Goal: Task Accomplishment & Management: Manage account settings

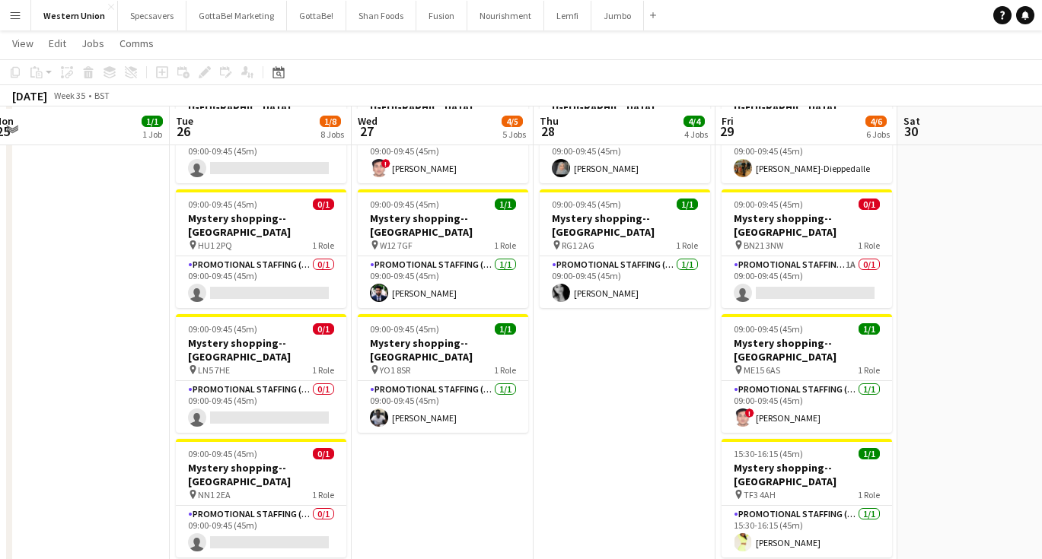
scroll to position [364, 0]
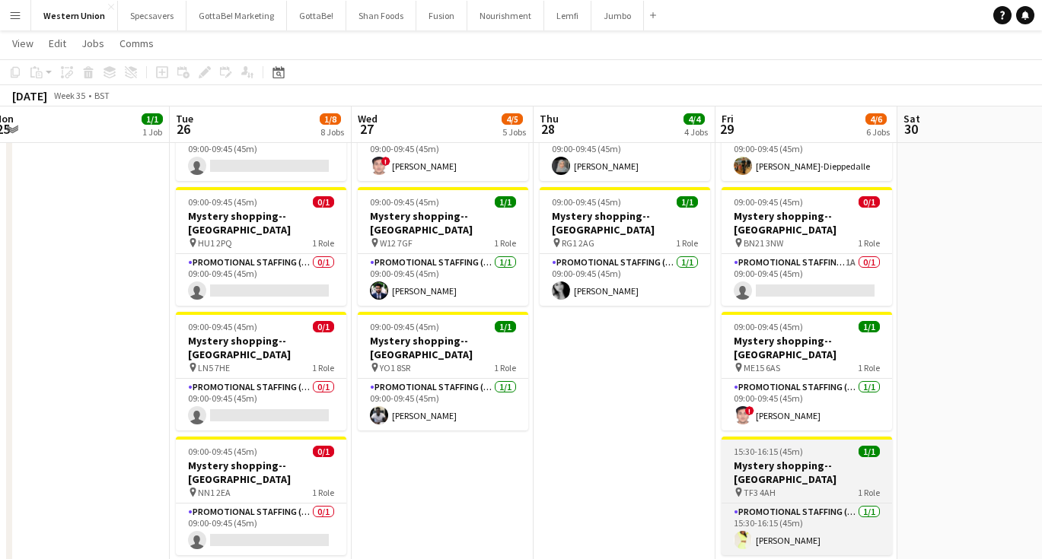
click at [813, 446] on div "15:30-16:15 (45m) 1/1" at bounding box center [806, 451] width 170 height 11
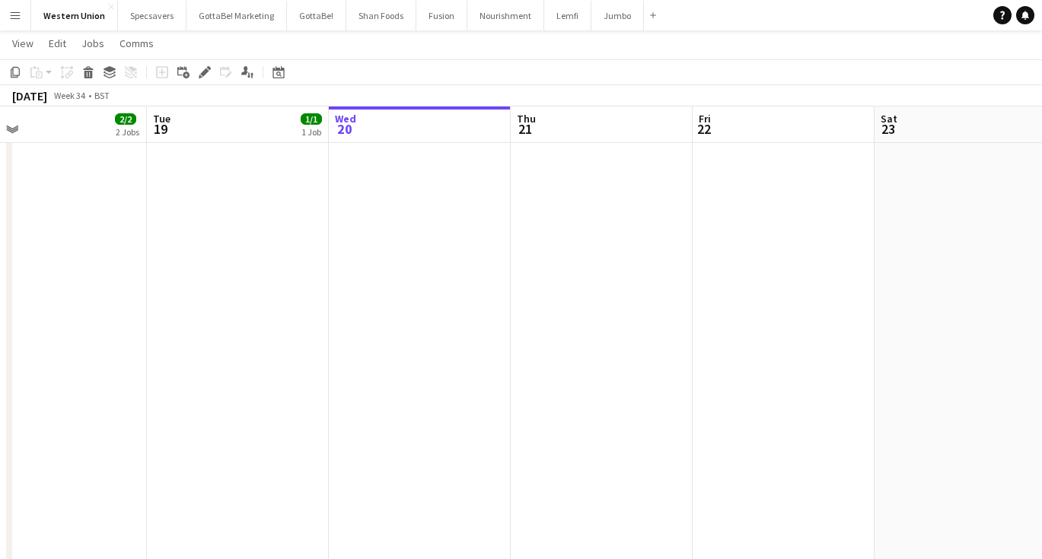
scroll to position [0, 396]
click at [820, 364] on app-date-cell at bounding box center [786, 326] width 182 height 1038
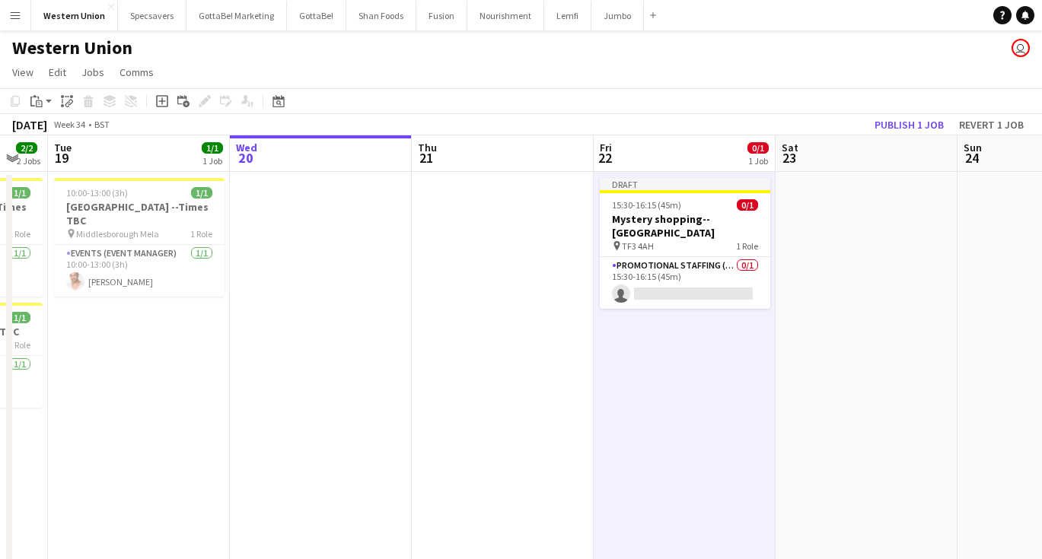
scroll to position [0, 0]
click at [680, 270] on app-card-role "Promotional Staffing (Mystery Shopper) 0/1 15:30-16:15 (45m) single-neutral-act…" at bounding box center [685, 283] width 170 height 52
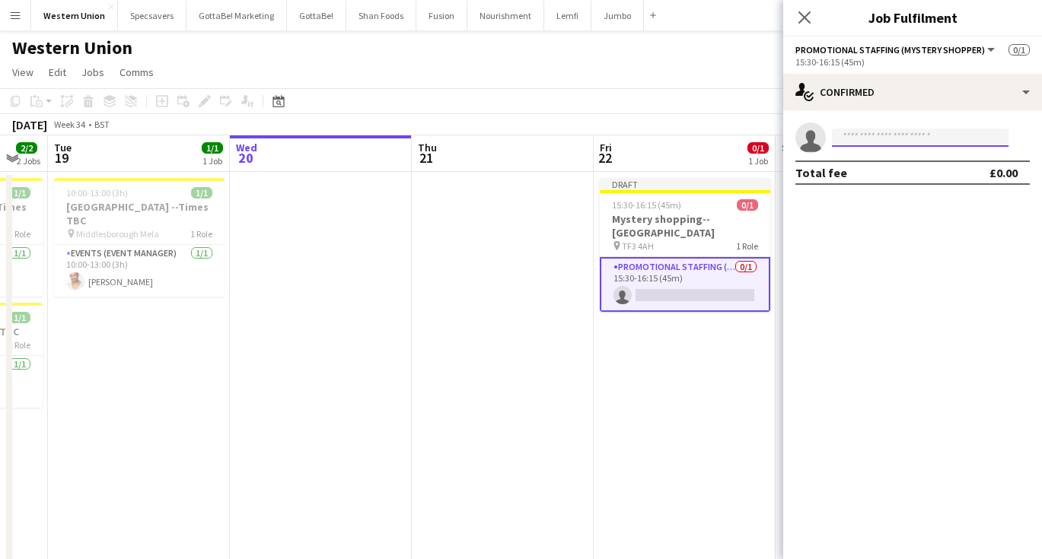
click at [850, 137] on input at bounding box center [920, 138] width 177 height 18
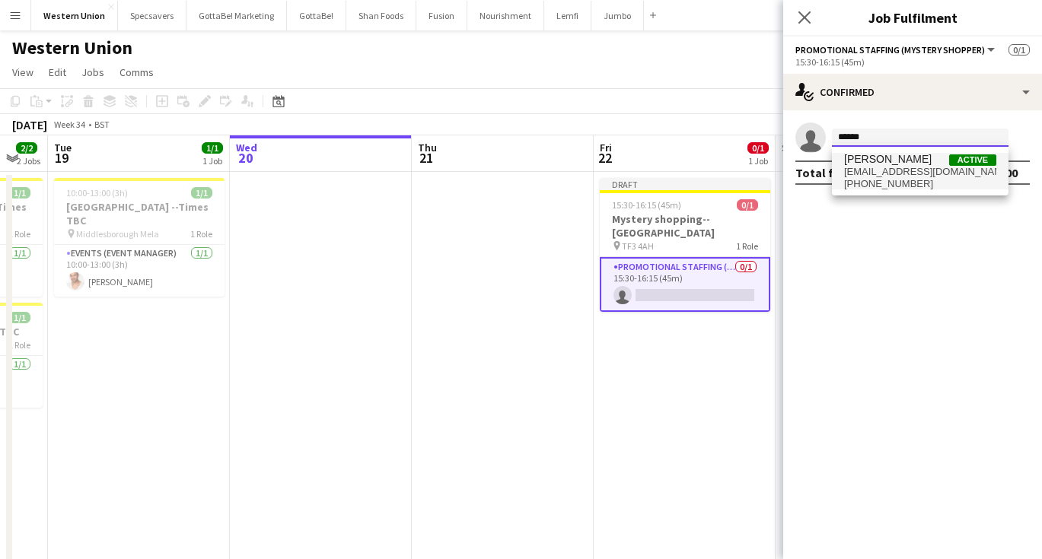
type input "******"
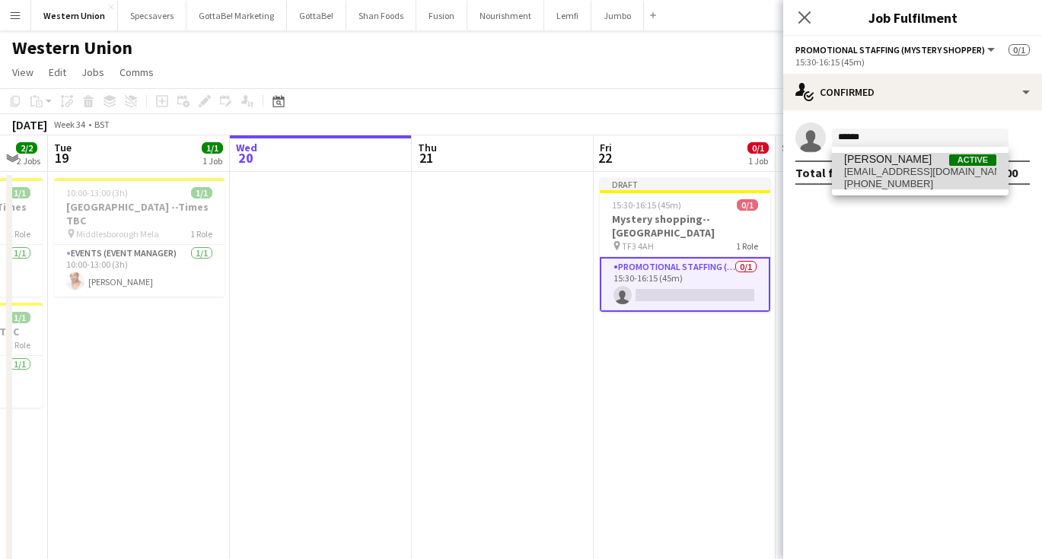
click at [855, 164] on span "[PERSON_NAME]" at bounding box center [888, 159] width 88 height 13
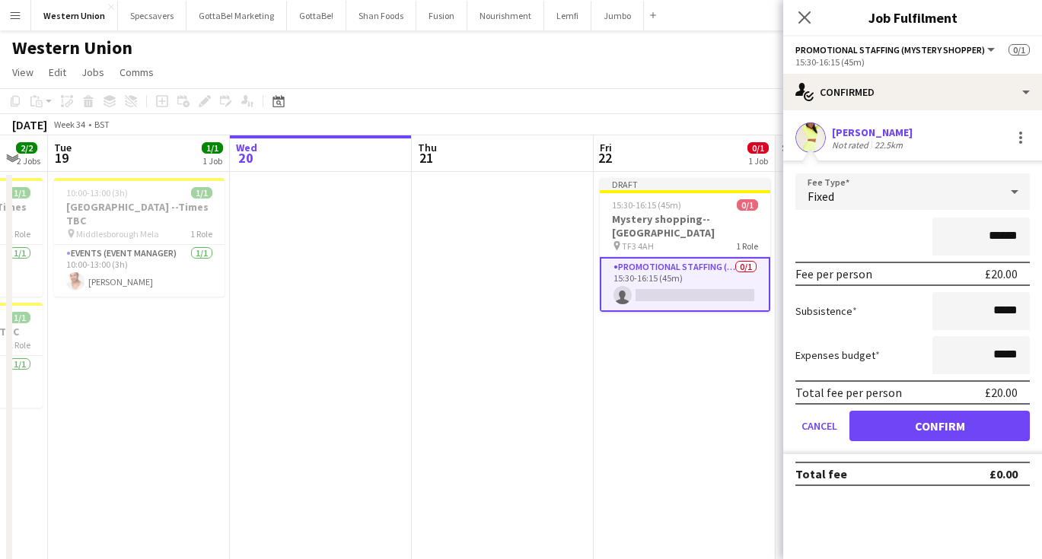
click at [942, 424] on button "Confirm" at bounding box center [939, 426] width 180 height 30
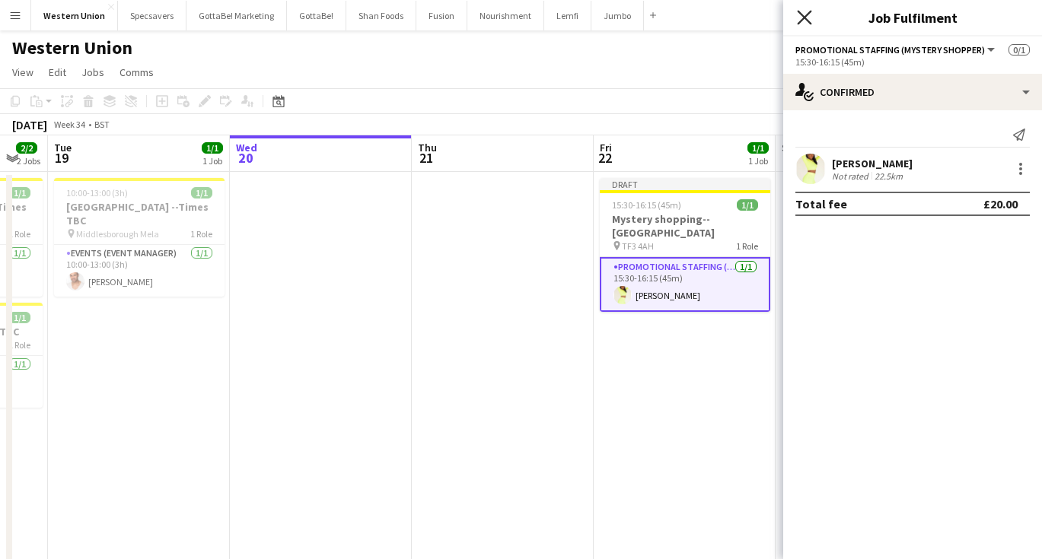
click at [799, 11] on icon "Close pop-in" at bounding box center [804, 17] width 14 height 14
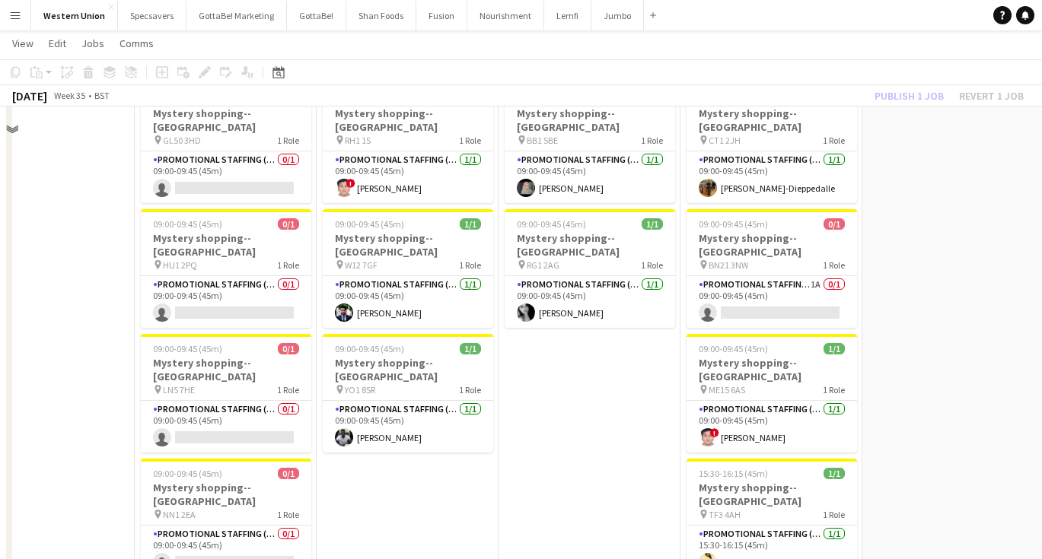
scroll to position [459, 0]
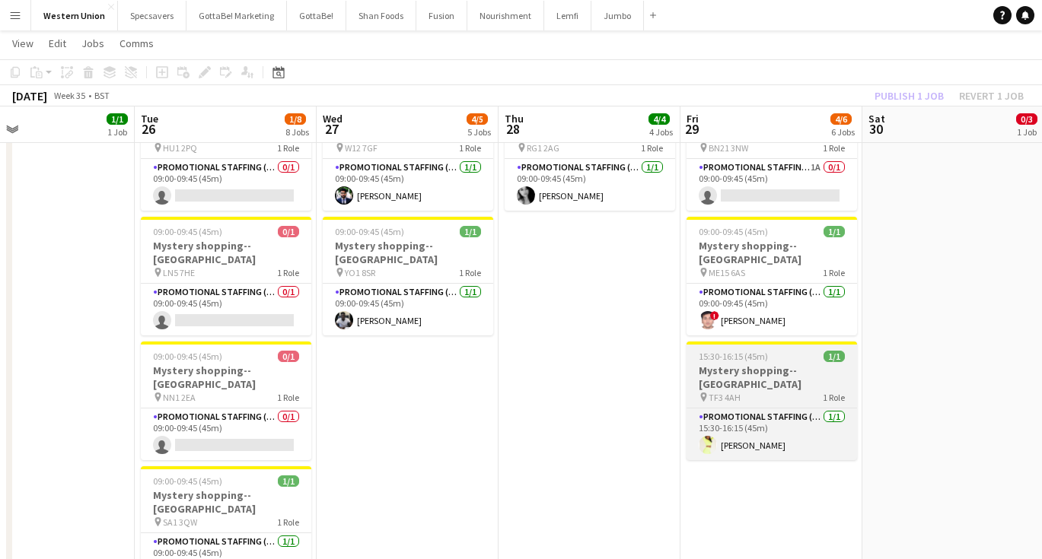
click at [775, 351] on div "15:30-16:15 (45m) 1/1" at bounding box center [771, 356] width 170 height 11
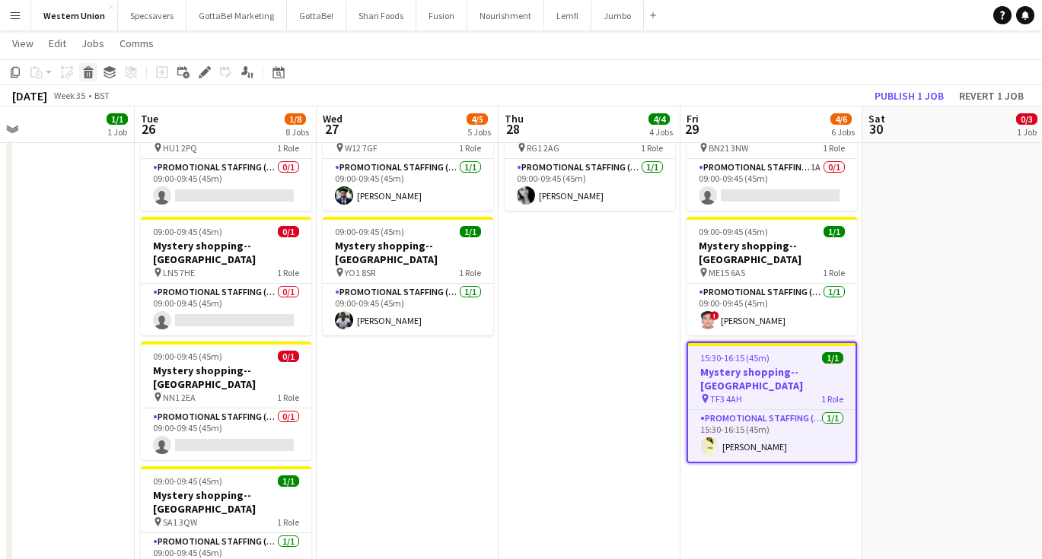
click at [84, 69] on icon at bounding box center [88, 68] width 10 height 4
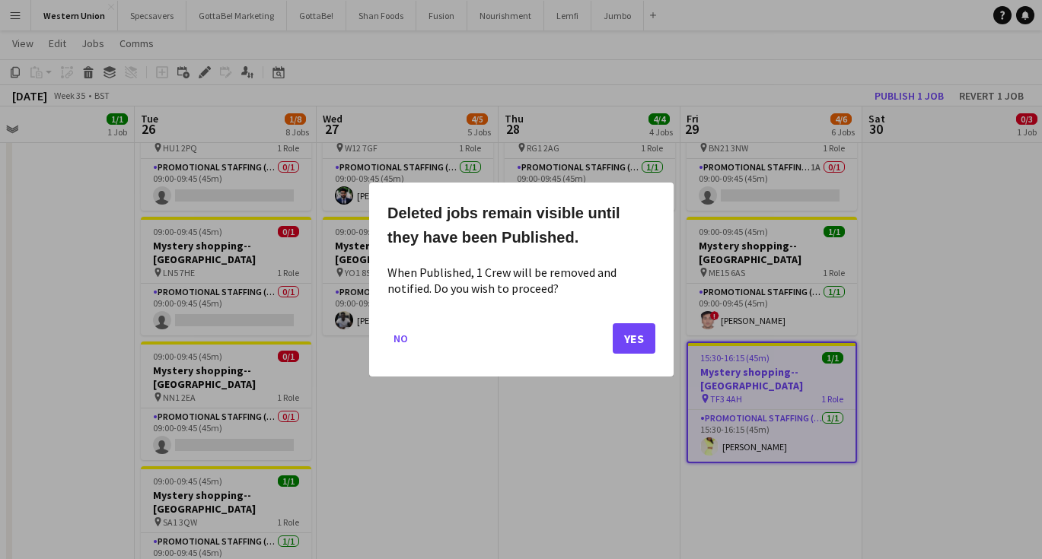
click at [632, 339] on button "Yes" at bounding box center [634, 338] width 43 height 30
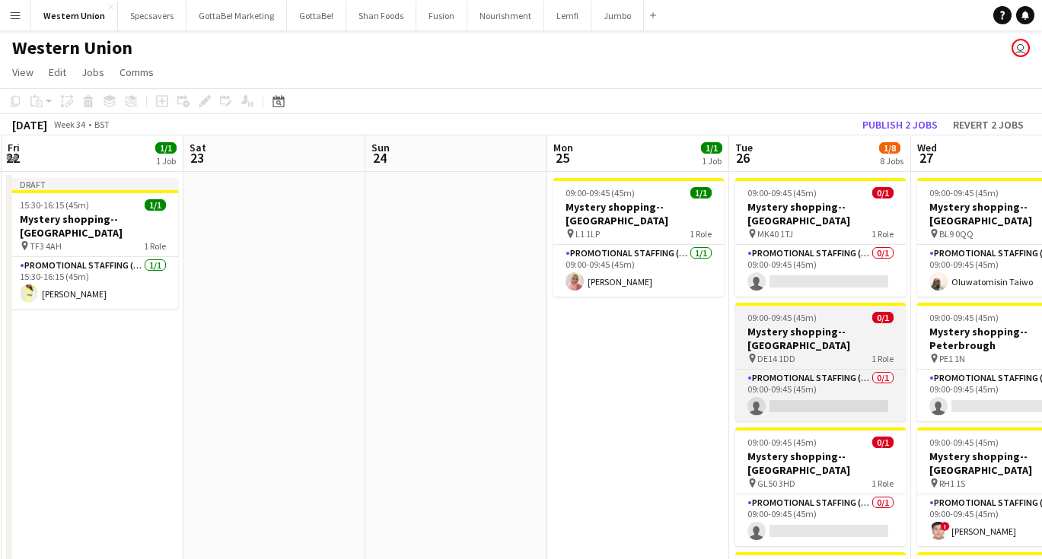
scroll to position [0, 361]
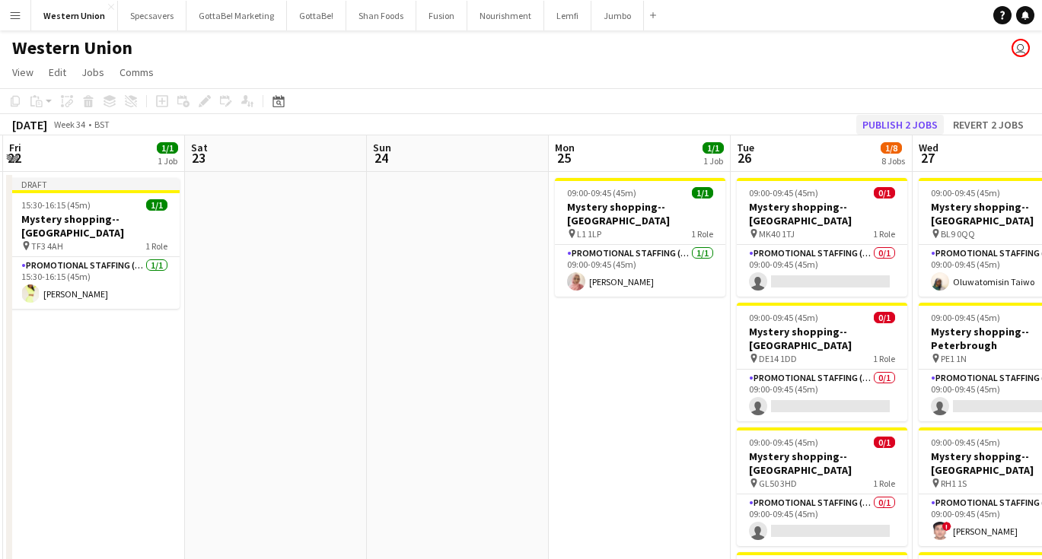
click at [922, 122] on button "Publish 2 jobs" at bounding box center [900, 125] width 88 height 20
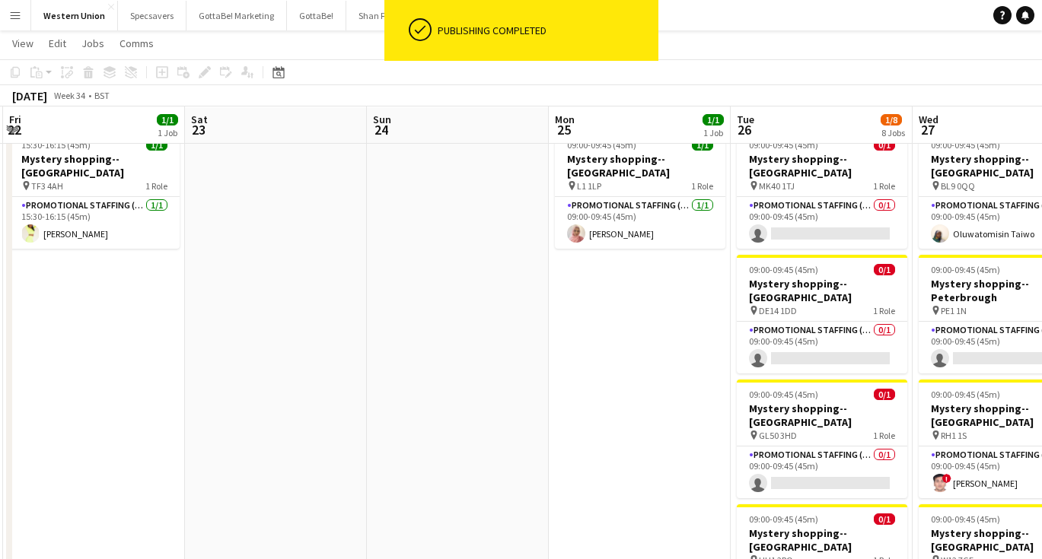
scroll to position [47, 0]
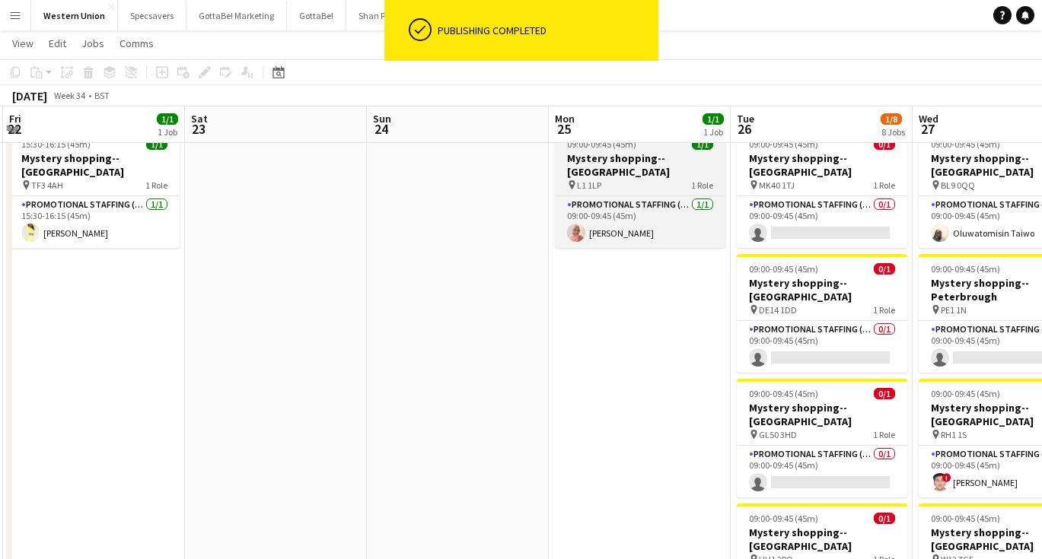
click at [630, 160] on h3 "Mystery shopping--[GEOGRAPHIC_DATA]" at bounding box center [640, 164] width 170 height 27
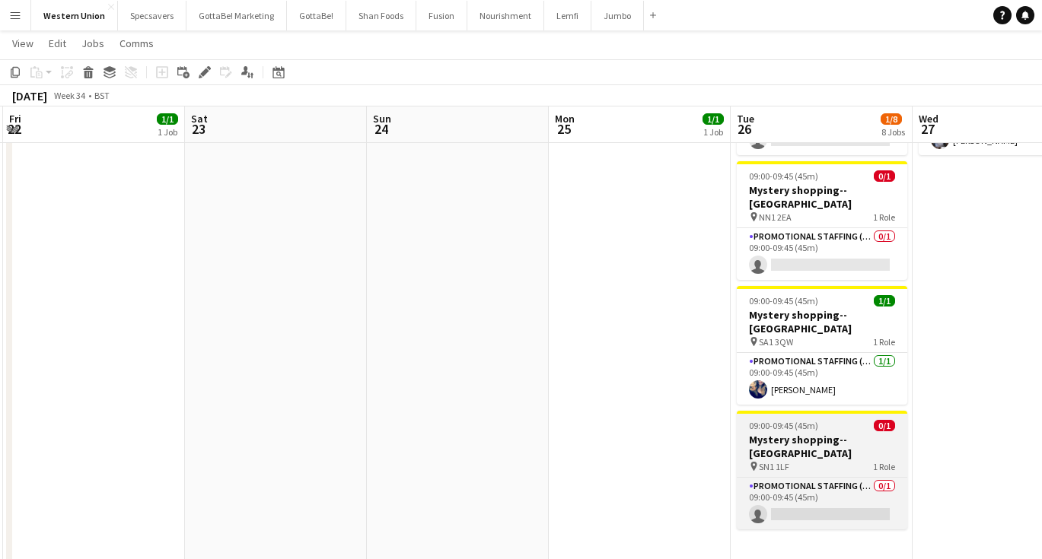
scroll to position [654, 0]
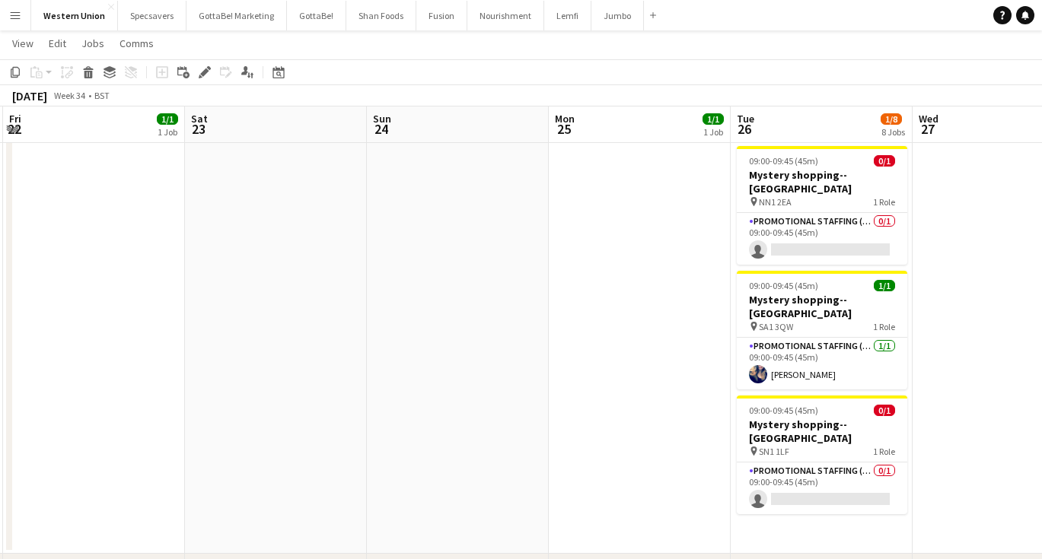
click at [804, 462] on app-date-cell "09:00-09:45 (45m) 0/1 Mystery shopping--[GEOGRAPHIC_DATA] pin MK40 1TJ 1 Role P…" at bounding box center [822, 35] width 182 height 1038
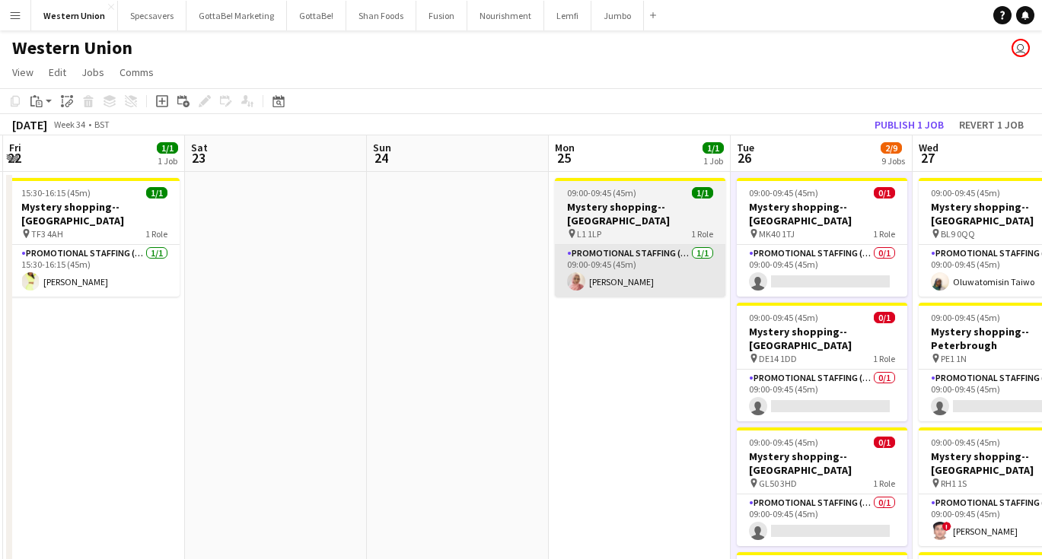
scroll to position [0, 0]
click at [611, 189] on span "09:00-09:45 (45m)" at bounding box center [601, 192] width 69 height 11
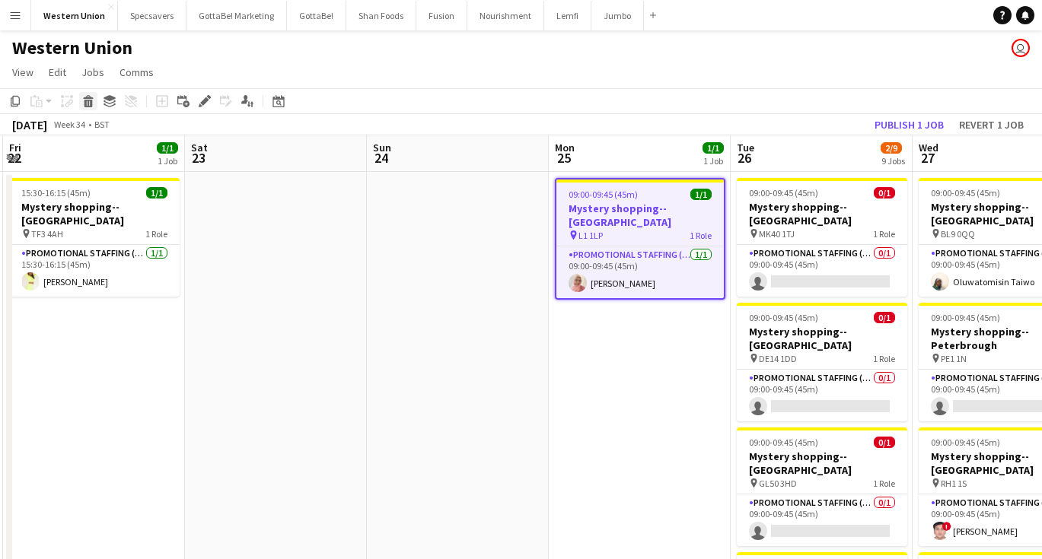
click at [87, 98] on icon at bounding box center [88, 97] width 10 height 4
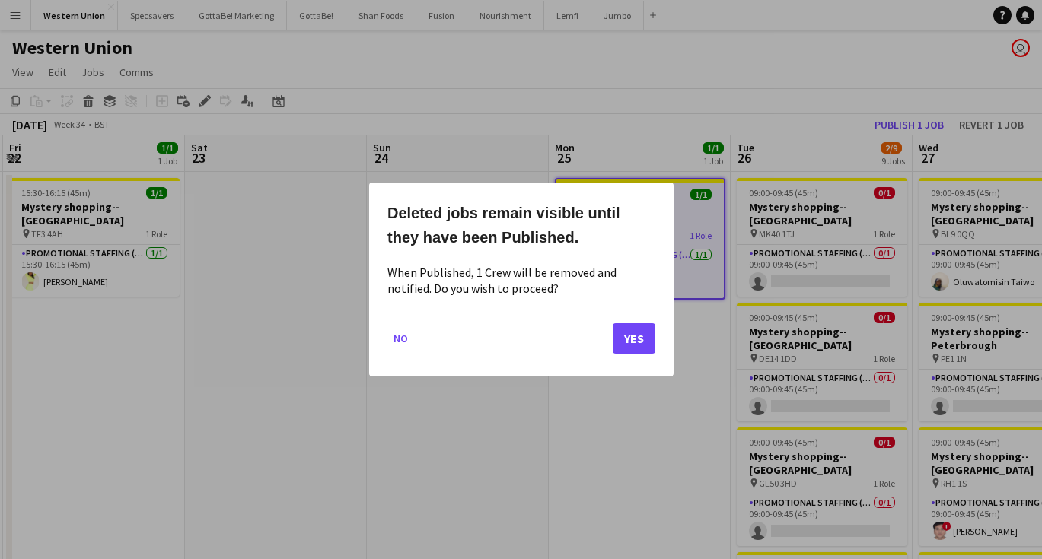
click at [637, 333] on button "Yes" at bounding box center [634, 338] width 43 height 30
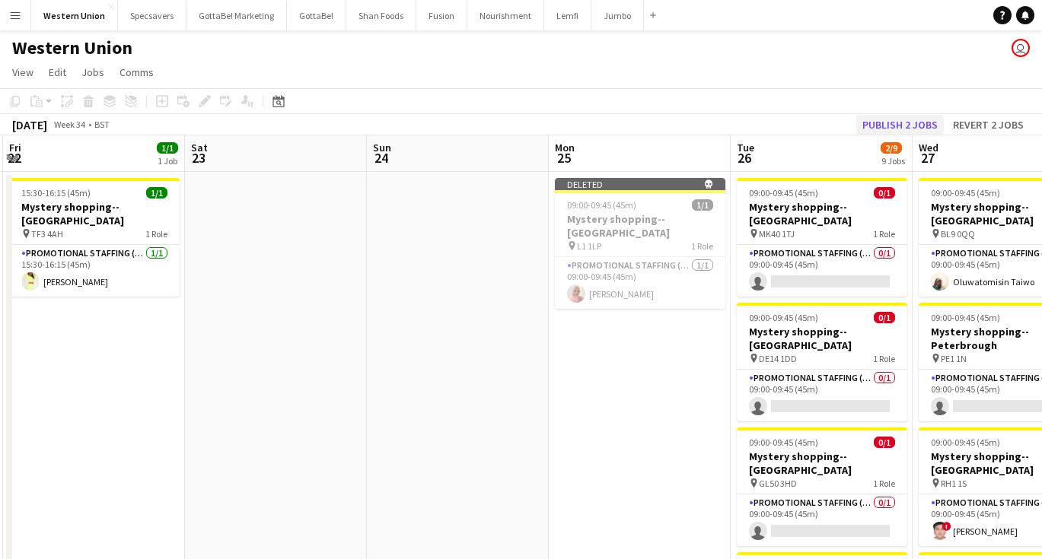
click at [911, 126] on button "Publish 2 jobs" at bounding box center [900, 125] width 88 height 20
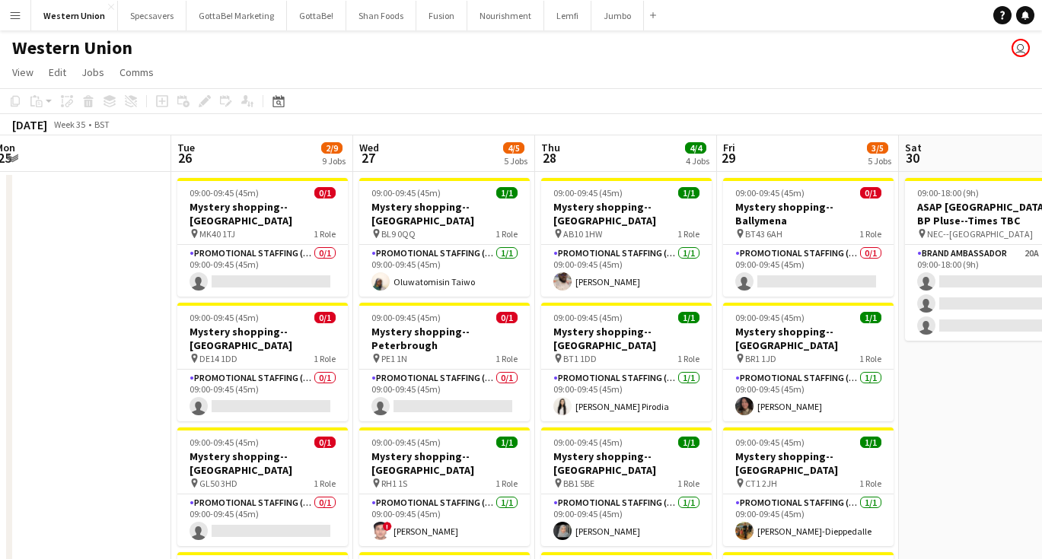
click at [538, 112] on app-toolbar "Copy Paste Paste Command V Paste with crew Command Shift V Paste linked Job [GE…" at bounding box center [521, 101] width 1042 height 26
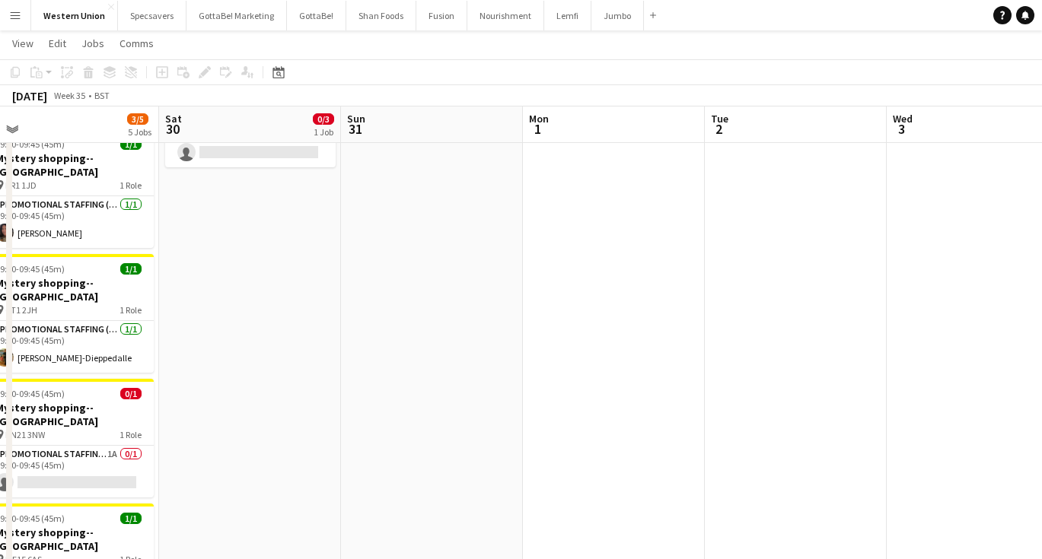
scroll to position [0, 635]
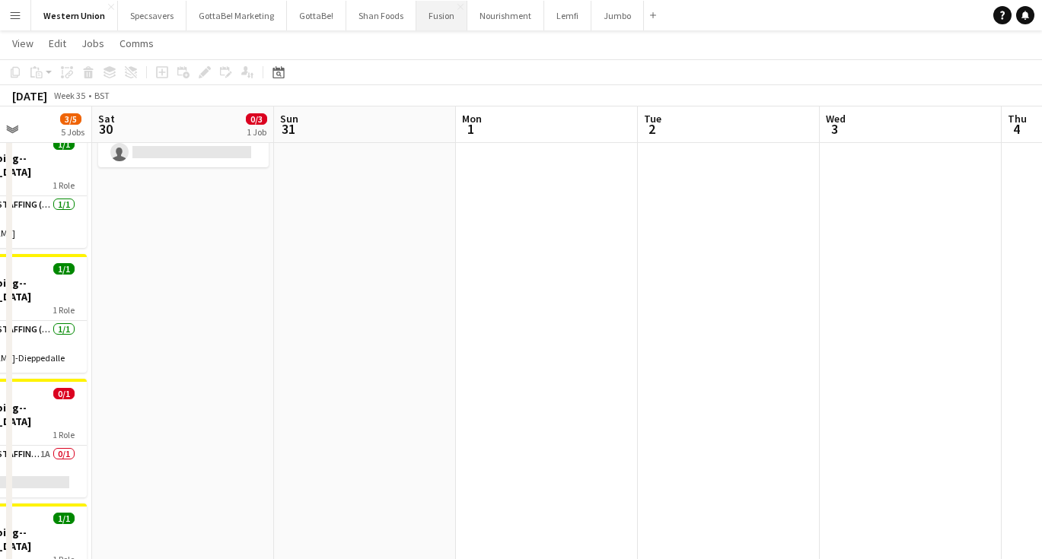
click at [442, 16] on button "Fusion Close" at bounding box center [441, 16] width 51 height 30
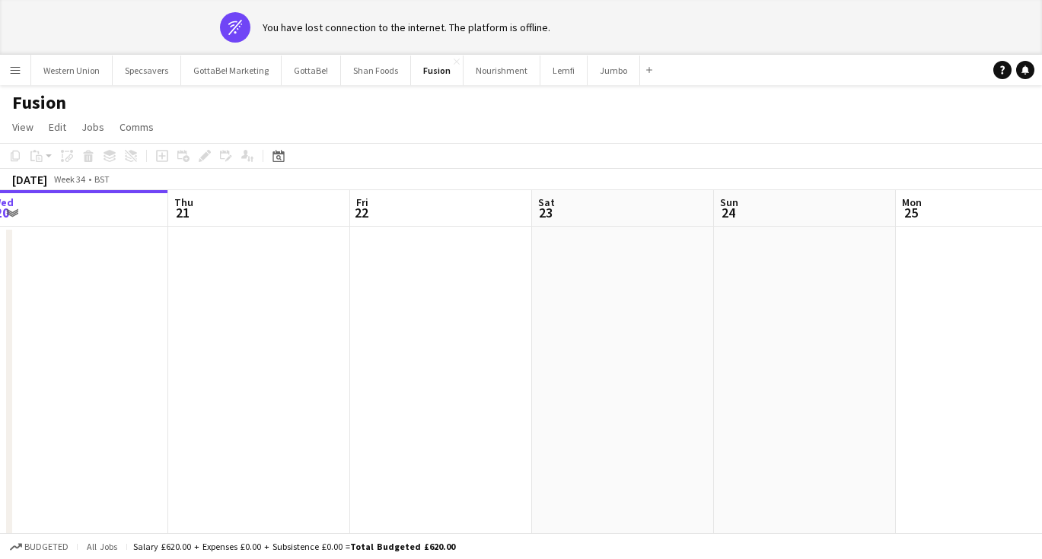
scroll to position [0, 562]
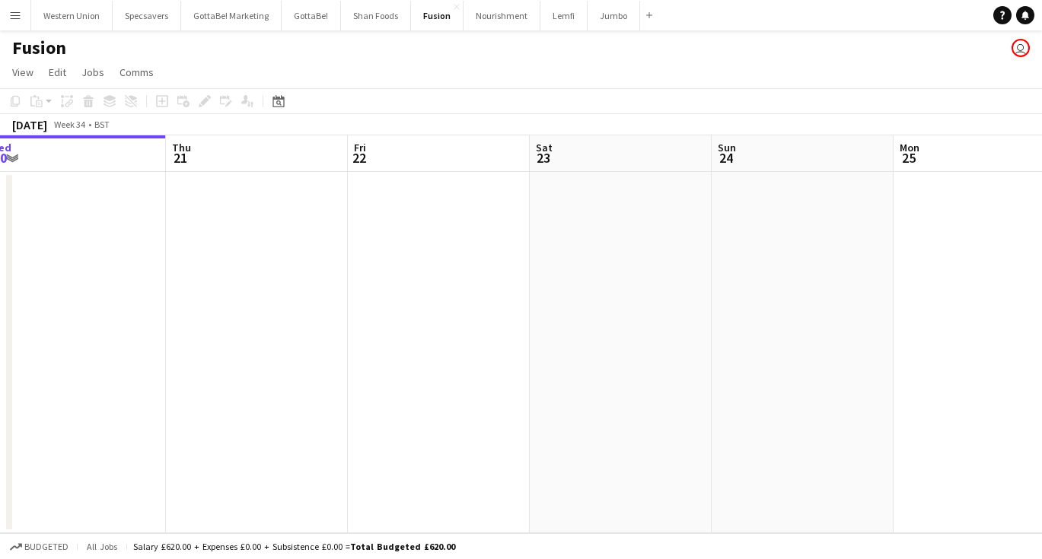
click at [11, 15] on app-icon "Menu" at bounding box center [15, 15] width 12 height 12
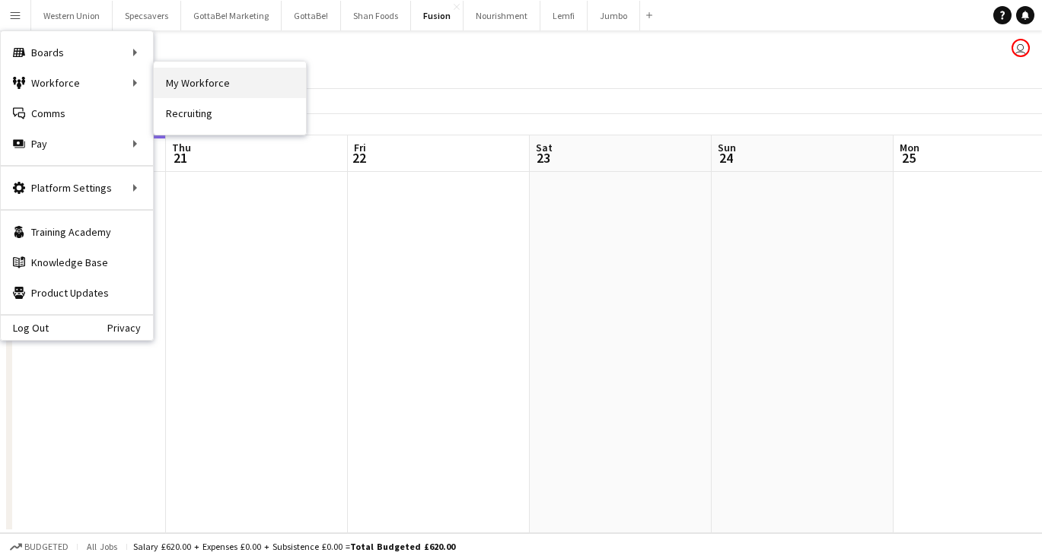
click at [188, 84] on link "My Workforce" at bounding box center [230, 83] width 152 height 30
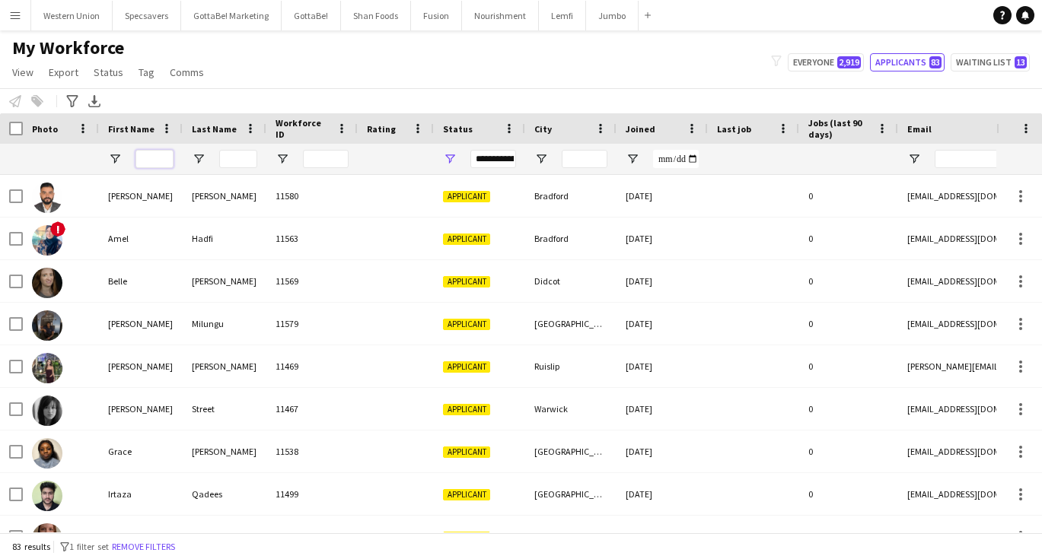
click at [148, 157] on input "First Name Filter Input" at bounding box center [154, 159] width 38 height 18
click at [18, 14] on app-icon "Menu" at bounding box center [15, 15] width 12 height 12
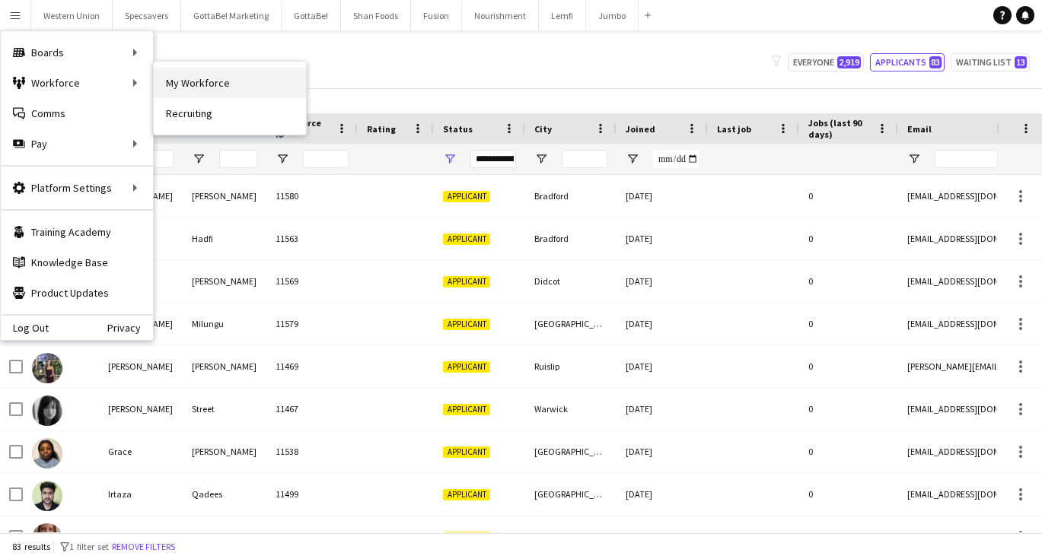
click at [195, 82] on link "My Workforce" at bounding box center [230, 83] width 152 height 30
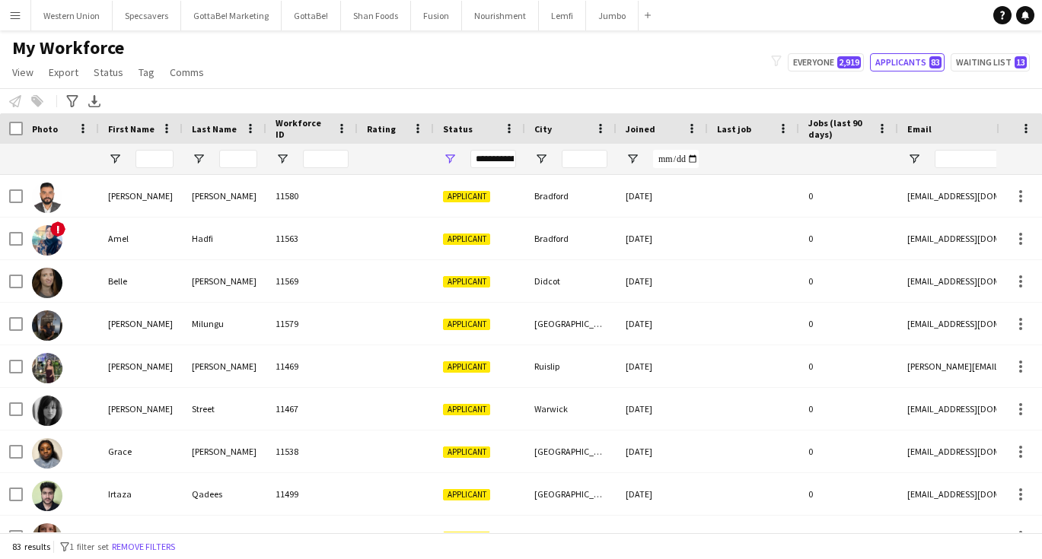
type input "**********"
click at [79, 15] on button "Western Union Close" at bounding box center [71, 16] width 81 height 30
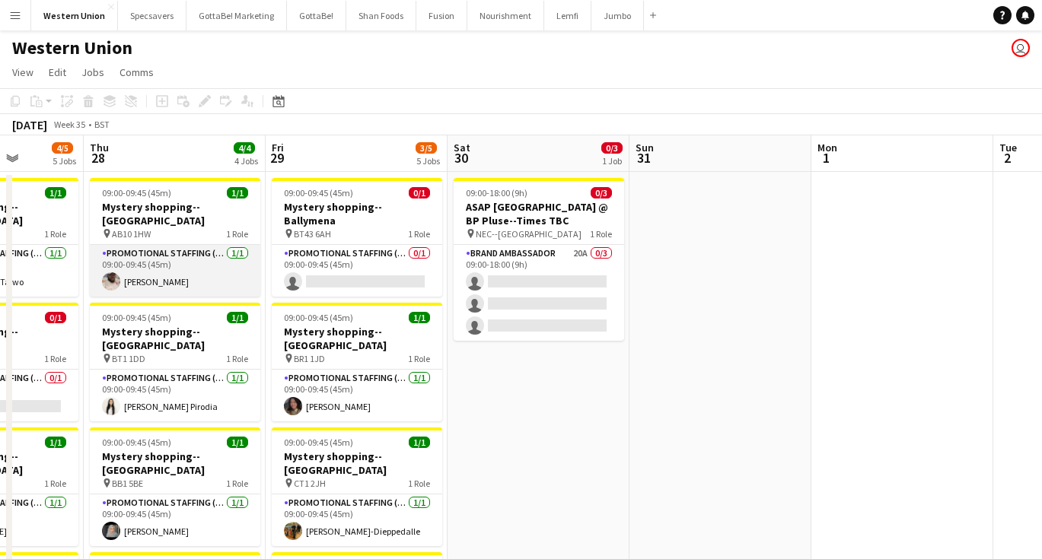
scroll to position [0, 476]
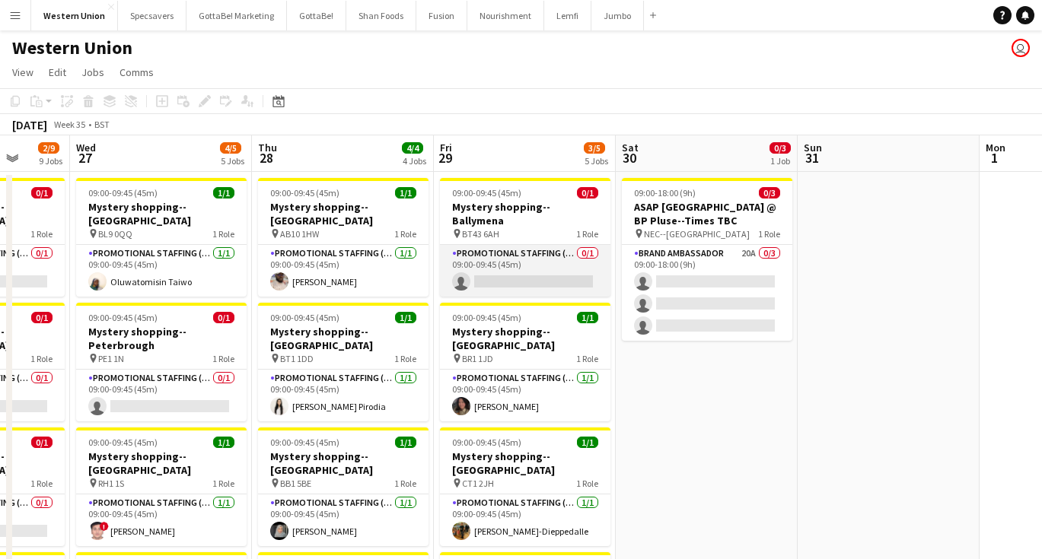
click at [517, 245] on app-card-role "Promotional Staffing (Mystery Shopper) 0/1 09:00-09:45 (45m) single-neutral-act…" at bounding box center [525, 271] width 170 height 52
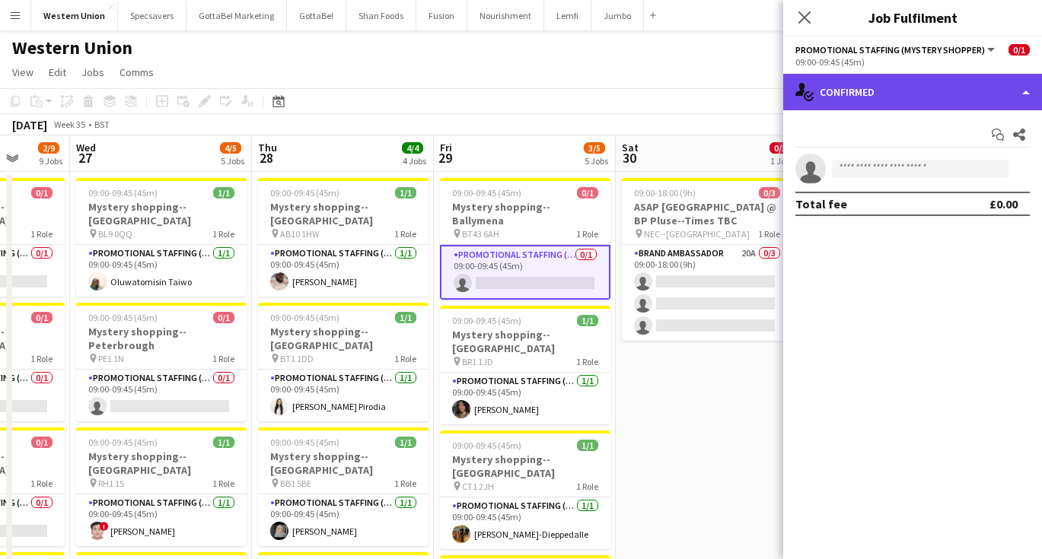
click at [931, 105] on div "single-neutral-actions-check-2 Confirmed" at bounding box center [912, 92] width 259 height 37
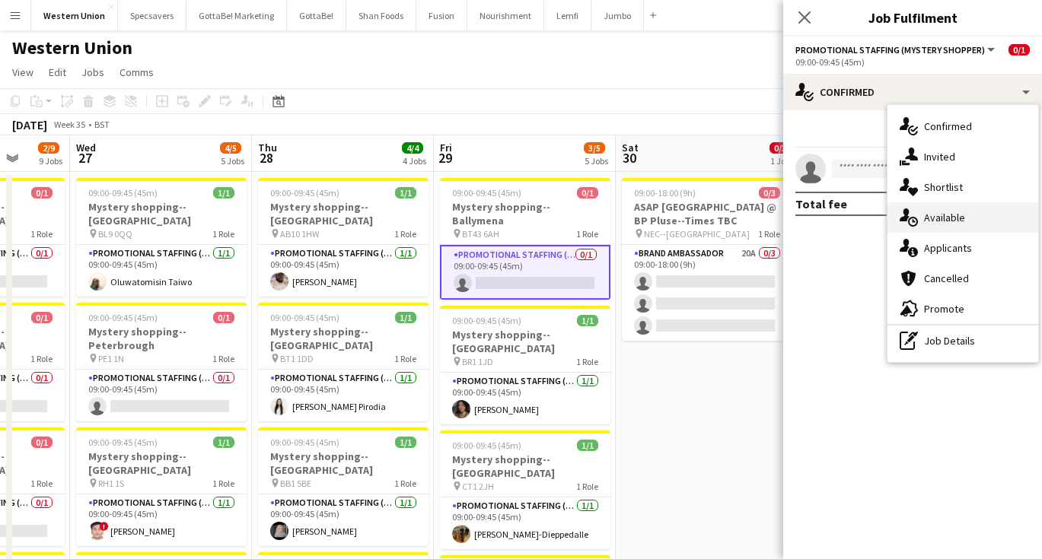
click at [947, 215] on div "single-neutral-actions-upload Available" at bounding box center [962, 217] width 151 height 30
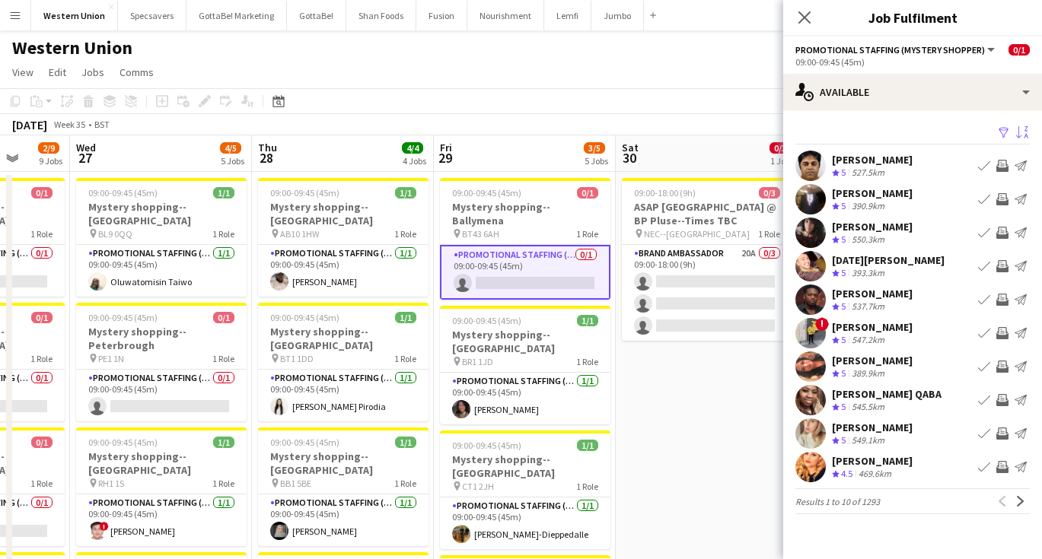
click at [1024, 129] on app-icon "Sort asc" at bounding box center [1022, 133] width 12 height 14
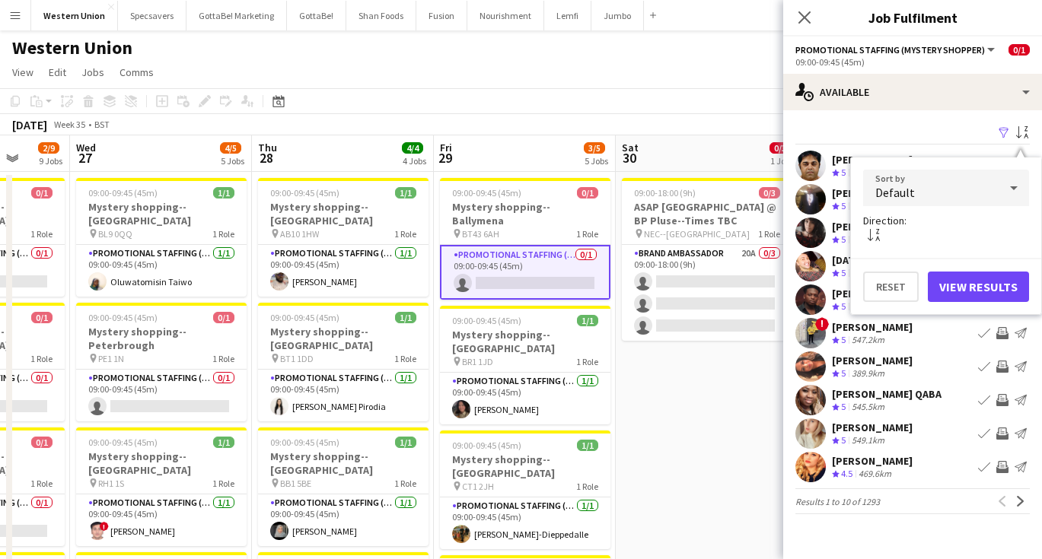
click at [973, 194] on div "Default" at bounding box center [930, 188] width 135 height 37
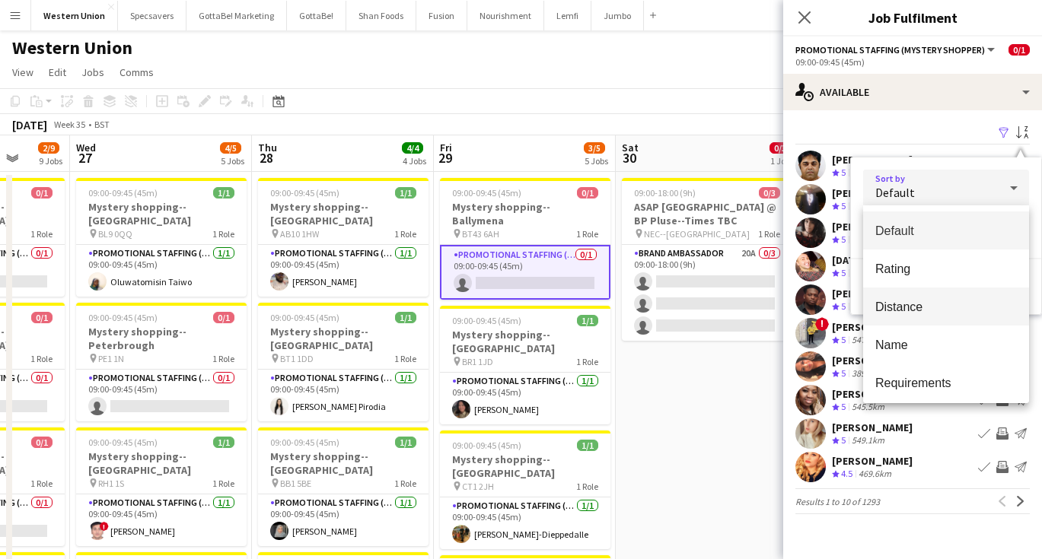
click at [934, 294] on mat-option "Distance" at bounding box center [946, 307] width 166 height 38
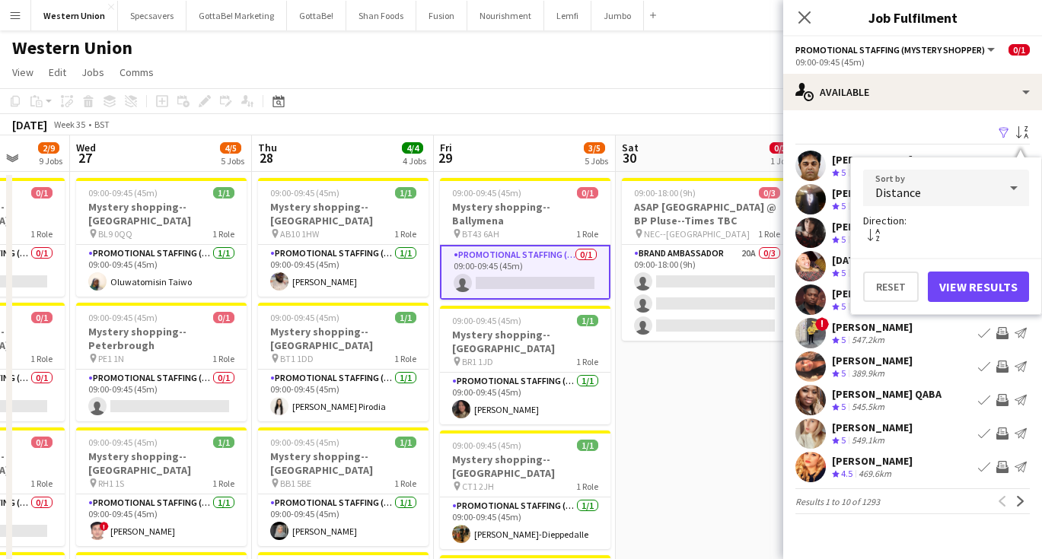
click at [956, 280] on button "View Results" at bounding box center [978, 287] width 101 height 30
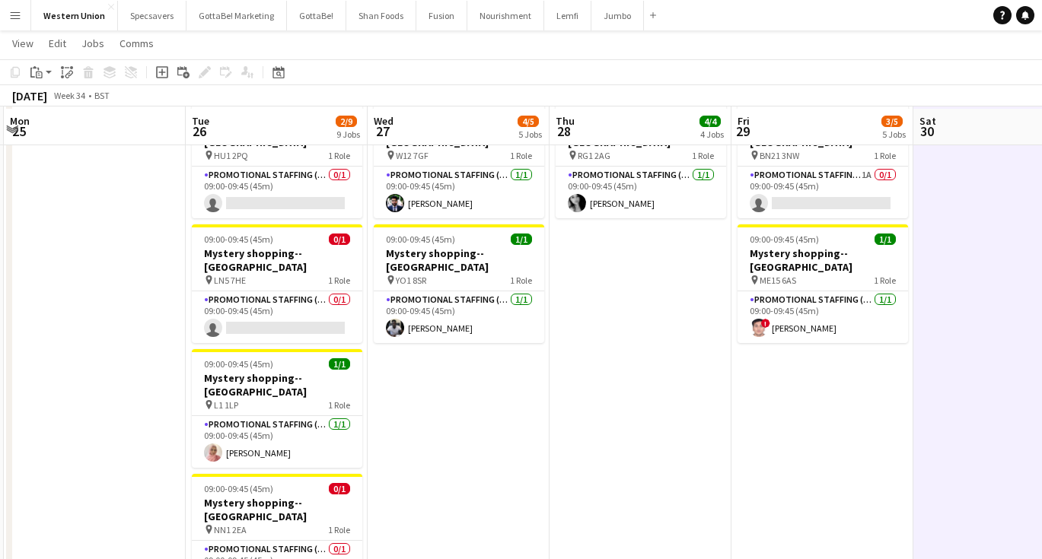
scroll to position [455, 0]
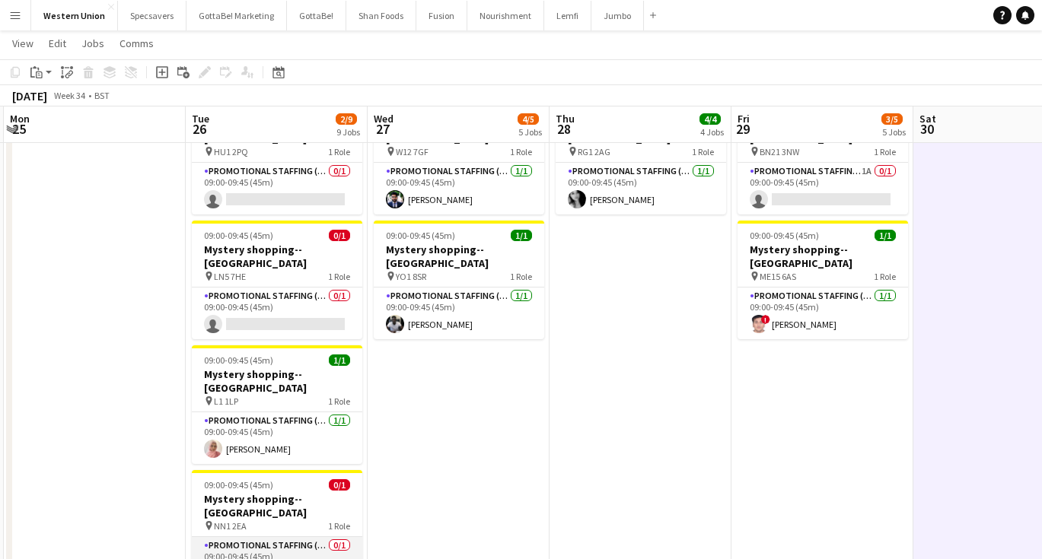
click at [259, 537] on app-card-role "Promotional Staffing (Mystery Shopper) 0/1 09:00-09:45 (45m) single-neutral-act…" at bounding box center [277, 563] width 170 height 52
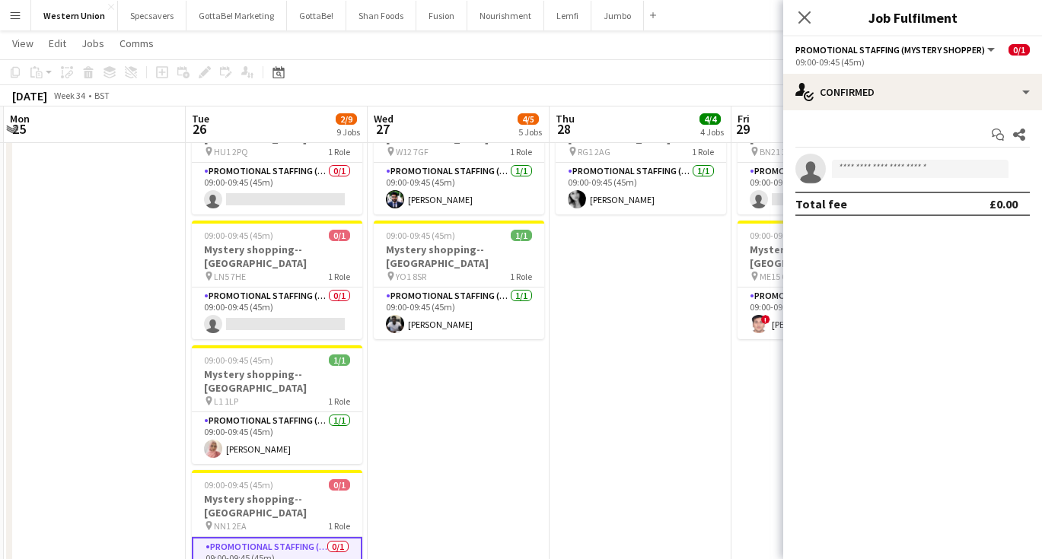
click at [889, 179] on app-invite-slot "single-neutral-actions" at bounding box center [912, 169] width 259 height 30
click at [889, 171] on input at bounding box center [920, 169] width 177 height 18
type input "*"
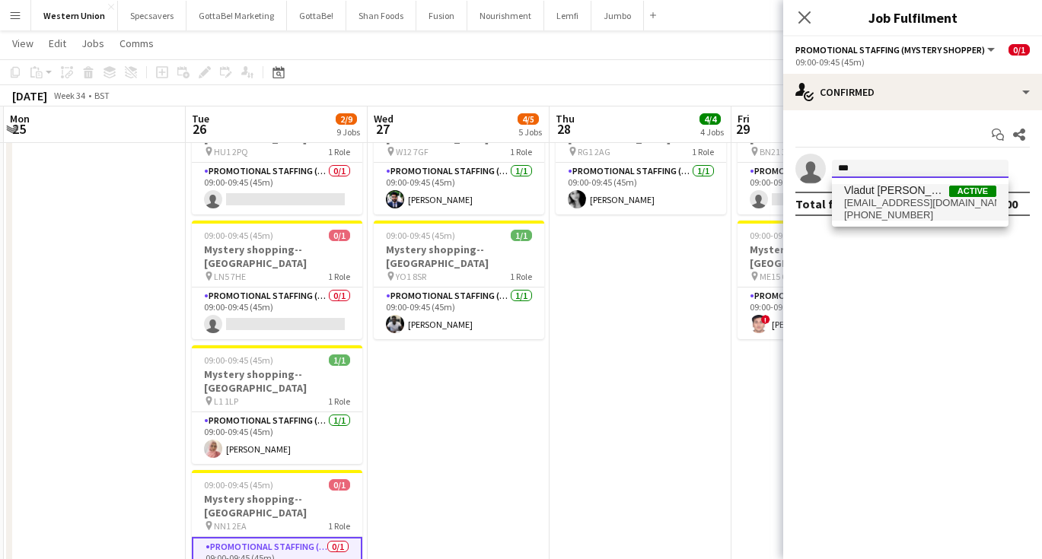
type input "***"
click at [890, 202] on span "[EMAIL_ADDRESS][DOMAIN_NAME]" at bounding box center [920, 203] width 152 height 12
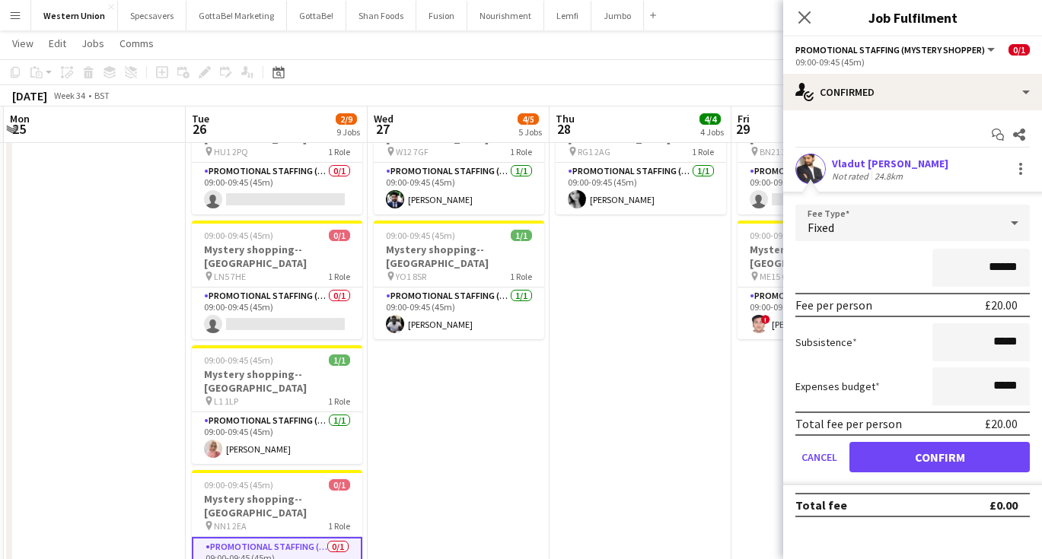
click at [867, 160] on div "Vladut [PERSON_NAME]" at bounding box center [890, 164] width 116 height 14
click at [807, 160] on app-user-avatar at bounding box center [810, 169] width 30 height 30
click at [879, 155] on div "Vladut [PERSON_NAME] Not rated 24.8km" at bounding box center [912, 169] width 259 height 30
click at [806, 457] on button "Cancel" at bounding box center [819, 457] width 48 height 30
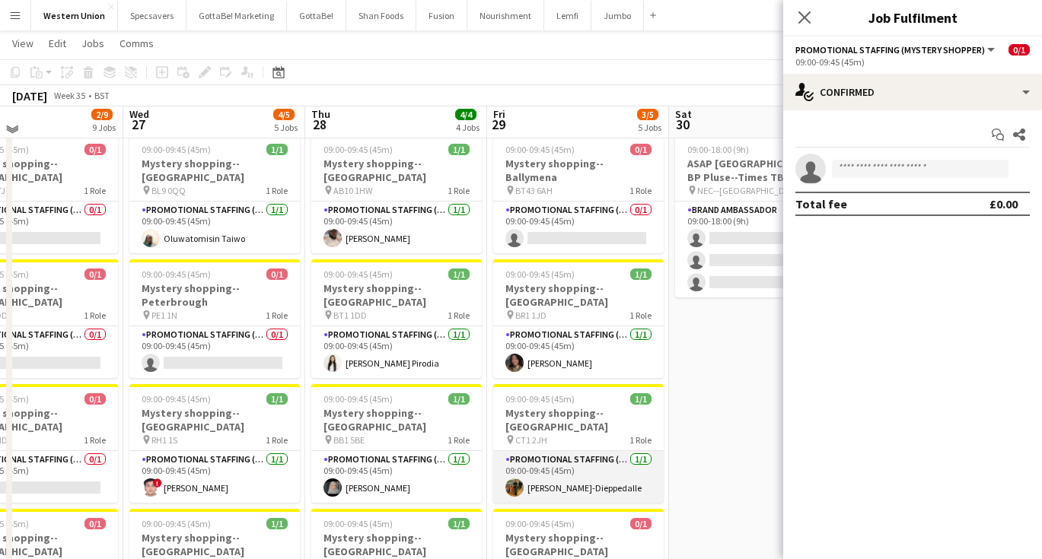
scroll to position [19, 0]
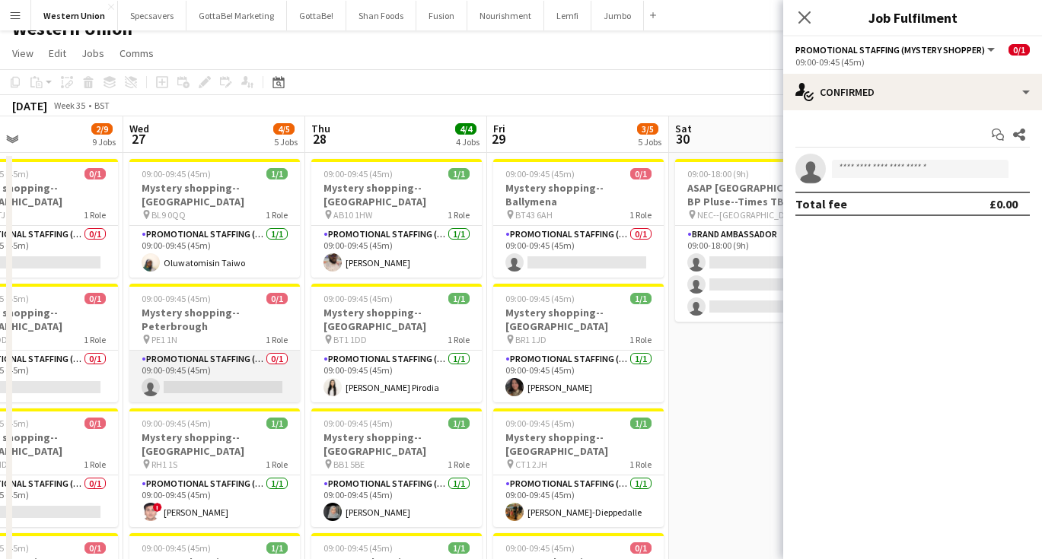
click at [263, 355] on app-card-role "Promotional Staffing (Mystery Shopper) 0/1 09:00-09:45 (45m) single-neutral-act…" at bounding box center [214, 377] width 170 height 52
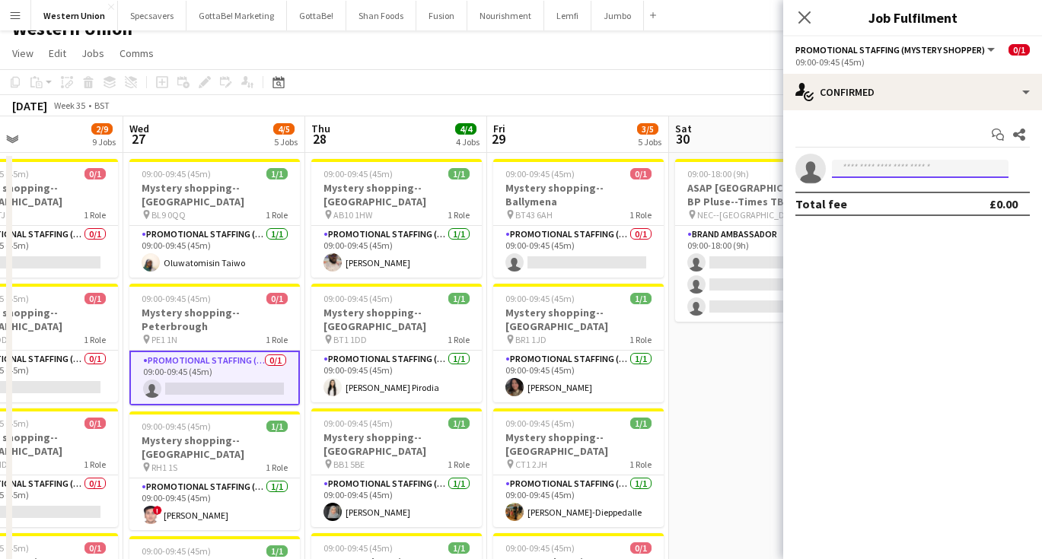
click at [907, 166] on input at bounding box center [920, 169] width 177 height 18
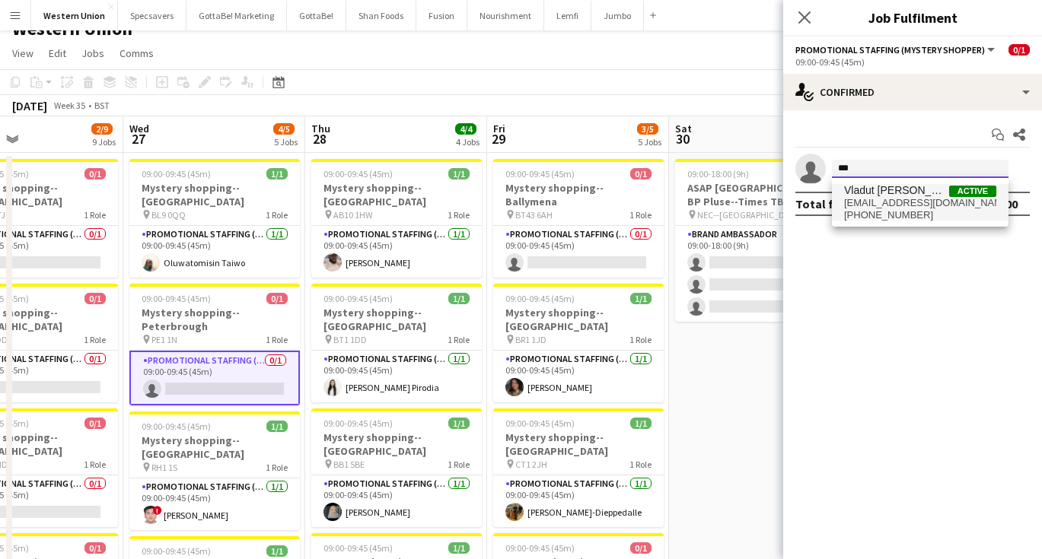
type input "***"
click at [894, 211] on span "[PHONE_NUMBER]" at bounding box center [920, 215] width 152 height 12
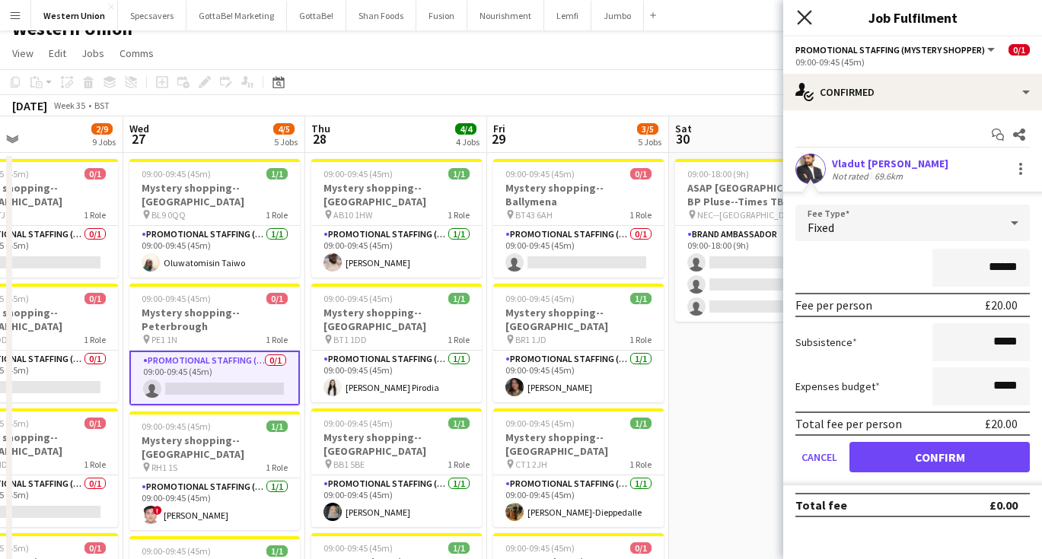
click at [810, 21] on icon "Close pop-in" at bounding box center [804, 17] width 14 height 14
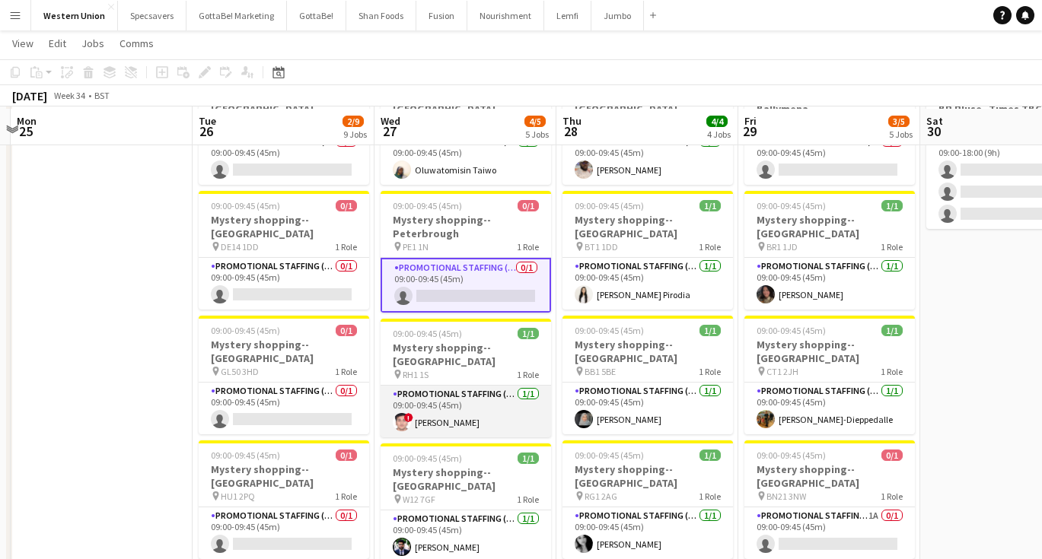
scroll to position [116, 0]
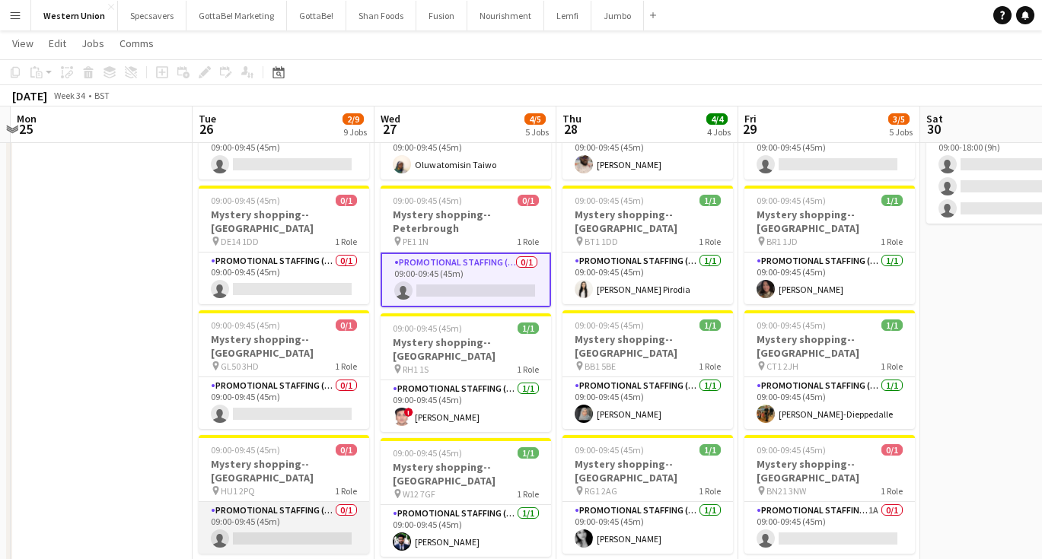
click at [282, 502] on app-card-role "Promotional Staffing (Mystery Shopper) 0/1 09:00-09:45 (45m) single-neutral-act…" at bounding box center [284, 528] width 170 height 52
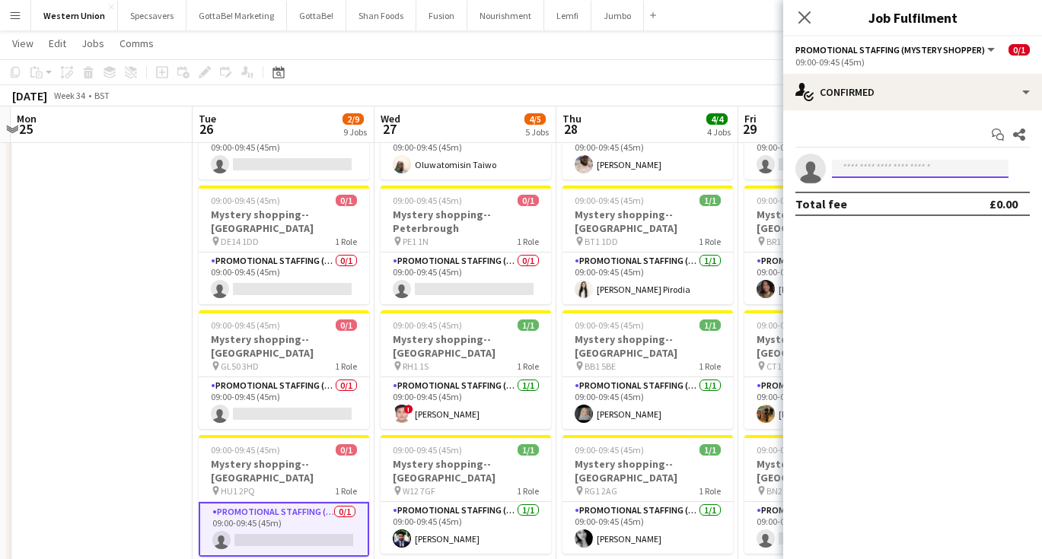
click at [907, 170] on input at bounding box center [920, 169] width 177 height 18
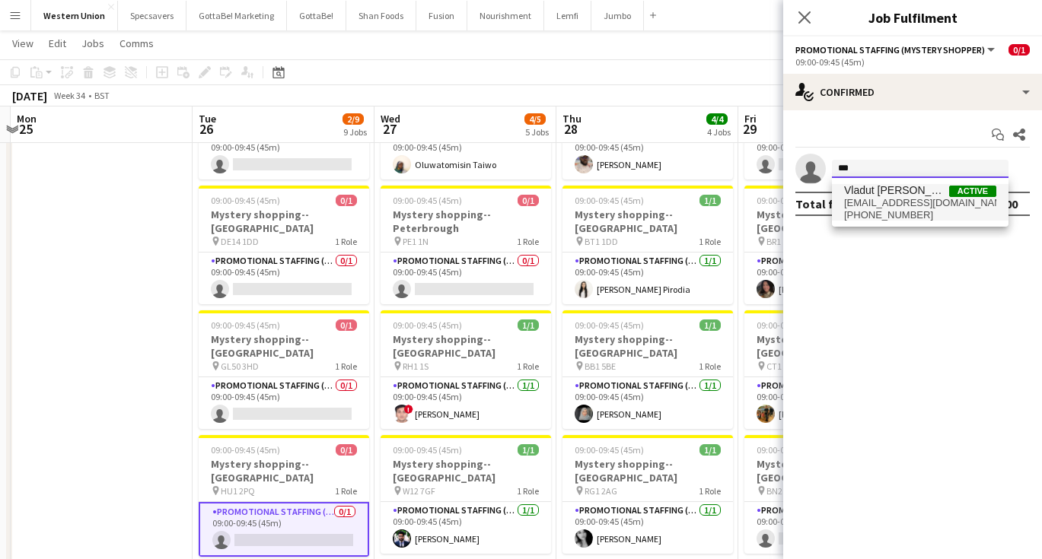
type input "***"
click at [909, 208] on span "[EMAIL_ADDRESS][DOMAIN_NAME]" at bounding box center [920, 203] width 152 height 12
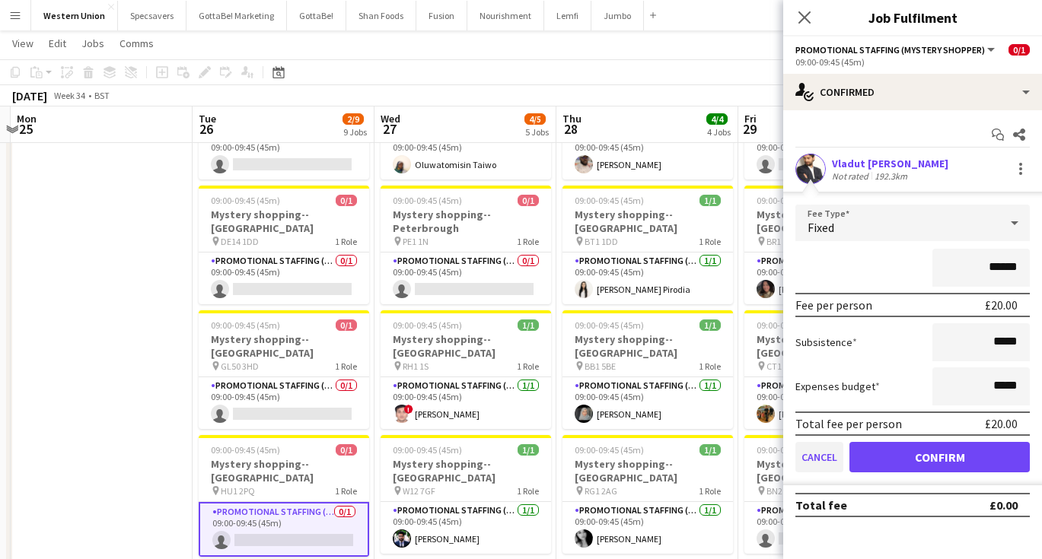
click at [817, 460] on button "Cancel" at bounding box center [819, 457] width 48 height 30
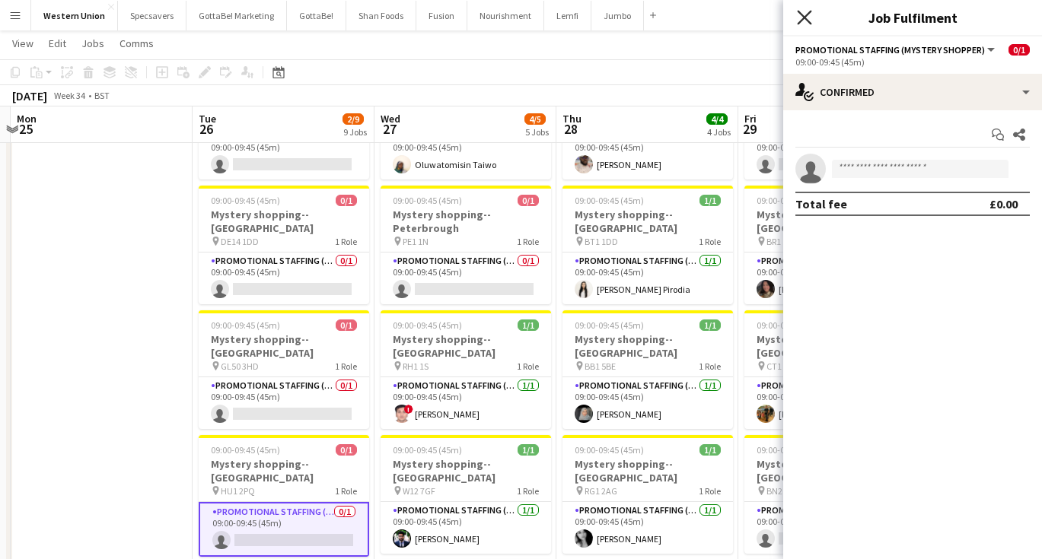
click at [804, 24] on icon "Close pop-in" at bounding box center [804, 17] width 14 height 14
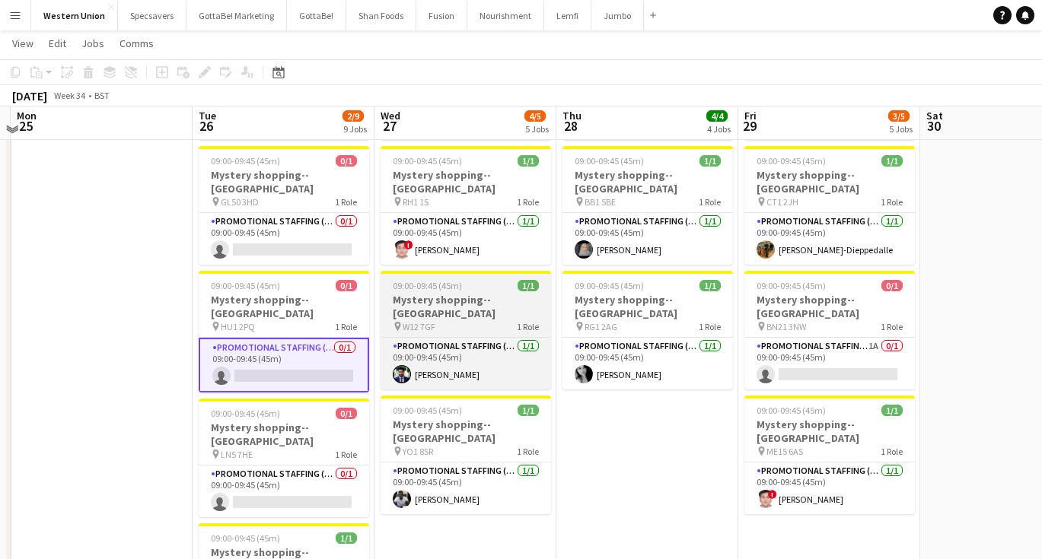
scroll to position [291, 0]
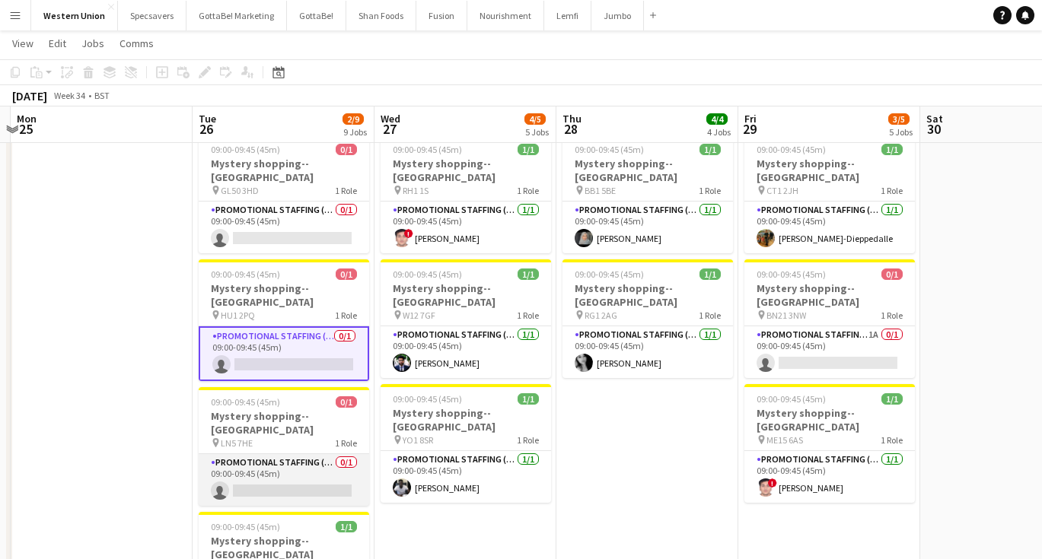
click at [288, 454] on app-card-role "Promotional Staffing (Mystery Shopper) 0/1 09:00-09:45 (45m) single-neutral-act…" at bounding box center [284, 480] width 170 height 52
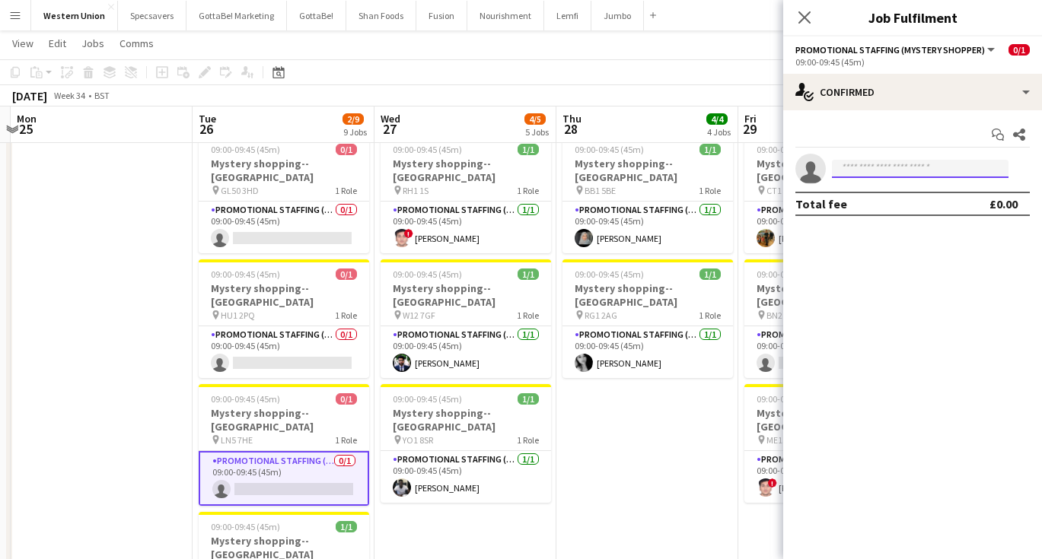
click at [864, 170] on input at bounding box center [920, 169] width 177 height 18
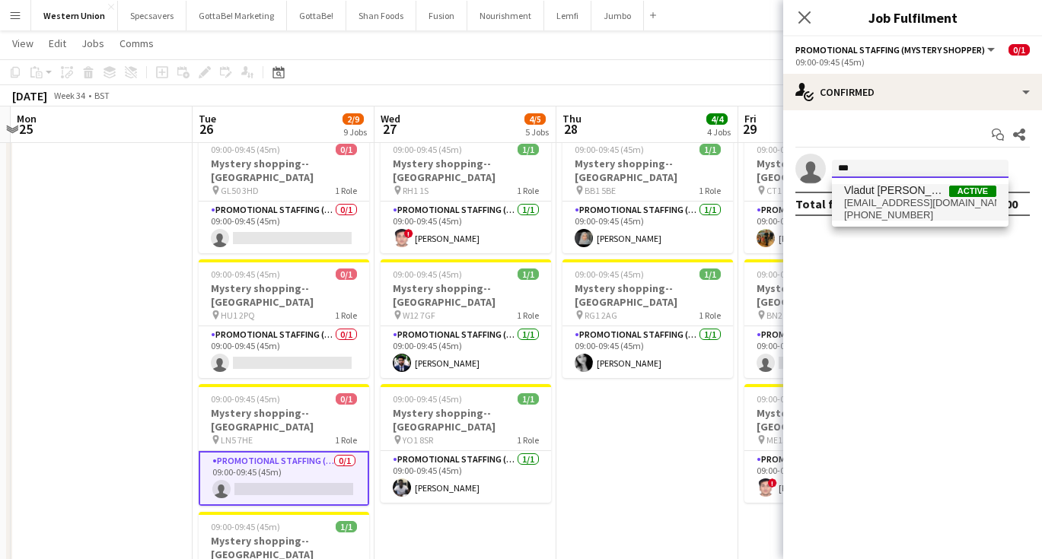
type input "***"
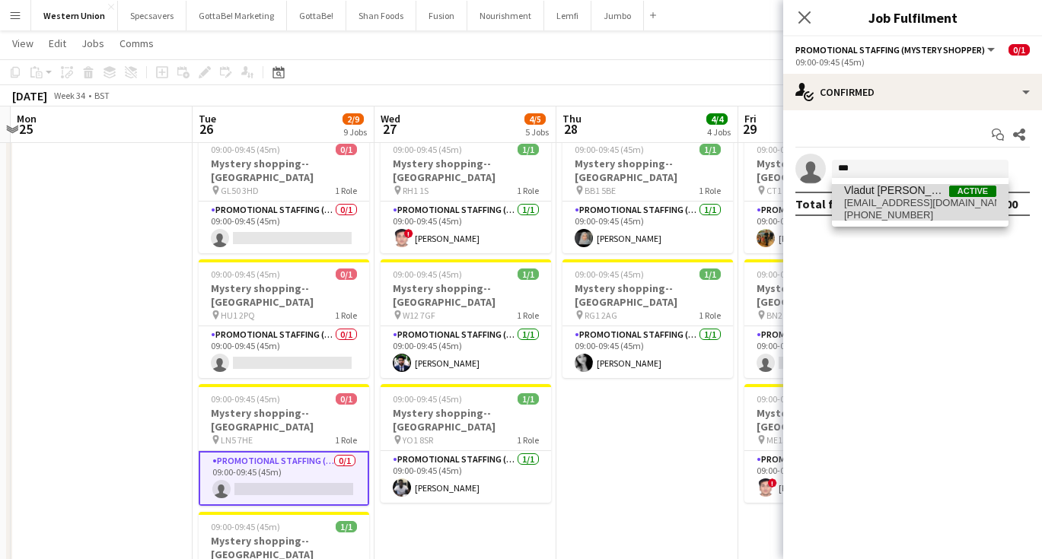
click at [898, 207] on span "[EMAIL_ADDRESS][DOMAIN_NAME]" at bounding box center [920, 203] width 152 height 12
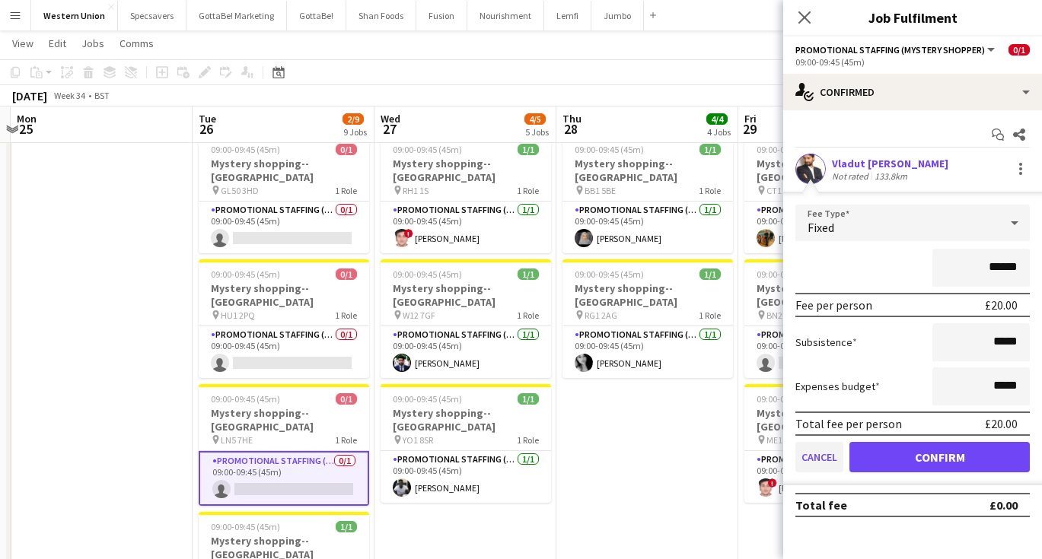
click at [814, 458] on button "Cancel" at bounding box center [819, 457] width 48 height 30
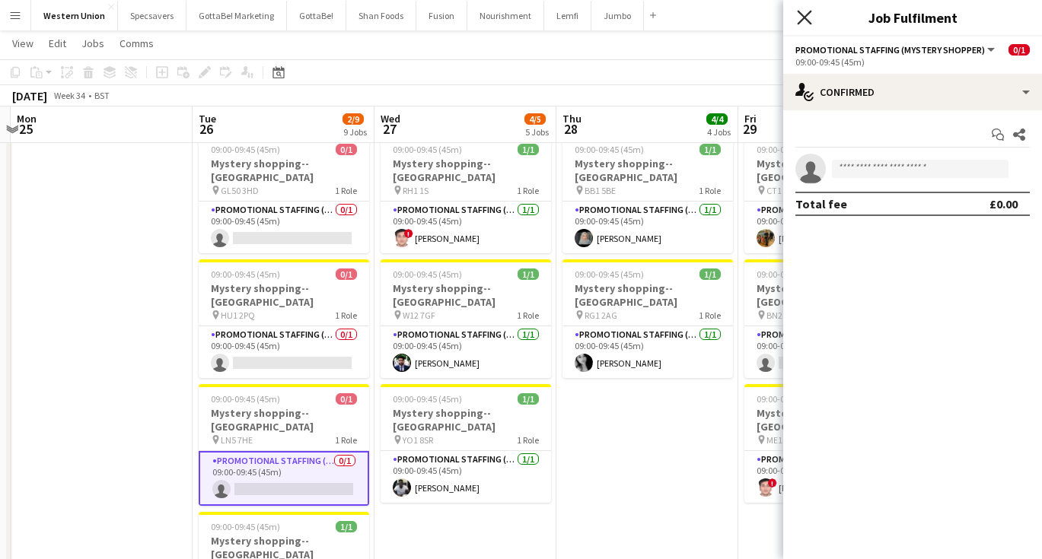
click at [807, 23] on icon "Close pop-in" at bounding box center [804, 17] width 14 height 14
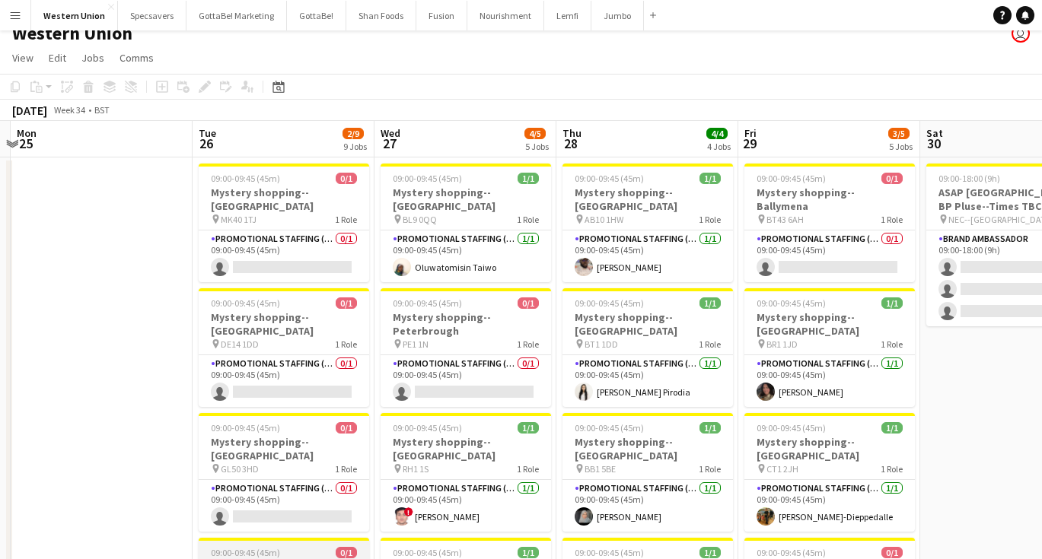
scroll to position [14, 0]
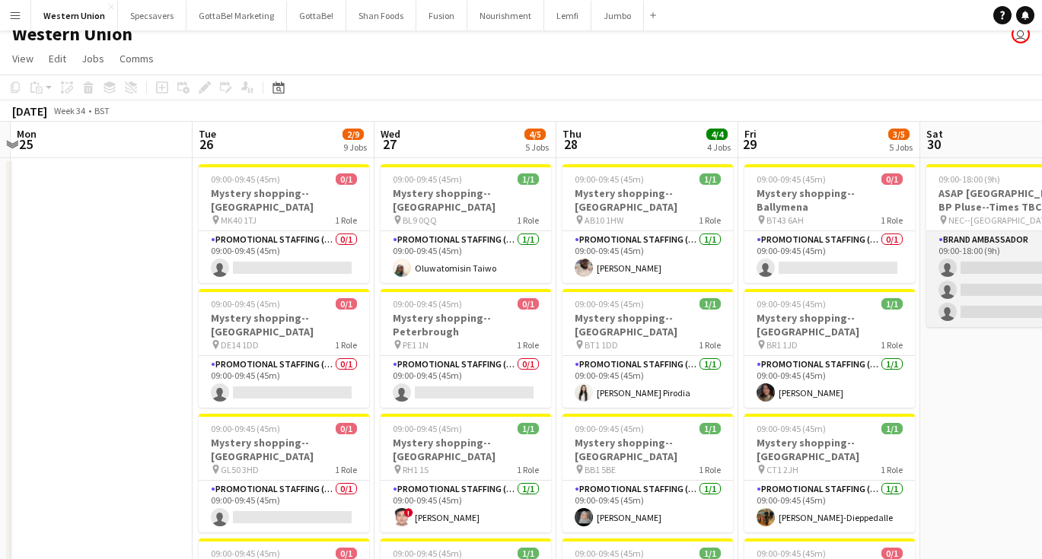
click at [1006, 254] on app-card-role "Brand Ambassador 20A 0/3 09:00-18:00 (9h) single-neutral-actions single-neutral…" at bounding box center [1011, 279] width 170 height 96
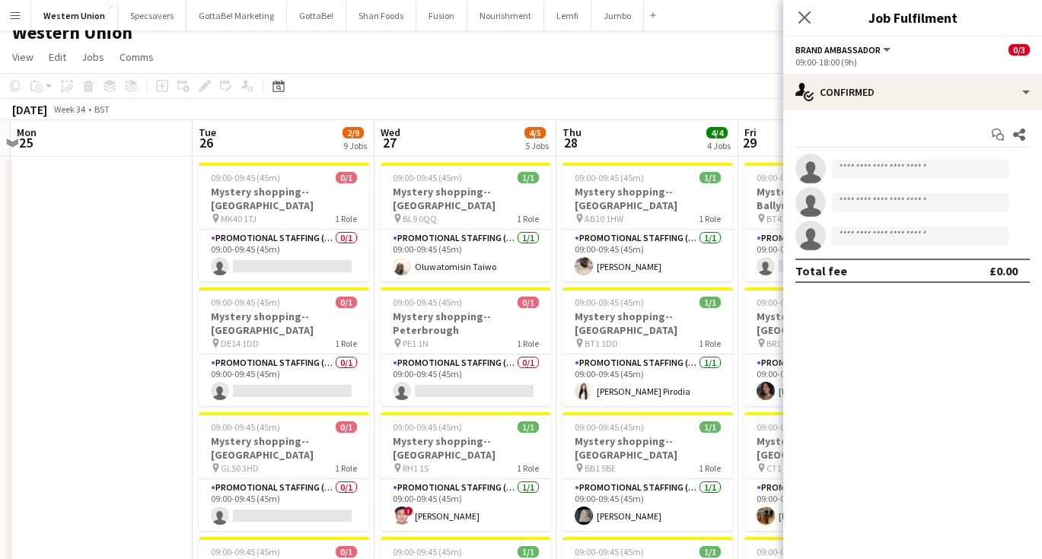
scroll to position [15, 0]
click at [897, 169] on input at bounding box center [920, 169] width 177 height 18
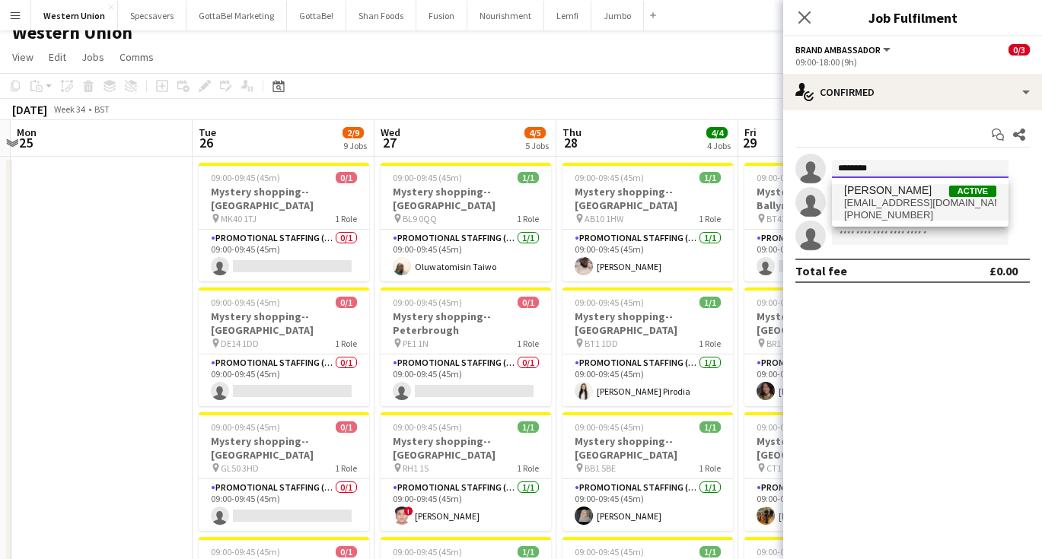
type input "********"
click at [879, 205] on span "[EMAIL_ADDRESS][DOMAIN_NAME]" at bounding box center [920, 203] width 152 height 12
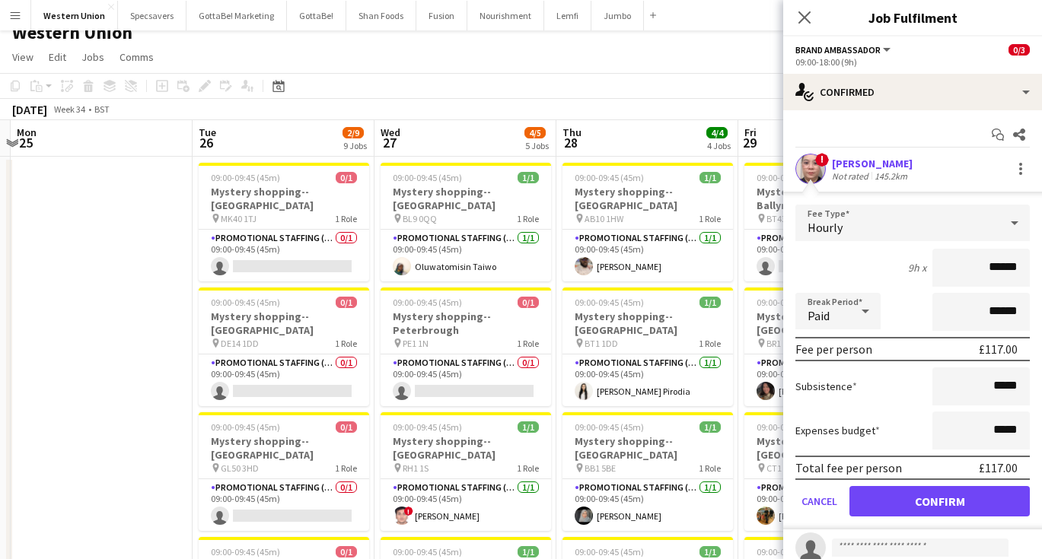
click at [860, 165] on div "[PERSON_NAME]" at bounding box center [872, 164] width 81 height 14
click at [879, 489] on button "Confirm" at bounding box center [939, 501] width 180 height 30
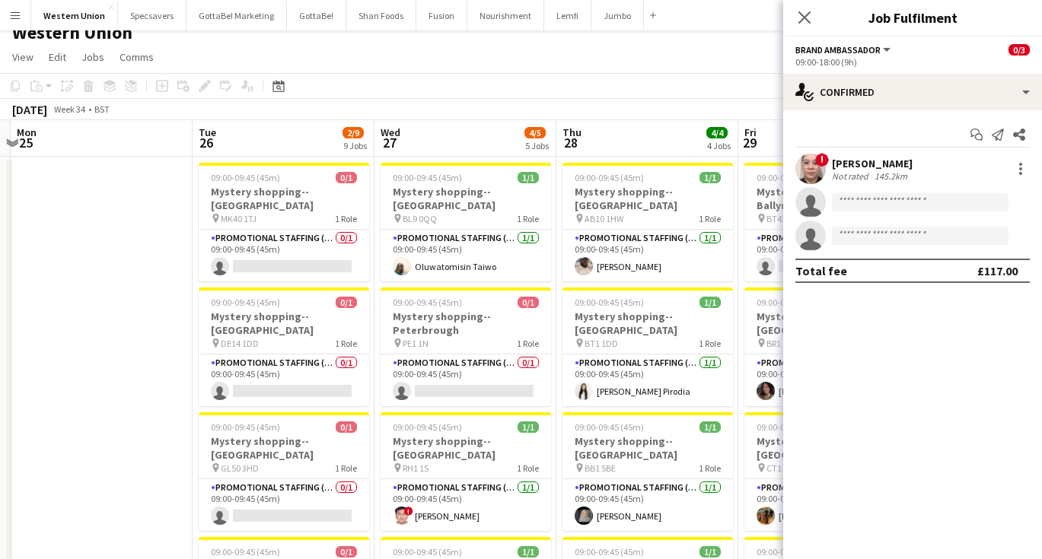
click at [855, 163] on div "[PERSON_NAME]" at bounding box center [872, 164] width 81 height 14
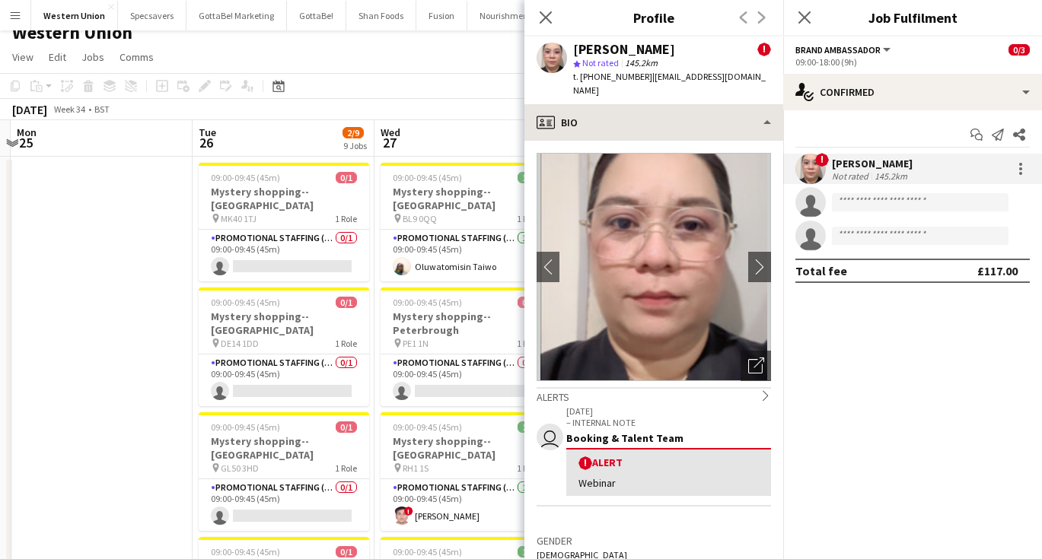
scroll to position [0, 0]
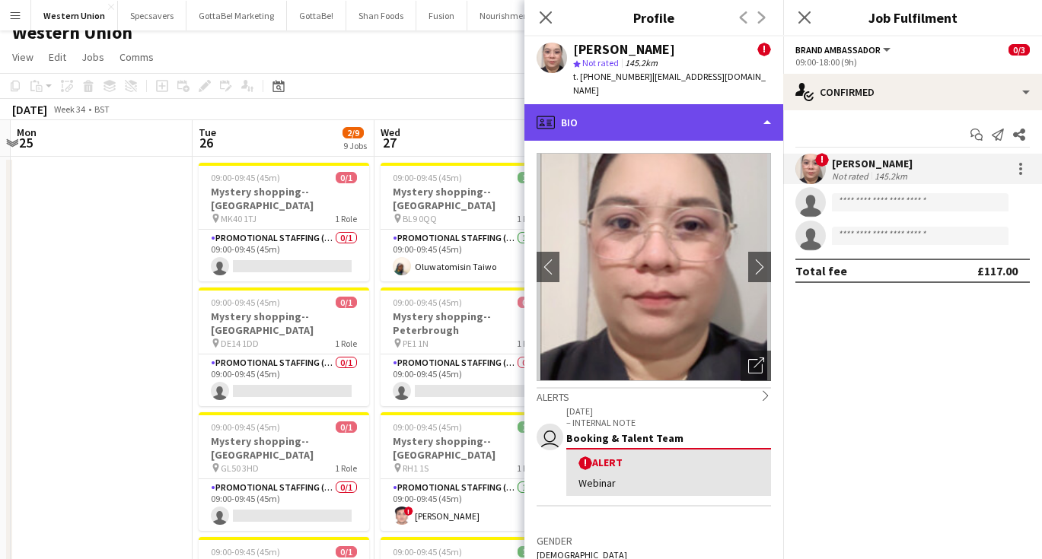
click at [622, 104] on div "profile Bio" at bounding box center [653, 122] width 259 height 37
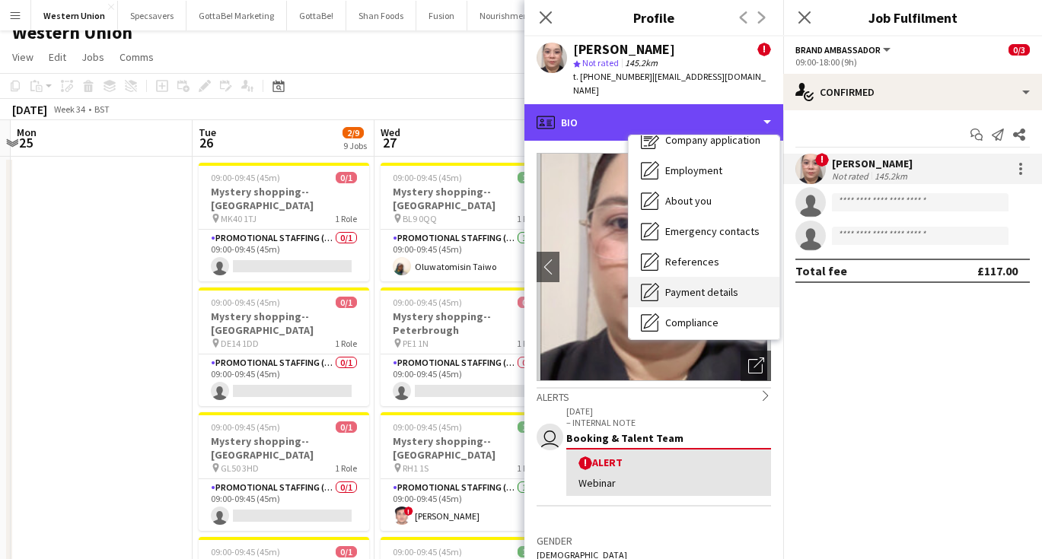
scroll to position [37, 0]
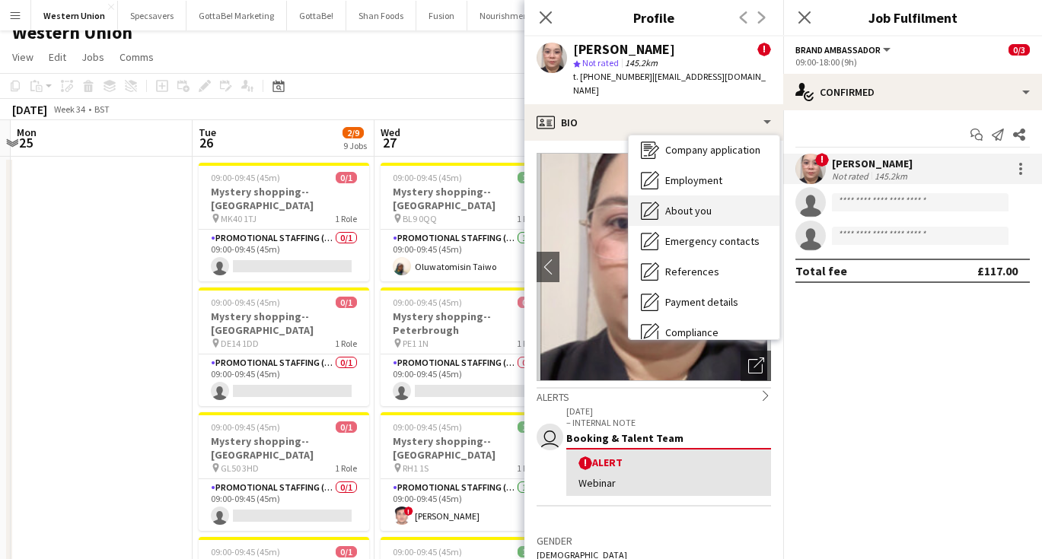
click at [703, 204] on span "About you" at bounding box center [688, 211] width 46 height 14
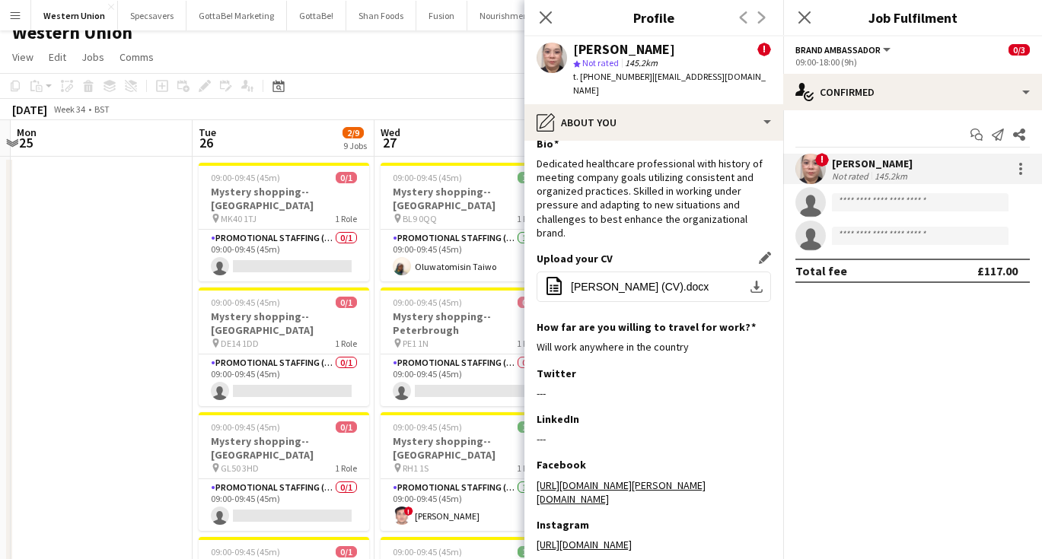
scroll to position [18, 0]
click at [896, 204] on input at bounding box center [920, 202] width 177 height 18
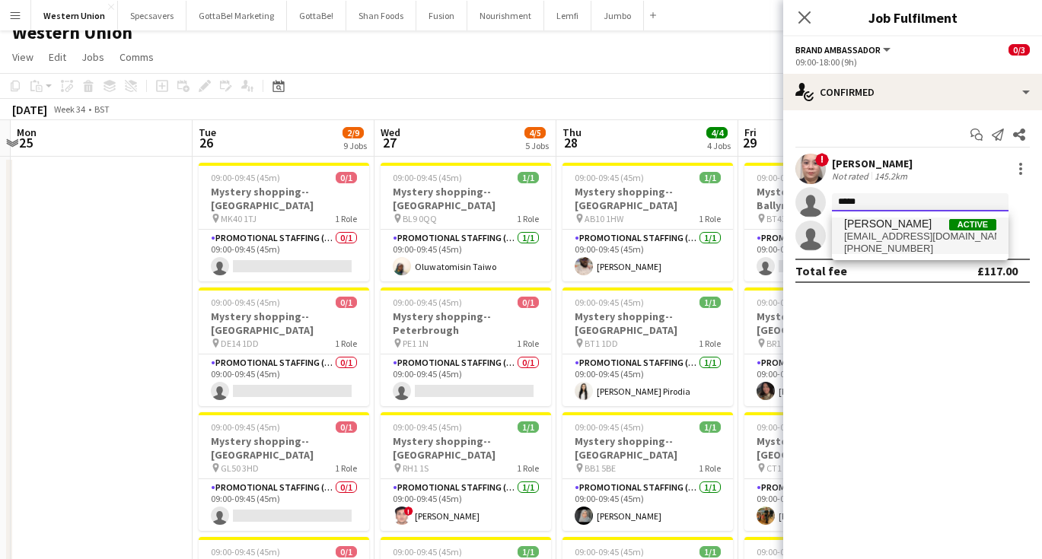
type input "*****"
click at [912, 231] on span "[EMAIL_ADDRESS][DOMAIN_NAME]" at bounding box center [920, 237] width 152 height 12
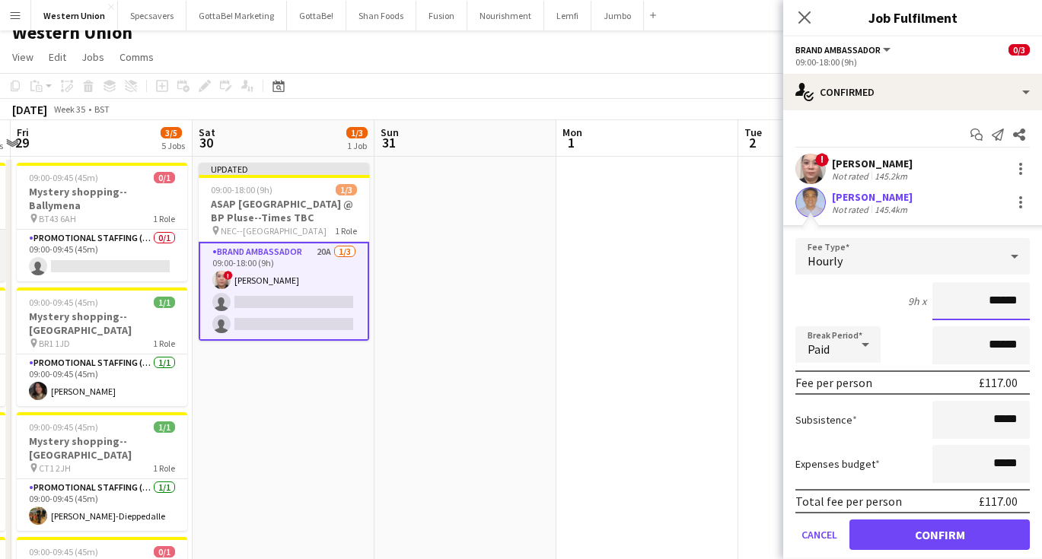
scroll to position [0, 521]
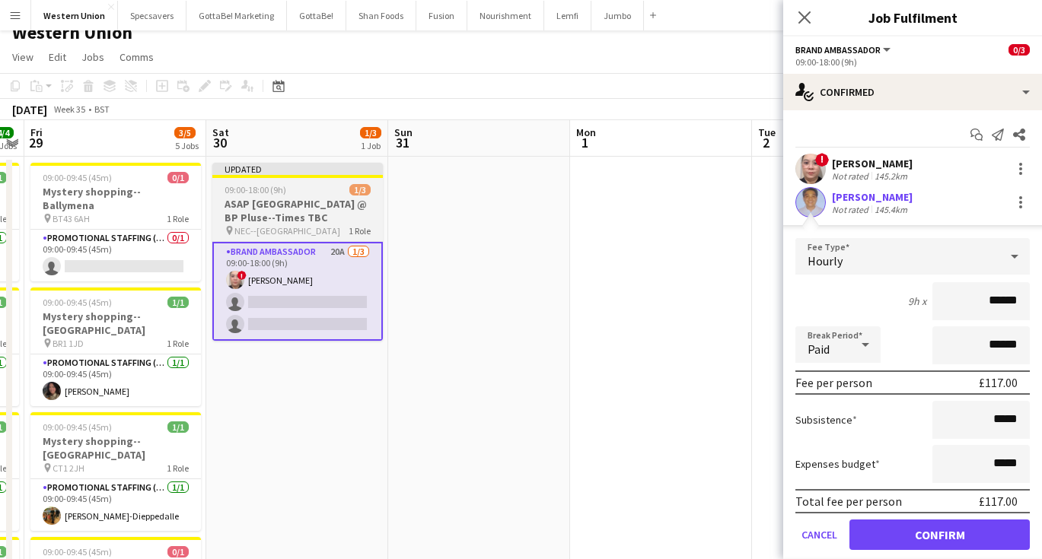
click at [275, 205] on h3 "ASAP [GEOGRAPHIC_DATA] @ BP Pluse--Times TBC" at bounding box center [297, 210] width 170 height 27
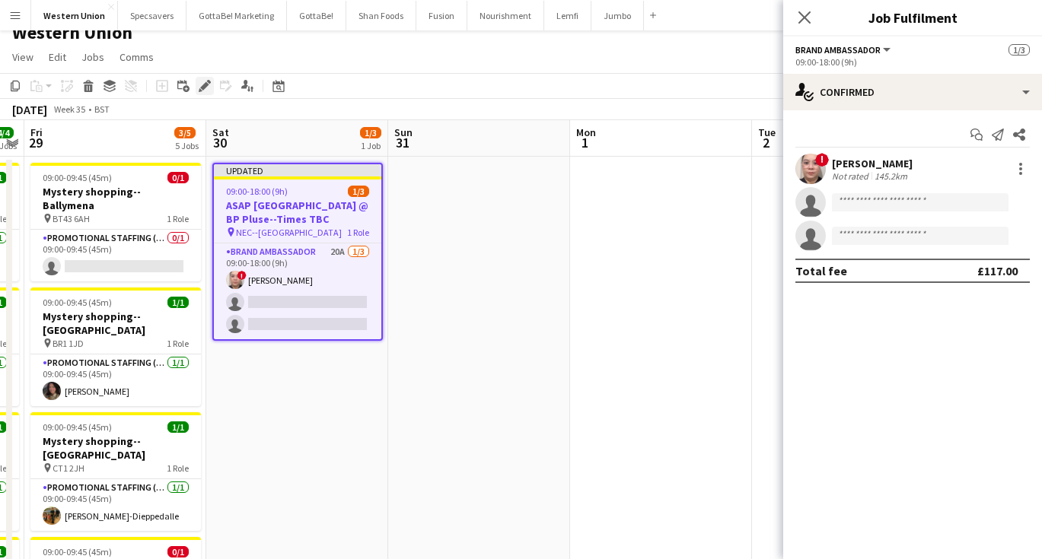
click at [203, 85] on icon at bounding box center [204, 86] width 8 height 8
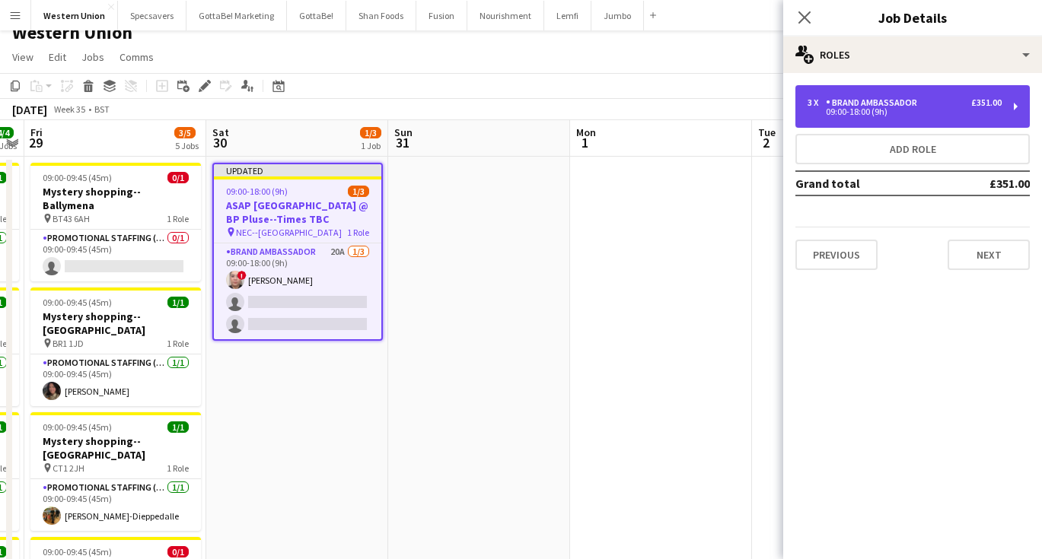
click at [904, 103] on div "Brand Ambassador" at bounding box center [874, 102] width 97 height 11
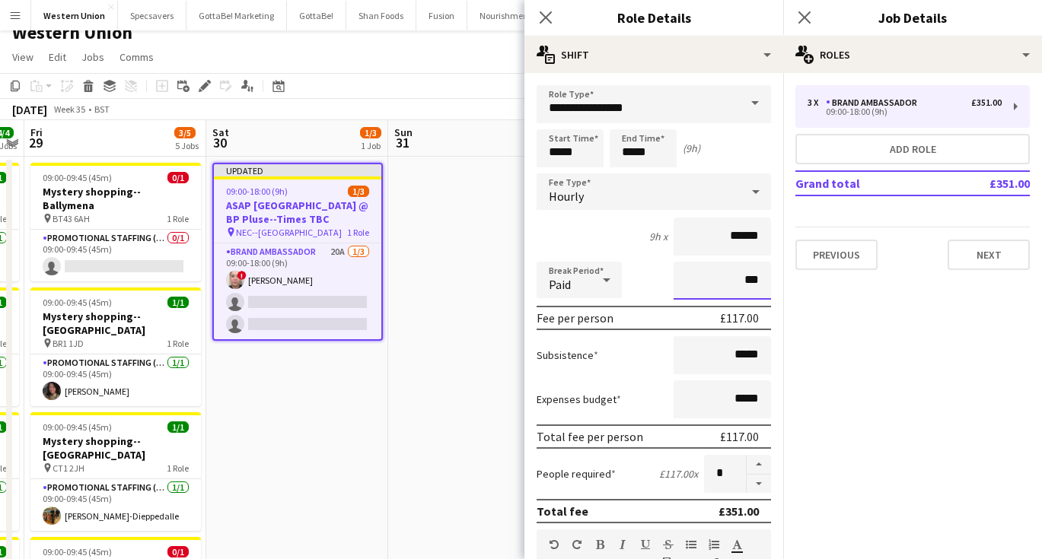
click at [743, 281] on input "***" at bounding box center [721, 281] width 97 height 38
type input "****"
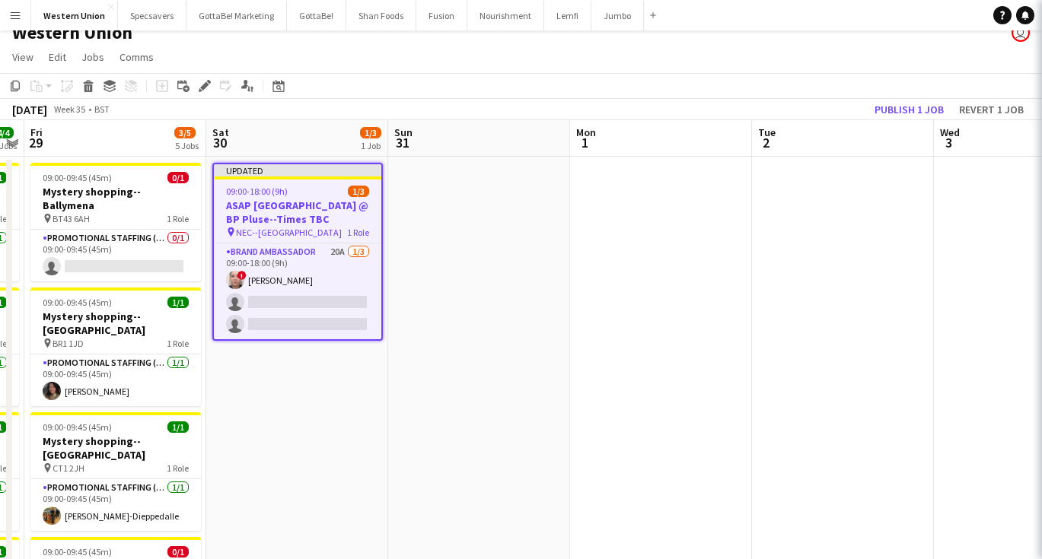
scroll to position [0, 0]
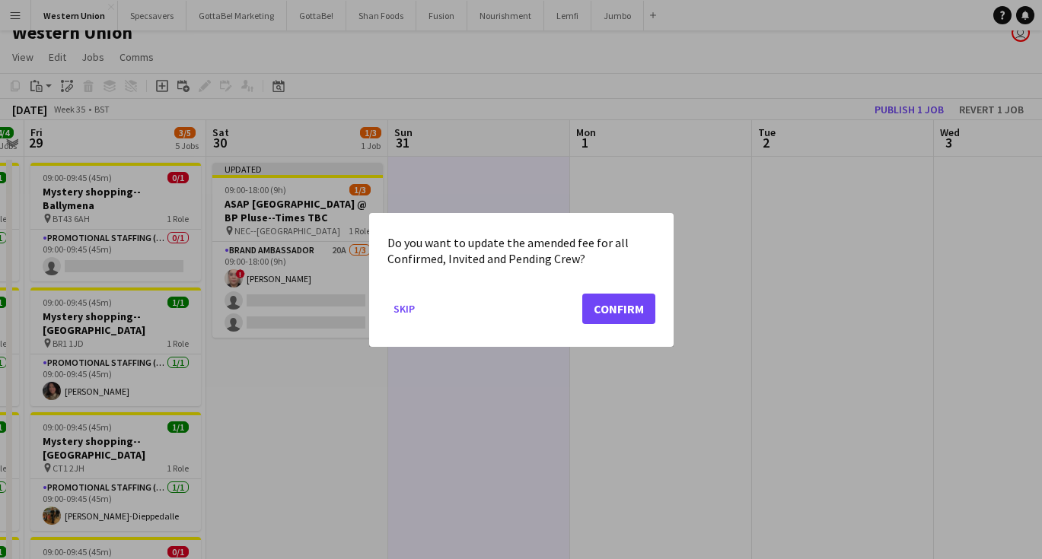
click at [606, 306] on button "Confirm" at bounding box center [618, 308] width 73 height 30
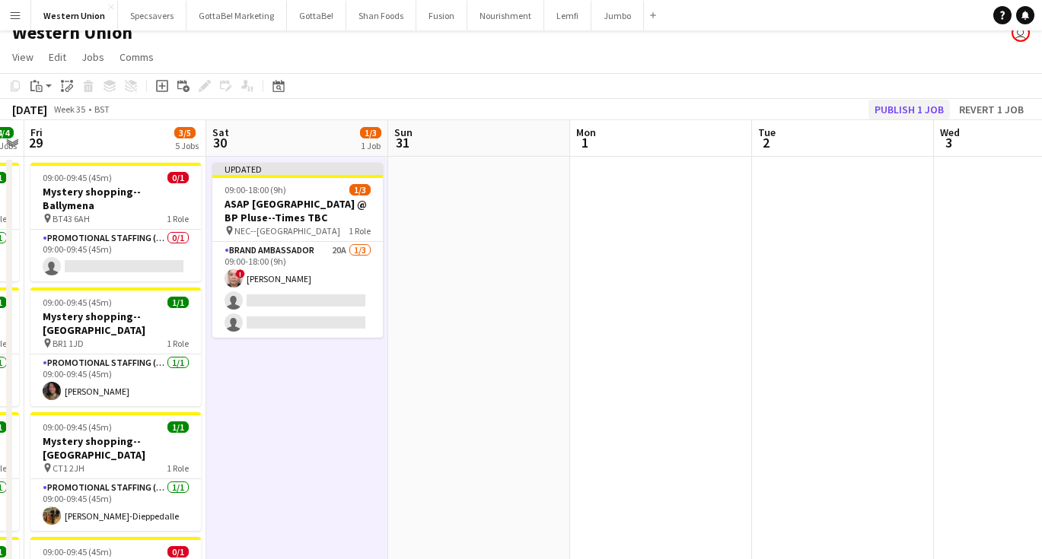
click at [916, 104] on button "Publish 1 job" at bounding box center [908, 110] width 81 height 20
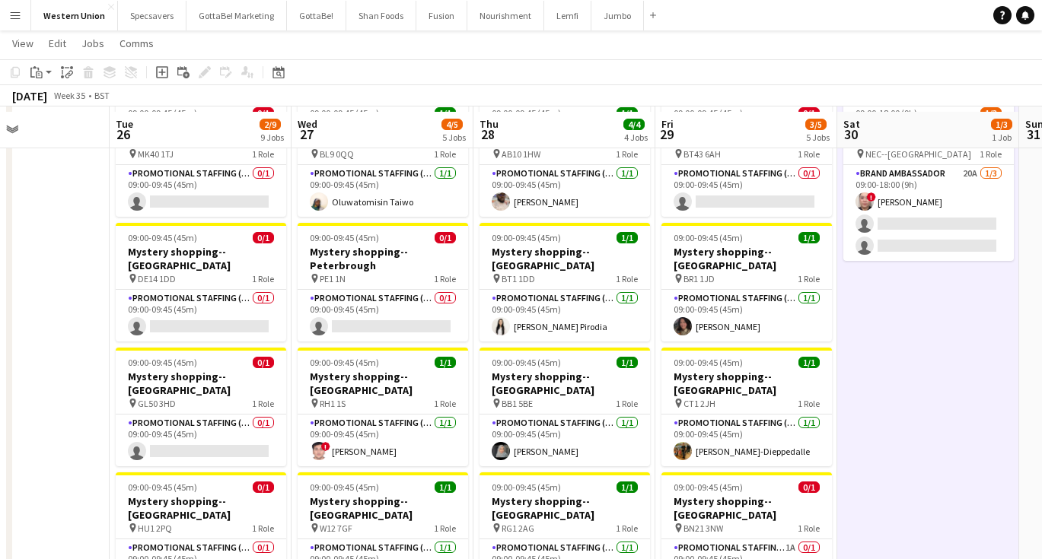
scroll to position [37, 0]
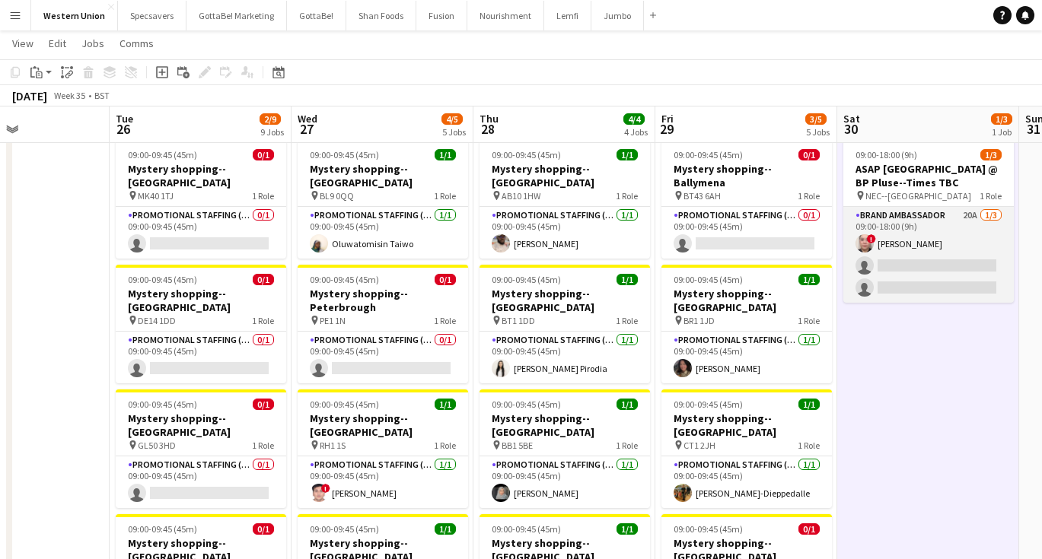
click at [878, 299] on app-card-role "Brand Ambassador 20A [DATE] 09:00-18:00 (9h) ! [PERSON_NAME] single-neutral-act…" at bounding box center [928, 255] width 170 height 96
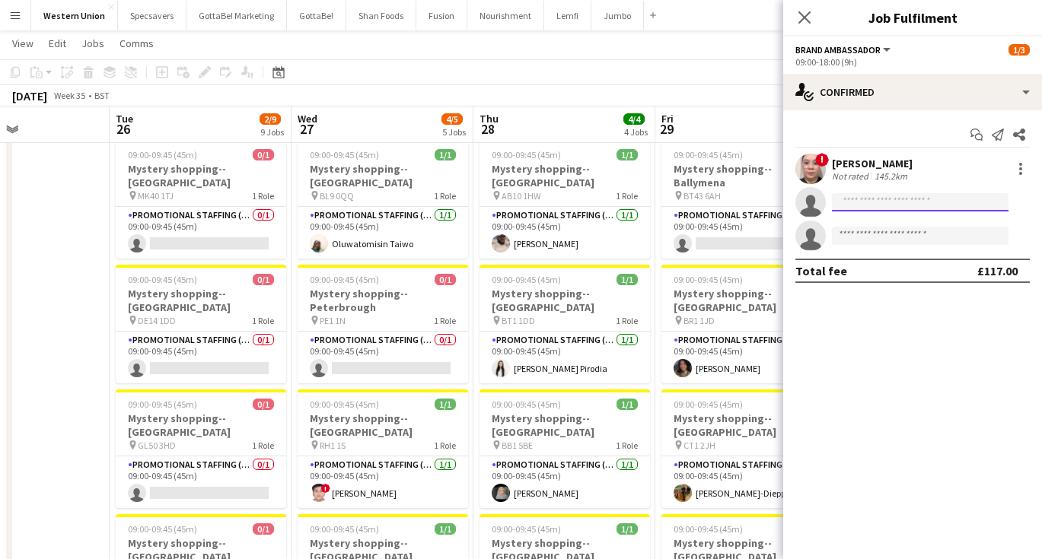
click at [874, 194] on input at bounding box center [920, 202] width 177 height 18
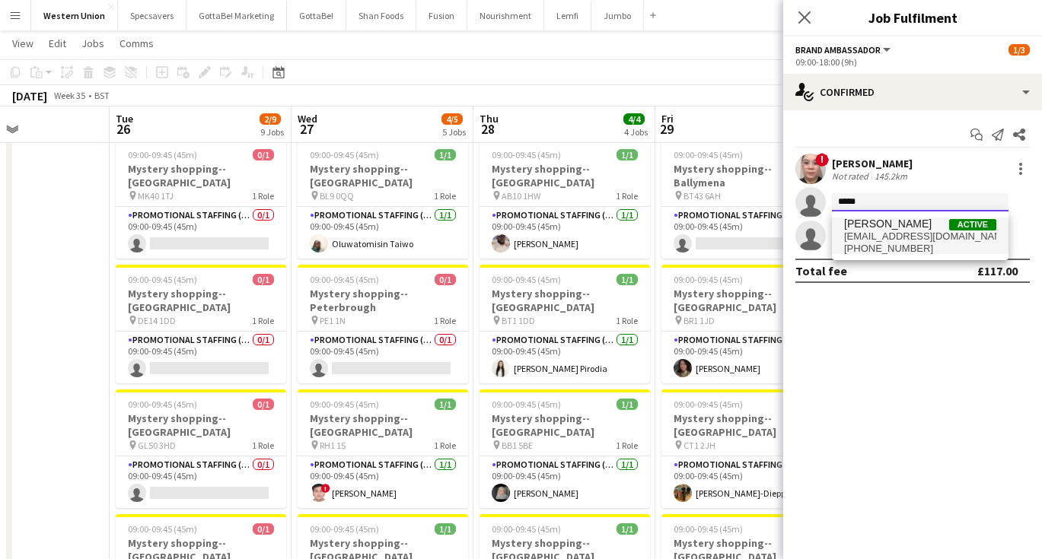
type input "*****"
click at [908, 228] on span "[PERSON_NAME]" at bounding box center [888, 224] width 88 height 13
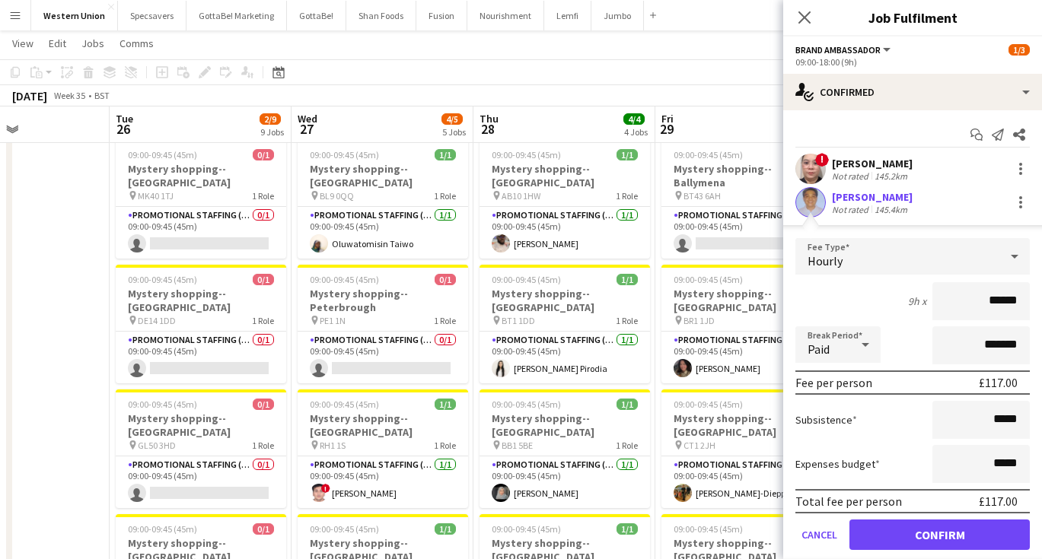
click at [913, 540] on button "Confirm" at bounding box center [939, 535] width 180 height 30
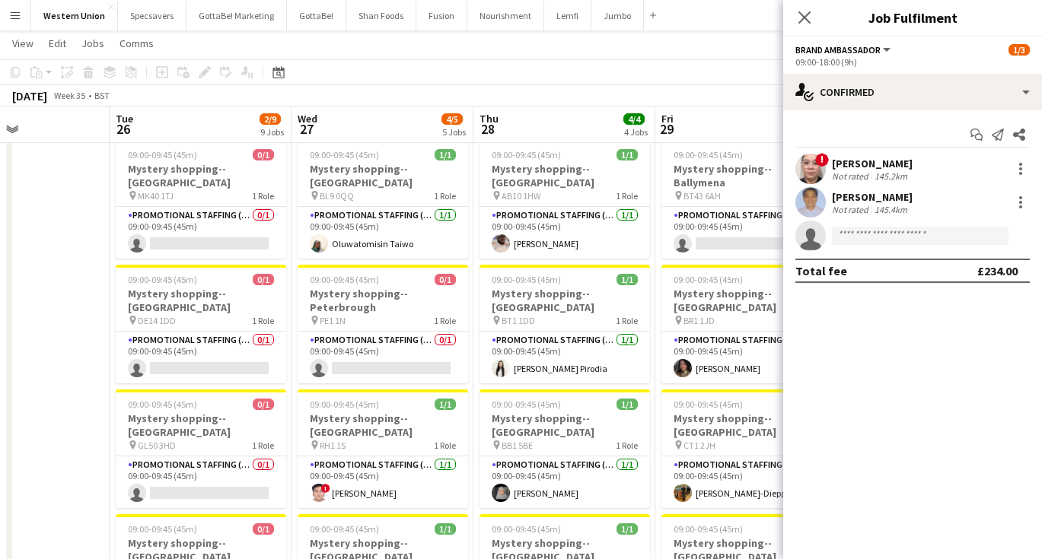
click at [717, 99] on div "[DATE] Week 35 • BST Publish 1 job Revert 1 job" at bounding box center [521, 95] width 1042 height 21
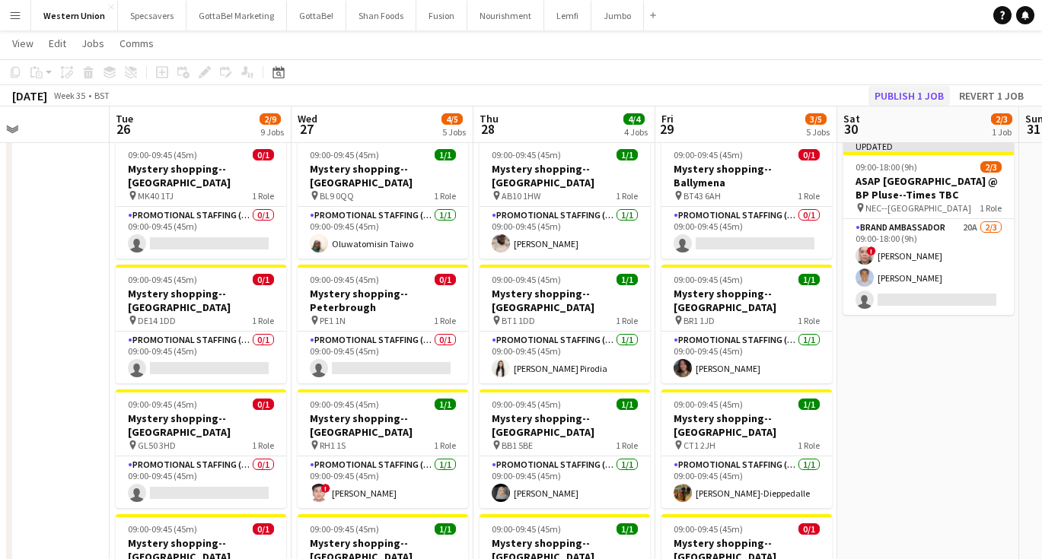
click at [902, 94] on button "Publish 1 job" at bounding box center [908, 96] width 81 height 20
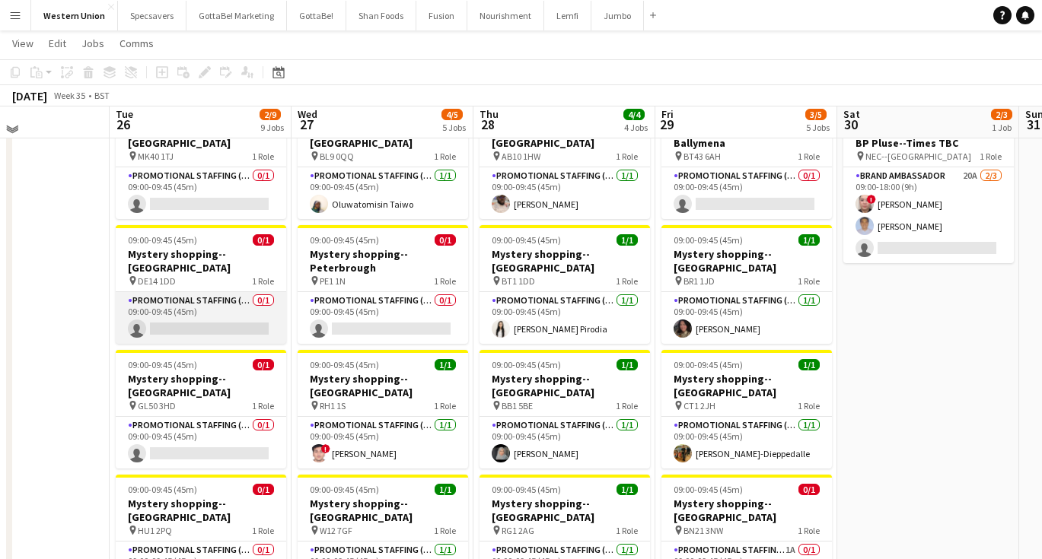
scroll to position [33, 0]
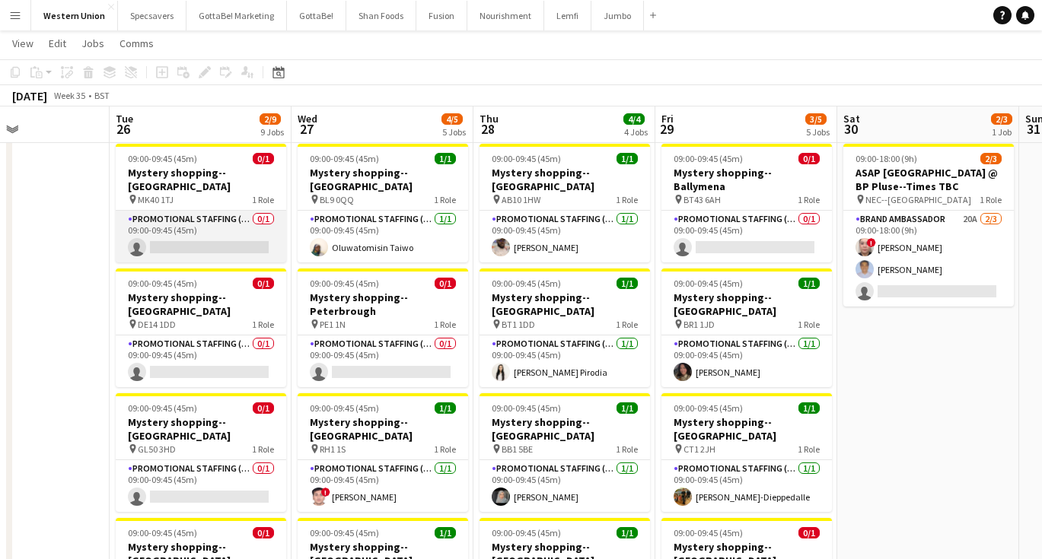
click at [177, 226] on app-card-role "Promotional Staffing (Mystery Shopper) 0/1 09:00-09:45 (45m) single-neutral-act…" at bounding box center [201, 237] width 170 height 52
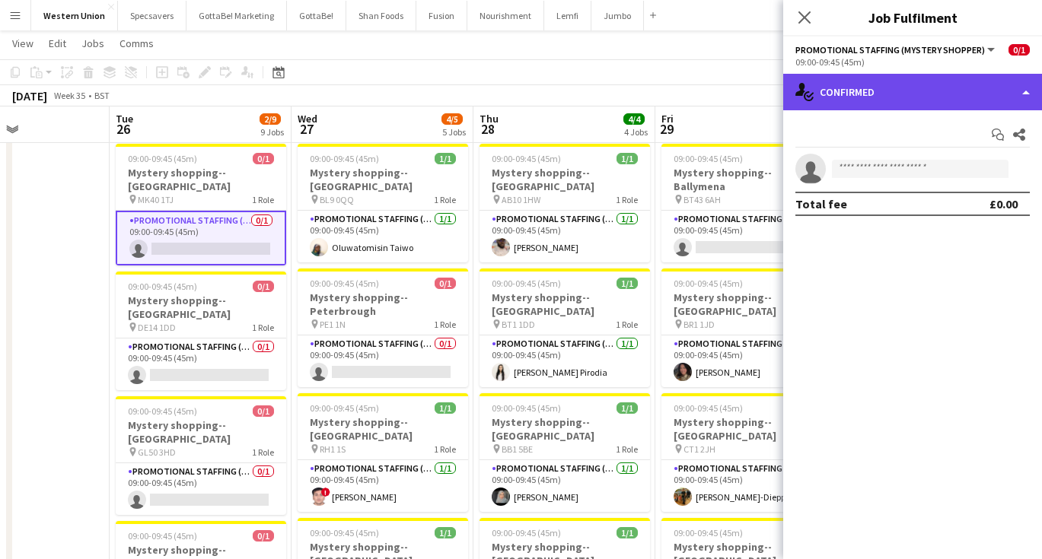
click at [868, 88] on div "single-neutral-actions-check-2 Confirmed" at bounding box center [912, 92] width 259 height 37
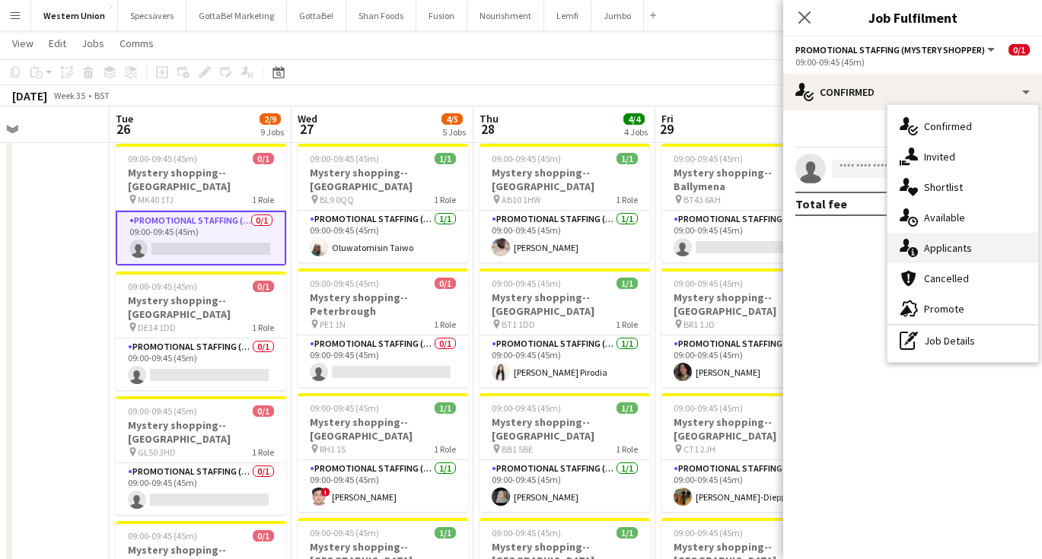
click at [934, 242] on div "single-neutral-actions-information Applicants" at bounding box center [962, 248] width 151 height 30
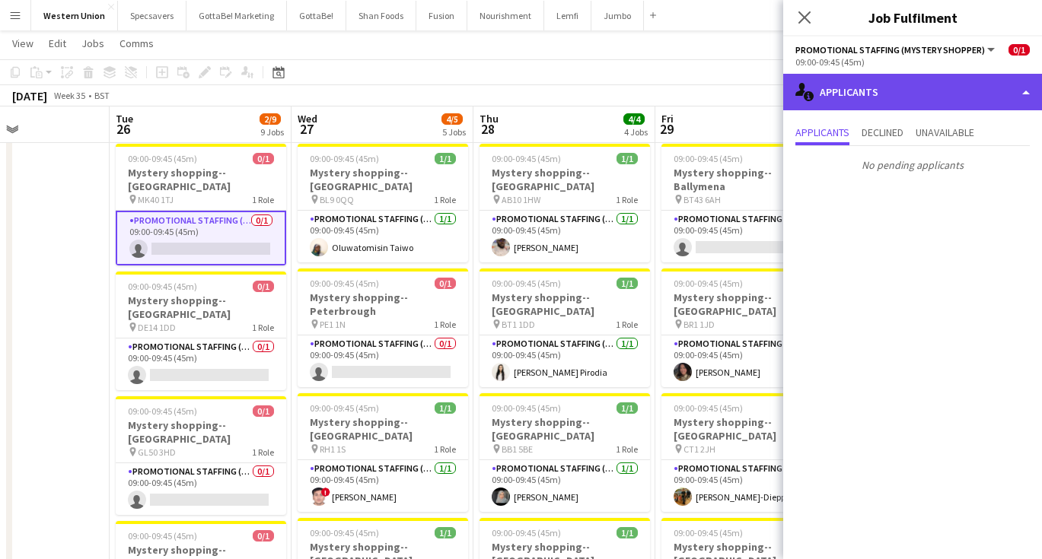
click at [884, 103] on div "single-neutral-actions-information Applicants" at bounding box center [912, 92] width 259 height 37
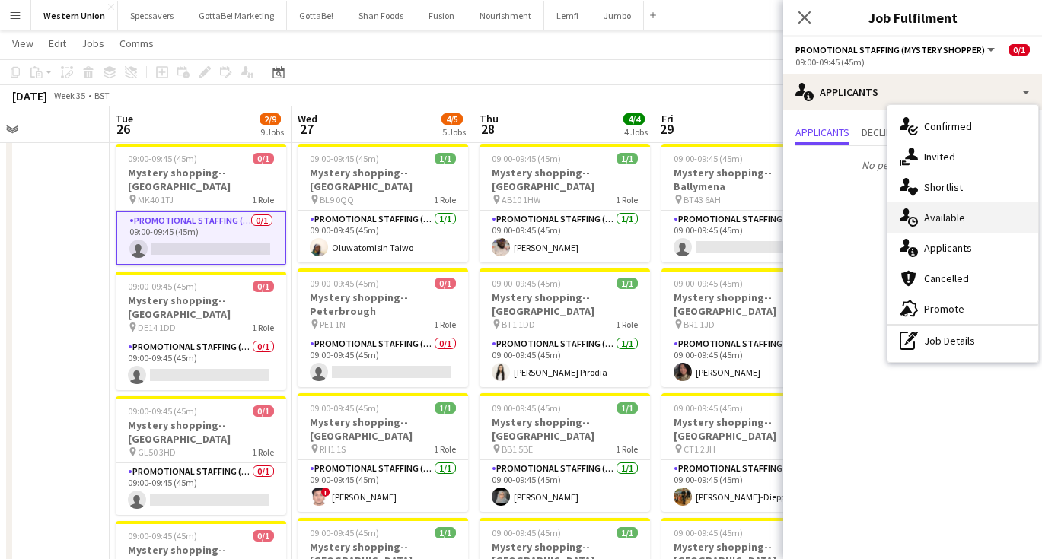
click at [944, 218] on div "single-neutral-actions-upload Available" at bounding box center [962, 217] width 151 height 30
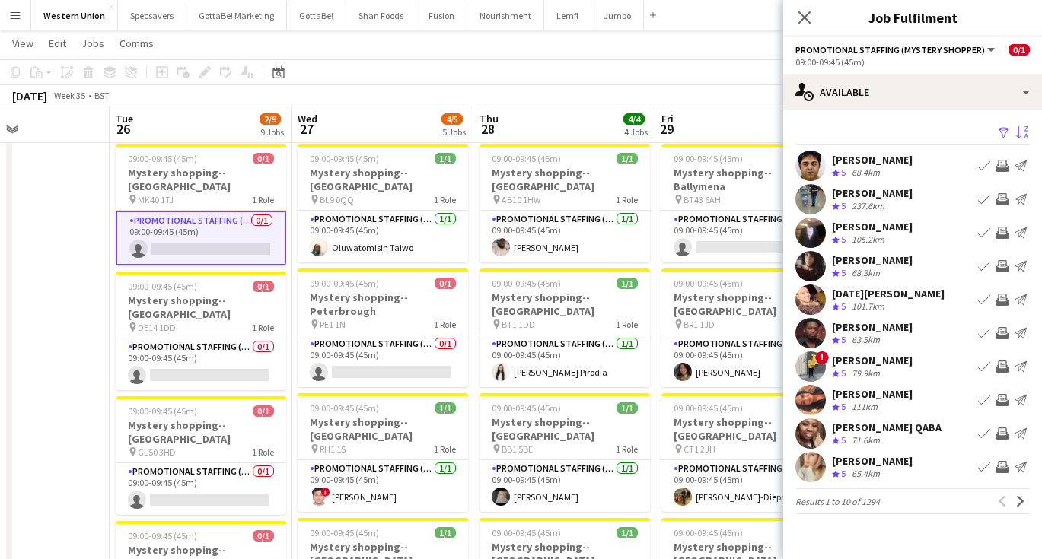
click at [1023, 130] on app-icon "Sort asc" at bounding box center [1022, 133] width 12 height 14
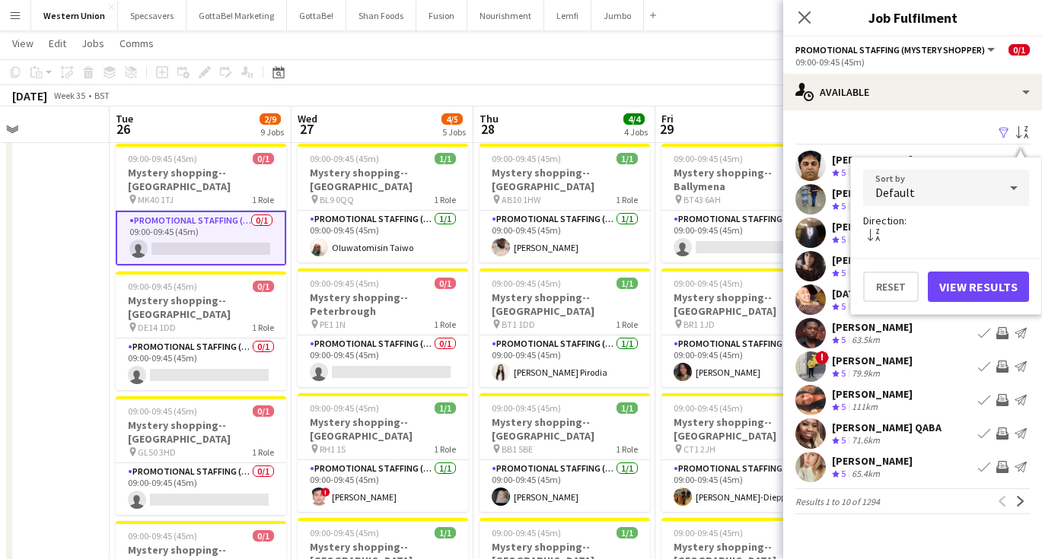
click at [976, 192] on div "Default" at bounding box center [930, 188] width 135 height 37
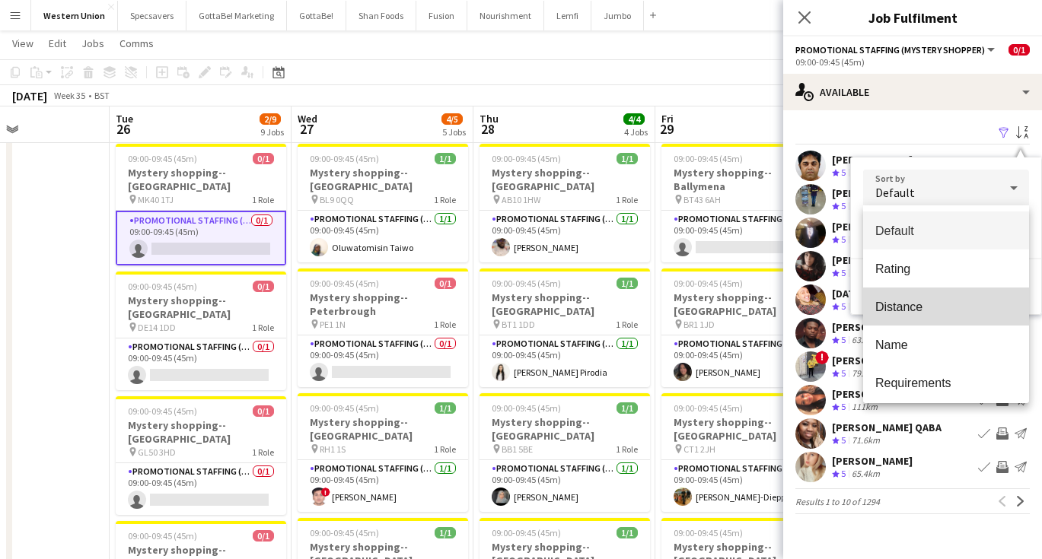
click at [942, 296] on mat-option "Distance" at bounding box center [946, 307] width 166 height 38
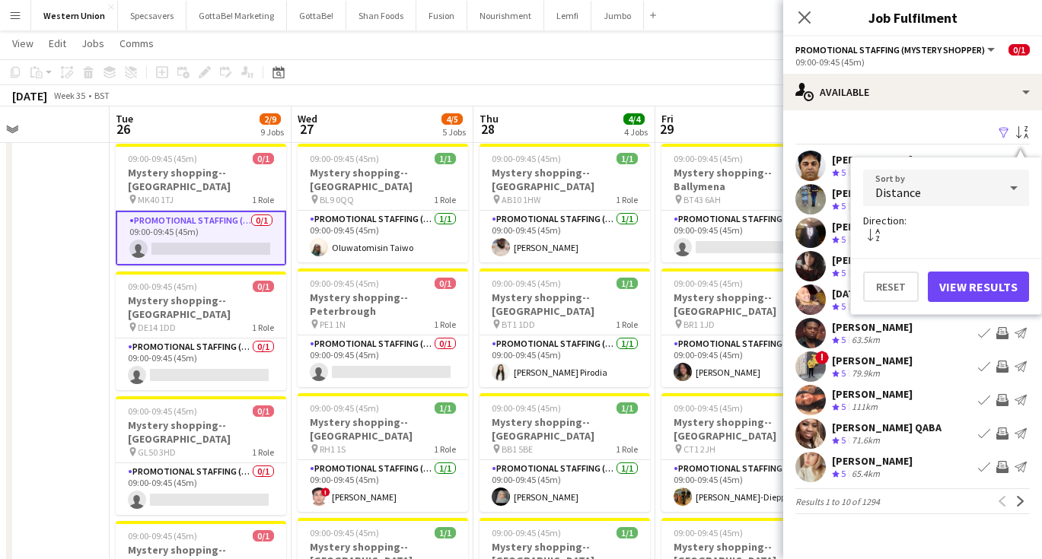
click at [992, 294] on button "View Results" at bounding box center [978, 287] width 101 height 30
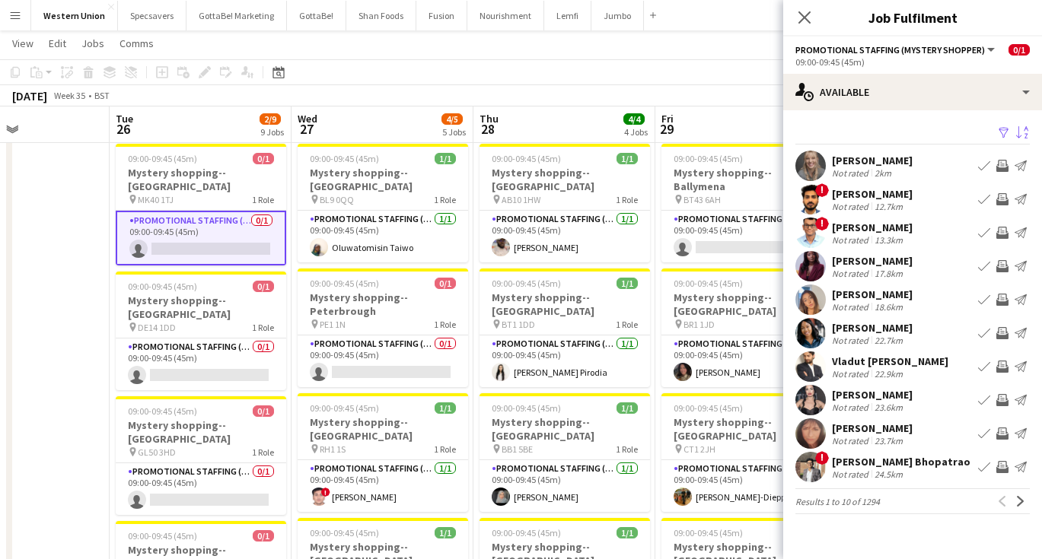
click at [879, 231] on div "[PERSON_NAME]" at bounding box center [872, 228] width 81 height 14
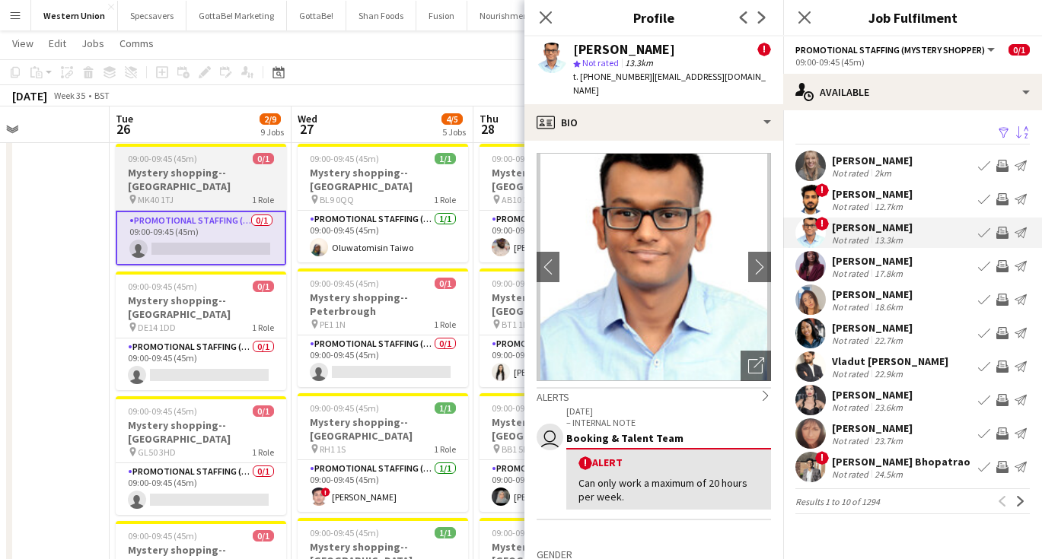
click at [228, 193] on div "pin MK40 1TJ 1 Role" at bounding box center [201, 199] width 170 height 12
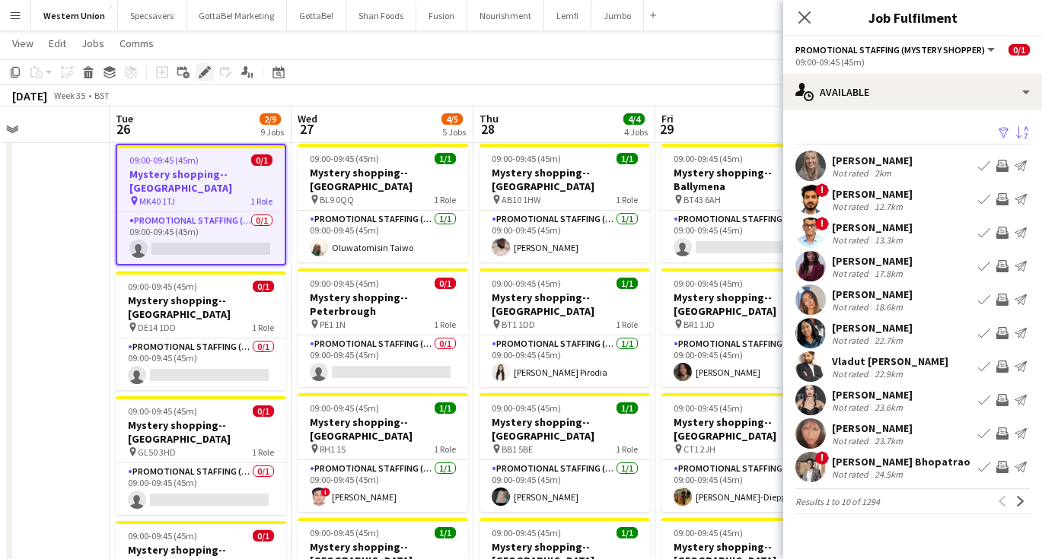
click at [203, 69] on icon "Edit" at bounding box center [205, 72] width 12 height 12
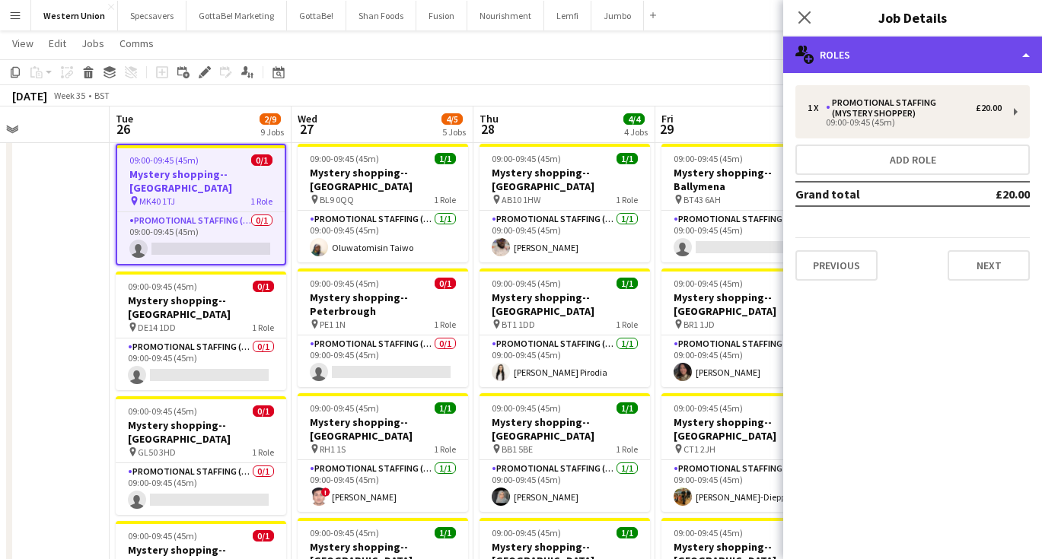
click at [917, 48] on div "multiple-users-add Roles" at bounding box center [912, 55] width 259 height 37
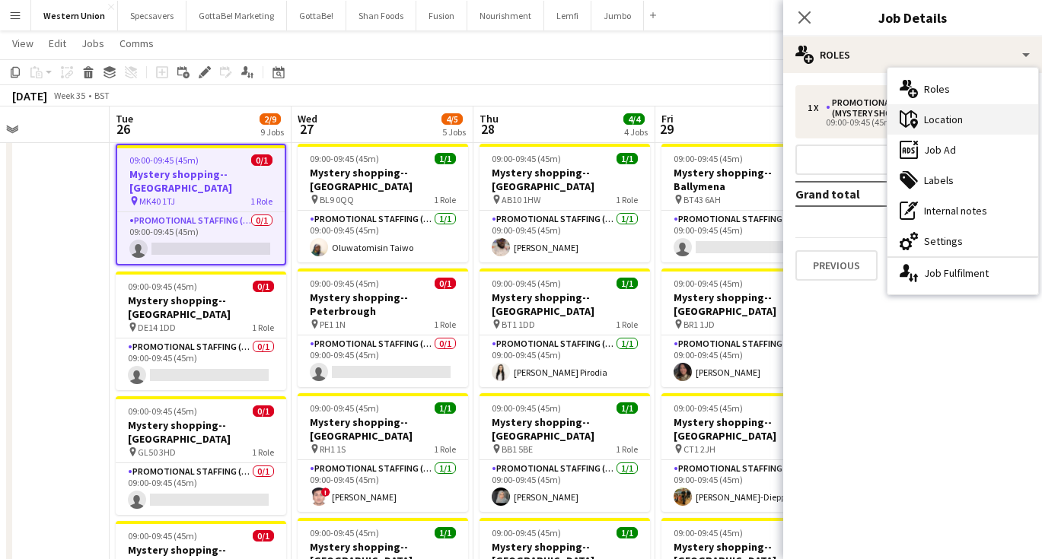
click at [948, 122] on div "maps-pin-1 Location" at bounding box center [962, 119] width 151 height 30
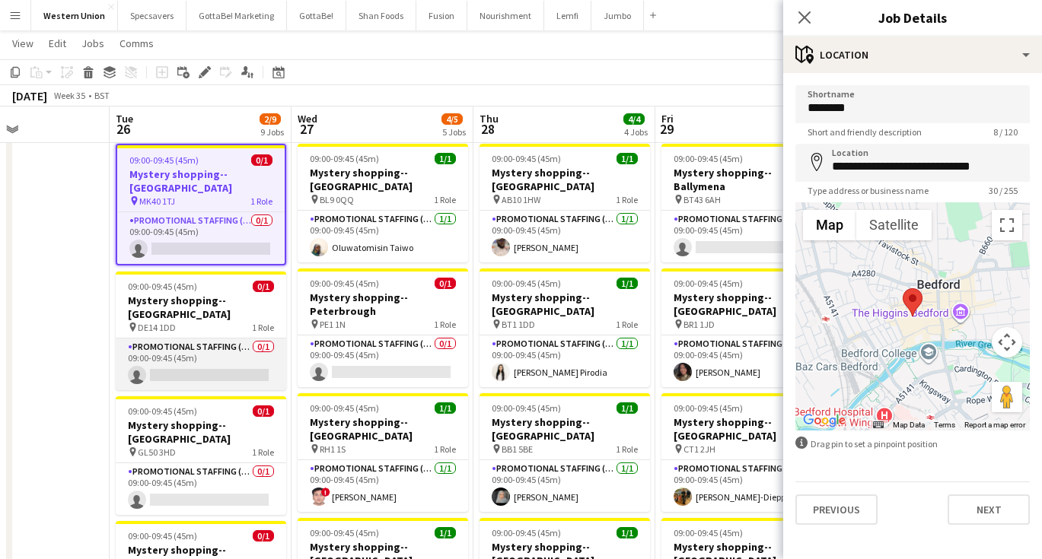
click at [200, 339] on app-card-role "Promotional Staffing (Mystery Shopper) 0/1 09:00-09:45 (45m) single-neutral-act…" at bounding box center [201, 365] width 170 height 52
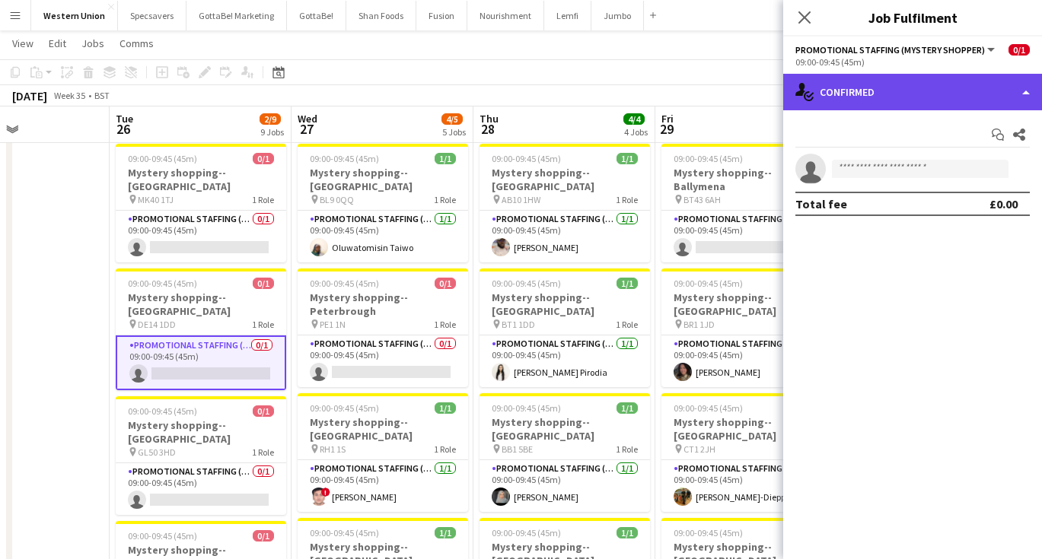
click at [899, 96] on div "single-neutral-actions-check-2 Confirmed" at bounding box center [912, 92] width 259 height 37
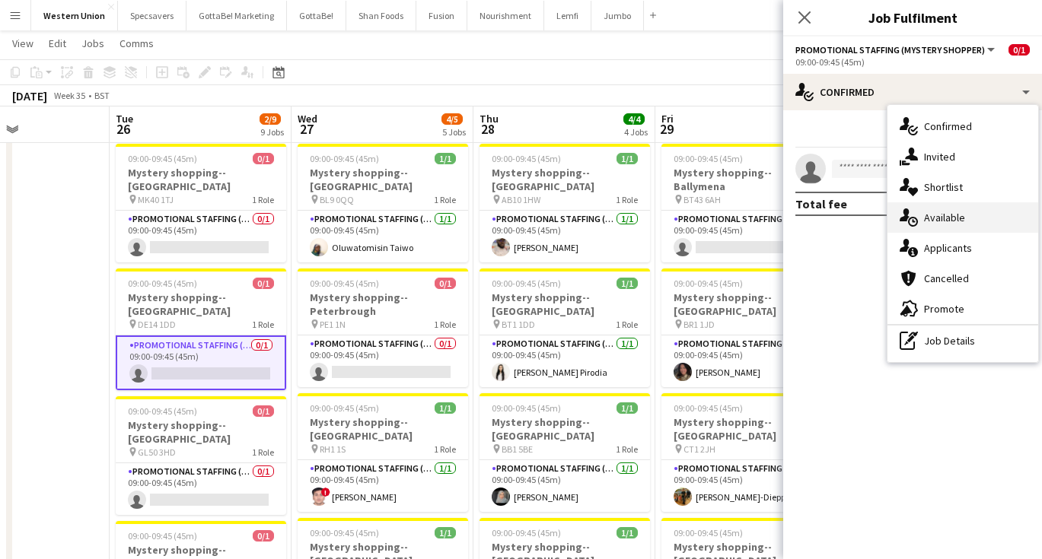
click at [932, 207] on div "single-neutral-actions-upload Available" at bounding box center [962, 217] width 151 height 30
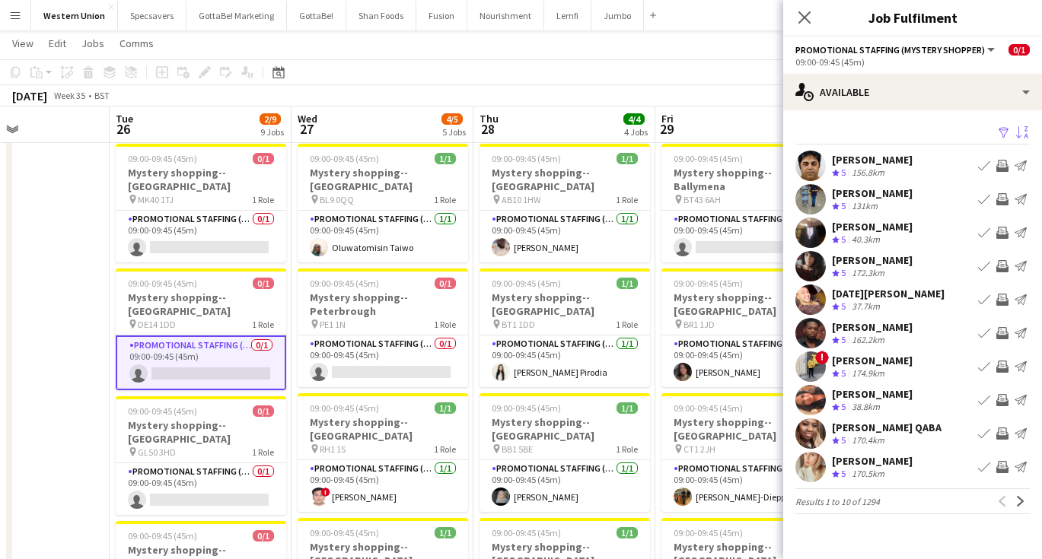
click at [1020, 134] on app-icon "Sort asc" at bounding box center [1022, 133] width 12 height 14
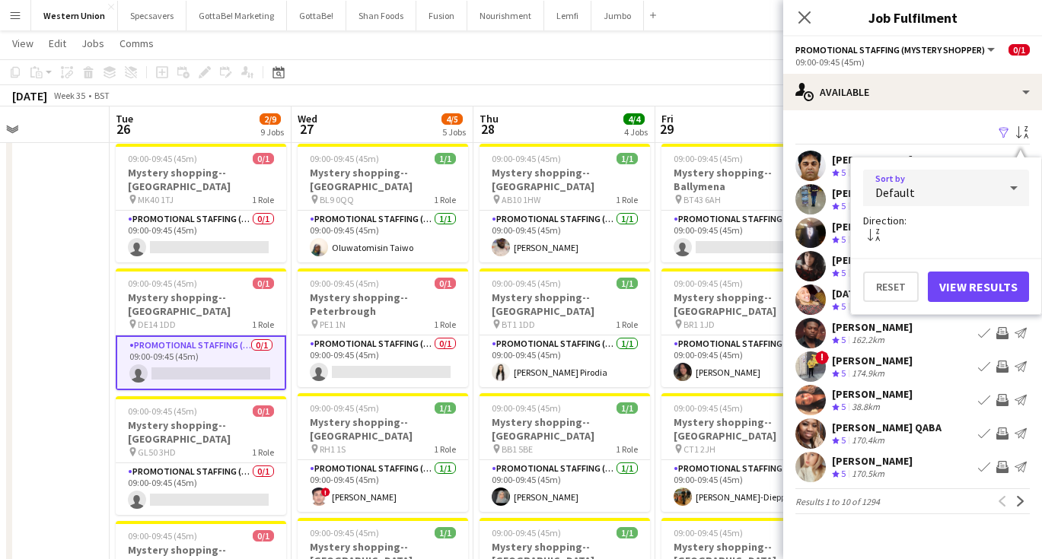
click at [983, 189] on div "Default" at bounding box center [930, 188] width 135 height 37
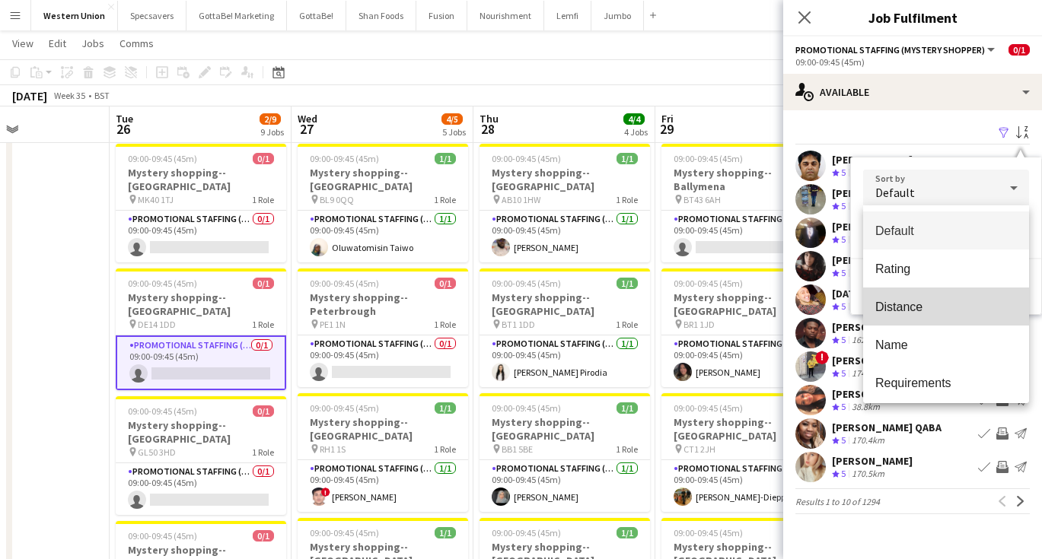
click at [910, 314] on span "Distance" at bounding box center [946, 307] width 142 height 14
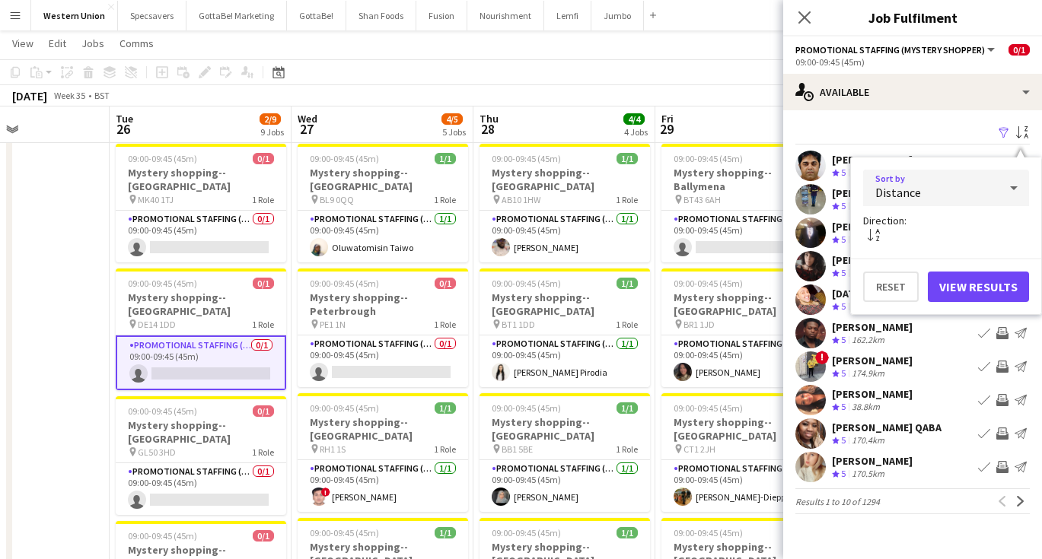
click at [980, 285] on button "View Results" at bounding box center [978, 287] width 101 height 30
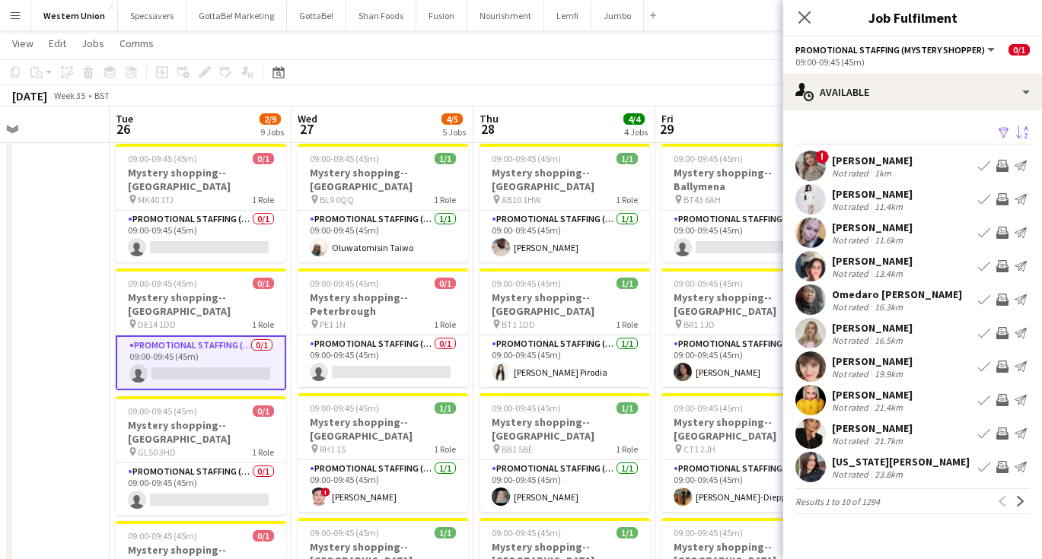
click at [916, 229] on div "[PERSON_NAME] Not rated 11.6km Book crew Invite crew Send notification" at bounding box center [912, 233] width 259 height 30
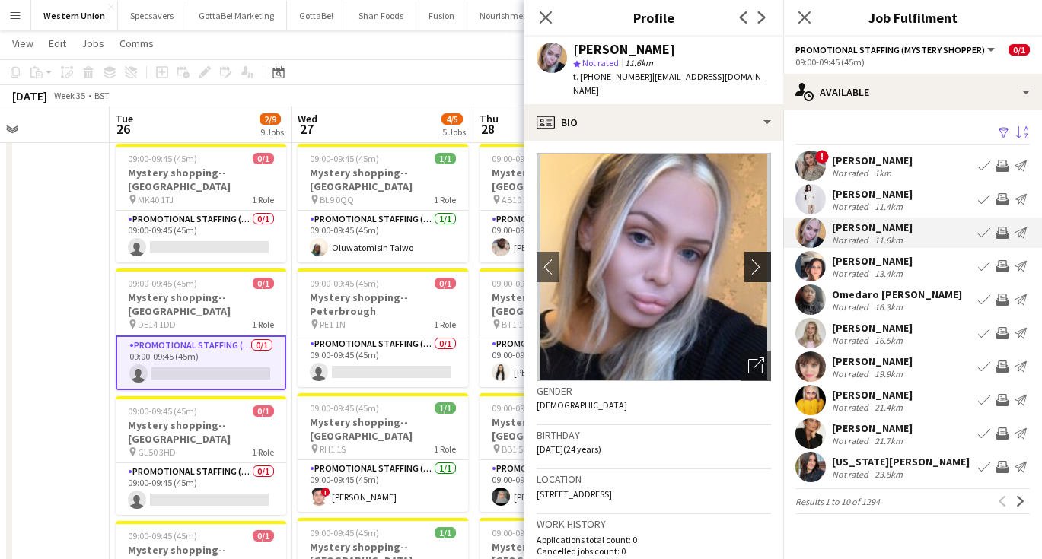
click at [755, 259] on app-icon "chevron-right" at bounding box center [760, 267] width 24 height 16
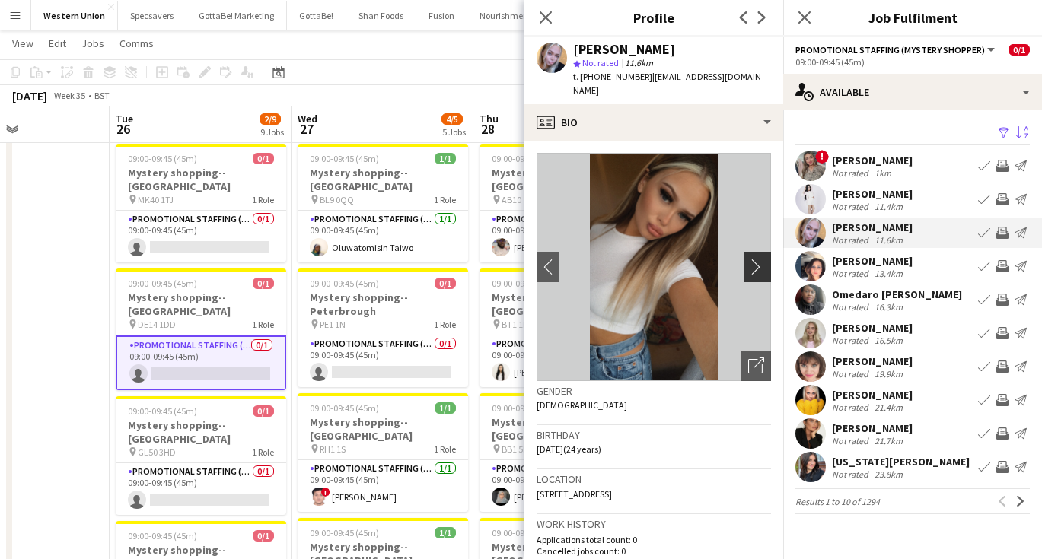
click at [755, 259] on app-icon "chevron-right" at bounding box center [760, 267] width 24 height 16
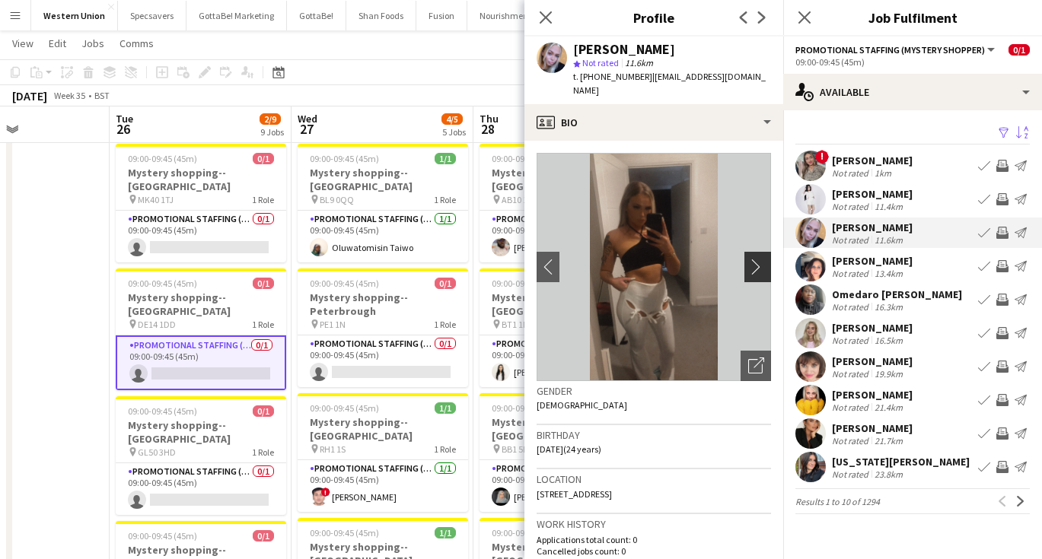
click at [755, 259] on app-icon "chevron-right" at bounding box center [760, 267] width 24 height 16
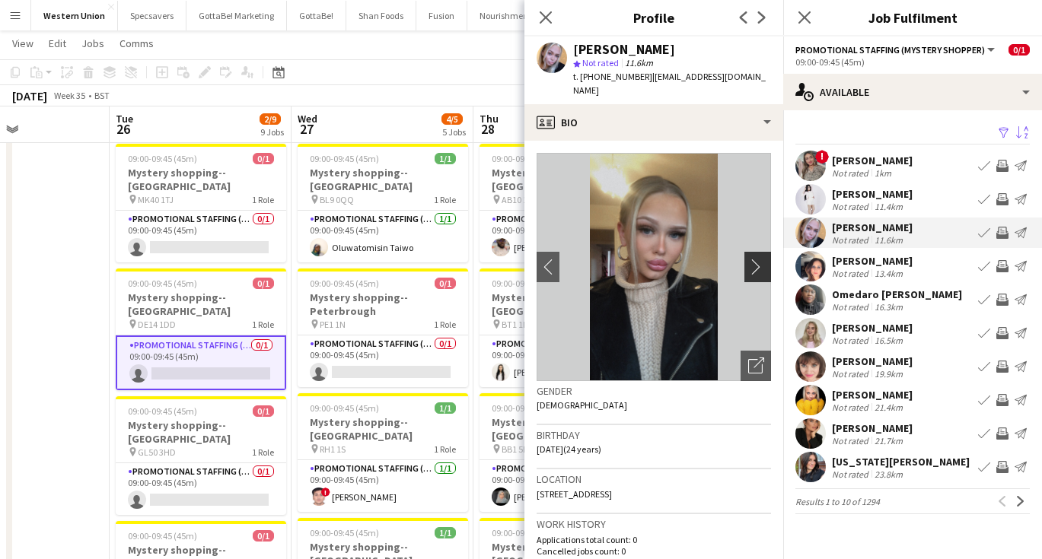
click at [755, 259] on app-icon "chevron-right" at bounding box center [760, 267] width 24 height 16
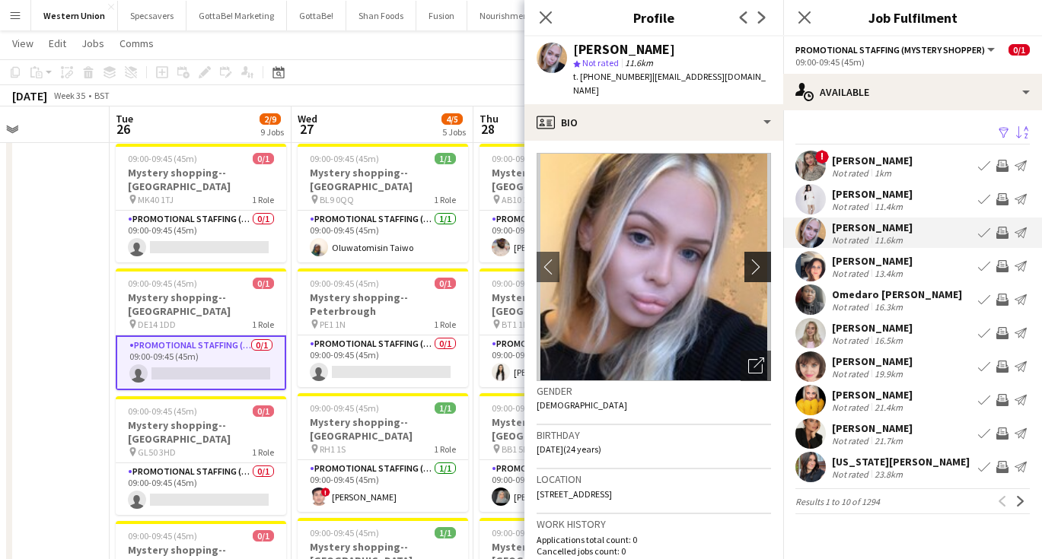
click at [755, 259] on app-icon "chevron-right" at bounding box center [760, 267] width 24 height 16
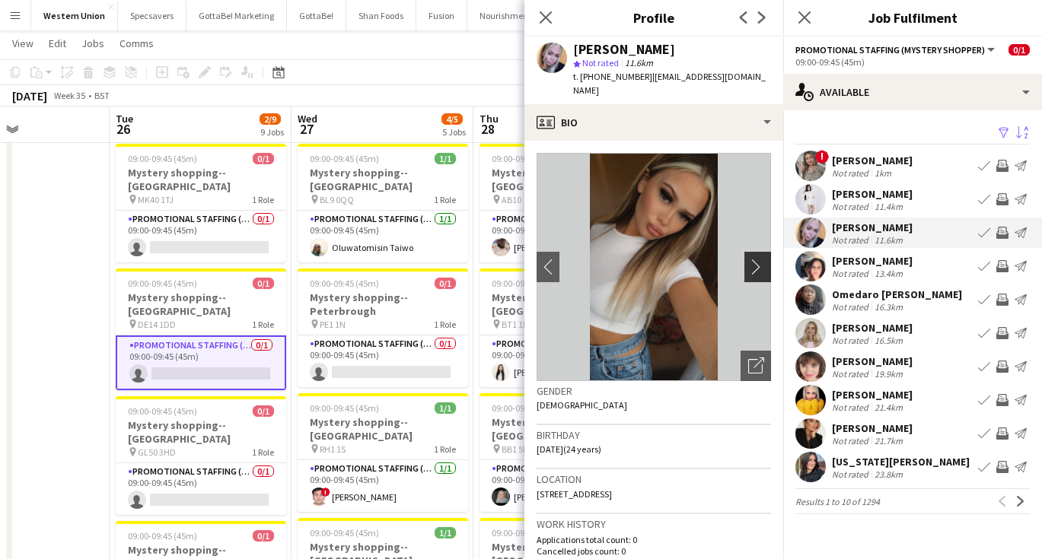
click at [755, 259] on app-icon "chevron-right" at bounding box center [760, 267] width 24 height 16
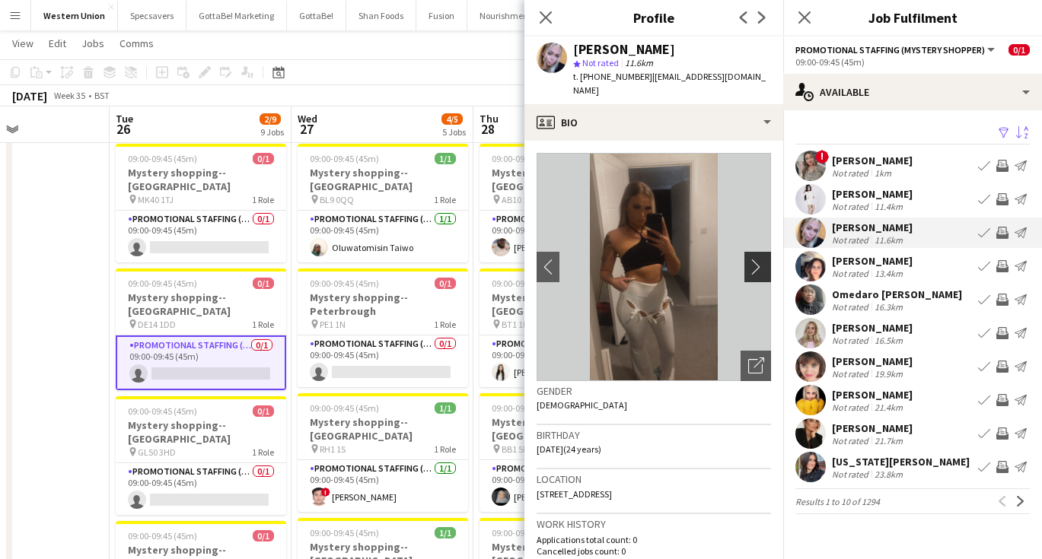
click at [755, 259] on app-icon "chevron-right" at bounding box center [760, 267] width 24 height 16
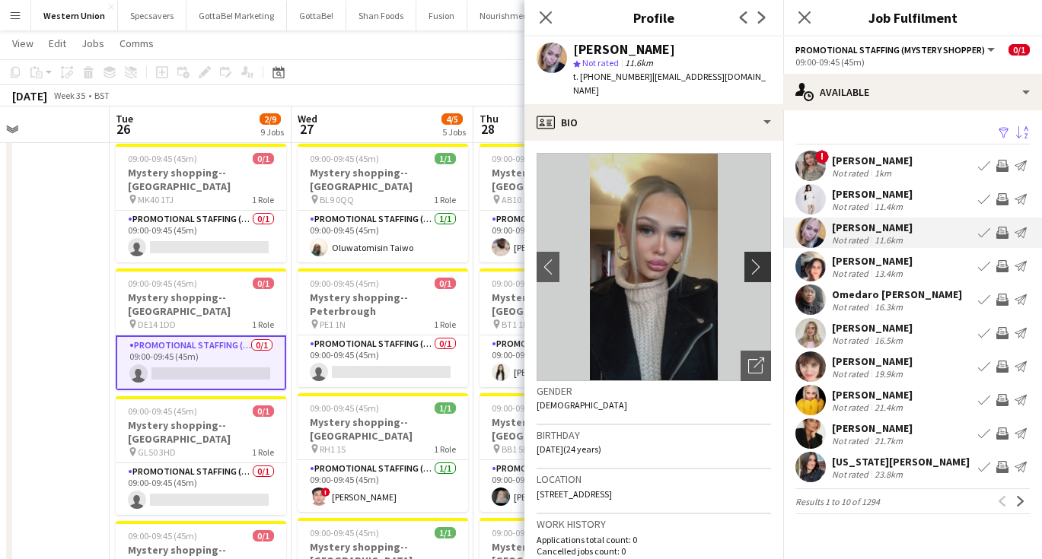
click at [753, 259] on app-icon "chevron-right" at bounding box center [760, 267] width 24 height 16
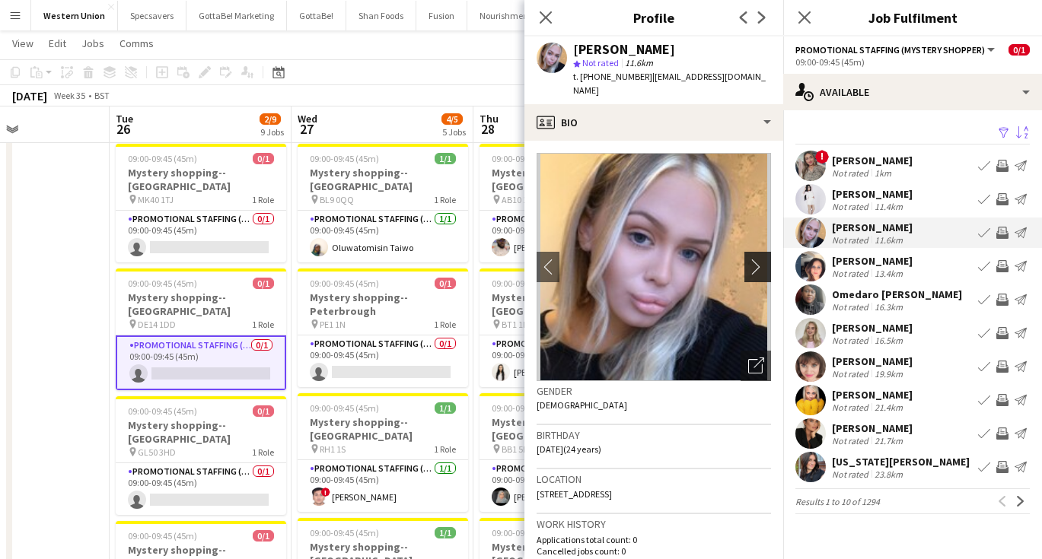
click at [753, 259] on app-icon "chevron-right" at bounding box center [760, 267] width 24 height 16
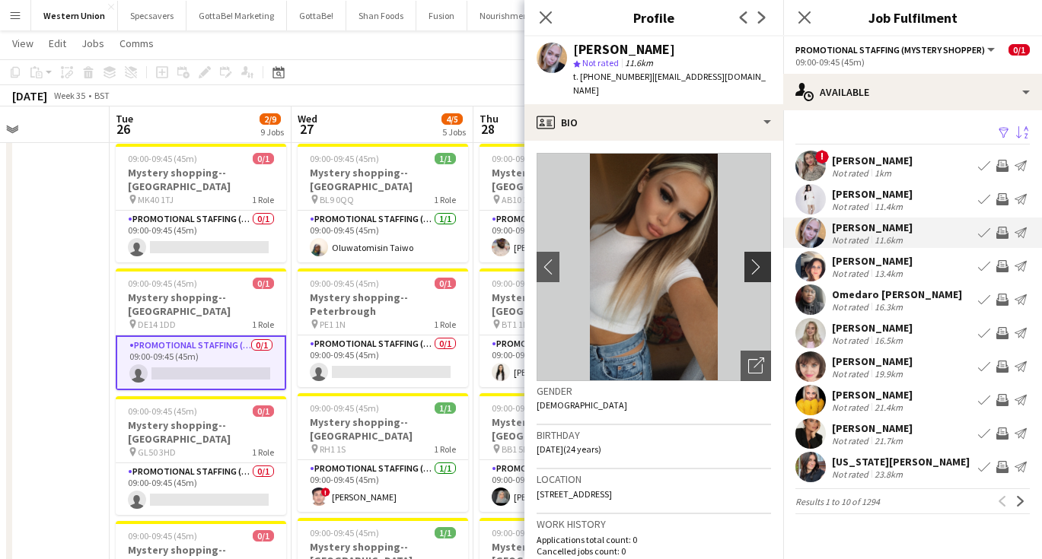
click at [753, 259] on app-icon "chevron-right" at bounding box center [760, 267] width 24 height 16
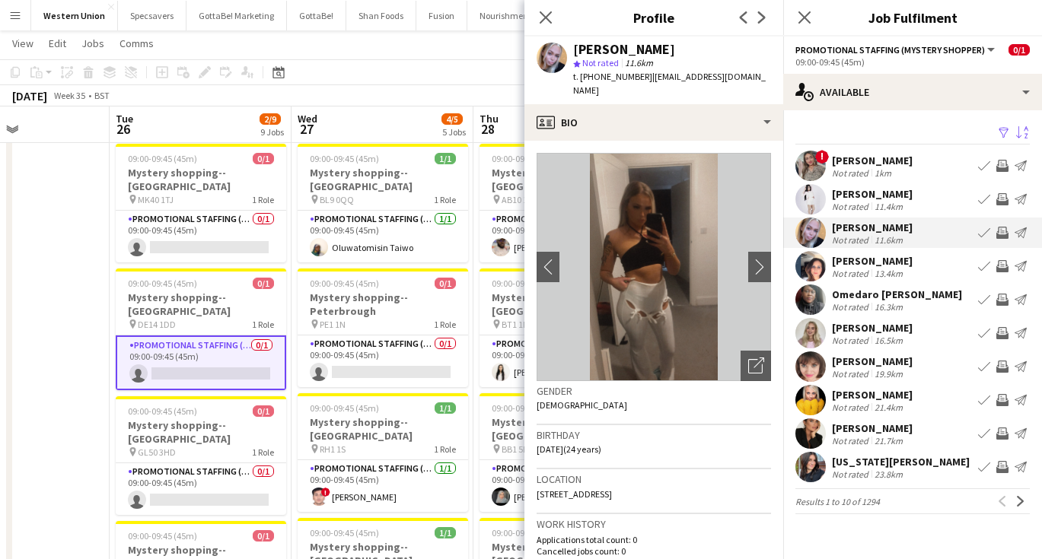
click at [855, 326] on div "[PERSON_NAME]" at bounding box center [872, 328] width 81 height 14
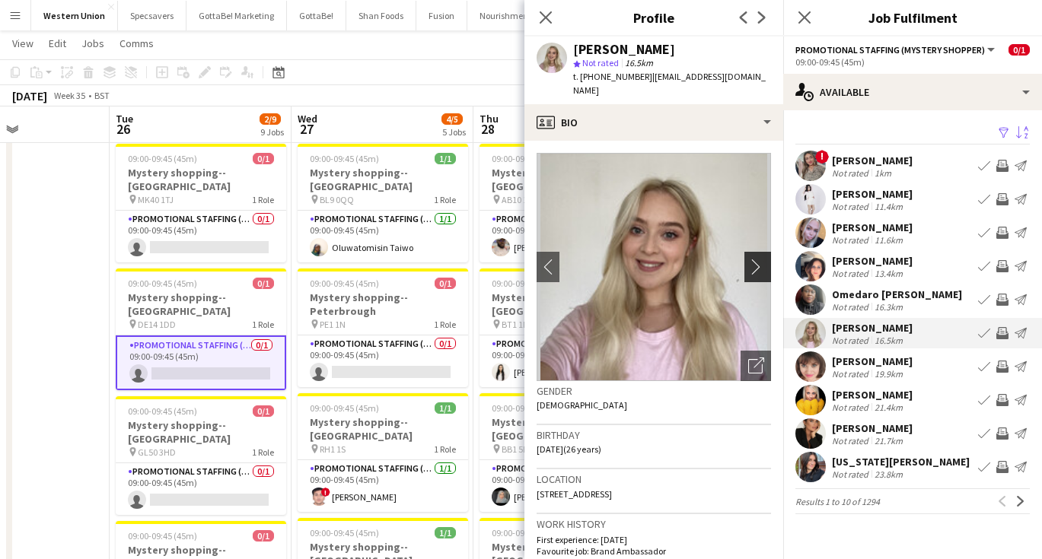
click at [756, 259] on app-icon "chevron-right" at bounding box center [760, 267] width 24 height 16
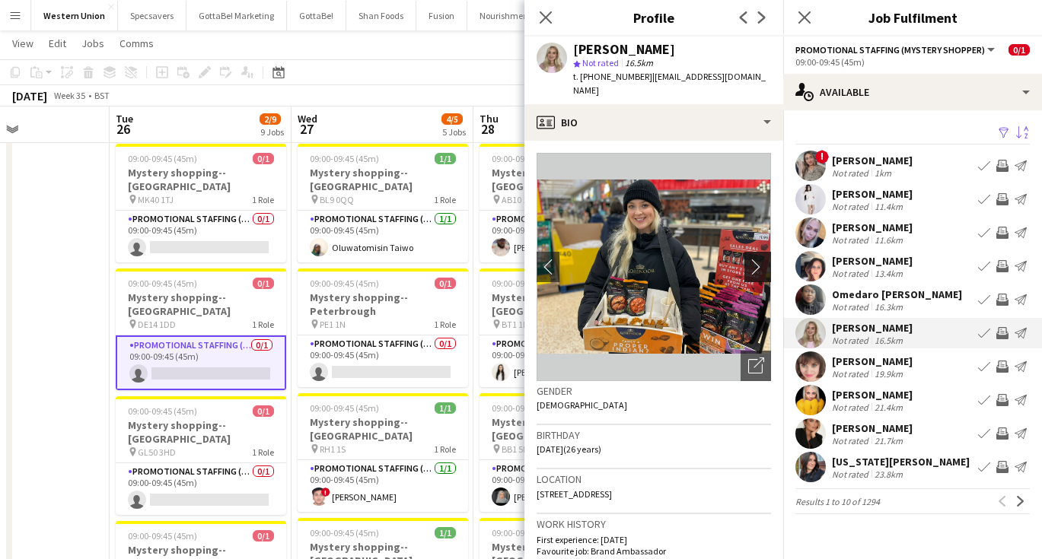
click at [756, 259] on app-icon "chevron-right" at bounding box center [760, 267] width 24 height 16
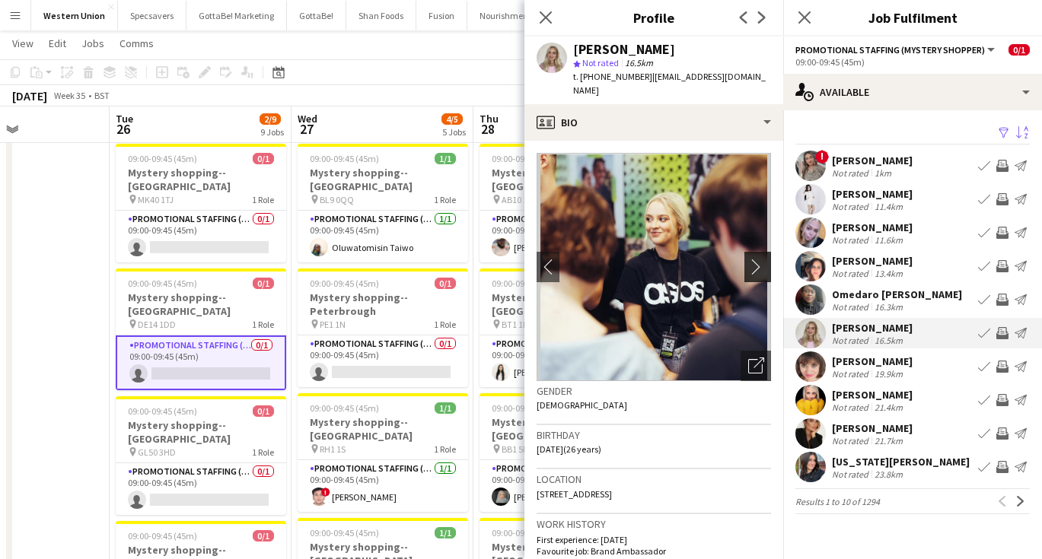
click at [756, 259] on app-icon "chevron-right" at bounding box center [760, 267] width 24 height 16
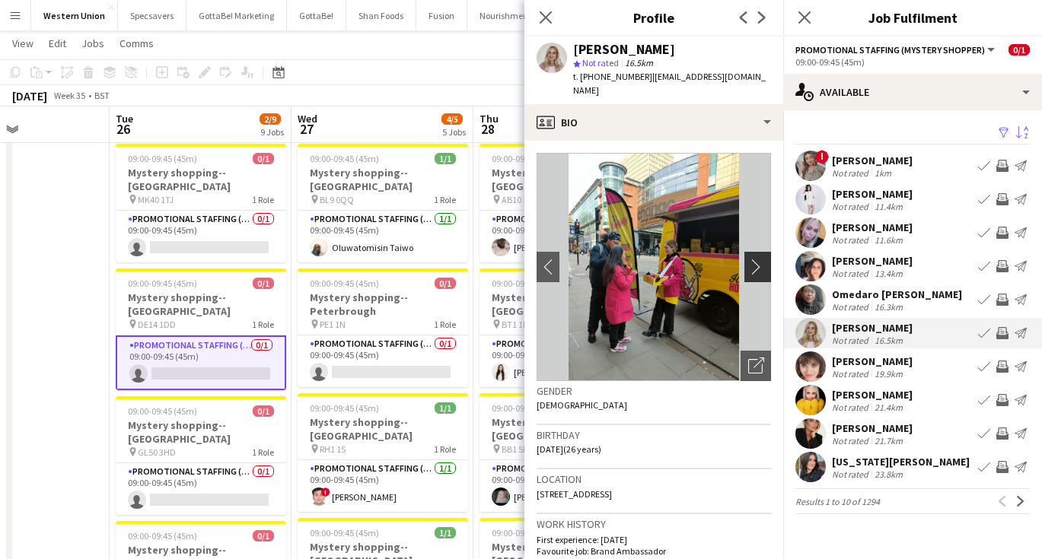
click at [756, 259] on app-icon "chevron-right" at bounding box center [760, 267] width 24 height 16
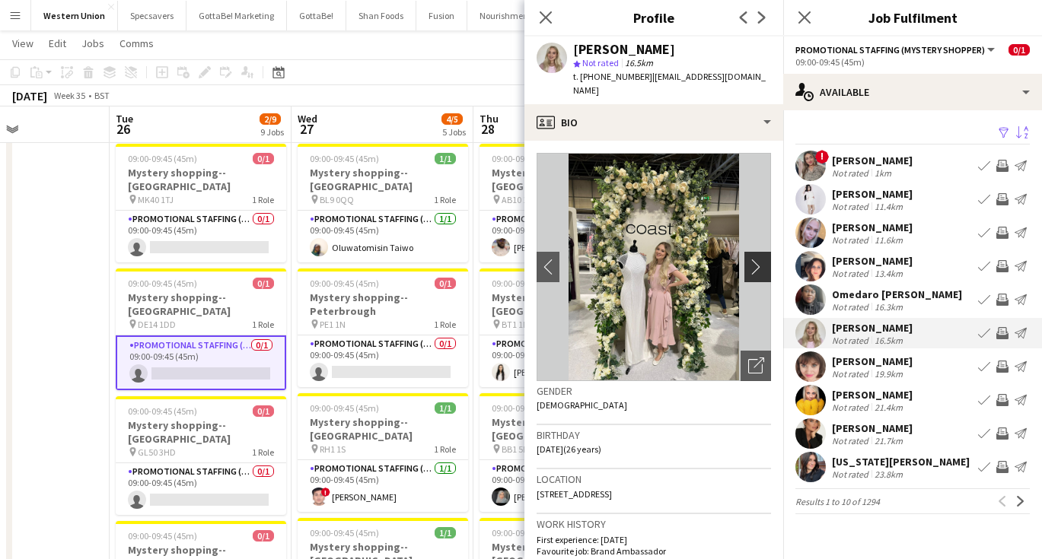
click at [756, 259] on app-icon "chevron-right" at bounding box center [760, 267] width 24 height 16
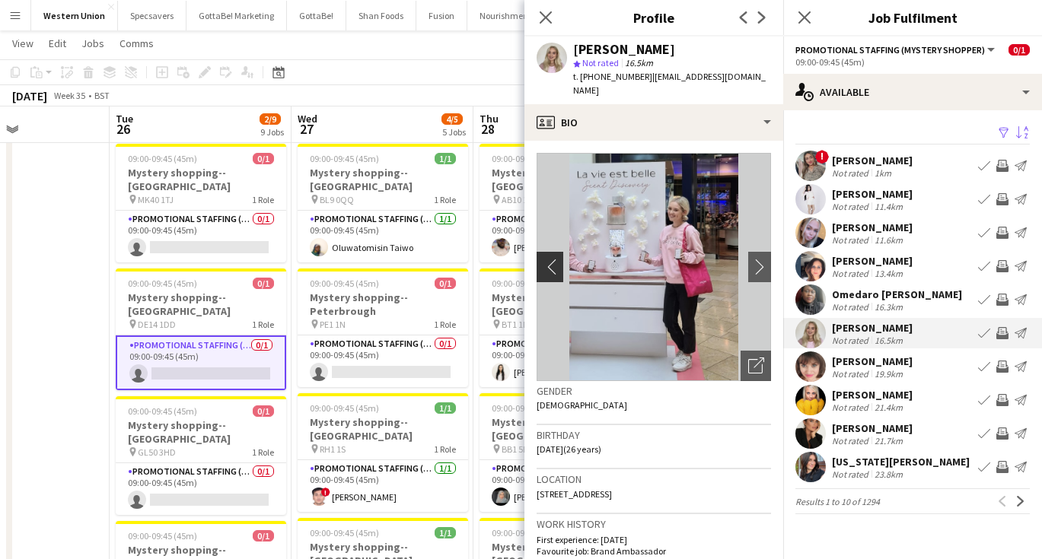
click at [556, 260] on button "chevron-left" at bounding box center [548, 267] width 30 height 30
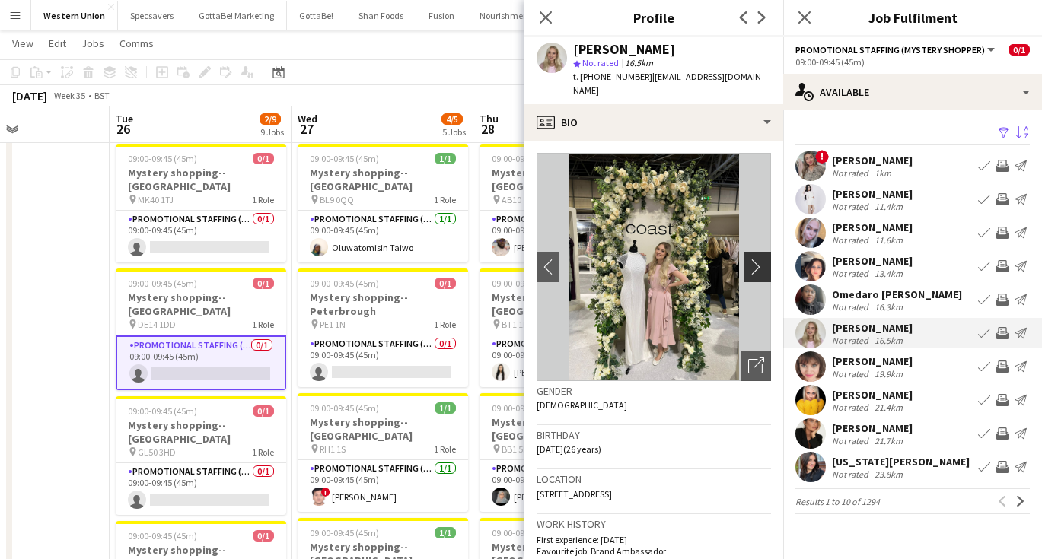
click at [758, 259] on app-icon "chevron-right" at bounding box center [760, 267] width 24 height 16
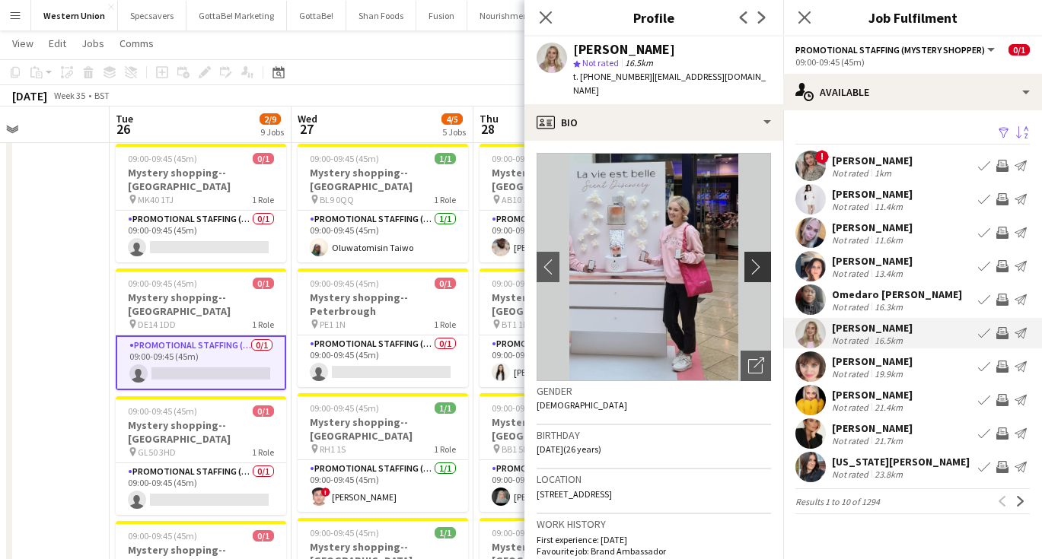
click at [758, 259] on app-icon "chevron-right" at bounding box center [760, 267] width 24 height 16
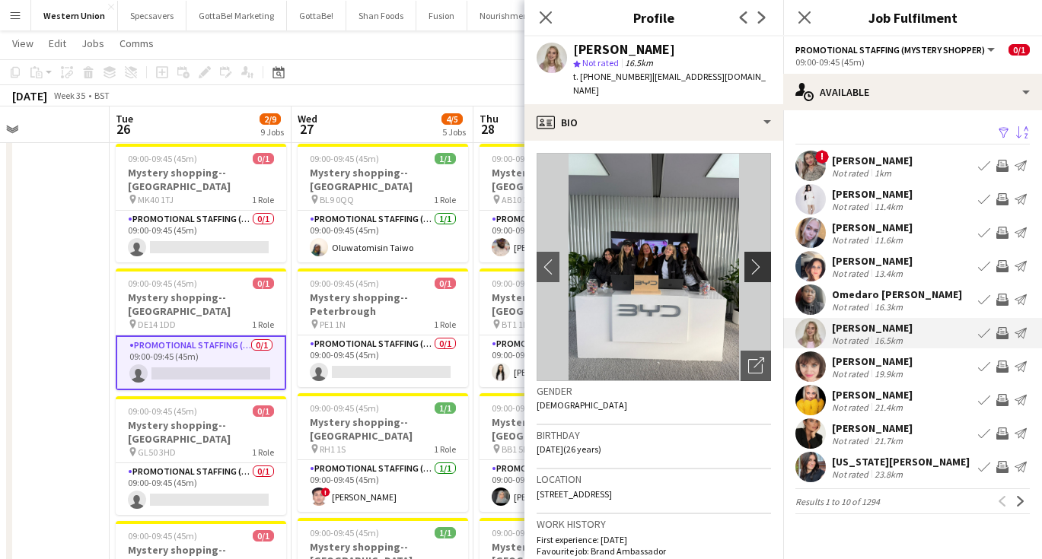
click at [758, 259] on app-icon "chevron-right" at bounding box center [760, 267] width 24 height 16
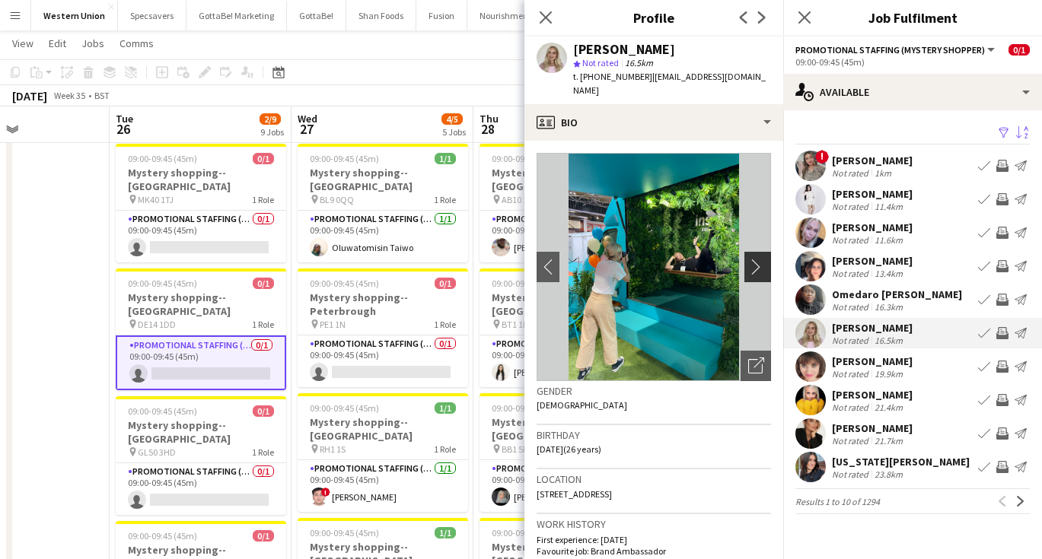
click at [758, 259] on app-icon "chevron-right" at bounding box center [760, 267] width 24 height 16
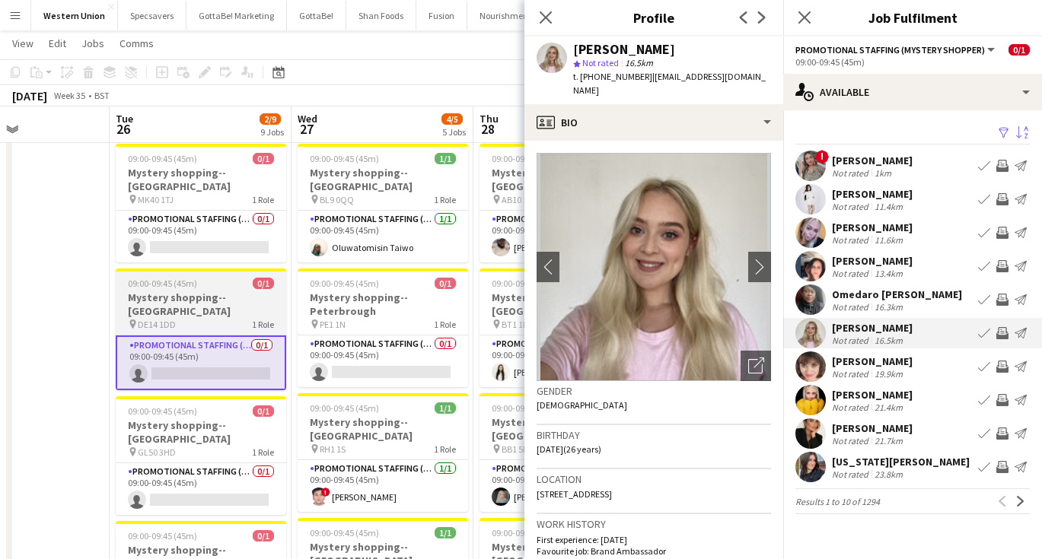
click at [221, 291] on h3 "Mystery shopping--[GEOGRAPHIC_DATA]" at bounding box center [201, 304] width 170 height 27
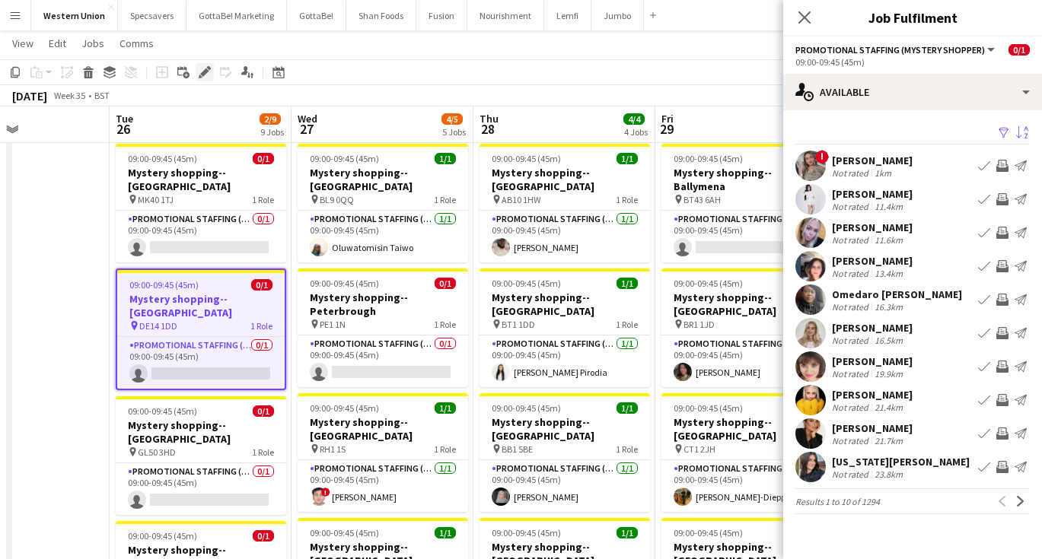
click at [202, 71] on icon "Edit" at bounding box center [205, 72] width 12 height 12
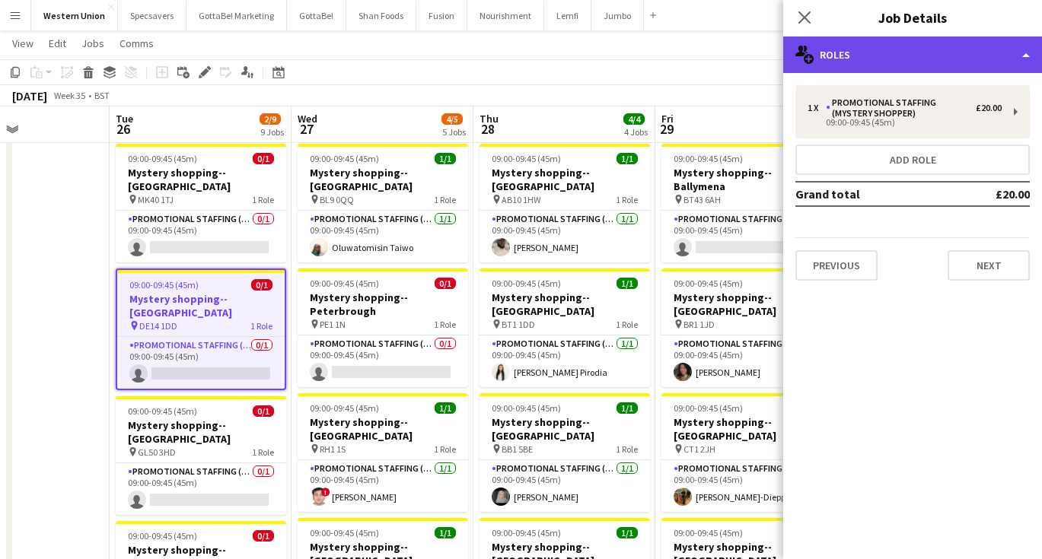
click at [882, 56] on div "multiple-users-add Roles" at bounding box center [912, 55] width 259 height 37
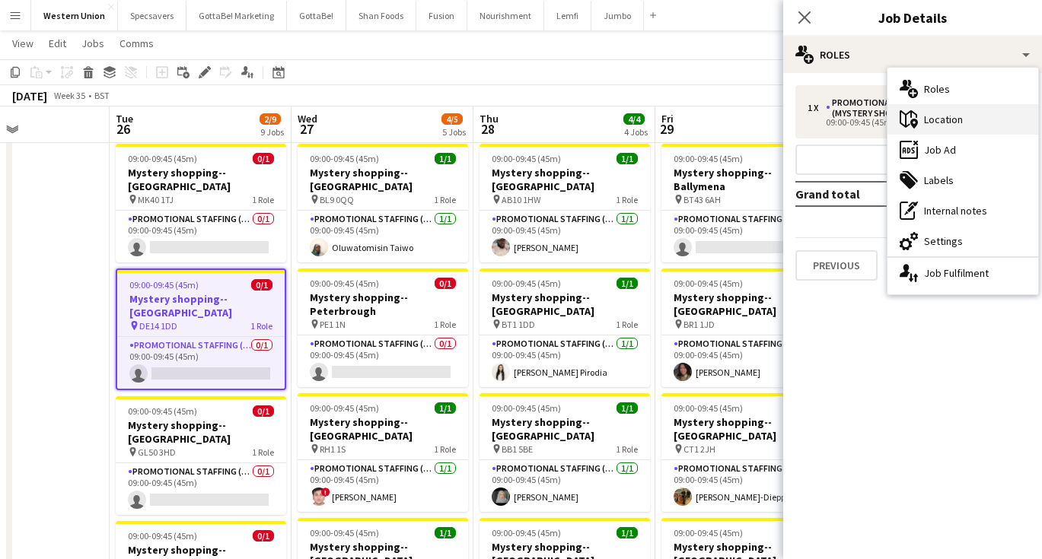
click at [912, 124] on icon at bounding box center [914, 124] width 8 height 10
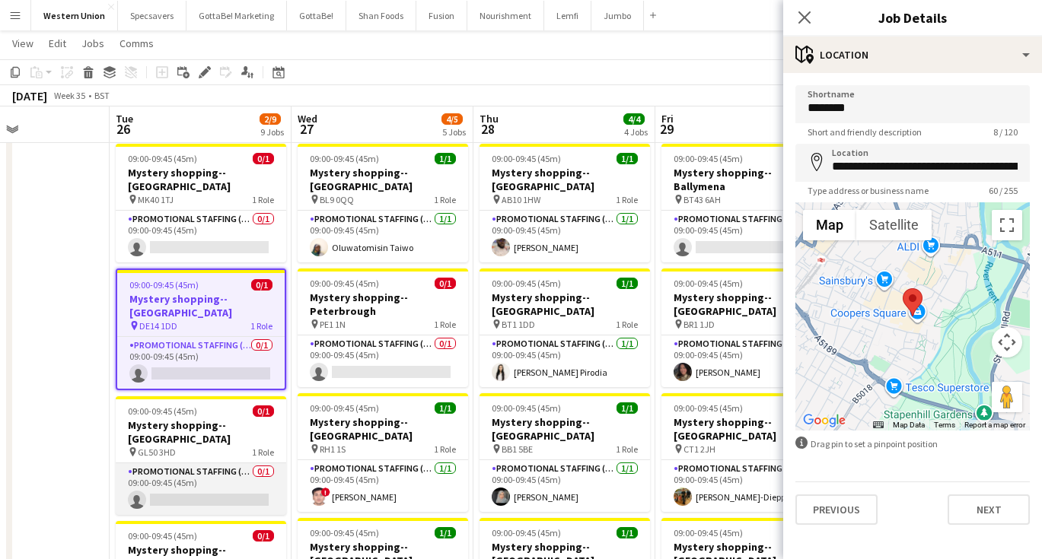
click at [185, 463] on app-card-role "Promotional Staffing (Mystery Shopper) 0/1 09:00-09:45 (45m) single-neutral-act…" at bounding box center [201, 489] width 170 height 52
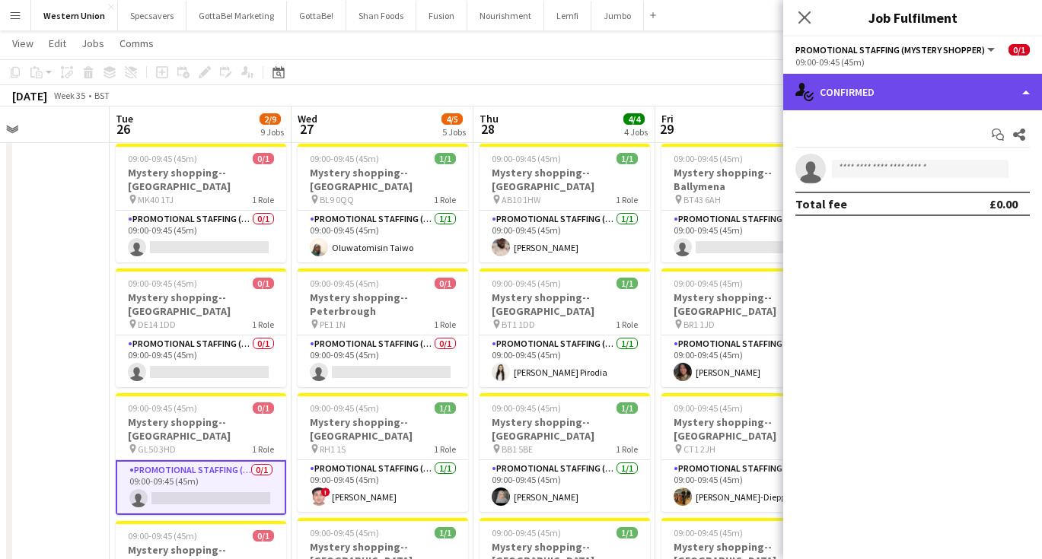
click at [881, 85] on div "single-neutral-actions-check-2 Confirmed" at bounding box center [912, 92] width 259 height 37
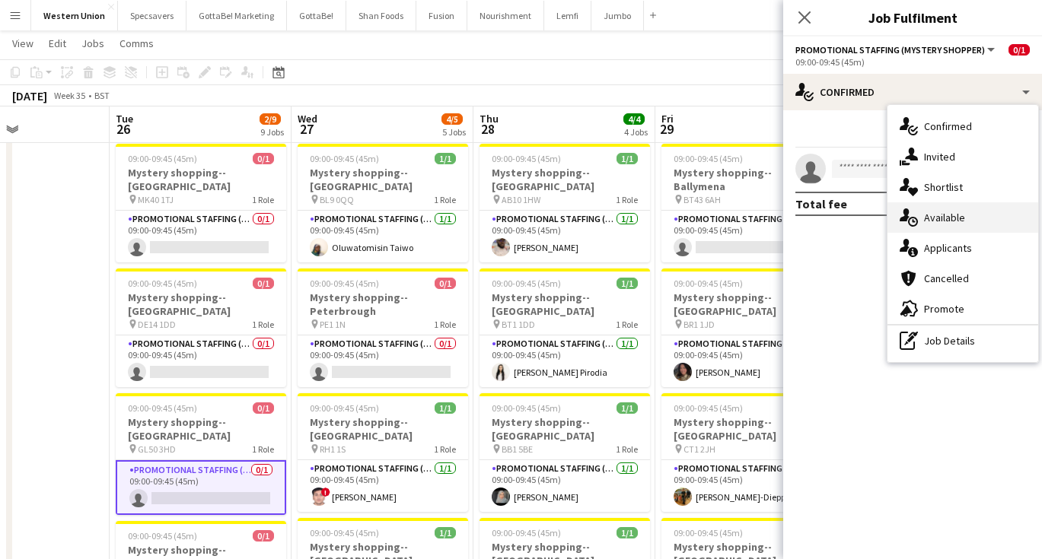
click at [944, 218] on div "single-neutral-actions-upload Available" at bounding box center [962, 217] width 151 height 30
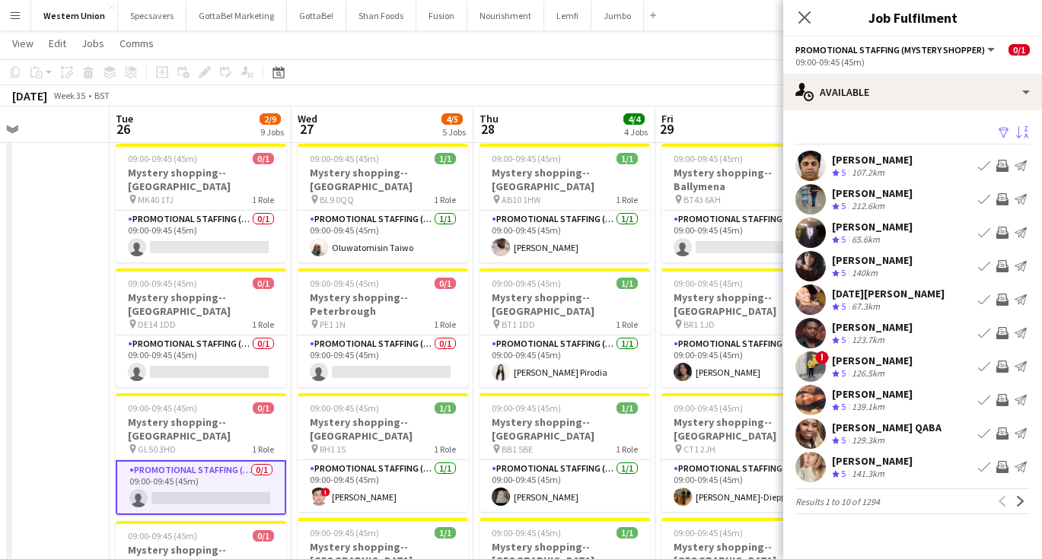
click at [1023, 134] on app-icon "Sort asc" at bounding box center [1022, 133] width 12 height 14
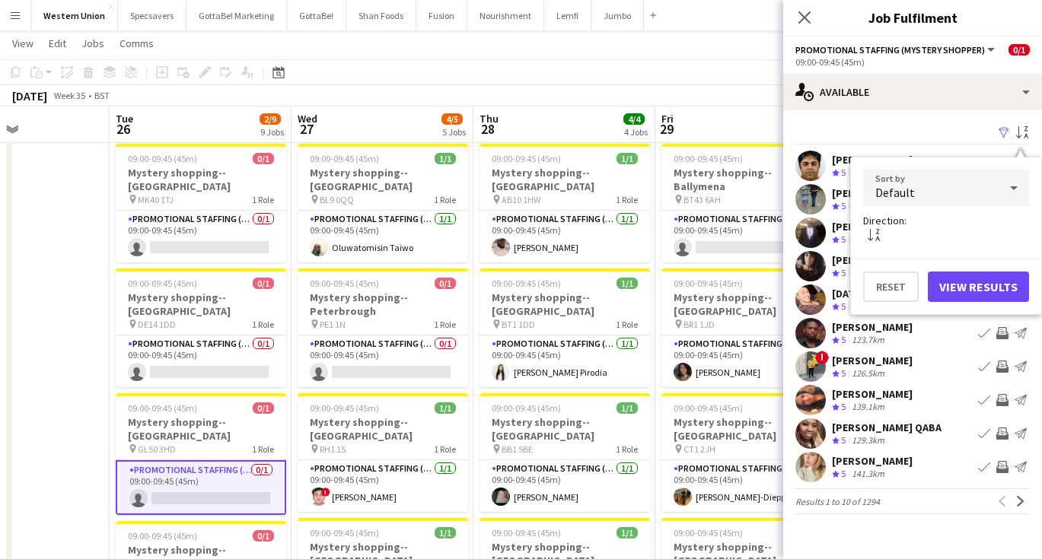
click at [1004, 183] on div at bounding box center [1013, 188] width 30 height 30
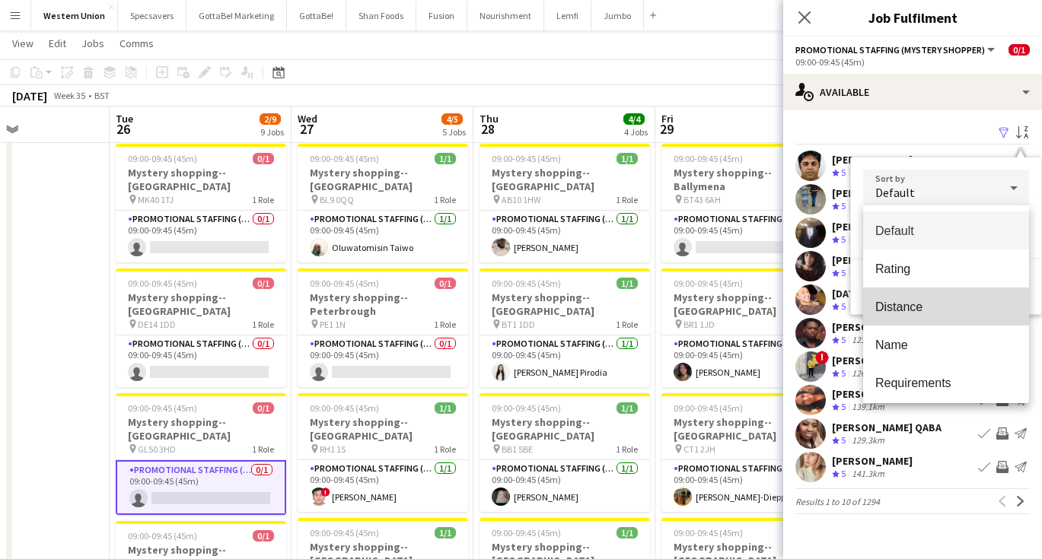
click at [944, 297] on mat-option "Distance" at bounding box center [946, 307] width 166 height 38
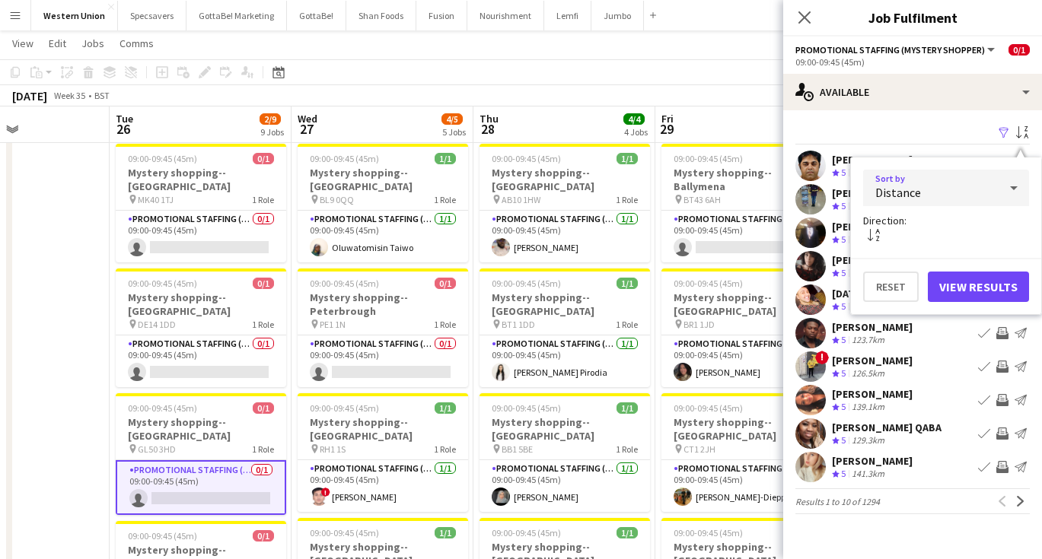
click at [976, 291] on button "View Results" at bounding box center [978, 287] width 101 height 30
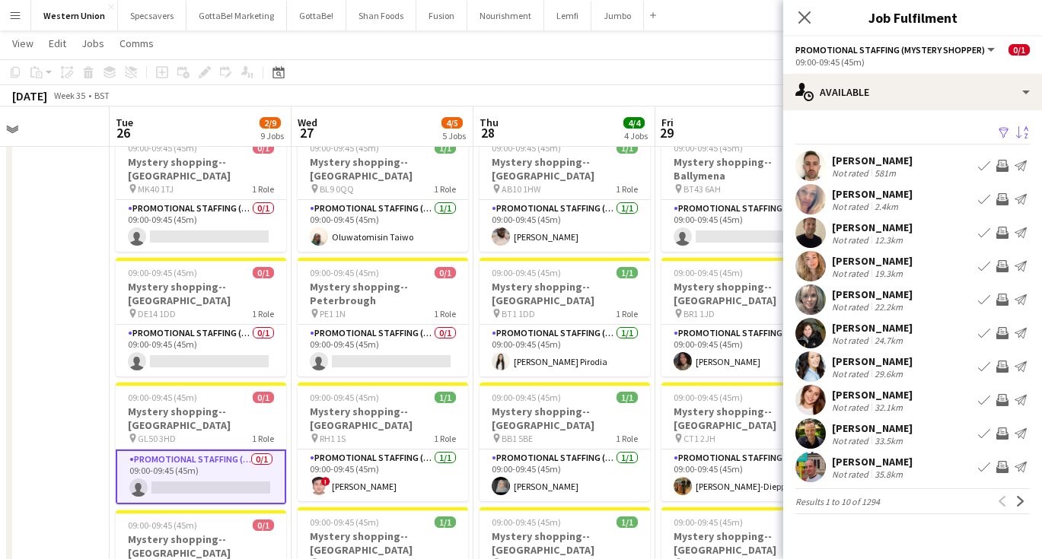
scroll to position [47, 0]
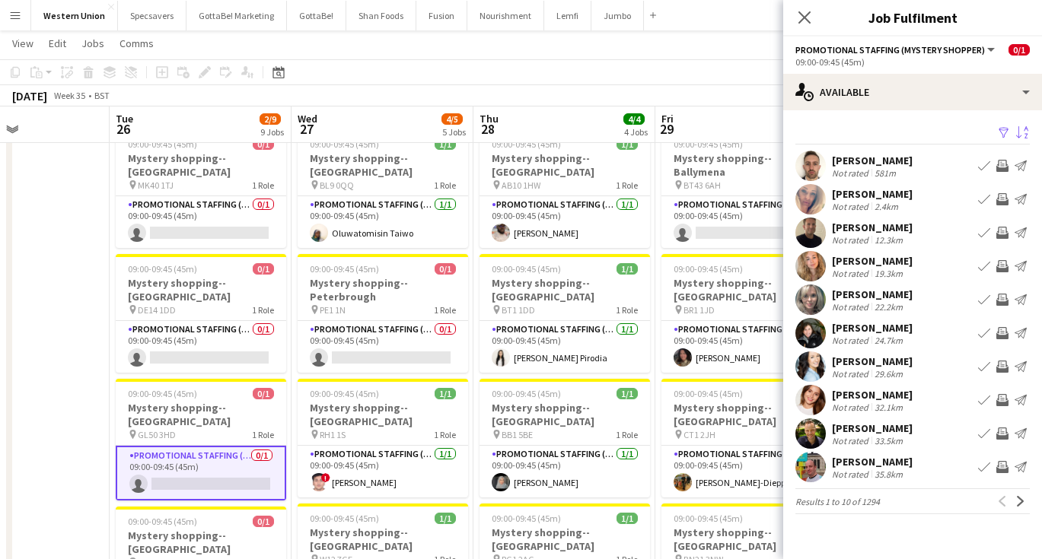
click at [877, 164] on div "[PERSON_NAME]" at bounding box center [872, 161] width 81 height 14
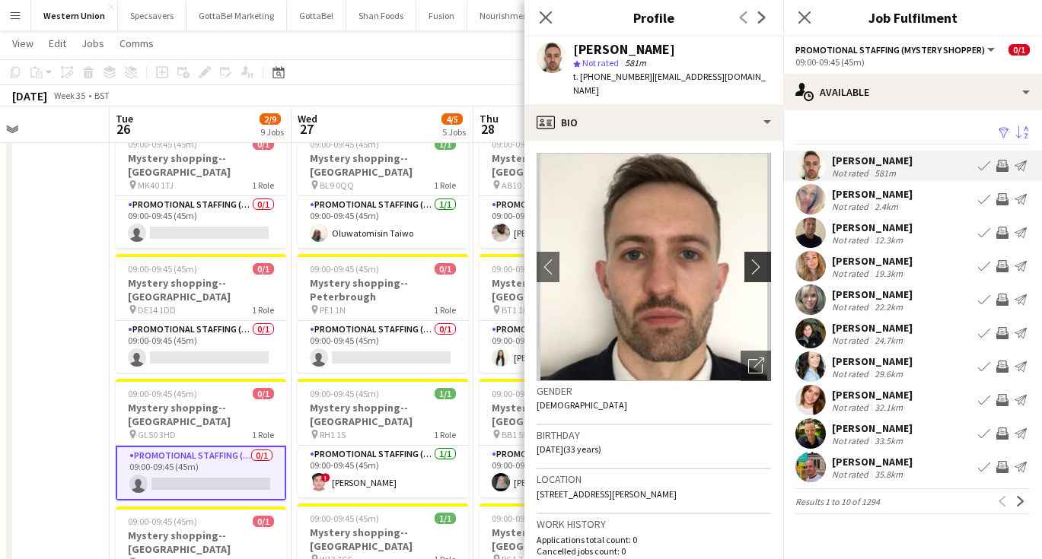
click at [763, 259] on app-icon "chevron-right" at bounding box center [760, 267] width 24 height 16
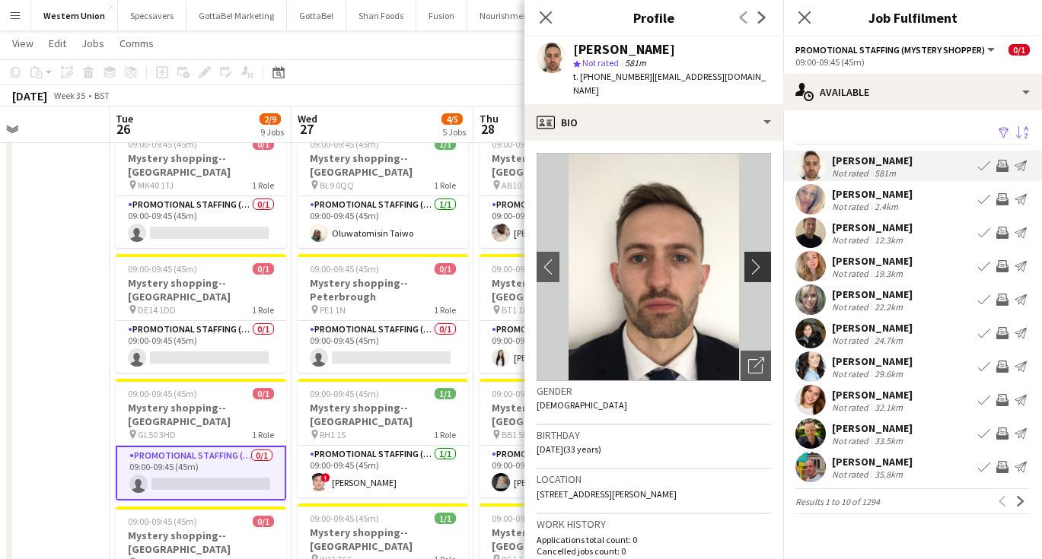
click at [763, 259] on app-icon "chevron-right" at bounding box center [760, 267] width 24 height 16
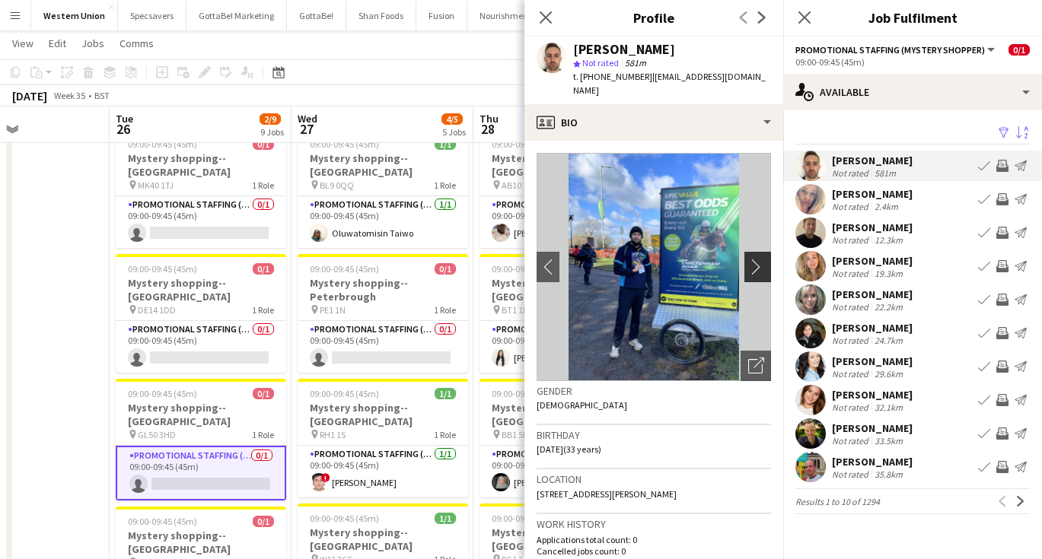
click at [763, 259] on app-icon "chevron-right" at bounding box center [760, 267] width 24 height 16
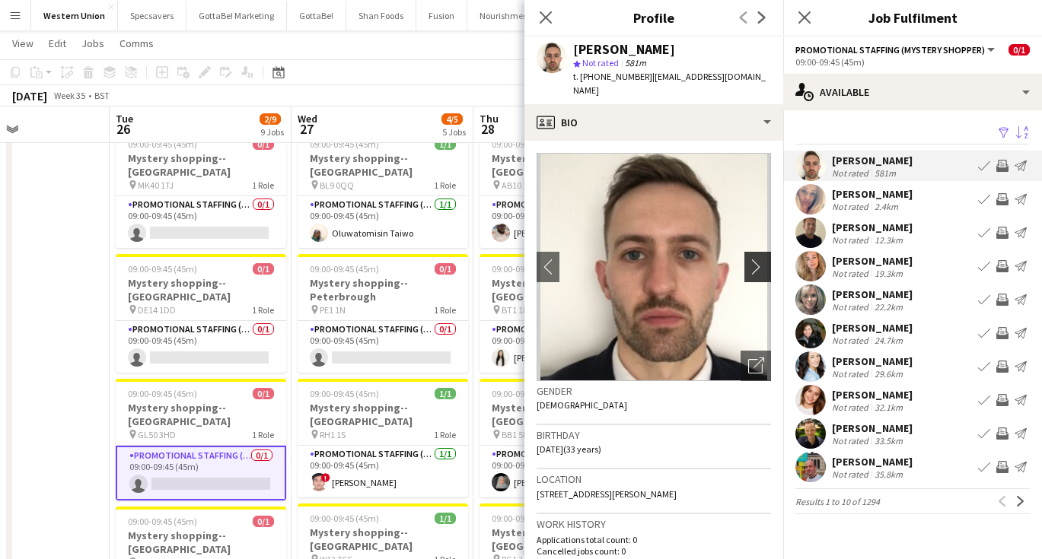
click at [763, 259] on app-icon "chevron-right" at bounding box center [760, 267] width 24 height 16
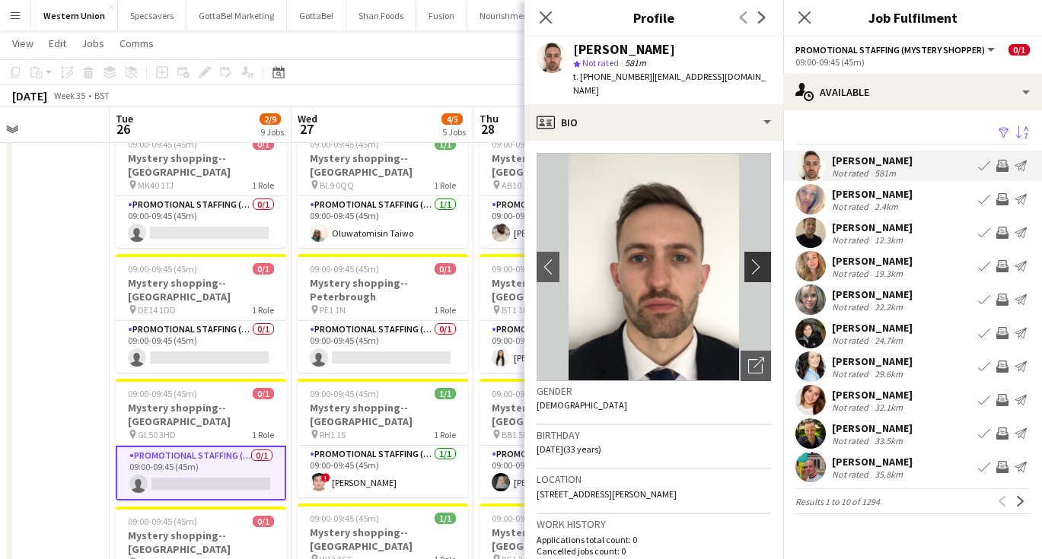
click at [763, 259] on app-icon "chevron-right" at bounding box center [760, 267] width 24 height 16
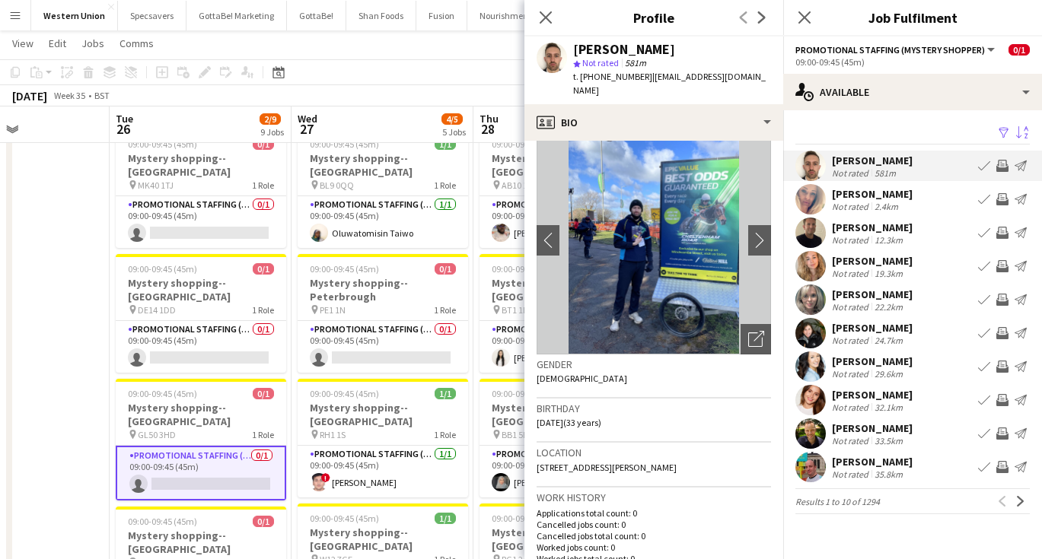
scroll to position [21, 0]
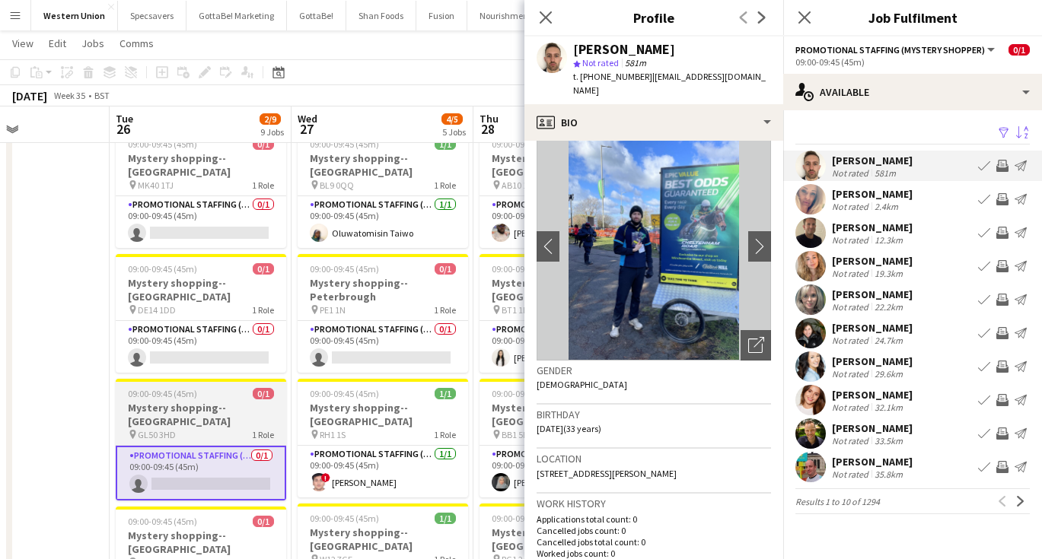
click at [218, 379] on app-job-card "09:00-09:45 (45m) 0/1 Mystery shopping--[GEOGRAPHIC_DATA] pin GL50 3HD 1 Role P…" at bounding box center [201, 440] width 170 height 122
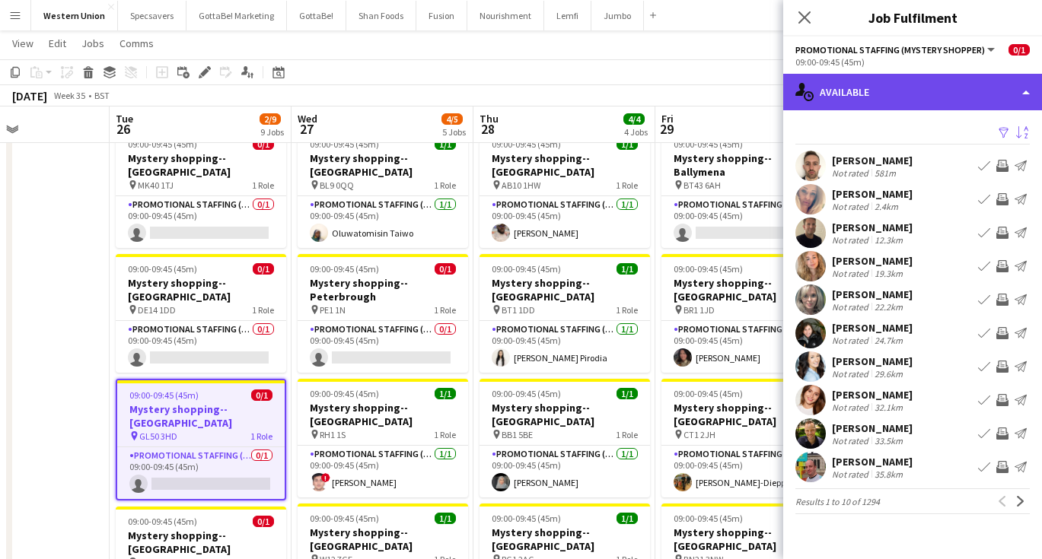
click at [854, 92] on div "single-neutral-actions-upload Available" at bounding box center [912, 92] width 259 height 37
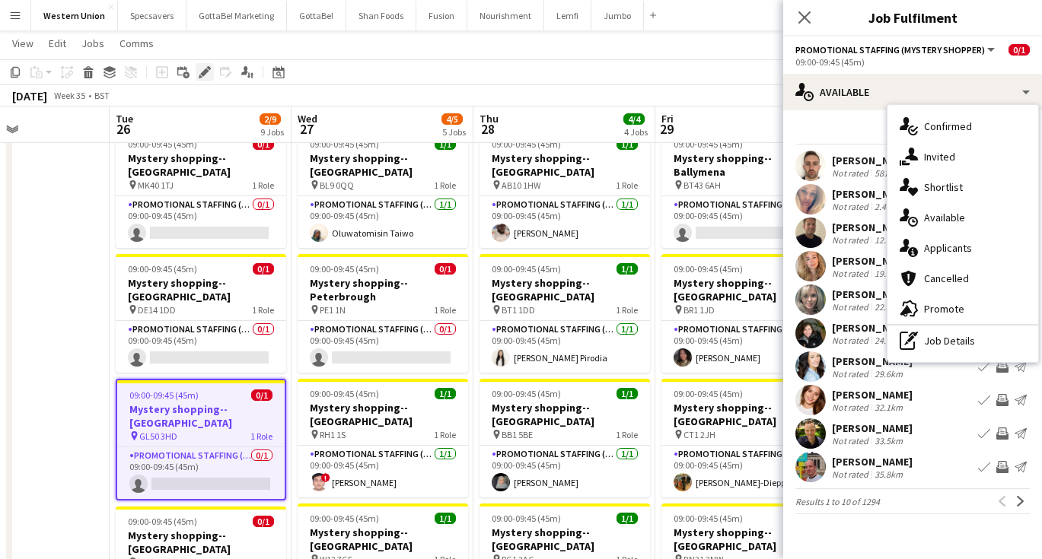
click at [205, 74] on icon at bounding box center [204, 72] width 8 height 8
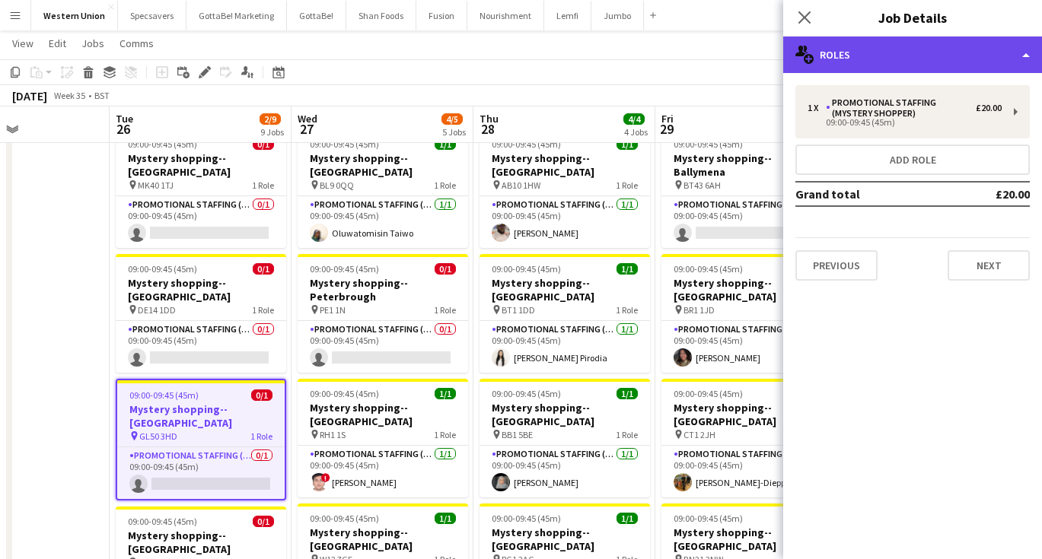
click at [972, 48] on div "multiple-users-add Roles" at bounding box center [912, 55] width 259 height 37
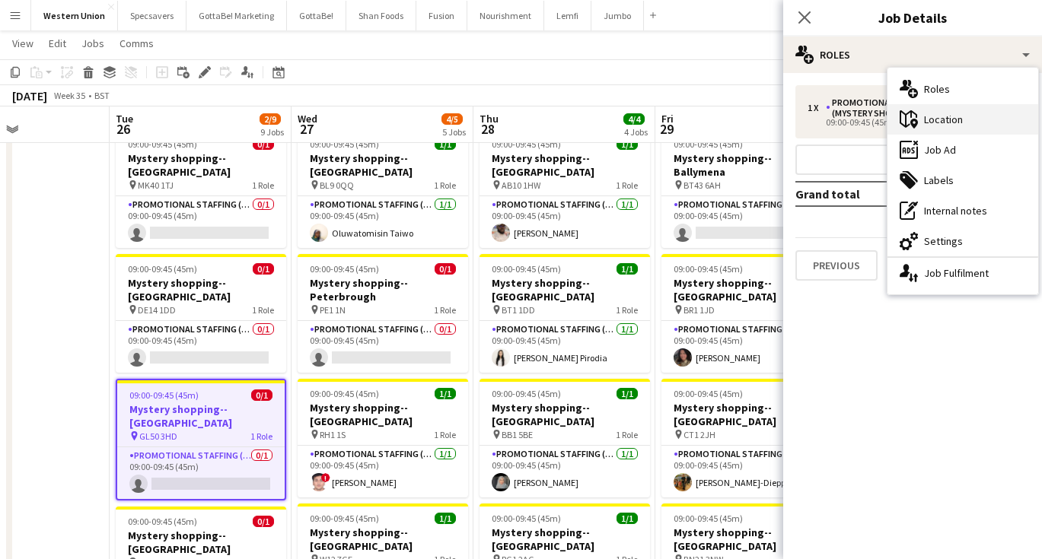
click at [960, 116] on div "maps-pin-1 Location" at bounding box center [962, 119] width 151 height 30
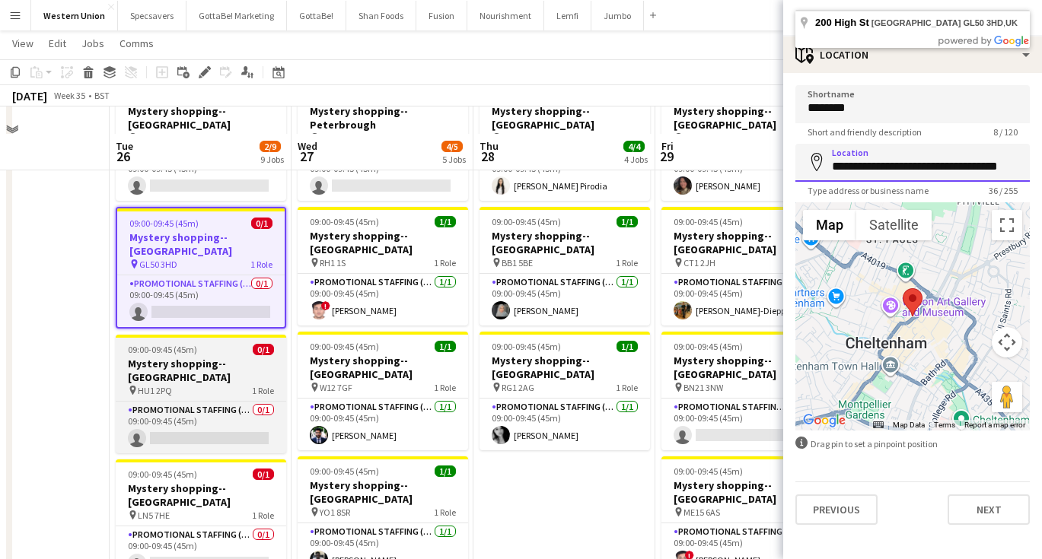
scroll to position [247, 0]
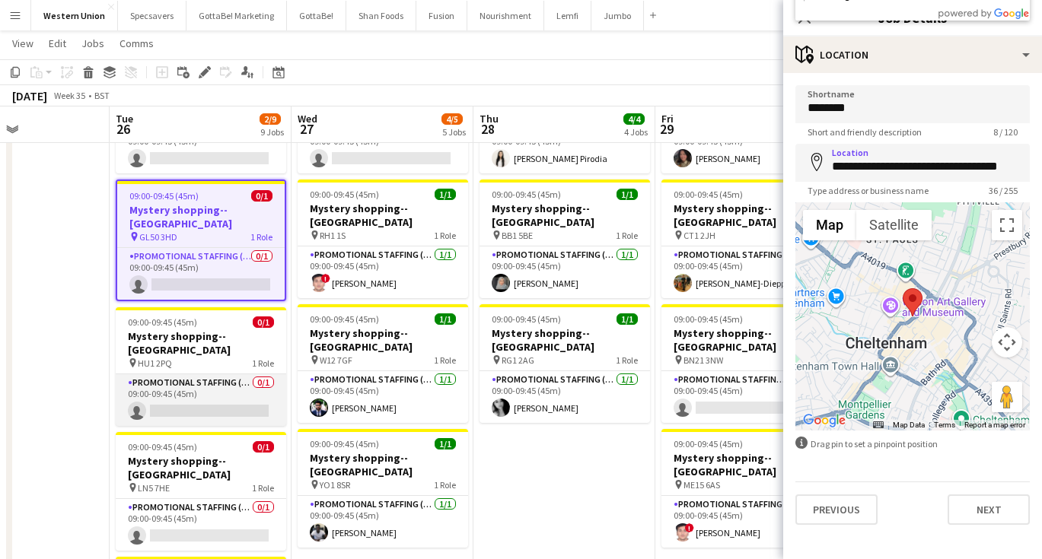
click at [200, 374] on app-card-role "Promotional Staffing (Mystery Shopper) 0/1 09:00-09:45 (45m) single-neutral-act…" at bounding box center [201, 400] width 170 height 52
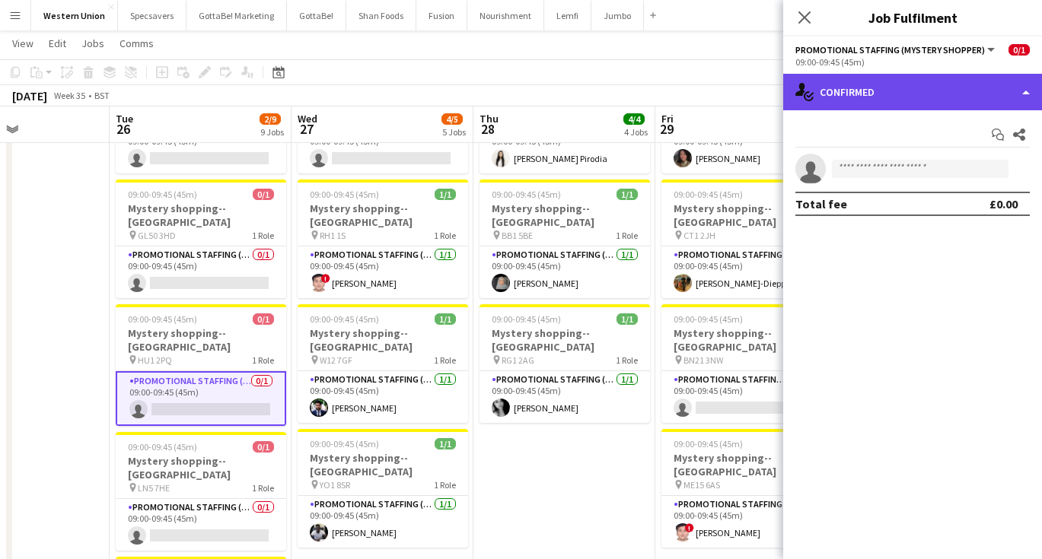
click at [917, 81] on div "single-neutral-actions-check-2 Confirmed" at bounding box center [912, 92] width 259 height 37
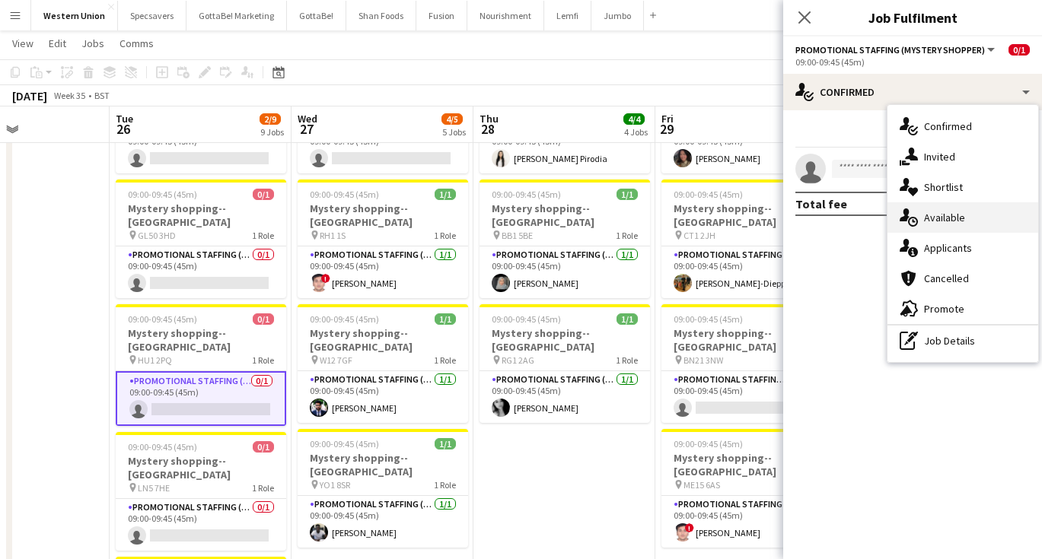
click at [934, 212] on div "single-neutral-actions-upload Available" at bounding box center [962, 217] width 151 height 30
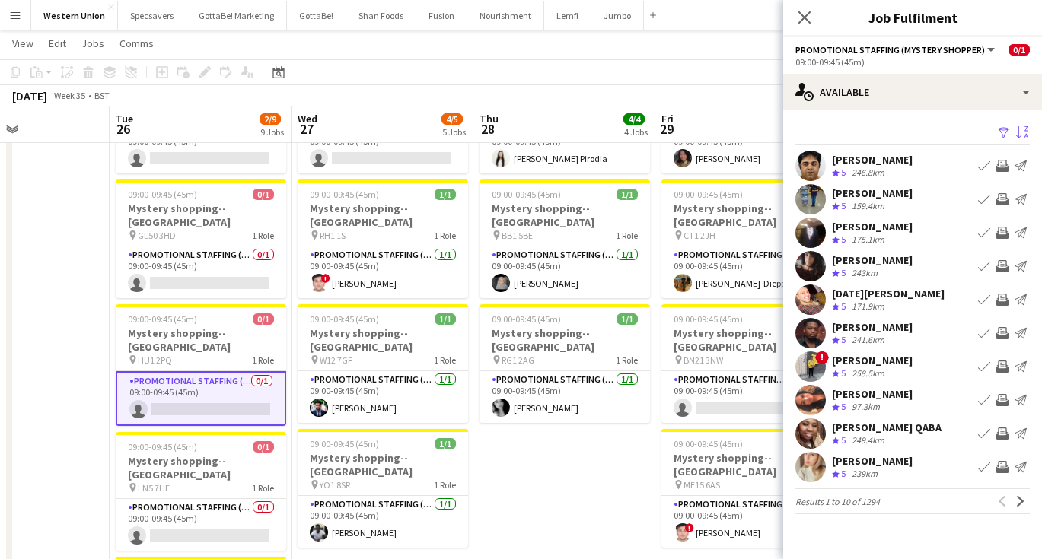
click at [1023, 132] on app-icon "Sort asc" at bounding box center [1022, 133] width 12 height 14
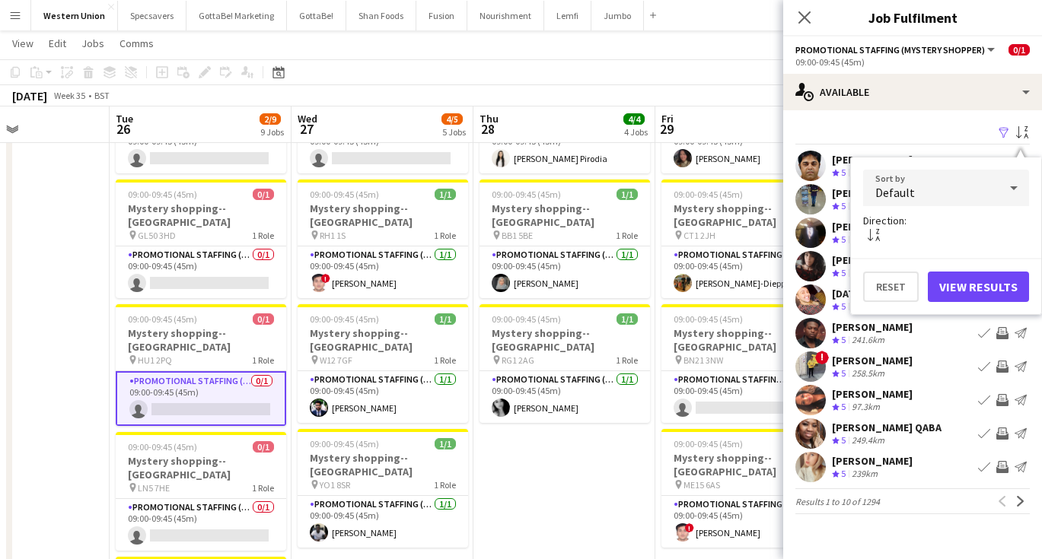
click at [963, 185] on div "Default" at bounding box center [930, 188] width 135 height 37
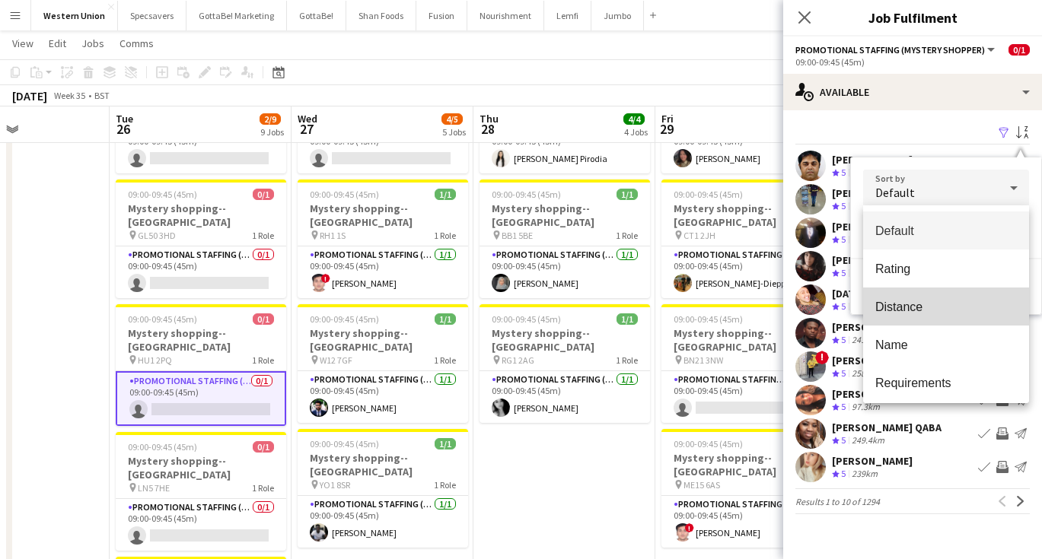
click at [909, 300] on span "Distance" at bounding box center [946, 307] width 142 height 14
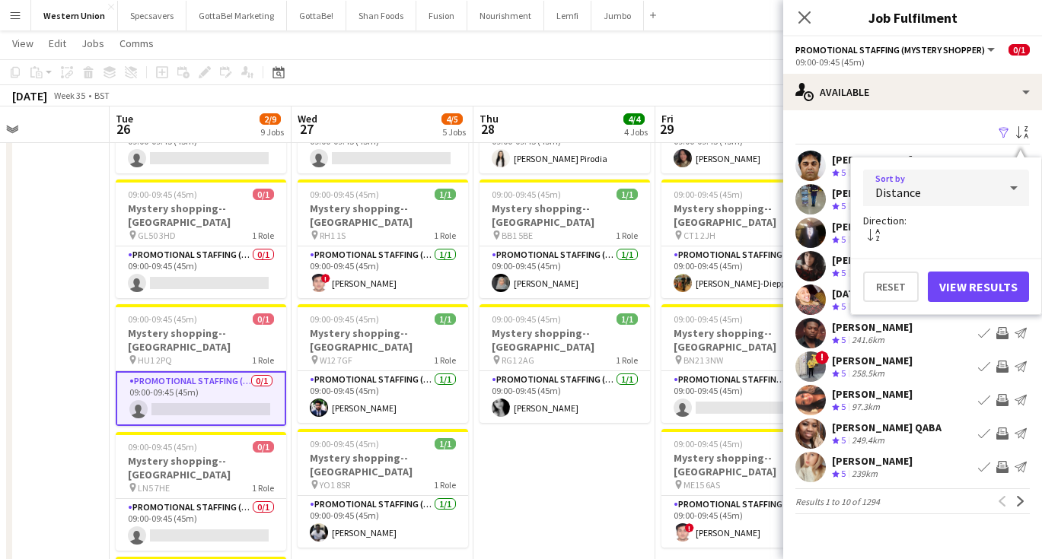
click at [994, 292] on button "View Results" at bounding box center [978, 287] width 101 height 30
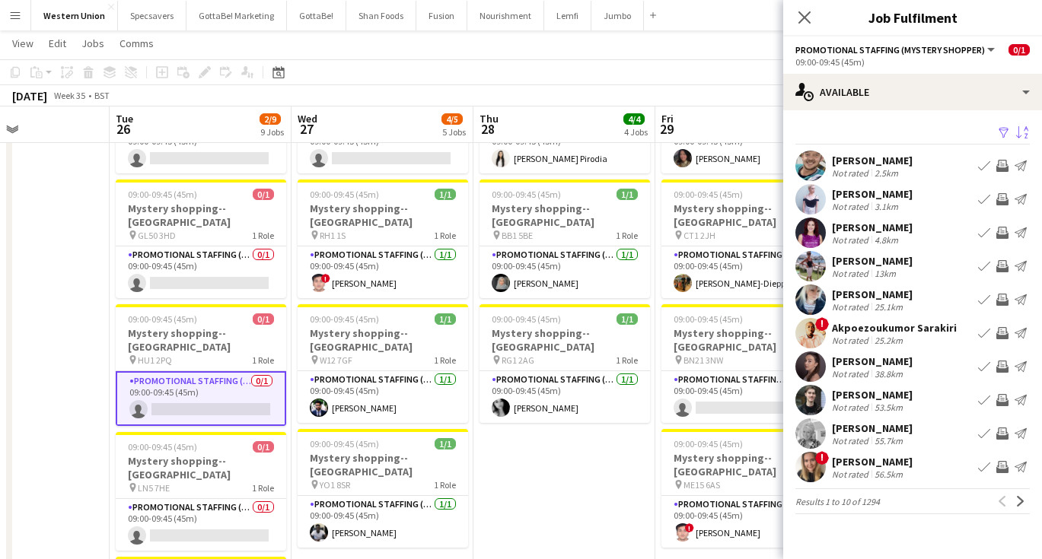
click at [865, 171] on div "Not rated" at bounding box center [852, 172] width 40 height 11
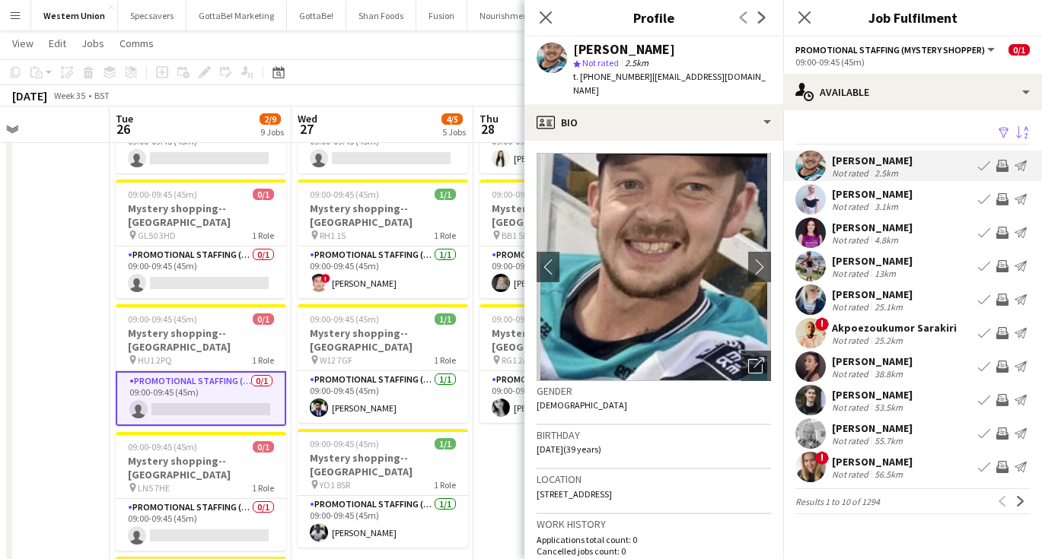
click at [867, 203] on div "Not rated" at bounding box center [852, 206] width 40 height 11
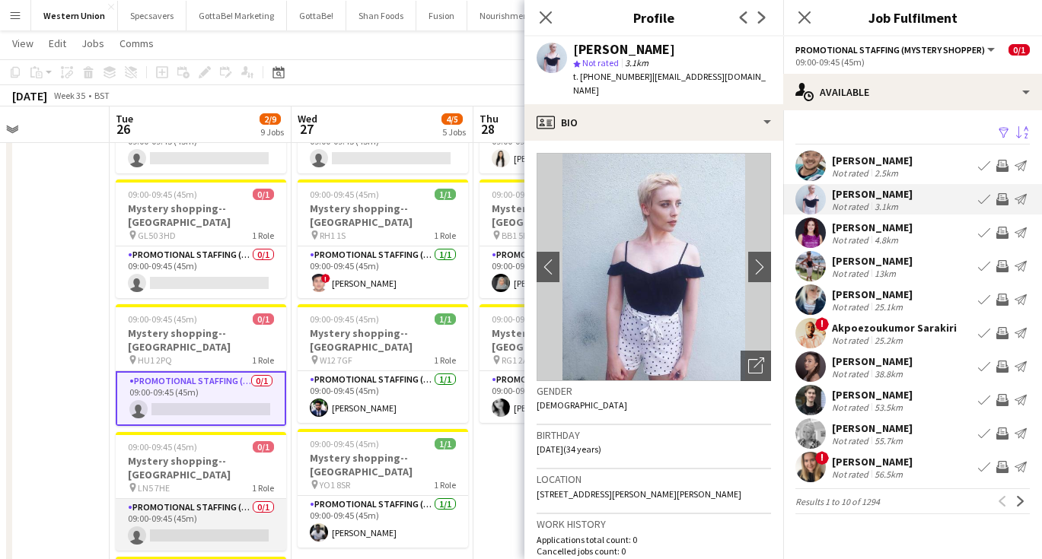
click at [240, 499] on app-card-role "Promotional Staffing (Mystery Shopper) 0/1 09:00-09:45 (45m) single-neutral-act…" at bounding box center [201, 525] width 170 height 52
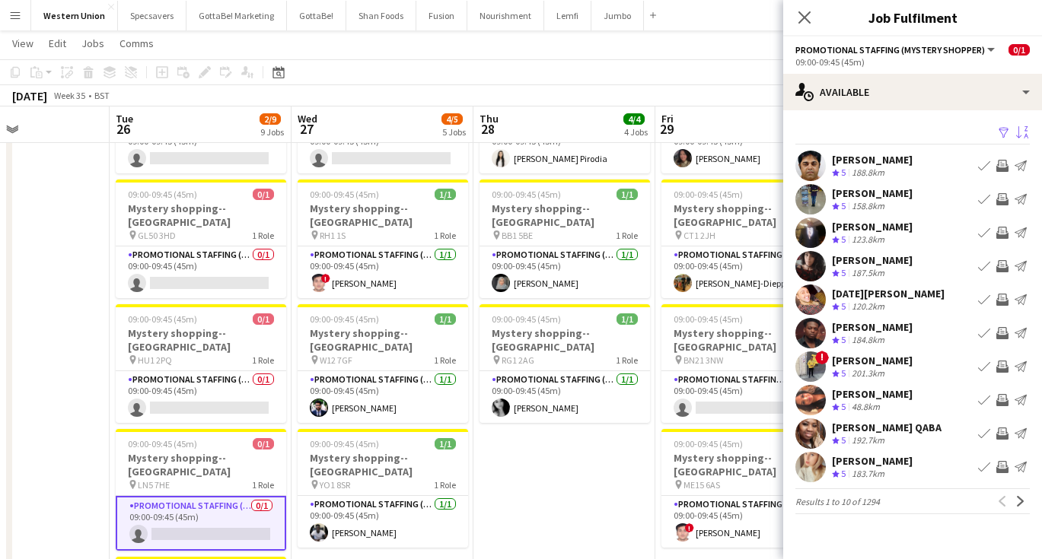
click at [1020, 135] on app-icon "Sort asc" at bounding box center [1022, 133] width 12 height 14
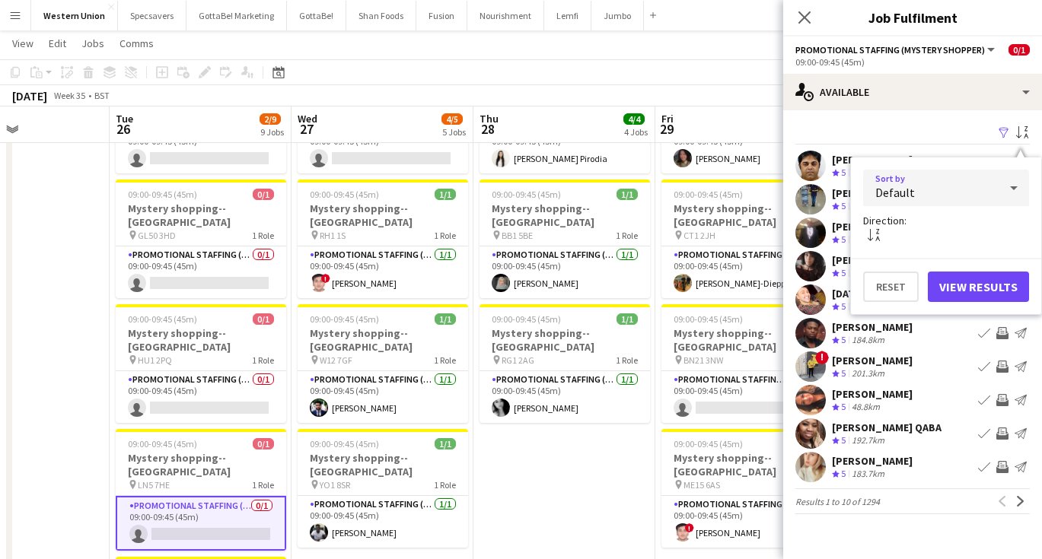
click at [982, 186] on div "Default" at bounding box center [930, 188] width 135 height 37
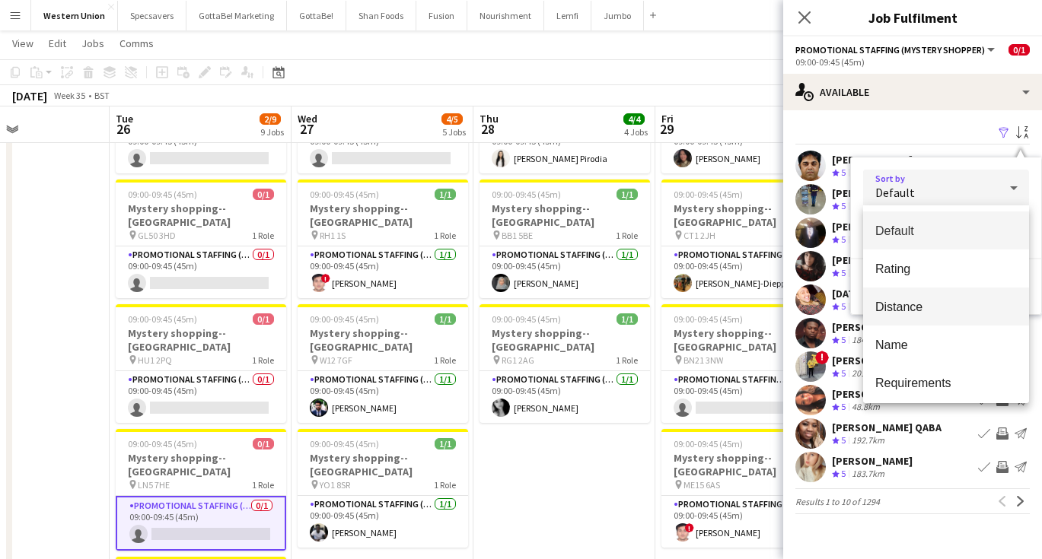
click at [941, 307] on span "Distance" at bounding box center [946, 307] width 142 height 14
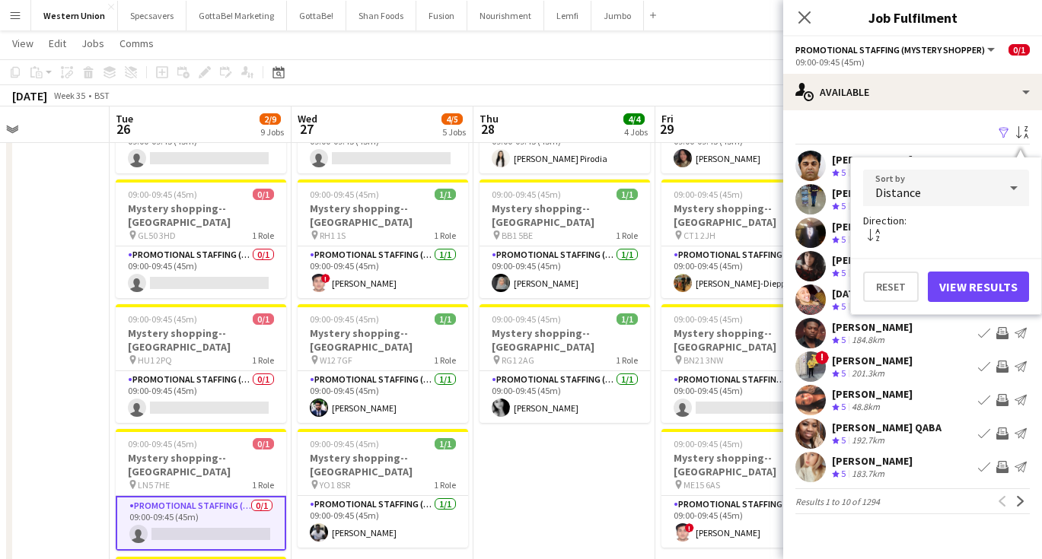
click at [982, 272] on button "View Results" at bounding box center [978, 287] width 101 height 30
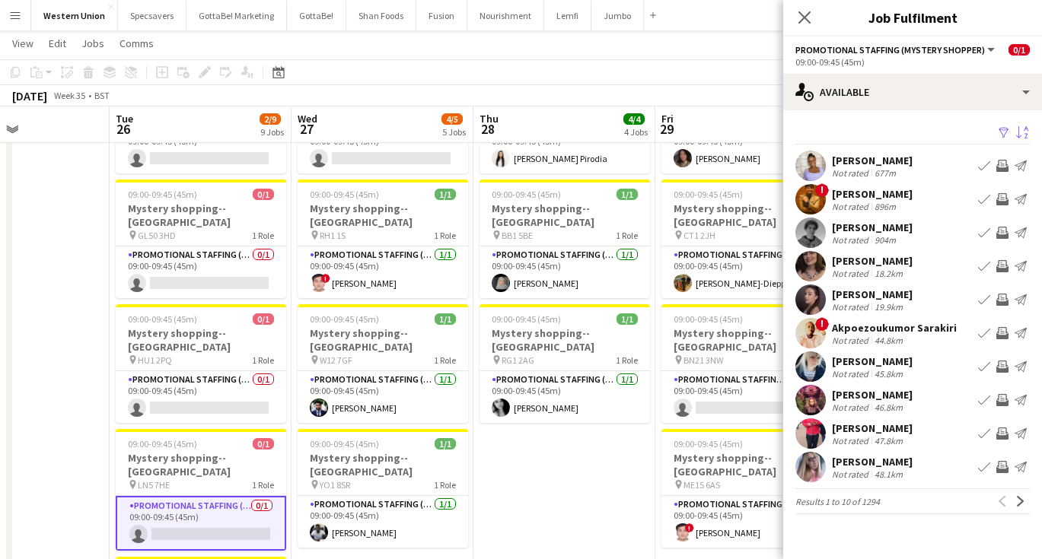
click at [893, 229] on div "[PERSON_NAME]" at bounding box center [872, 228] width 81 height 14
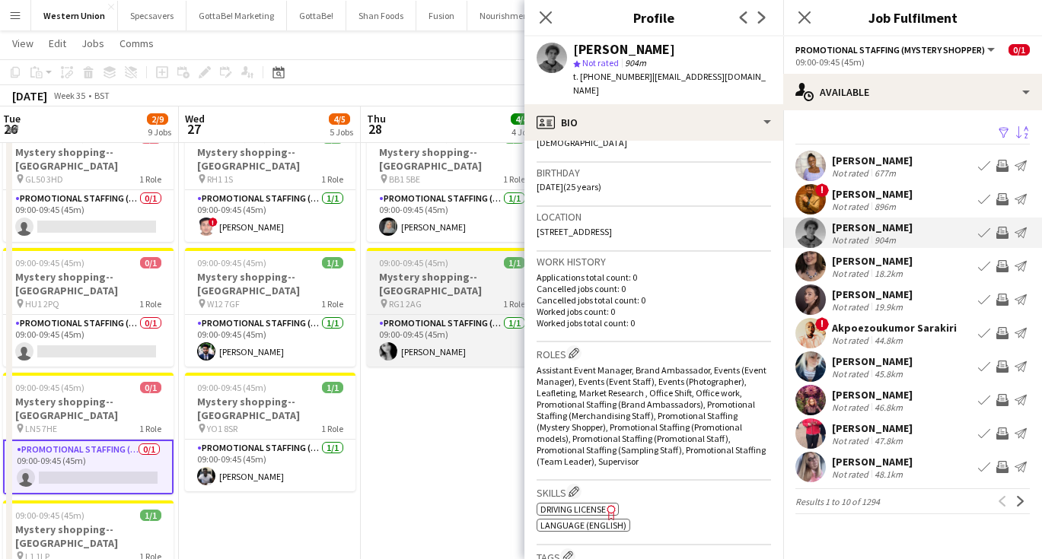
scroll to position [0, 329]
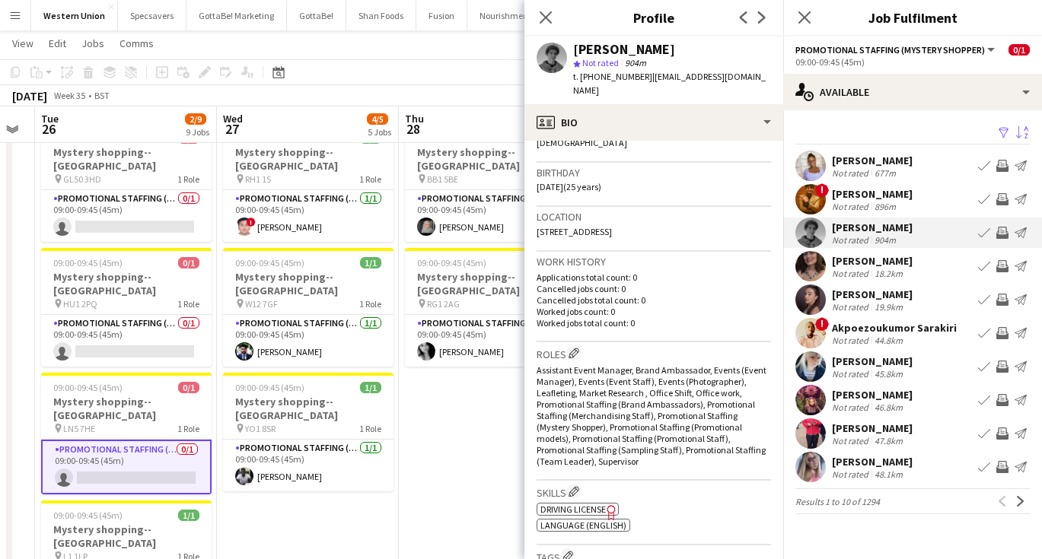
click at [888, 204] on div "896m" at bounding box center [884, 206] width 27 height 11
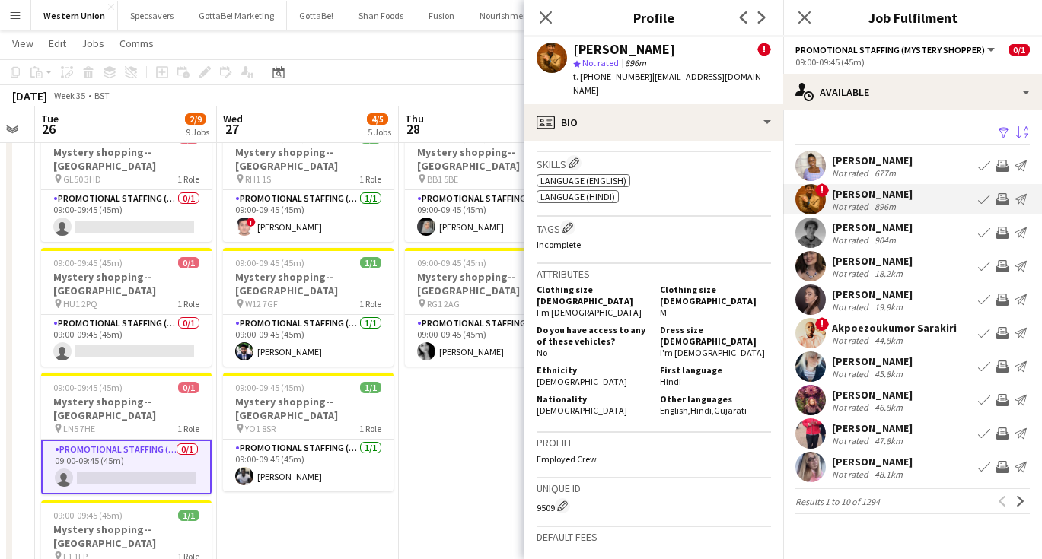
scroll to position [720, 0]
click at [881, 234] on div "904m" at bounding box center [884, 239] width 27 height 11
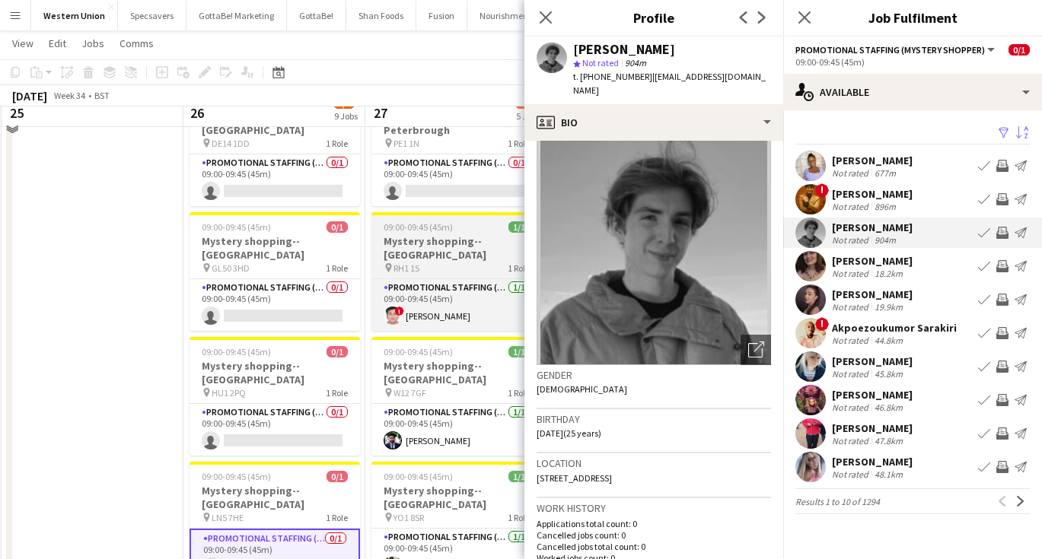
scroll to position [220, 0]
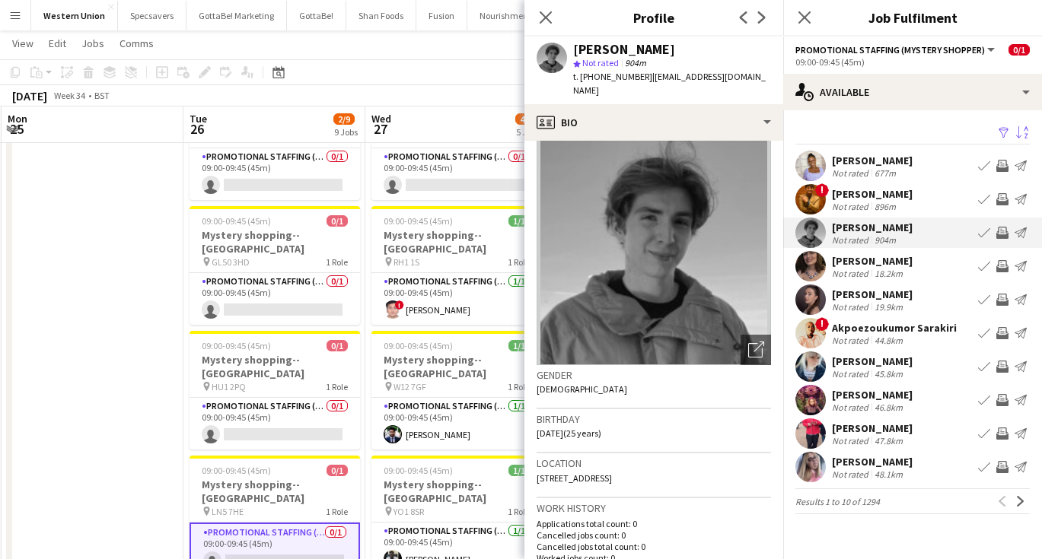
click at [15, 12] on app-icon "Menu" at bounding box center [15, 15] width 12 height 12
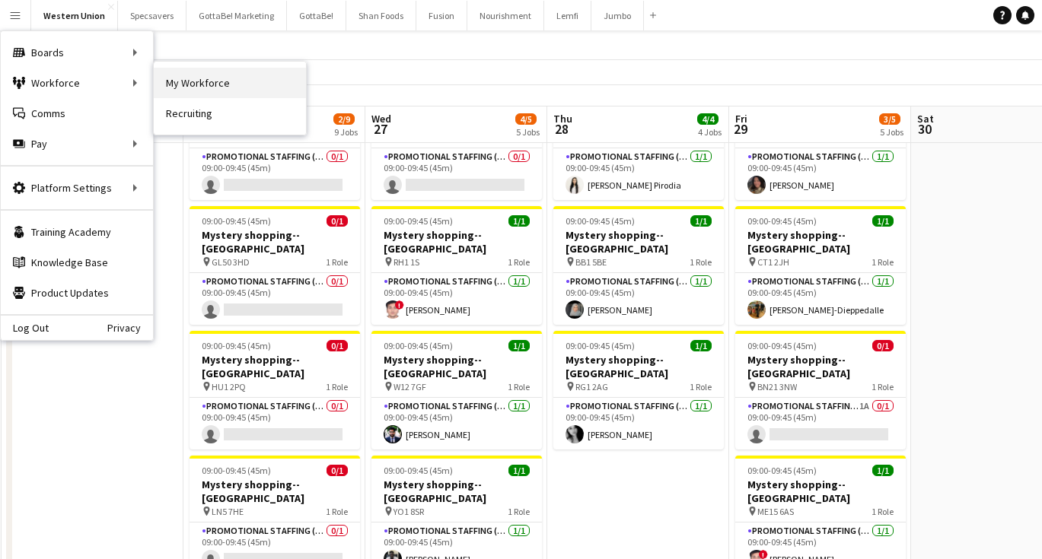
click at [181, 84] on link "My Workforce" at bounding box center [230, 83] width 152 height 30
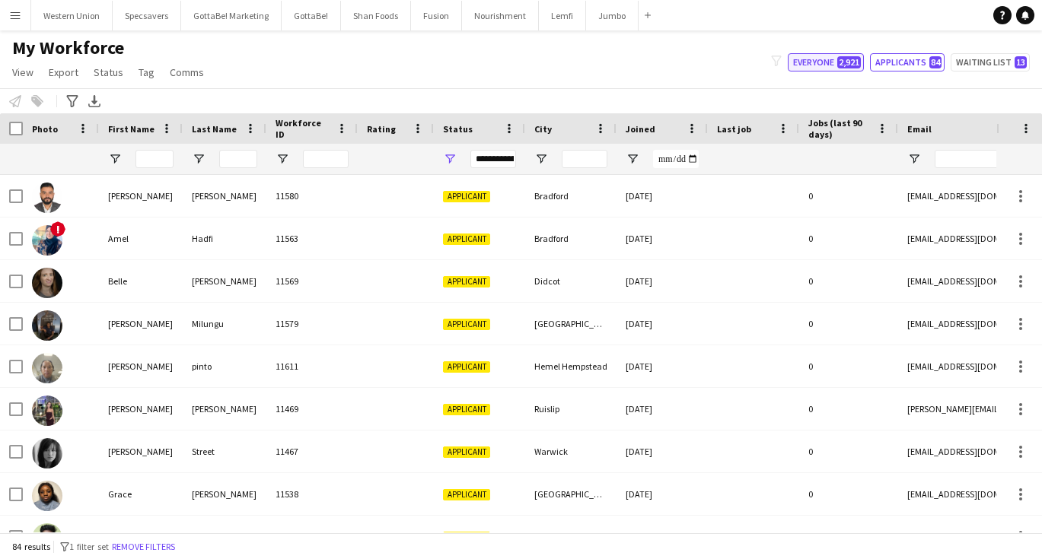
click at [820, 60] on button "Everyone 2,921" at bounding box center [826, 62] width 76 height 18
type input "**********"
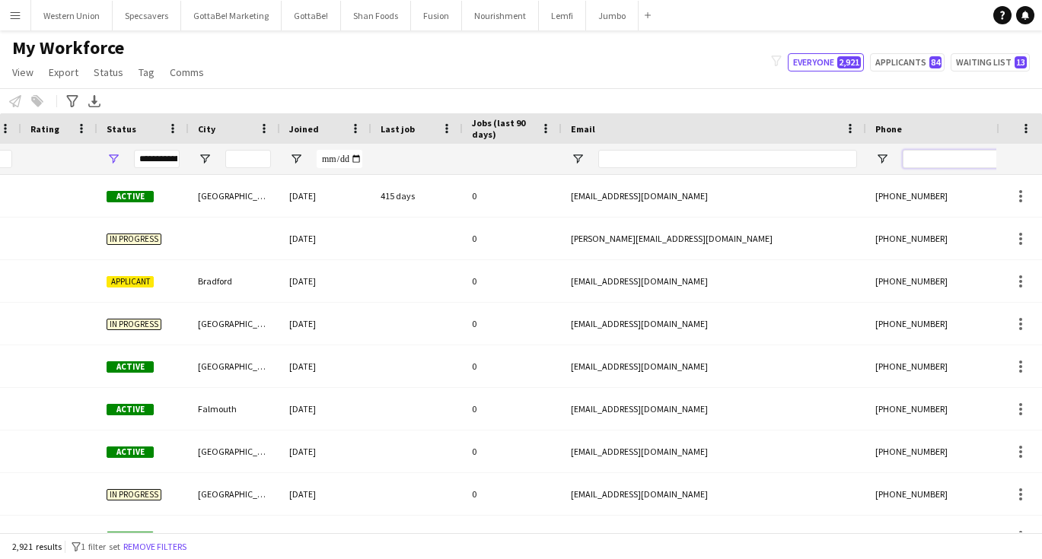
click at [931, 151] on input "Phone Filter Input" at bounding box center [976, 159] width 149 height 18
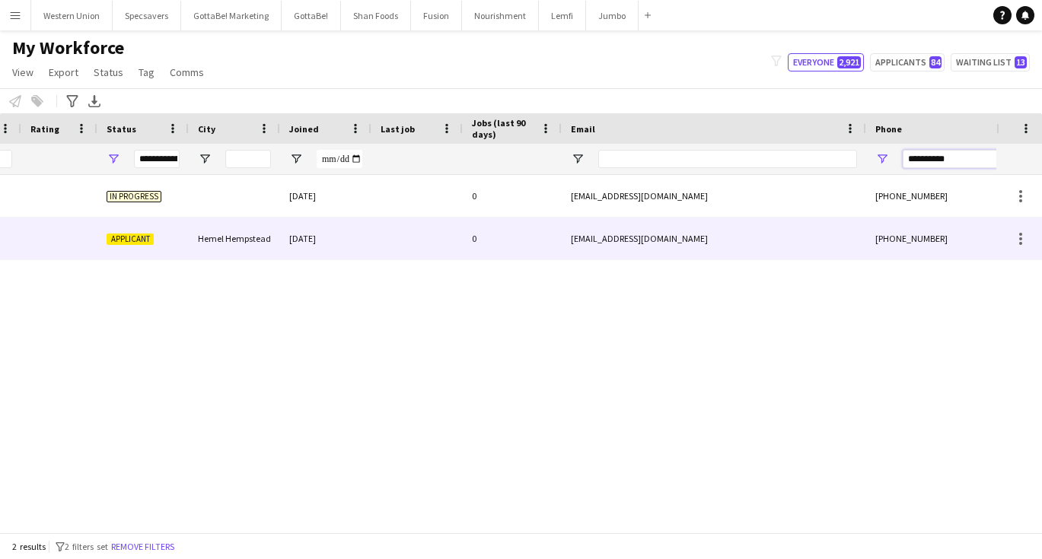
type input "**********"
click at [593, 237] on div "[EMAIL_ADDRESS][DOMAIN_NAME]" at bounding box center [714, 239] width 304 height 42
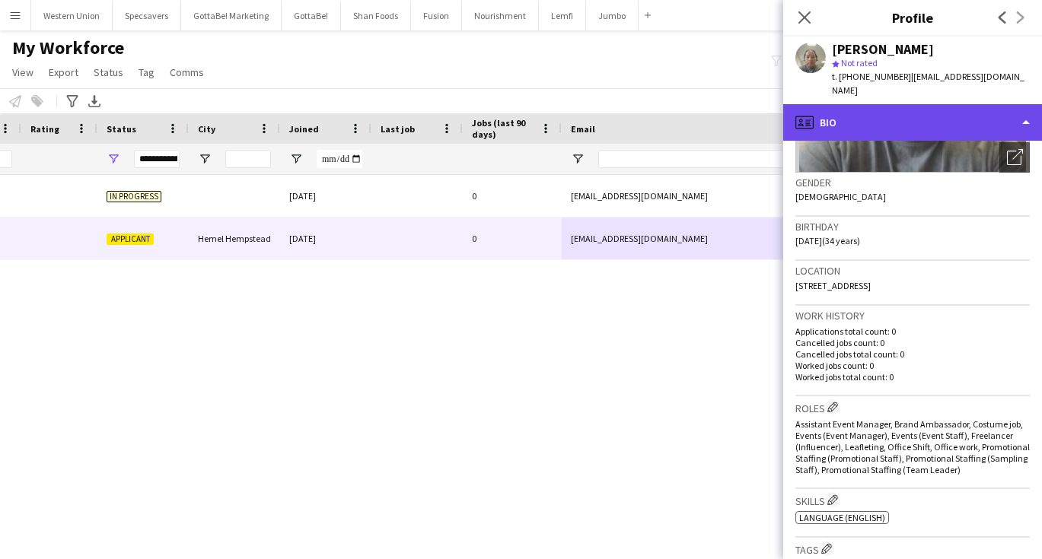
click at [915, 107] on div "profile Bio" at bounding box center [912, 122] width 259 height 37
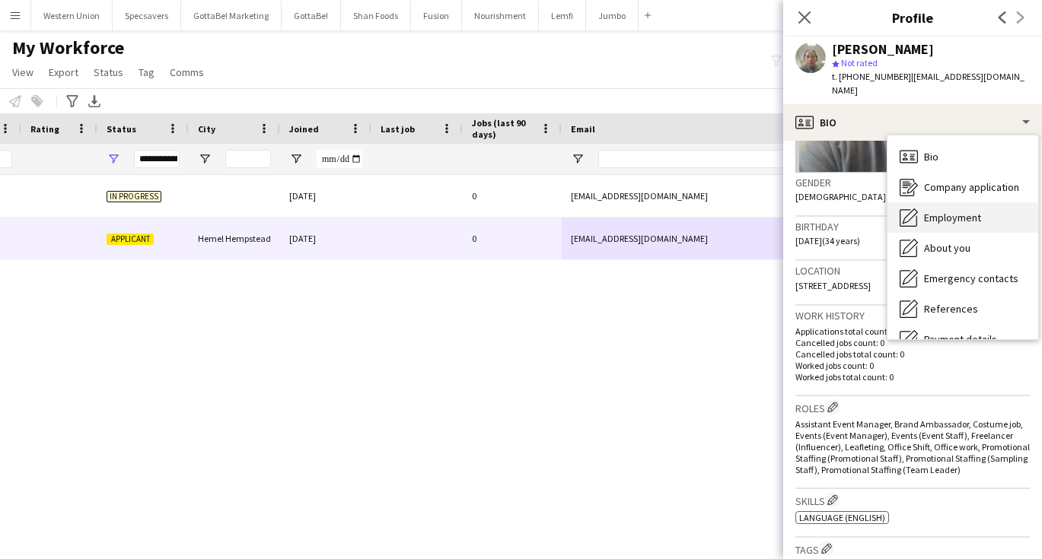
click at [952, 211] on span "Employment" at bounding box center [952, 218] width 57 height 14
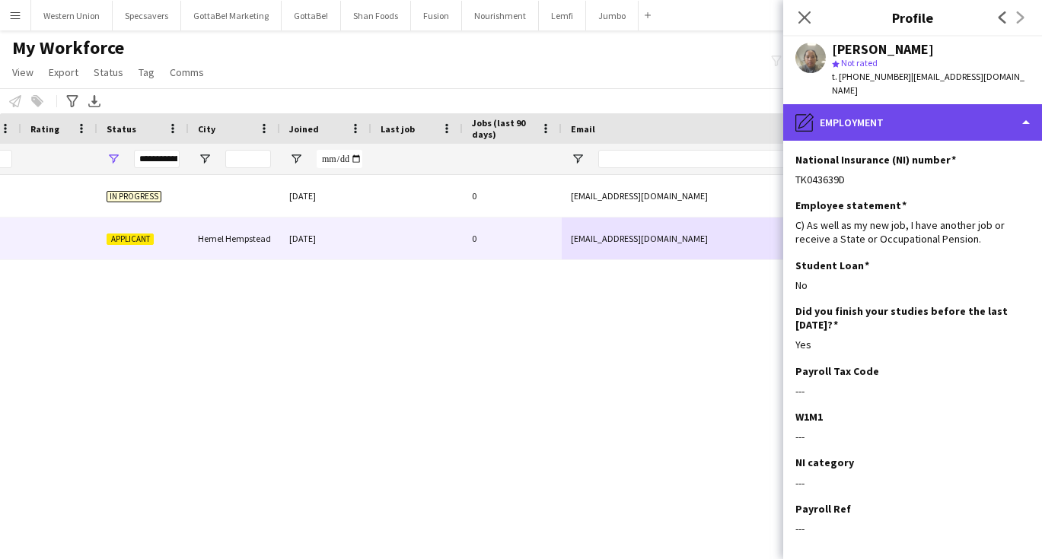
click at [863, 123] on div "pencil4 Employment" at bounding box center [912, 122] width 259 height 37
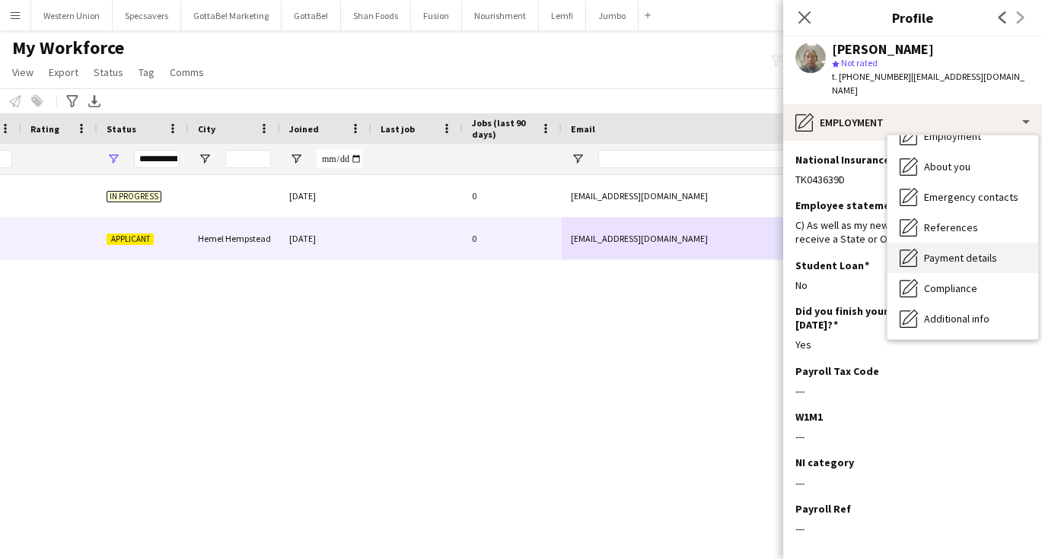
click at [956, 251] on span "Payment details" at bounding box center [960, 258] width 73 height 14
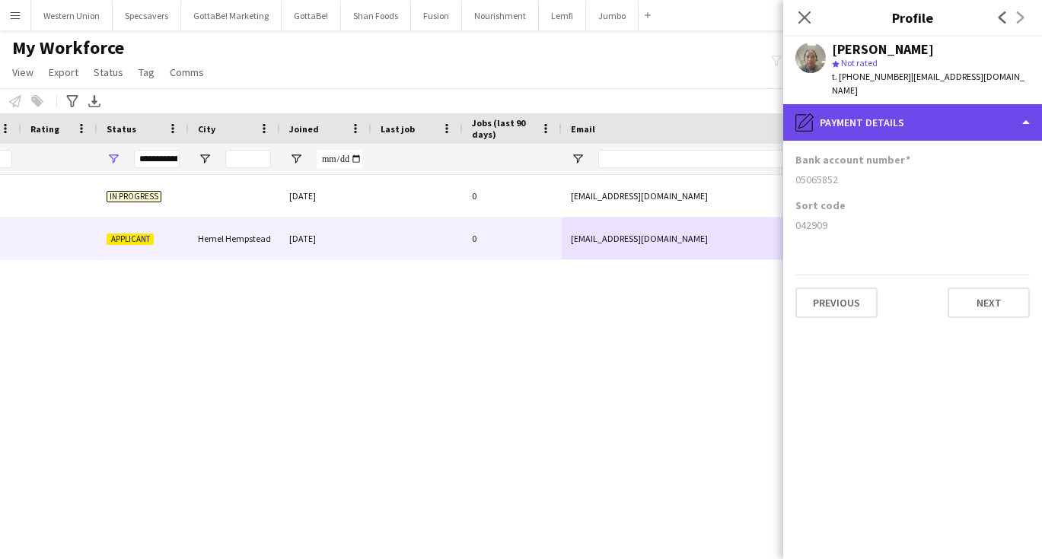
click at [856, 119] on div "pencil4 Payment details" at bounding box center [912, 122] width 259 height 37
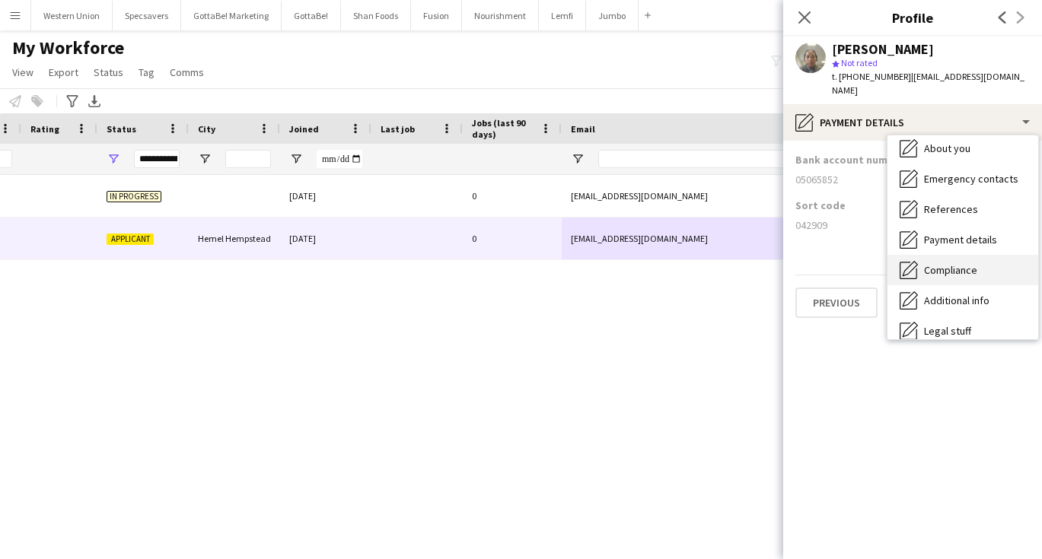
click at [950, 269] on div "Compliance Compliance" at bounding box center [962, 270] width 151 height 30
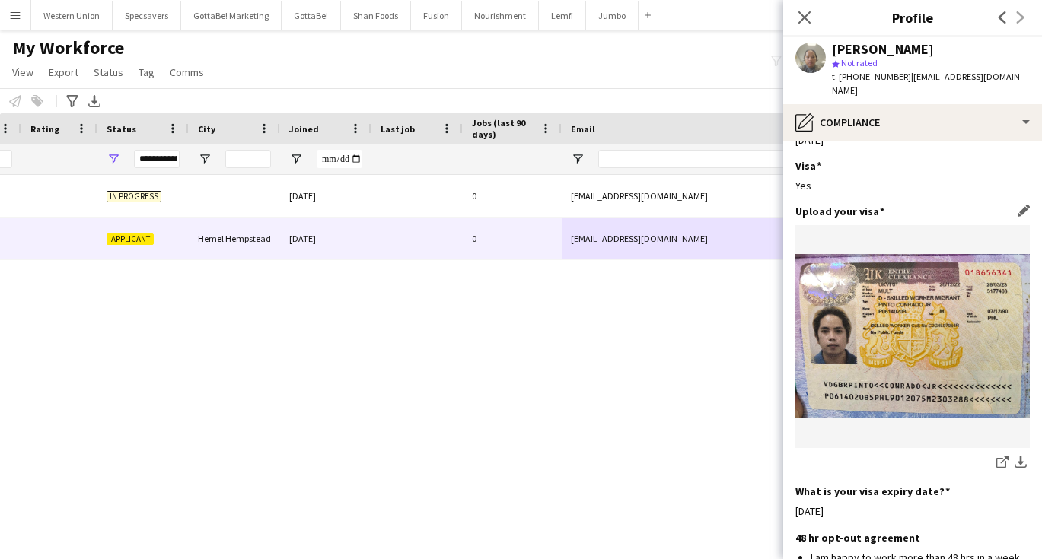
scroll to position [444, 0]
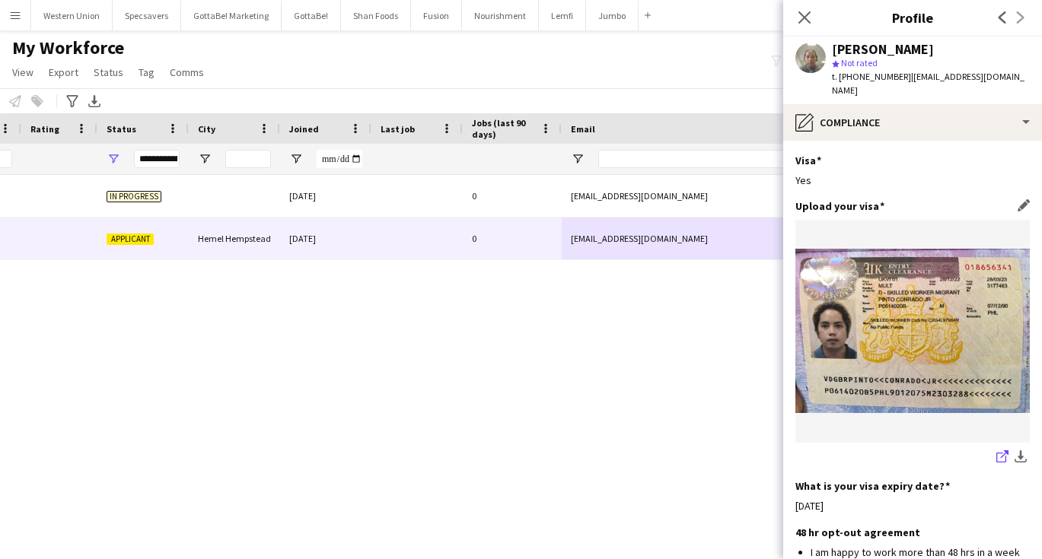
click at [1001, 453] on icon at bounding box center [1001, 458] width 10 height 10
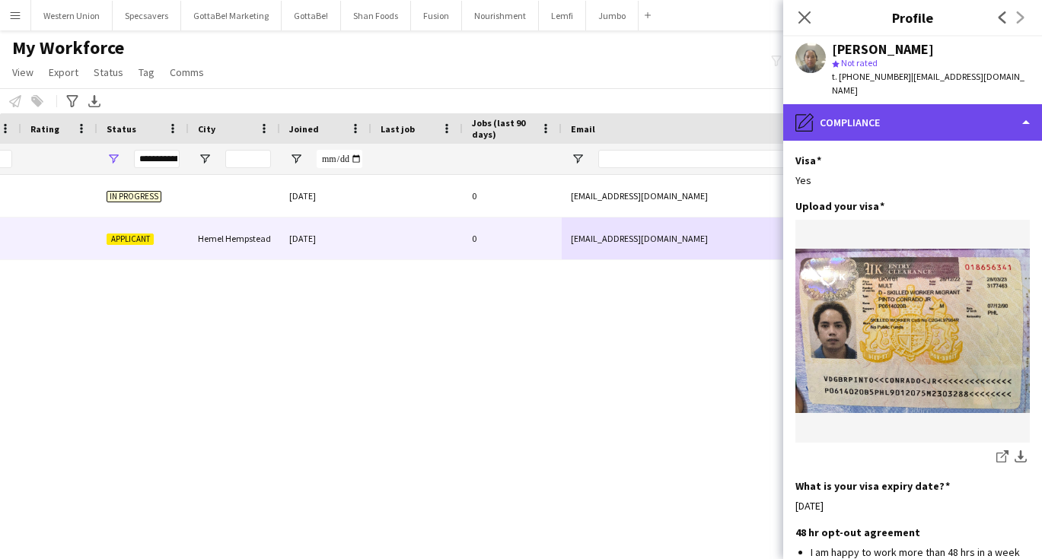
click at [874, 104] on div "pencil4 Compliance" at bounding box center [912, 122] width 259 height 37
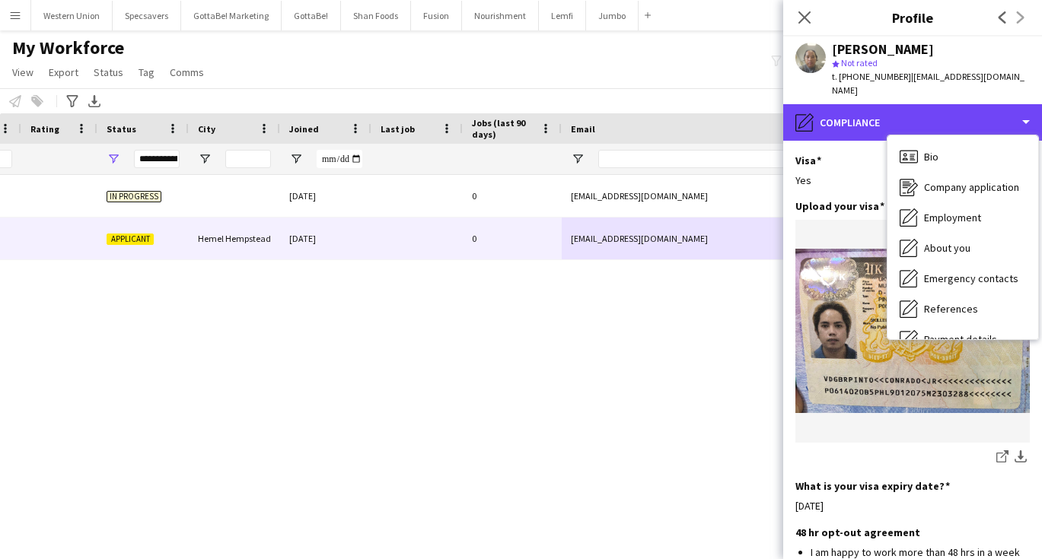
scroll to position [0, 0]
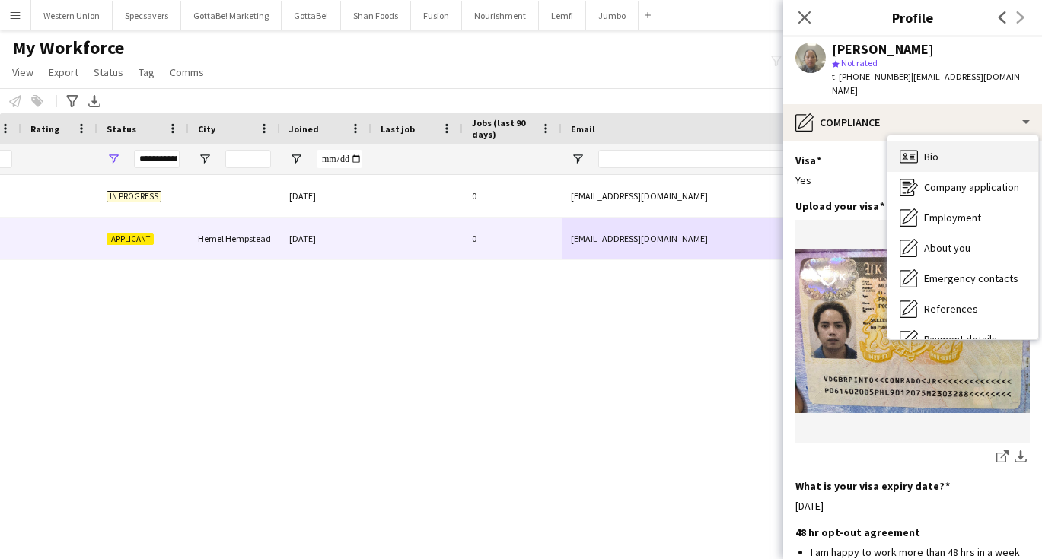
click at [944, 142] on div "Bio Bio" at bounding box center [962, 157] width 151 height 30
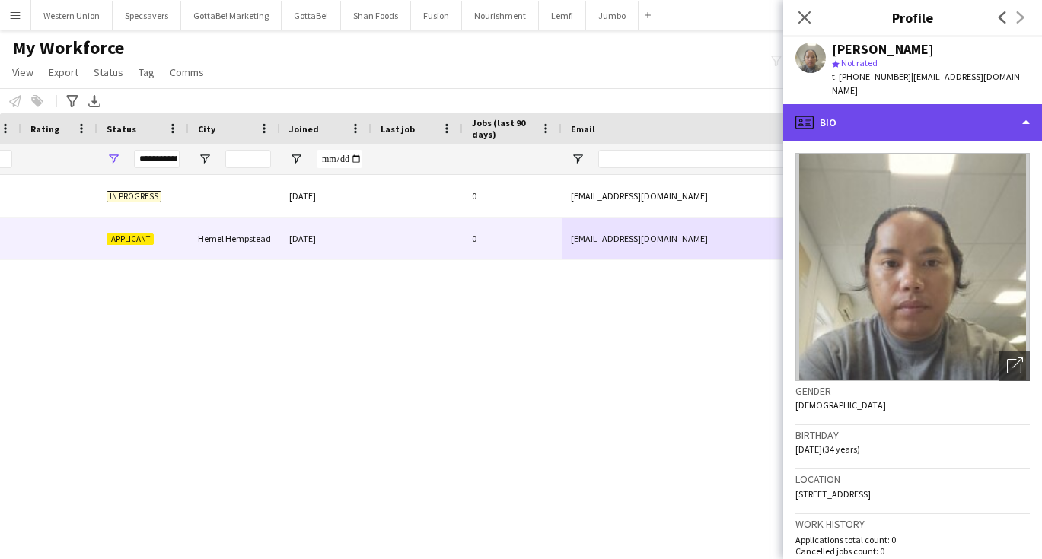
click at [915, 104] on div "profile Bio" at bounding box center [912, 122] width 259 height 37
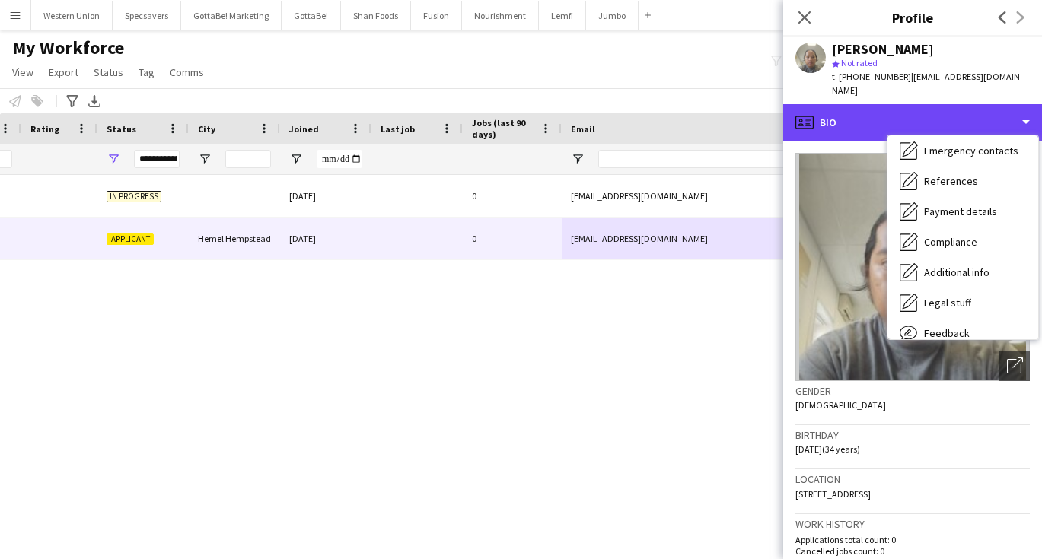
scroll to position [137, 0]
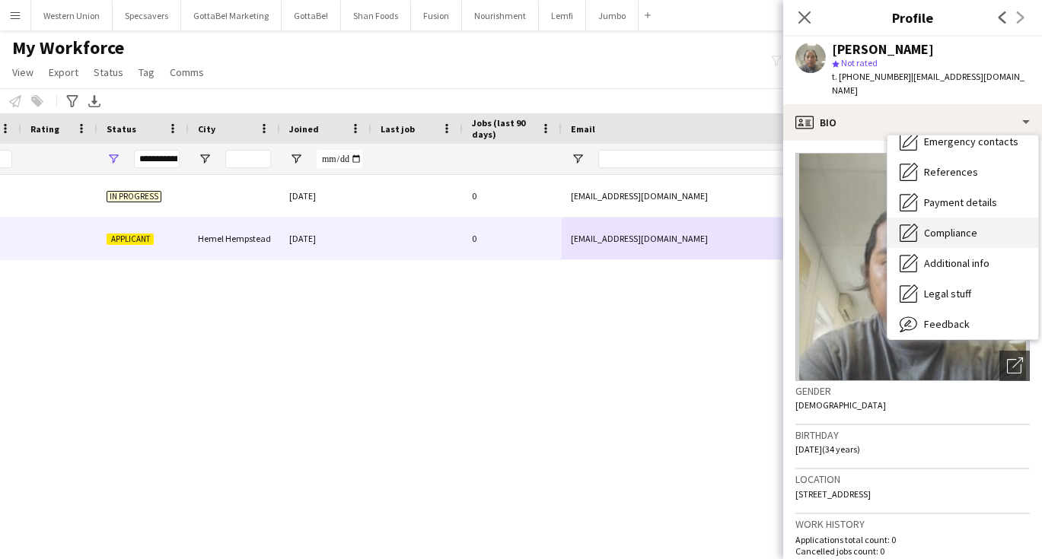
click at [941, 226] on span "Compliance" at bounding box center [950, 233] width 53 height 14
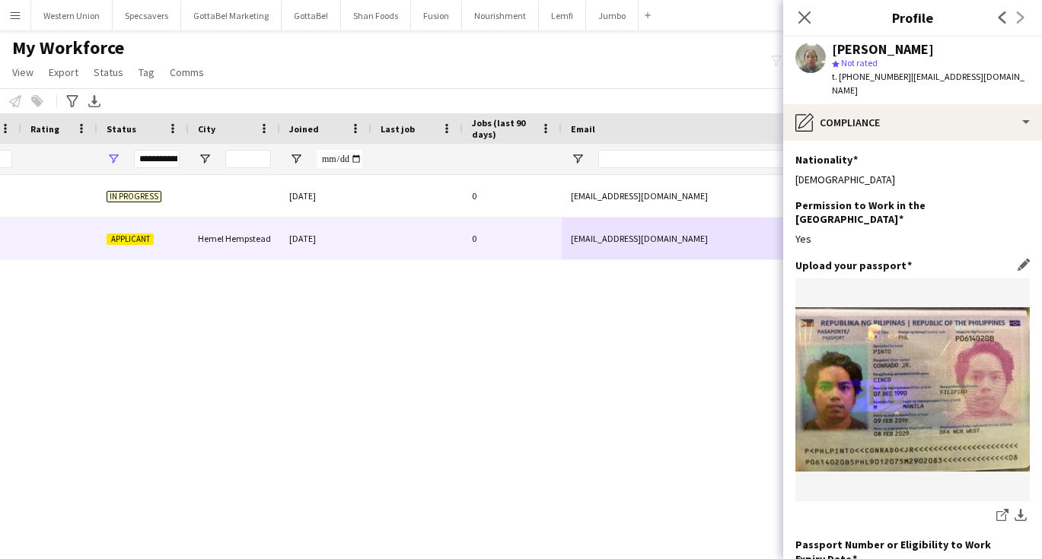
click at [893, 378] on img at bounding box center [912, 389] width 234 height 164
click at [1008, 508] on link "share-external-link-1" at bounding box center [1002, 517] width 18 height 18
click at [285, 73] on div "My Workforce View Views Default view New view Update view Delete view Edit name…" at bounding box center [521, 63] width 1042 height 52
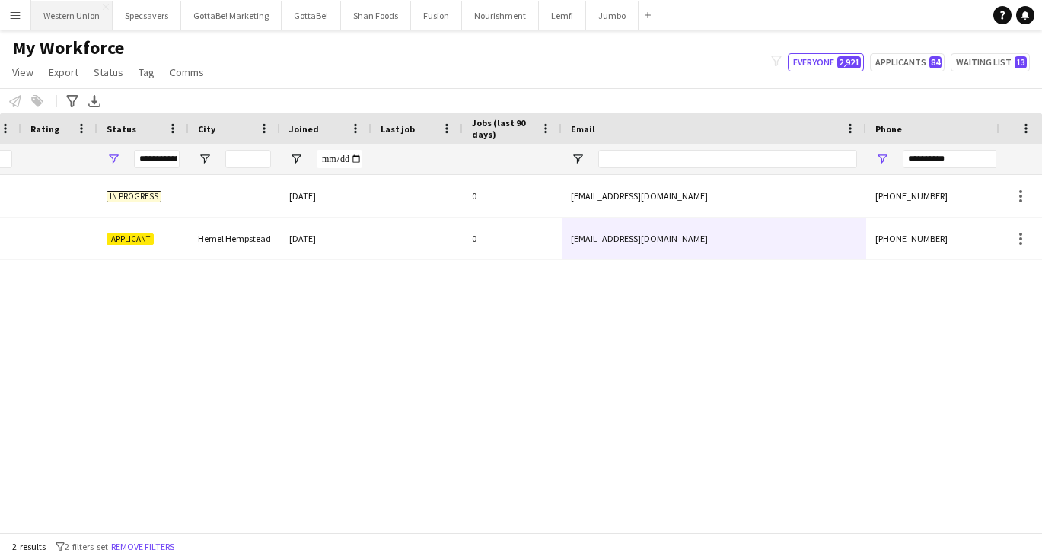
click at [73, 19] on button "Western Union Close" at bounding box center [71, 16] width 81 height 30
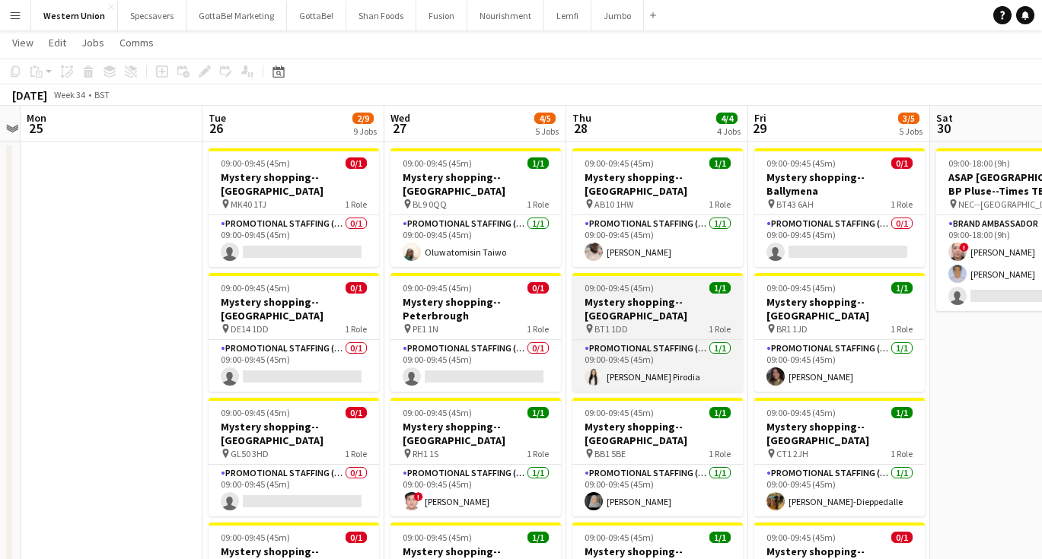
scroll to position [33, 0]
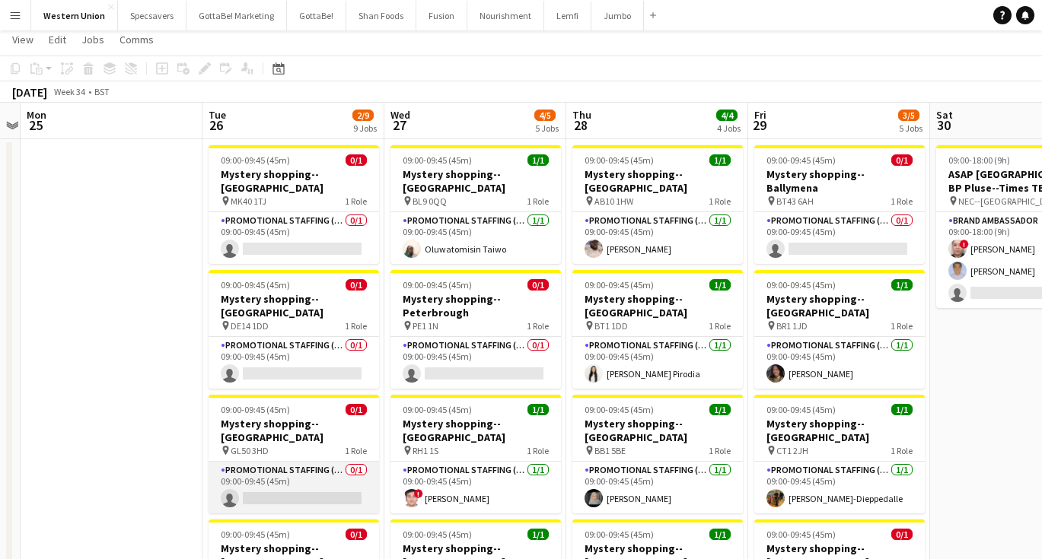
click at [339, 462] on app-card-role "Promotional Staffing (Mystery Shopper) 0/1 09:00-09:45 (45m) single-neutral-act…" at bounding box center [293, 488] width 170 height 52
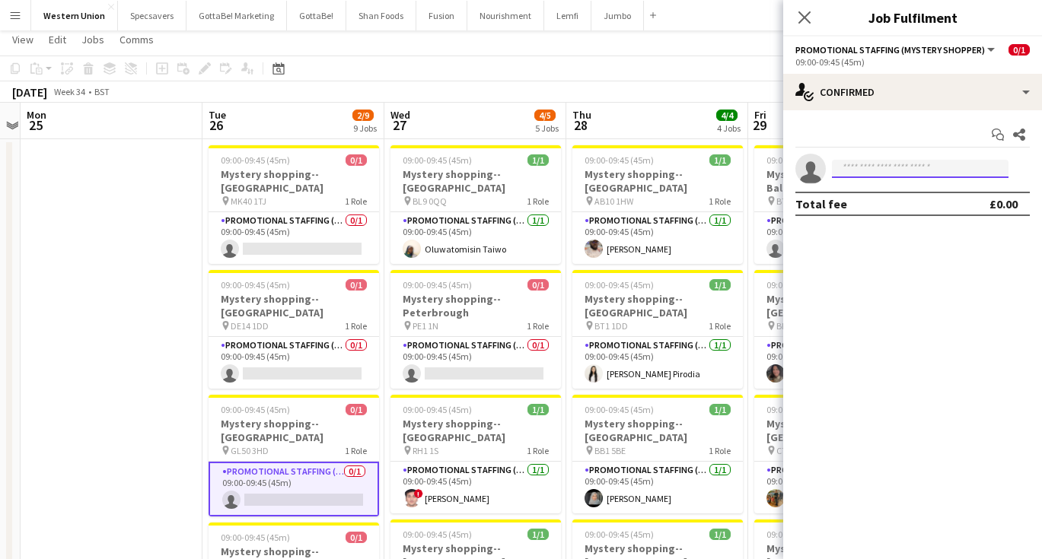
click at [869, 167] on input at bounding box center [920, 169] width 177 height 18
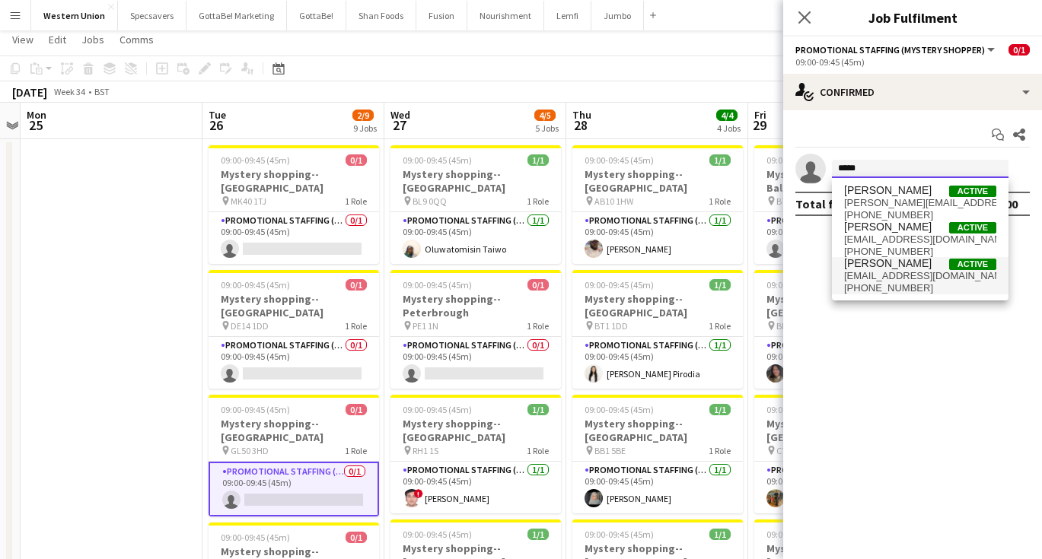
type input "*****"
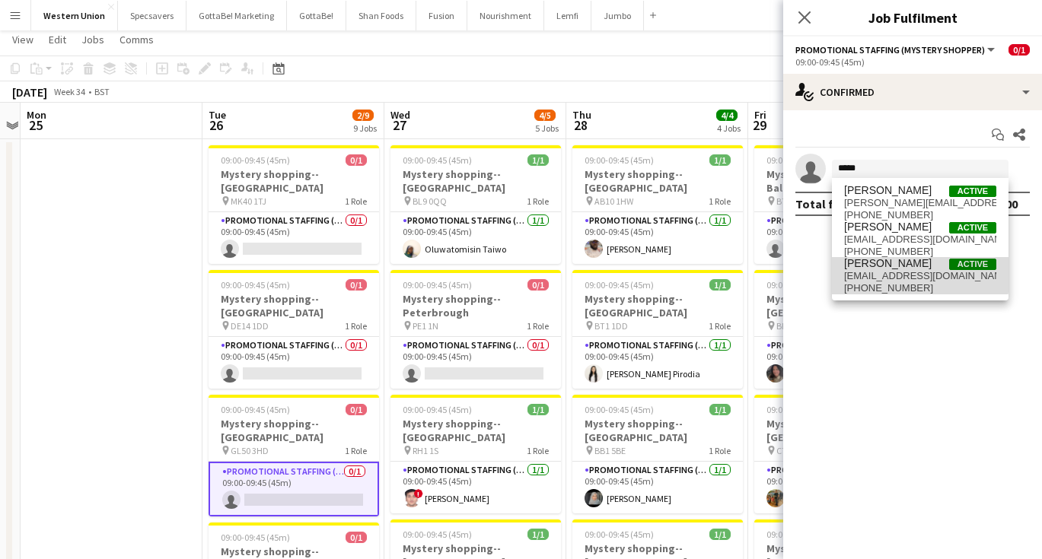
click at [910, 271] on span "[EMAIL_ADDRESS][DOMAIN_NAME]" at bounding box center [920, 276] width 152 height 12
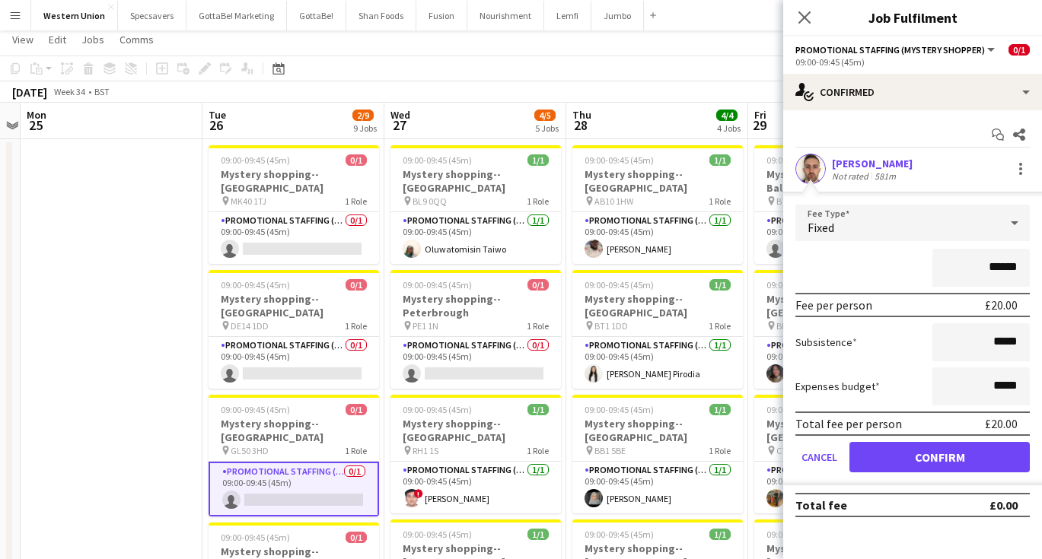
click at [954, 450] on button "Confirm" at bounding box center [939, 457] width 180 height 30
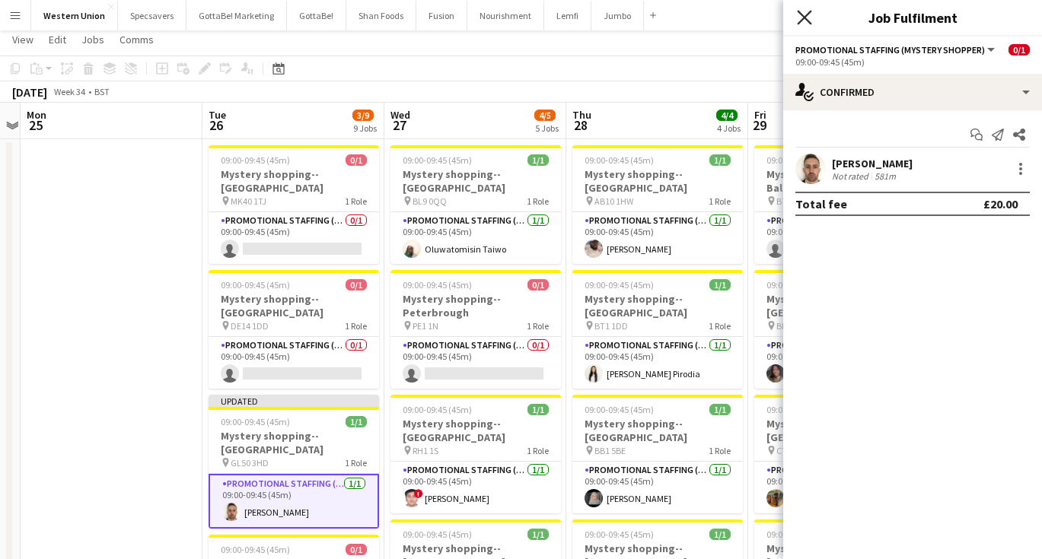
click at [799, 17] on icon "Close pop-in" at bounding box center [804, 17] width 14 height 14
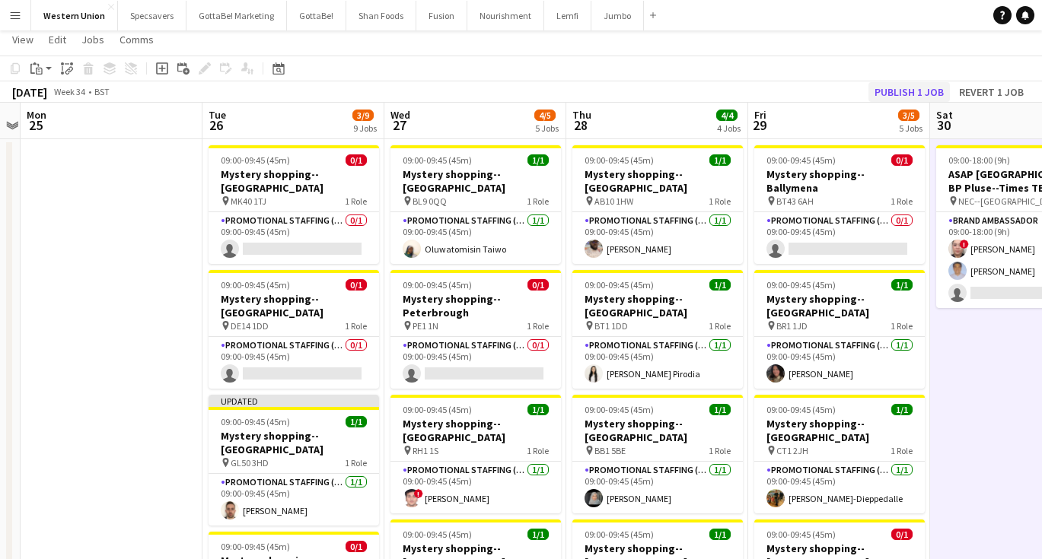
click at [924, 90] on button "Publish 1 job" at bounding box center [908, 92] width 81 height 20
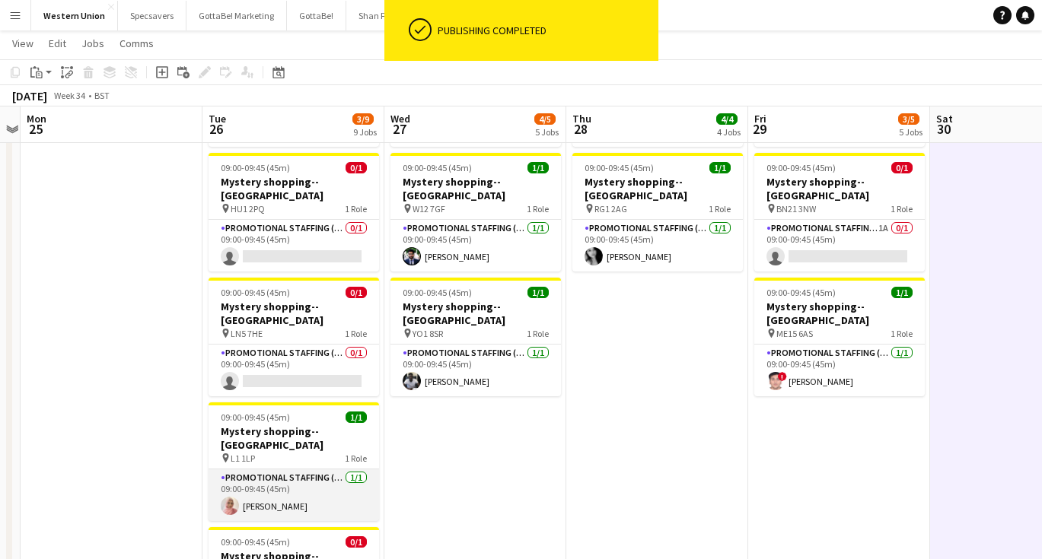
scroll to position [412, 0]
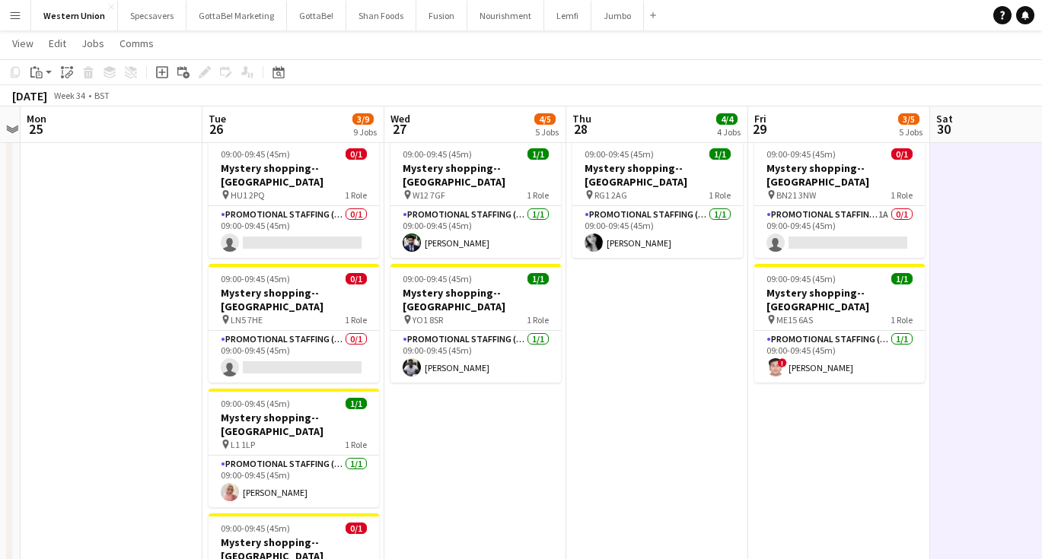
click at [22, 16] on button "Menu" at bounding box center [15, 15] width 30 height 30
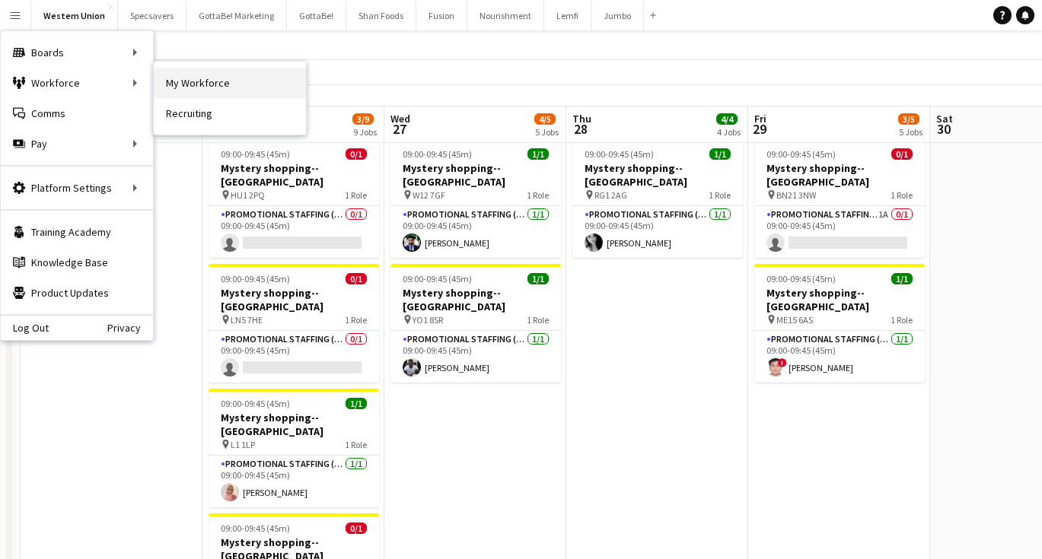
click at [188, 77] on link "My Workforce" at bounding box center [230, 83] width 152 height 30
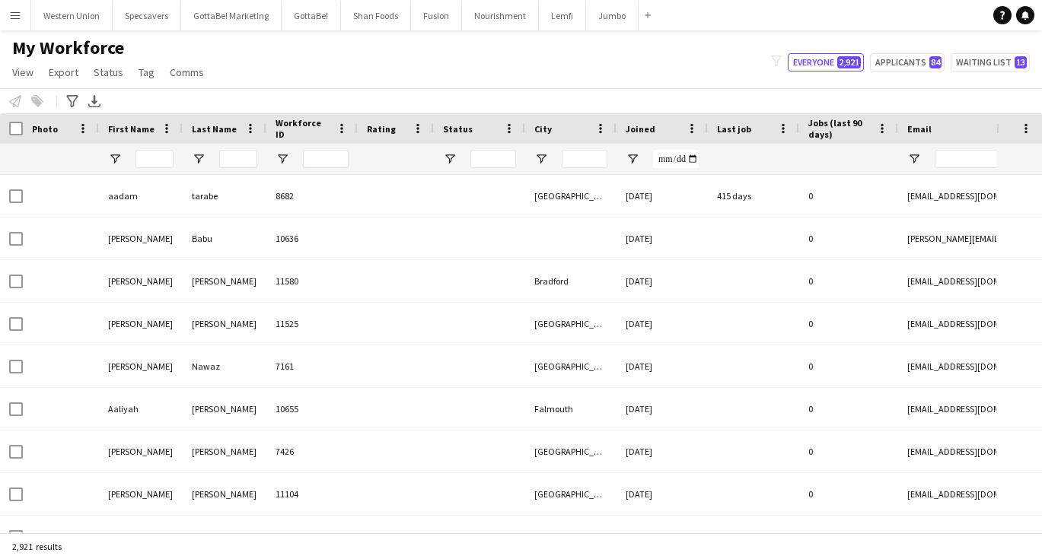
type input "**********"
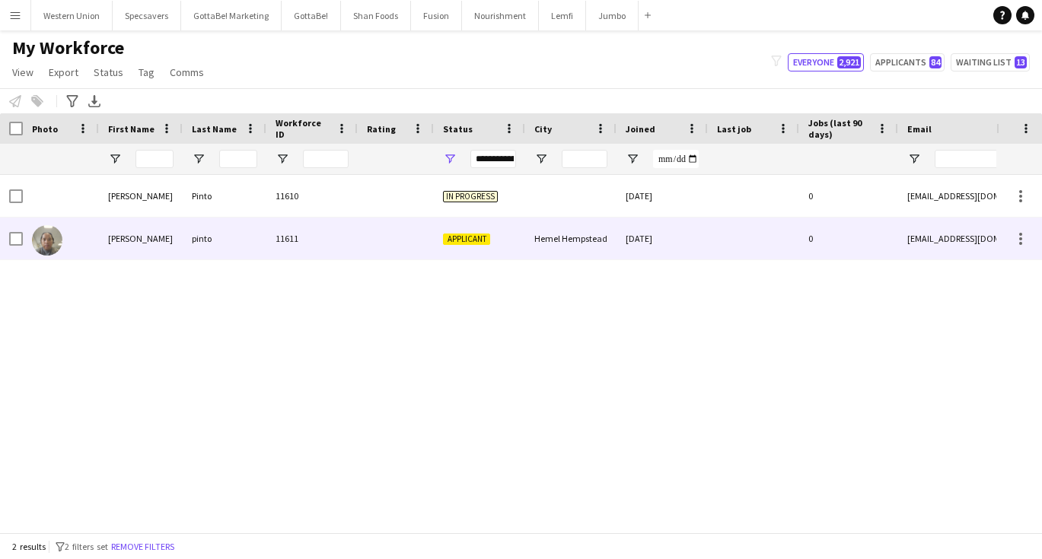
click at [145, 228] on div "[PERSON_NAME]" at bounding box center [141, 239] width 84 height 42
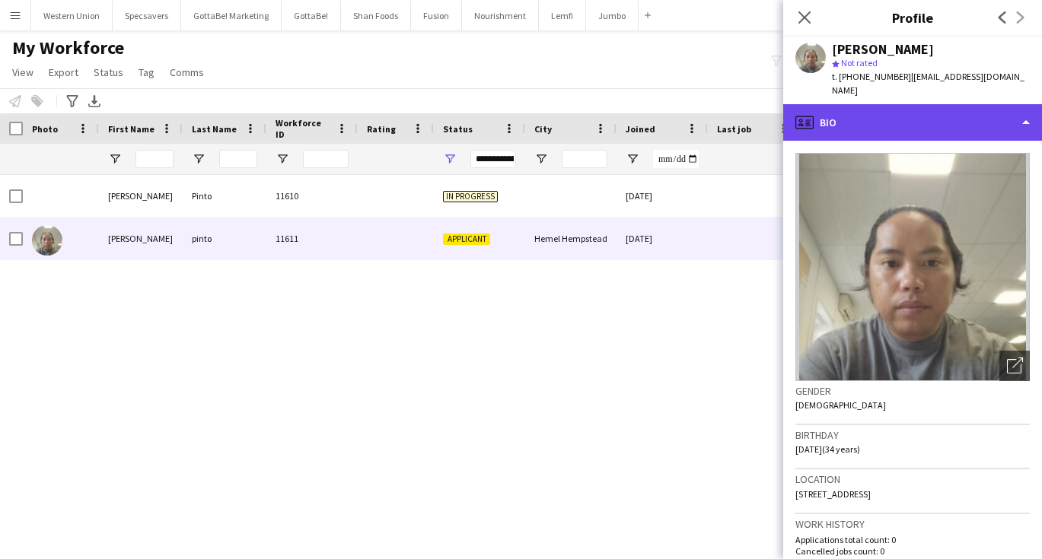
click at [909, 104] on div "profile Bio" at bounding box center [912, 122] width 259 height 37
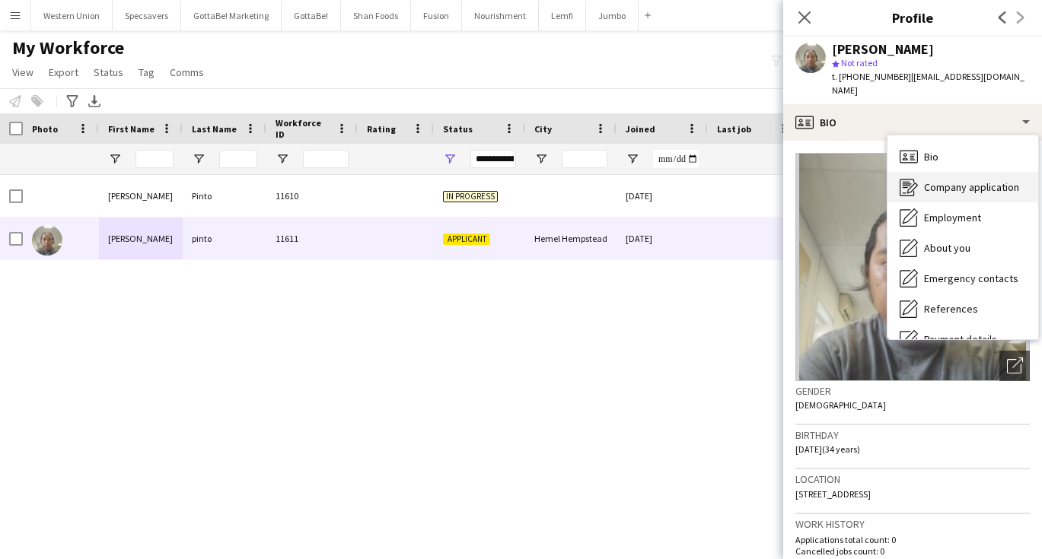
click at [925, 180] on span "Company application" at bounding box center [971, 187] width 95 height 14
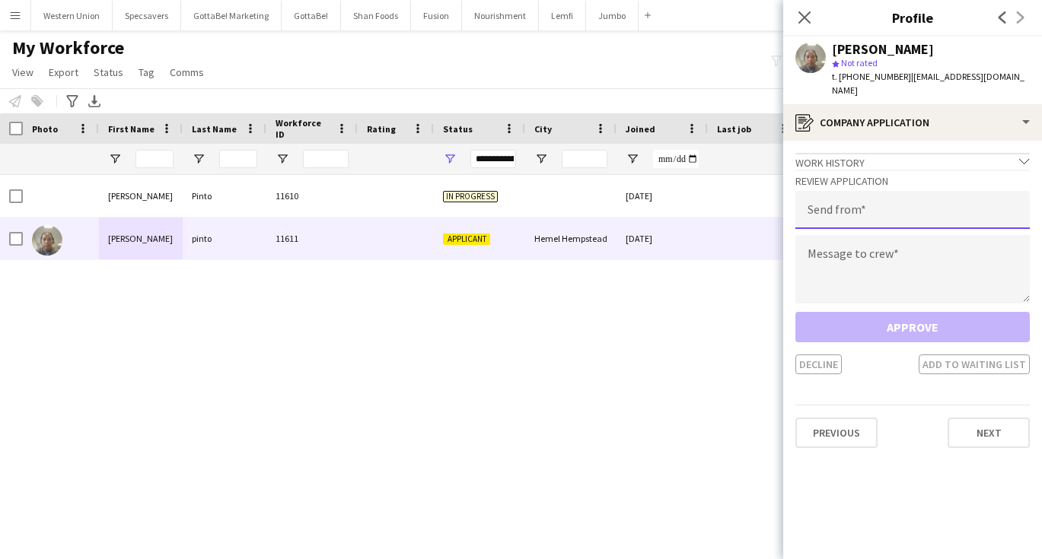
click at [868, 202] on input "email" at bounding box center [912, 210] width 234 height 38
type input "**********"
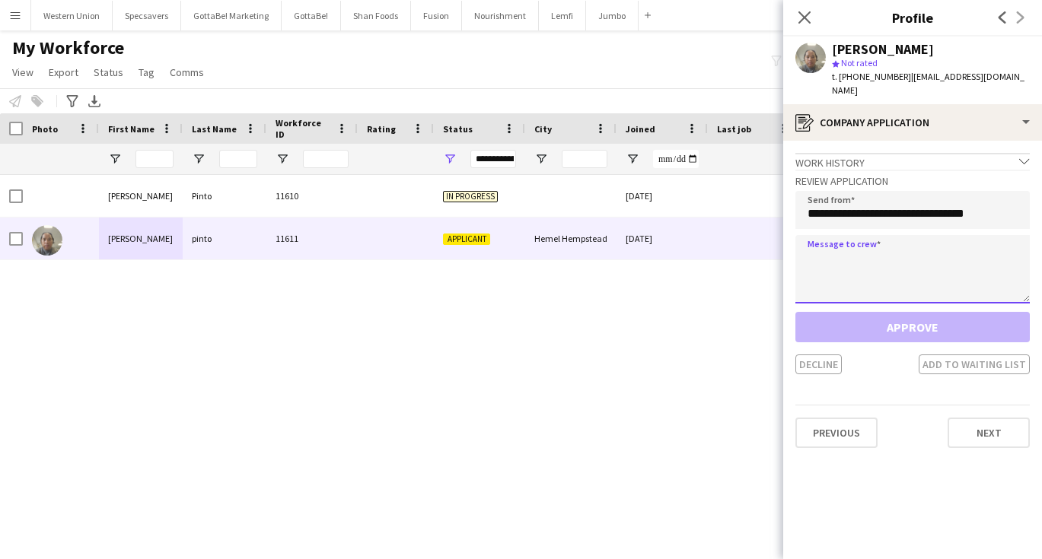
click at [864, 250] on textarea at bounding box center [912, 269] width 234 height 68
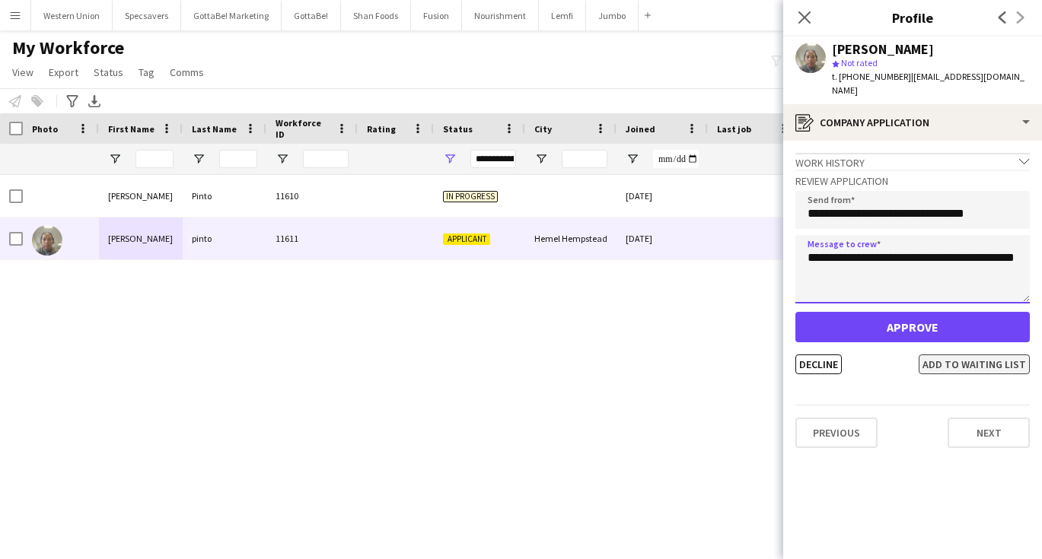
type textarea "**********"
click at [969, 355] on button "Add to waiting list" at bounding box center [973, 365] width 111 height 20
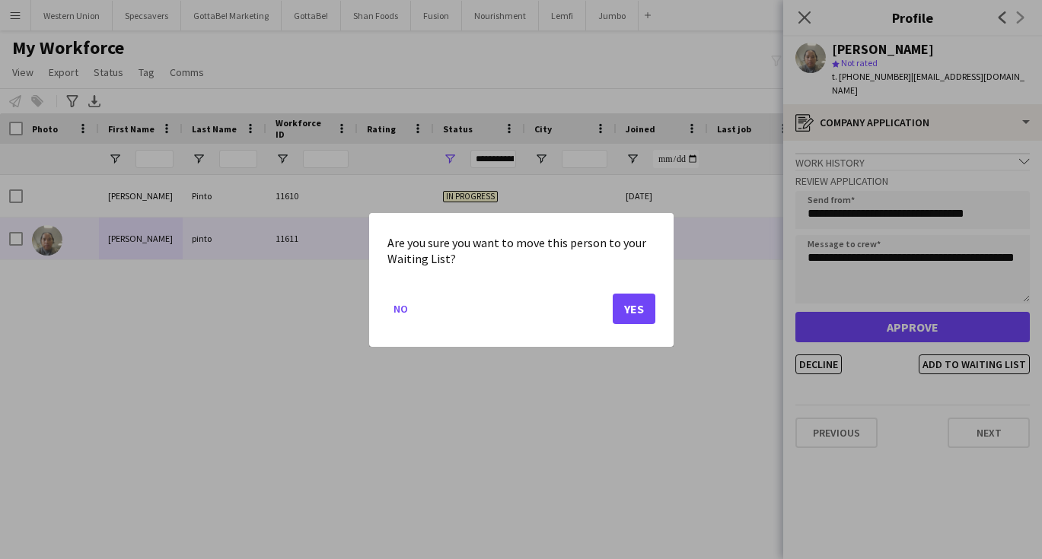
click at [625, 315] on button "Yes" at bounding box center [634, 308] width 43 height 30
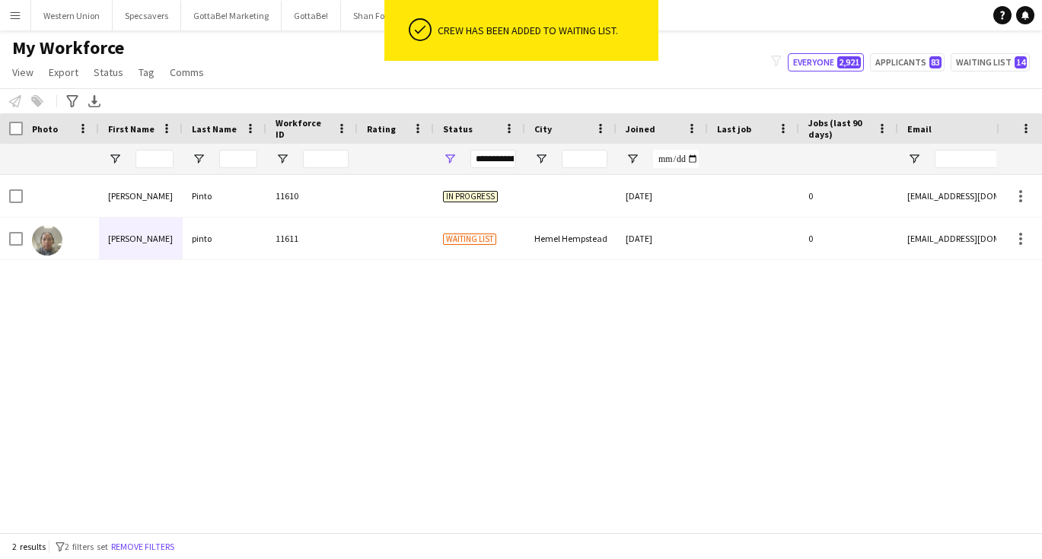
click at [266, 51] on div "My Workforce View Views Default view New view Update view Delete view Edit name…" at bounding box center [521, 63] width 1042 height 52
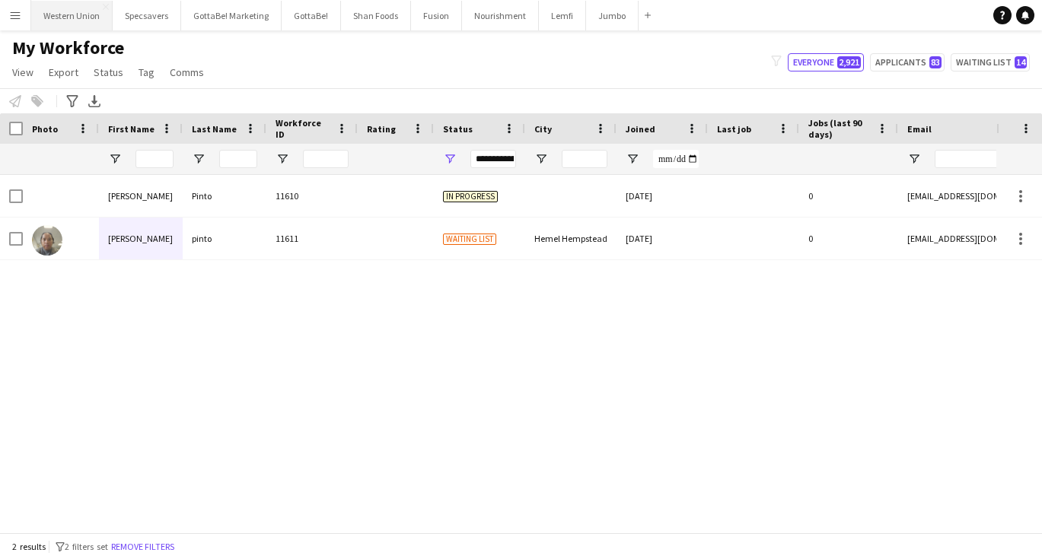
click at [86, 18] on button "Western Union Close" at bounding box center [71, 16] width 81 height 30
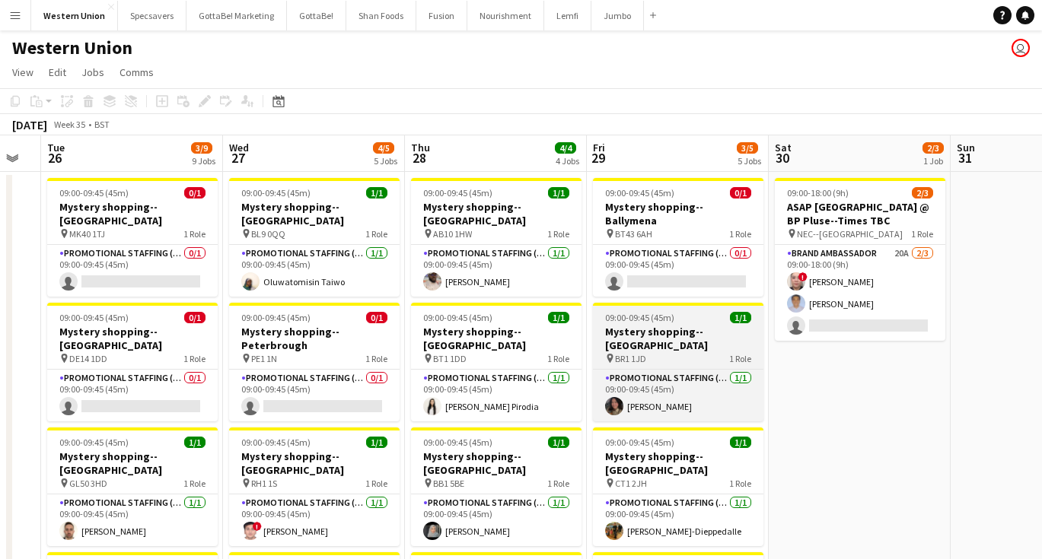
scroll to position [0, 501]
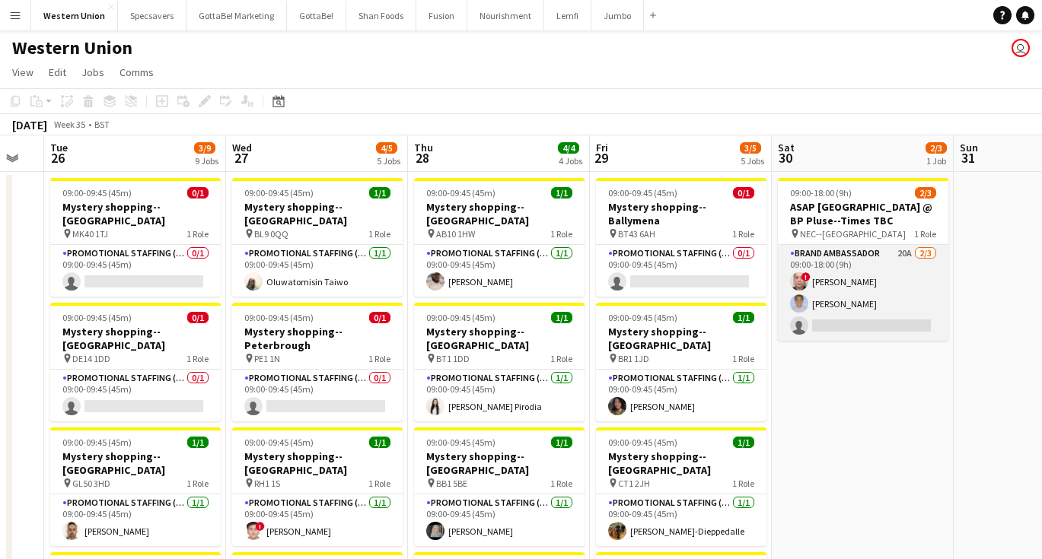
click at [896, 297] on app-card-role "Brand Ambassador 20A [DATE] 09:00-18:00 (9h) ! [PERSON_NAME] [PERSON_NAME] sing…" at bounding box center [863, 293] width 170 height 96
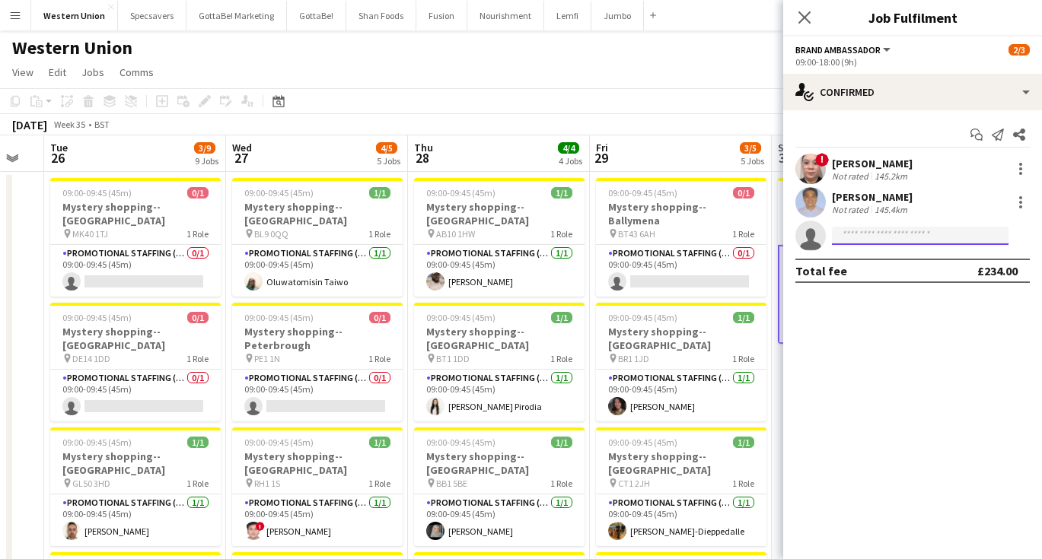
click at [900, 239] on input at bounding box center [920, 236] width 177 height 18
type input "**"
click at [9, 9] on app-icon "Menu" at bounding box center [15, 15] width 12 height 12
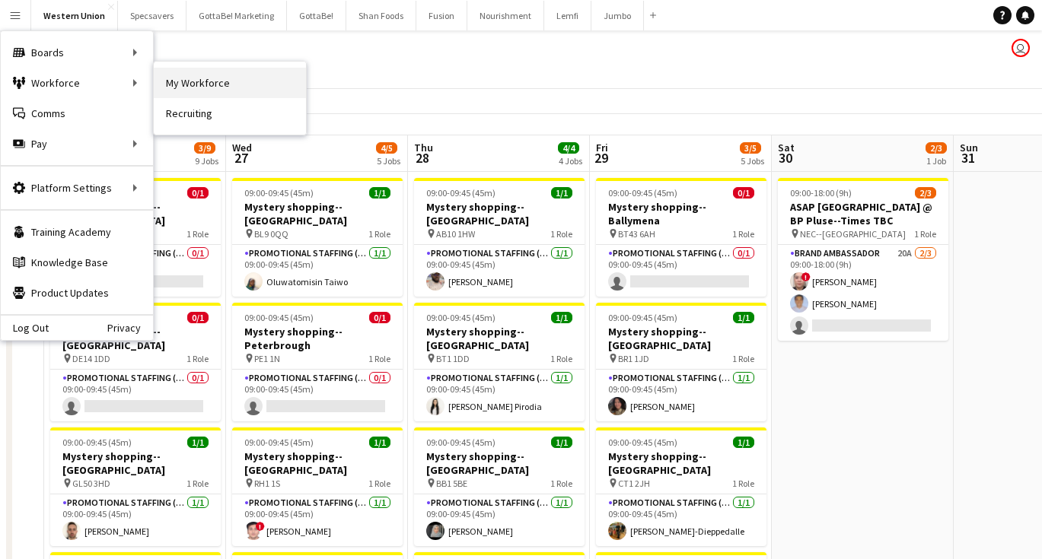
click at [190, 84] on link "My Workforce" at bounding box center [230, 83] width 152 height 30
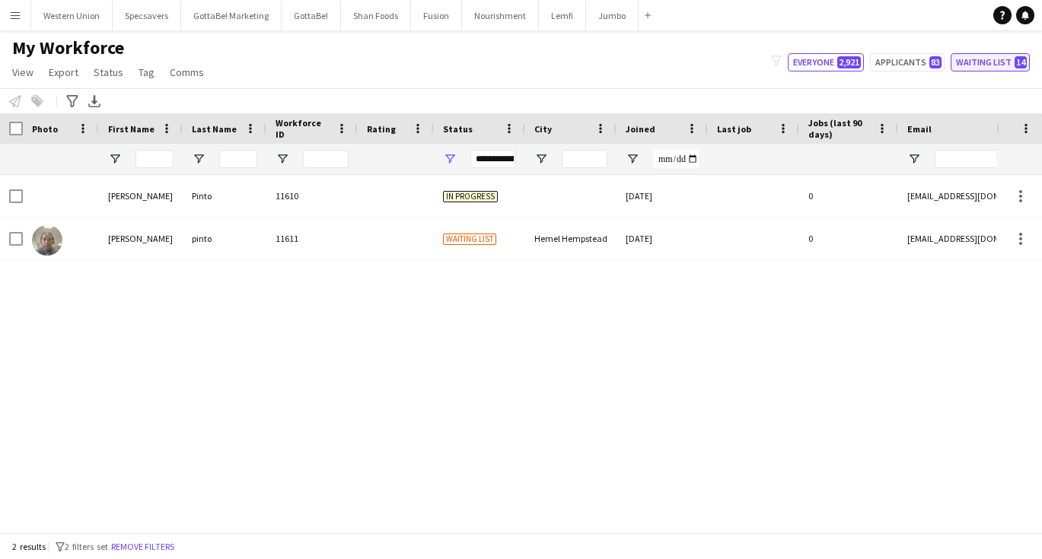
click at [1009, 67] on button "Waiting list 14" at bounding box center [989, 62] width 79 height 18
type input "**********"
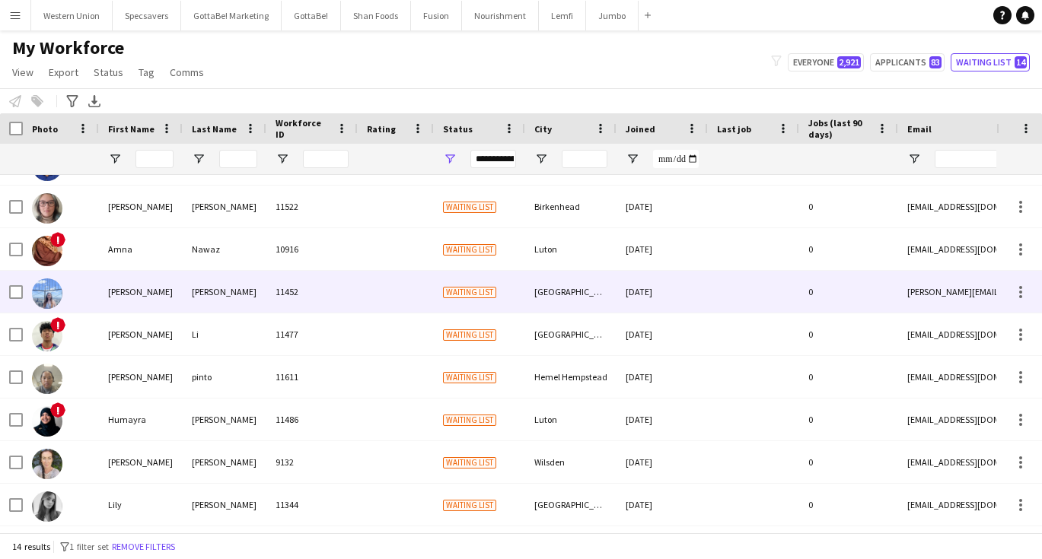
scroll to position [221, 0]
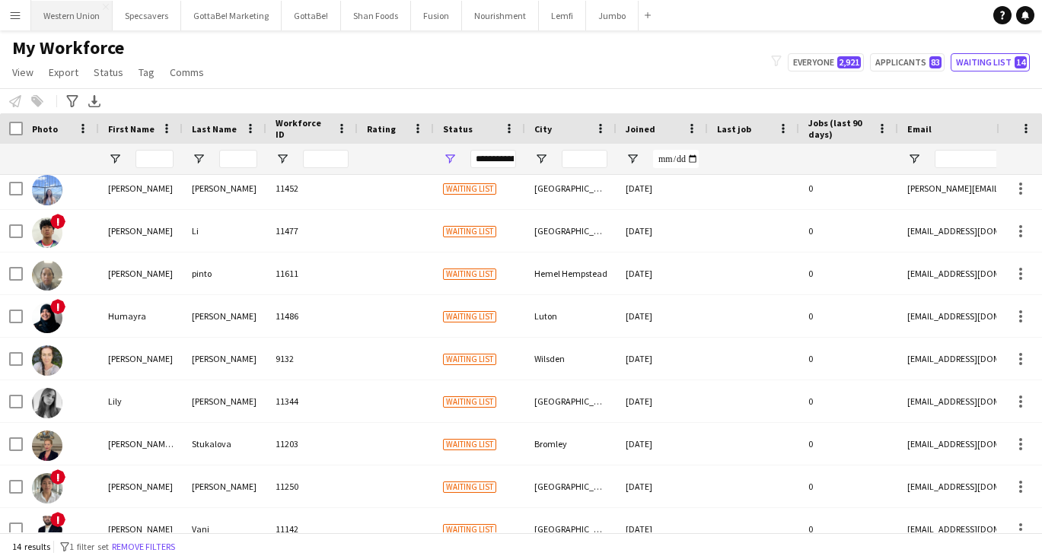
click at [72, 20] on button "Western Union Close" at bounding box center [71, 16] width 81 height 30
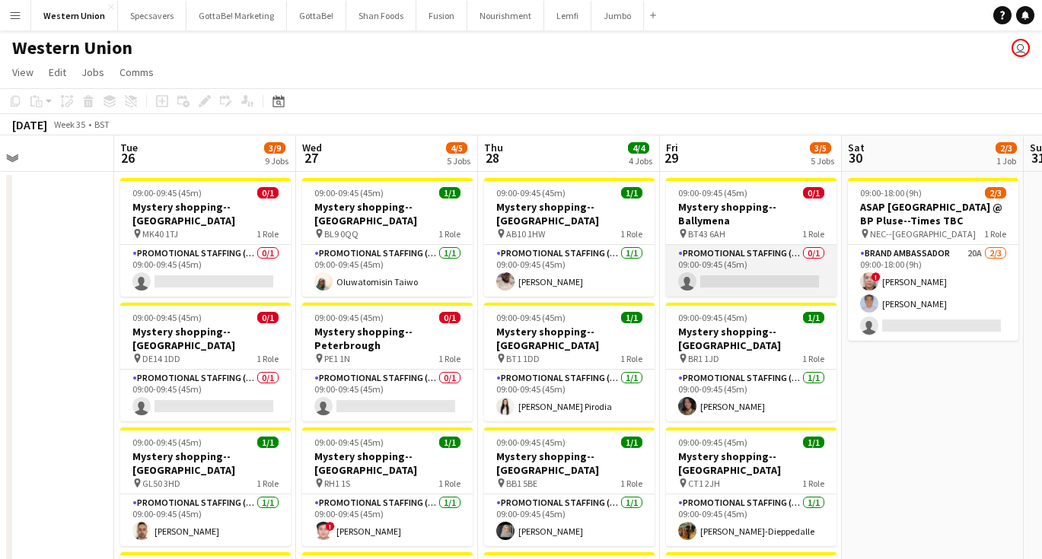
scroll to position [0, 534]
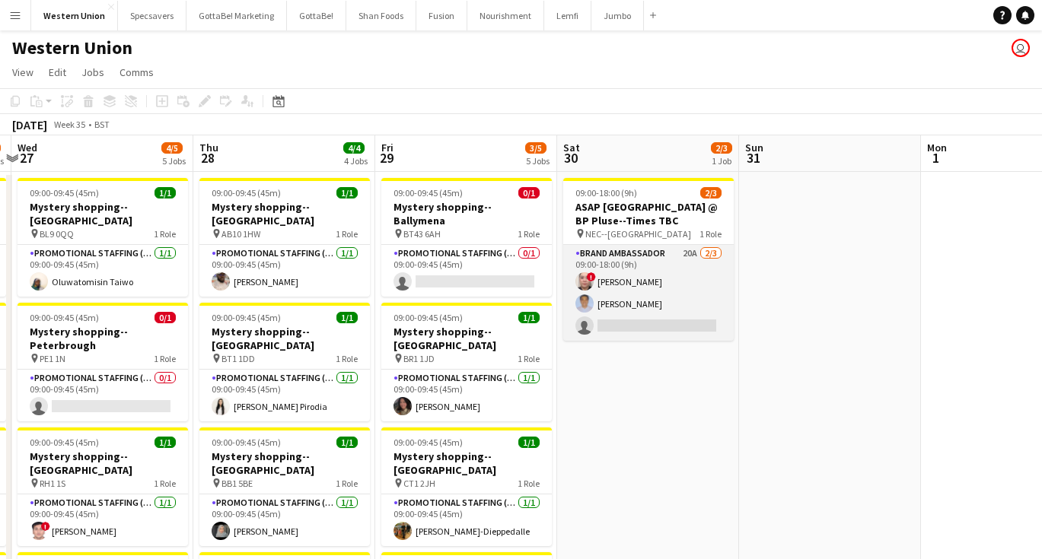
click at [708, 295] on app-card-role "Brand Ambassador 20A [DATE] 09:00-18:00 (9h) ! [PERSON_NAME] [PERSON_NAME] sing…" at bounding box center [648, 293] width 170 height 96
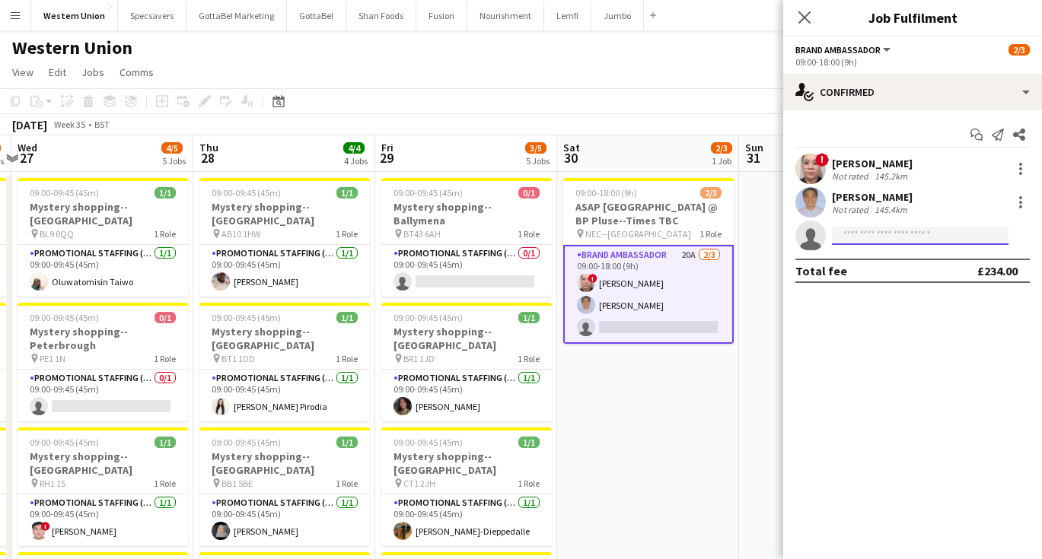
click at [884, 236] on input at bounding box center [920, 236] width 177 height 18
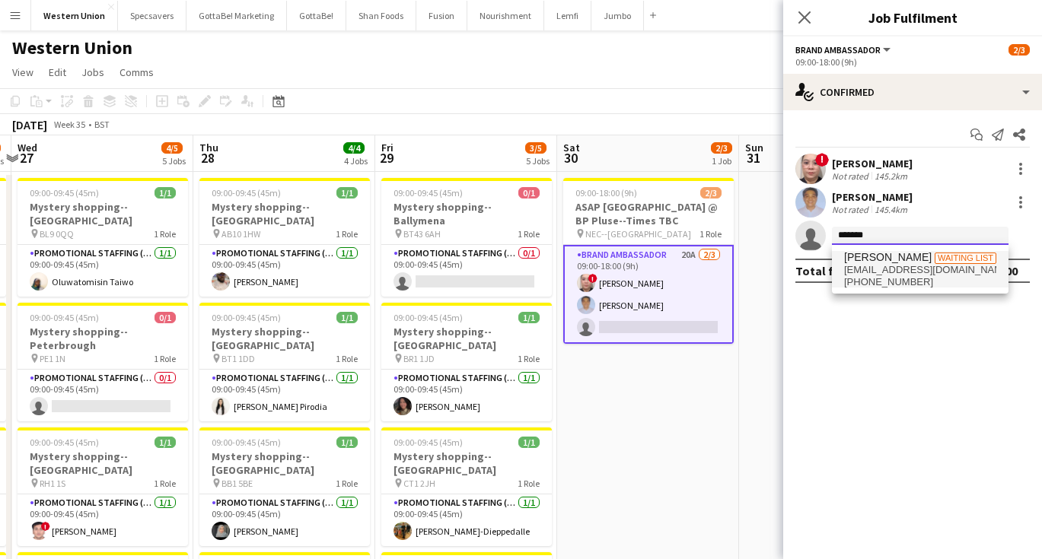
type input "*******"
click at [898, 276] on span "[PHONE_NUMBER]" at bounding box center [920, 282] width 152 height 12
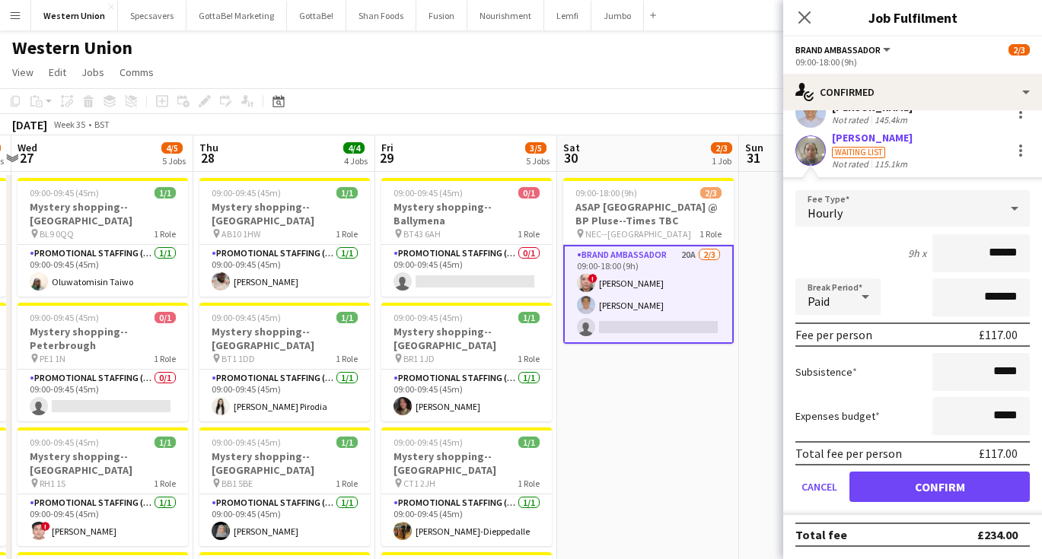
scroll to position [90, 0]
click at [932, 494] on button "Confirm" at bounding box center [939, 487] width 180 height 30
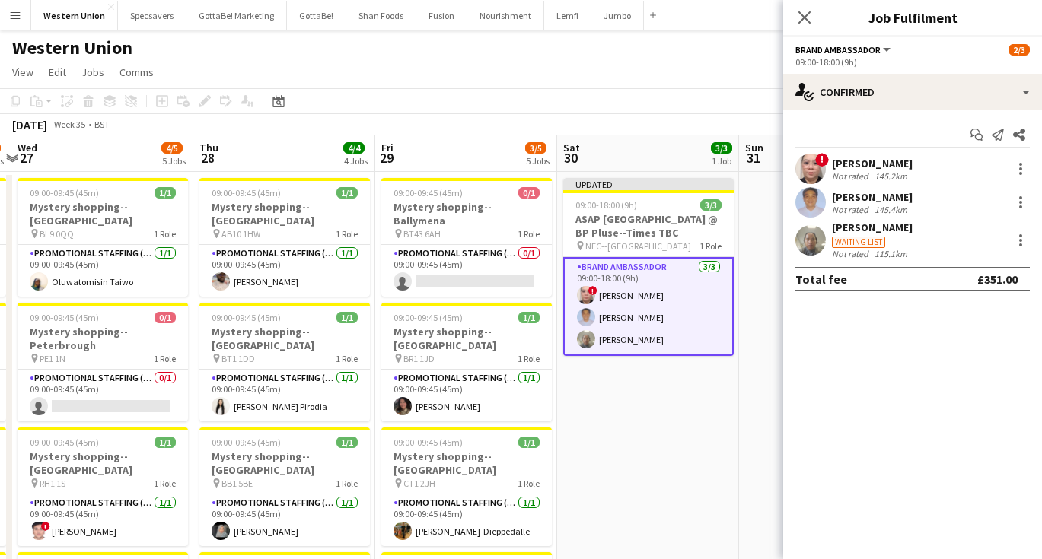
scroll to position [0, 0]
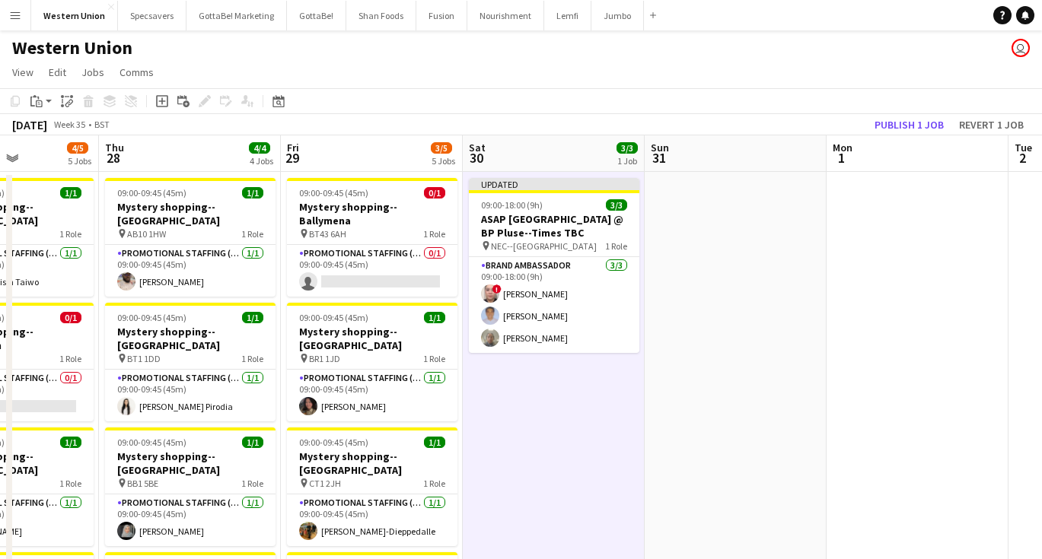
scroll to position [0, 592]
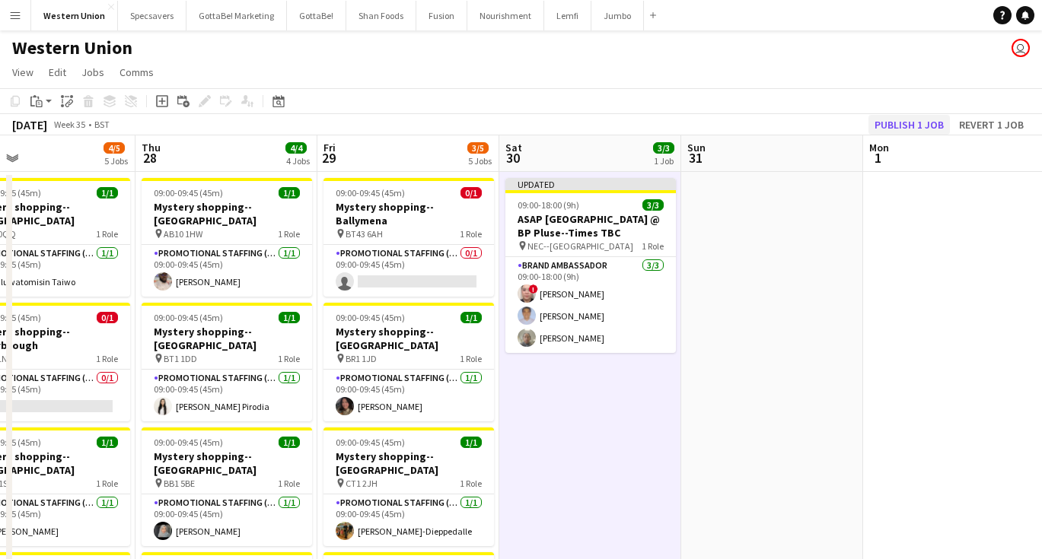
click at [919, 124] on button "Publish 1 job" at bounding box center [908, 125] width 81 height 20
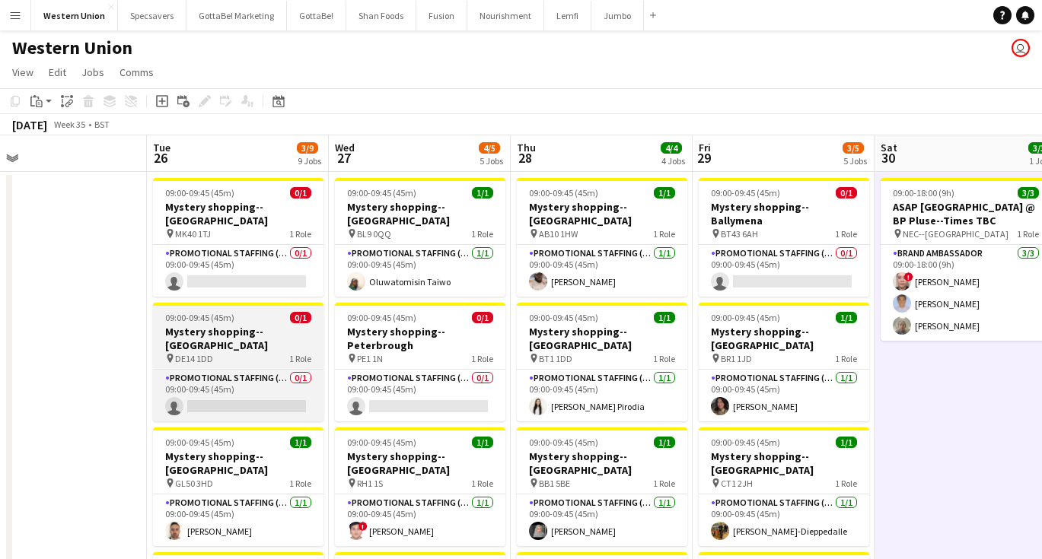
scroll to position [0, 0]
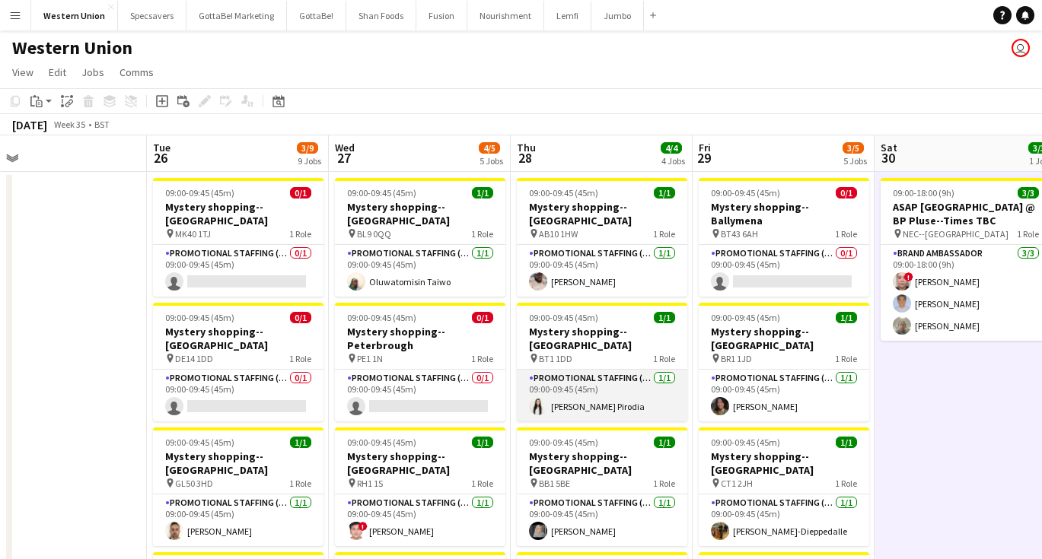
click at [569, 370] on app-card-role "Promotional Staffing (Mystery Shopper) [DATE] 09:00-09:45 (45m) [PERSON_NAME]" at bounding box center [602, 396] width 170 height 52
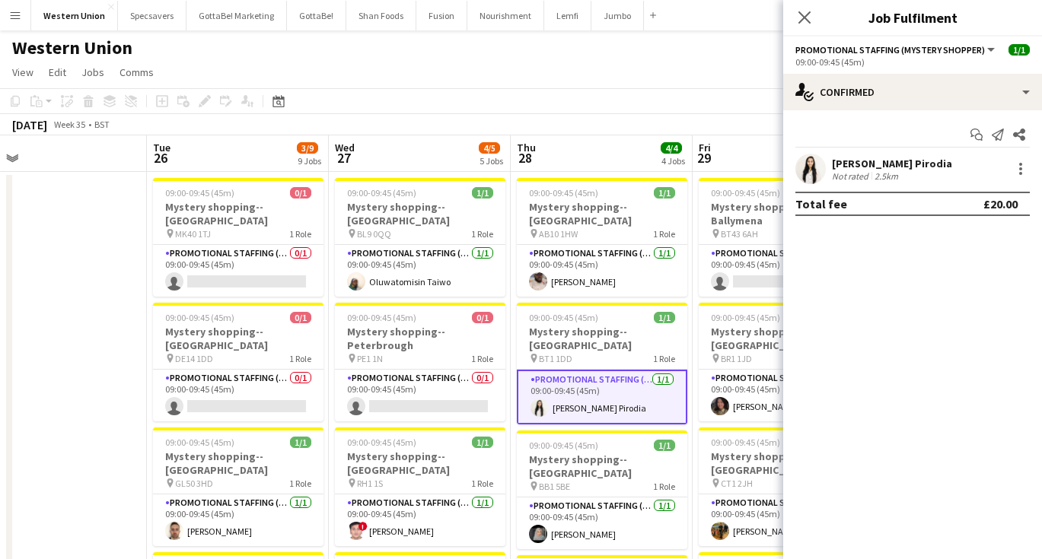
click at [682, 97] on app-toolbar "Copy Paste Paste Command V Paste with crew Command Shift V Paste linked Job [GE…" at bounding box center [521, 101] width 1042 height 26
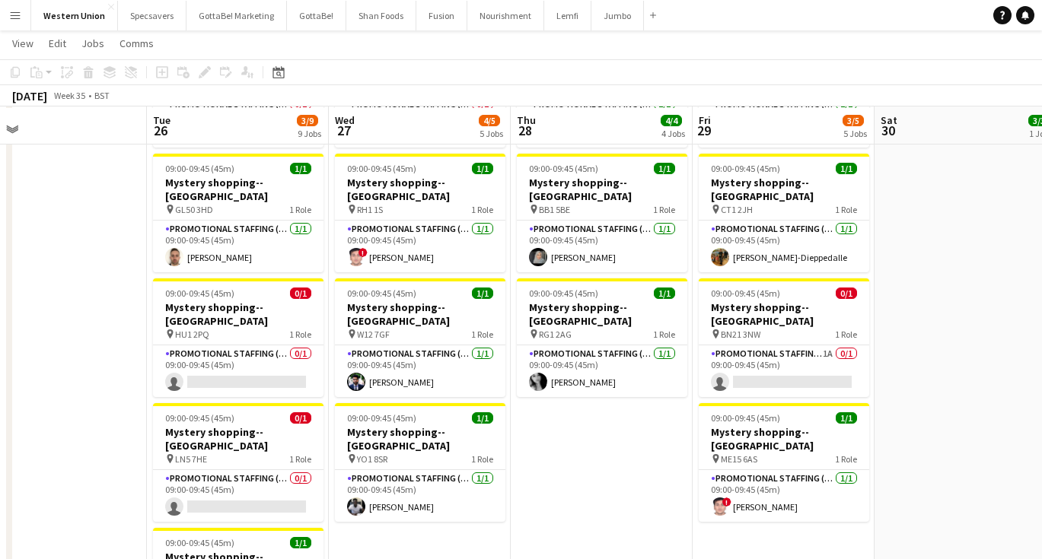
scroll to position [271, 0]
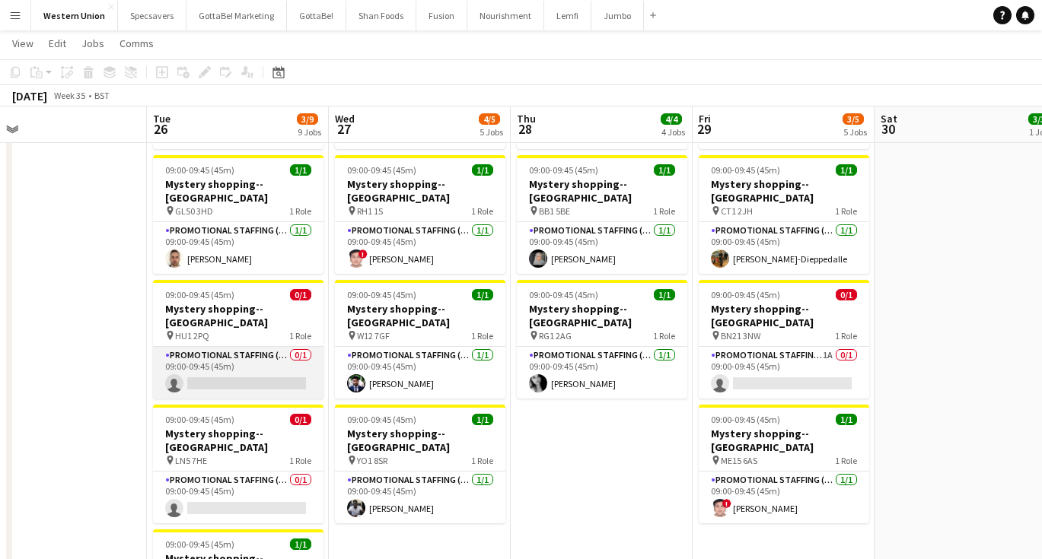
click at [243, 347] on app-card-role "Promotional Staffing (Mystery Shopper) 0/1 09:00-09:45 (45m) single-neutral-act…" at bounding box center [238, 373] width 170 height 52
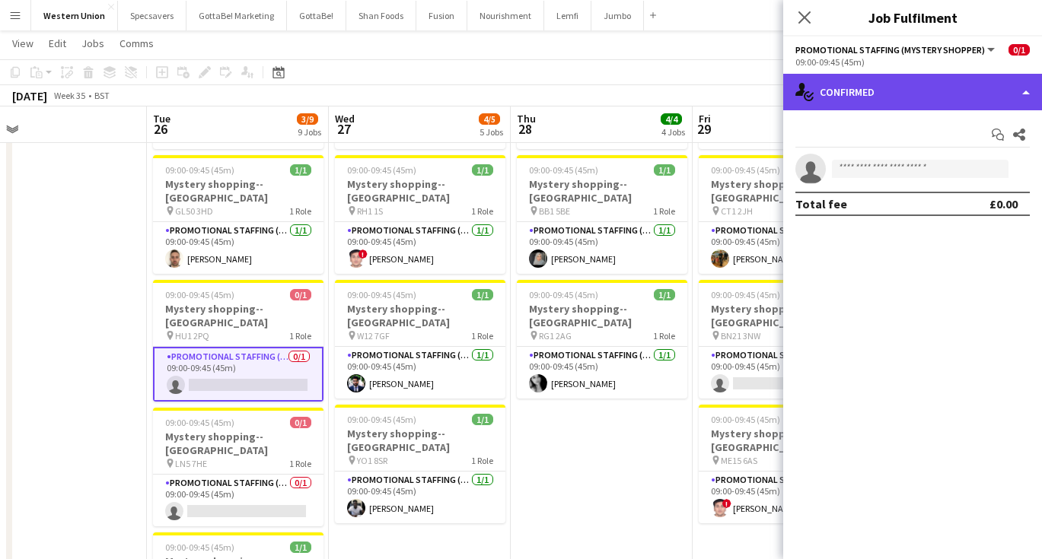
click at [902, 88] on div "single-neutral-actions-check-2 Confirmed" at bounding box center [912, 92] width 259 height 37
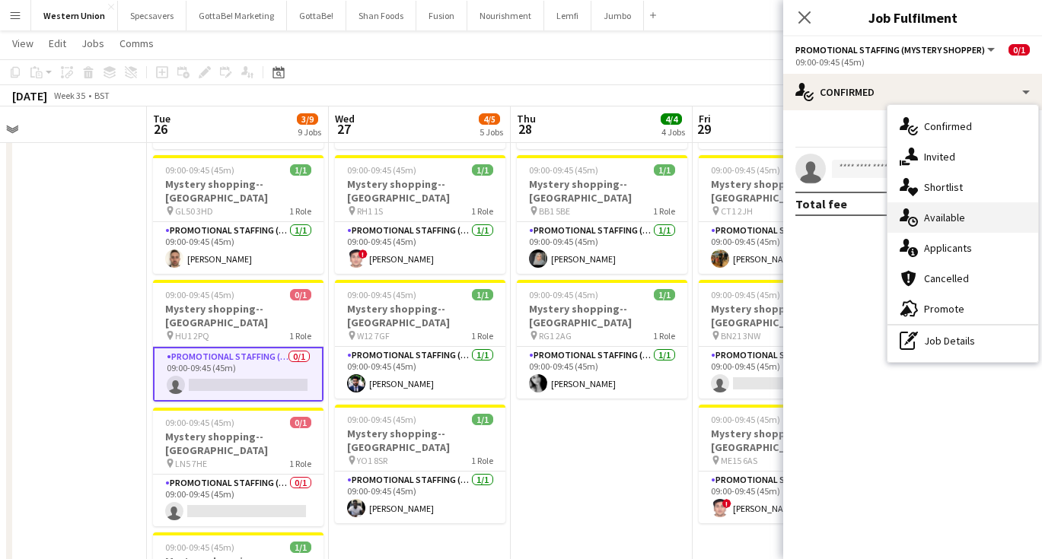
click at [936, 213] on div "single-neutral-actions-upload Available" at bounding box center [962, 217] width 151 height 30
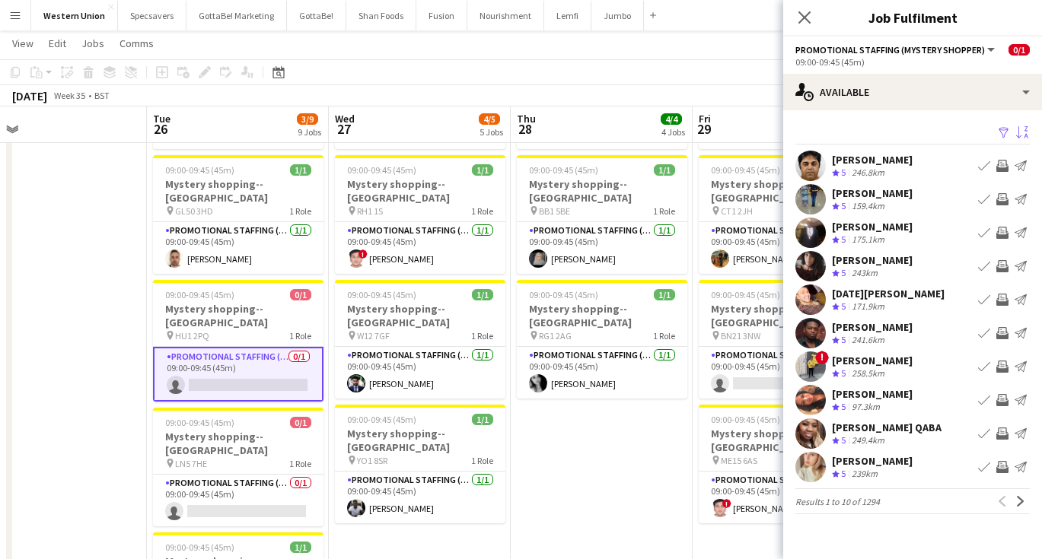
click at [1023, 128] on app-icon "Sort asc" at bounding box center [1022, 133] width 12 height 14
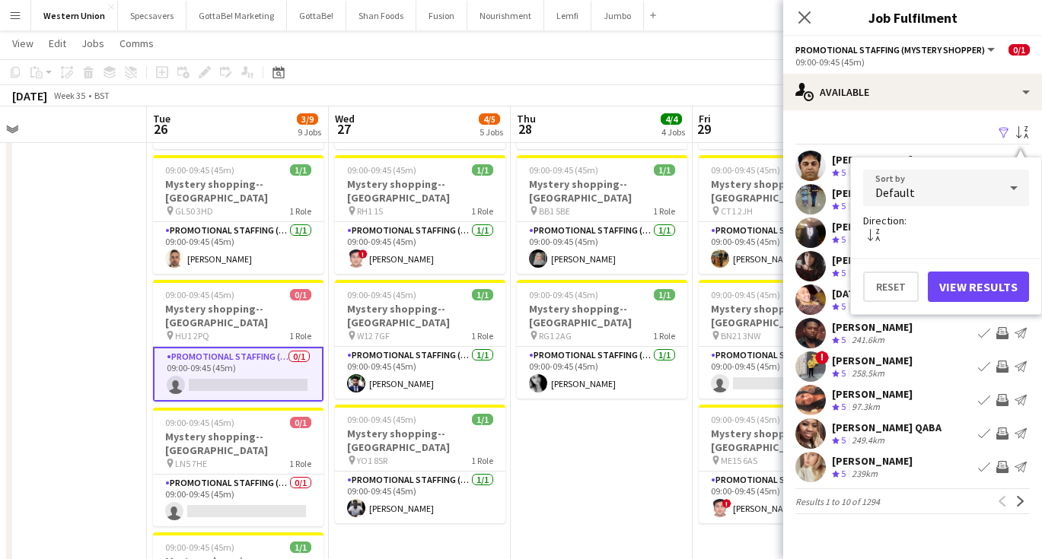
click at [981, 185] on div "Default" at bounding box center [930, 188] width 135 height 37
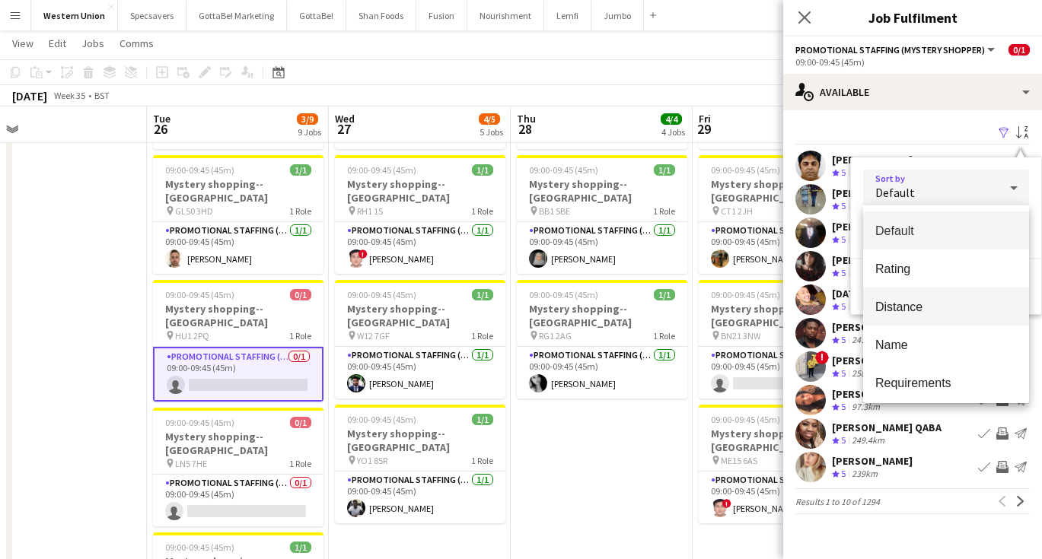
click at [927, 295] on mat-option "Distance" at bounding box center [946, 307] width 166 height 38
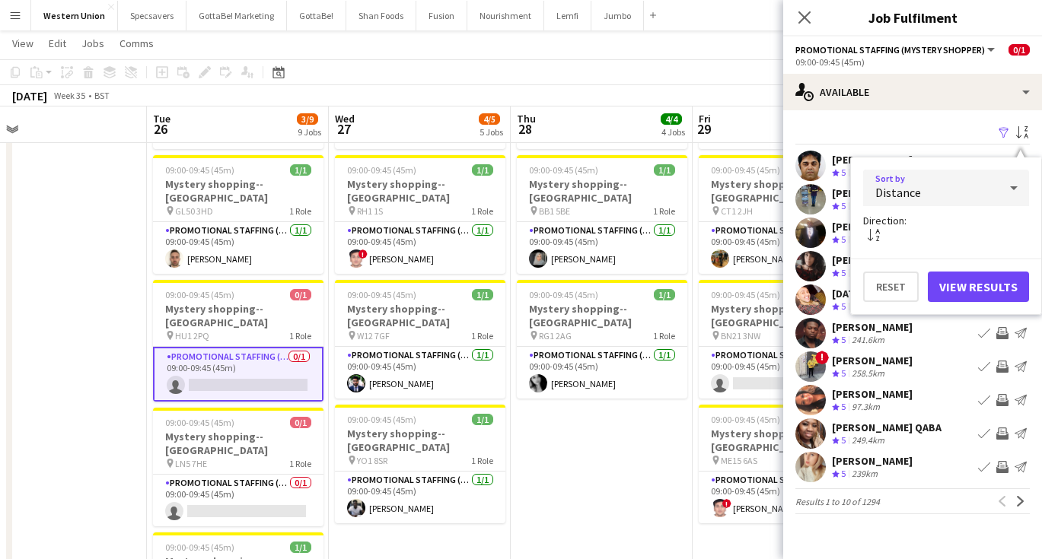
click at [963, 282] on button "View Results" at bounding box center [978, 287] width 101 height 30
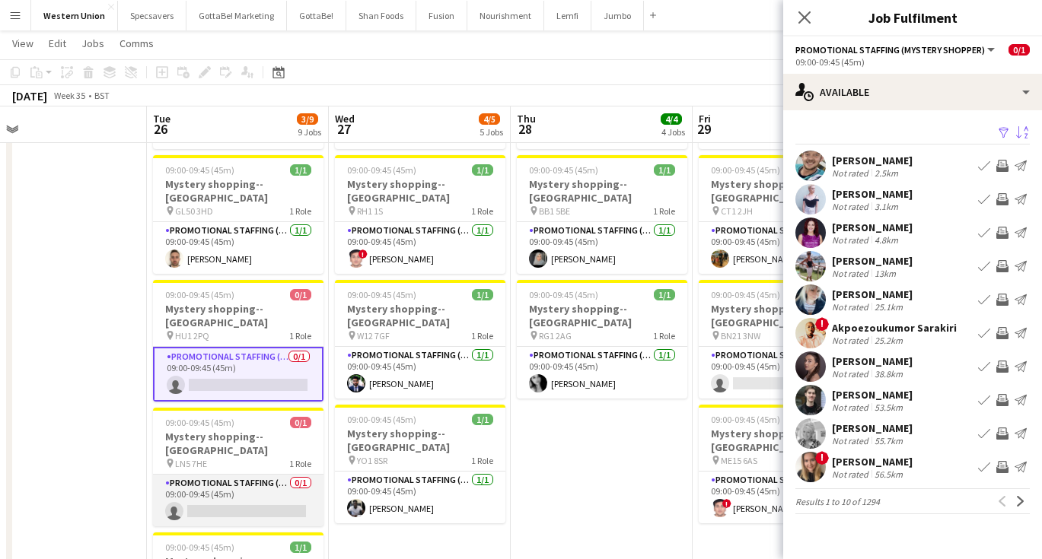
click at [228, 475] on app-card-role "Promotional Staffing (Mystery Shopper) 0/1 09:00-09:45 (45m) single-neutral-act…" at bounding box center [238, 501] width 170 height 52
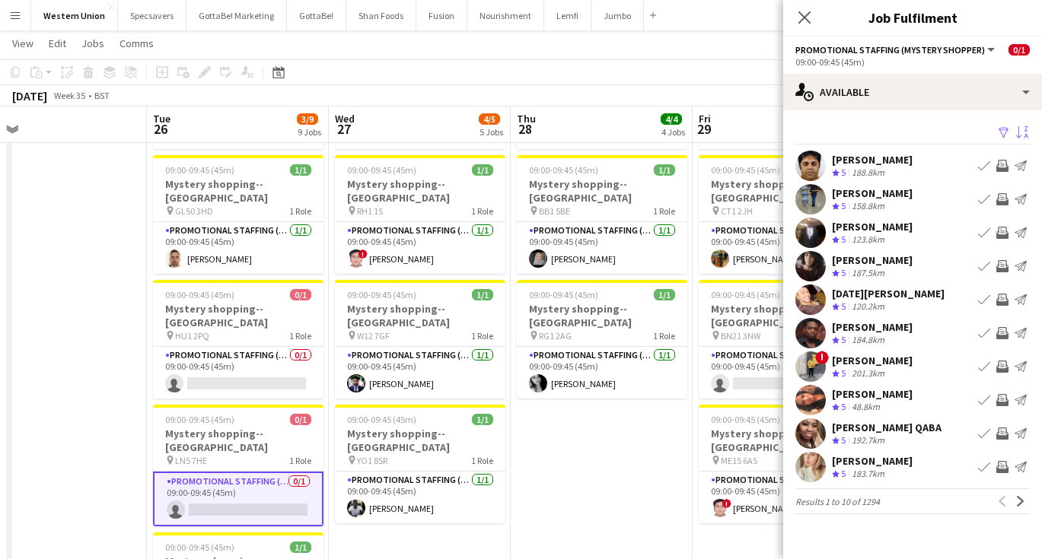
click at [1017, 133] on app-icon "Sort asc" at bounding box center [1022, 133] width 12 height 14
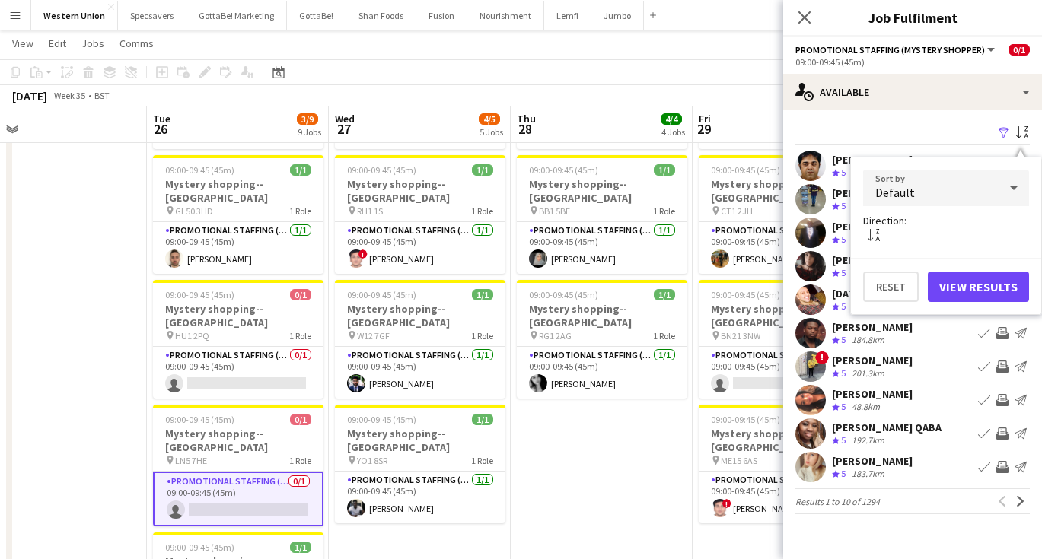
click at [960, 179] on div "Default" at bounding box center [930, 188] width 135 height 37
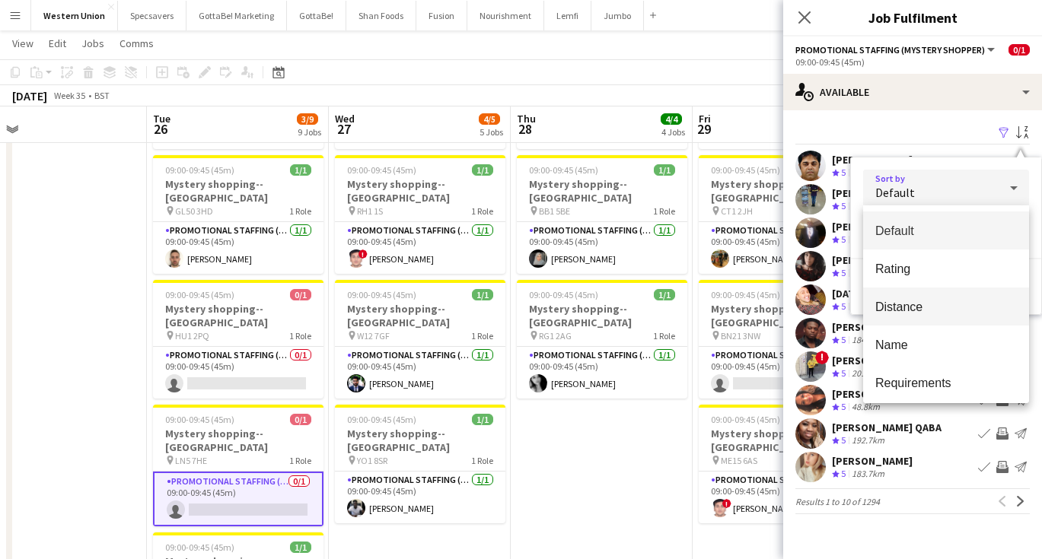
click at [906, 302] on span "Distance" at bounding box center [946, 307] width 142 height 14
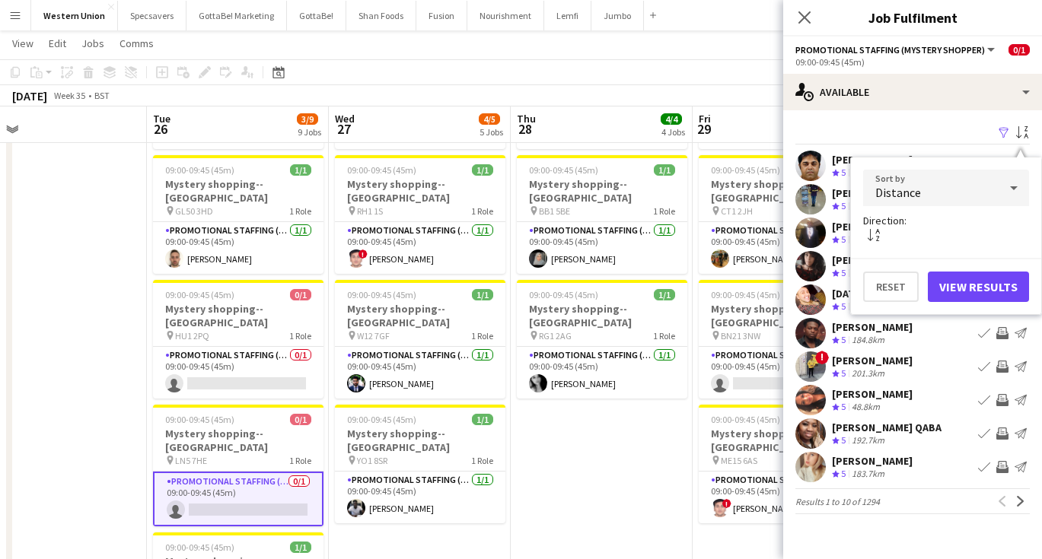
click at [966, 278] on button "View Results" at bounding box center [978, 287] width 101 height 30
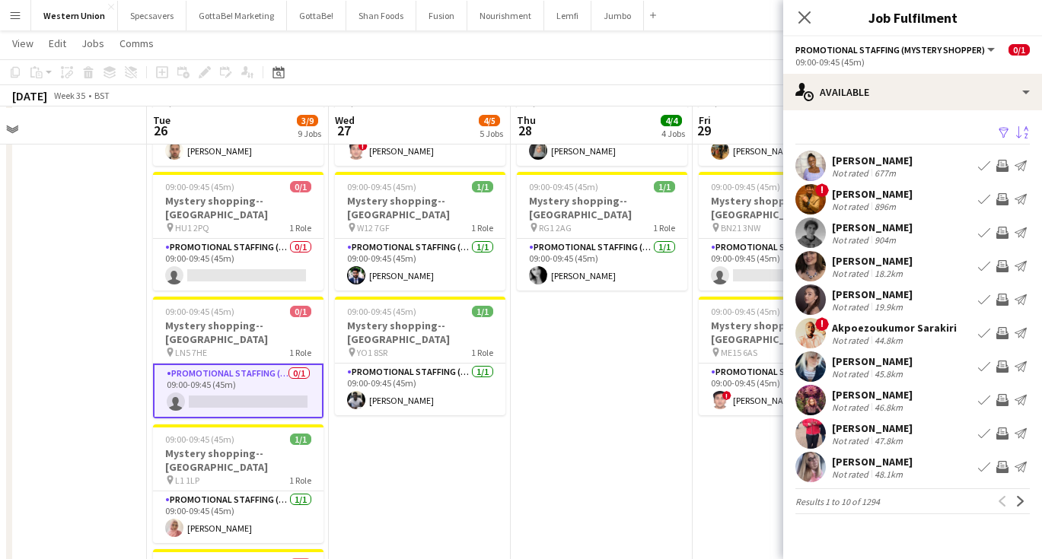
scroll to position [380, 0]
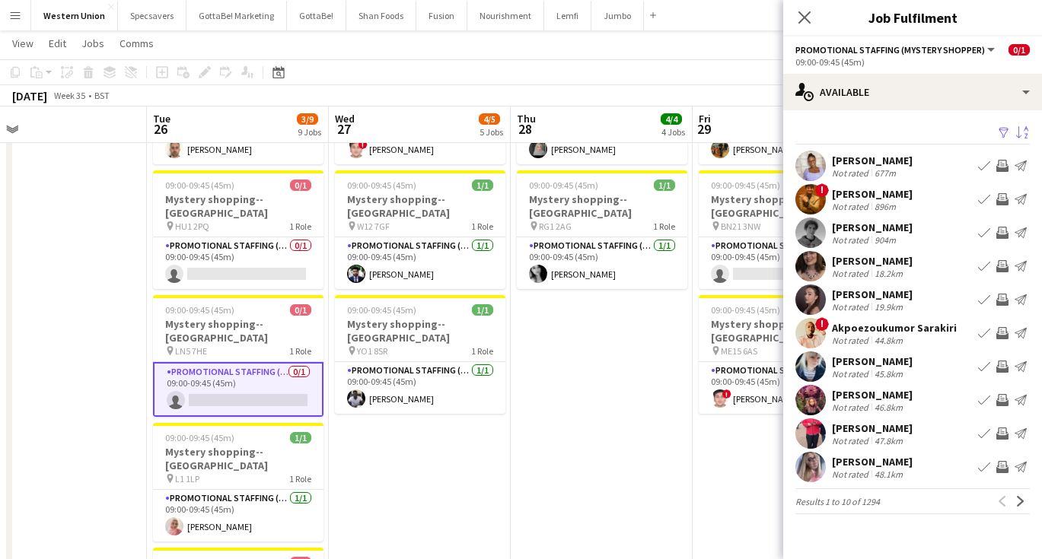
click at [852, 229] on div "[PERSON_NAME]" at bounding box center [872, 228] width 81 height 14
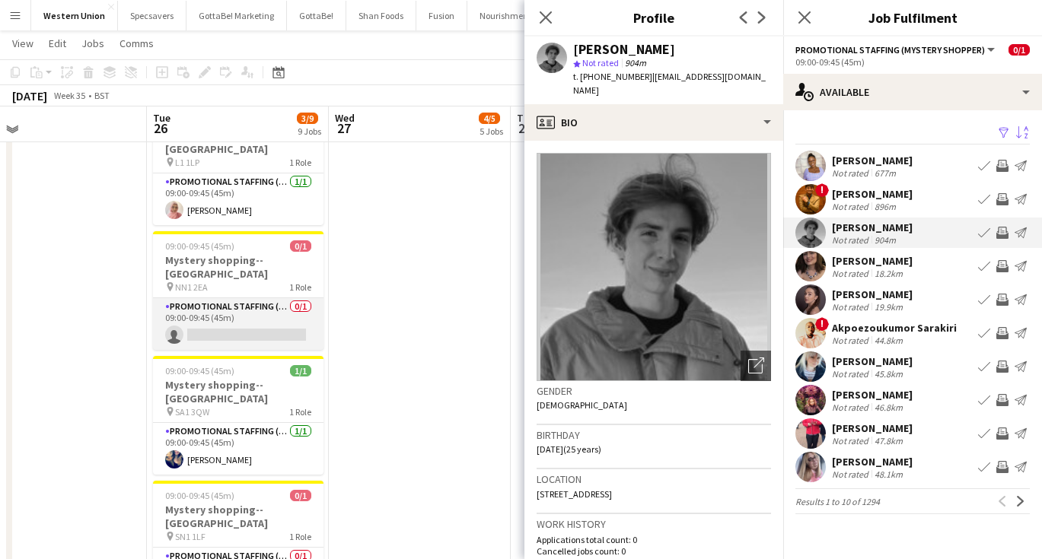
scroll to position [699, 0]
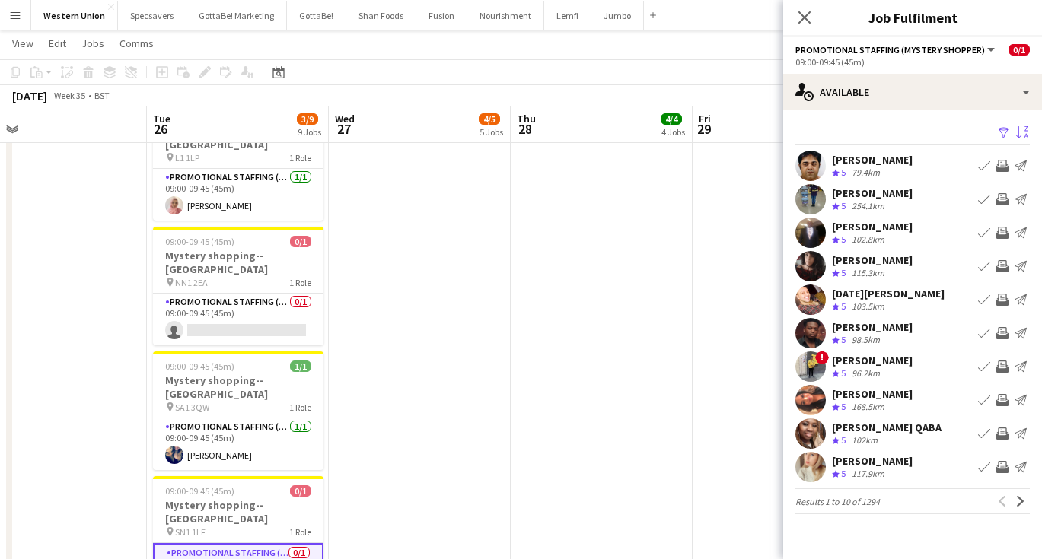
click at [1023, 132] on app-icon "Sort asc" at bounding box center [1022, 133] width 12 height 14
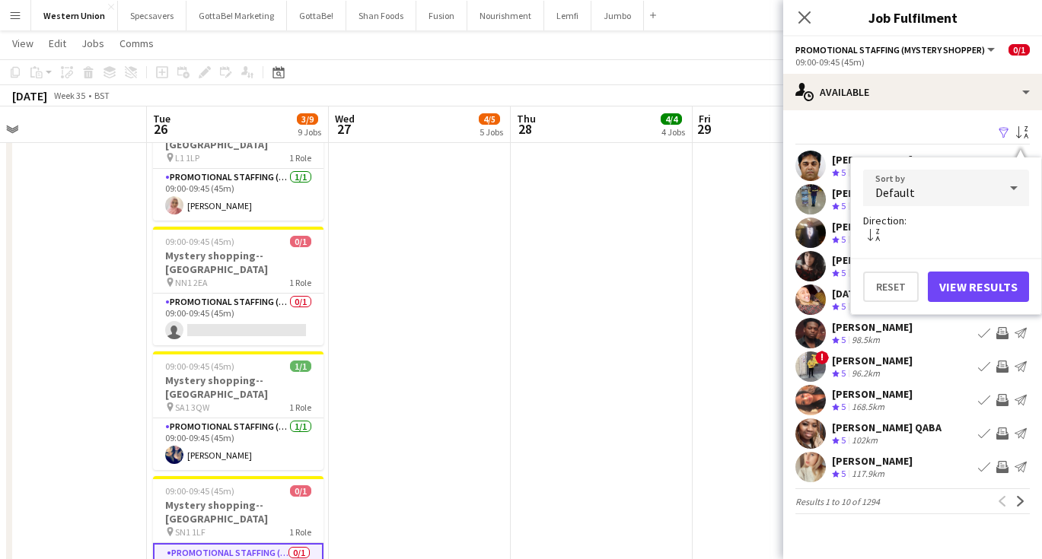
click at [967, 189] on div "Default" at bounding box center [930, 188] width 135 height 37
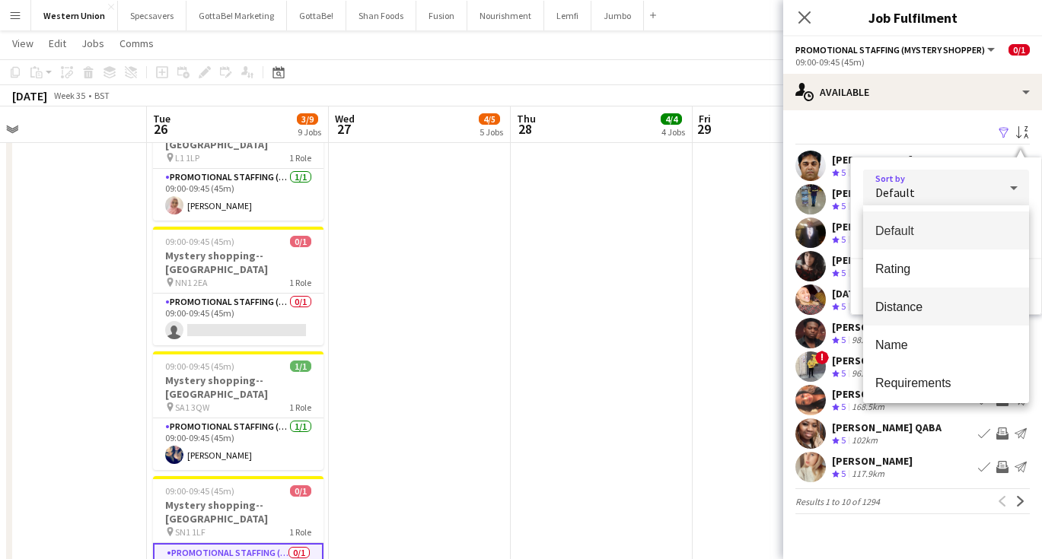
click at [906, 306] on span "Distance" at bounding box center [946, 307] width 142 height 14
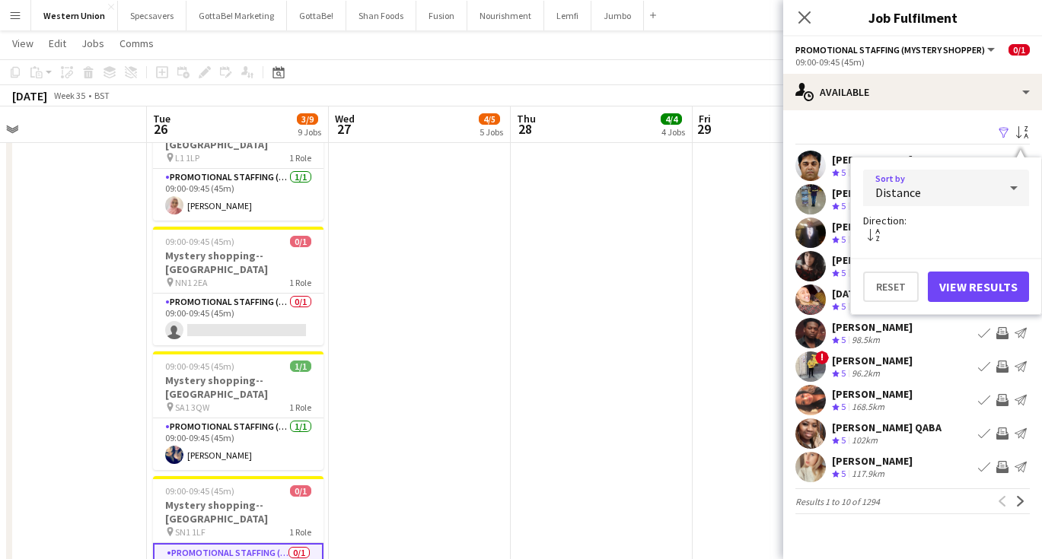
click at [954, 282] on button "View Results" at bounding box center [978, 287] width 101 height 30
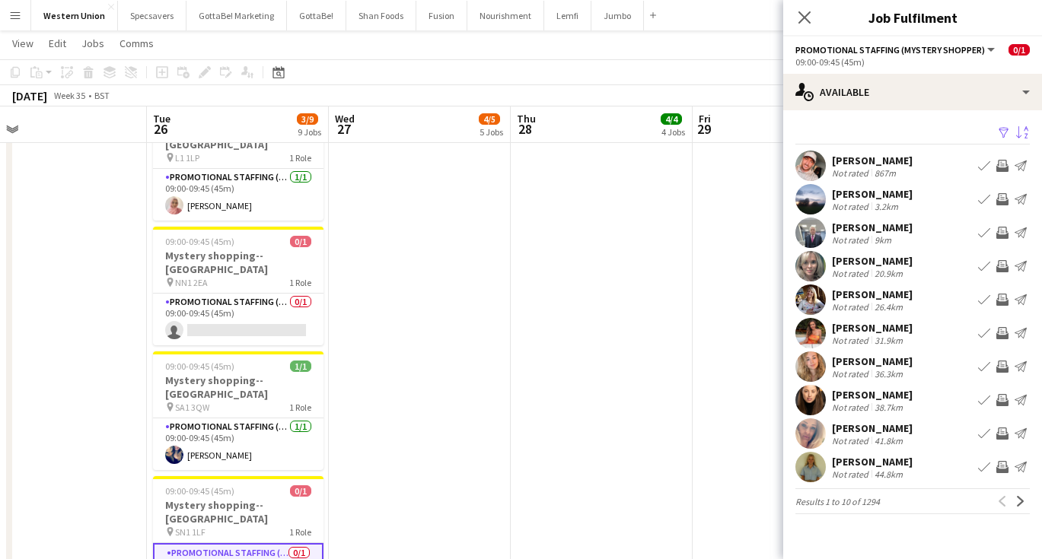
click at [899, 173] on div "[PERSON_NAME] Not rated 867m Book crew Invite crew Send notification" at bounding box center [912, 166] width 259 height 30
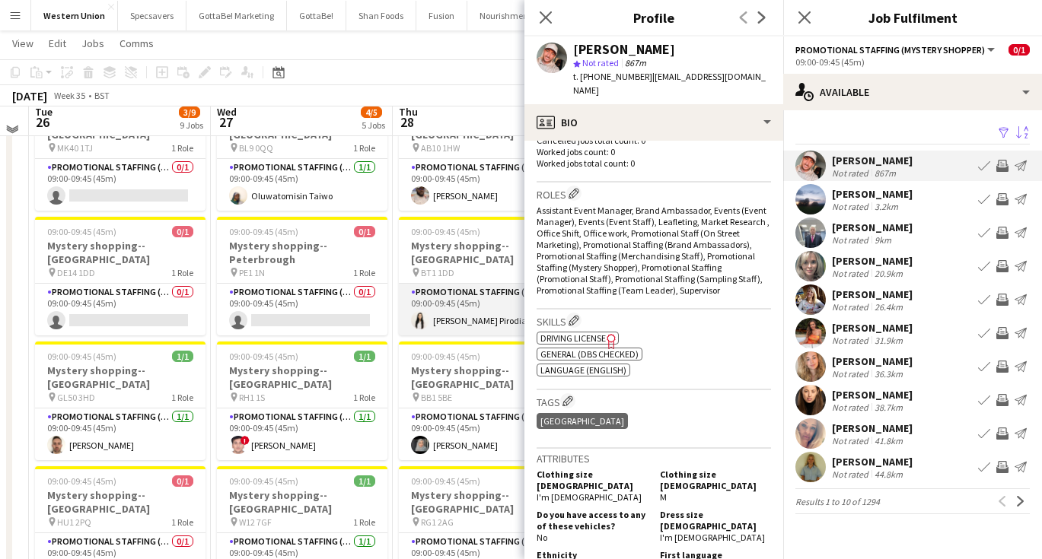
scroll to position [86, 0]
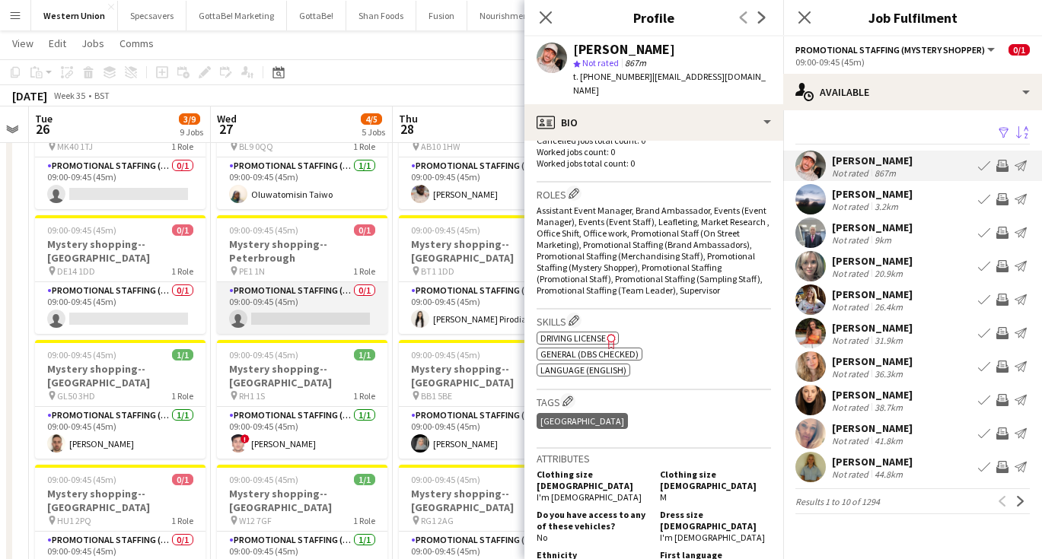
click at [323, 294] on app-card-role "Promotional Staffing (Mystery Shopper) 0/1 09:00-09:45 (45m) single-neutral-act…" at bounding box center [302, 308] width 170 height 52
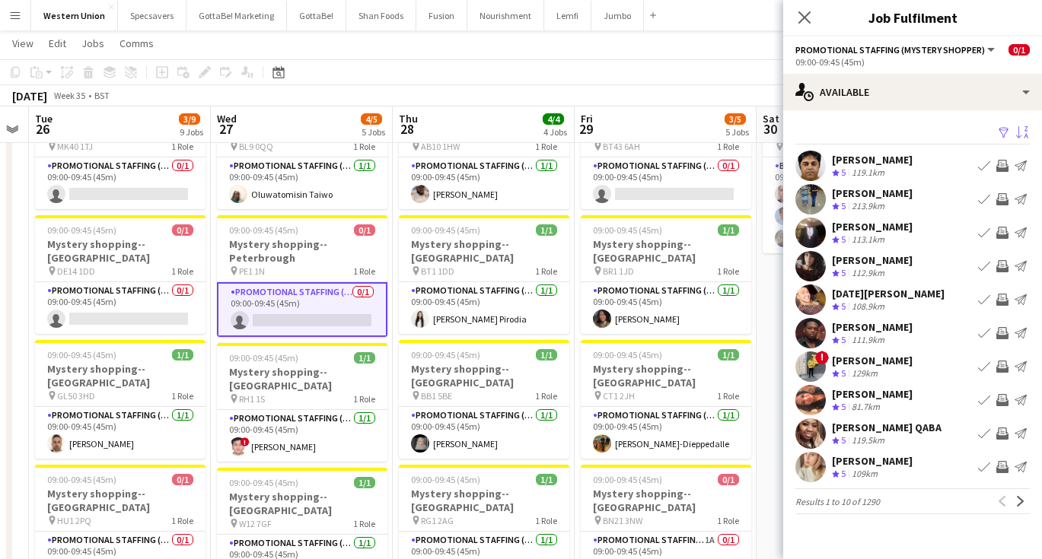
click at [1025, 125] on button "Sort asc" at bounding box center [1020, 133] width 18 height 18
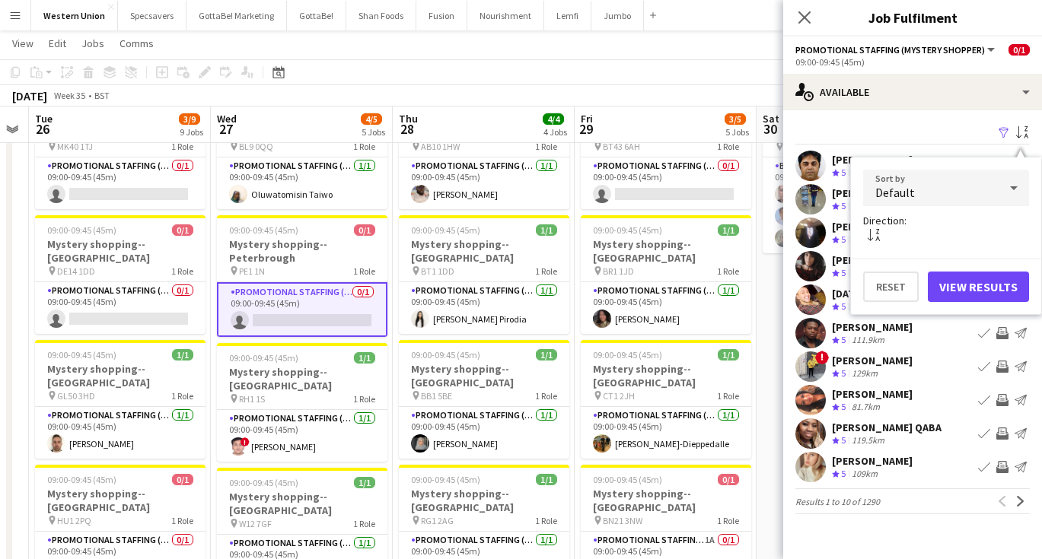
click at [982, 187] on div "Default" at bounding box center [930, 188] width 135 height 37
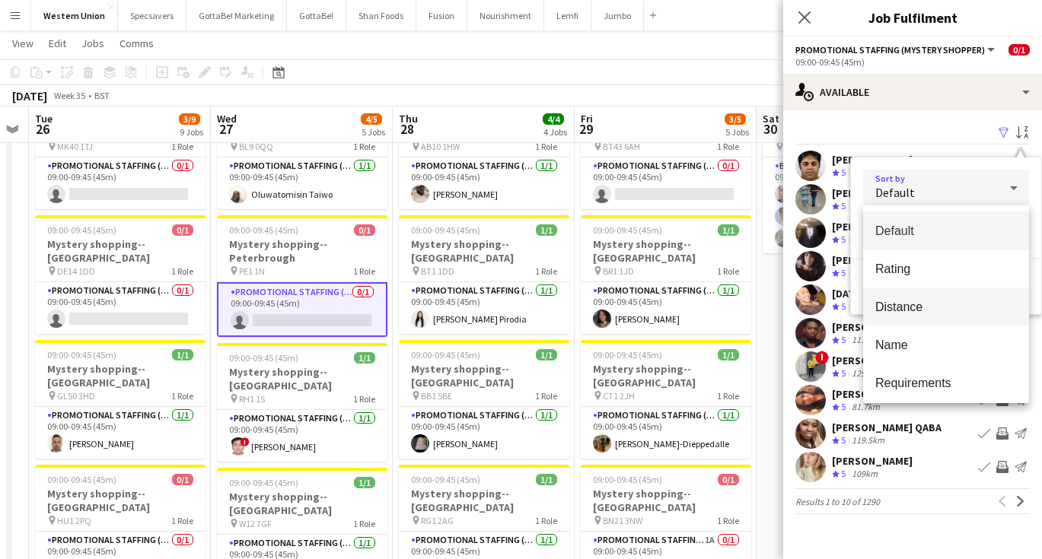
click at [915, 316] on mat-option "Distance" at bounding box center [946, 307] width 166 height 38
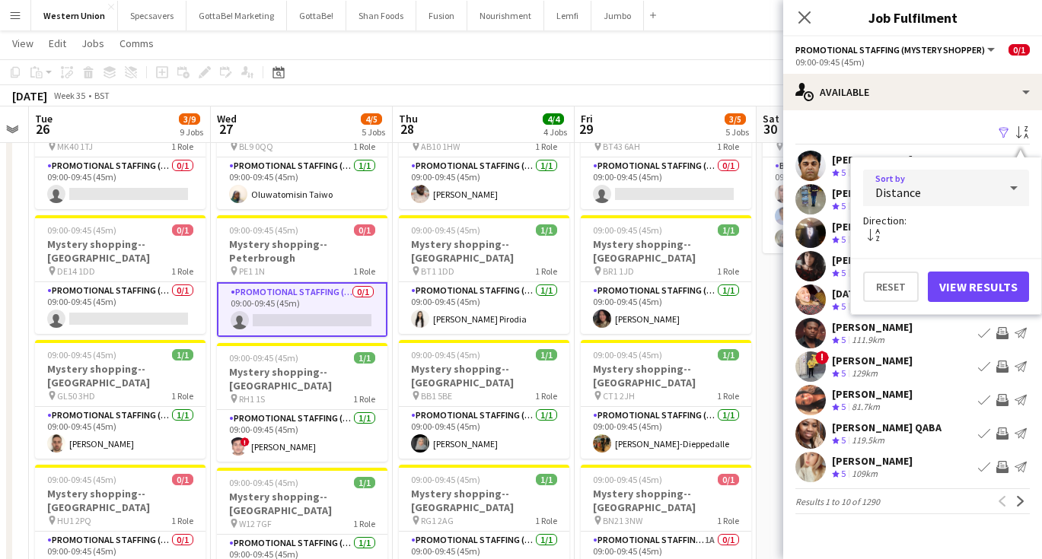
click at [982, 286] on button "View Results" at bounding box center [978, 287] width 101 height 30
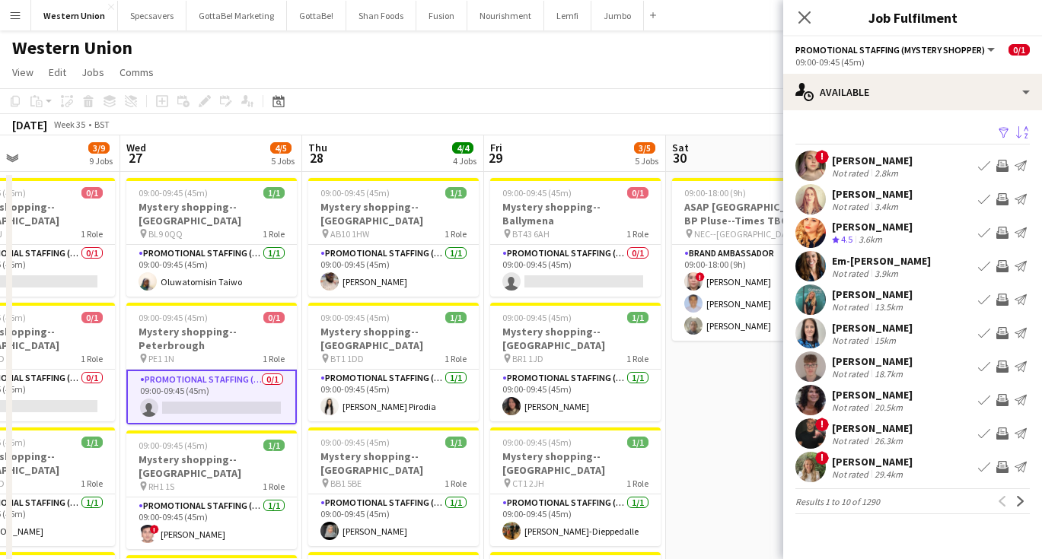
scroll to position [0, 0]
click at [359, 377] on app-card-role "Promotional Staffing (Mystery Shopper) [DATE] 09:00-09:45 (45m) [PERSON_NAME]" at bounding box center [393, 396] width 170 height 52
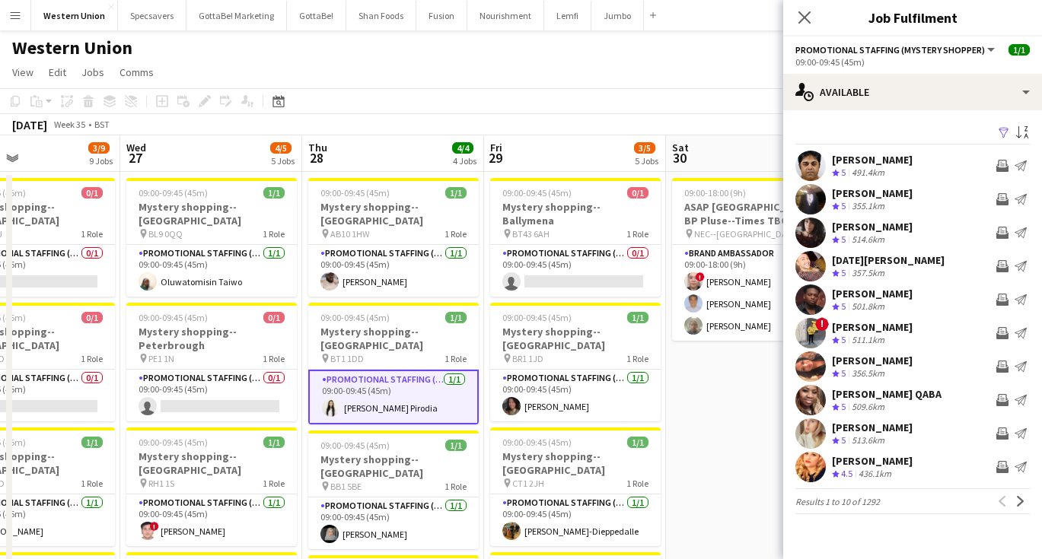
click at [369, 376] on app-card-role "Promotional Staffing (Mystery Shopper) [DATE] 09:00-09:45 (45m) [PERSON_NAME]" at bounding box center [393, 397] width 170 height 55
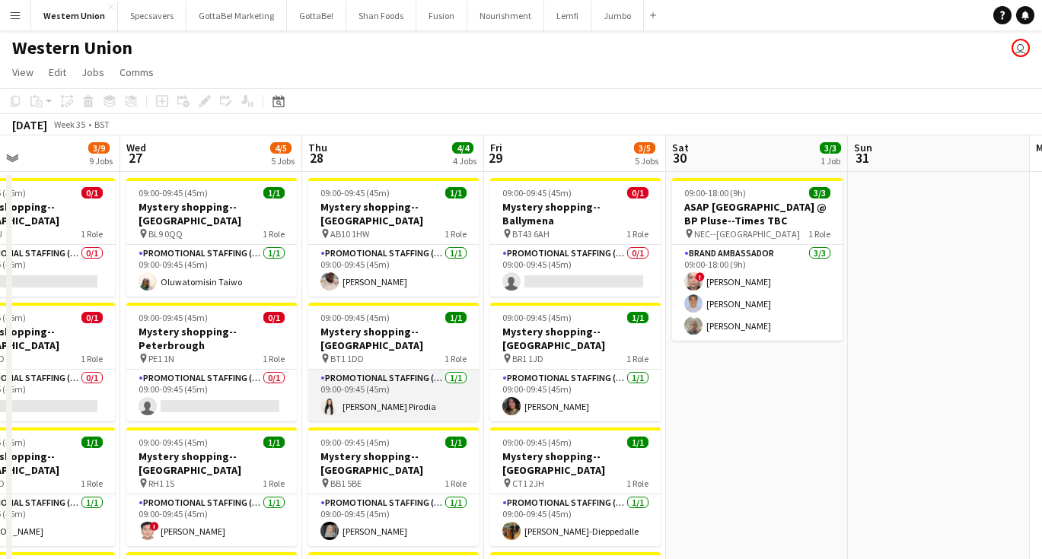
click at [369, 376] on app-card-role "Promotional Staffing (Mystery Shopper) [DATE] 09:00-09:45 (45m) [PERSON_NAME]" at bounding box center [393, 396] width 170 height 52
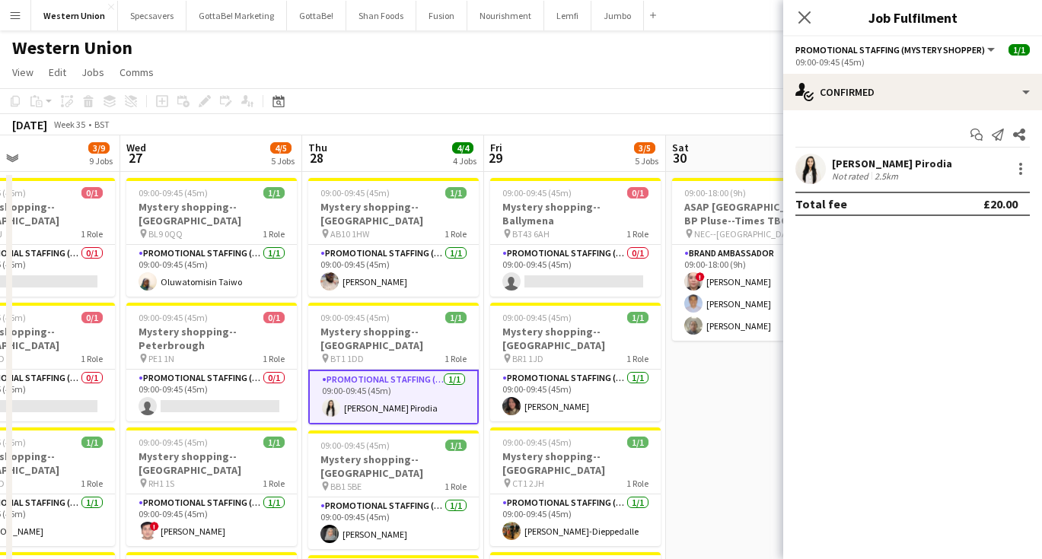
click at [875, 155] on div "[PERSON_NAME] Pirodia Not rated 2.5km" at bounding box center [912, 169] width 259 height 30
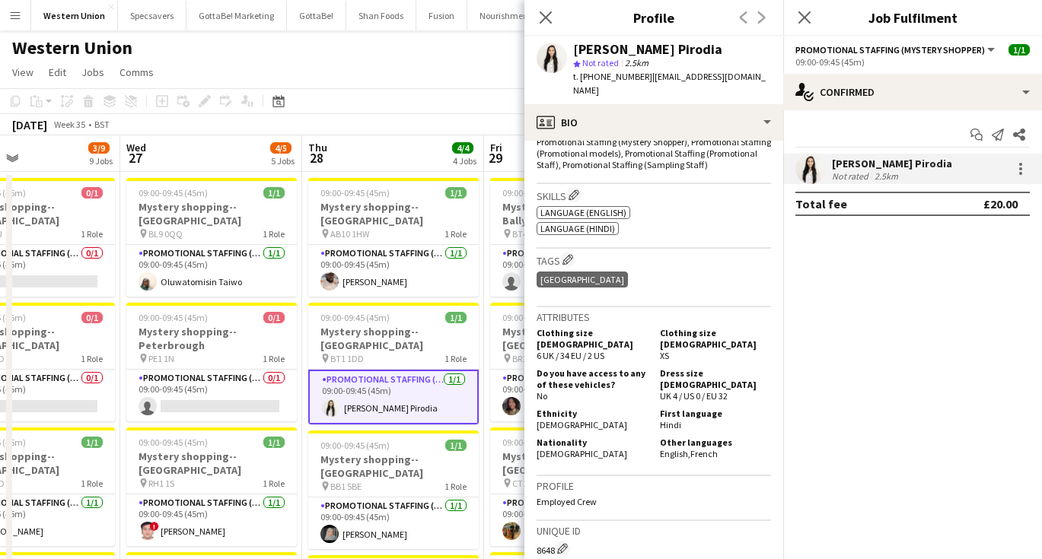
scroll to position [585, 0]
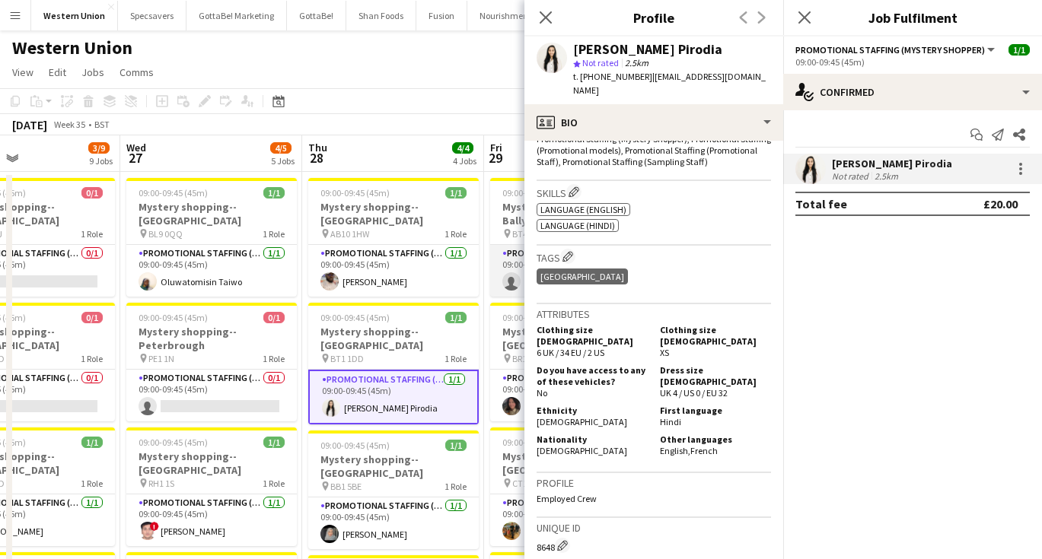
click at [500, 275] on app-card-role "Promotional Staffing (Mystery Shopper) 0/1 09:00-09:45 (45m) single-neutral-act…" at bounding box center [575, 271] width 170 height 52
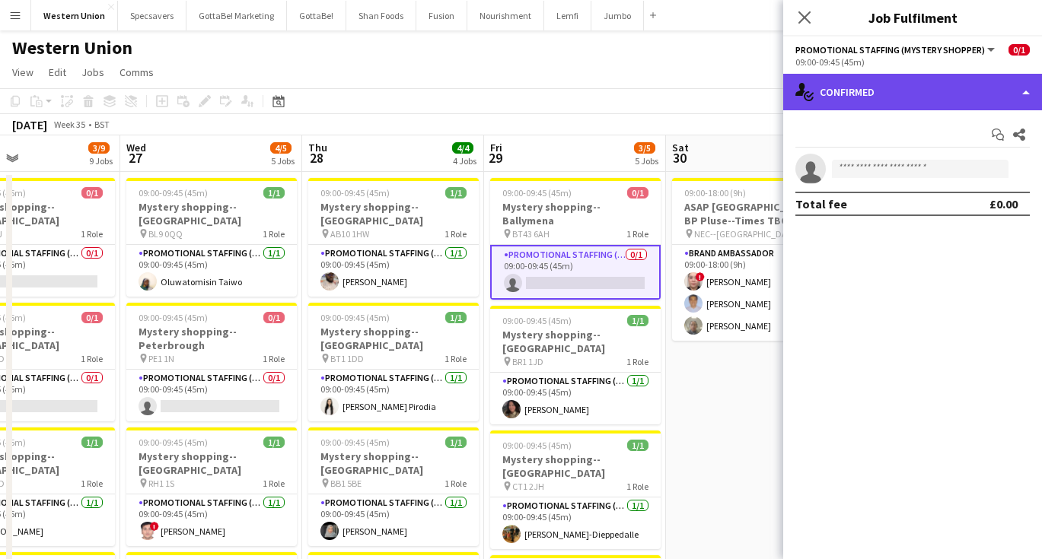
click at [963, 82] on div "single-neutral-actions-check-2 Confirmed" at bounding box center [912, 92] width 259 height 37
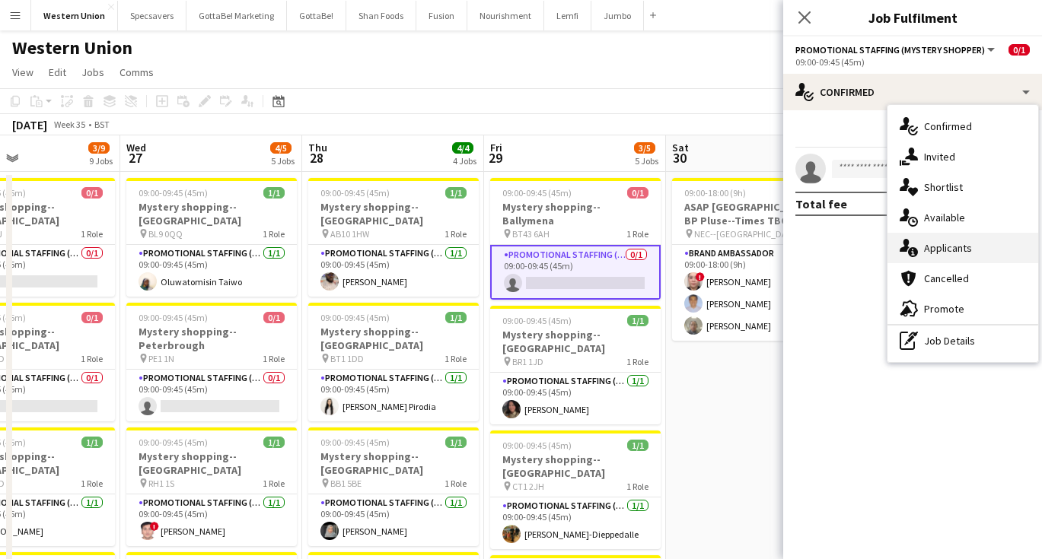
click at [971, 253] on div "single-neutral-actions-information Applicants" at bounding box center [962, 248] width 151 height 30
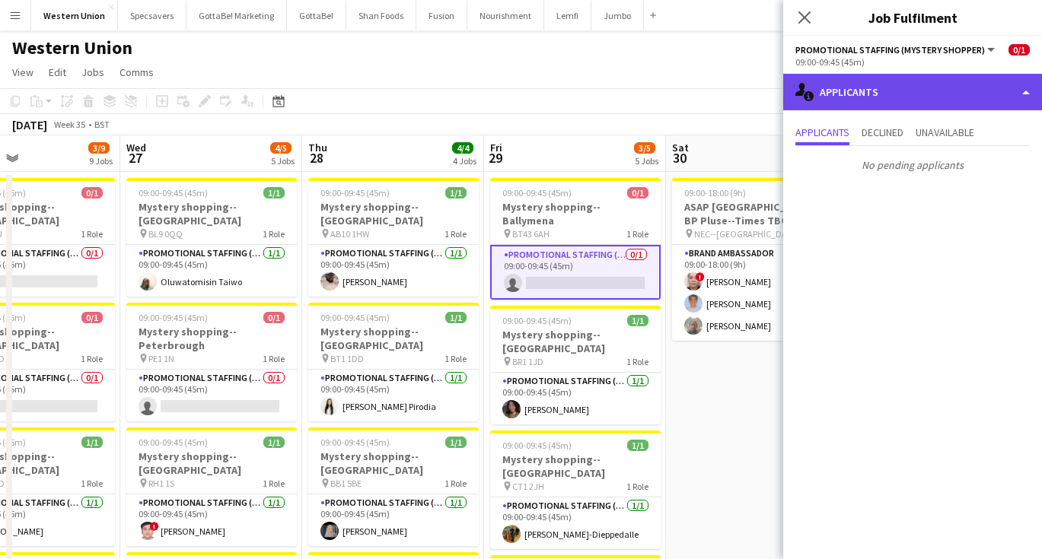
click at [972, 99] on div "single-neutral-actions-information Applicants" at bounding box center [912, 92] width 259 height 37
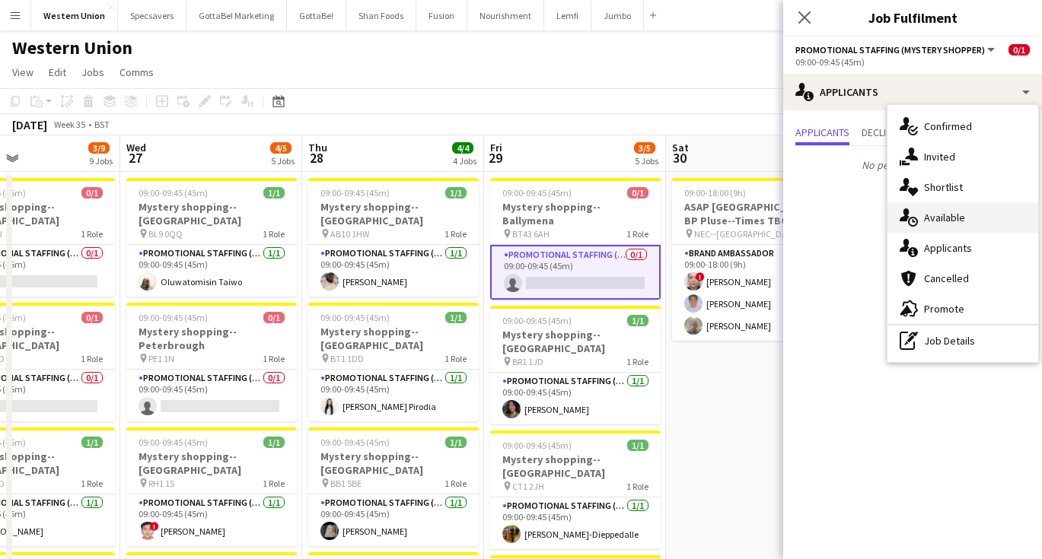
click at [951, 222] on div "single-neutral-actions-upload Available" at bounding box center [962, 217] width 151 height 30
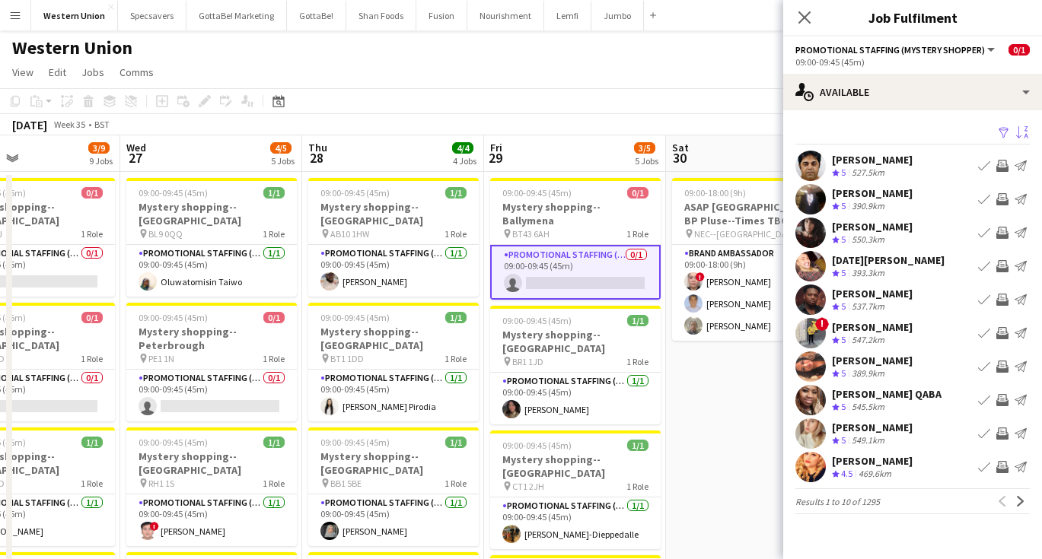
click at [1026, 124] on button "Sort asc" at bounding box center [1020, 133] width 18 height 18
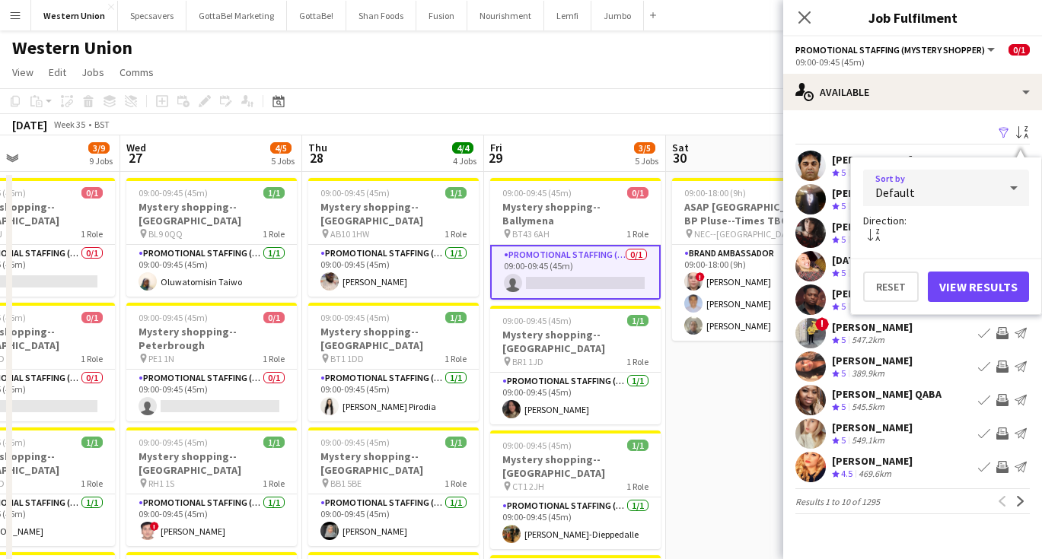
click at [942, 192] on div "Default" at bounding box center [930, 188] width 135 height 37
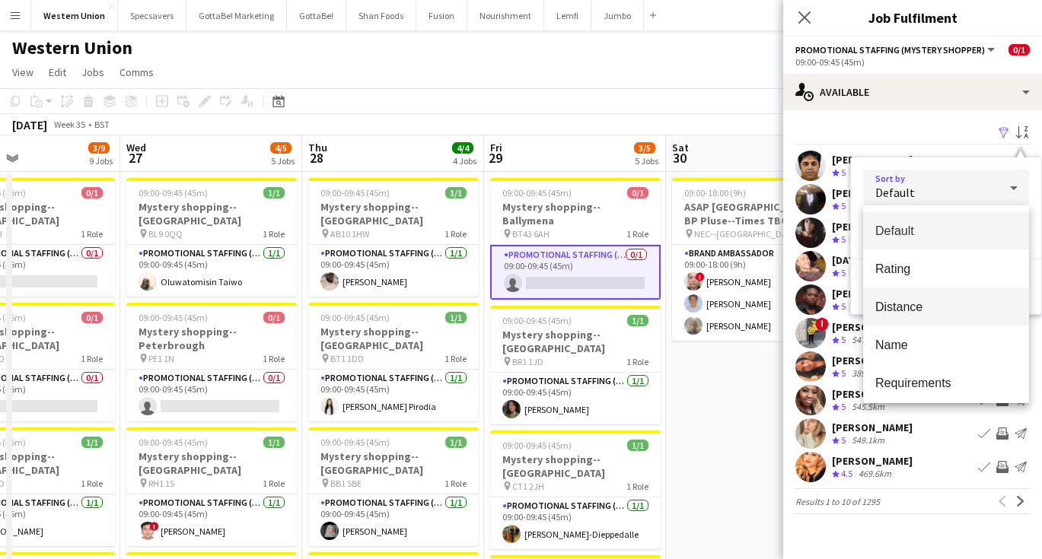
click at [899, 314] on span "Distance" at bounding box center [946, 307] width 142 height 14
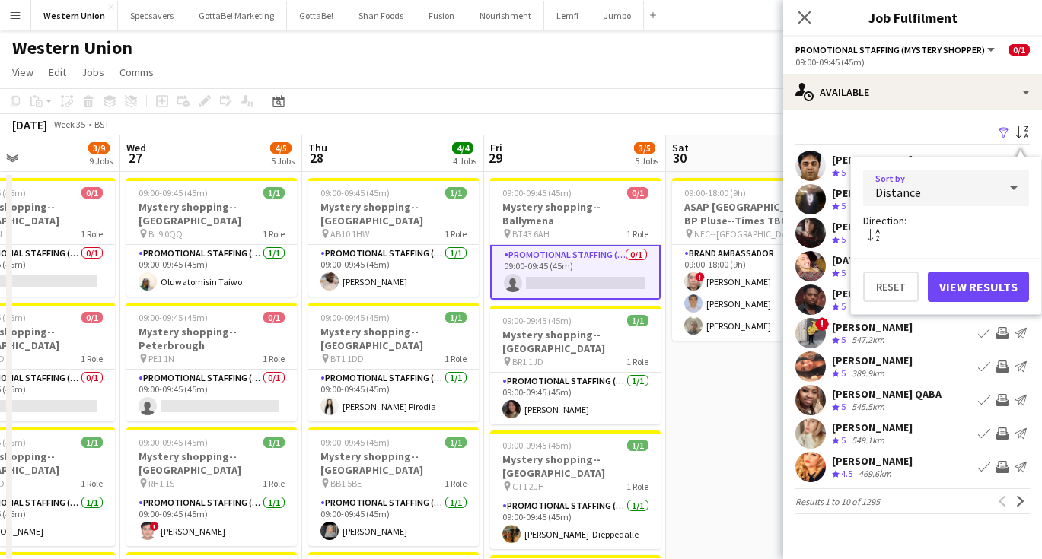
click at [984, 286] on button "View Results" at bounding box center [978, 287] width 101 height 30
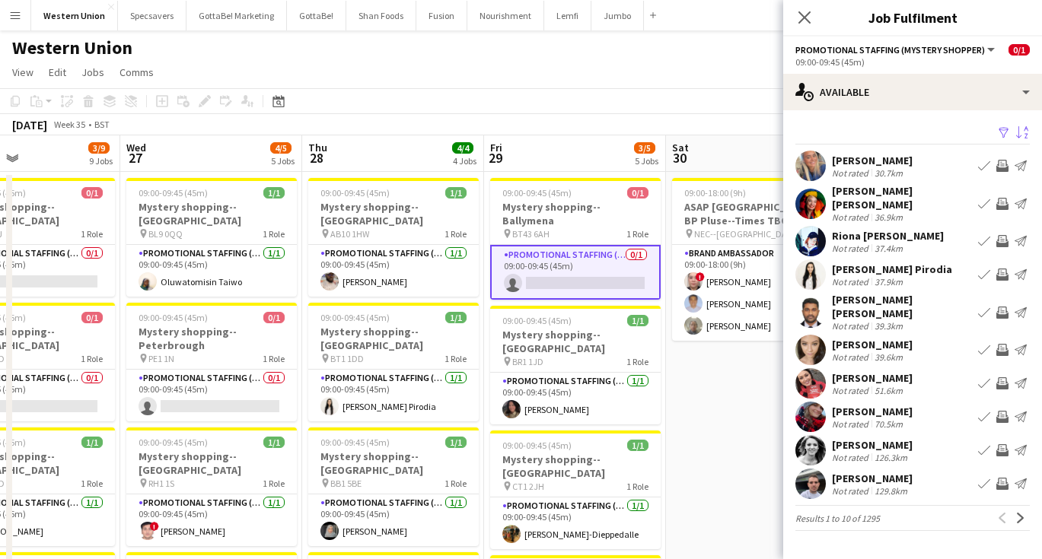
click at [888, 300] on div "[PERSON_NAME] [PERSON_NAME]" at bounding box center [902, 306] width 140 height 27
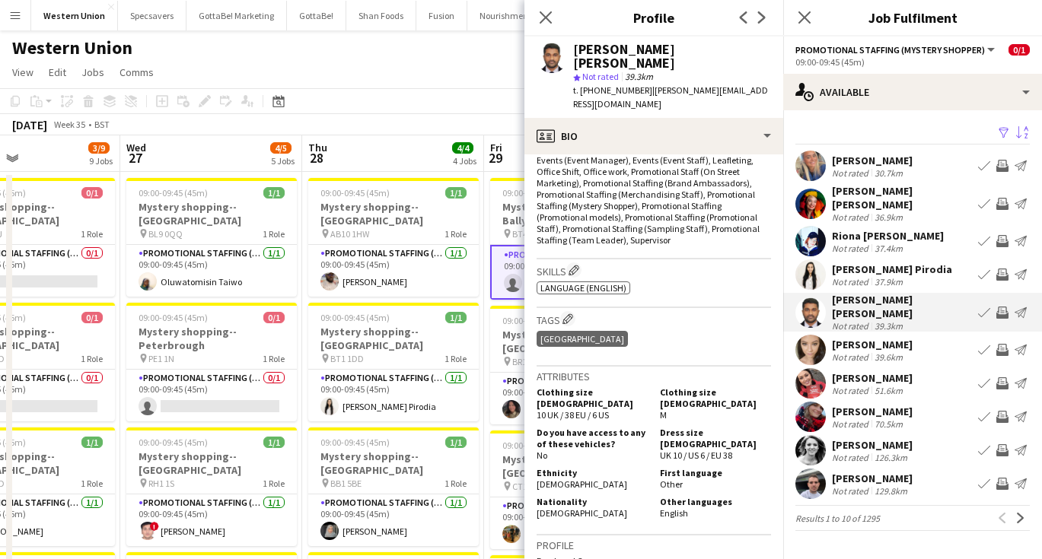
scroll to position [565, 0]
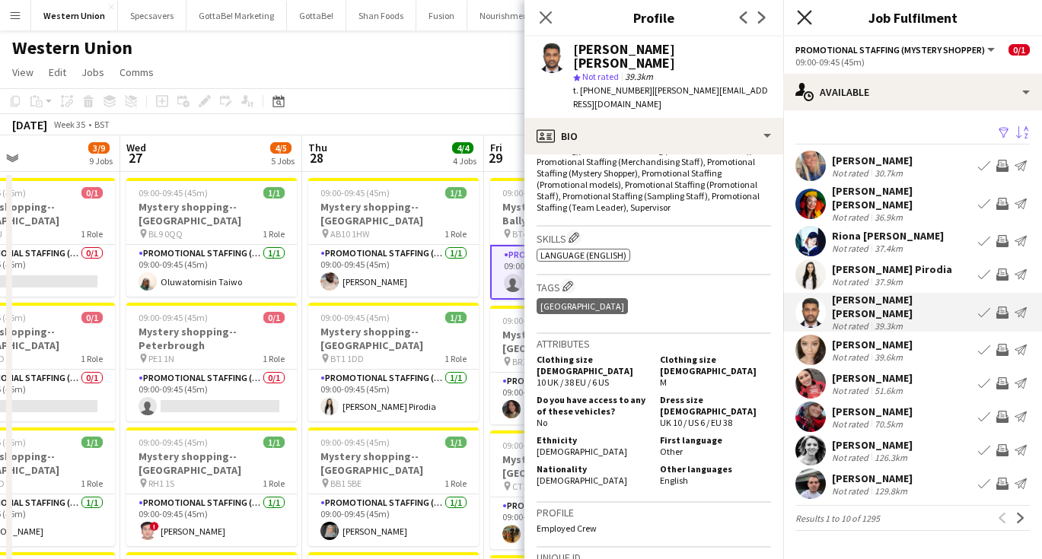
click at [804, 19] on icon "Close pop-in" at bounding box center [804, 17] width 14 height 14
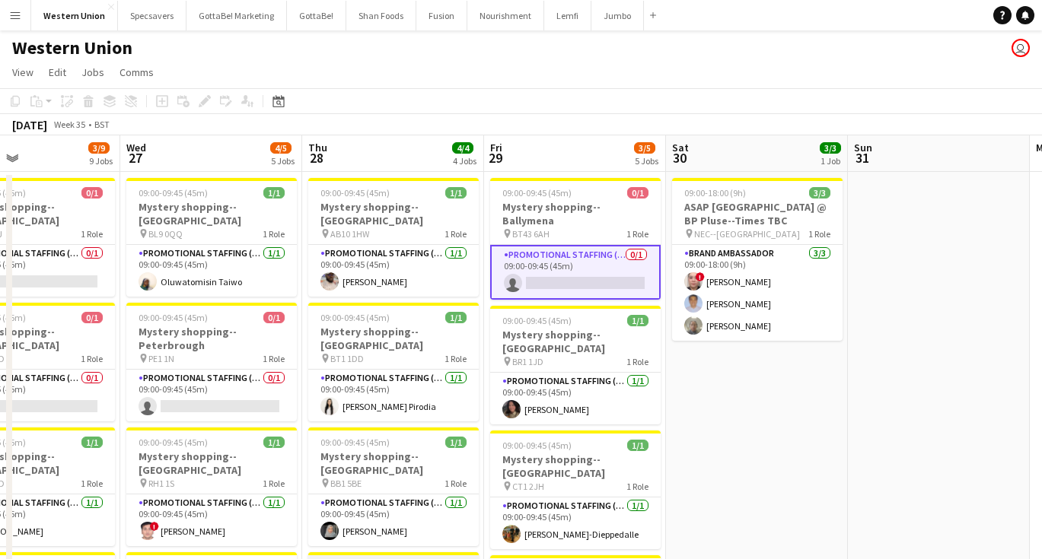
scroll to position [0, 0]
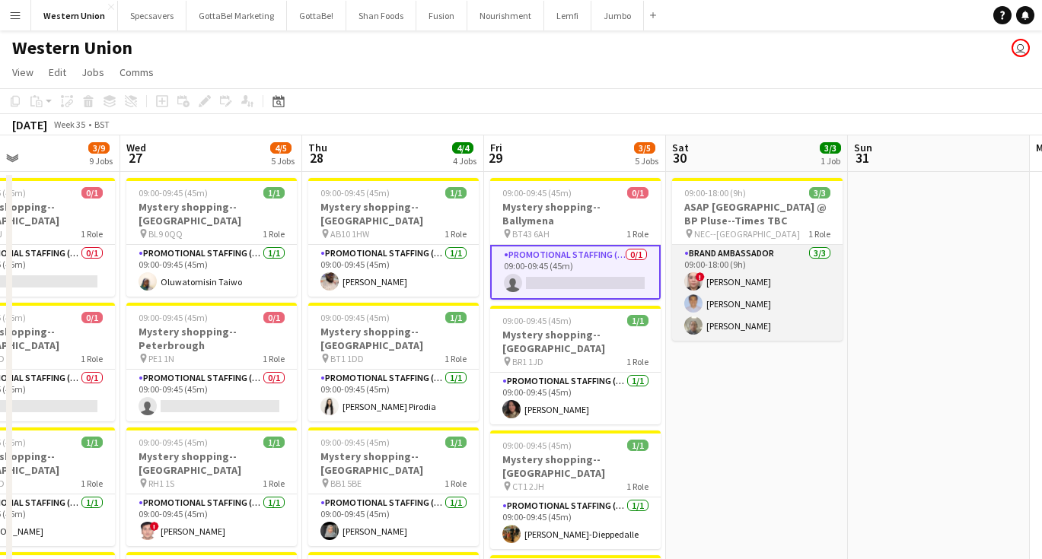
click at [735, 288] on app-card-role "Brand Ambassador [DATE] 09:00-18:00 (9h) ! [PERSON_NAME] [PERSON_NAME] [PERSON_…" at bounding box center [757, 293] width 170 height 96
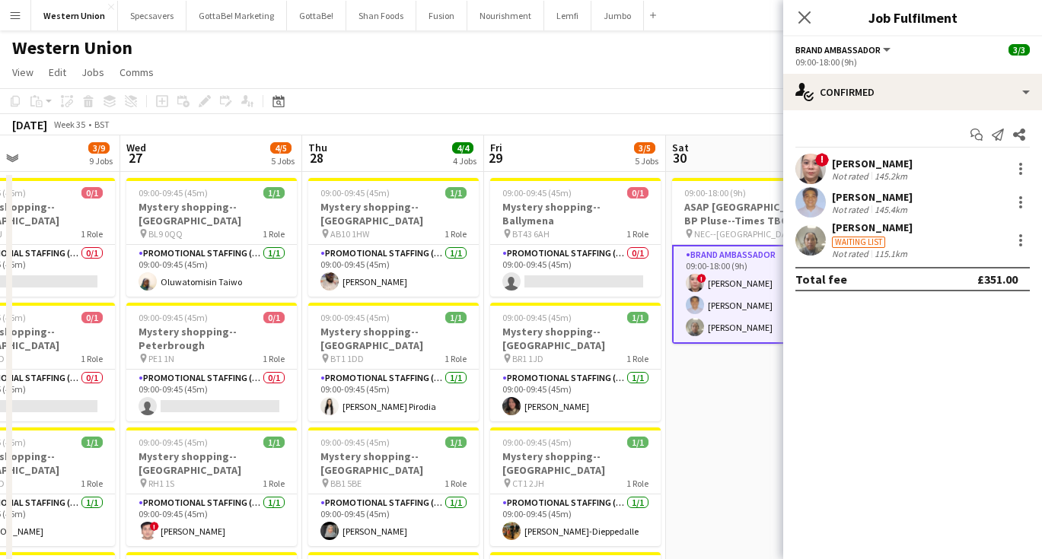
click at [838, 154] on div "! [PERSON_NAME] Not rated 145.2km" at bounding box center [912, 169] width 259 height 30
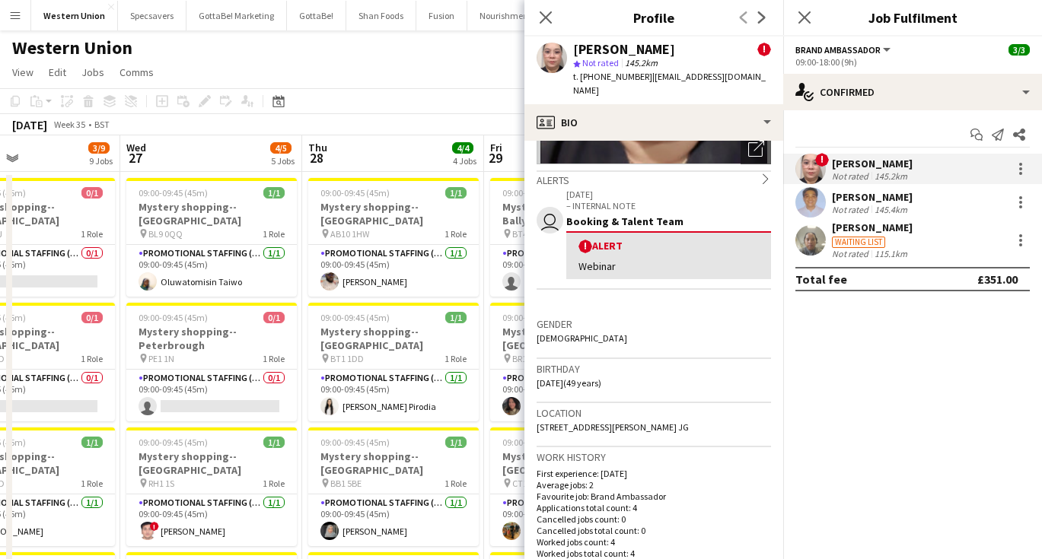
scroll to position [222, 0]
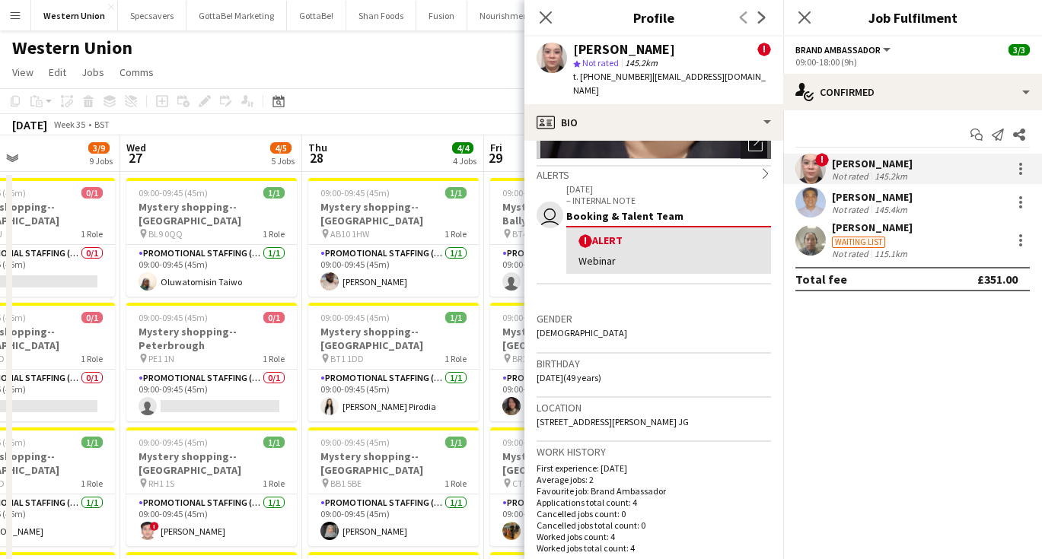
drag, startPoint x: 538, startPoint y: 404, endPoint x: 617, endPoint y: 422, distance: 81.0
click at [617, 422] on div "Location [STREET_ADDRESS][PERSON_NAME] JG" at bounding box center [653, 420] width 234 height 44
copy span "[STREET_ADDRESS][PERSON_NAME] JG"
click at [399, 103] on app-toolbar "Copy Paste Paste Command V Paste with crew Command Shift V Paste linked Job [GE…" at bounding box center [521, 101] width 1042 height 26
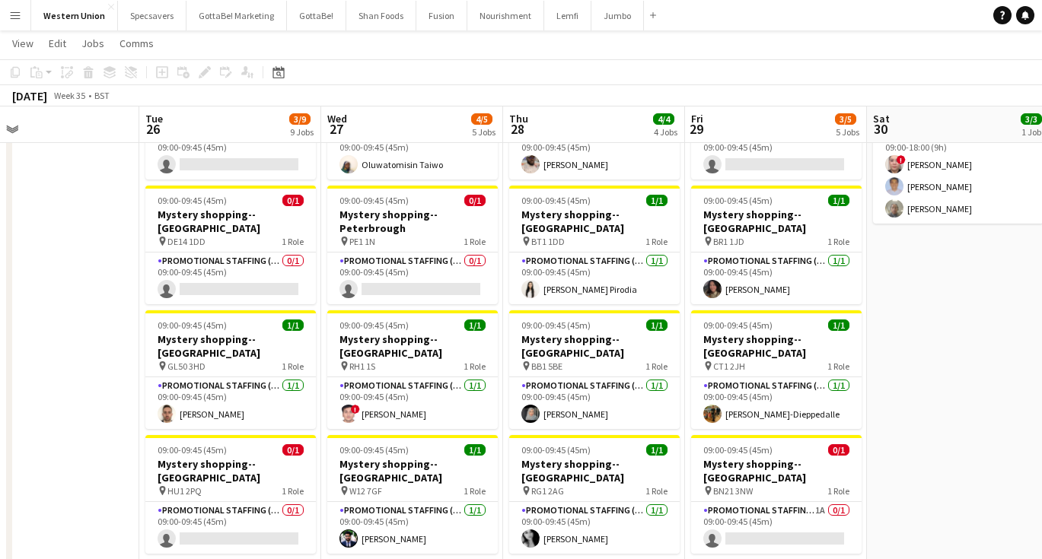
scroll to position [104, 0]
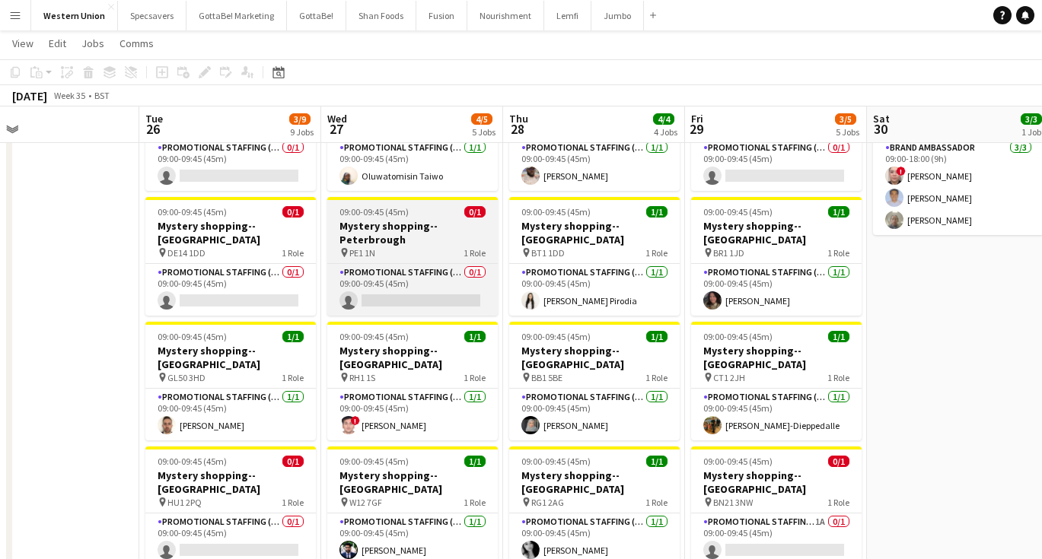
click at [419, 224] on h3 "Mystery shopping--Peterbrough" at bounding box center [412, 232] width 170 height 27
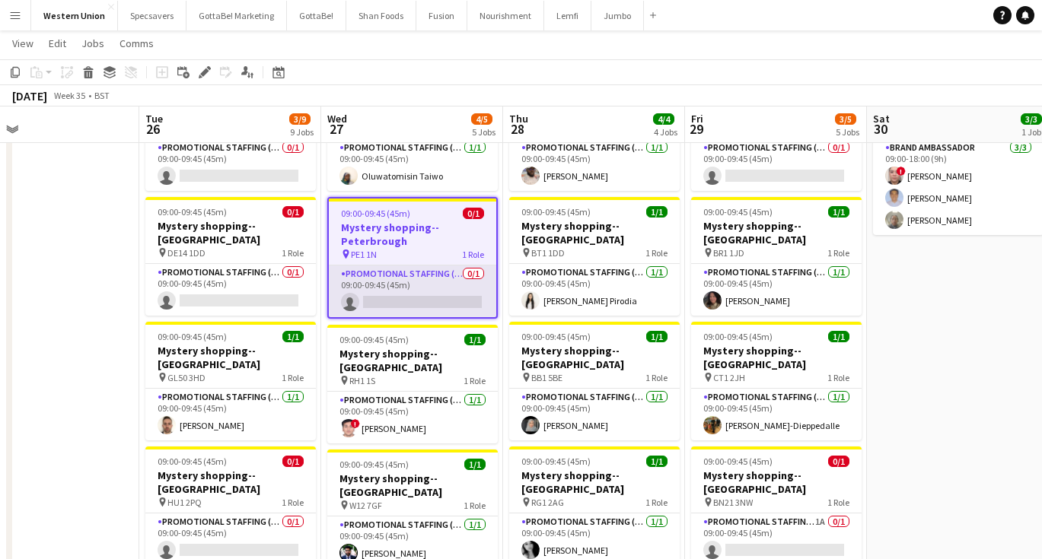
click at [422, 266] on app-card-role "Promotional Staffing (Mystery Shopper) 0/1 09:00-09:45 (45m) single-neutral-act…" at bounding box center [412, 292] width 167 height 52
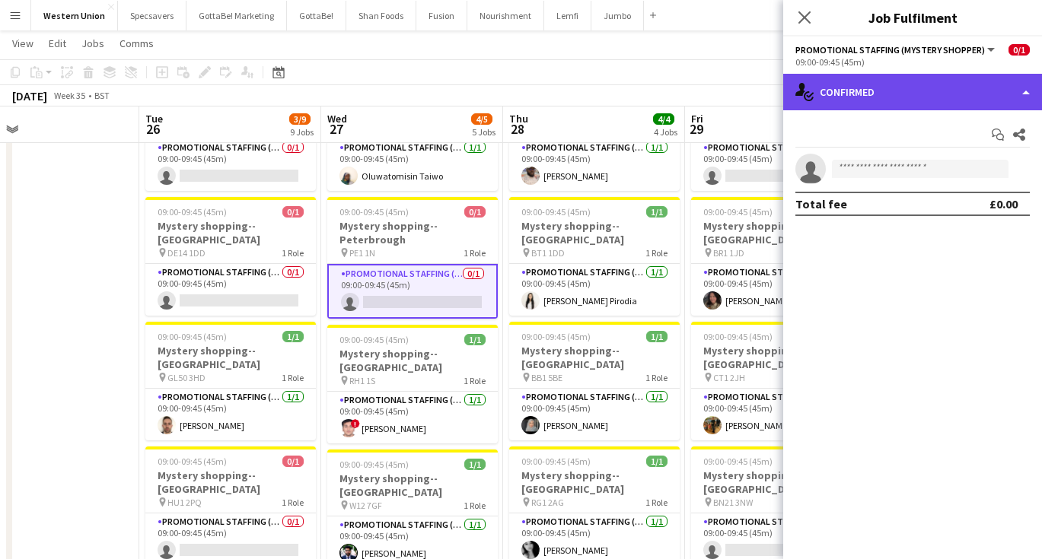
click at [950, 84] on div "single-neutral-actions-check-2 Confirmed" at bounding box center [912, 92] width 259 height 37
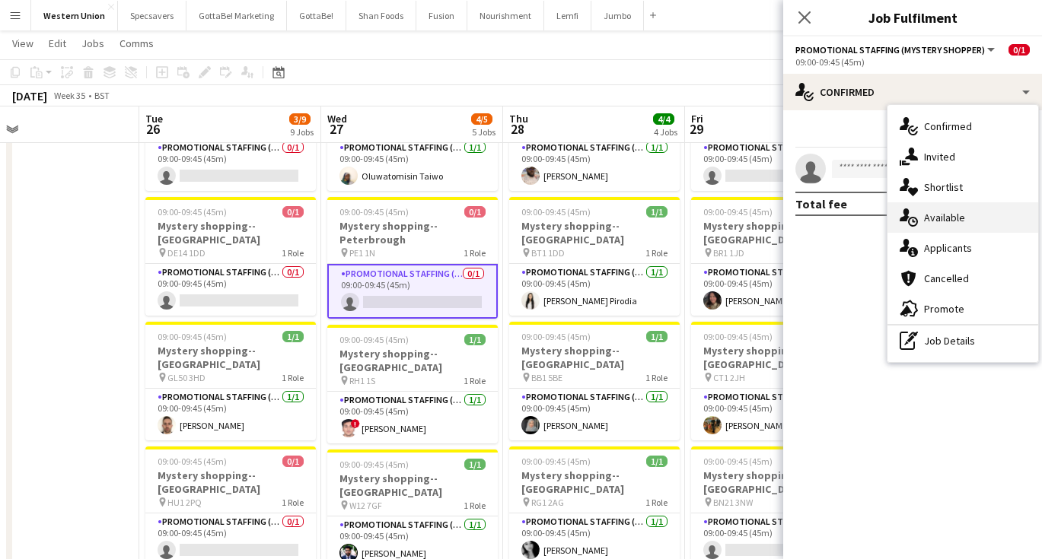
click at [954, 217] on div "single-neutral-actions-upload Available" at bounding box center [962, 217] width 151 height 30
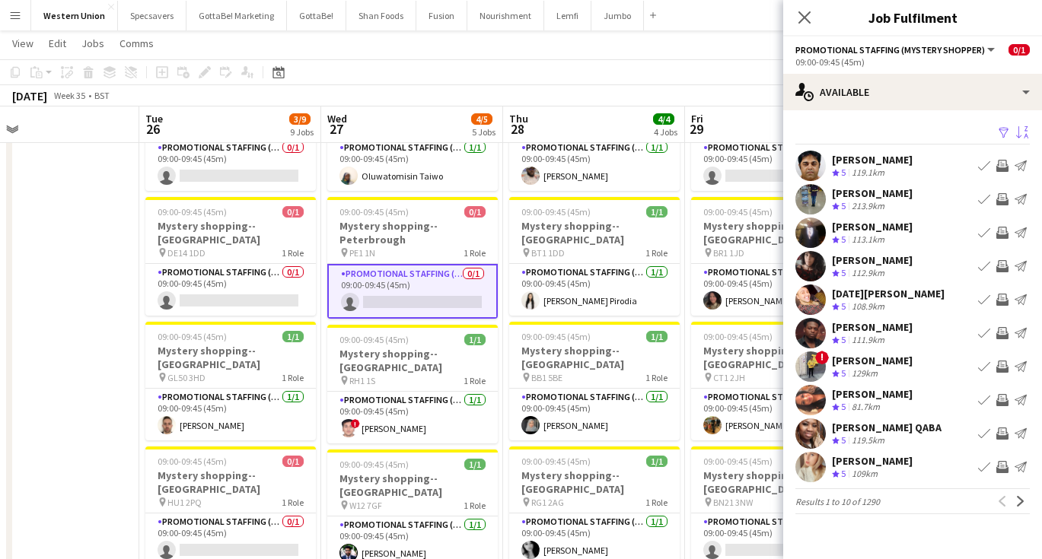
click at [1019, 133] on app-icon "Sort asc" at bounding box center [1022, 133] width 12 height 14
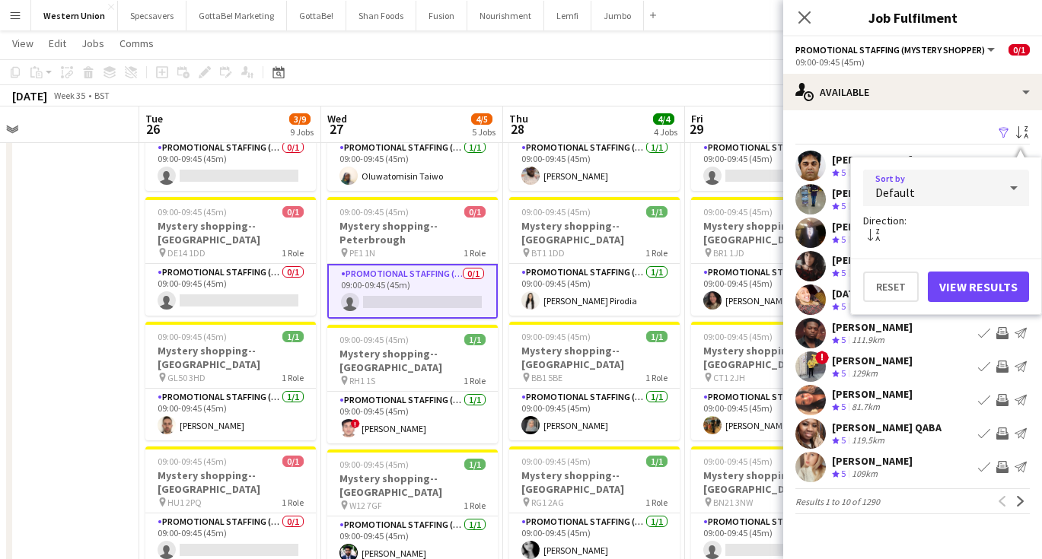
click at [966, 199] on div "Default" at bounding box center [930, 188] width 135 height 37
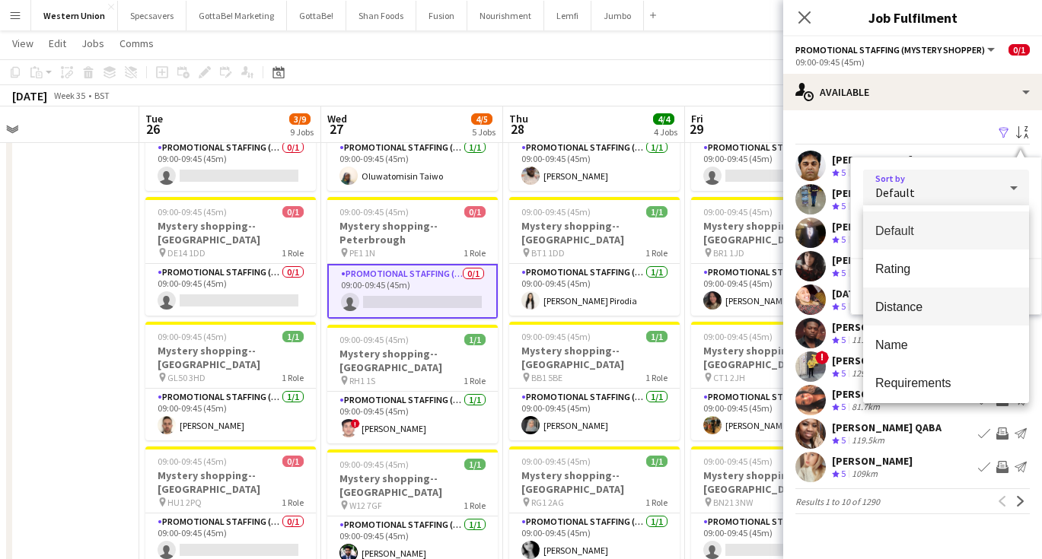
click at [912, 301] on span "Distance" at bounding box center [946, 307] width 142 height 14
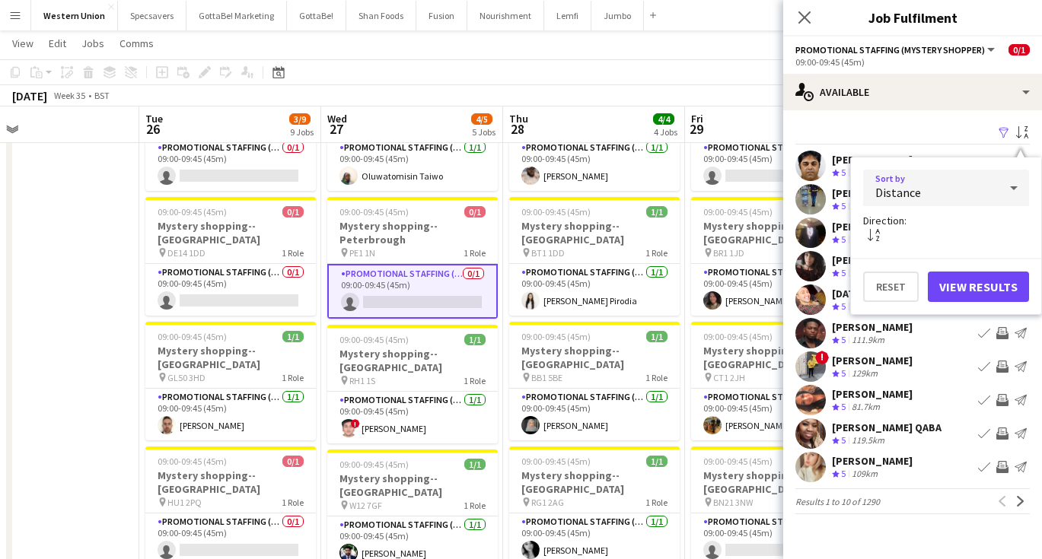
click at [972, 290] on button "View Results" at bounding box center [978, 287] width 101 height 30
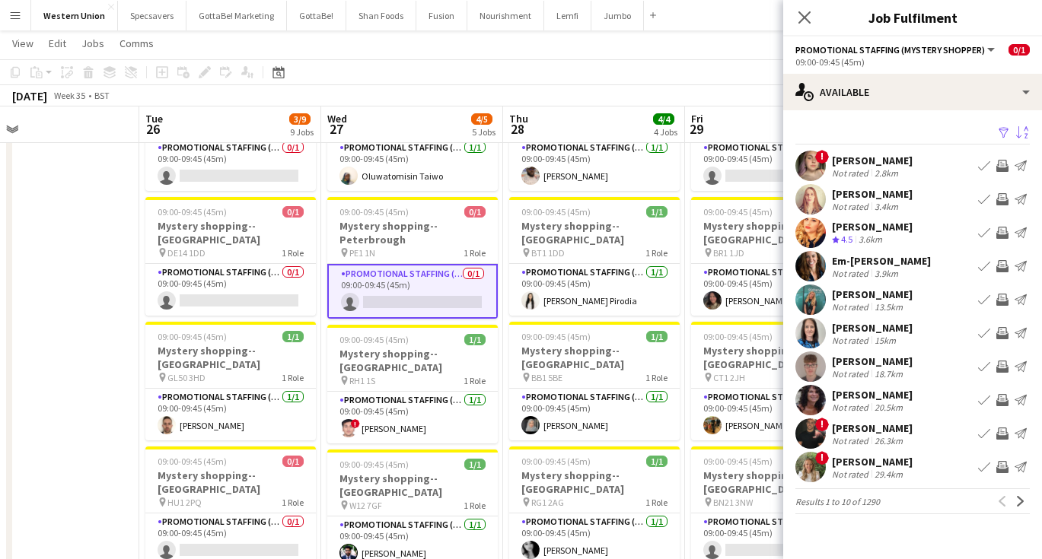
click at [838, 260] on div "Em-[PERSON_NAME]" at bounding box center [881, 261] width 99 height 14
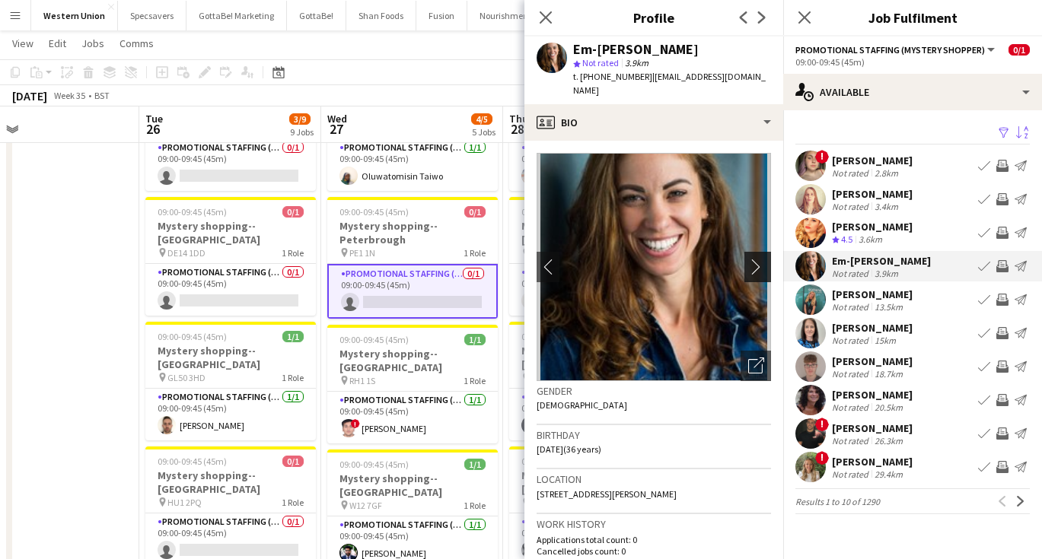
click at [758, 259] on app-icon "chevron-right" at bounding box center [760, 267] width 24 height 16
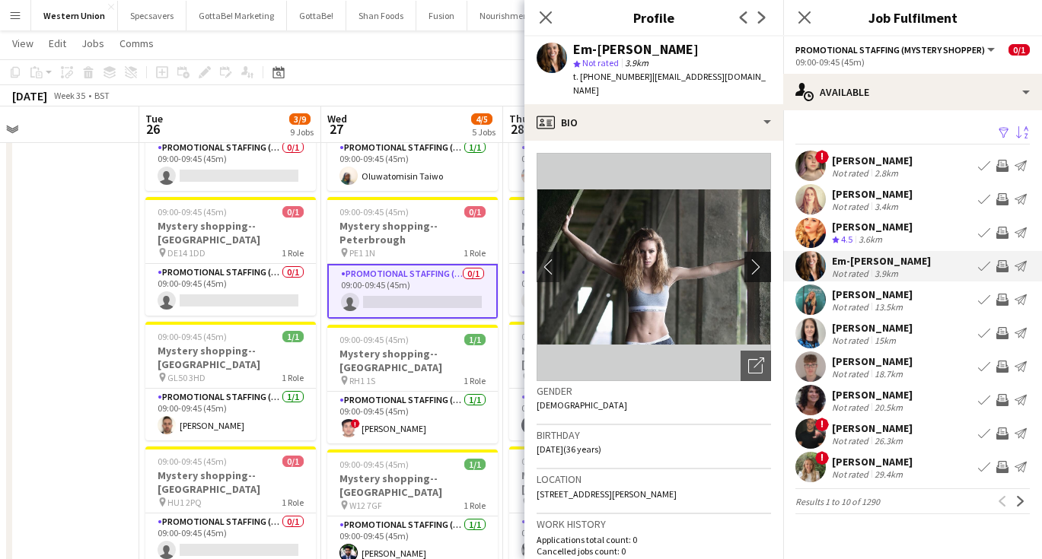
click at [758, 259] on app-icon "chevron-right" at bounding box center [760, 267] width 24 height 16
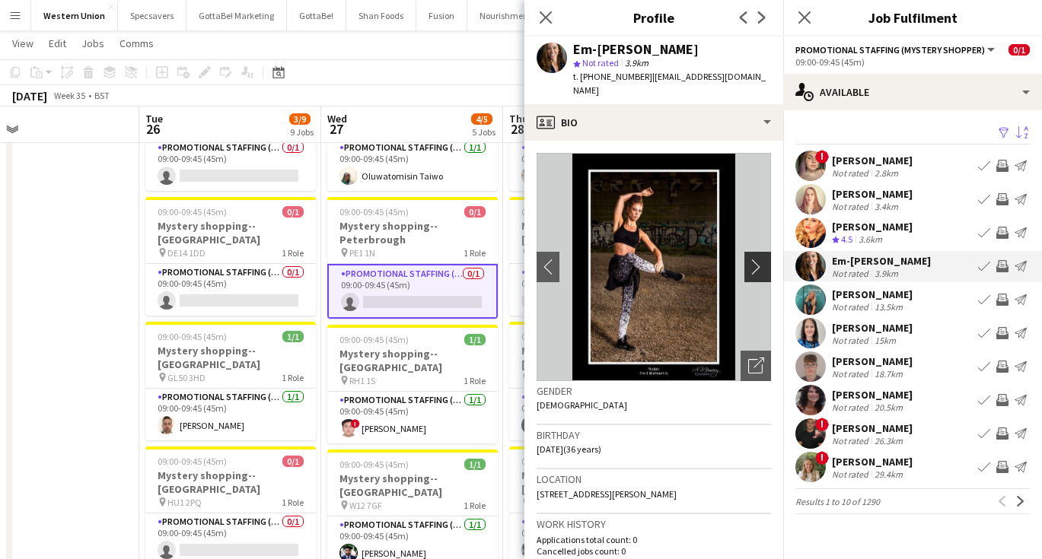
click at [758, 259] on app-icon "chevron-right" at bounding box center [760, 267] width 24 height 16
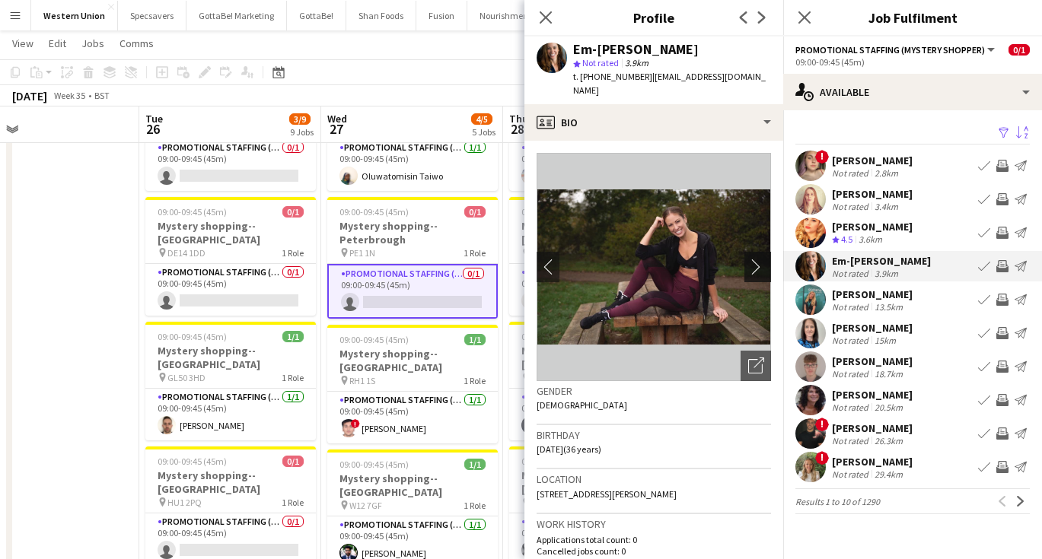
click at [758, 259] on app-icon "chevron-right" at bounding box center [760, 267] width 24 height 16
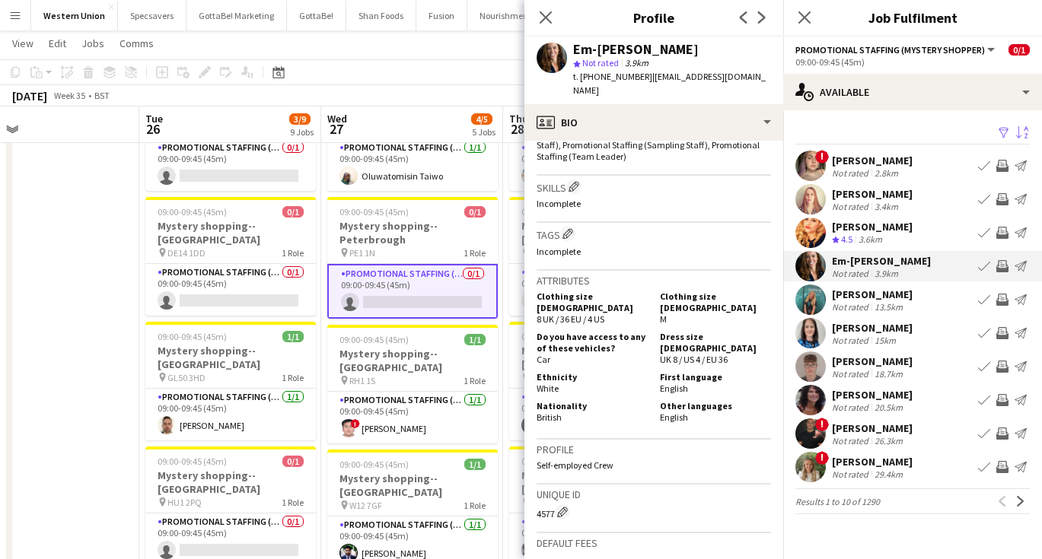
scroll to position [558, 0]
click at [873, 234] on div "3.6km" at bounding box center [870, 240] width 30 height 13
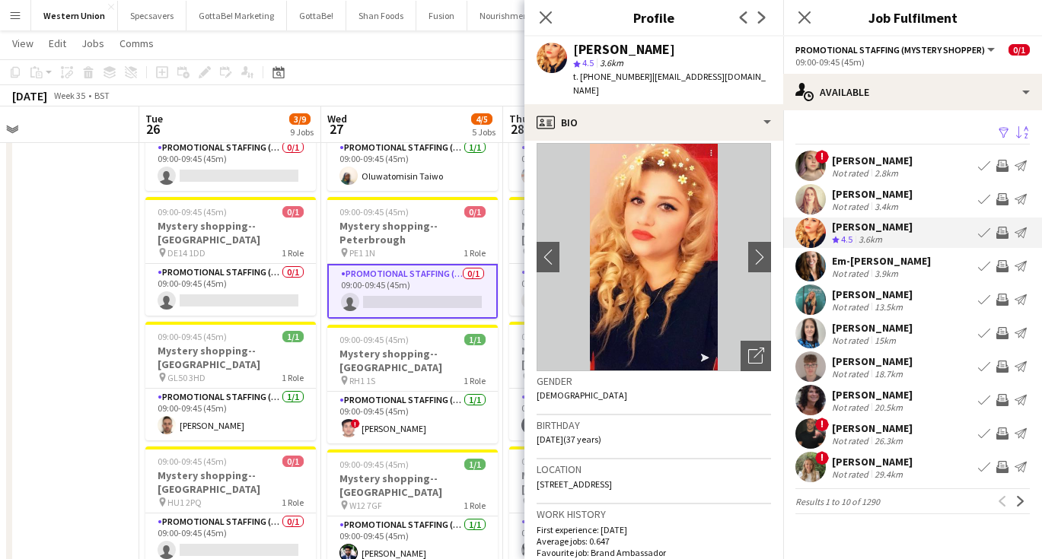
scroll to position [8, 0]
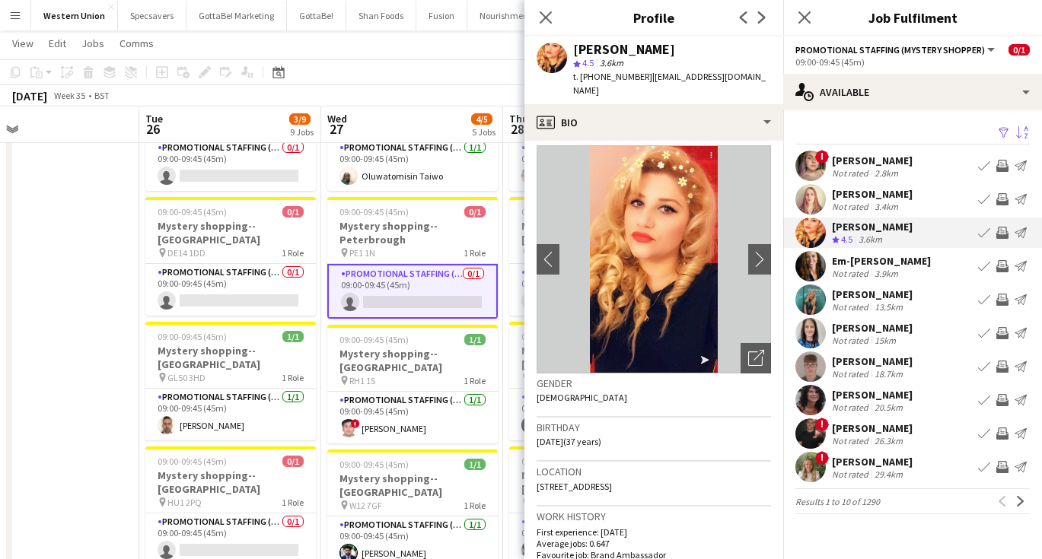
click at [844, 269] on div "Not rated" at bounding box center [852, 273] width 40 height 11
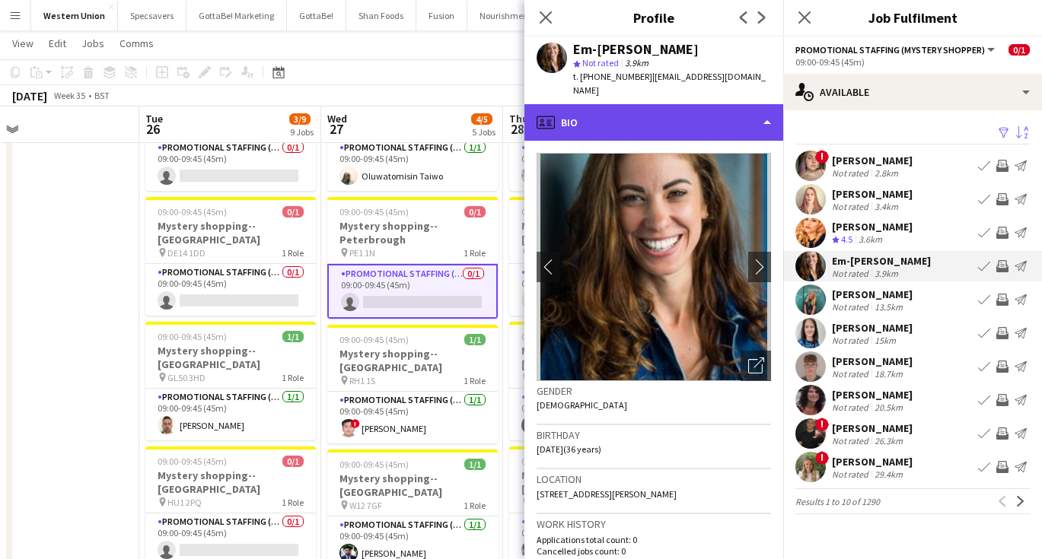
click at [695, 108] on div "profile Bio" at bounding box center [653, 122] width 259 height 37
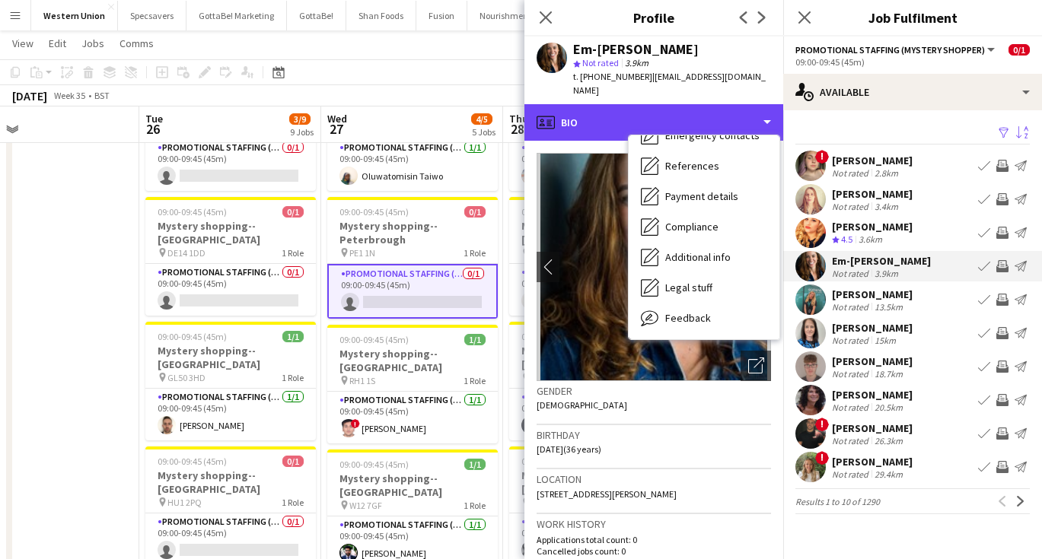
scroll to position [173, 0]
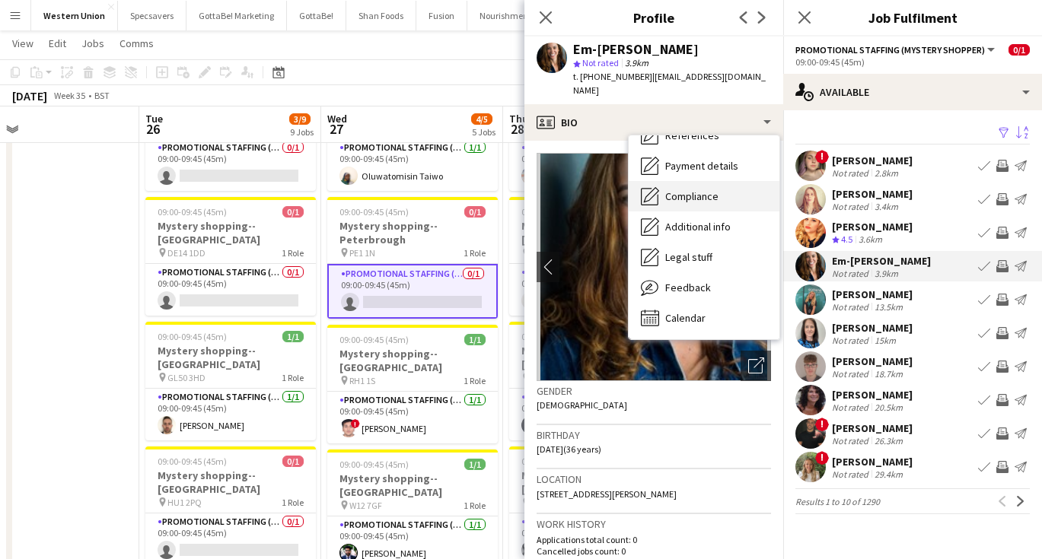
click at [691, 189] on span "Compliance" at bounding box center [691, 196] width 53 height 14
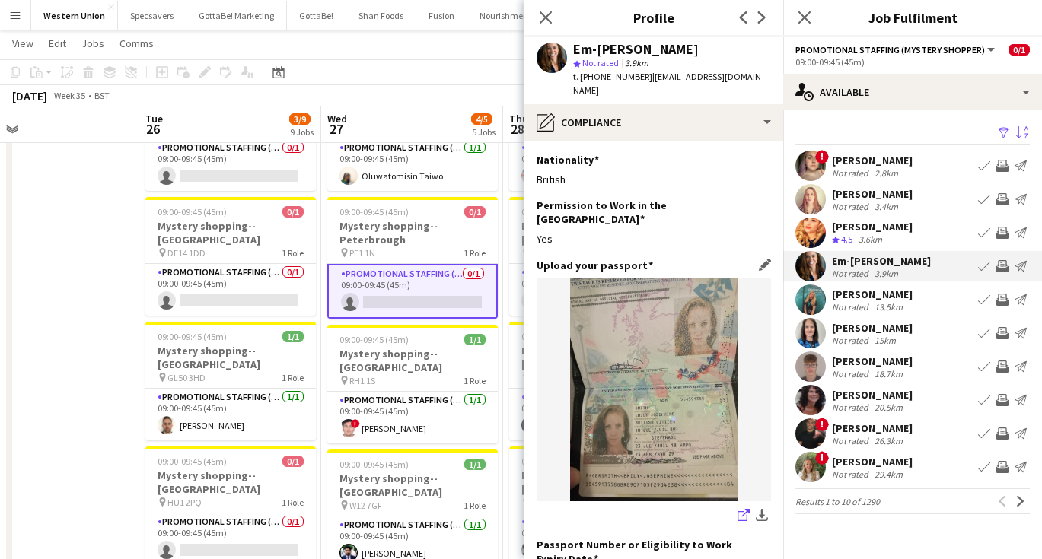
click at [743, 509] on icon "share-external-link-1" at bounding box center [743, 515] width 12 height 12
click at [377, 72] on app-toolbar "Copy Paste Paste Command V Paste with crew Command Shift V Paste linked Job [GE…" at bounding box center [521, 72] width 1042 height 26
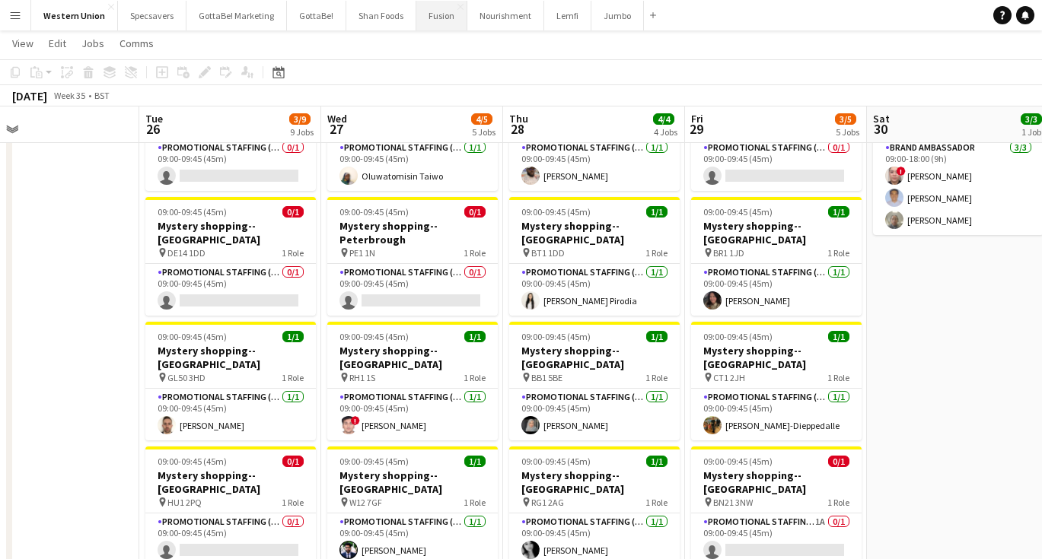
click at [428, 17] on button "Fusion Close" at bounding box center [441, 16] width 51 height 30
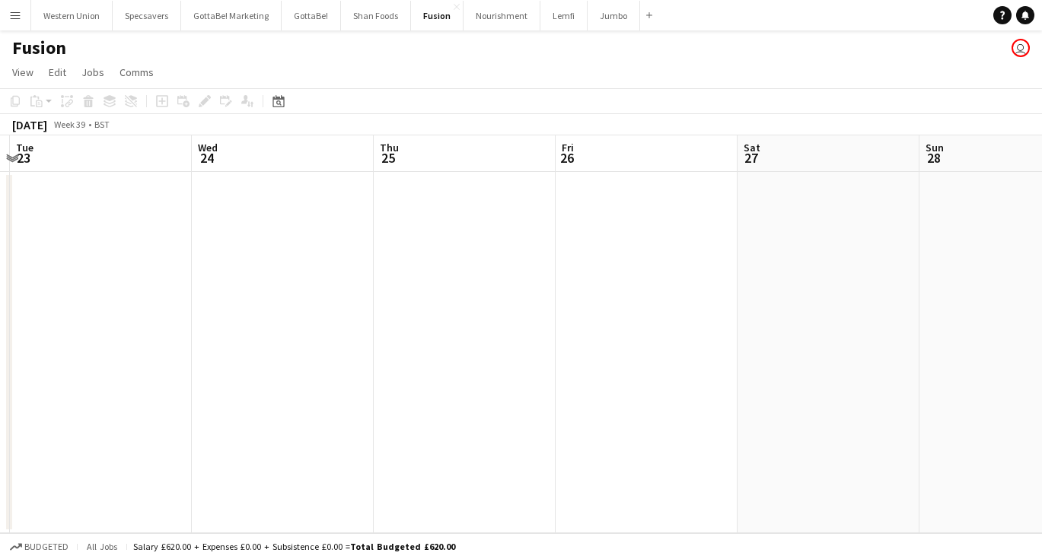
scroll to position [0, 552]
click at [424, 258] on app-date-cell at bounding box center [449, 352] width 182 height 361
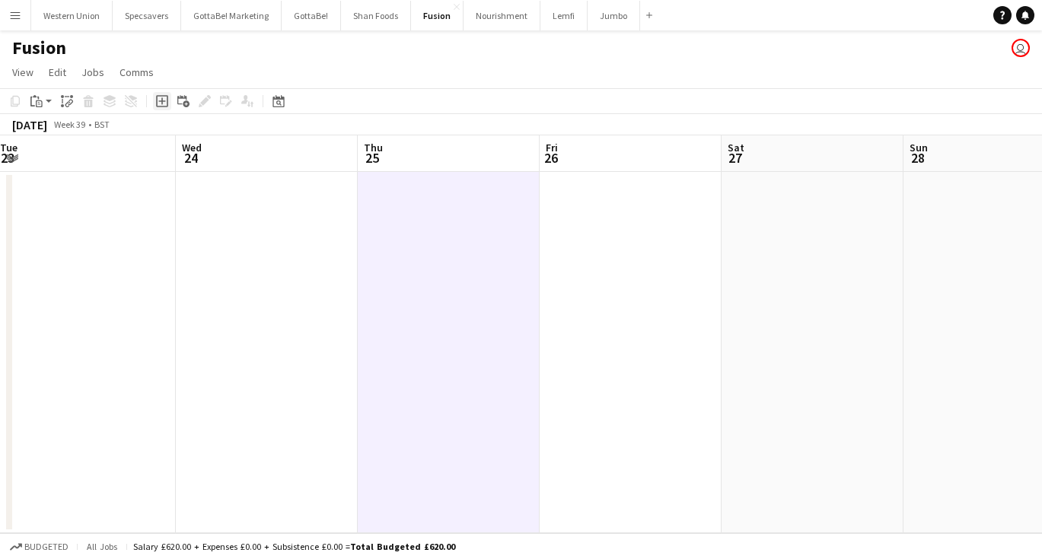
click at [164, 97] on icon "Add job" at bounding box center [162, 101] width 12 height 12
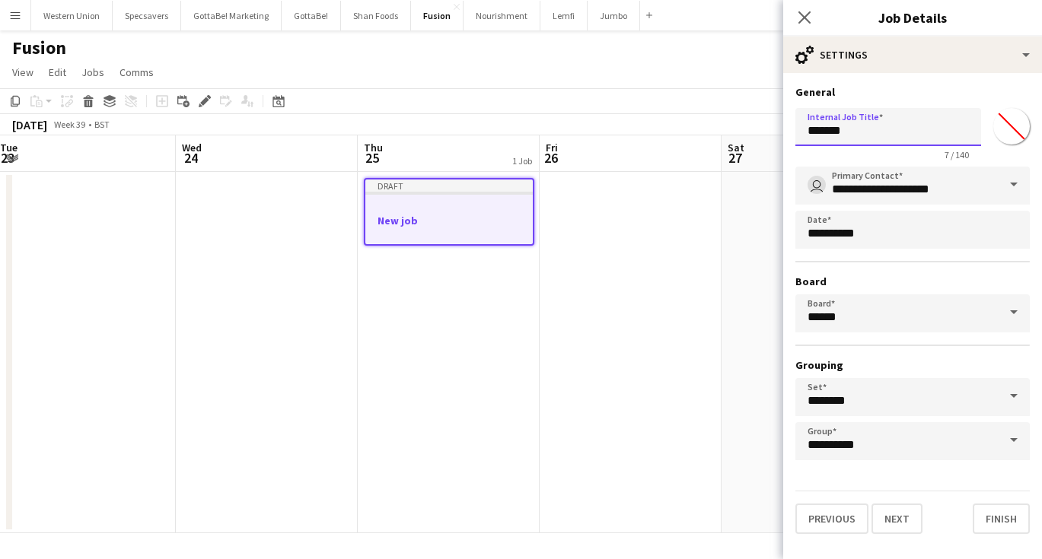
drag, startPoint x: 859, startPoint y: 137, endPoint x: 801, endPoint y: 134, distance: 57.9
click at [801, 134] on input "*******" at bounding box center [888, 127] width 186 height 38
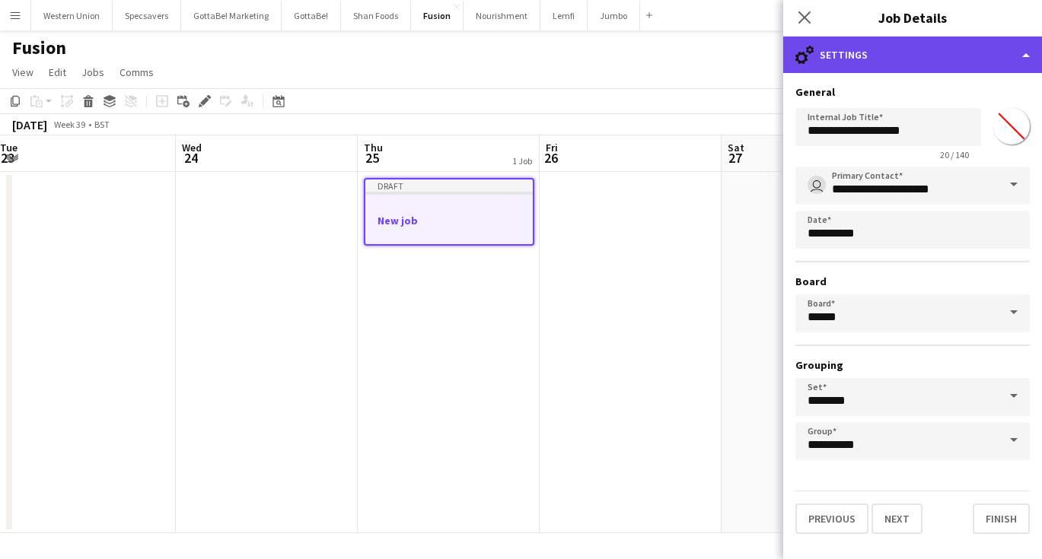
click at [867, 51] on div "cog-double-3 Settings" at bounding box center [912, 55] width 259 height 37
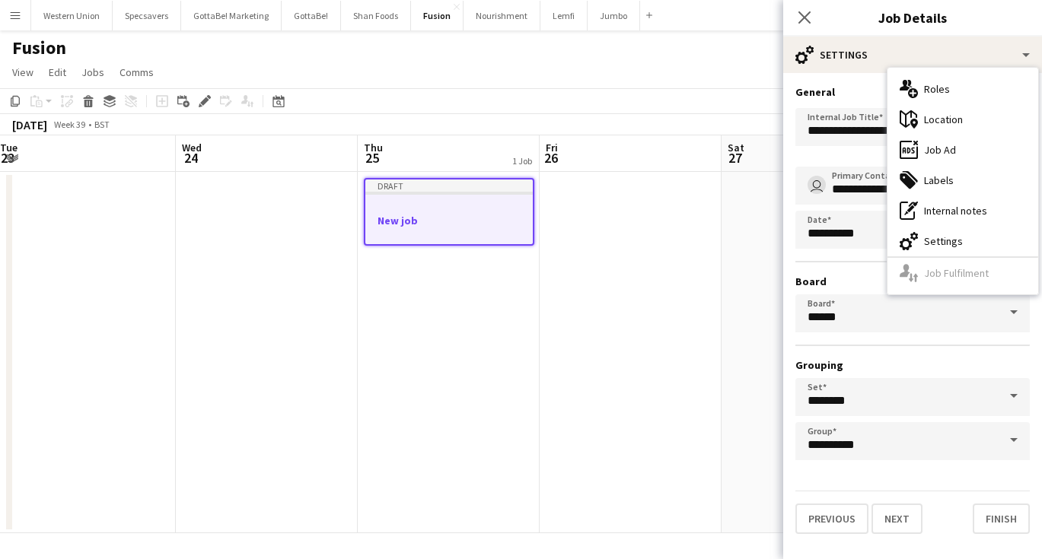
click at [842, 91] on h3 "General" at bounding box center [912, 92] width 234 height 14
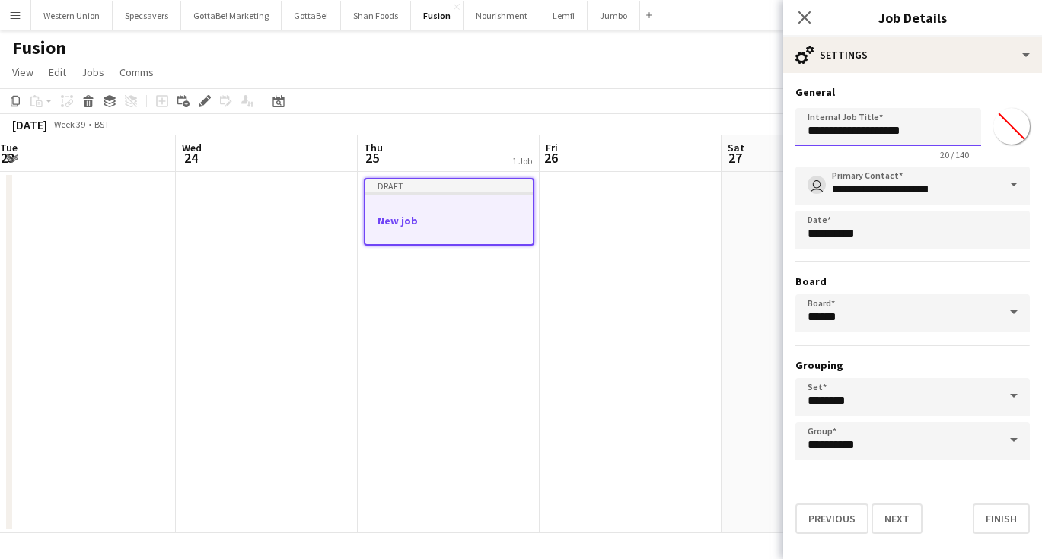
click at [915, 132] on input "**********" at bounding box center [888, 127] width 186 height 38
type input "**********"
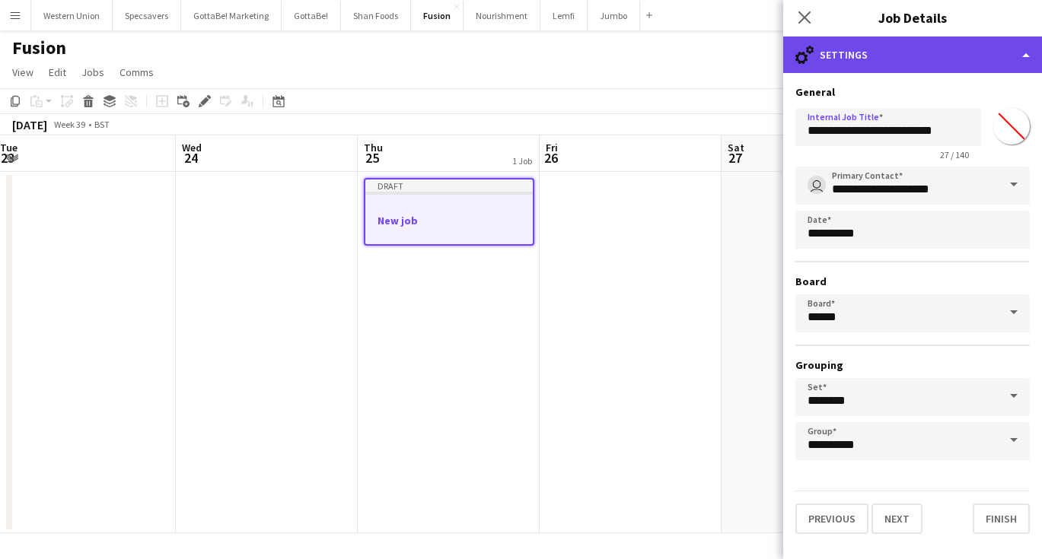
click at [902, 56] on div "cog-double-3 Settings" at bounding box center [912, 55] width 259 height 37
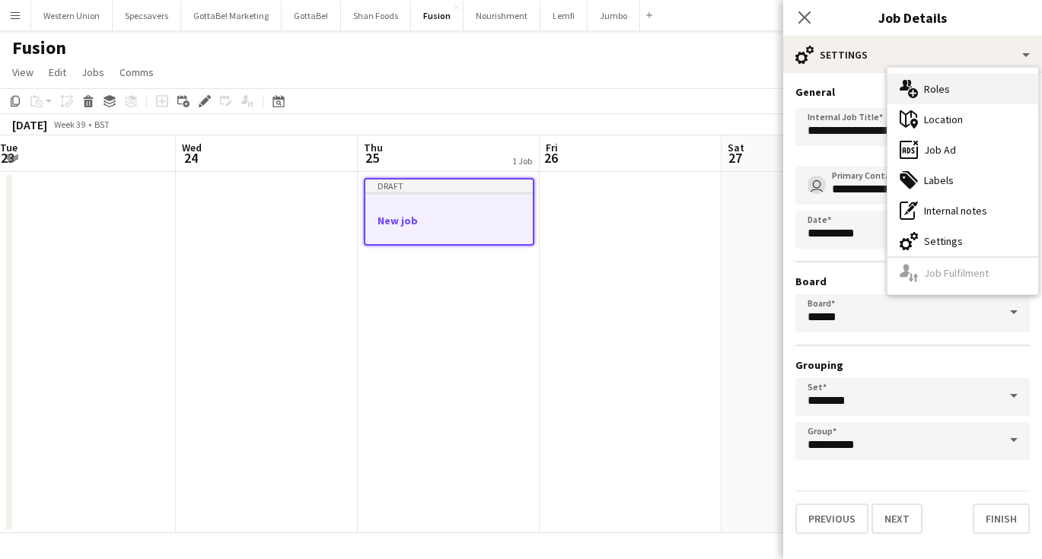
click at [927, 91] on div "multiple-users-add Roles" at bounding box center [962, 89] width 151 height 30
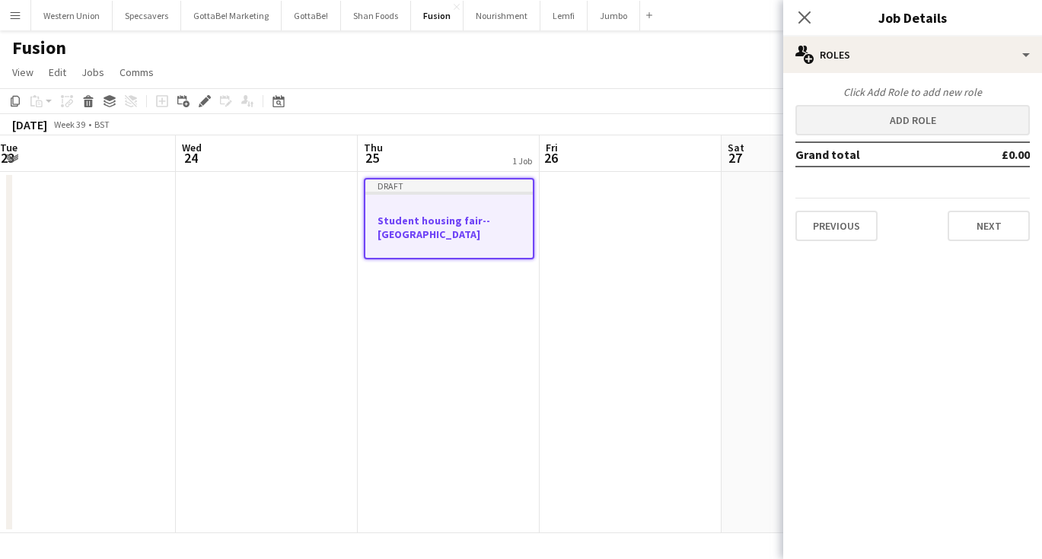
click at [899, 113] on button "Add role" at bounding box center [912, 120] width 234 height 30
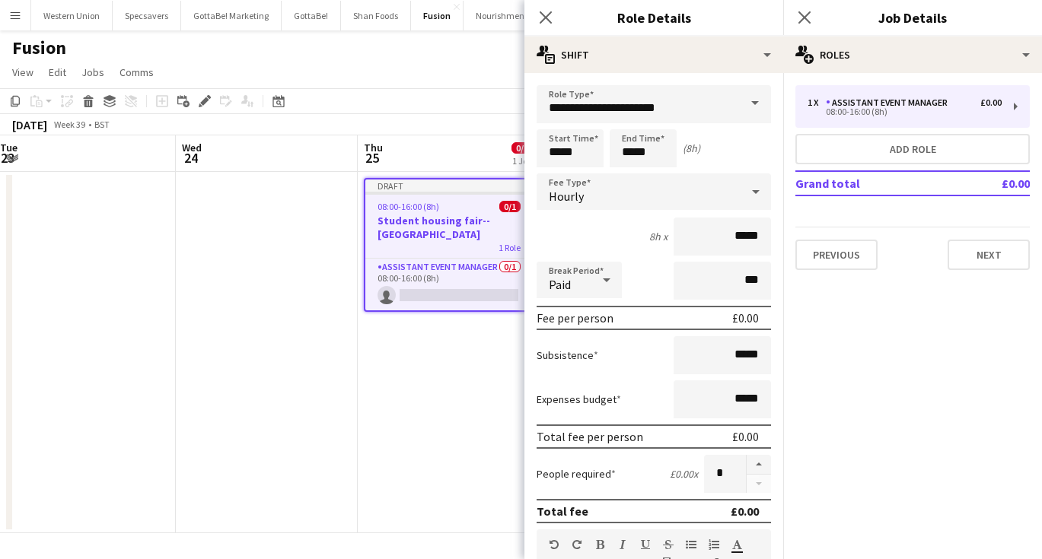
click at [753, 101] on span at bounding box center [755, 103] width 32 height 37
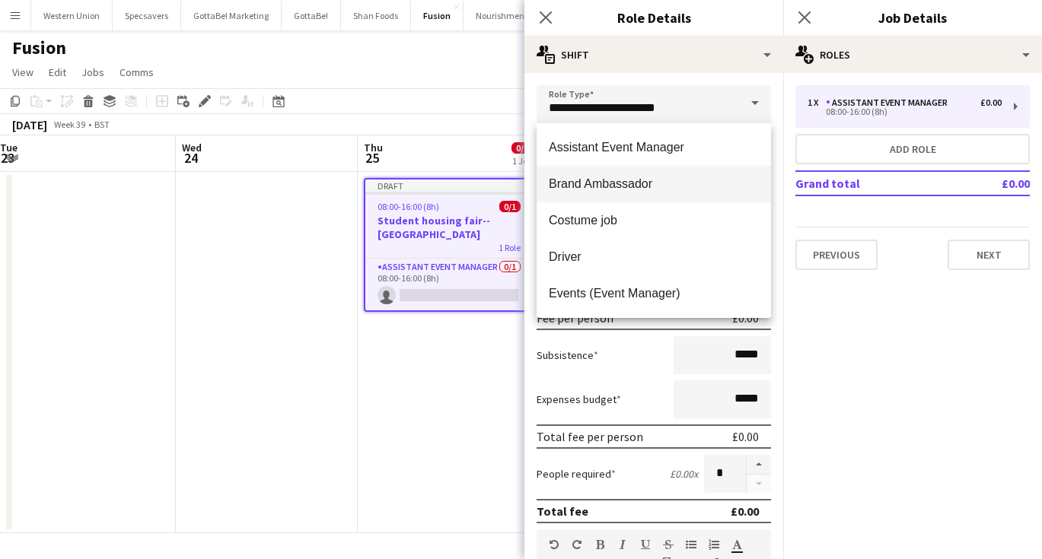
click at [664, 187] on span "Brand Ambassador" at bounding box center [654, 184] width 210 height 14
type input "**********"
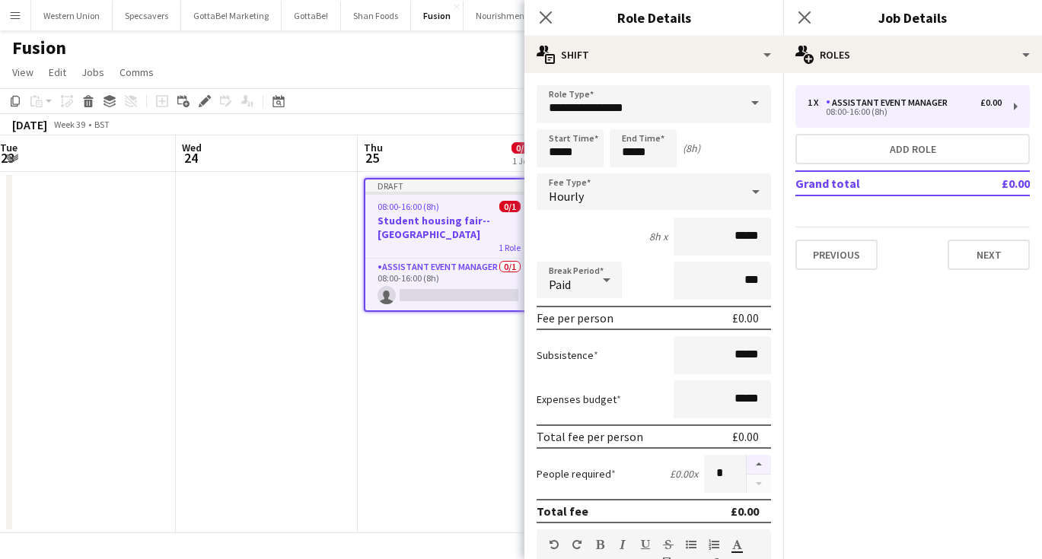
click at [754, 463] on button "button" at bounding box center [758, 465] width 24 height 20
type input "*"
click at [737, 238] on input "*****" at bounding box center [721, 237] width 97 height 38
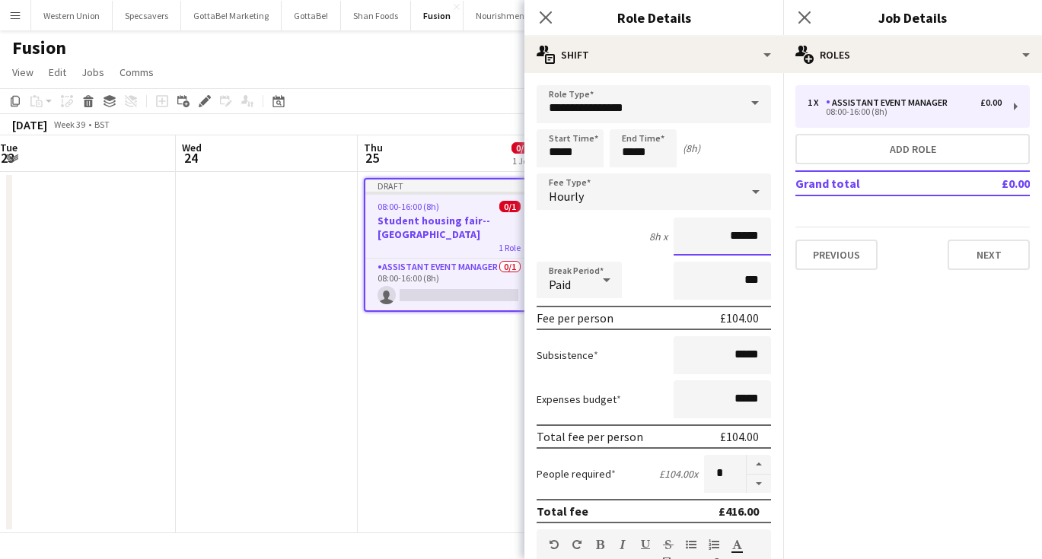
type input "******"
click at [627, 91] on input "**********" at bounding box center [653, 104] width 234 height 38
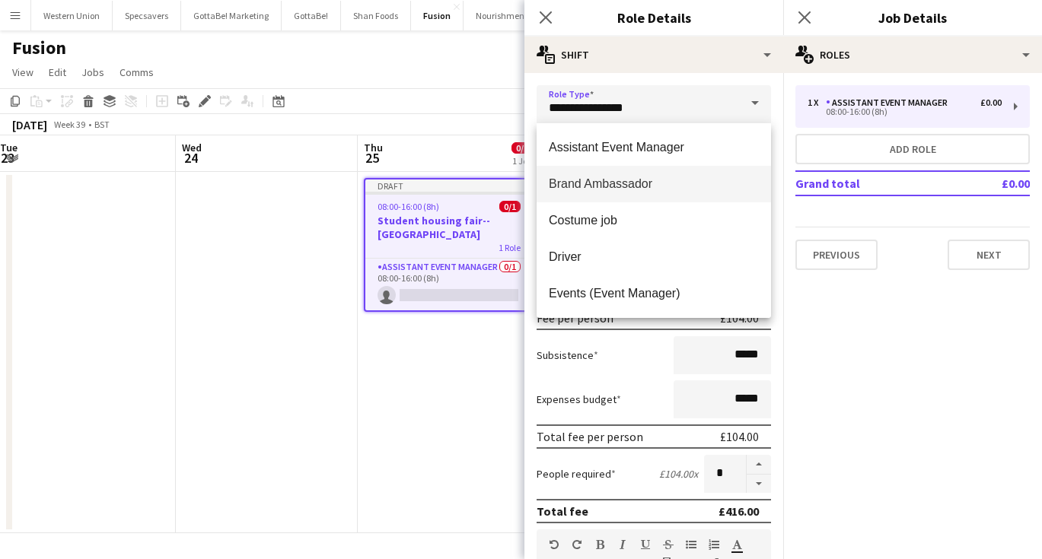
click at [651, 183] on span "Brand Ambassador" at bounding box center [654, 184] width 210 height 14
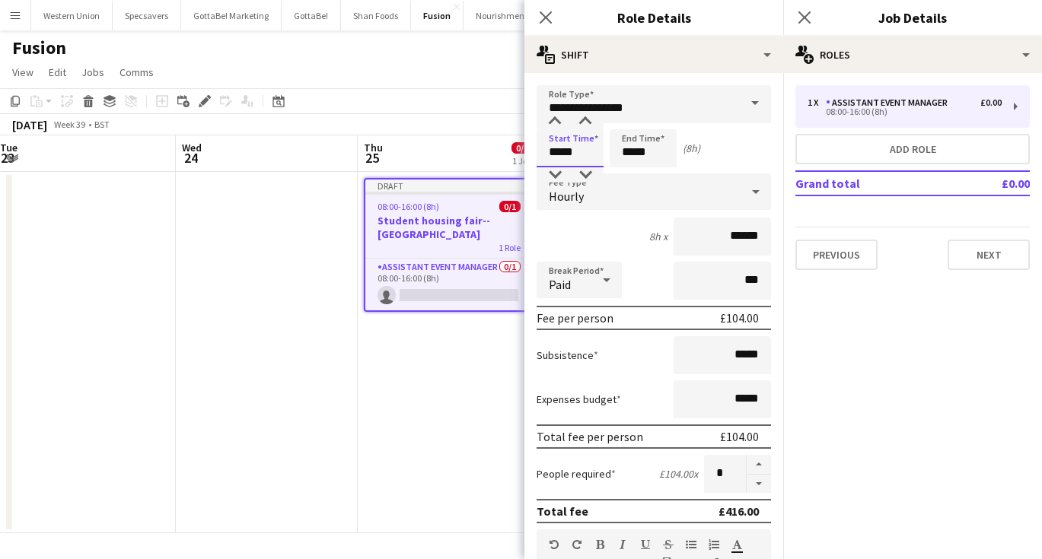
drag, startPoint x: 583, startPoint y: 155, endPoint x: 549, endPoint y: 155, distance: 33.5
click at [549, 155] on input "*****" at bounding box center [569, 148] width 67 height 38
type input "*****"
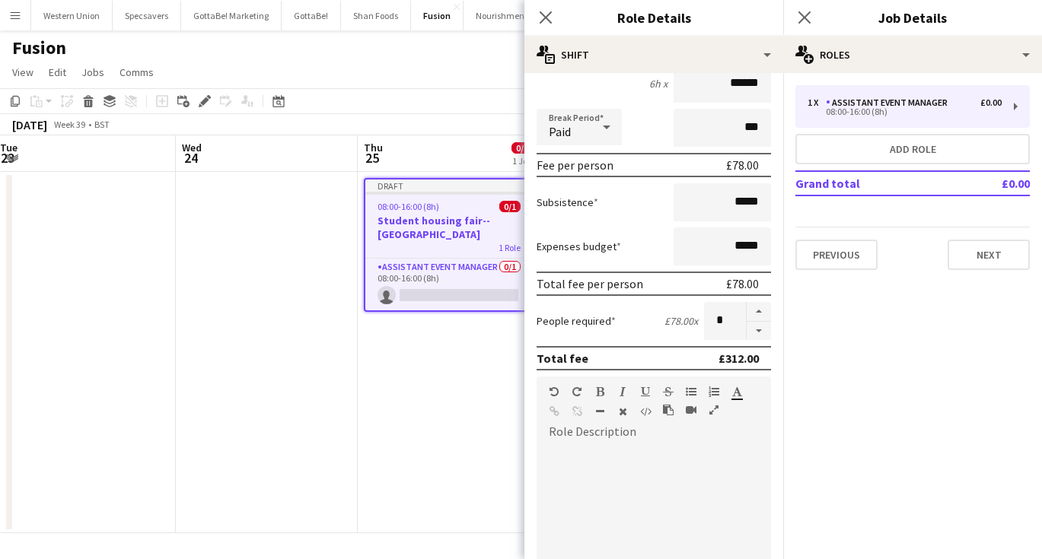
scroll to position [236, 0]
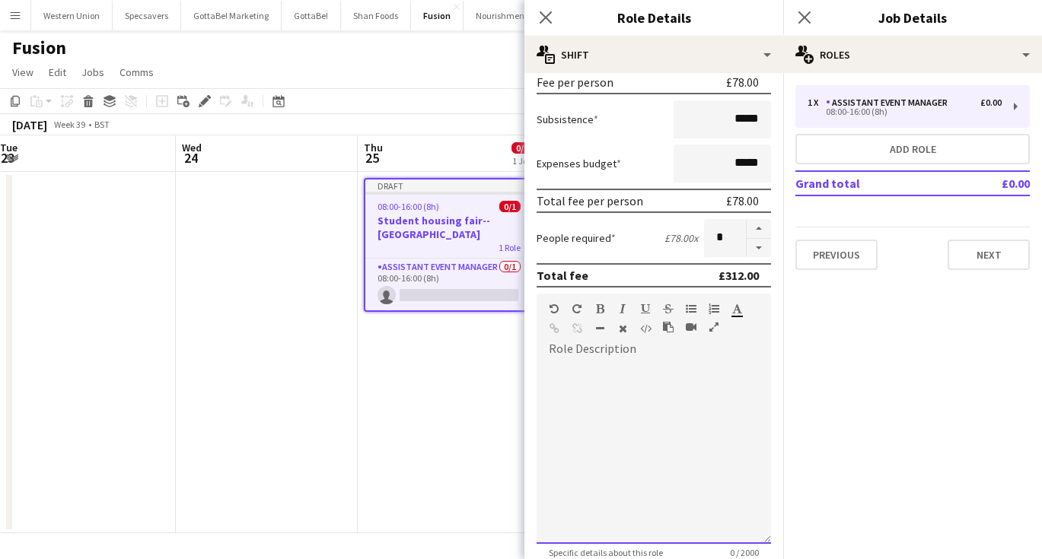
click at [588, 374] on div at bounding box center [653, 452] width 234 height 183
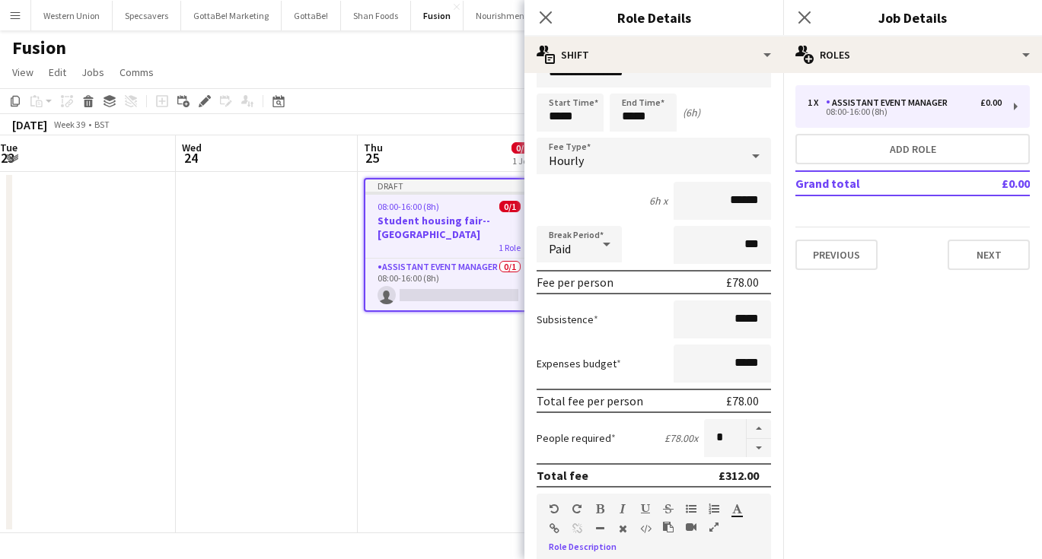
scroll to position [33, 0]
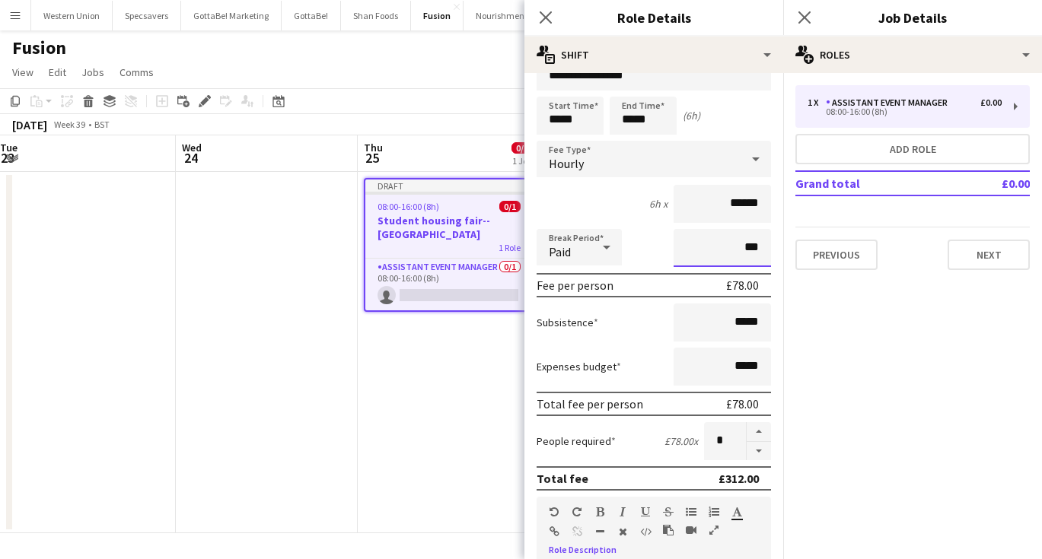
click at [741, 248] on input "***" at bounding box center [721, 248] width 97 height 38
type input "****"
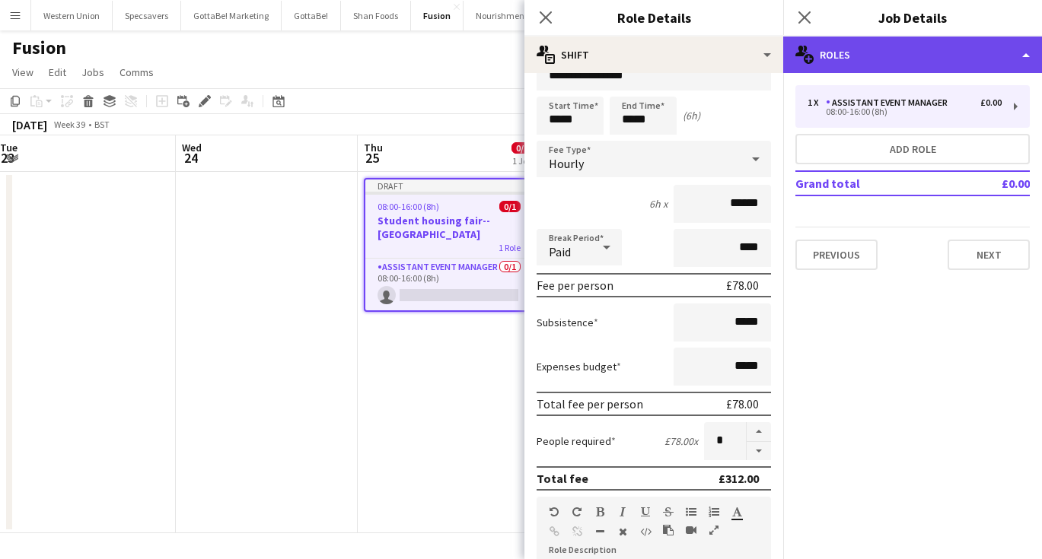
click at [914, 56] on div "multiple-users-add Roles" at bounding box center [912, 55] width 259 height 37
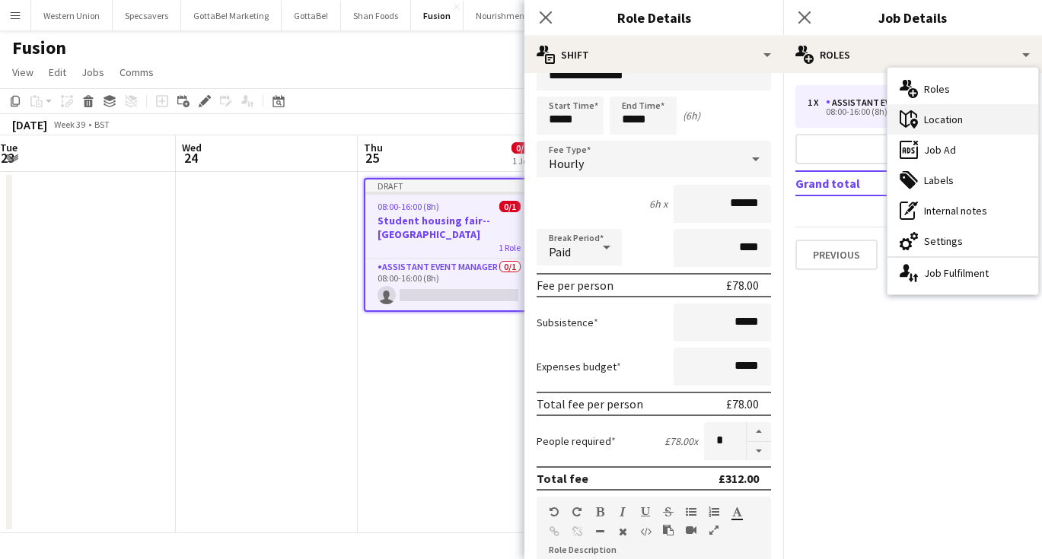
click at [933, 119] on div "maps-pin-1 Location" at bounding box center [962, 119] width 151 height 30
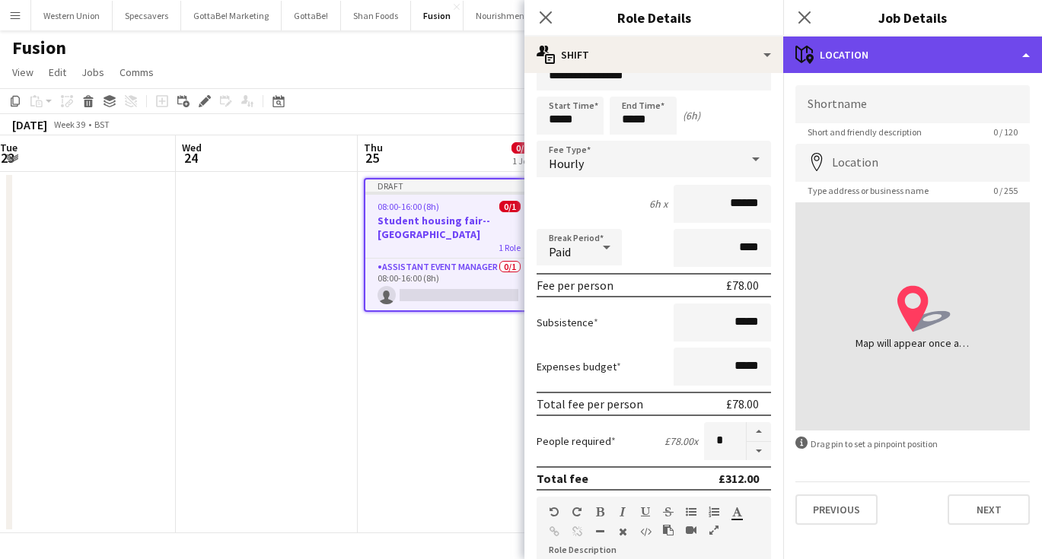
click at [893, 63] on div "maps-pin-1 Location" at bounding box center [912, 55] width 259 height 37
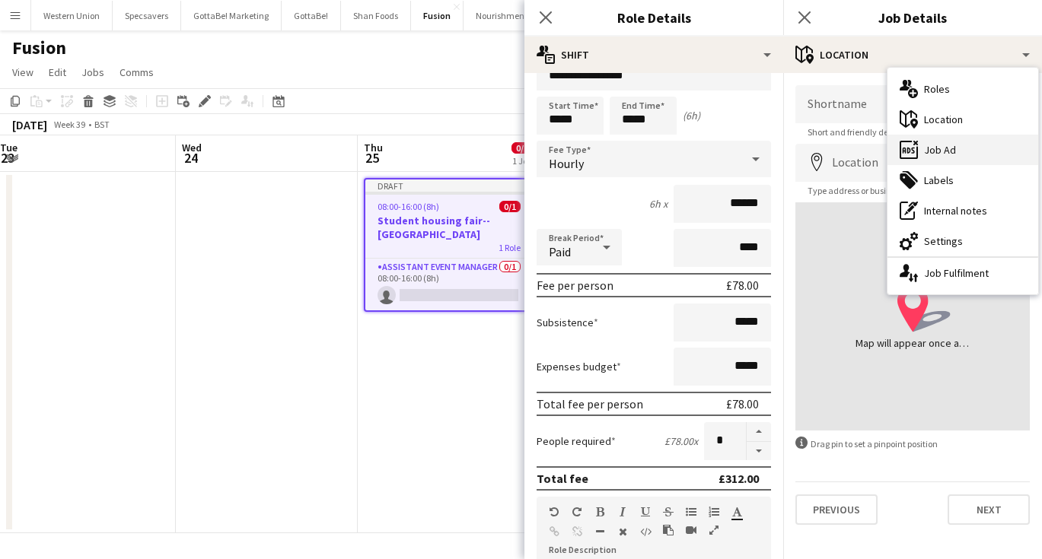
click at [926, 158] on div "ads-window Job Ad" at bounding box center [962, 150] width 151 height 30
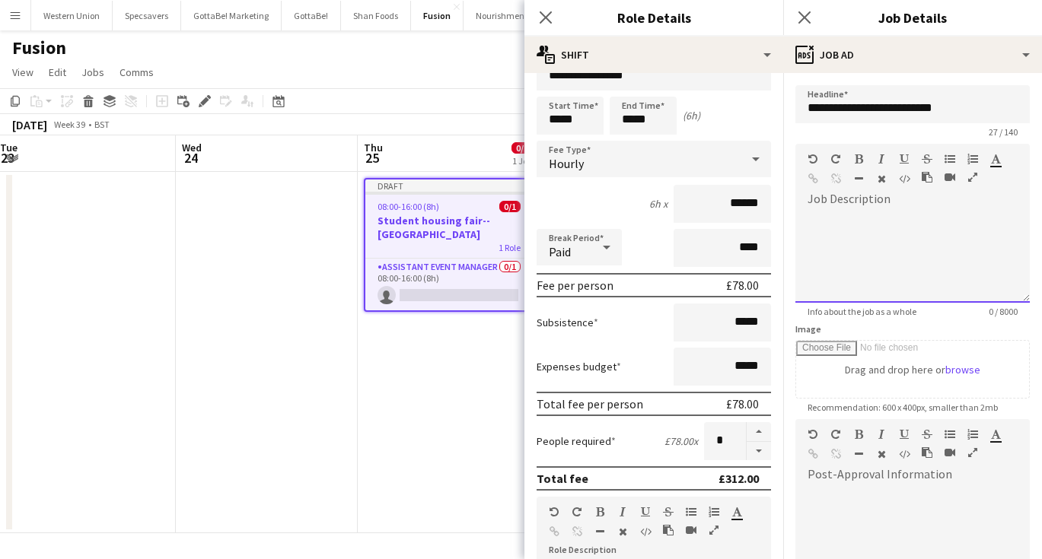
click at [865, 205] on div at bounding box center [912, 252] width 234 height 102
paste div
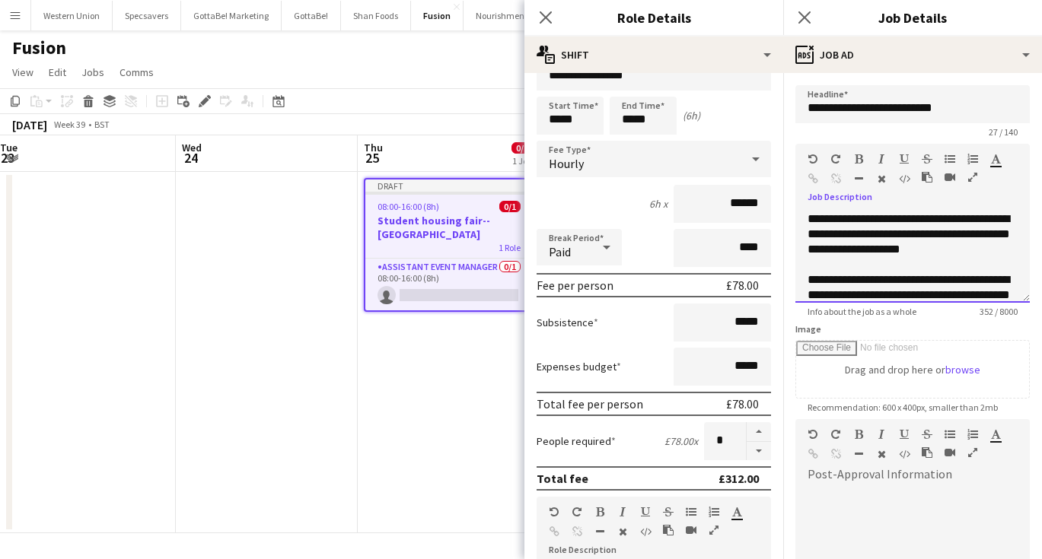
scroll to position [88, 0]
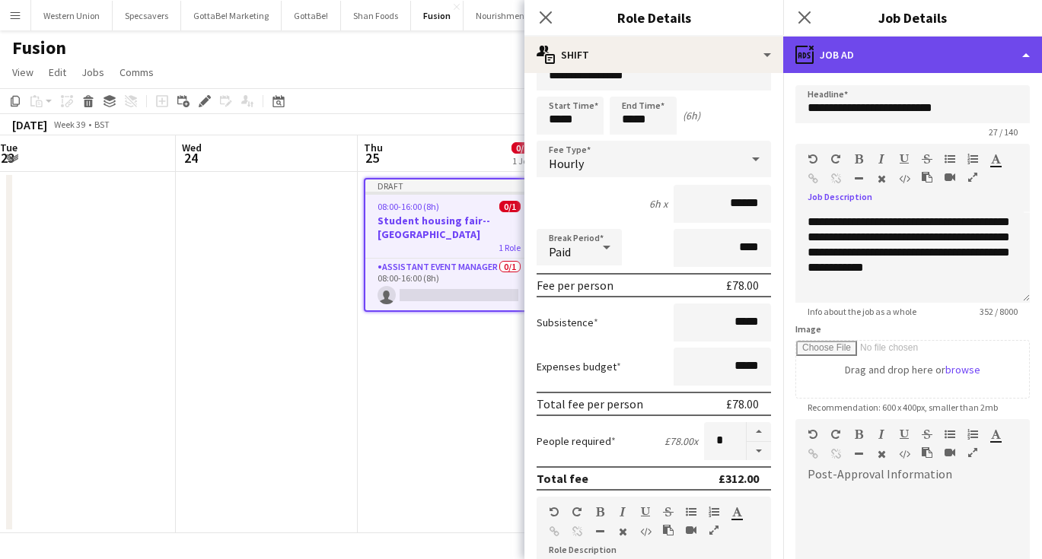
click at [912, 49] on div "ads-window Job Ad" at bounding box center [912, 55] width 259 height 37
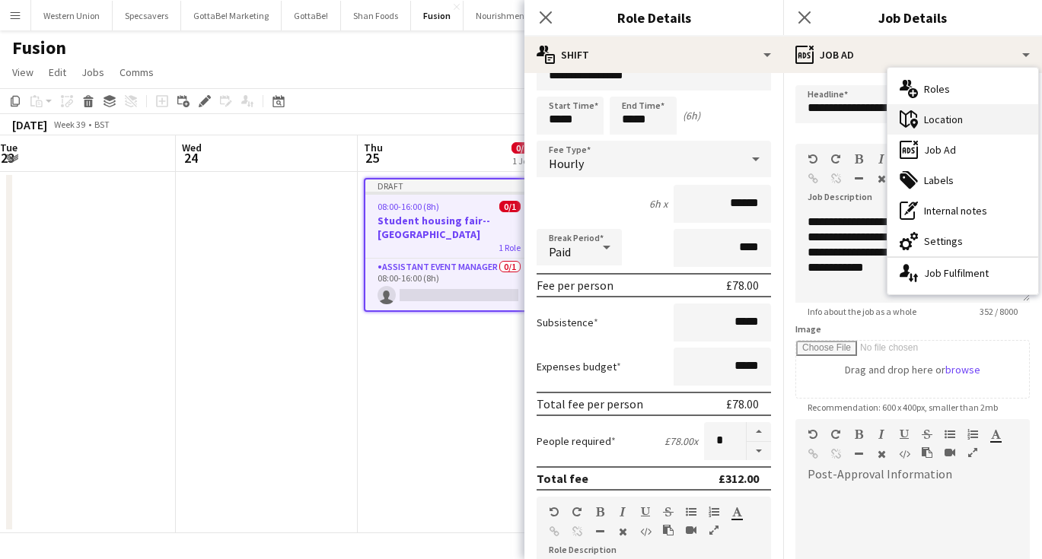
click at [931, 114] on div "maps-pin-1 Location" at bounding box center [962, 119] width 151 height 30
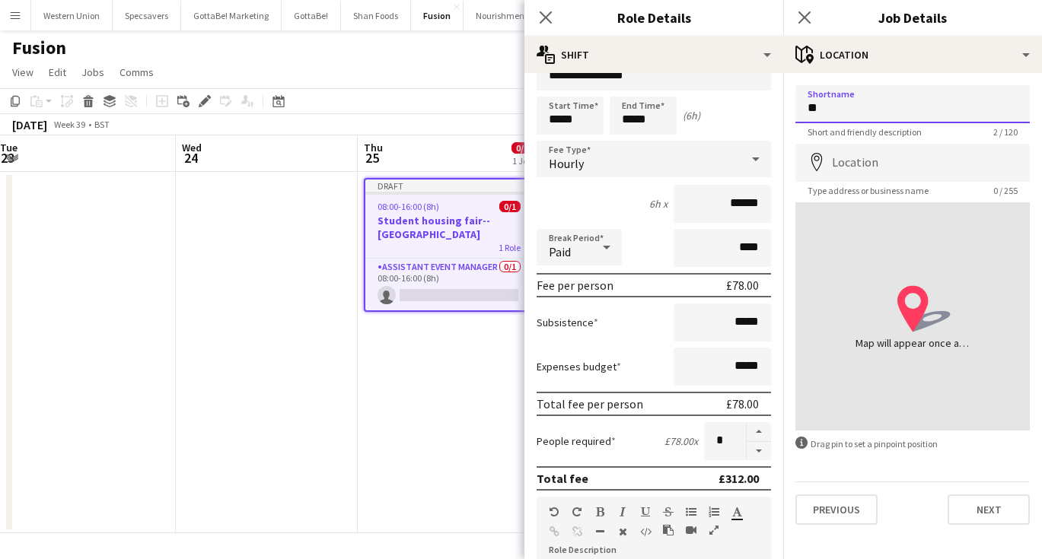
type input "*"
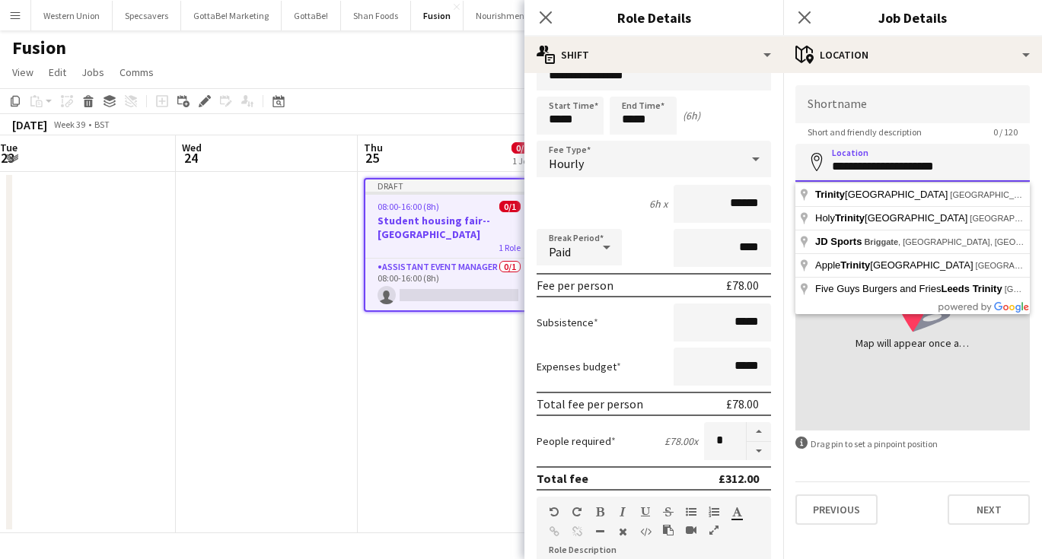
paste input "*****"
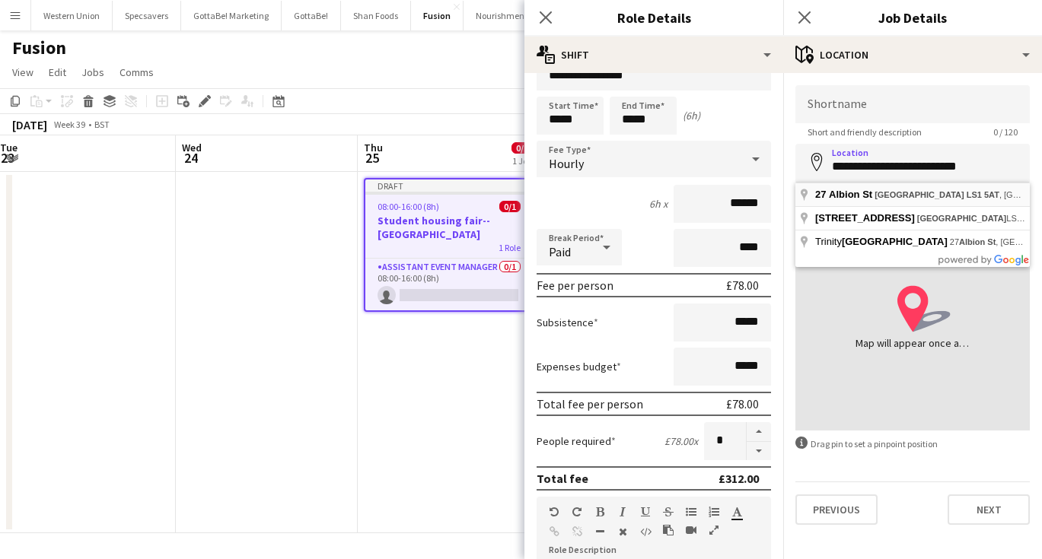
type input "**********"
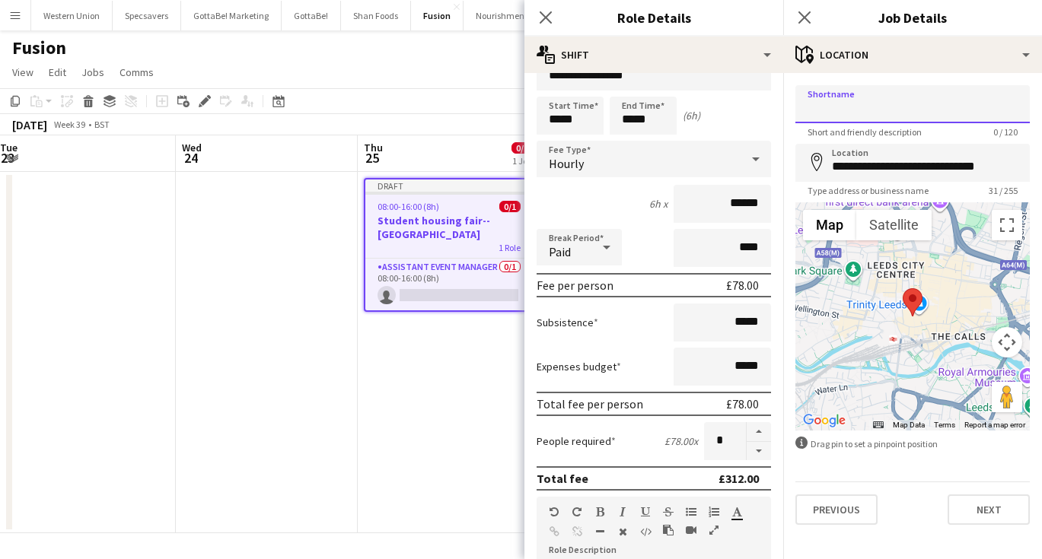
click at [902, 107] on input "Shortname" at bounding box center [912, 104] width 234 height 38
type input "**********"
click at [807, 12] on icon "Close pop-in" at bounding box center [804, 17] width 14 height 14
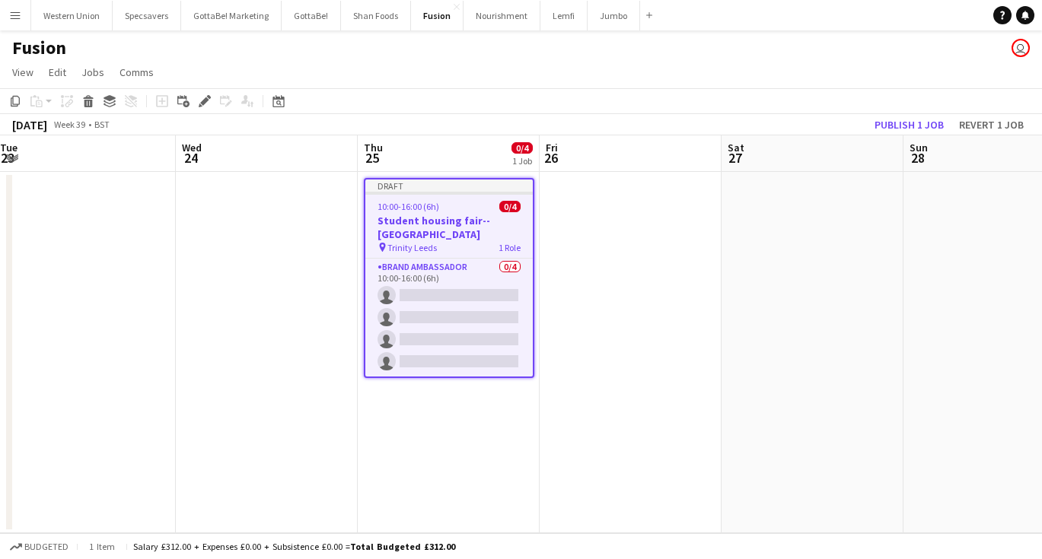
click at [624, 247] on app-date-cell at bounding box center [631, 352] width 182 height 361
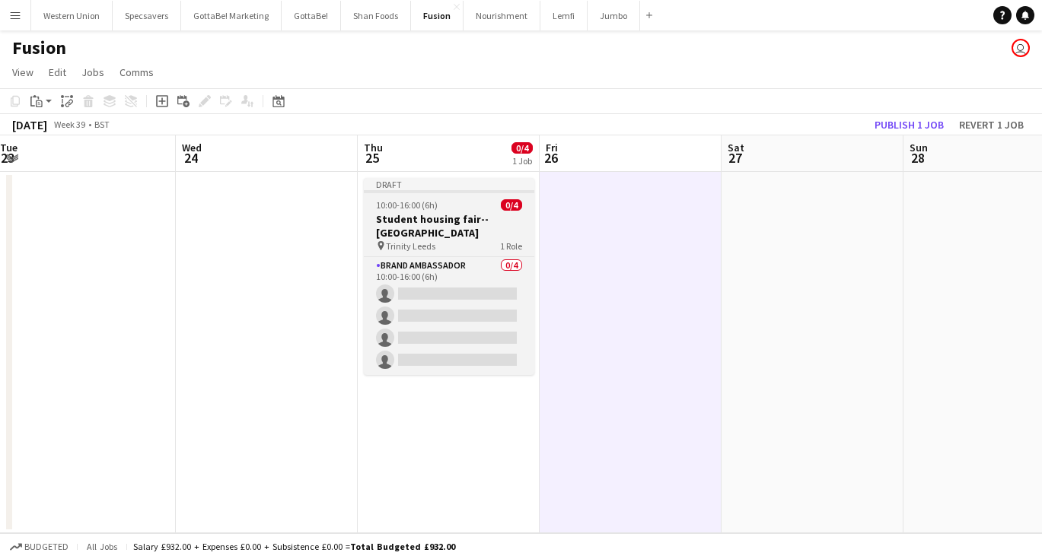
click at [428, 211] on app-job-card "Draft 10:00-16:00 (6h) 0/4 Student housing fair--[GEOGRAPHIC_DATA] pin Trinity …" at bounding box center [449, 276] width 170 height 197
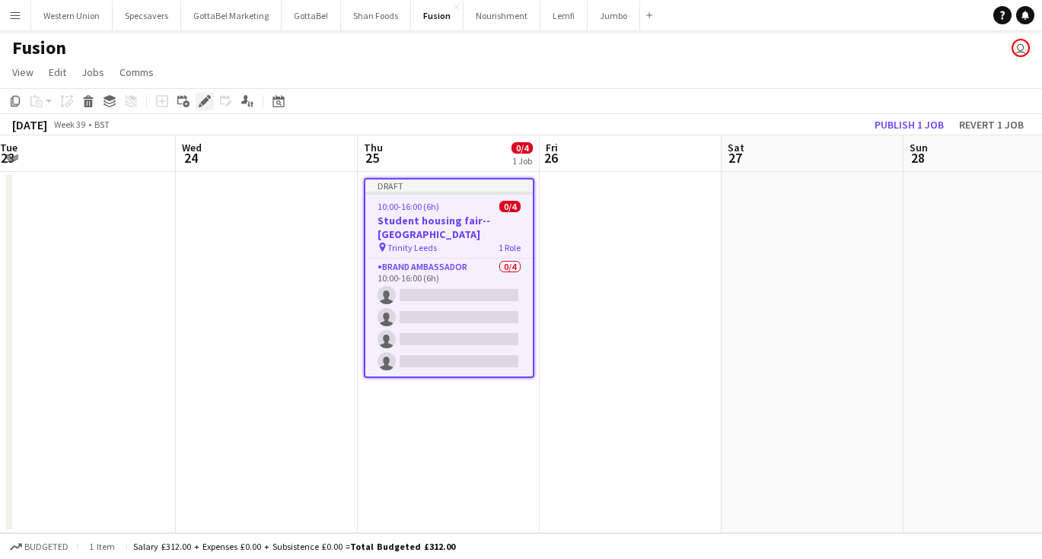
click at [205, 97] on icon "Edit" at bounding box center [205, 101] width 12 height 12
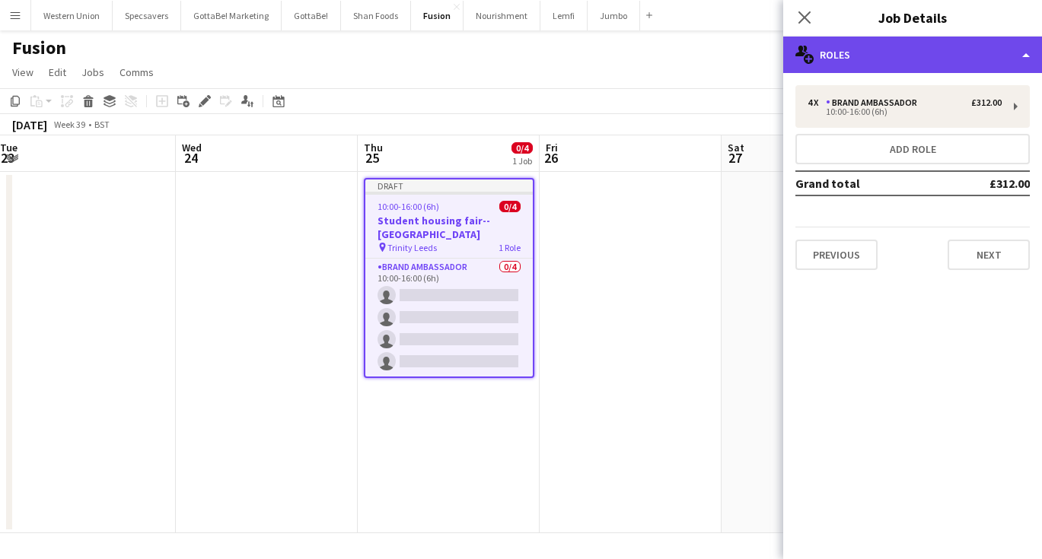
click at [941, 47] on div "multiple-users-add Roles" at bounding box center [912, 55] width 259 height 37
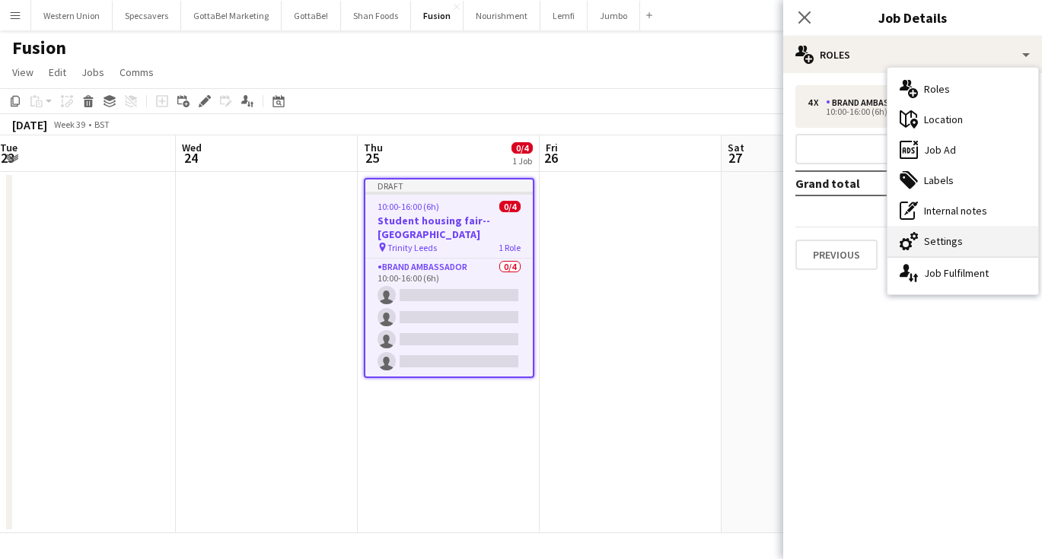
click at [945, 247] on div "cog-double-3 Settings" at bounding box center [962, 241] width 151 height 30
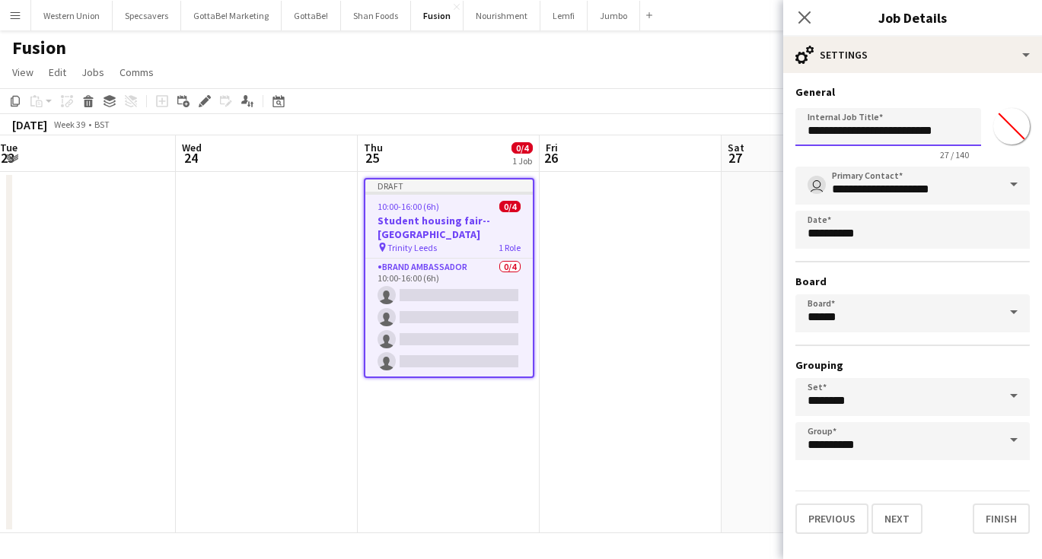
click at [956, 126] on input "**********" at bounding box center [888, 127] width 186 height 38
type input "**********"
click at [813, 11] on app-icon "Close pop-in" at bounding box center [805, 18] width 22 height 22
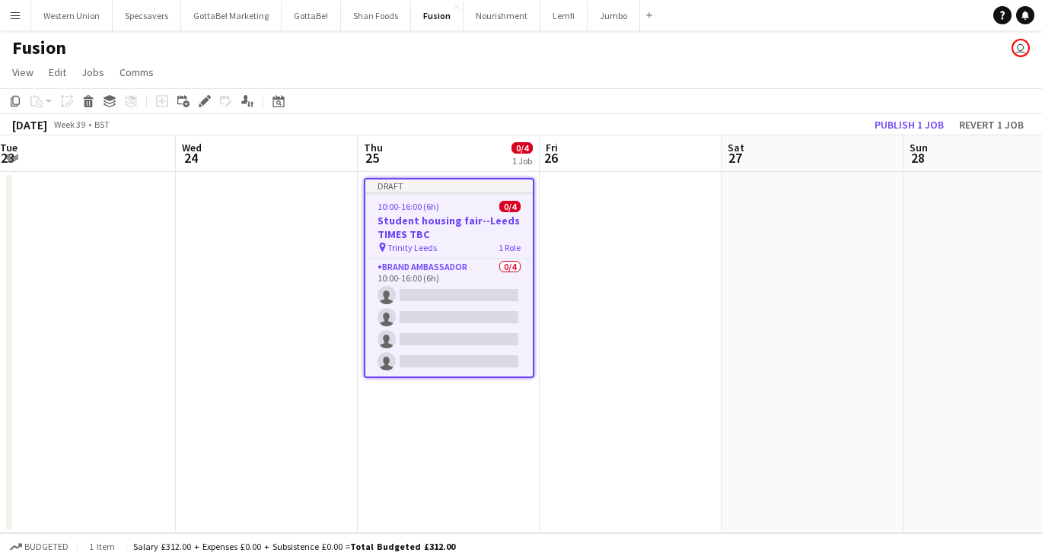
click at [443, 390] on app-date-cell "Draft 10:00-16:00 (6h) 0/4 Student housing fair--Leeds TIMES TBC pin Trinity Le…" at bounding box center [449, 352] width 182 height 361
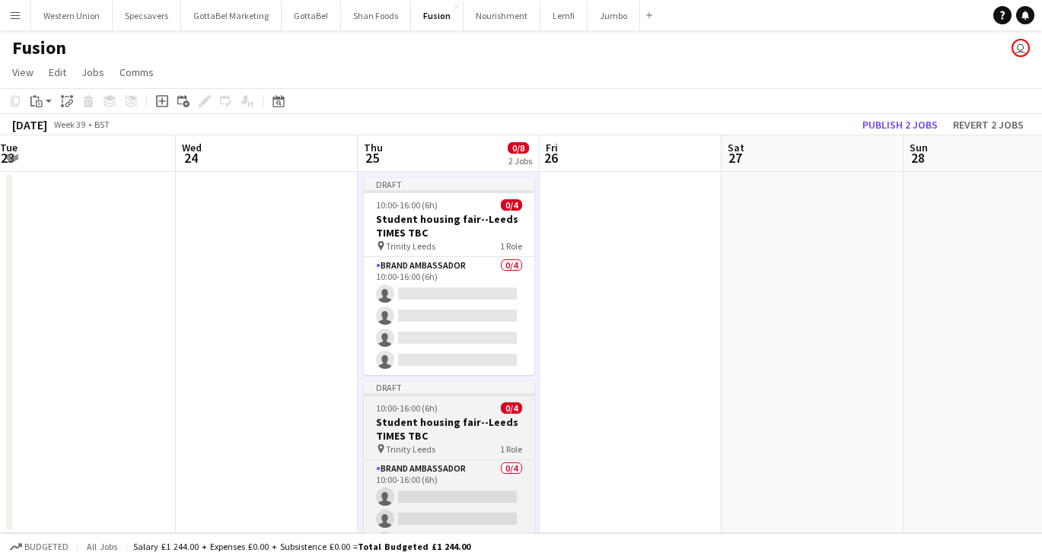
click at [469, 418] on h3 "Student housing fair--Leeds TIMES TBC" at bounding box center [449, 428] width 170 height 27
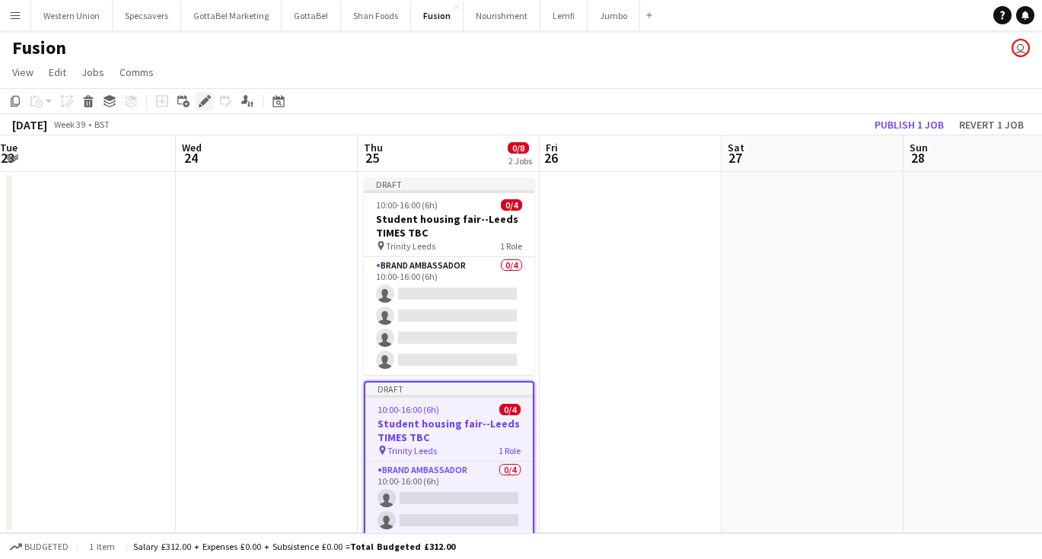
click at [203, 96] on icon "Edit" at bounding box center [205, 101] width 12 height 12
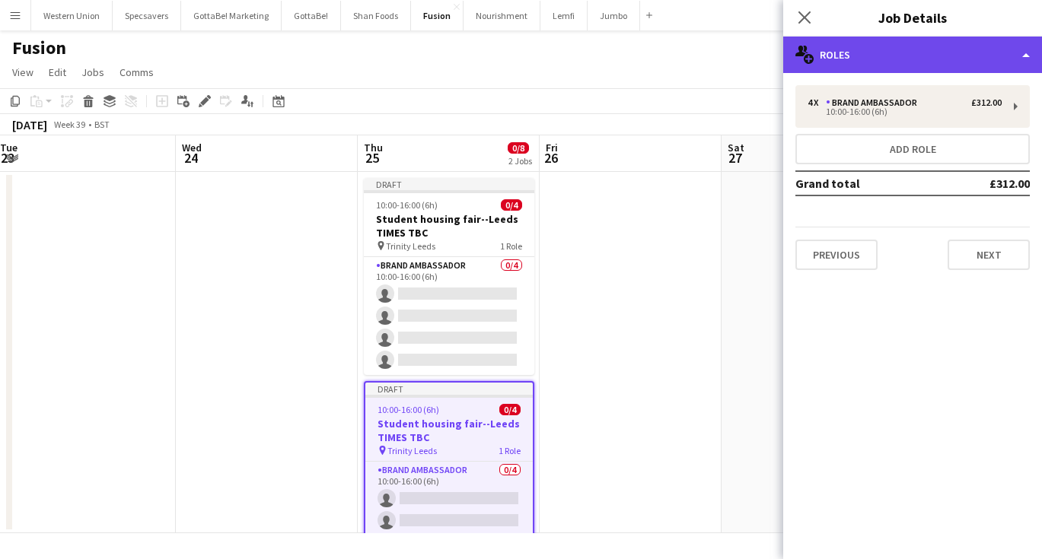
click at [902, 55] on div "multiple-users-add Roles" at bounding box center [912, 55] width 259 height 37
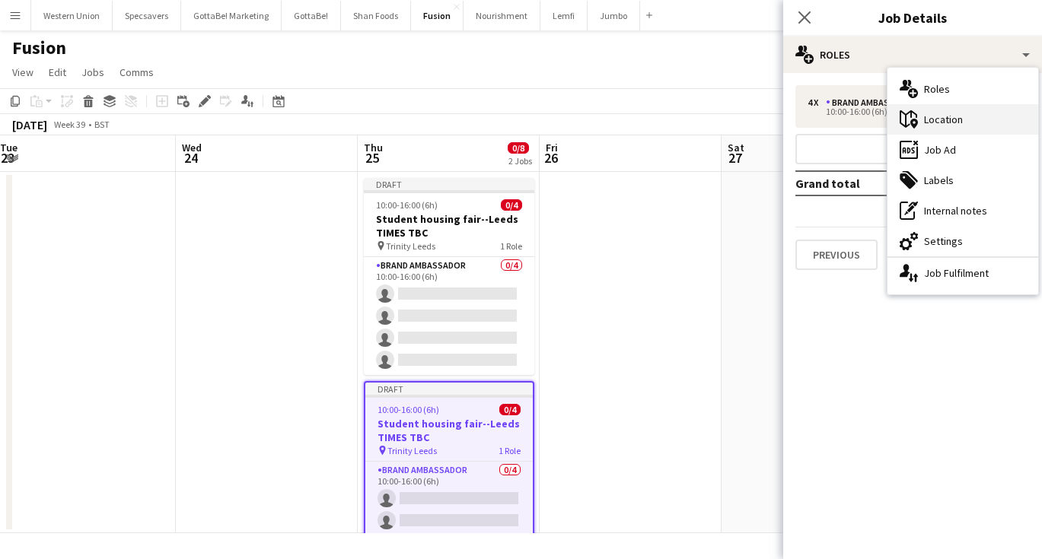
click at [951, 125] on div "maps-pin-1 Location" at bounding box center [962, 119] width 151 height 30
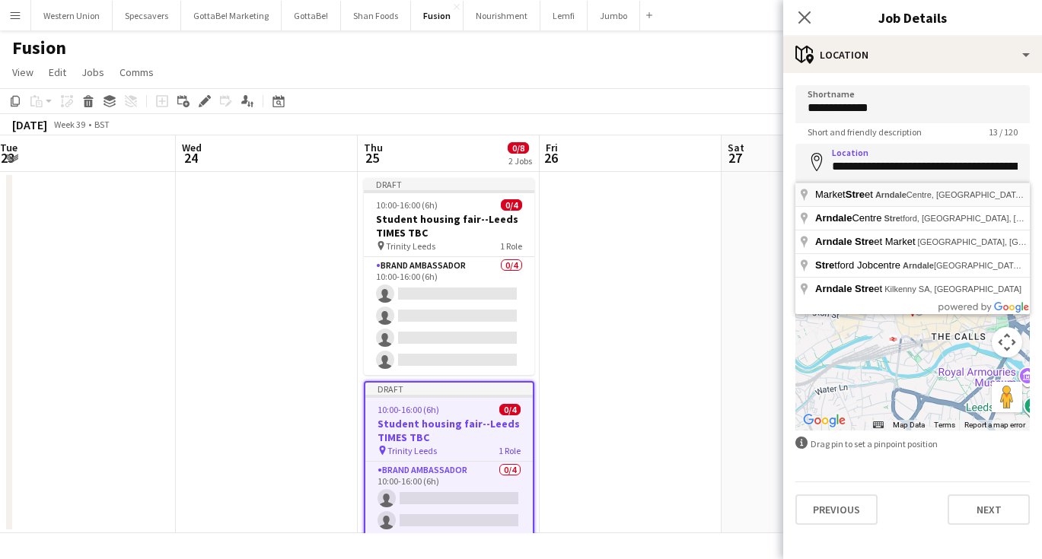
type input "**********"
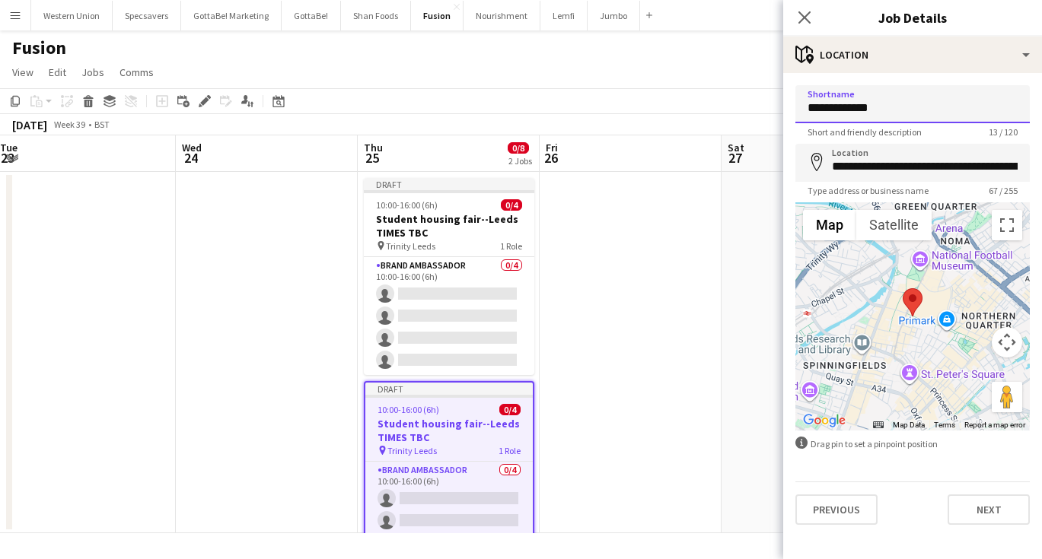
drag, startPoint x: 880, startPoint y: 109, endPoint x: 806, endPoint y: 107, distance: 74.6
type input "**********"
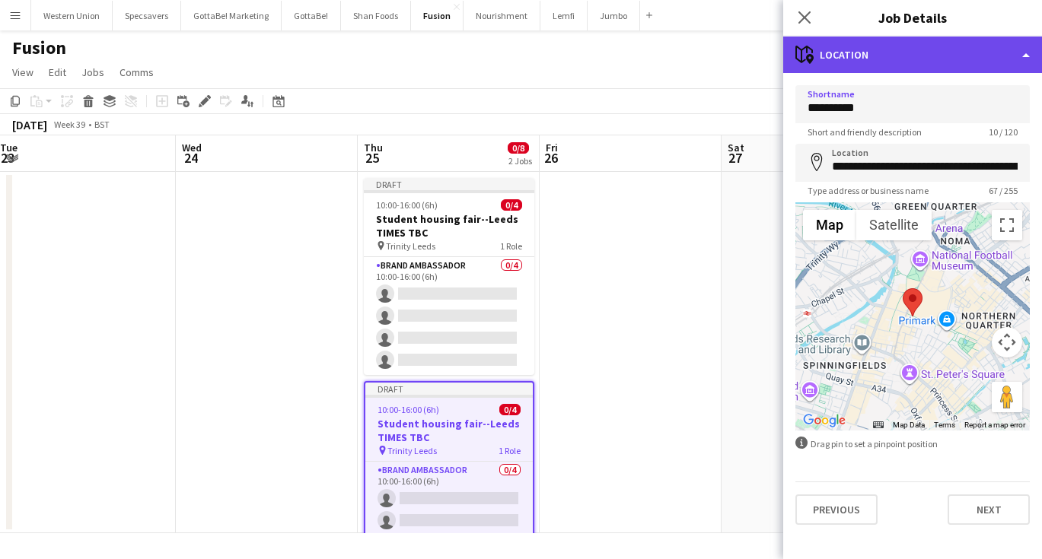
click at [906, 41] on div "maps-pin-1 Location" at bounding box center [912, 55] width 259 height 37
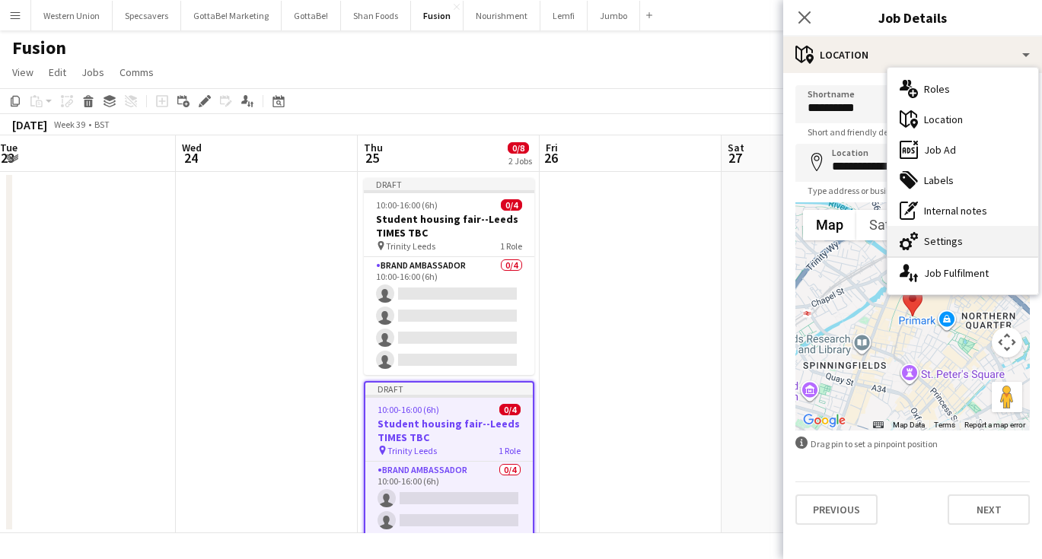
click at [929, 239] on div "cog-double-3 Settings" at bounding box center [962, 241] width 151 height 30
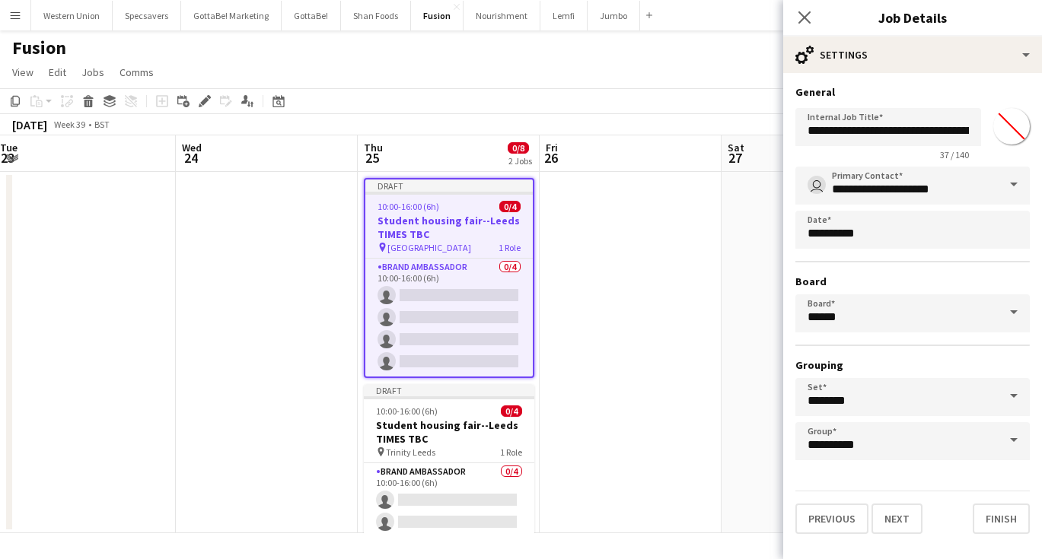
type input "*******"
drag, startPoint x: 917, startPoint y: 130, endPoint x: 947, endPoint y: 132, distance: 29.8
click at [947, 132] on input "**********" at bounding box center [888, 127] width 186 height 38
type input "**********"
click at [811, 20] on icon "Close pop-in" at bounding box center [804, 17] width 14 height 14
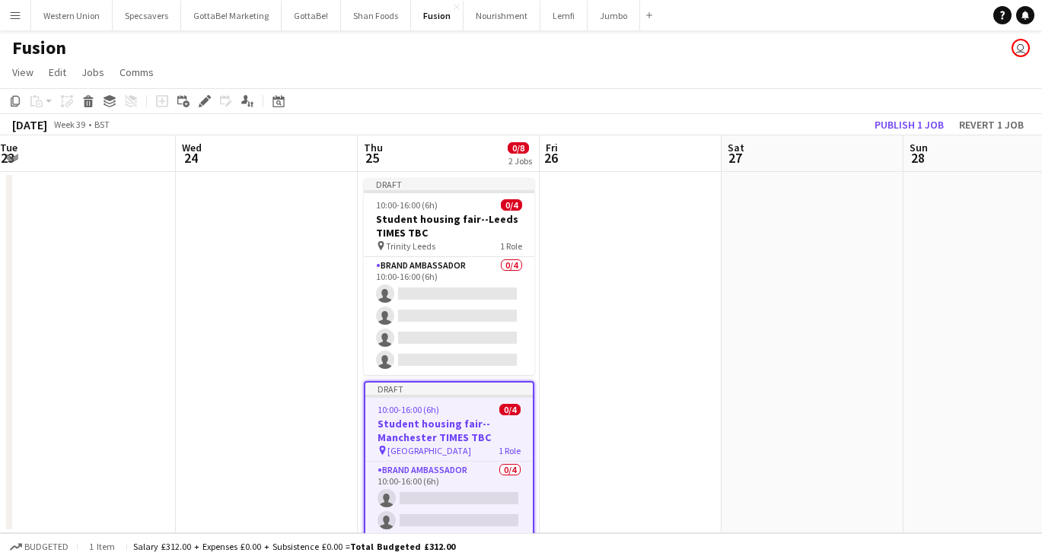
click at [681, 280] on app-date-cell at bounding box center [631, 352] width 182 height 361
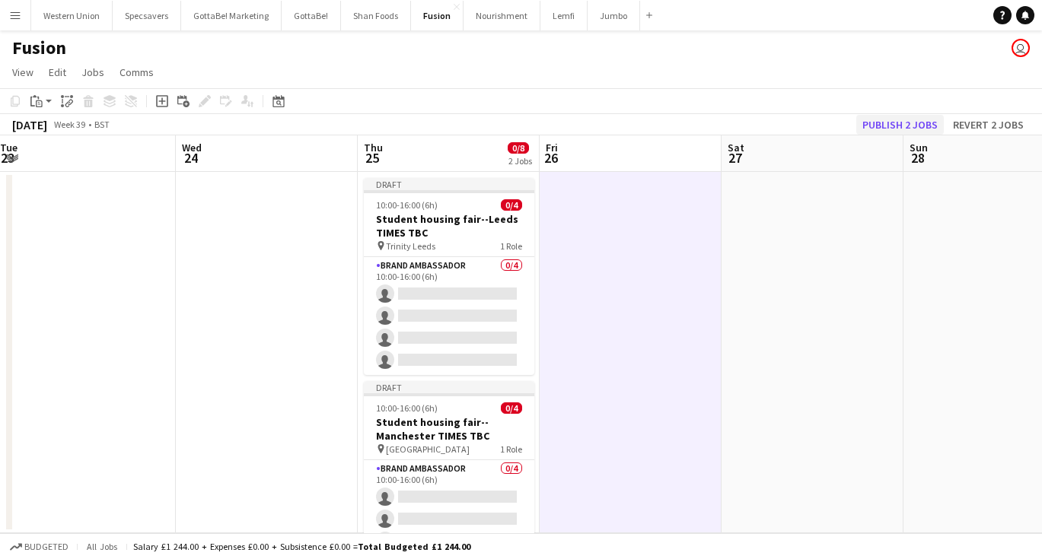
click at [892, 126] on button "Publish 2 jobs" at bounding box center [900, 125] width 88 height 20
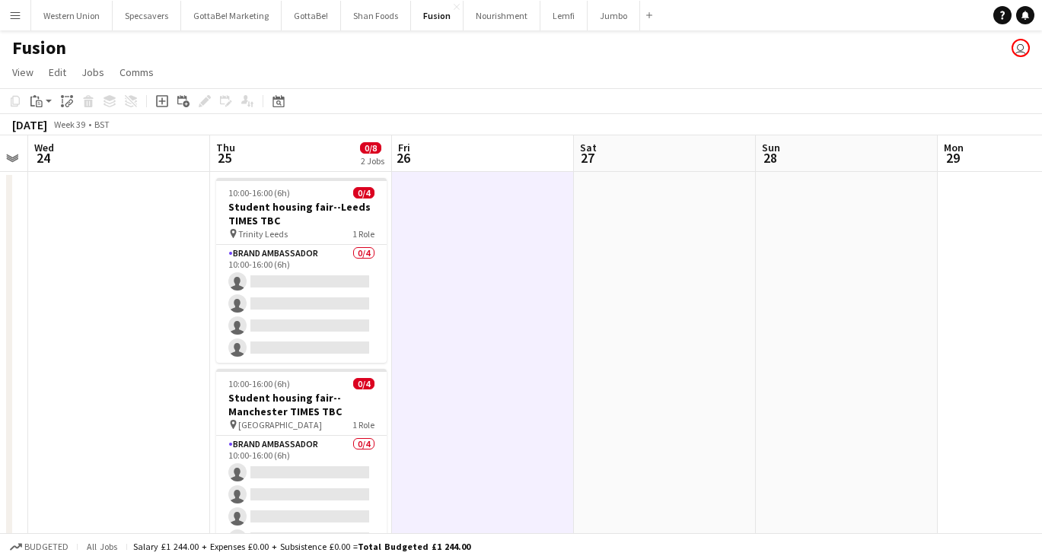
scroll to position [0, 327]
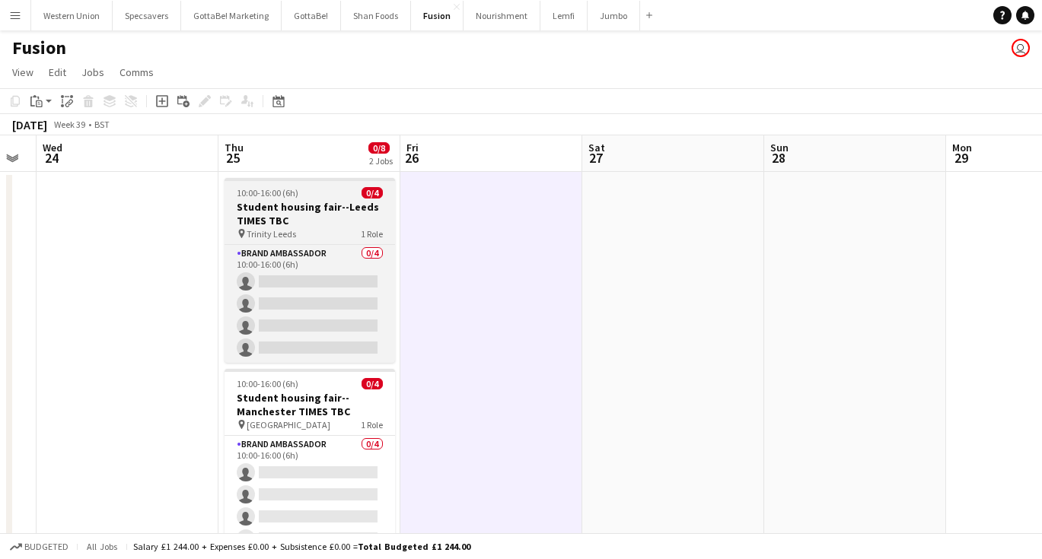
click at [335, 214] on h3 "Student housing fair--Leeds TIMES TBC" at bounding box center [309, 213] width 170 height 27
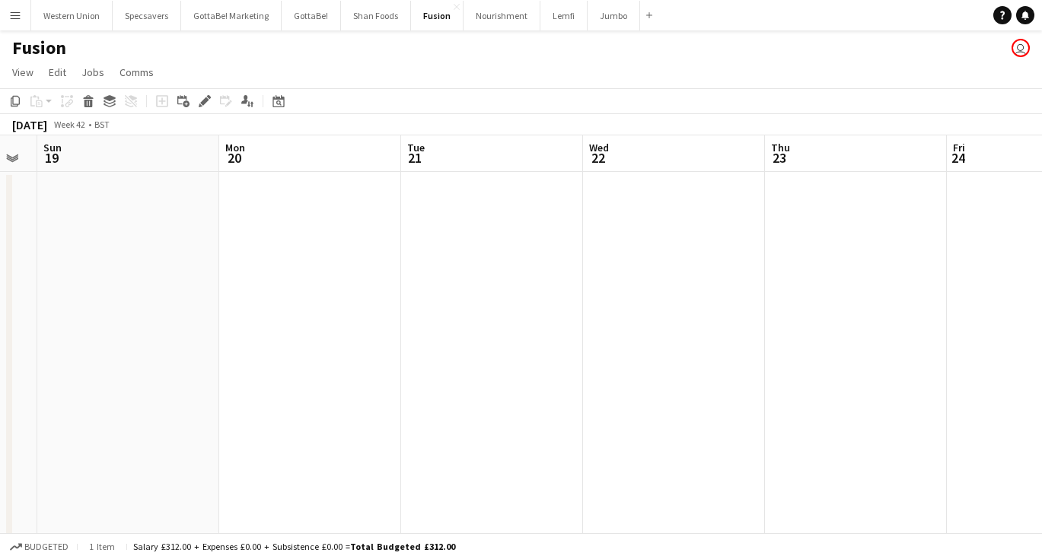
scroll to position [0, 547]
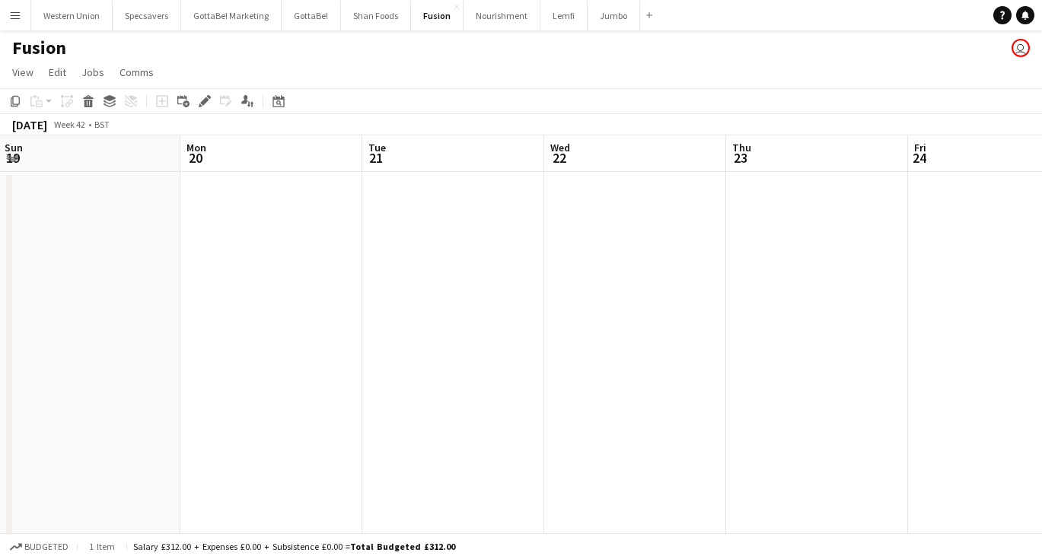
click at [619, 284] on app-date-cell at bounding box center [635, 379] width 182 height 415
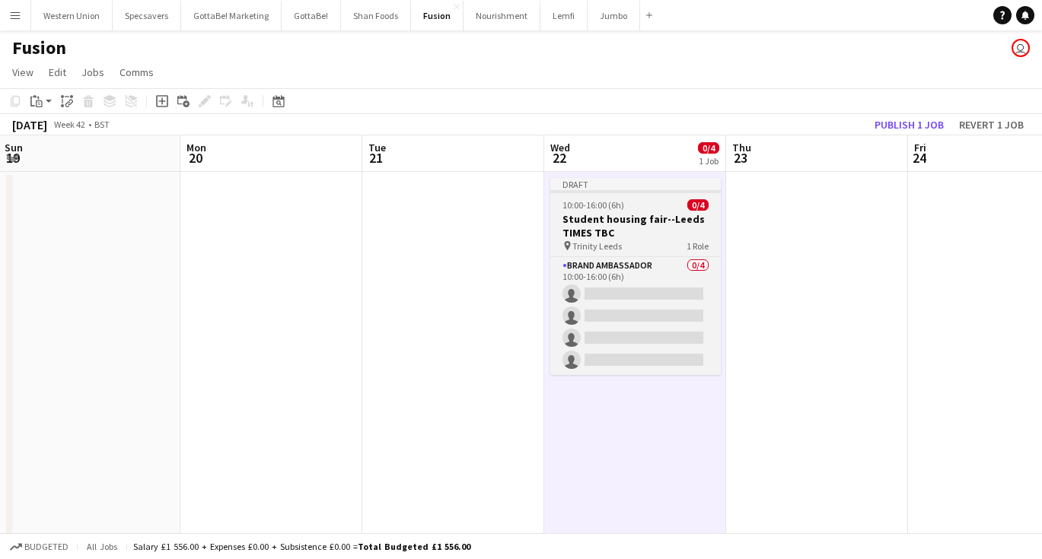
click at [642, 226] on h3 "Student housing fair--Leeds TIMES TBC" at bounding box center [635, 225] width 170 height 27
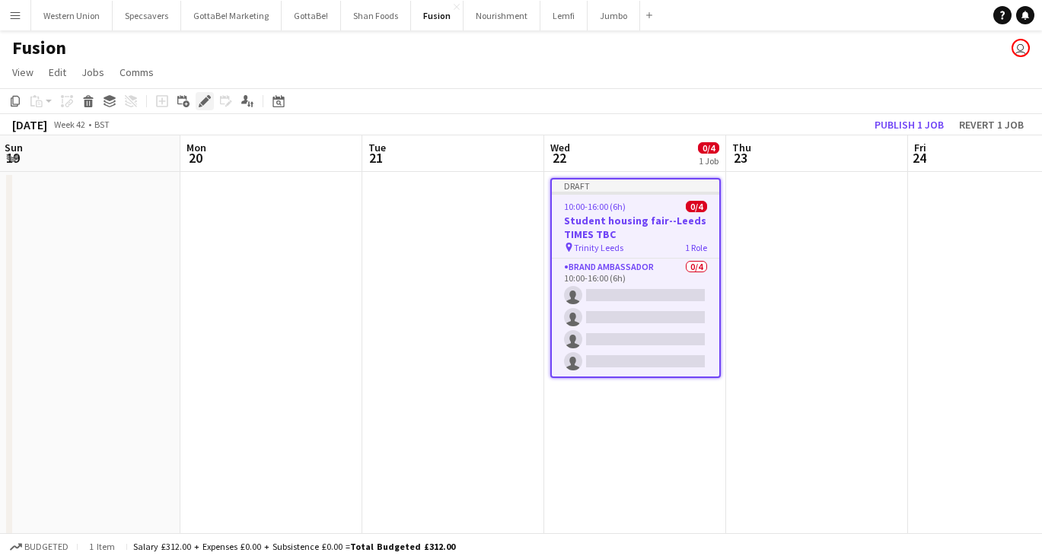
click at [204, 100] on icon at bounding box center [204, 101] width 8 height 8
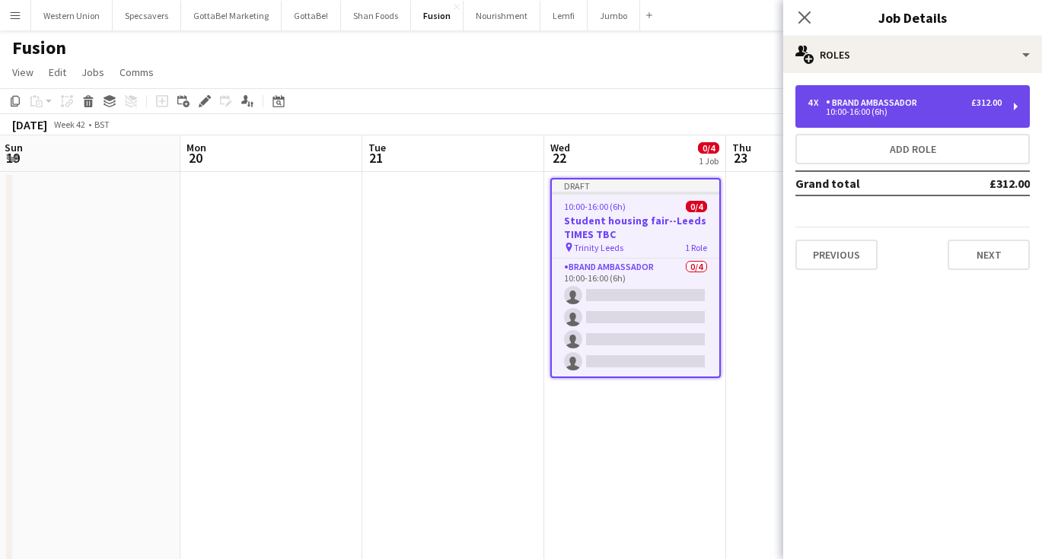
click at [944, 107] on div "4 x Brand Ambassador £312.00" at bounding box center [904, 102] width 194 height 11
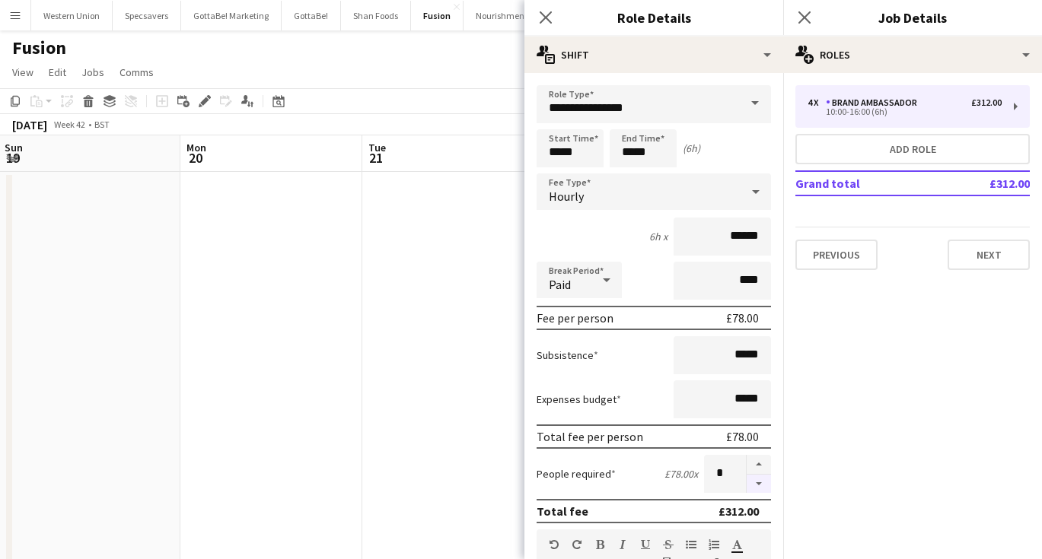
click at [759, 486] on button "button" at bounding box center [758, 484] width 24 height 19
type input "*"
drag, startPoint x: 761, startPoint y: 234, endPoint x: 748, endPoint y: 234, distance: 12.9
click at [748, 234] on input "******" at bounding box center [721, 237] width 97 height 38
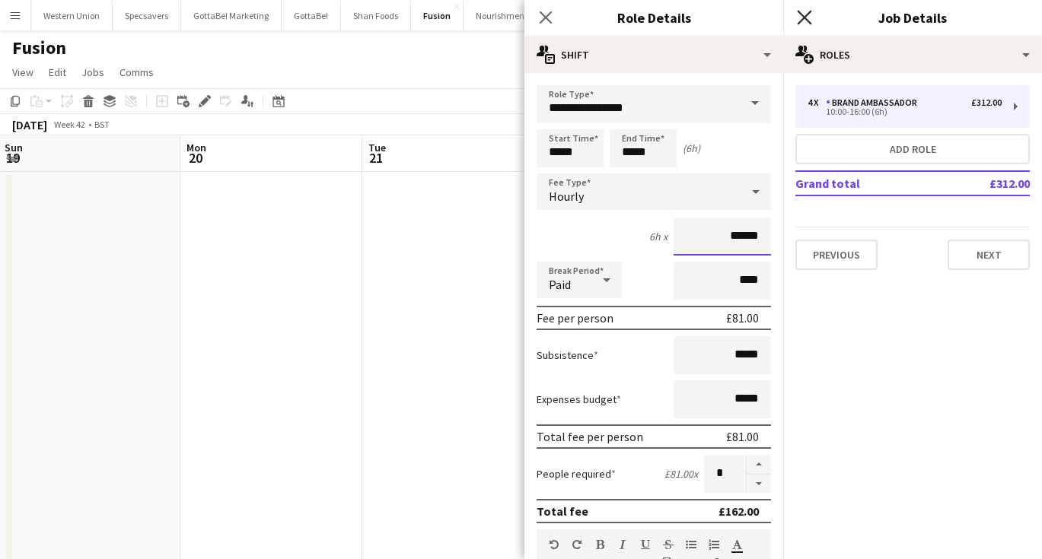
type input "******"
click at [807, 17] on icon "Close pop-in" at bounding box center [804, 17] width 14 height 14
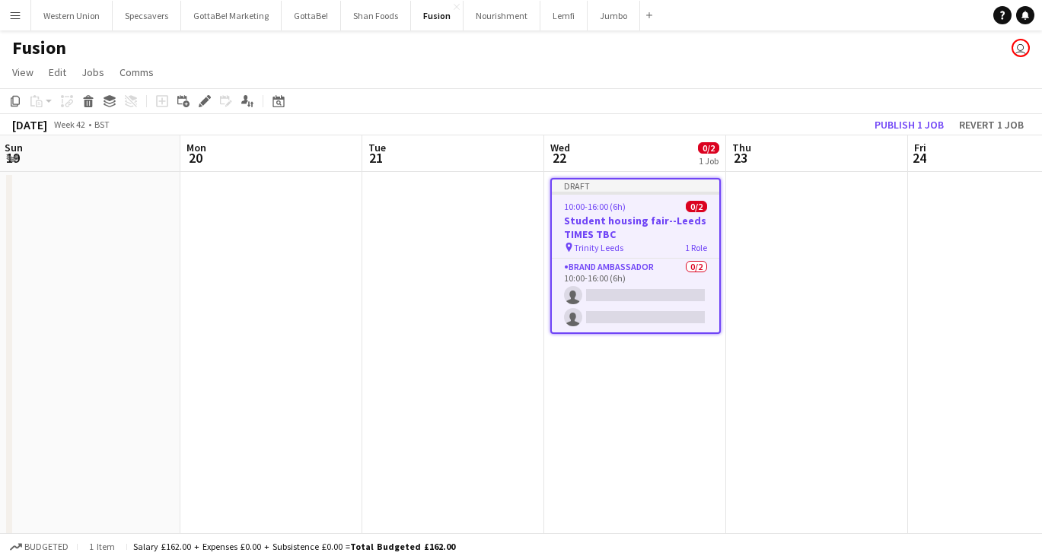
click at [686, 393] on app-date-cell "Draft 10:00-16:00 (6h) 0/2 Student housing fair--Leeds TIMES TBC pin Trinity Le…" at bounding box center [635, 379] width 182 height 415
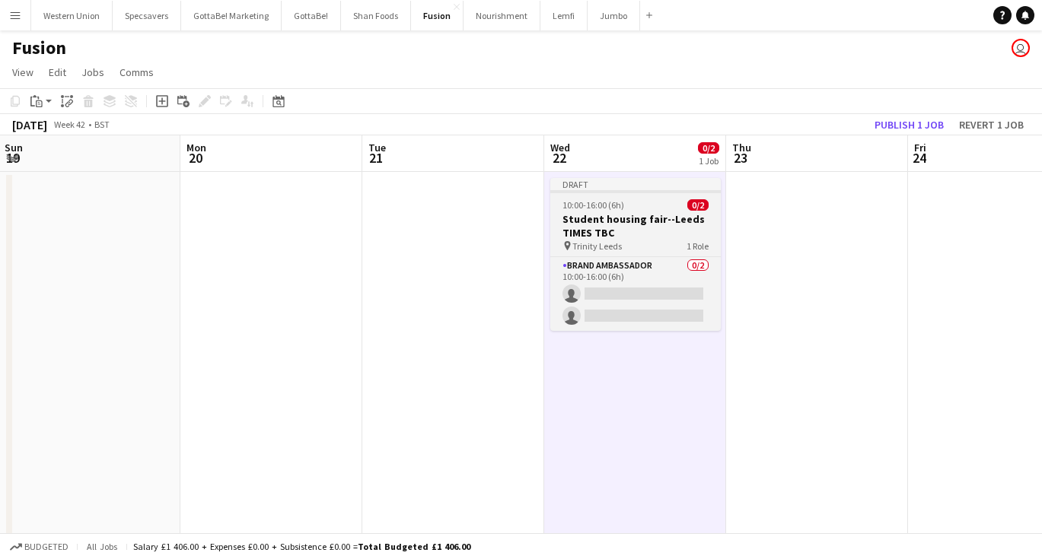
click at [626, 216] on h3 "Student housing fair--Leeds TIMES TBC" at bounding box center [635, 225] width 170 height 27
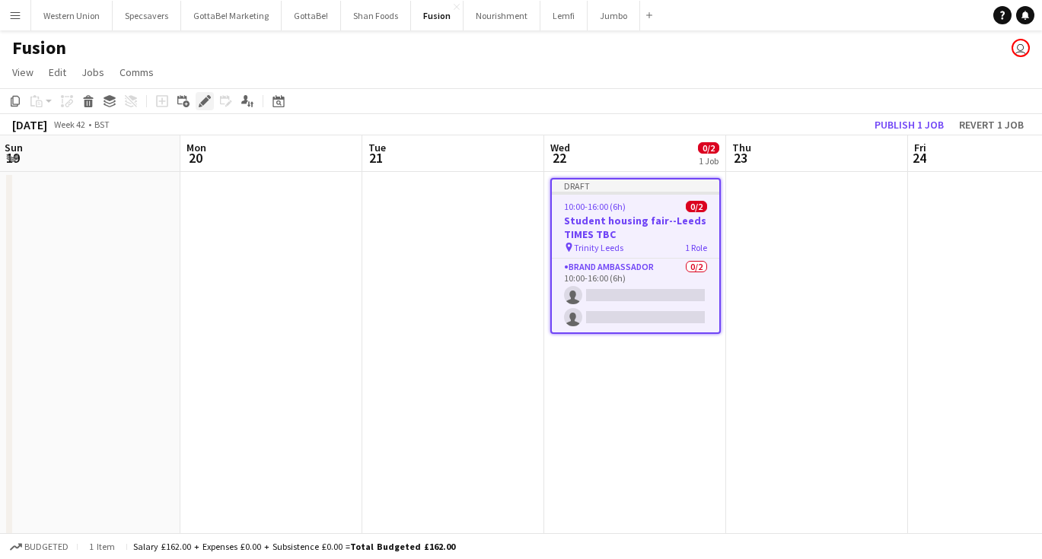
click at [207, 100] on icon at bounding box center [204, 101] width 8 height 8
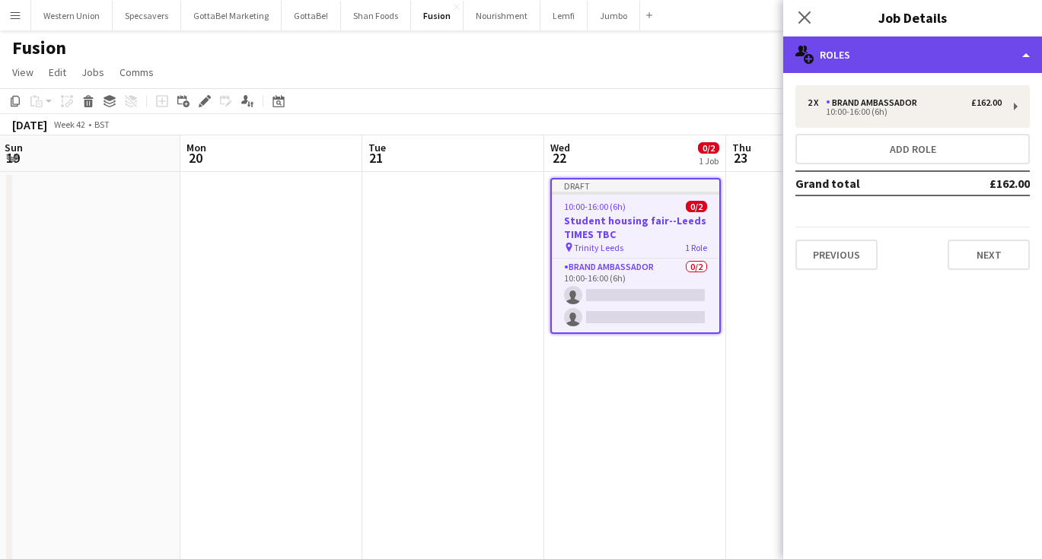
click at [858, 49] on div "multiple-users-add Roles" at bounding box center [912, 55] width 259 height 37
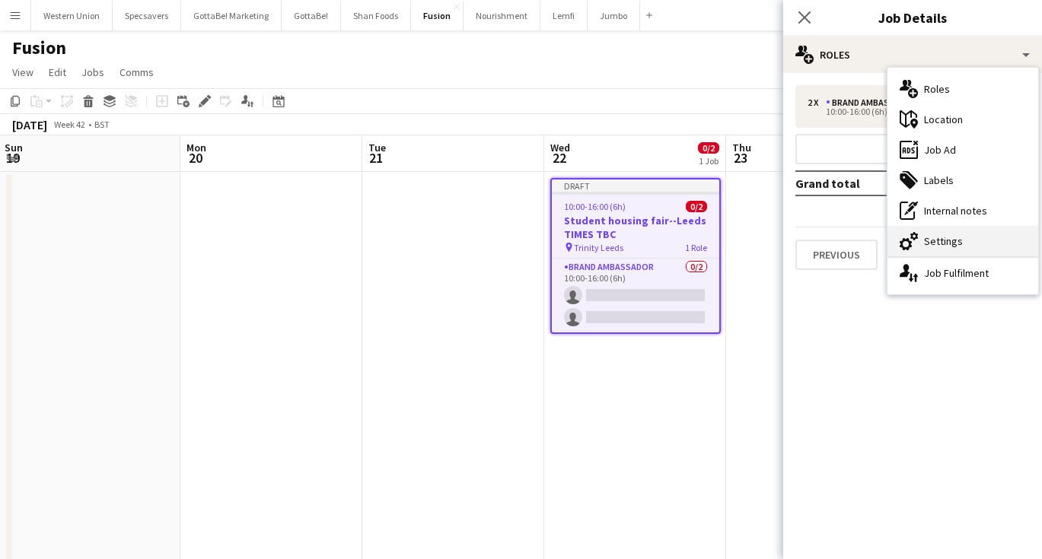
click at [961, 240] on div "cog-double-3 Settings" at bounding box center [962, 241] width 151 height 30
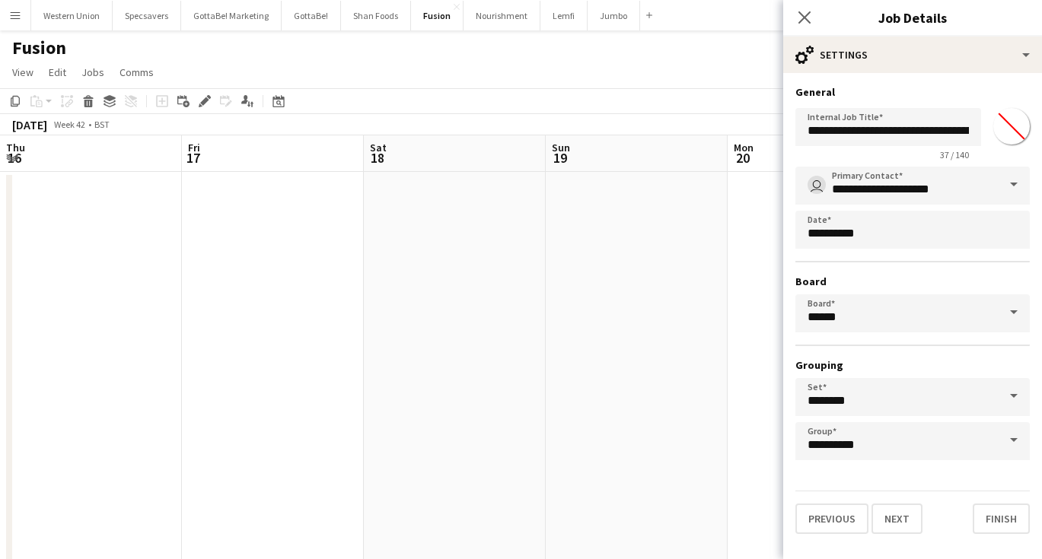
scroll to position [0, 547]
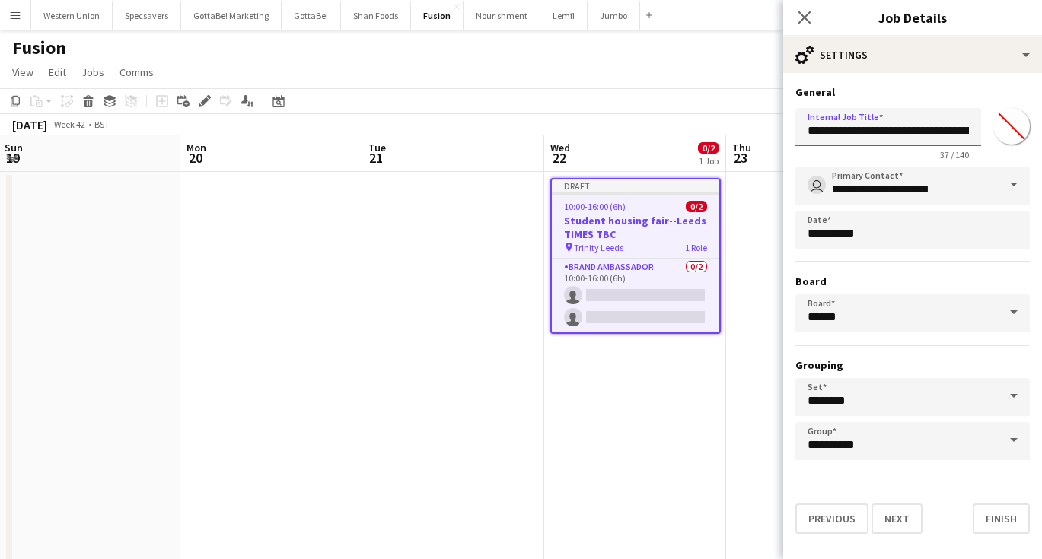
drag, startPoint x: 947, startPoint y: 134, endPoint x: 917, endPoint y: 133, distance: 30.4
click at [917, 133] on input "**********" at bounding box center [888, 127] width 186 height 38
type input "**********"
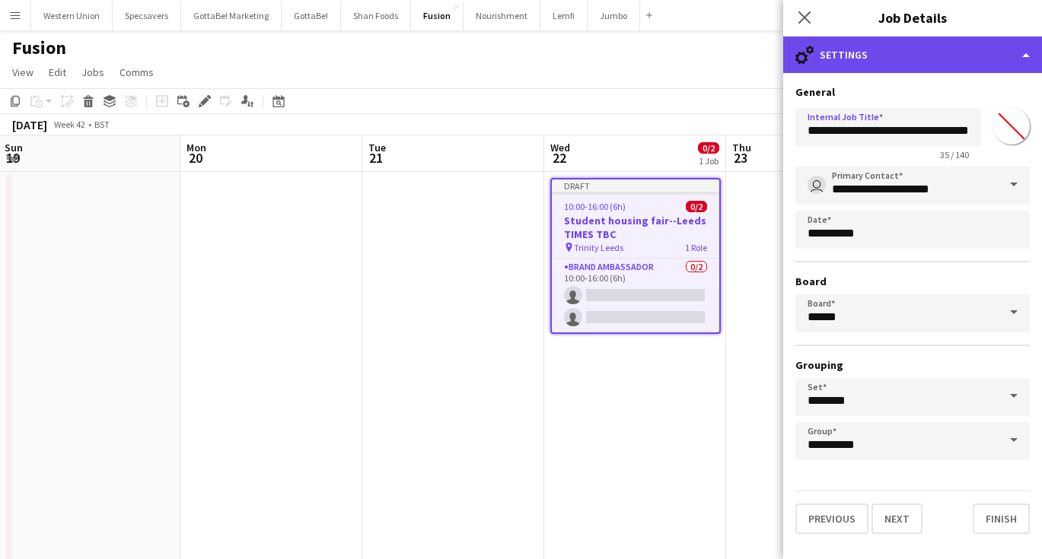
click at [861, 60] on div "cog-double-3 Settings" at bounding box center [912, 55] width 259 height 37
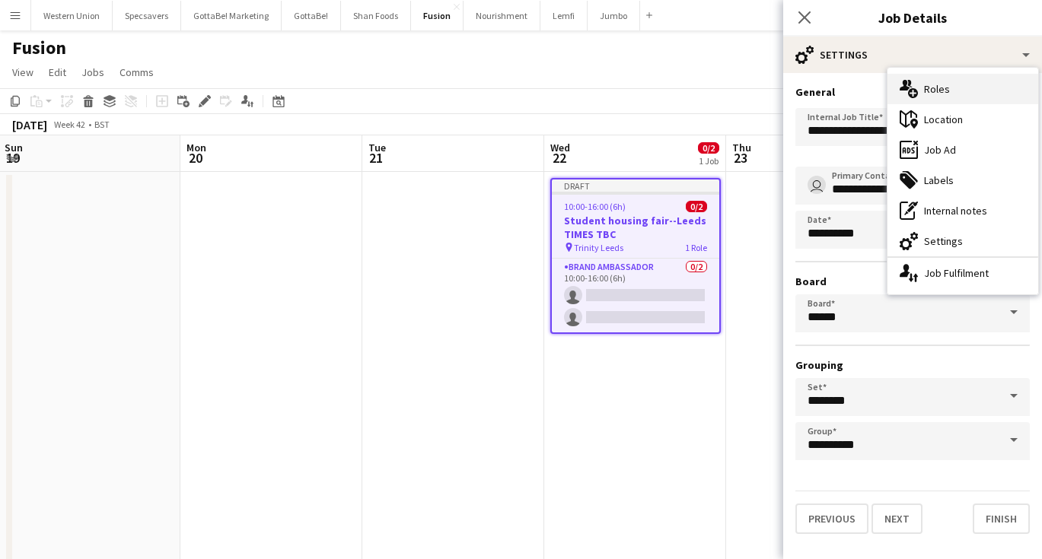
click at [934, 95] on div "multiple-users-add Roles" at bounding box center [962, 89] width 151 height 30
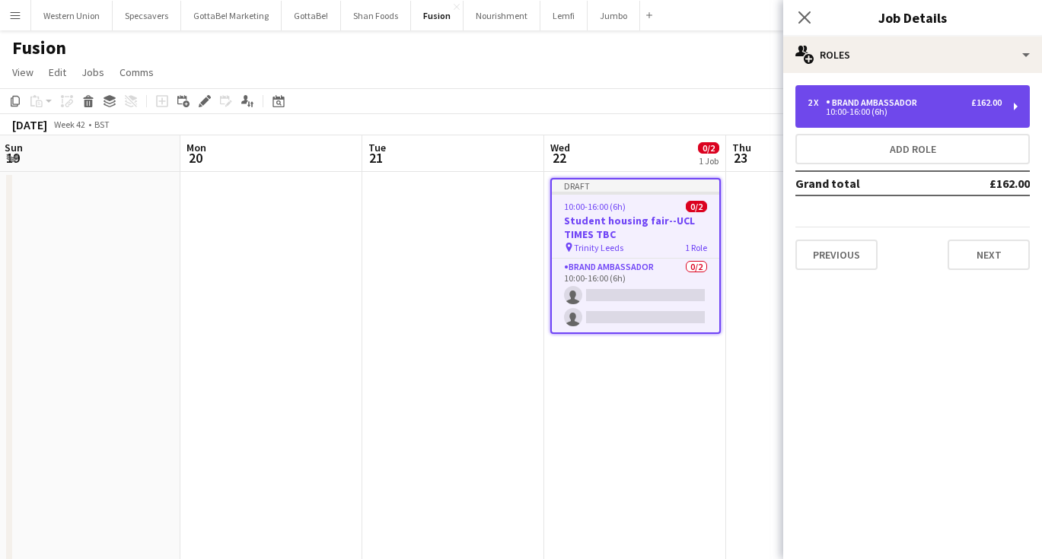
click at [876, 121] on div "2 x Brand Ambassador £162.00 10:00-16:00 (6h)" at bounding box center [912, 106] width 234 height 43
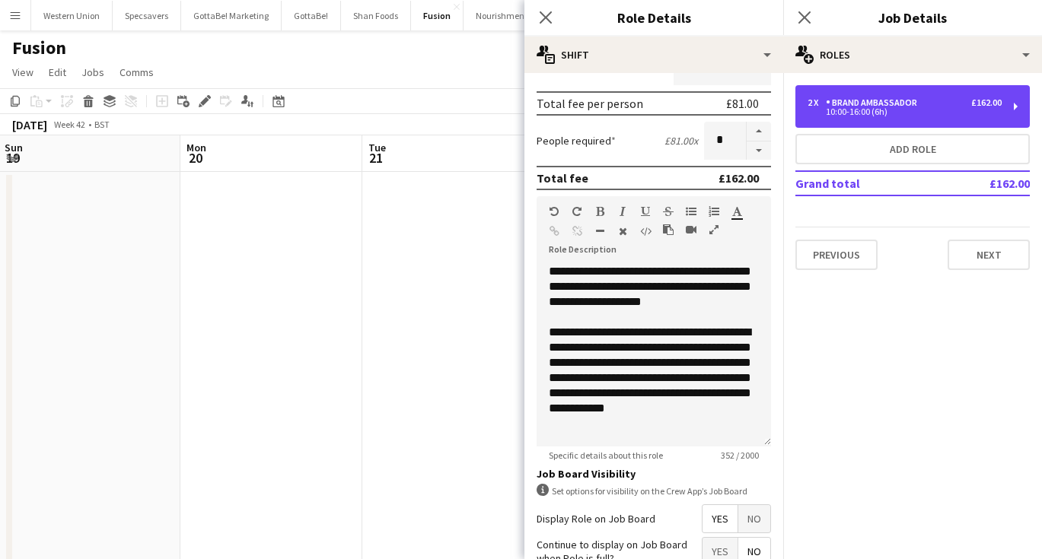
scroll to position [339, 0]
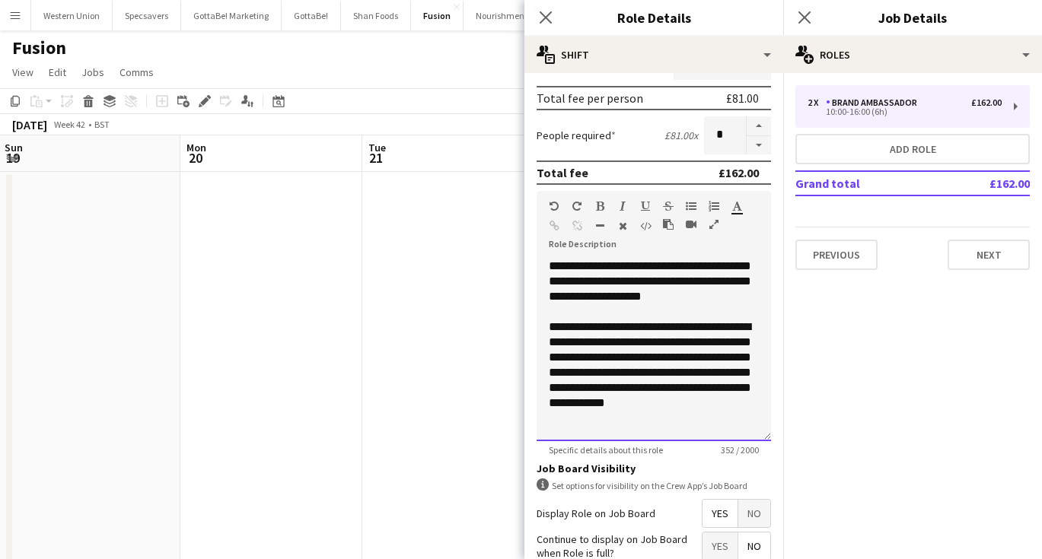
click at [648, 424] on div "**********" at bounding box center [654, 373] width 210 height 107
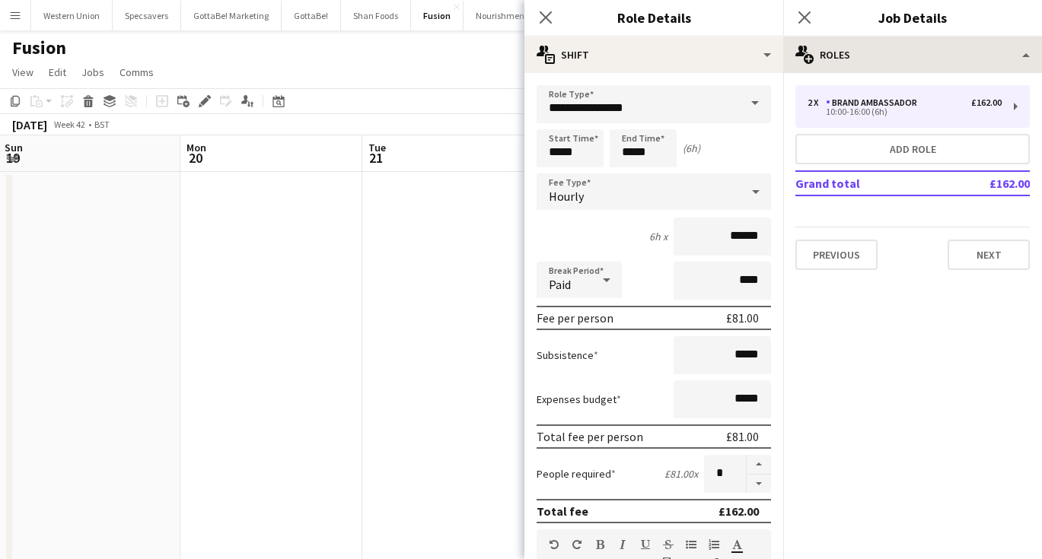
scroll to position [0, 0]
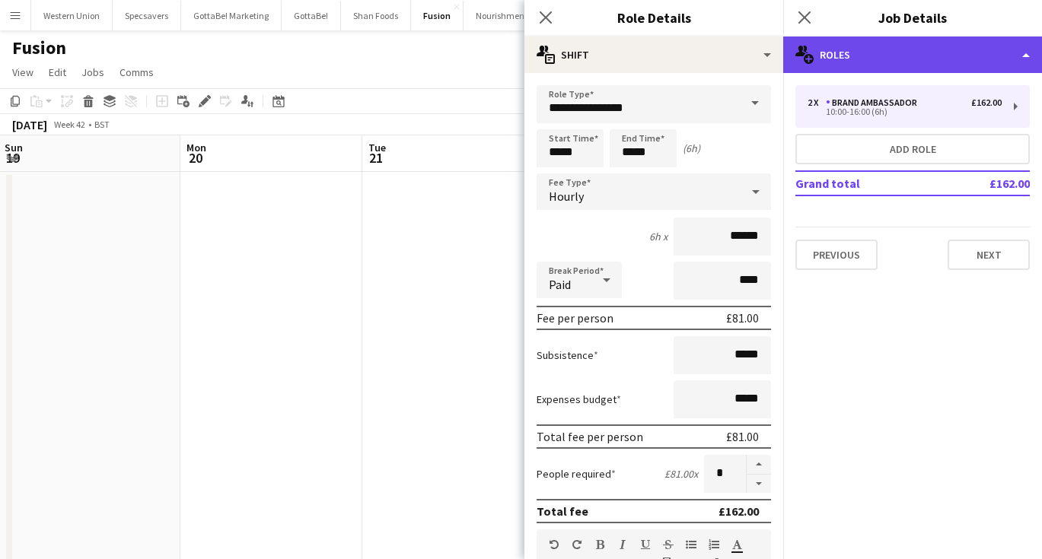
click at [867, 56] on div "multiple-users-add Roles" at bounding box center [912, 55] width 259 height 37
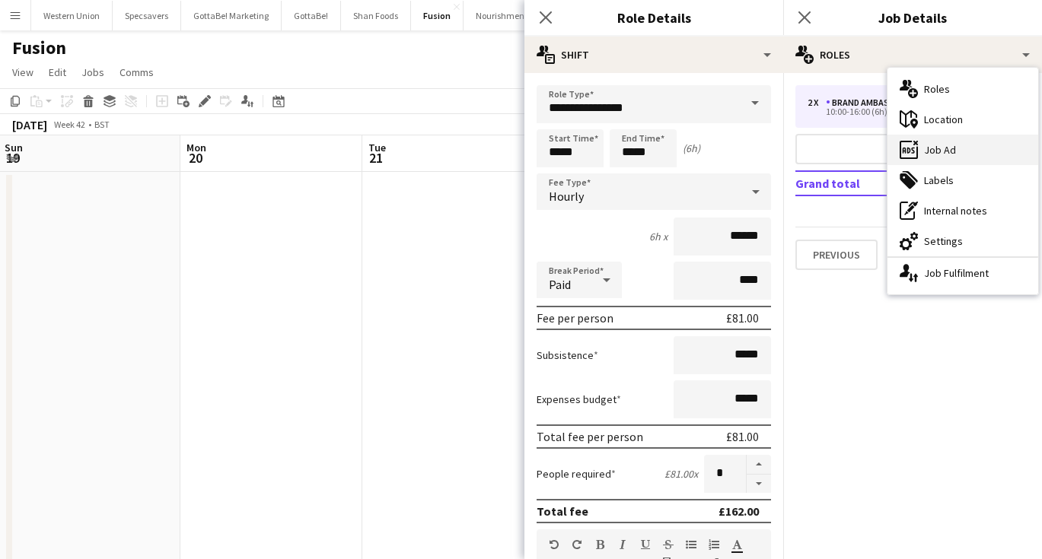
click at [954, 151] on div "ads-window Job Ad" at bounding box center [962, 150] width 151 height 30
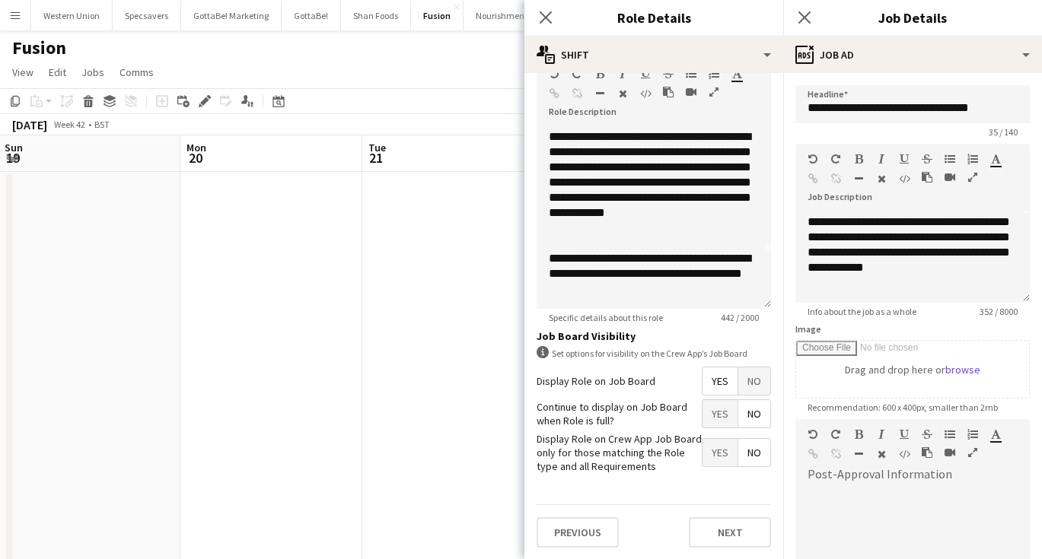
scroll to position [58, 0]
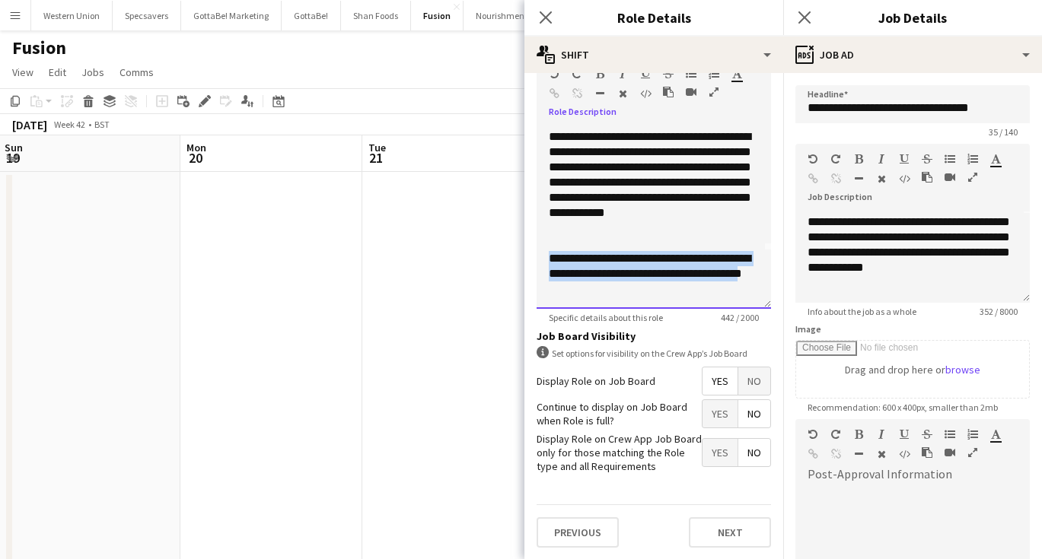
drag, startPoint x: 594, startPoint y: 289, endPoint x: 551, endPoint y: 262, distance: 51.3
click at [551, 262] on div "**********" at bounding box center [654, 274] width 210 height 46
copy div "**********"
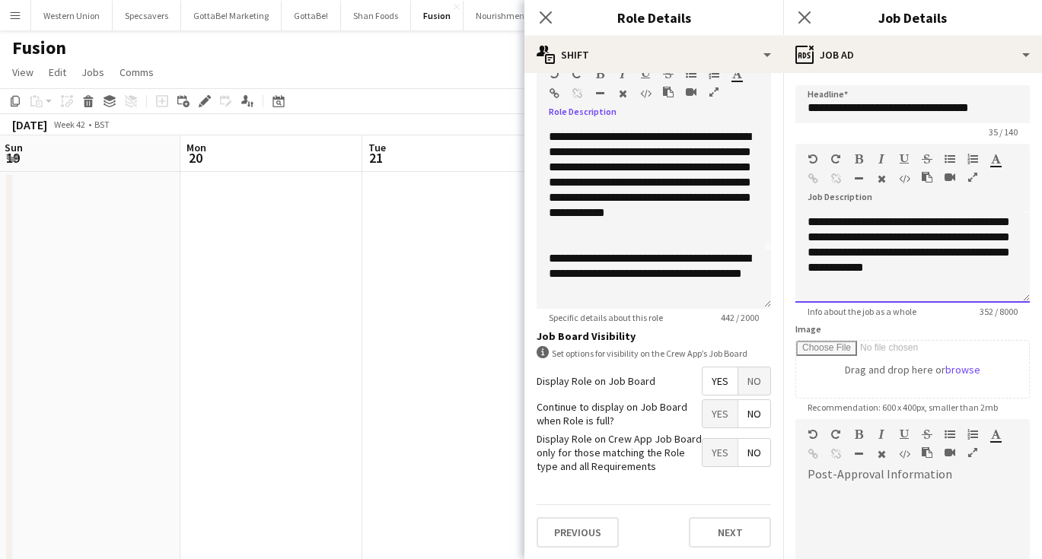
click at [927, 287] on div "**********" at bounding box center [912, 237] width 210 height 107
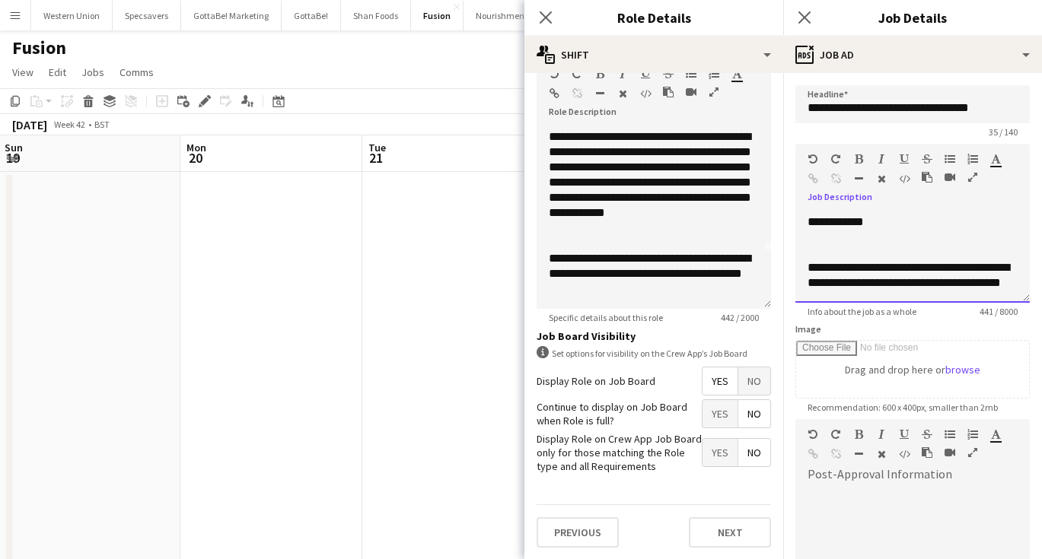
scroll to position [0, 0]
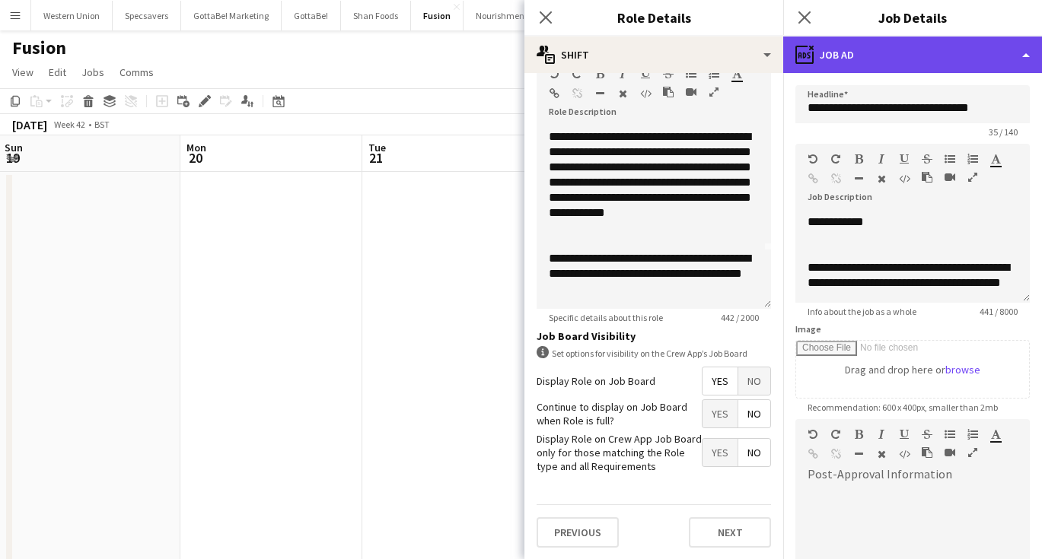
click at [902, 62] on div "ads-window Job Ad" at bounding box center [912, 55] width 259 height 37
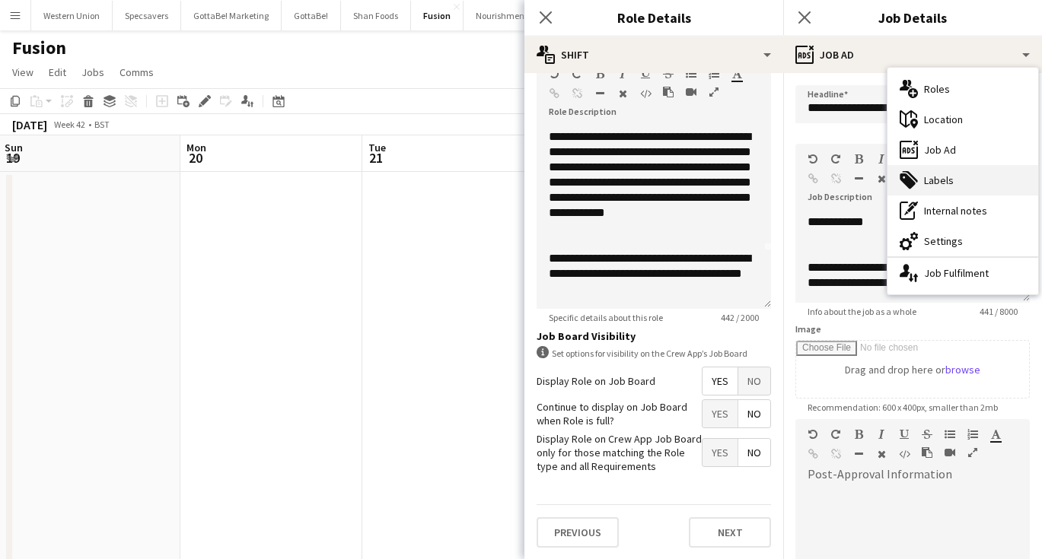
click at [946, 176] on div "tags-double Labels" at bounding box center [962, 180] width 151 height 30
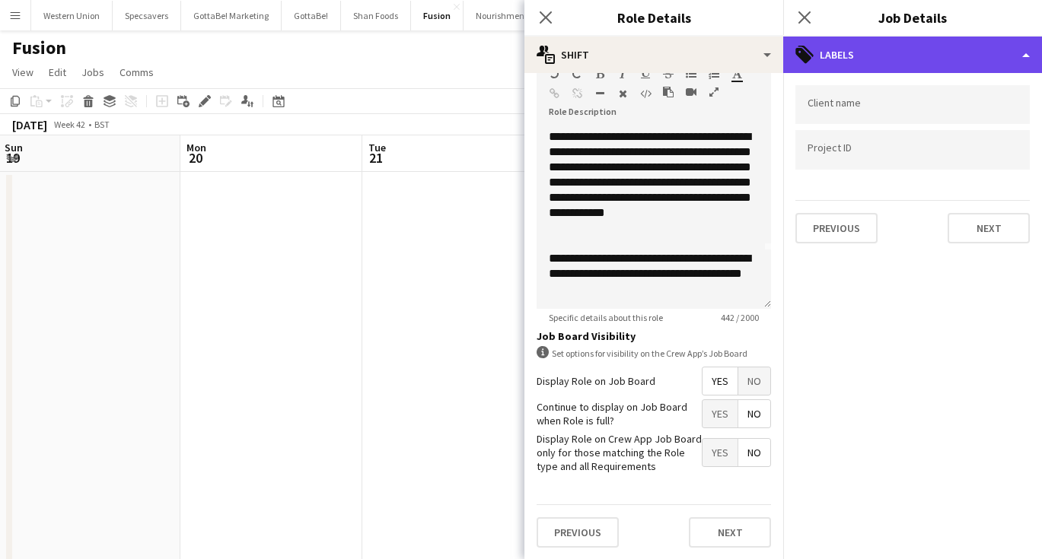
click at [890, 50] on div "tags-double Labels" at bounding box center [912, 55] width 259 height 37
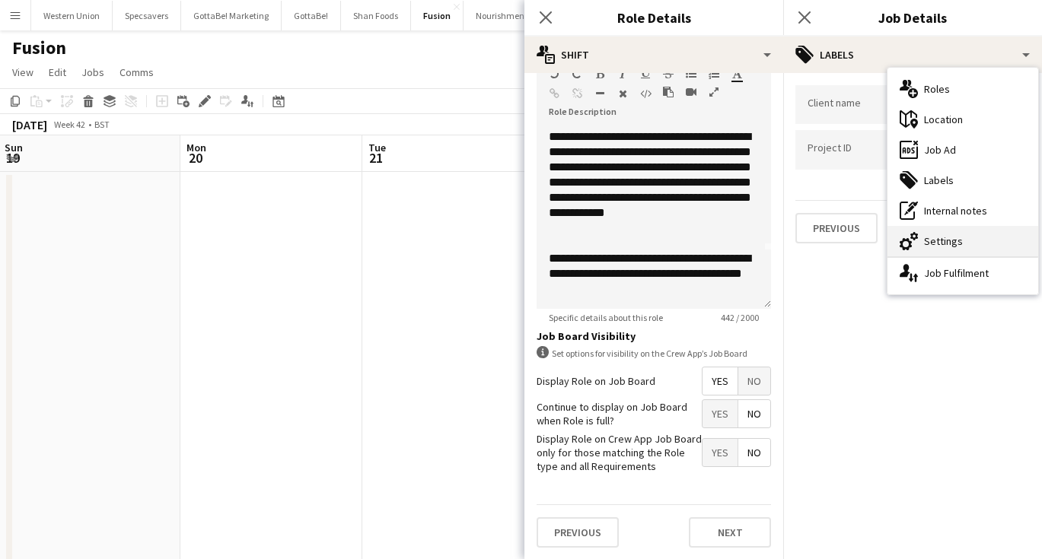
click at [957, 247] on div "cog-double-3 Settings" at bounding box center [962, 241] width 151 height 30
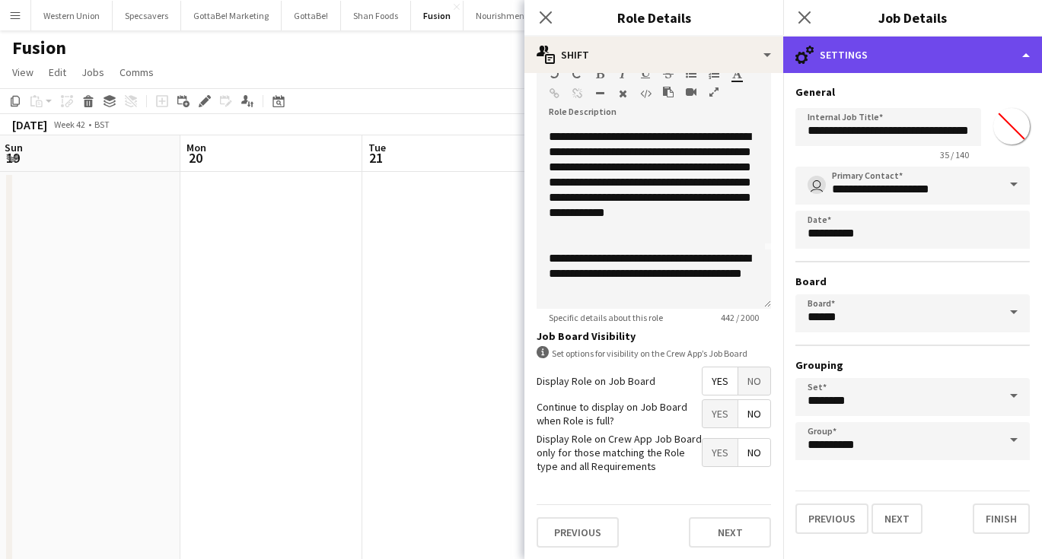
click at [900, 51] on div "cog-double-3 Settings" at bounding box center [912, 55] width 259 height 37
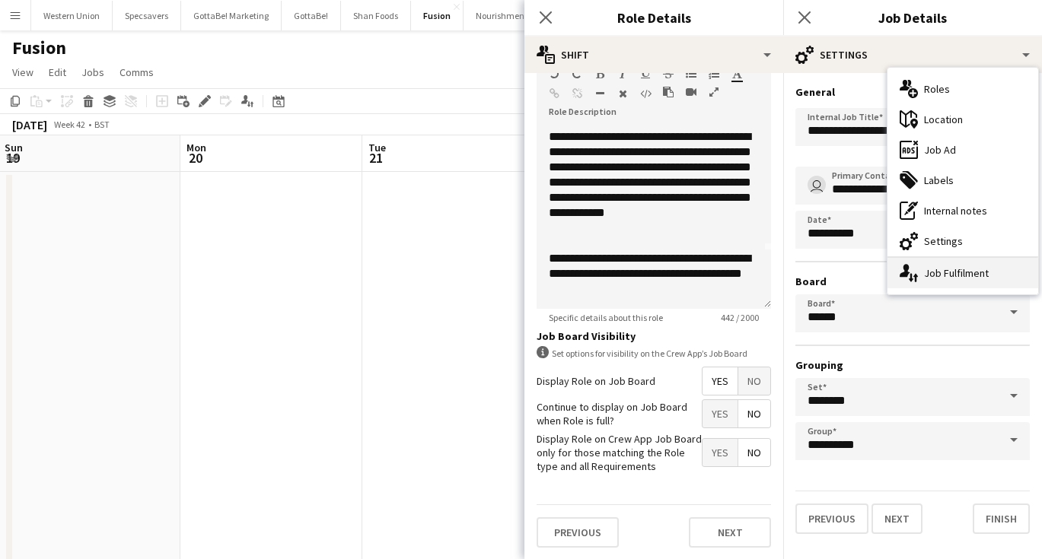
click at [947, 275] on div "single-neutral-actions-up-down Job Fulfilment" at bounding box center [962, 273] width 151 height 30
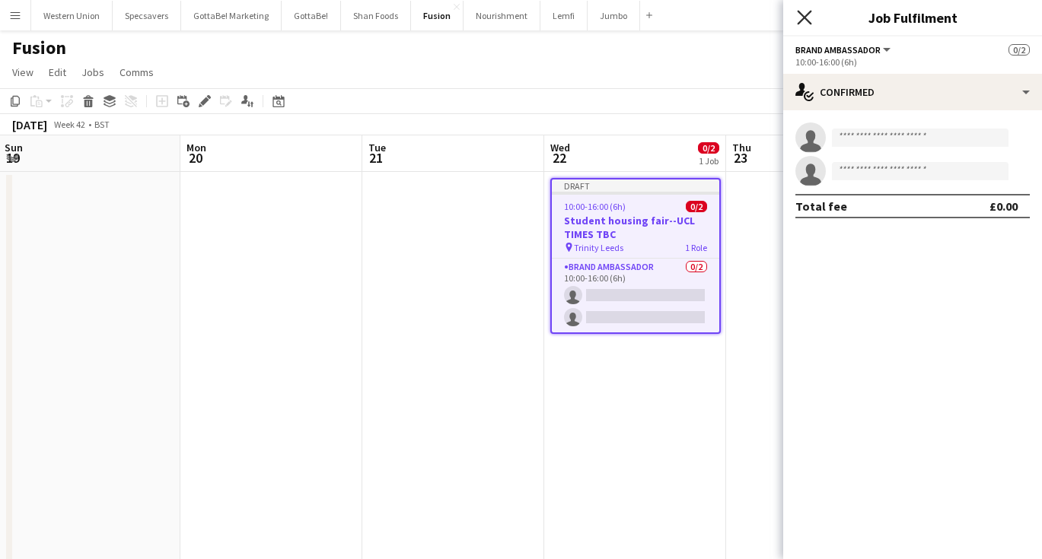
click at [805, 15] on icon "Close pop-in" at bounding box center [804, 17] width 14 height 14
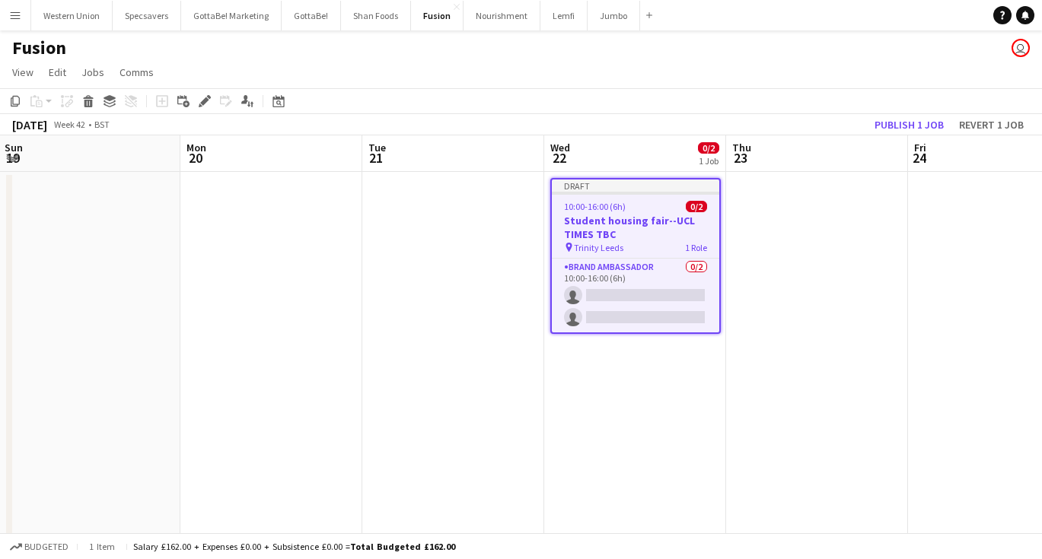
click at [774, 261] on app-date-cell at bounding box center [817, 379] width 182 height 415
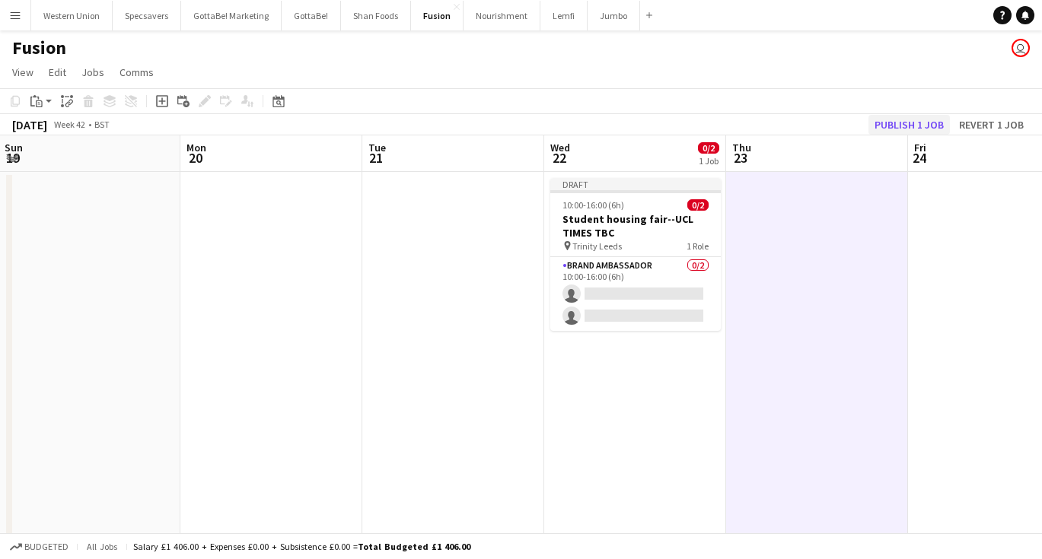
click at [896, 127] on button "Publish 1 job" at bounding box center [908, 125] width 81 height 20
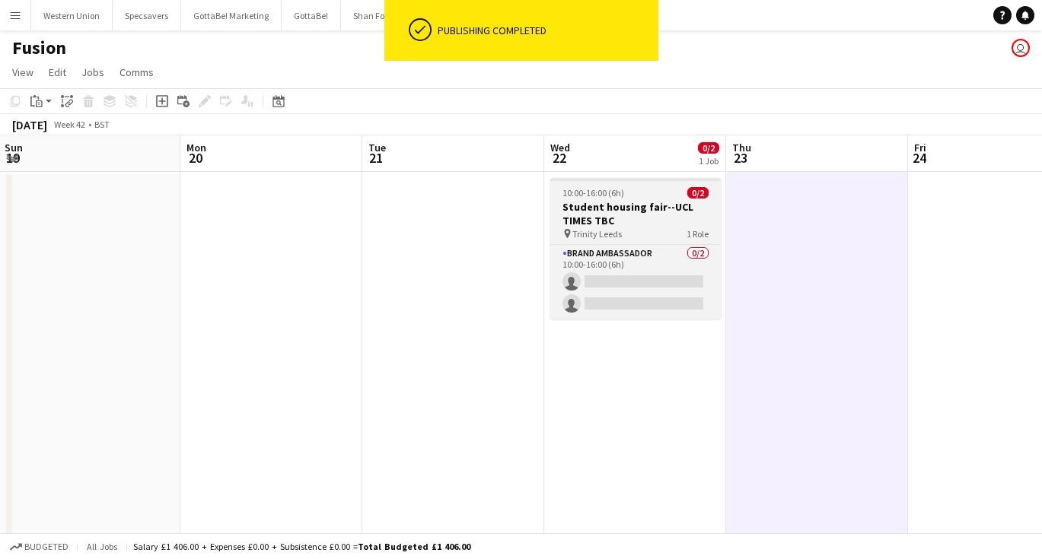
click at [621, 205] on h3 "Student housing fair--UCL TIMES TBC" at bounding box center [635, 213] width 170 height 27
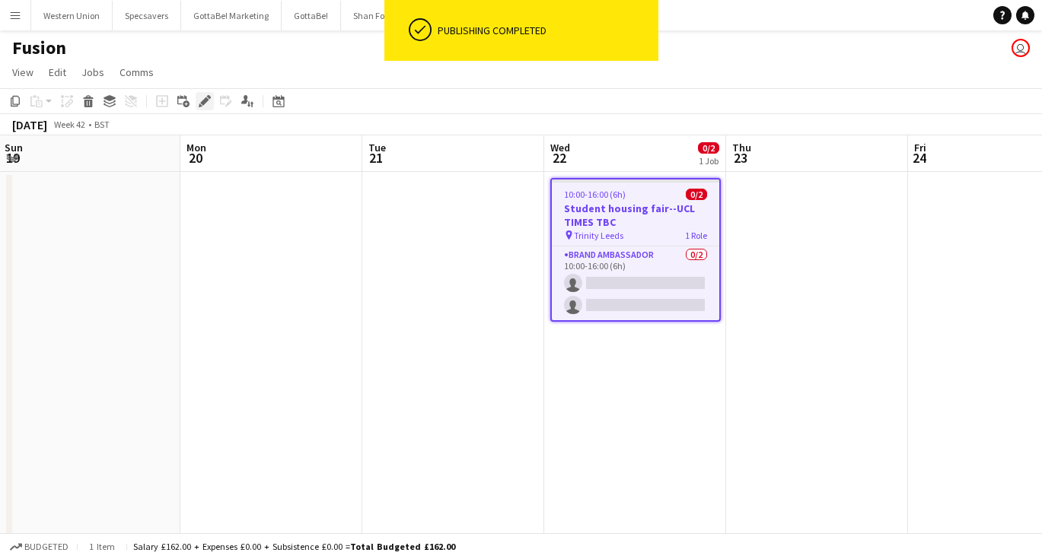
click at [201, 100] on icon "Edit" at bounding box center [205, 101] width 12 height 12
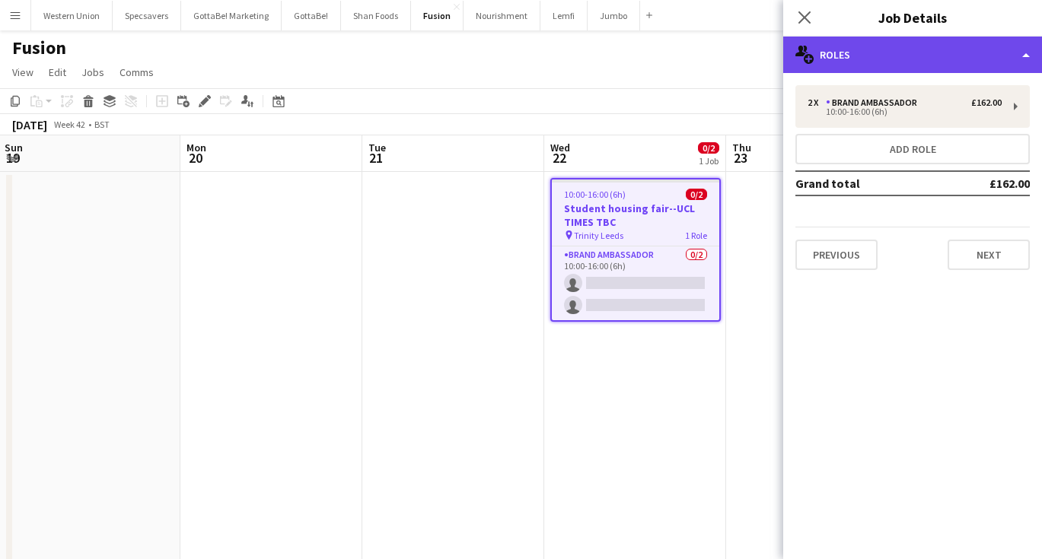
click at [906, 62] on div "multiple-users-add Roles" at bounding box center [912, 55] width 259 height 37
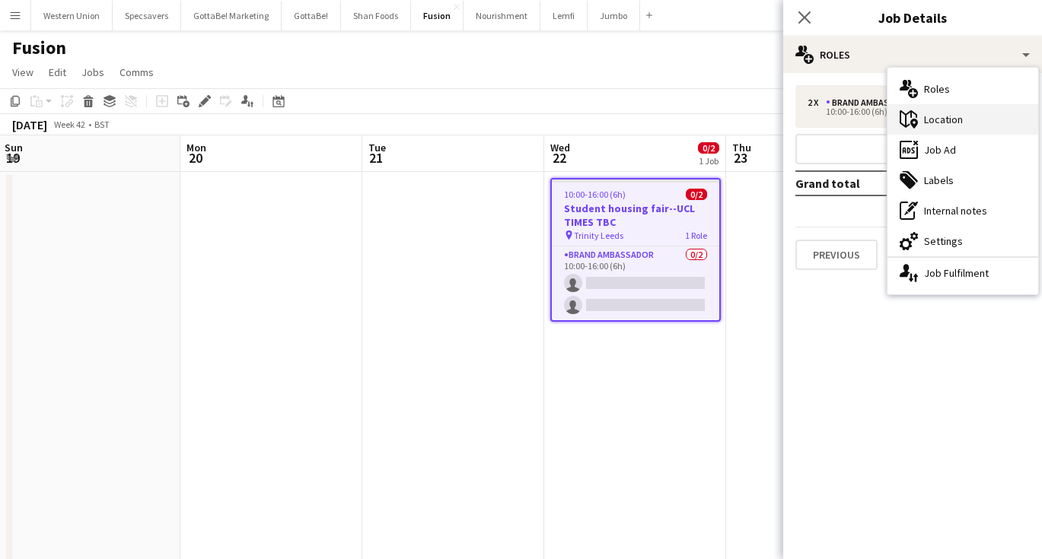
click at [930, 110] on div "maps-pin-1 Location" at bounding box center [962, 119] width 151 height 30
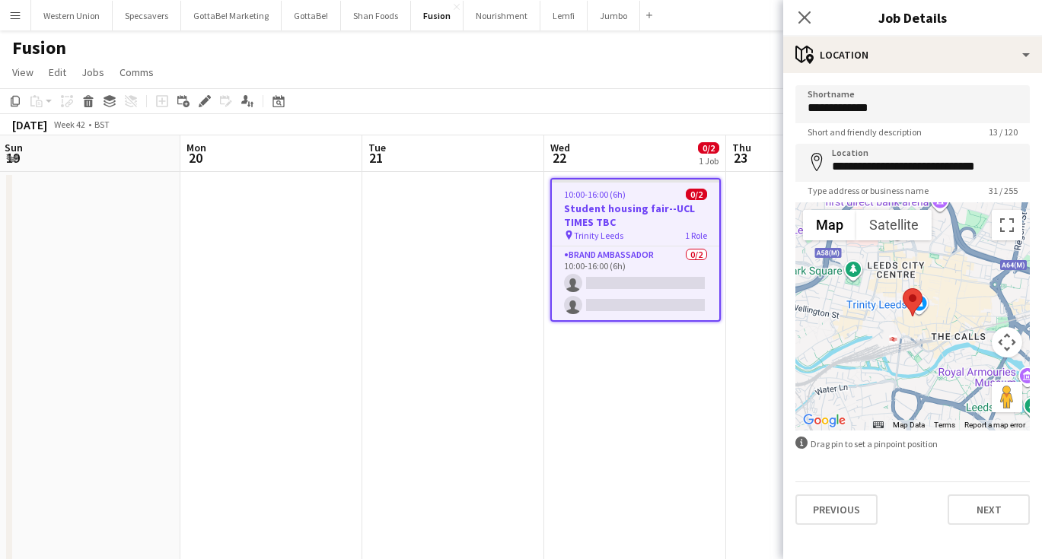
click at [870, 183] on app-form-group "**********" at bounding box center [912, 170] width 234 height 53
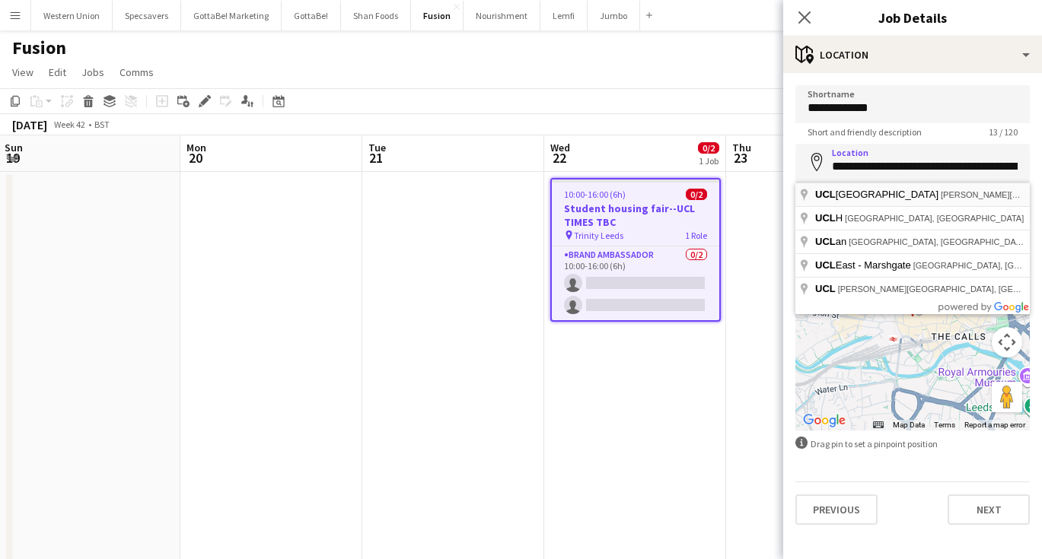
type input "**********"
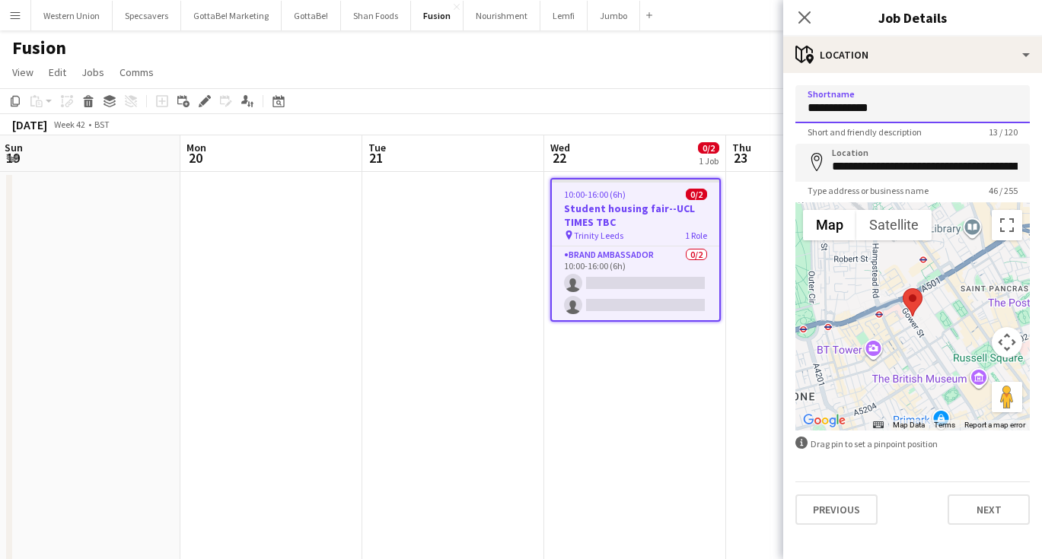
drag, startPoint x: 874, startPoint y: 110, endPoint x: 806, endPoint y: 106, distance: 68.6
type input "**********"
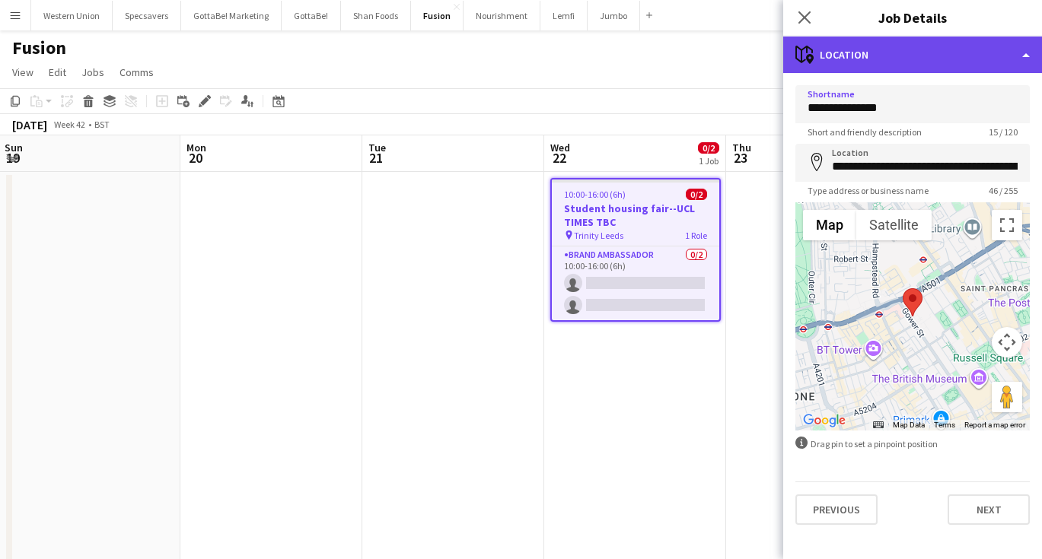
click at [923, 57] on div "maps-pin-1 Location" at bounding box center [912, 55] width 259 height 37
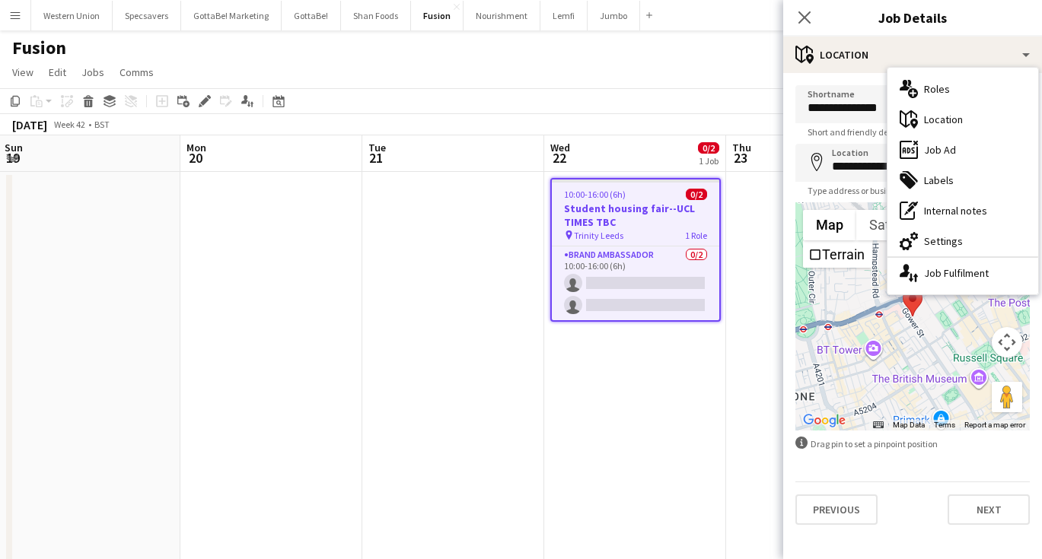
click at [685, 342] on app-date-cell "10:00-16:00 (6h) 0/2 Student housing fair--UCL TIMES TBC pin Trinity Leeds 1 Ro…" at bounding box center [635, 379] width 182 height 415
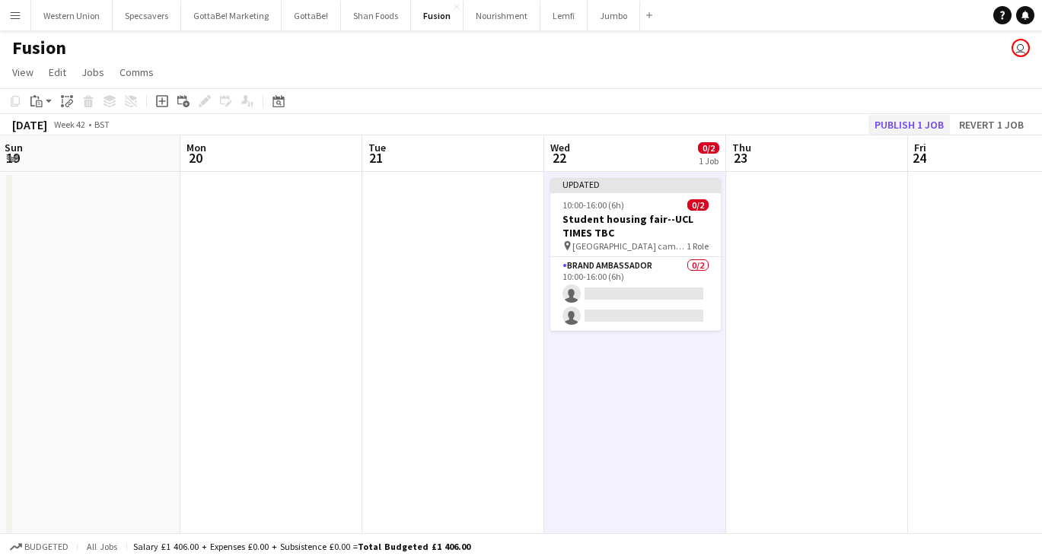
click at [887, 123] on button "Publish 1 job" at bounding box center [908, 125] width 81 height 20
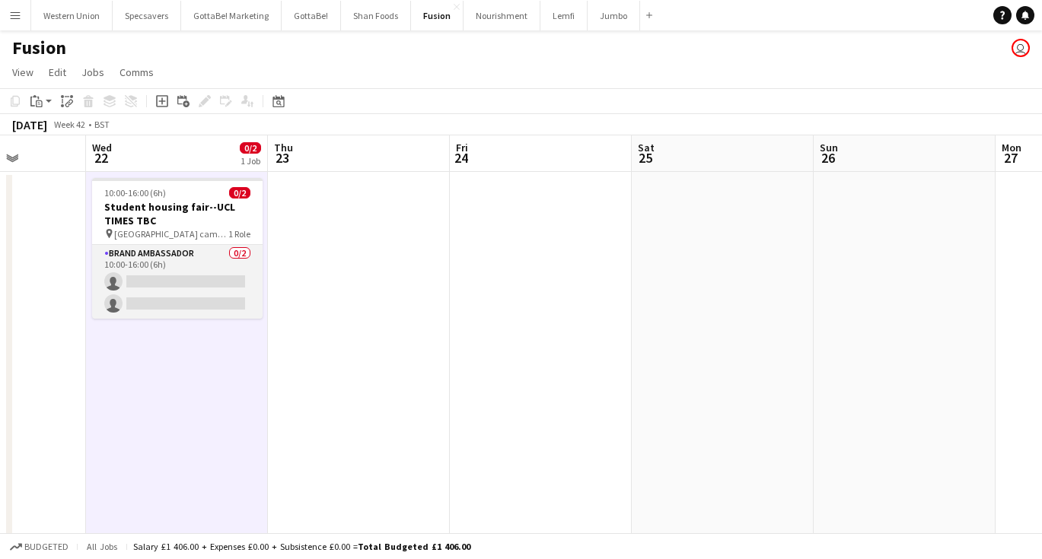
scroll to position [0, 477]
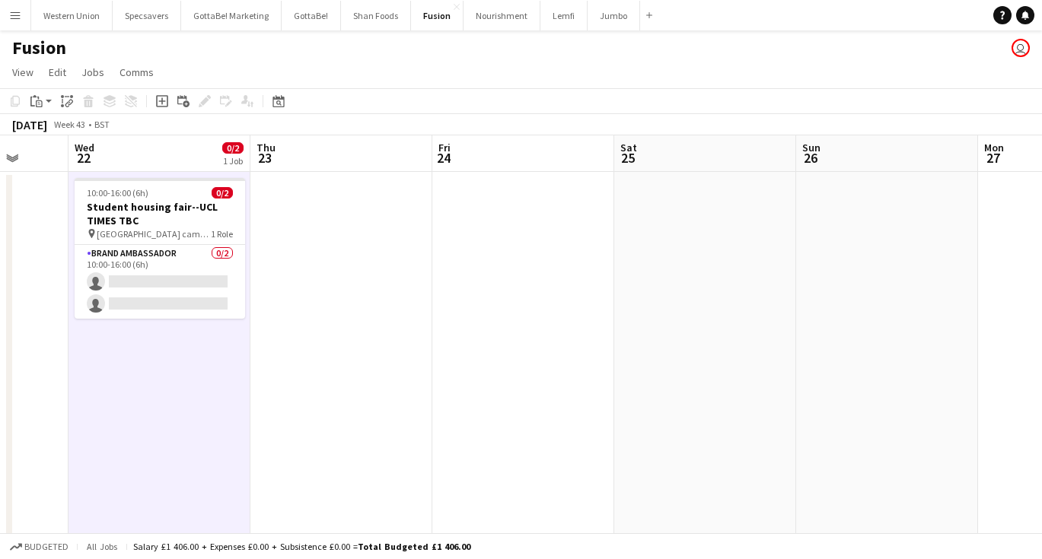
click at [180, 364] on app-date-cell "10:00-16:00 (6h) 0/2 Student housing fair--UCL TIMES TBC pin UCL main campus 1 …" at bounding box center [159, 379] width 182 height 415
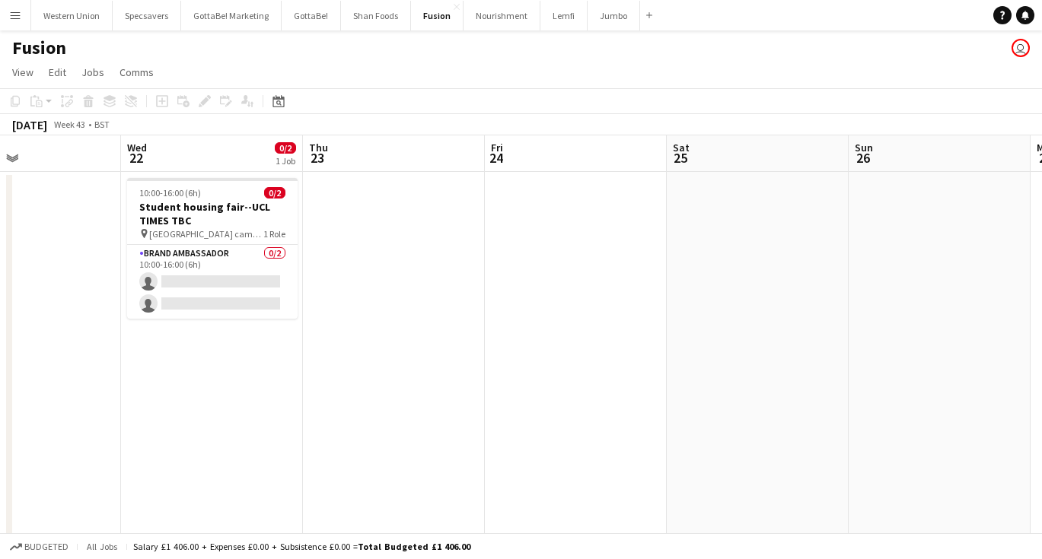
scroll to position [0, 406]
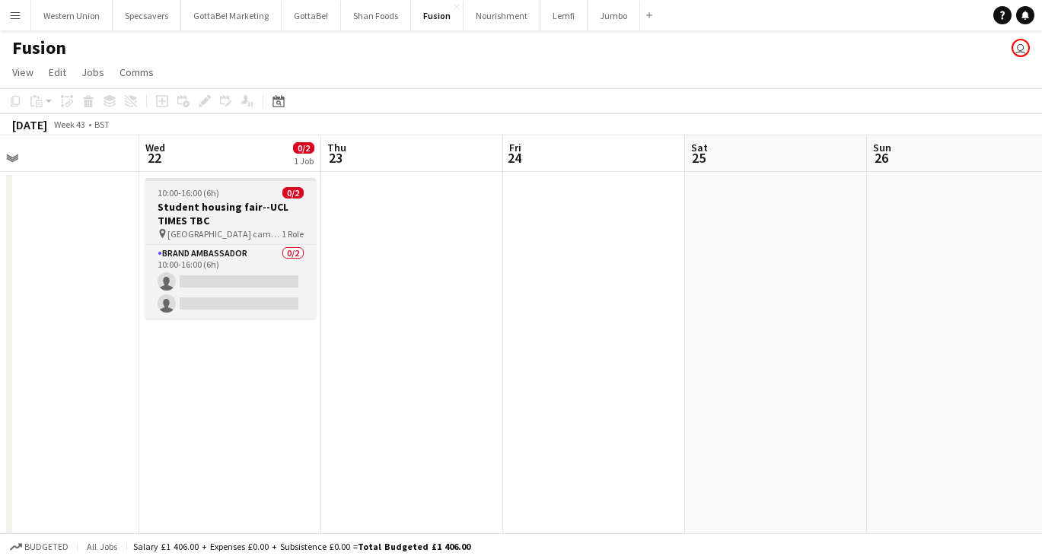
click at [247, 204] on h3 "Student housing fair--UCL TIMES TBC" at bounding box center [230, 213] width 170 height 27
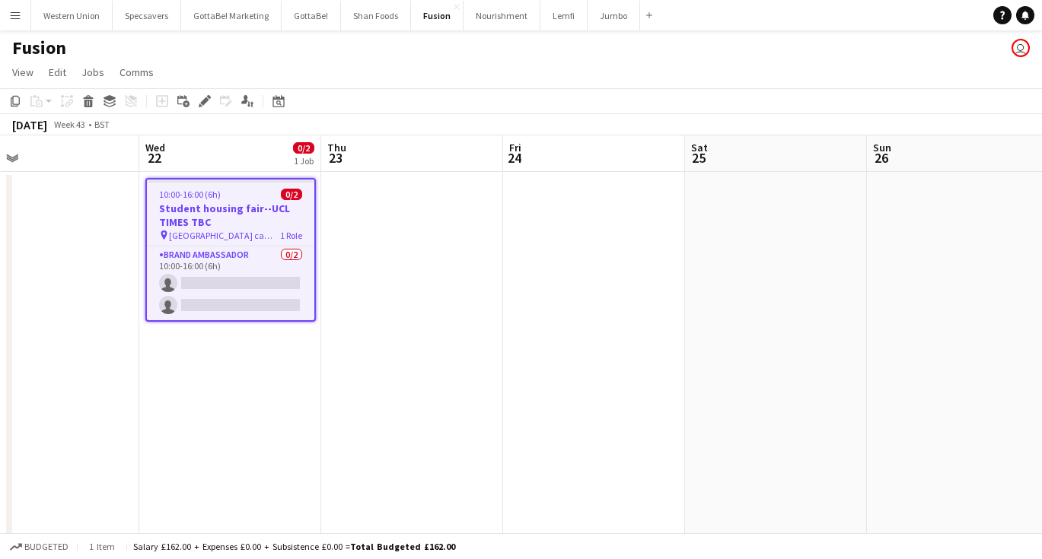
click at [234, 380] on app-date-cell "10:00-16:00 (6h) 0/2 Student housing fair--UCL TIMES TBC pin UCL main campus 1 …" at bounding box center [230, 379] width 182 height 415
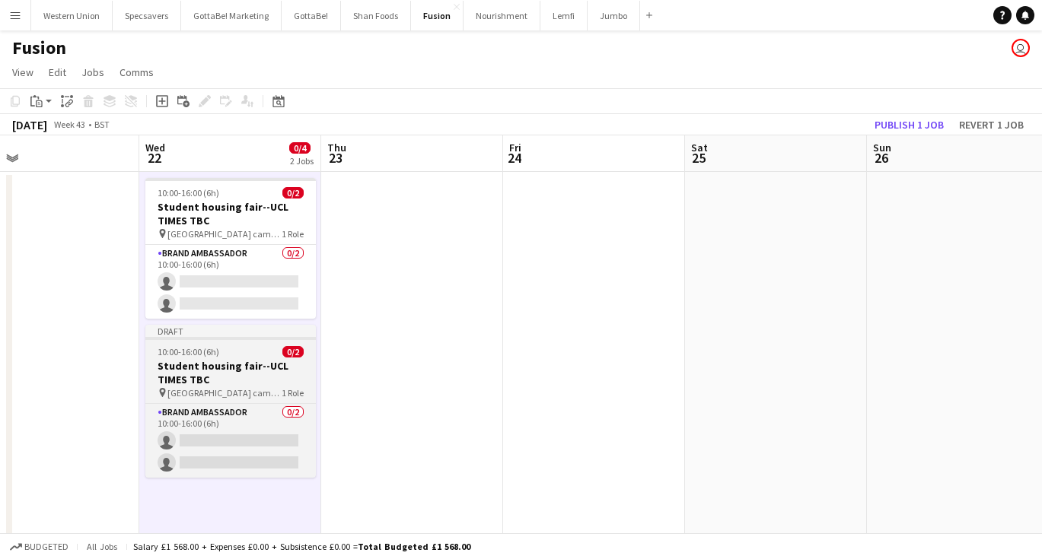
click at [242, 356] on div "10:00-16:00 (6h) 0/2" at bounding box center [230, 351] width 170 height 11
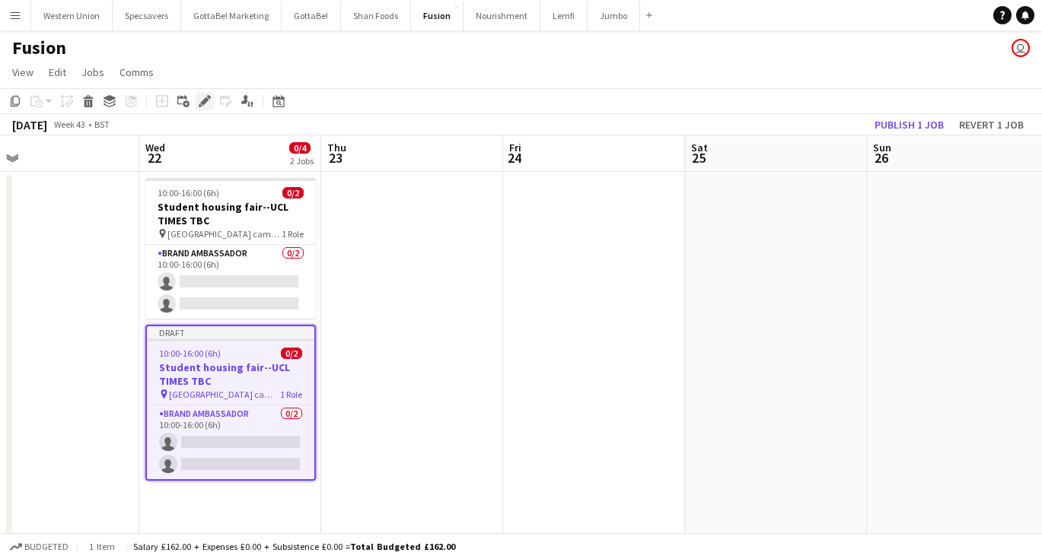
click at [197, 102] on div "Edit" at bounding box center [205, 101] width 18 height 18
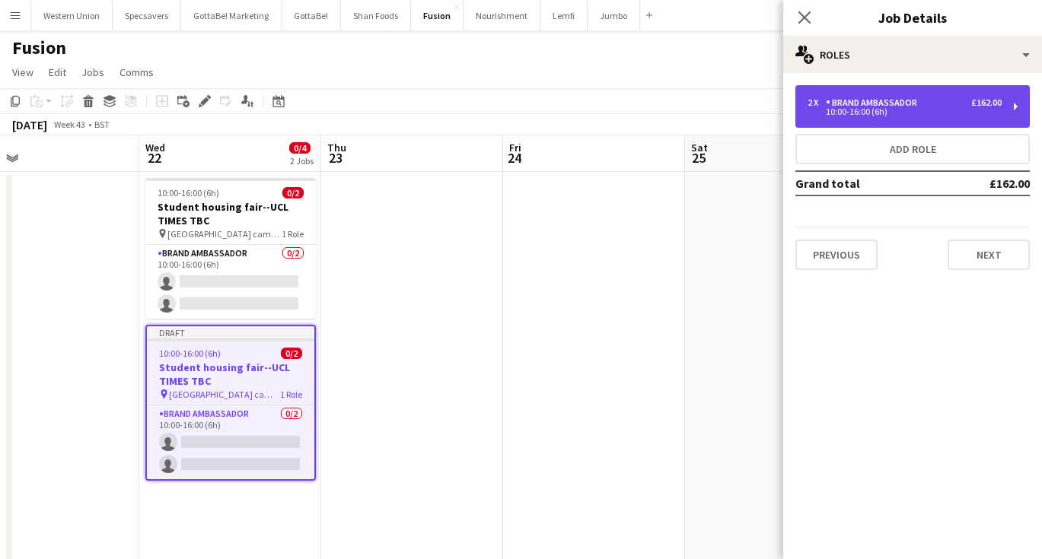
click at [872, 106] on div "Brand Ambassador" at bounding box center [874, 102] width 97 height 11
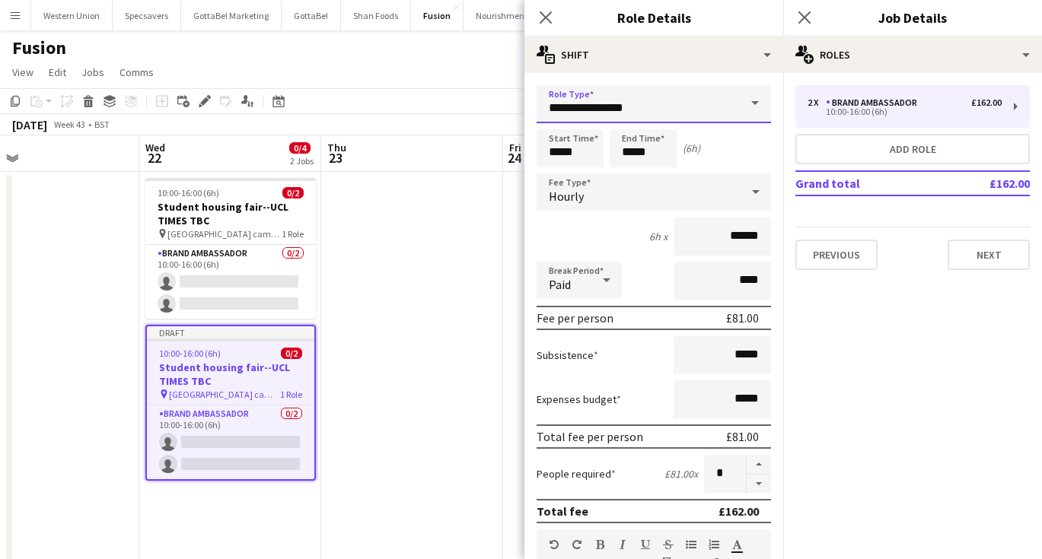
click at [677, 109] on input "**********" at bounding box center [653, 104] width 234 height 38
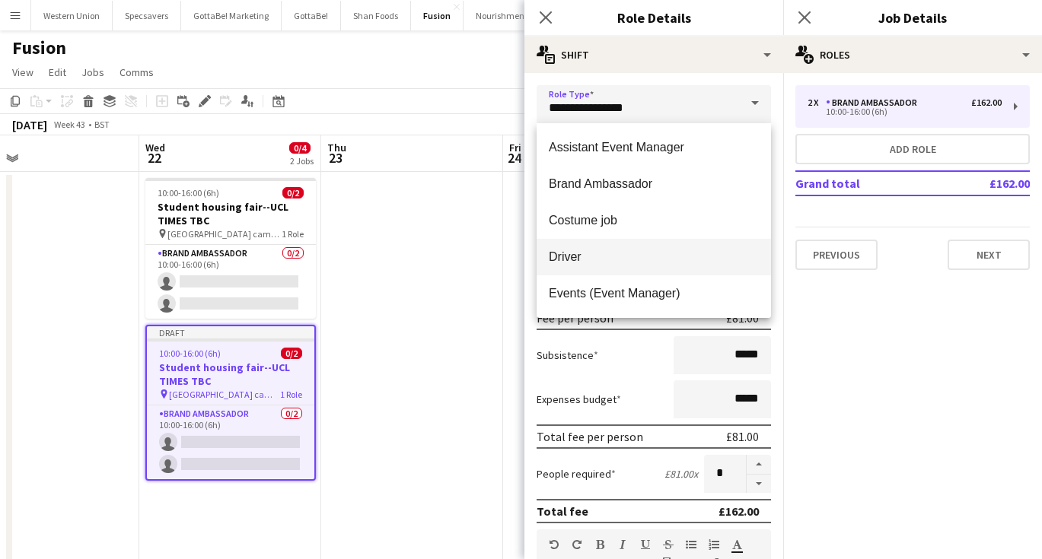
click at [614, 240] on mat-option "Driver" at bounding box center [653, 257] width 234 height 37
type input "******"
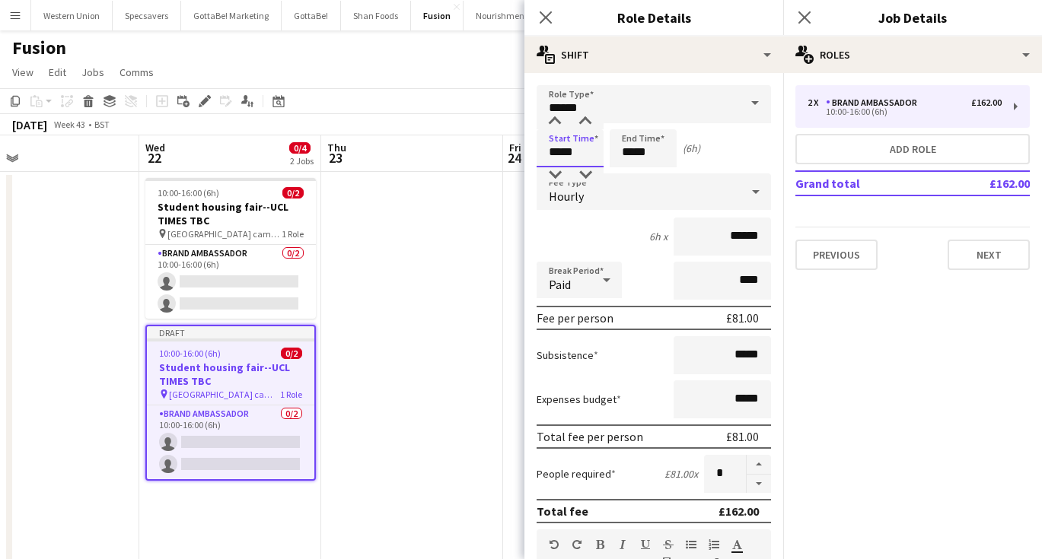
drag, startPoint x: 579, startPoint y: 155, endPoint x: 550, endPoint y: 155, distance: 28.9
click at [550, 155] on input "*****" at bounding box center [569, 148] width 67 height 38
type input "*****"
drag, startPoint x: 652, startPoint y: 154, endPoint x: 622, endPoint y: 155, distance: 29.7
click at [622, 155] on input "*****" at bounding box center [643, 148] width 67 height 38
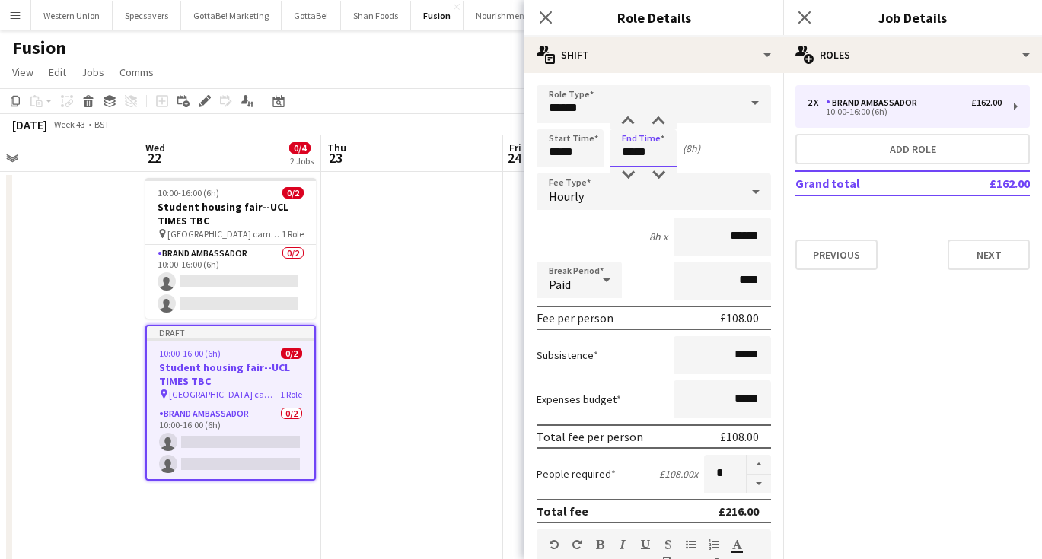
type input "*****"
click at [744, 237] on input "******" at bounding box center [721, 237] width 97 height 38
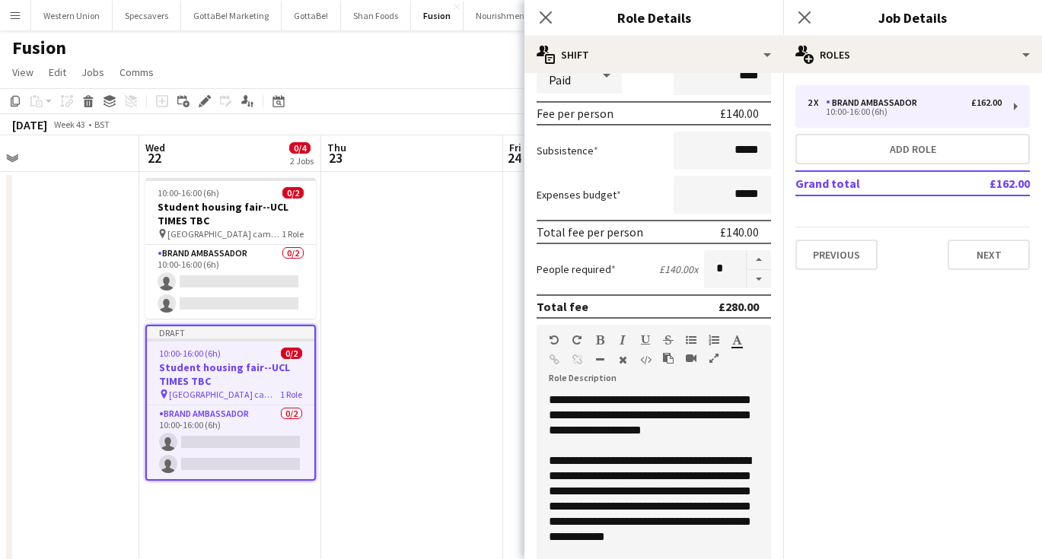
scroll to position [215, 0]
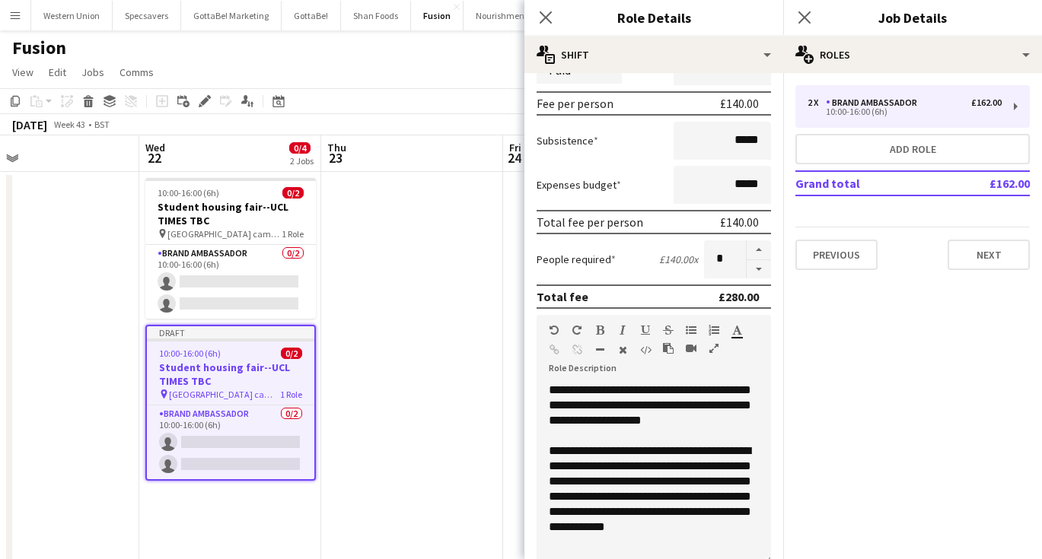
type input "******"
click at [653, 479] on div "**********" at bounding box center [654, 497] width 210 height 107
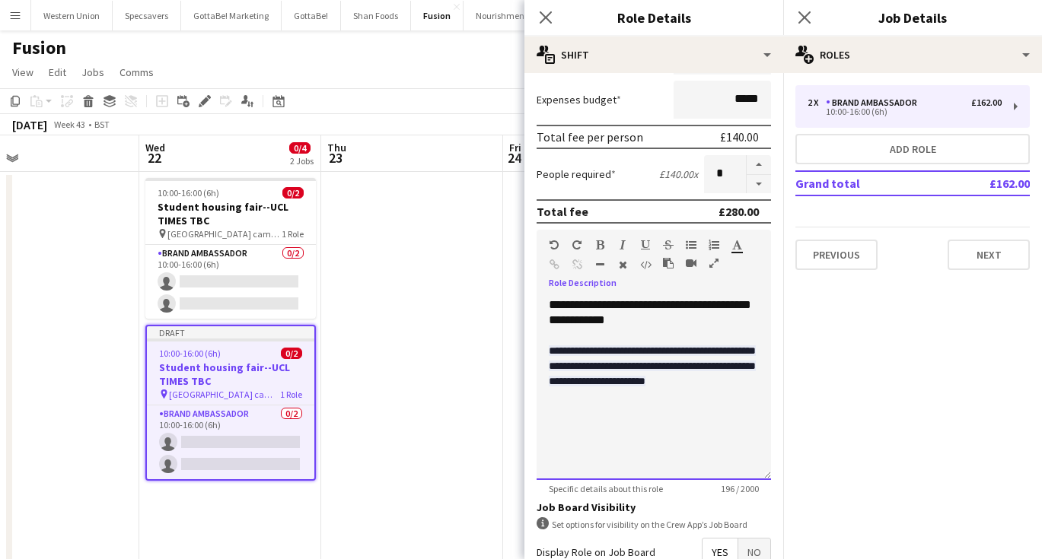
scroll to position [304, 0]
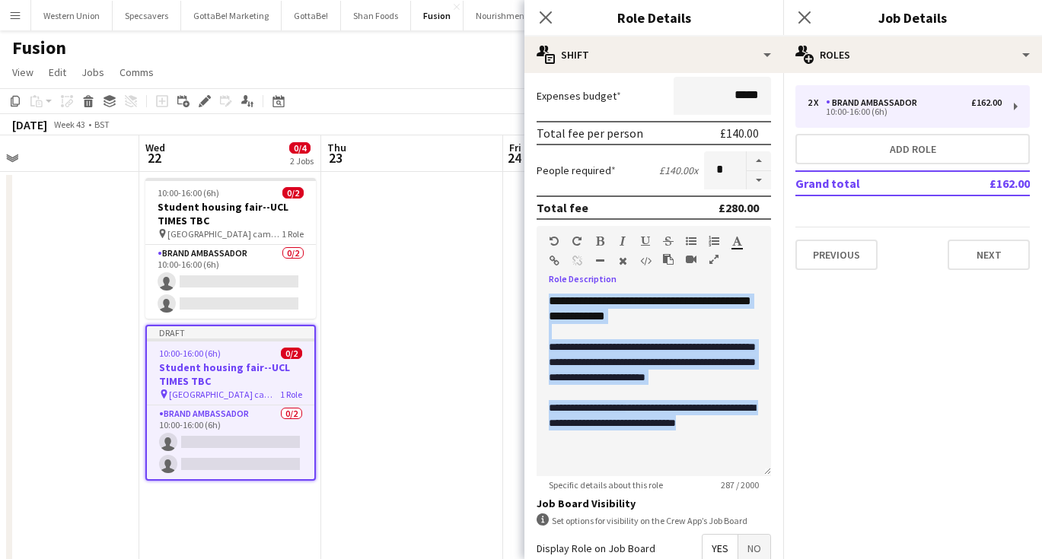
click at [741, 244] on icon "button" at bounding box center [737, 241] width 10 height 11
click at [740, 228] on div "Standard Heading 1 Heading 2 Heading 3 Heading 4 Heading 5 Heading 6 Heading 7 …" at bounding box center [653, 254] width 234 height 57
click at [759, 180] on button "button" at bounding box center [758, 180] width 24 height 19
type input "*"
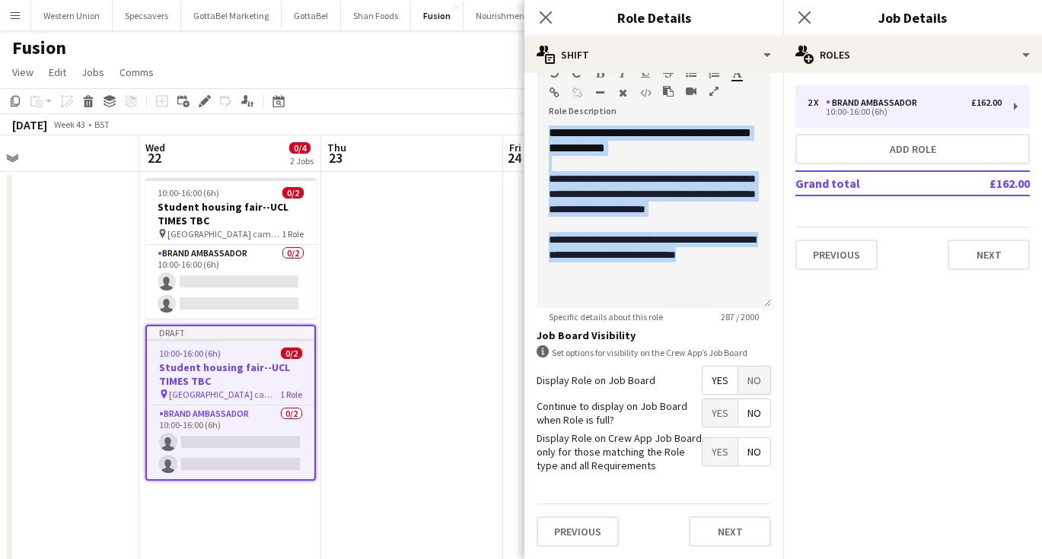
scroll to position [471, 0]
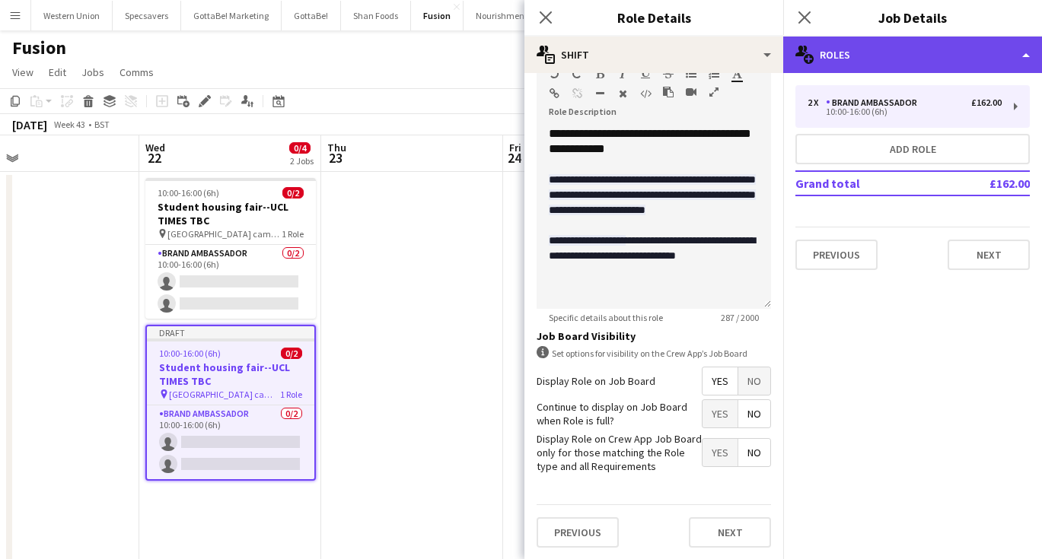
click at [854, 56] on div "multiple-users-add Roles" at bounding box center [912, 55] width 259 height 37
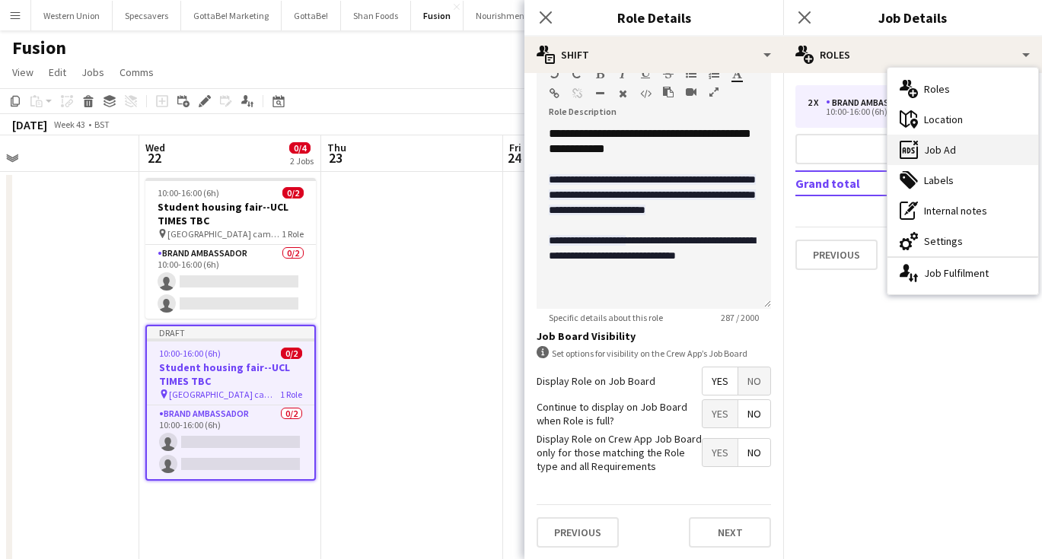
click at [922, 148] on div "ads-window Job Ad" at bounding box center [962, 150] width 151 height 30
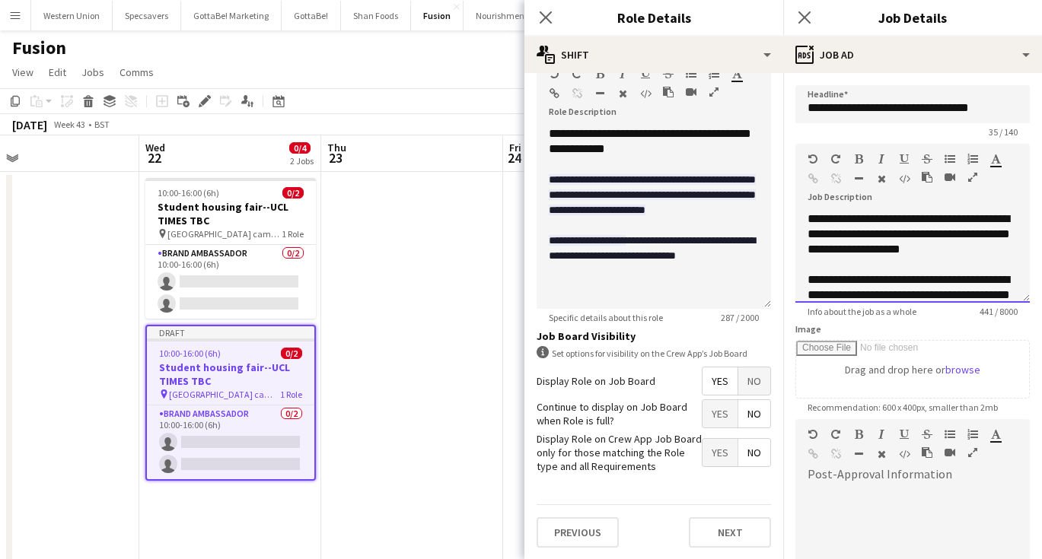
click at [859, 240] on span "**********" at bounding box center [908, 234] width 202 height 42
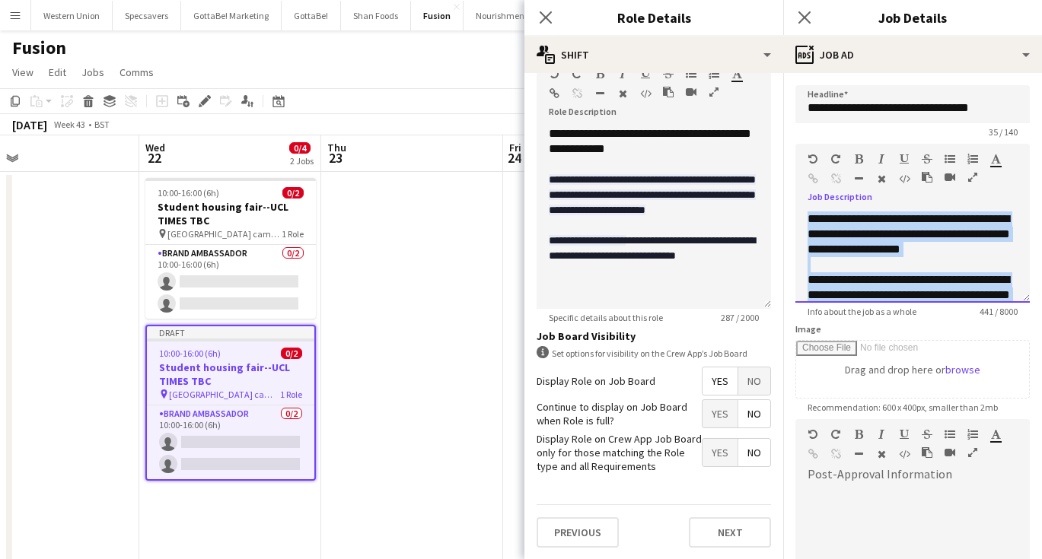
paste div
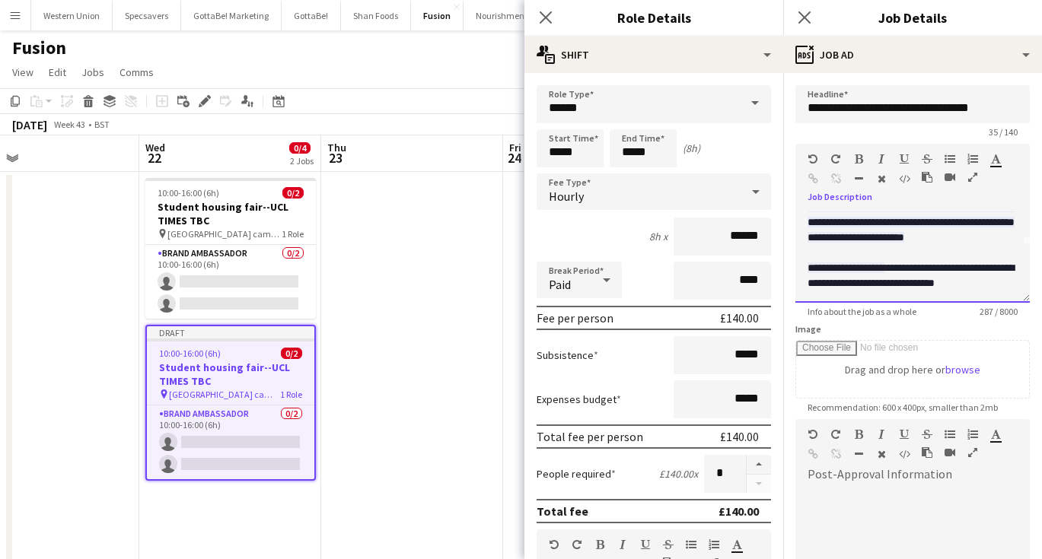
scroll to position [0, 0]
click at [801, 14] on icon at bounding box center [804, 17] width 14 height 14
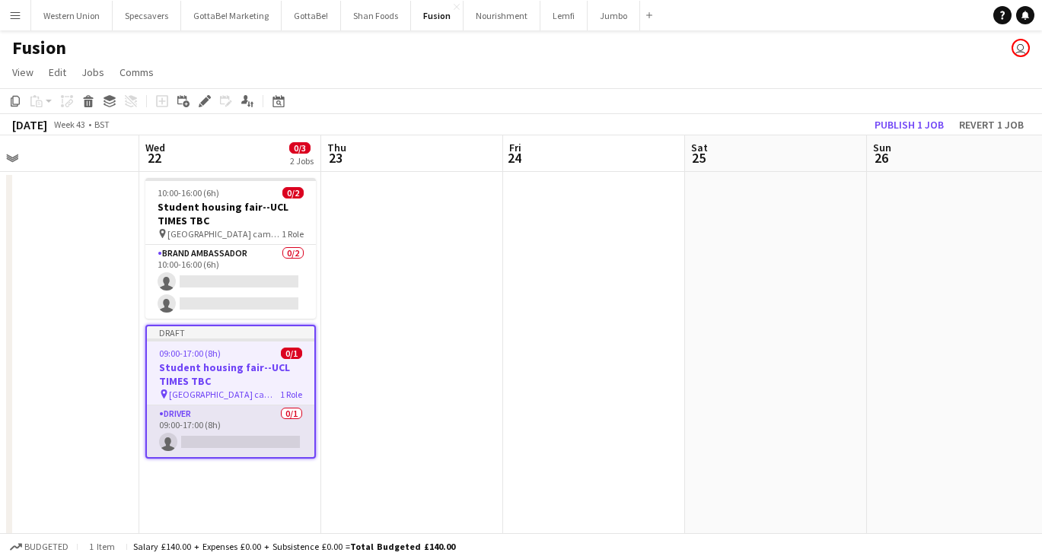
click at [224, 441] on app-card-role "Driver 0/1 09:00-17:00 (8h) single-neutral-actions" at bounding box center [230, 432] width 167 height 52
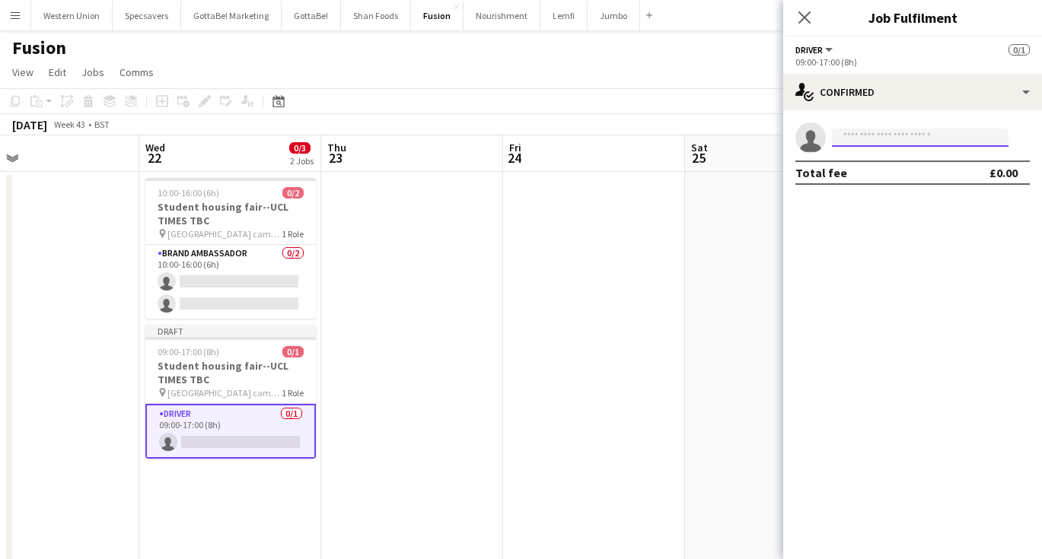
click at [877, 135] on input at bounding box center [920, 138] width 177 height 18
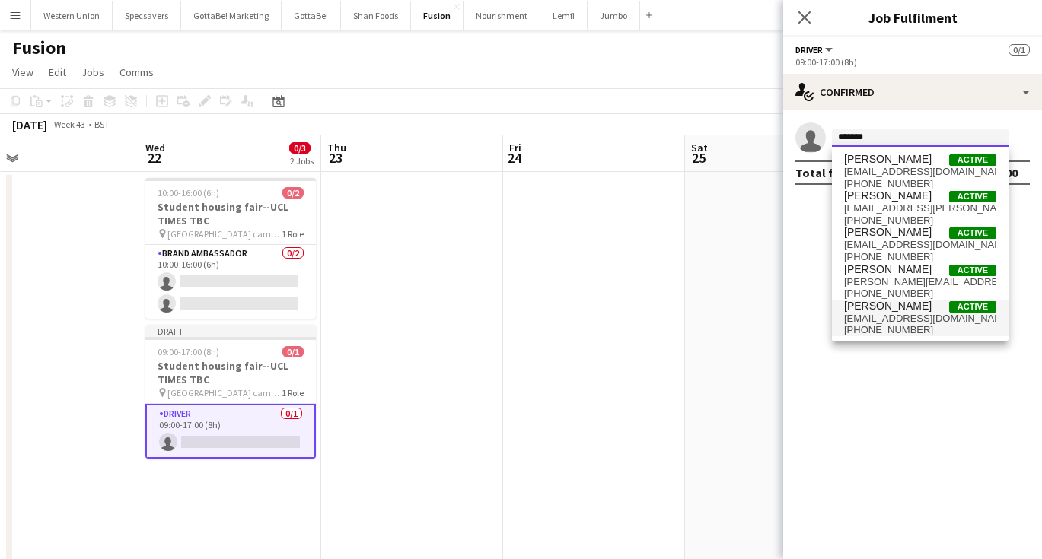
type input "*******"
click at [907, 307] on span "[PERSON_NAME]" at bounding box center [888, 306] width 88 height 13
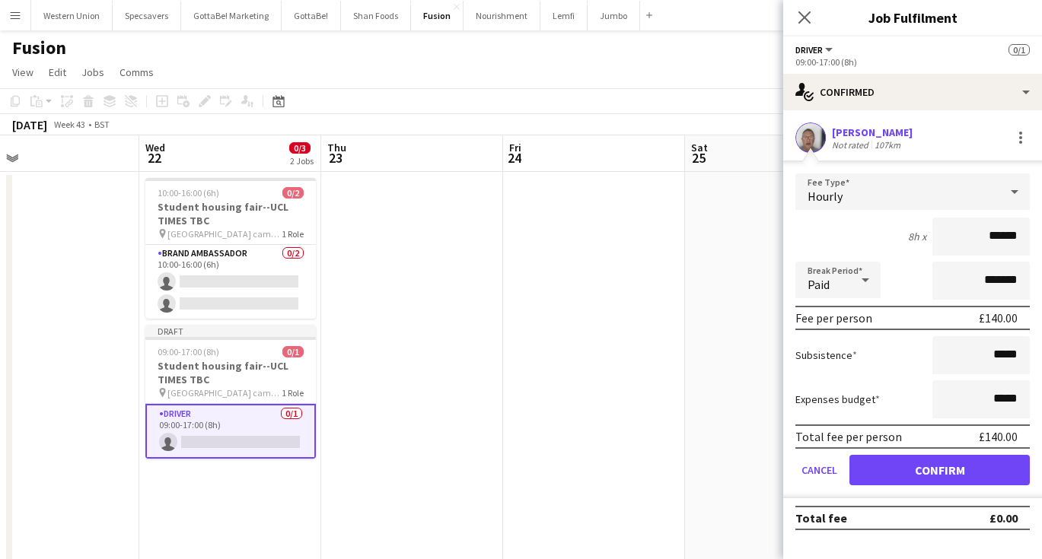
click at [953, 471] on button "Confirm" at bounding box center [939, 470] width 180 height 30
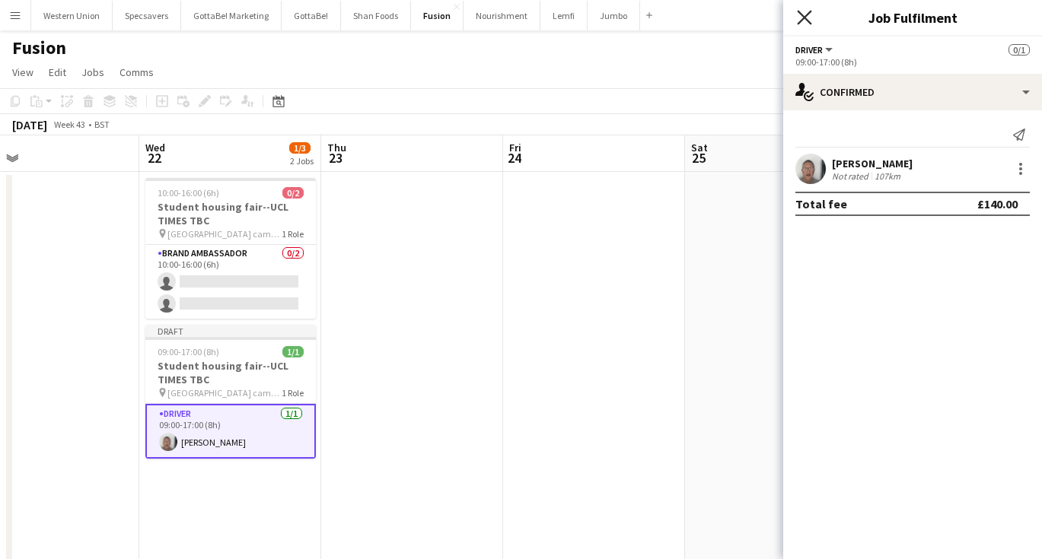
click at [810, 21] on icon "Close pop-in" at bounding box center [804, 17] width 14 height 14
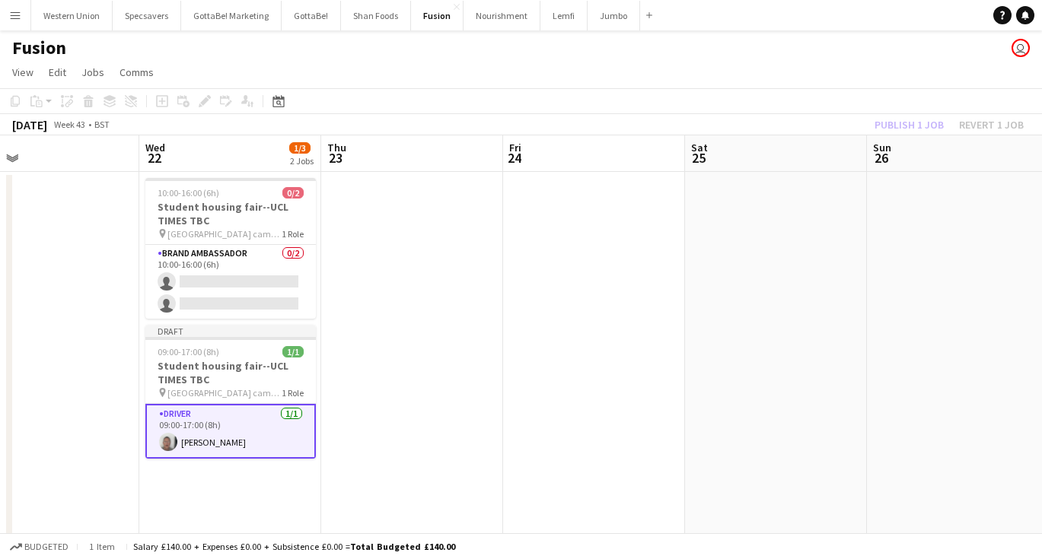
click at [473, 402] on app-date-cell at bounding box center [412, 379] width 182 height 415
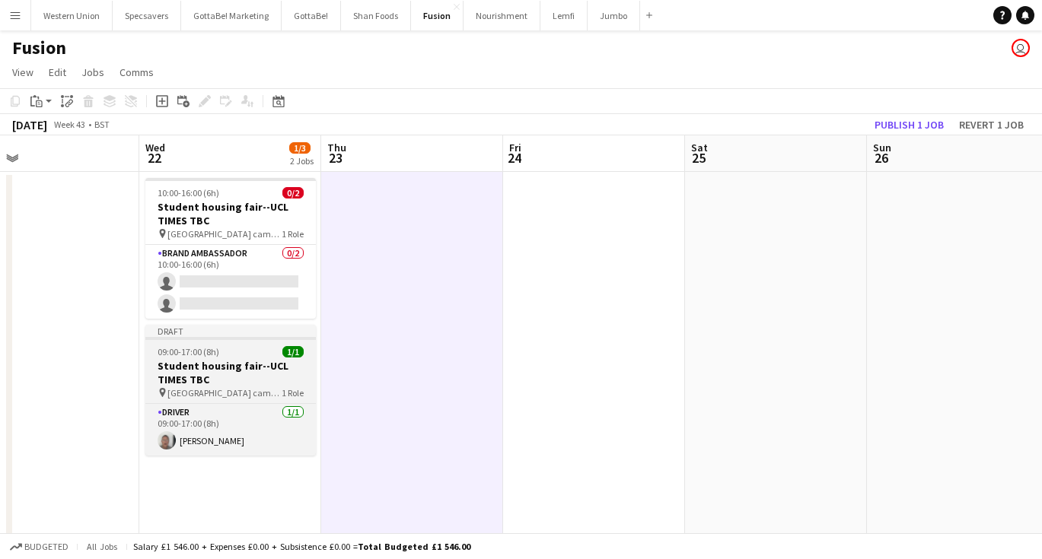
click at [196, 355] on span "09:00-17:00 (8h)" at bounding box center [189, 351] width 62 height 11
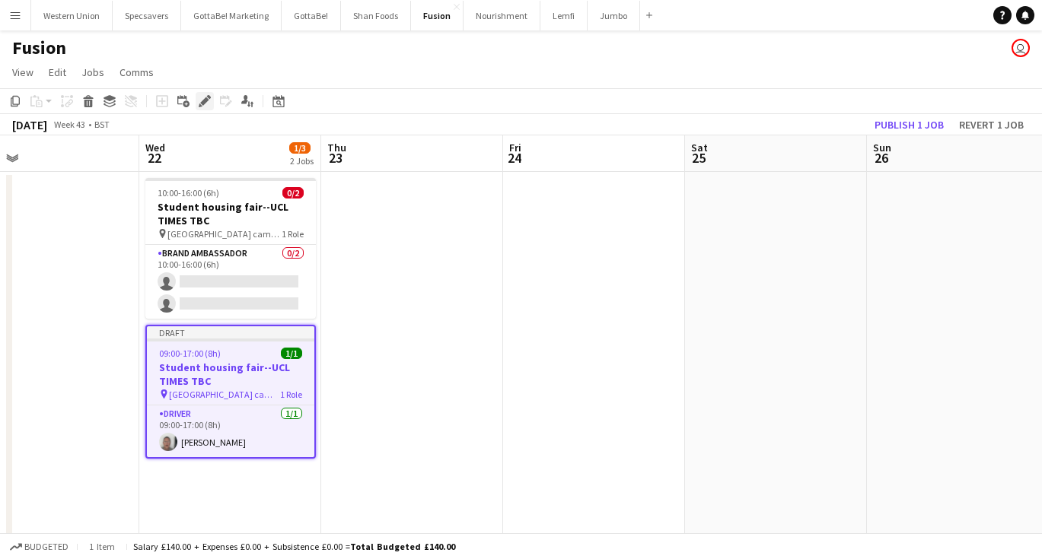
click at [205, 94] on div "Edit" at bounding box center [205, 101] width 18 height 18
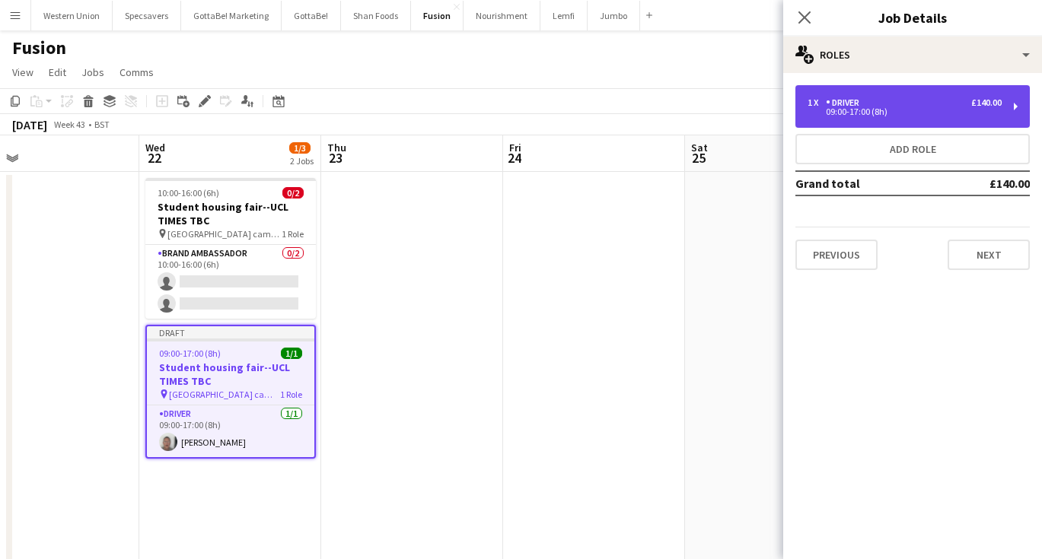
click at [877, 108] on div "09:00-17:00 (8h)" at bounding box center [904, 112] width 194 height 8
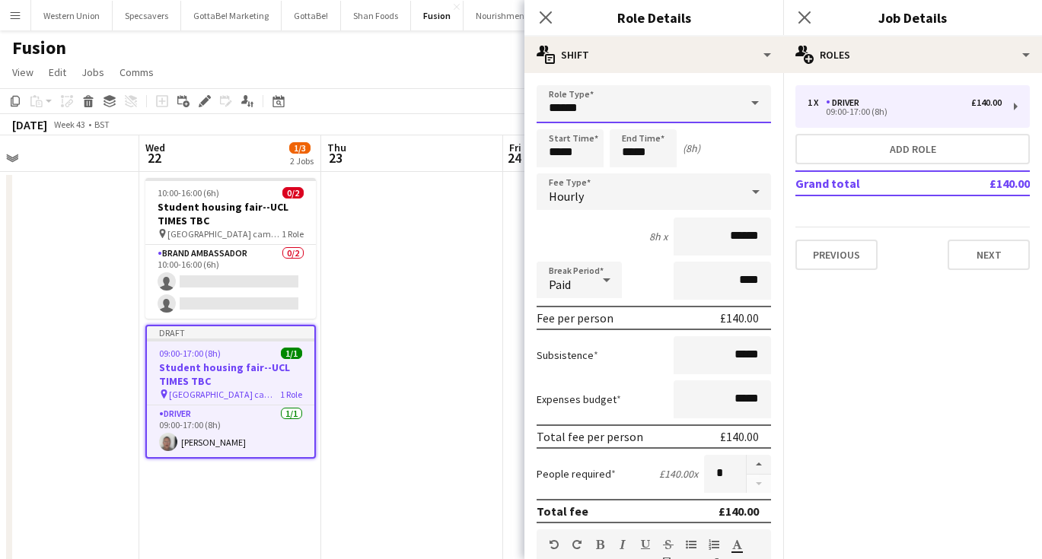
click at [649, 107] on input "******" at bounding box center [653, 104] width 234 height 38
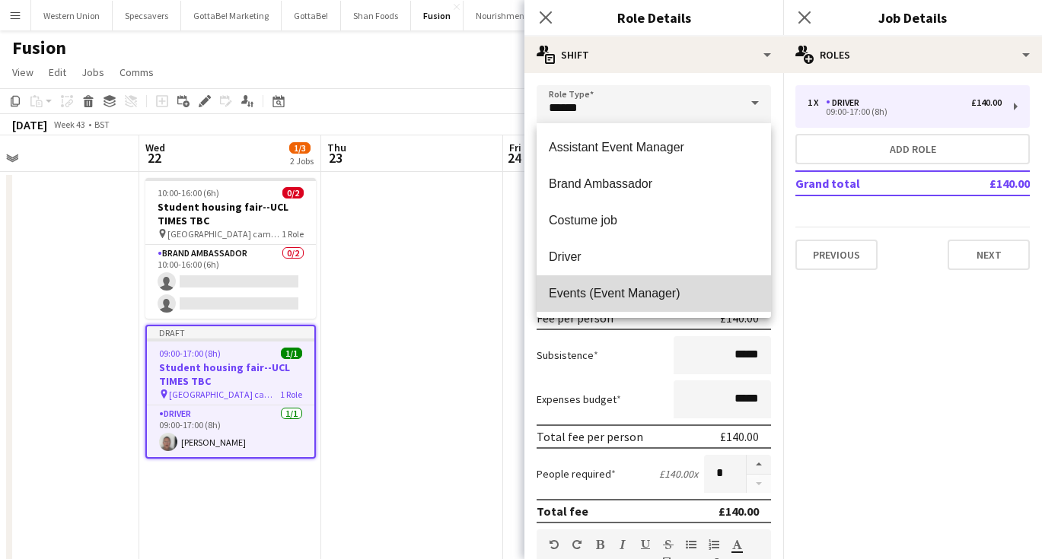
click at [610, 289] on span "Events (Event Manager)" at bounding box center [654, 293] width 210 height 14
type input "**********"
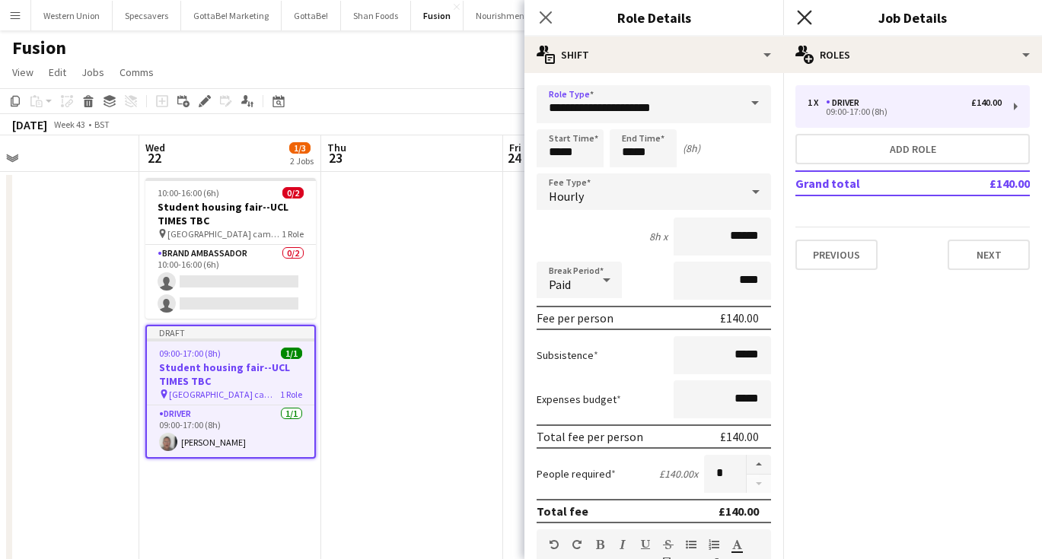
click at [804, 22] on icon "Close pop-in" at bounding box center [804, 17] width 14 height 14
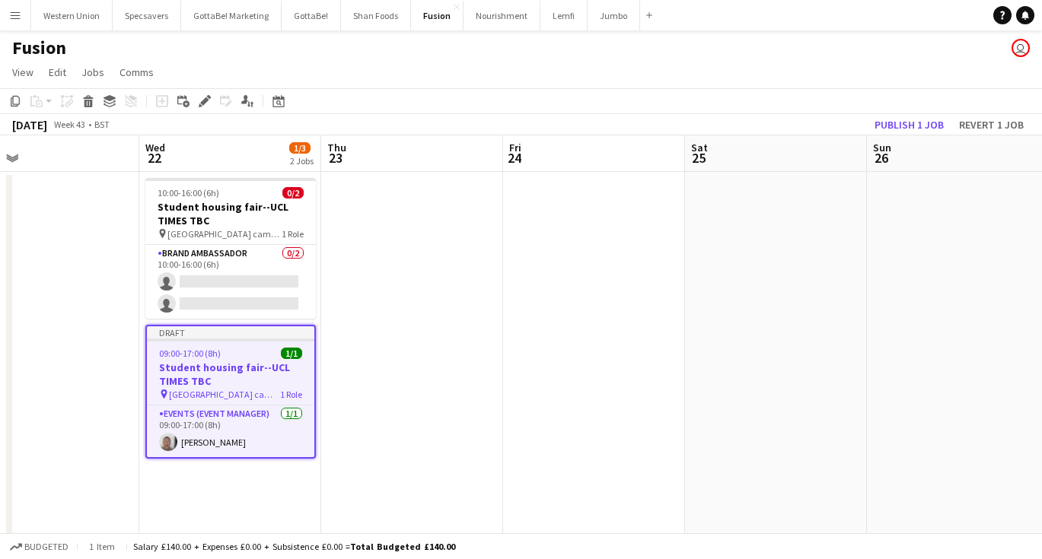
click at [364, 399] on app-date-cell at bounding box center [412, 379] width 182 height 415
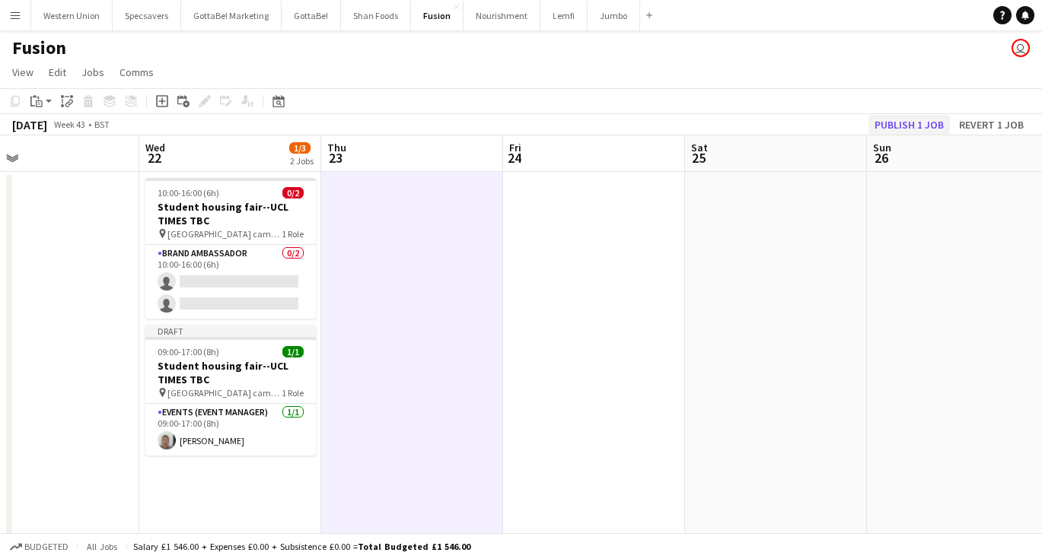
click at [912, 120] on button "Publish 1 job" at bounding box center [908, 125] width 81 height 20
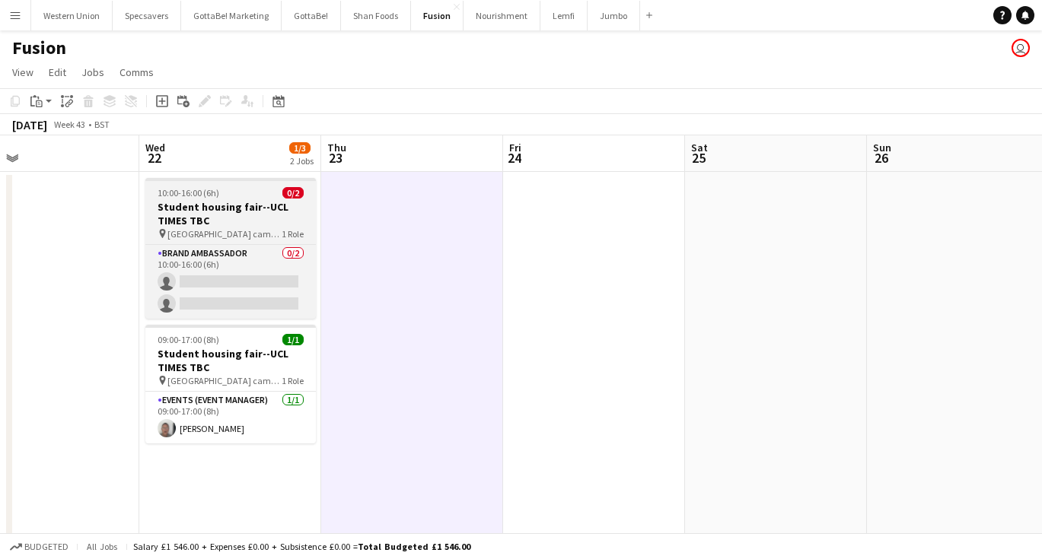
click at [256, 213] on h3 "Student housing fair--UCL TIMES TBC" at bounding box center [230, 213] width 170 height 27
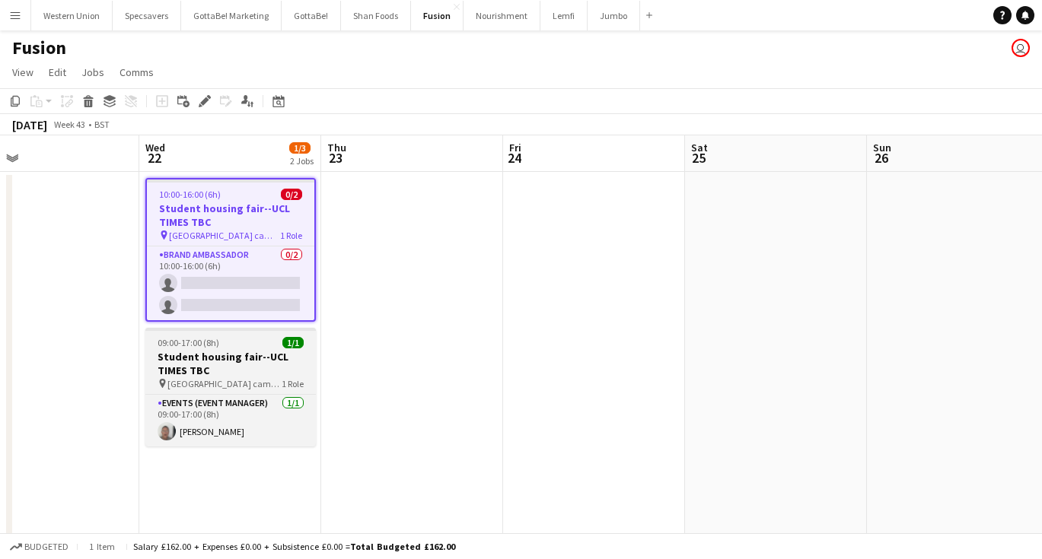
click at [263, 354] on h3 "Student housing fair--UCL TIMES TBC" at bounding box center [230, 363] width 170 height 27
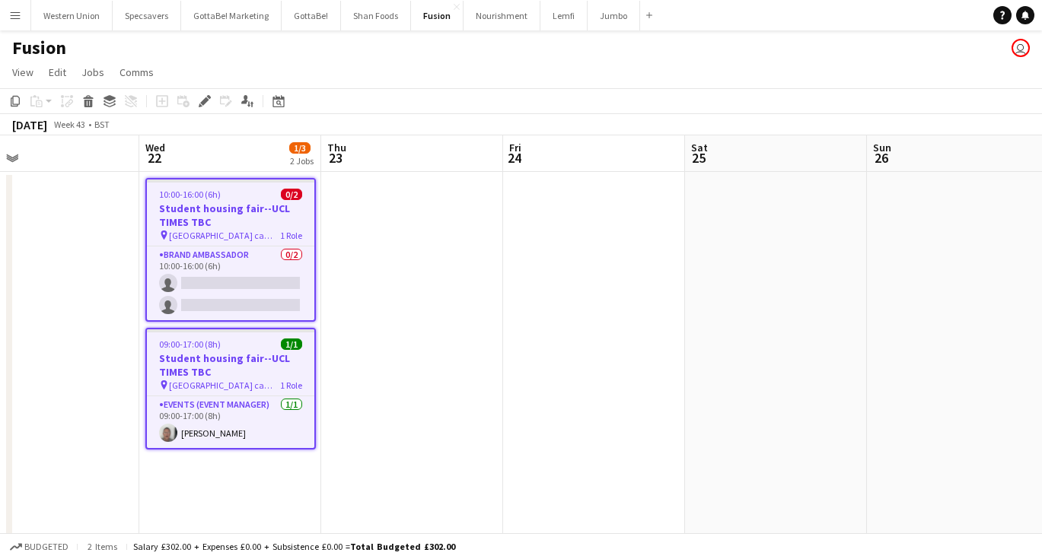
click at [443, 350] on app-date-cell at bounding box center [412, 379] width 182 height 415
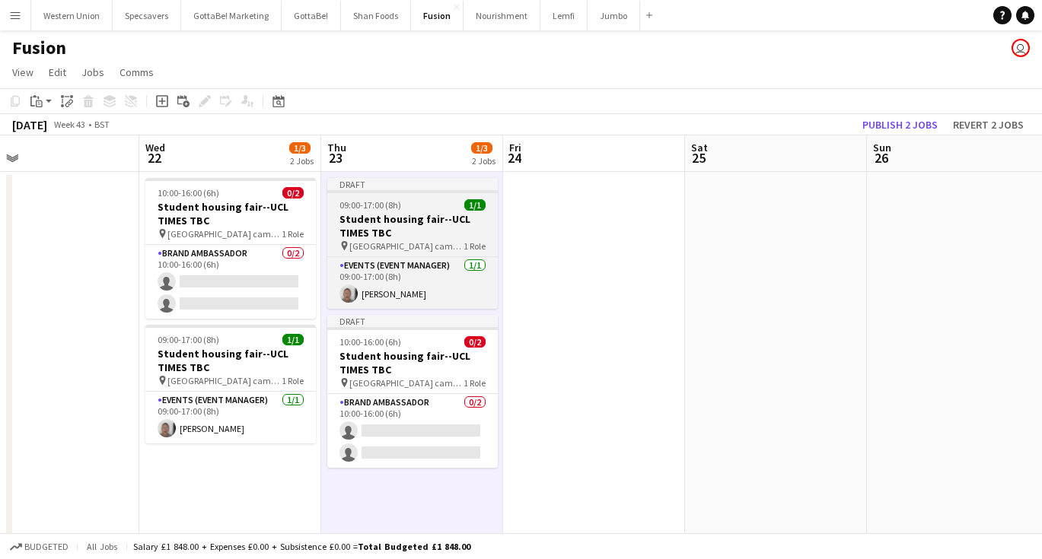
click at [424, 201] on div "09:00-17:00 (8h) 1/1" at bounding box center [412, 204] width 170 height 11
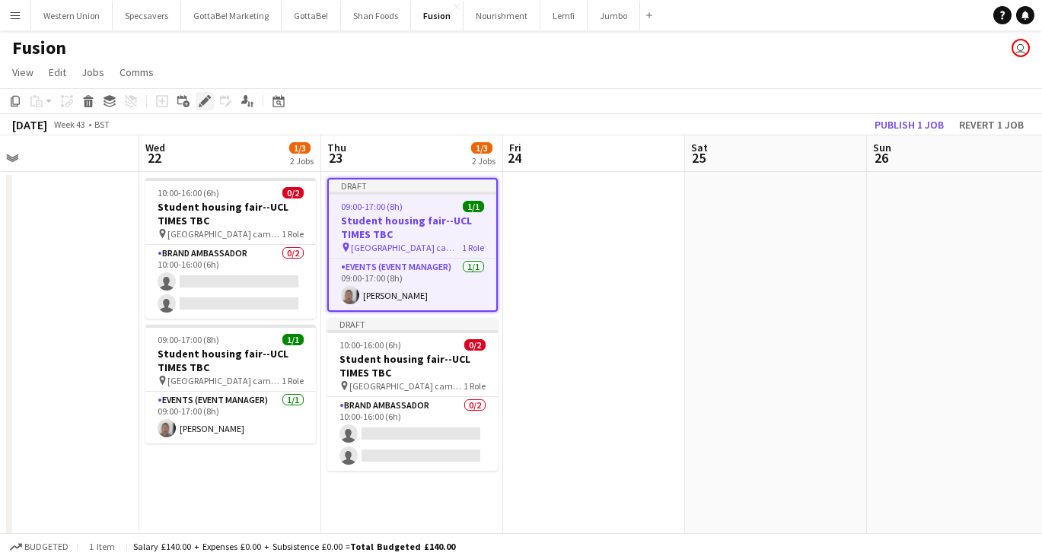
click at [208, 100] on icon at bounding box center [204, 101] width 8 height 8
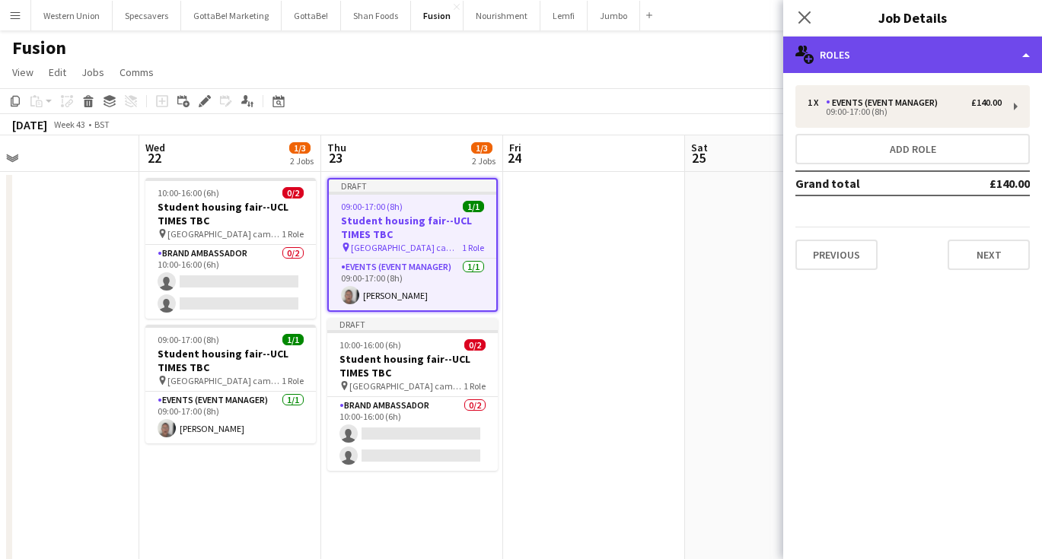
click at [922, 68] on div "multiple-users-add Roles" at bounding box center [912, 55] width 259 height 37
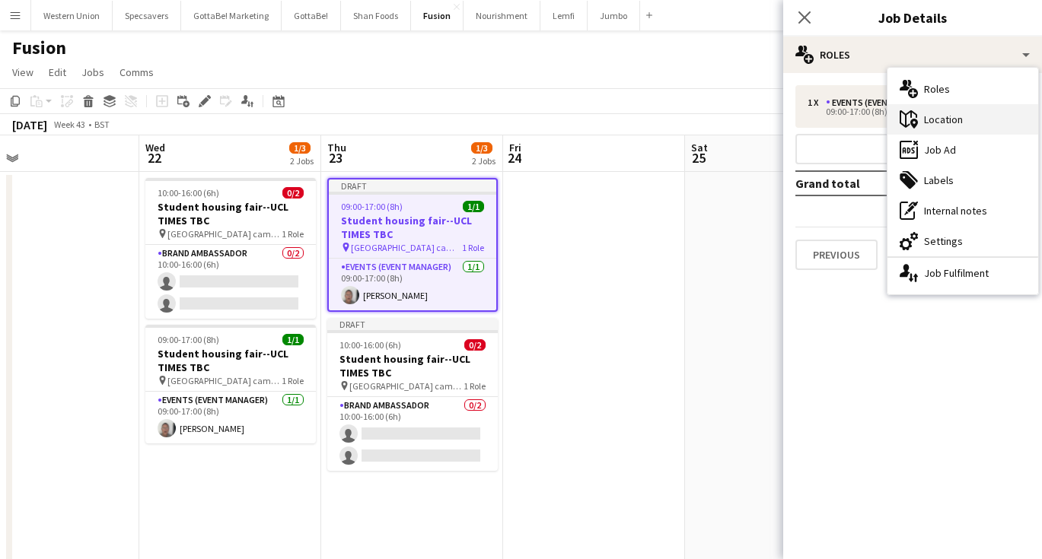
click at [937, 113] on div "maps-pin-1 Location" at bounding box center [962, 119] width 151 height 30
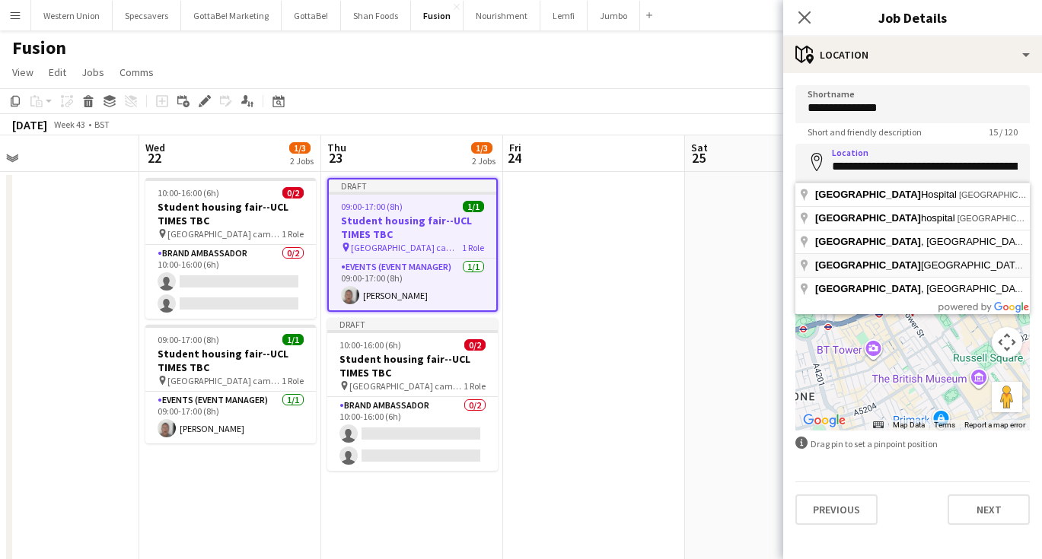
type input "**********"
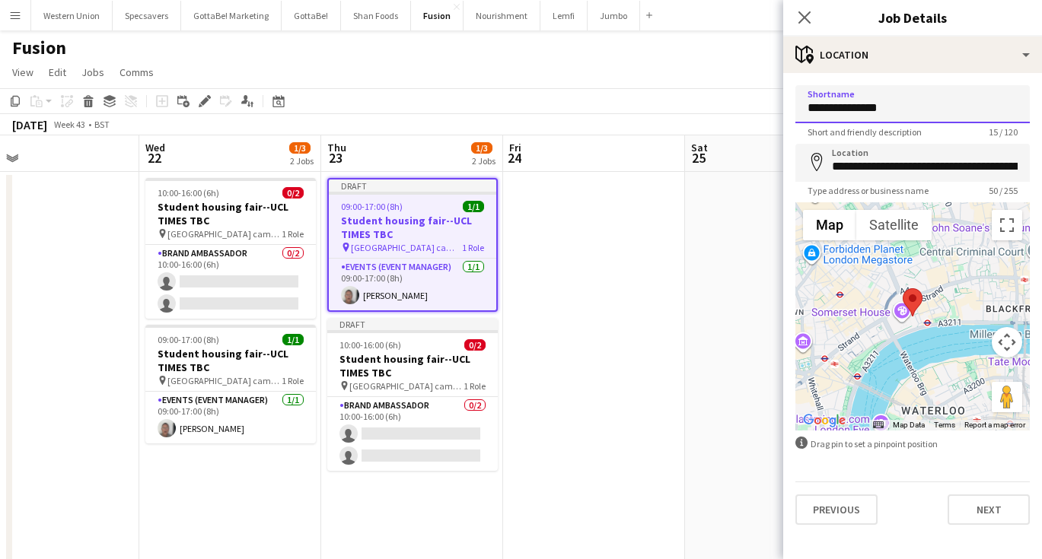
drag, startPoint x: 907, startPoint y: 107, endPoint x: 801, endPoint y: 103, distance: 106.6
type input "**********"
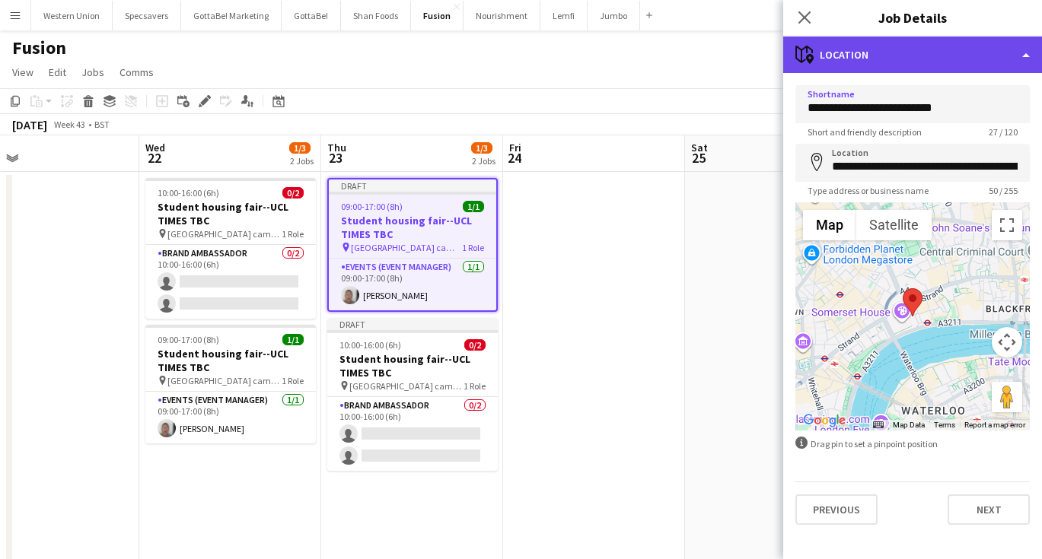
click at [864, 63] on div "maps-pin-1 Location" at bounding box center [912, 55] width 259 height 37
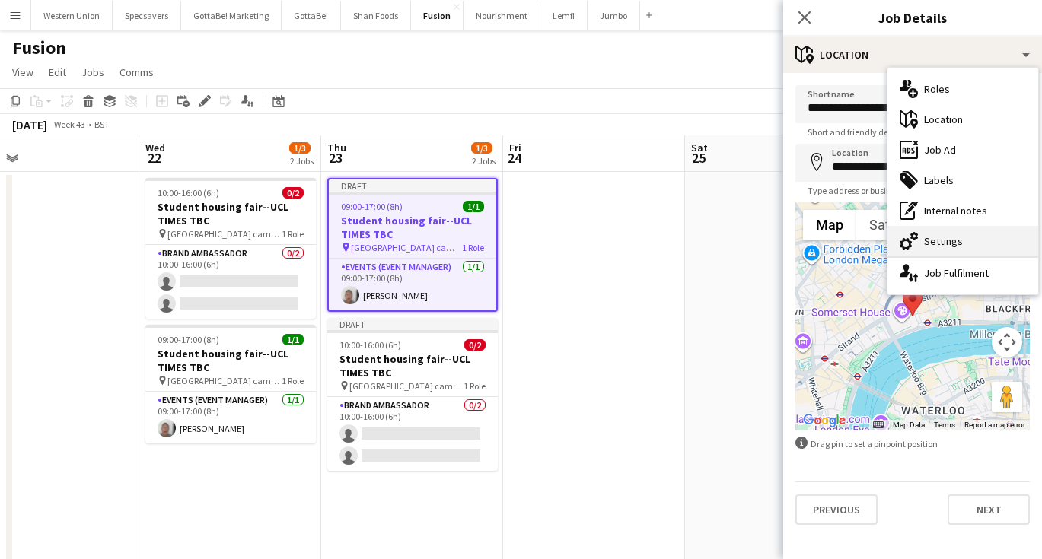
click at [928, 236] on div "cog-double-3 Settings" at bounding box center [962, 241] width 151 height 30
type input "*******"
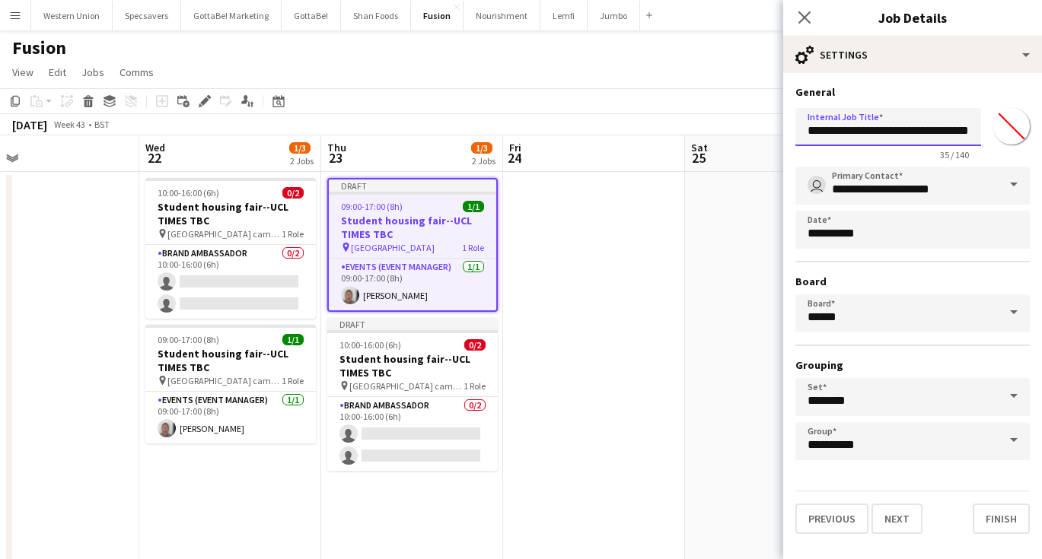
drag, startPoint x: 918, startPoint y: 132, endPoint x: 937, endPoint y: 135, distance: 19.4
click at [937, 135] on input "**********" at bounding box center [888, 127] width 186 height 38
type input "**********"
click at [804, 18] on icon at bounding box center [804, 17] width 14 height 14
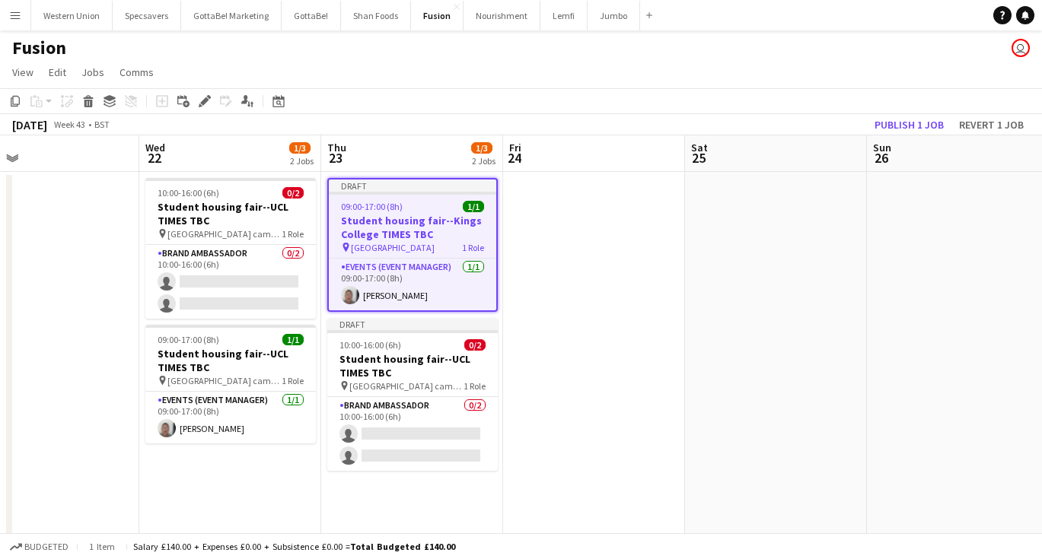
click at [580, 257] on app-date-cell at bounding box center [594, 379] width 182 height 415
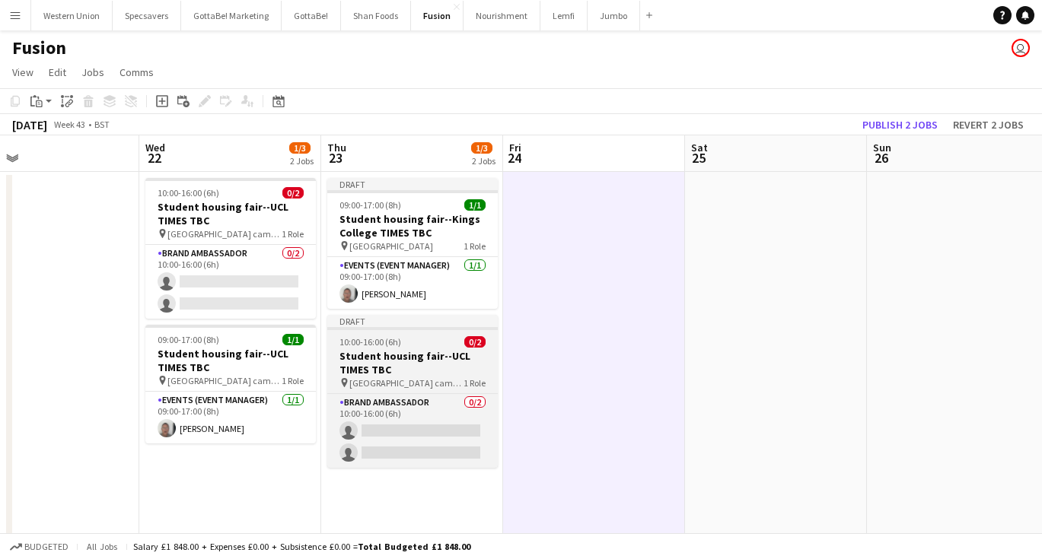
click at [431, 340] on div "10:00-16:00 (6h) 0/2" at bounding box center [412, 341] width 170 height 11
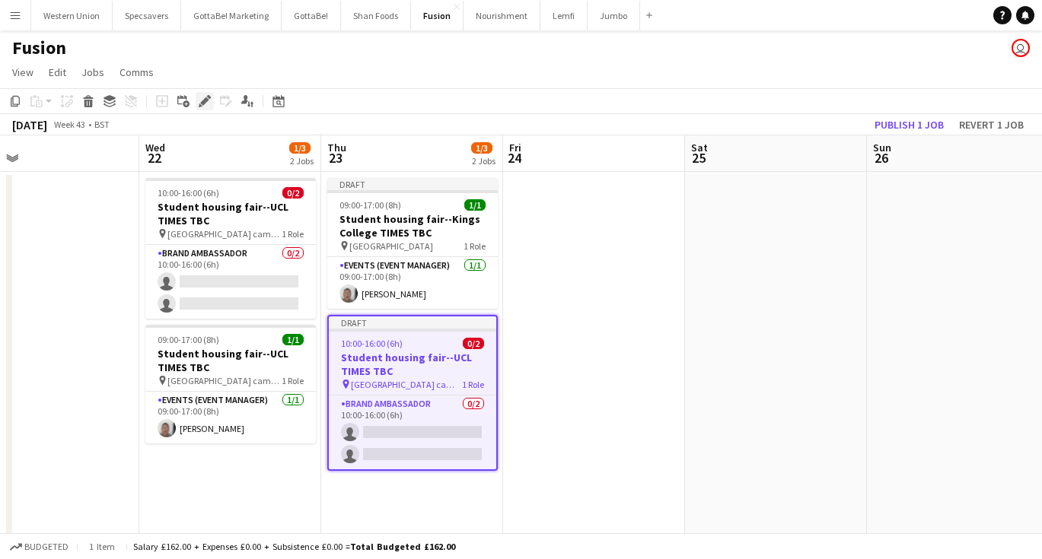
click at [202, 103] on icon at bounding box center [204, 101] width 8 height 8
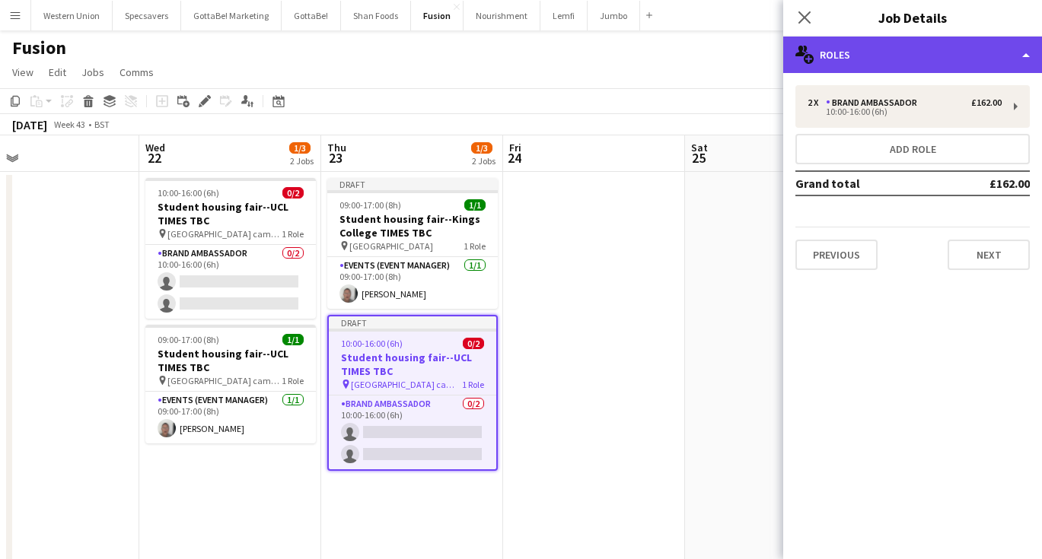
click at [863, 58] on div "multiple-users-add Roles" at bounding box center [912, 55] width 259 height 37
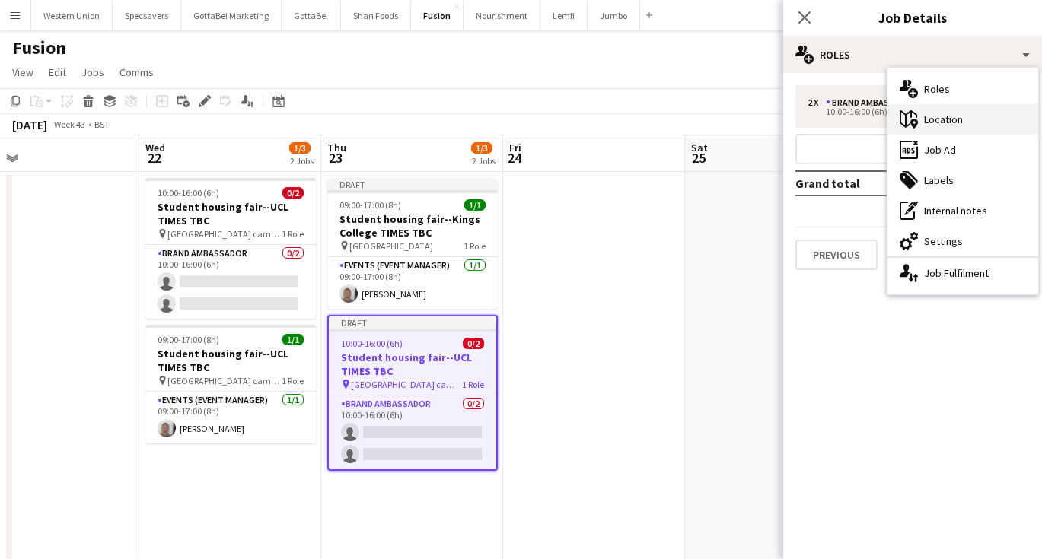
click at [927, 118] on div "maps-pin-1 Location" at bounding box center [962, 119] width 151 height 30
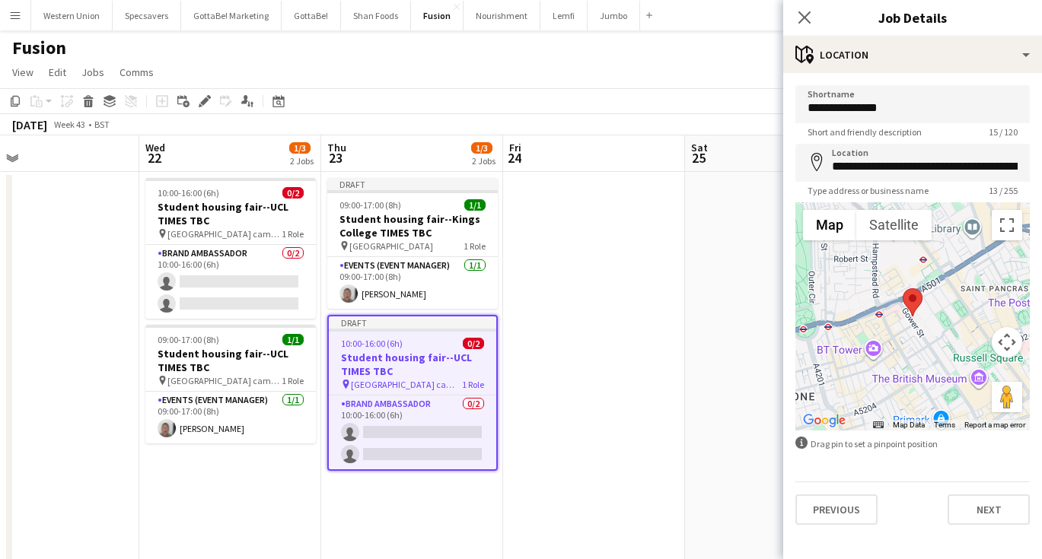
type input "**********"
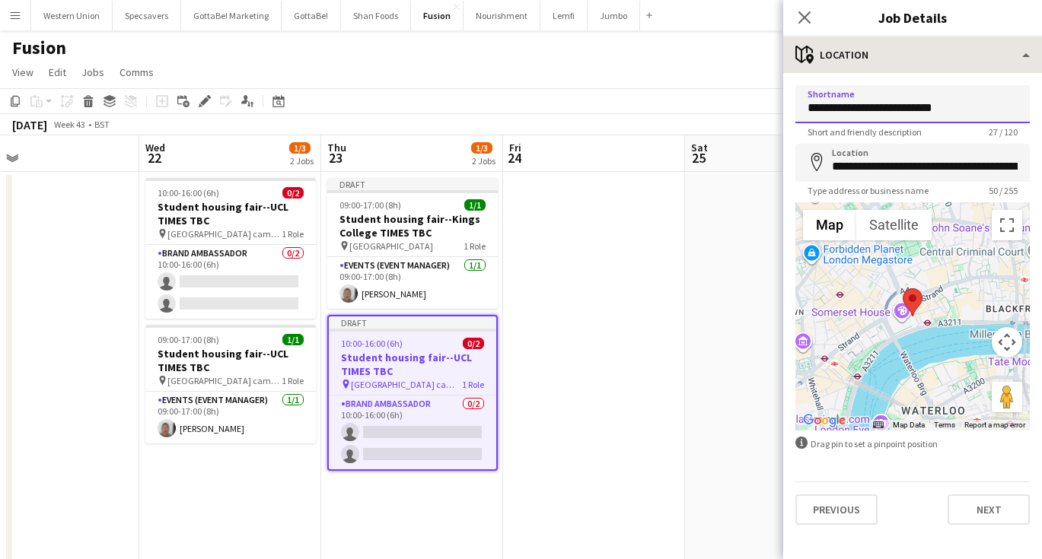
type input "**********"
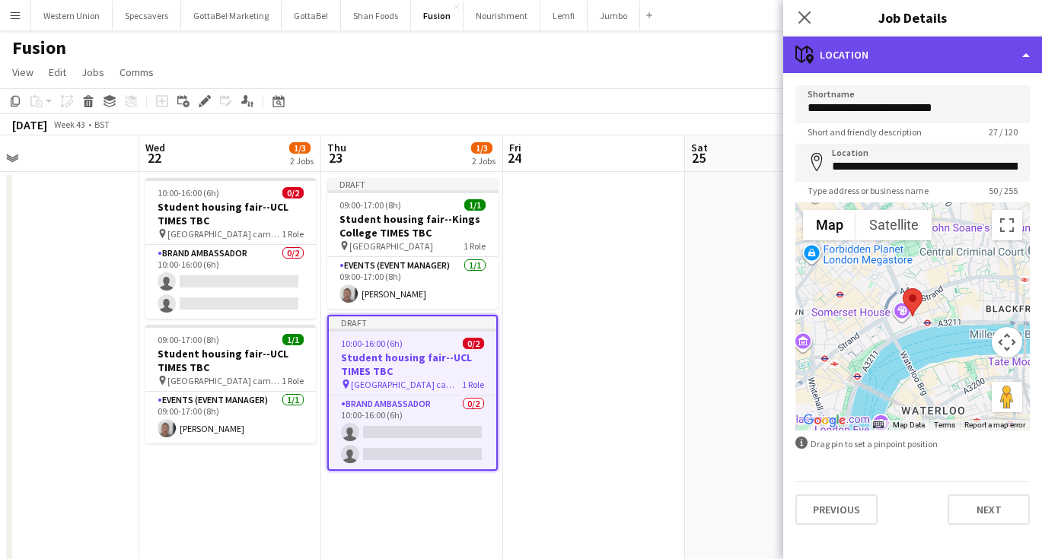
click at [909, 49] on div "maps-pin-1 Location" at bounding box center [912, 55] width 259 height 37
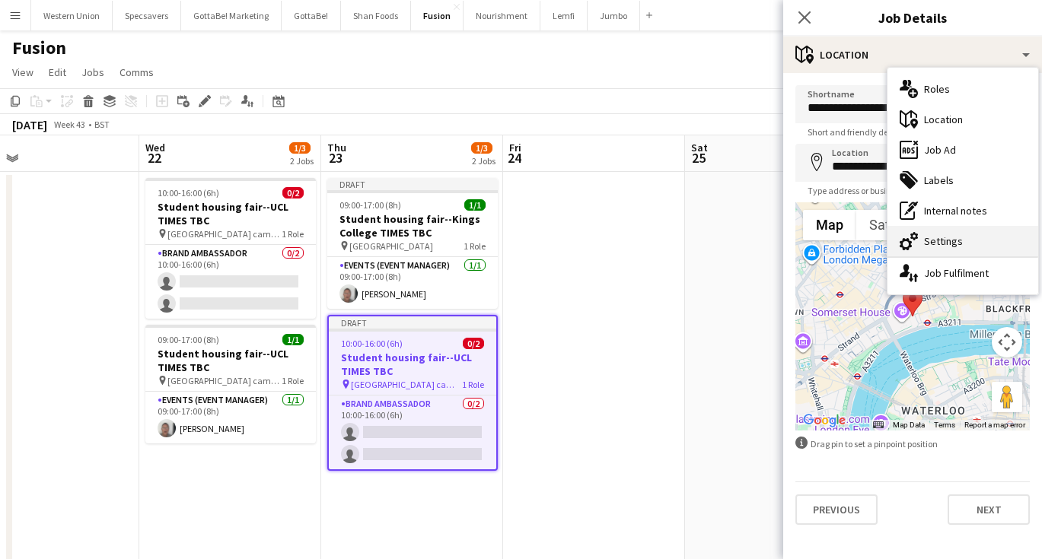
click at [927, 240] on div "cog-double-3 Settings" at bounding box center [962, 241] width 151 height 30
type input "*******"
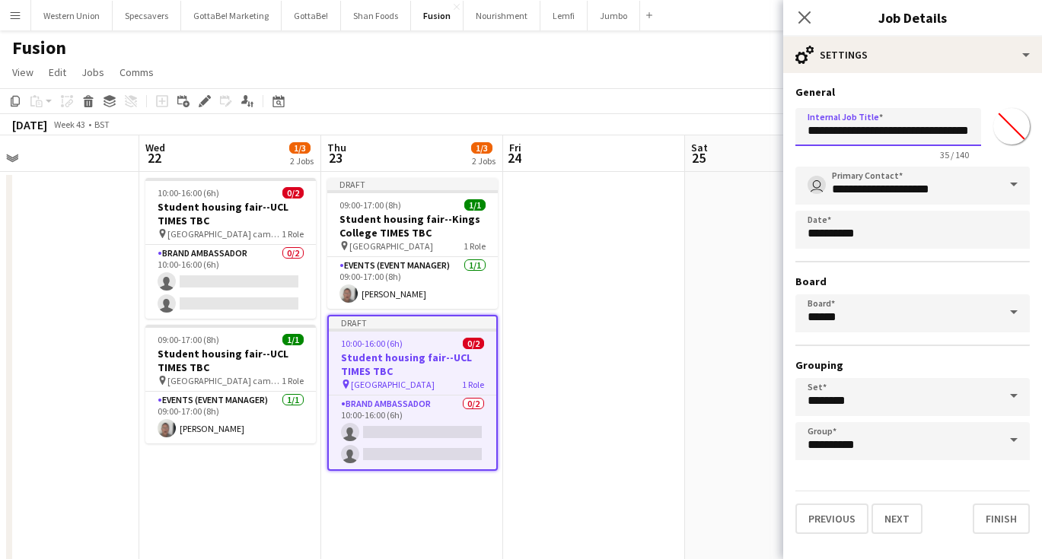
drag, startPoint x: 937, startPoint y: 132, endPoint x: 918, endPoint y: 132, distance: 18.3
click at [918, 132] on input "**********" at bounding box center [888, 127] width 186 height 38
type input "**********"
click at [807, 14] on icon at bounding box center [804, 17] width 14 height 14
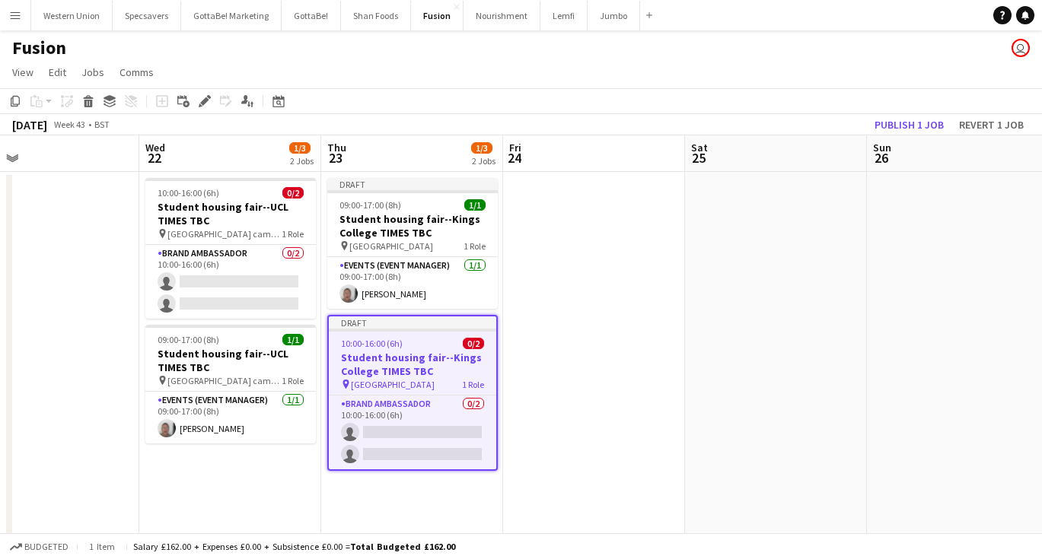
click at [619, 264] on app-date-cell at bounding box center [594, 379] width 182 height 415
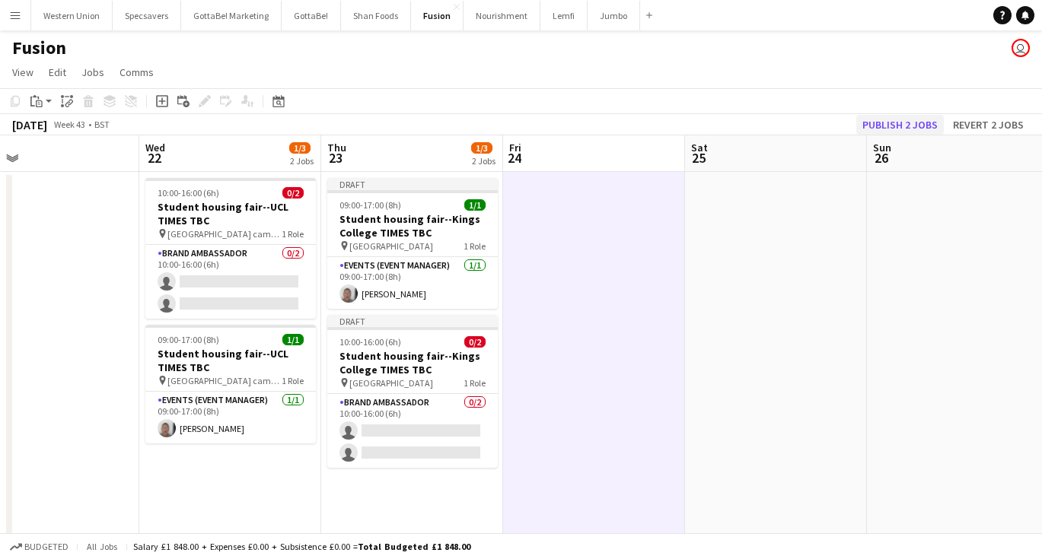
click at [888, 126] on button "Publish 2 jobs" at bounding box center [900, 125] width 88 height 20
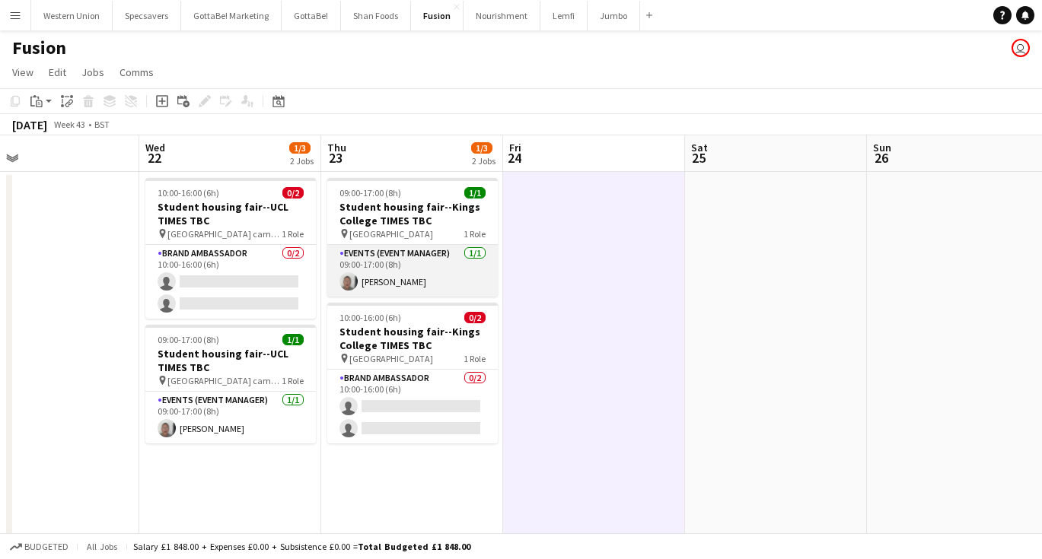
click at [405, 247] on app-card-role "Events (Event Manager) 1/1 09:00-17:00 (8h) Michael Francis" at bounding box center [412, 271] width 170 height 52
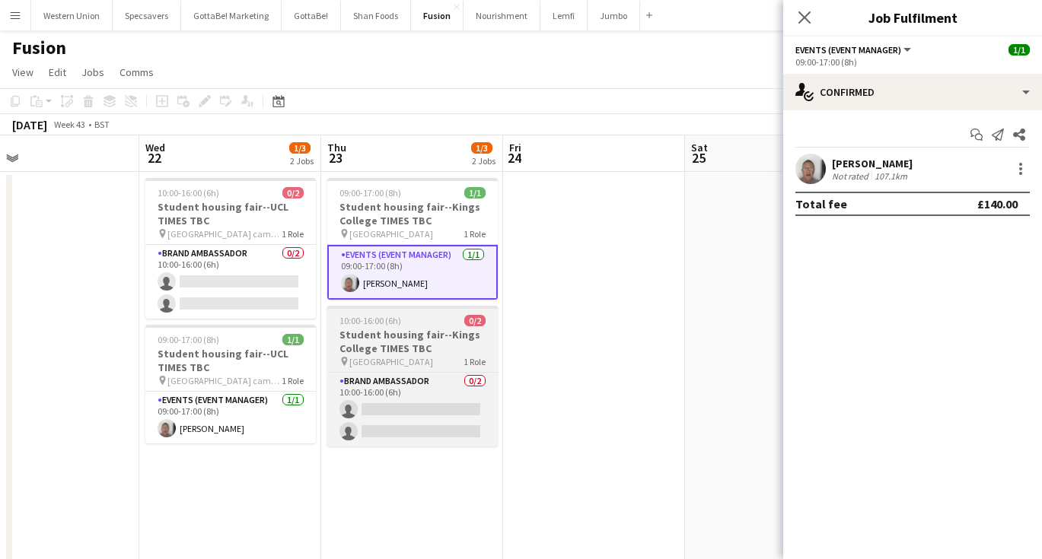
click at [404, 355] on h3 "Student housing fair--Kings College TIMES TBC" at bounding box center [412, 341] width 170 height 27
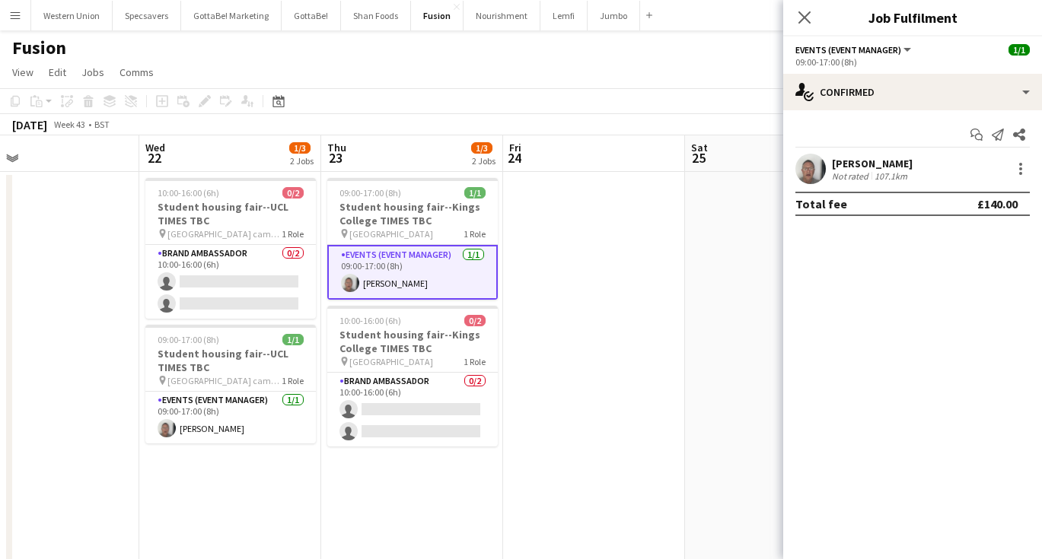
click at [603, 299] on app-date-cell at bounding box center [594, 379] width 182 height 415
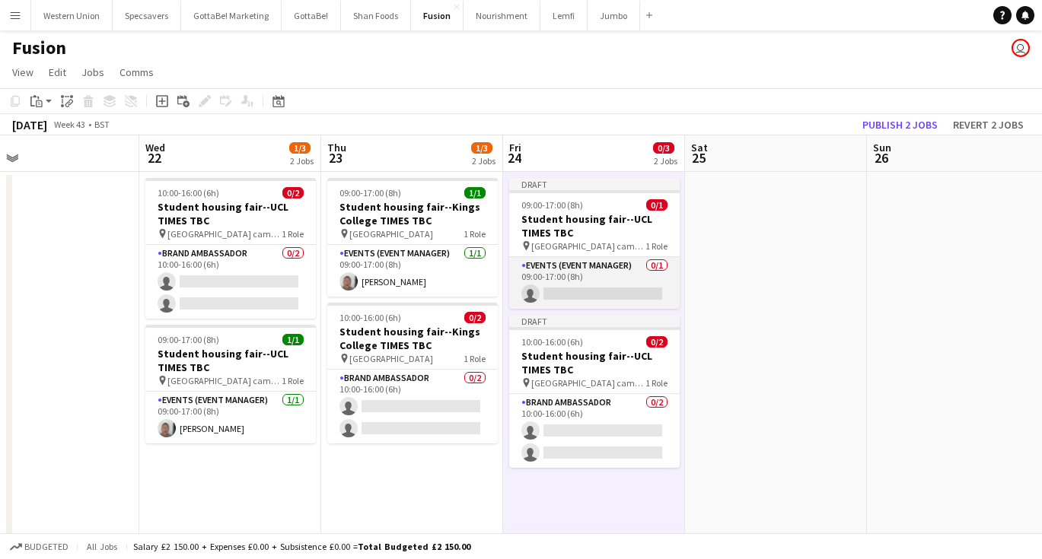
click at [600, 280] on app-card-role "Events (Event Manager) 0/1 09:00-17:00 (8h) single-neutral-actions" at bounding box center [594, 283] width 170 height 52
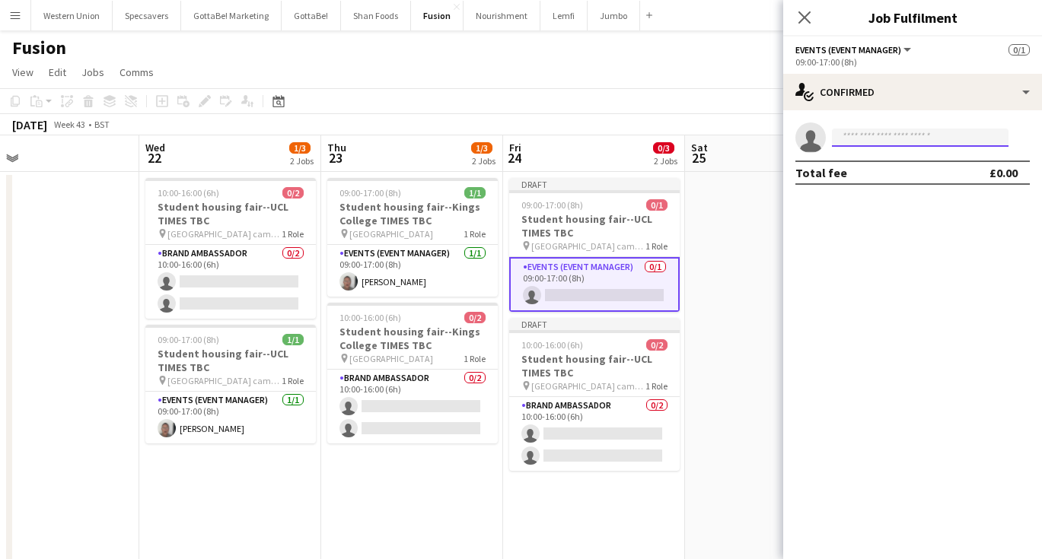
click at [853, 135] on input at bounding box center [920, 138] width 177 height 18
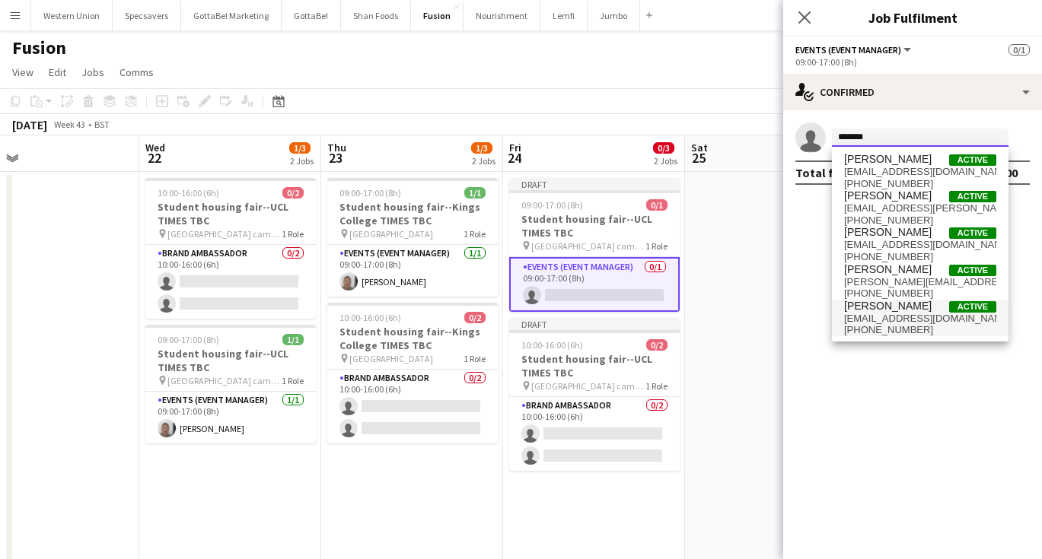
type input "*******"
click at [918, 329] on span "+4407545570057" at bounding box center [920, 330] width 152 height 12
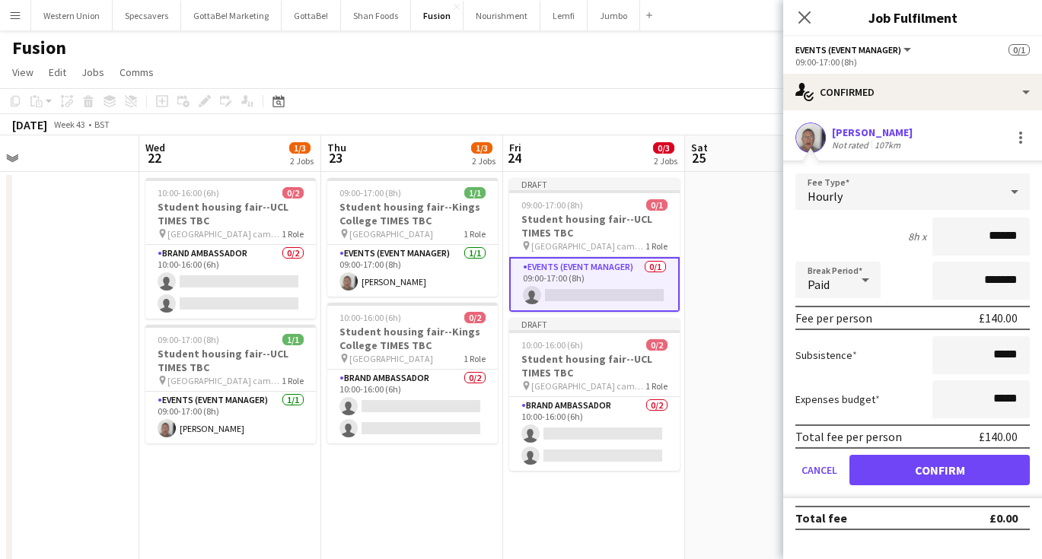
click at [916, 473] on button "Confirm" at bounding box center [939, 470] width 180 height 30
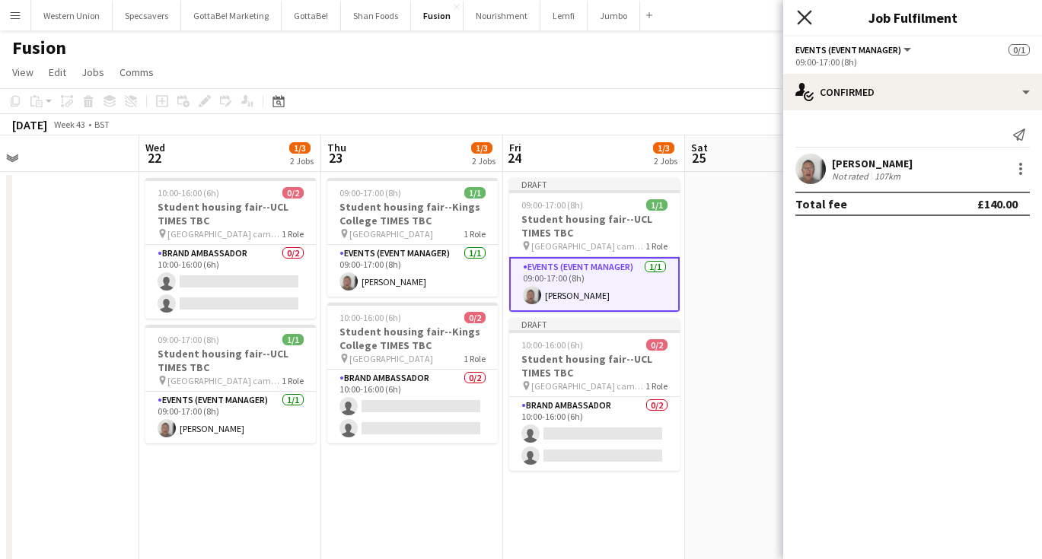
click at [802, 17] on icon "Close pop-in" at bounding box center [804, 17] width 14 height 14
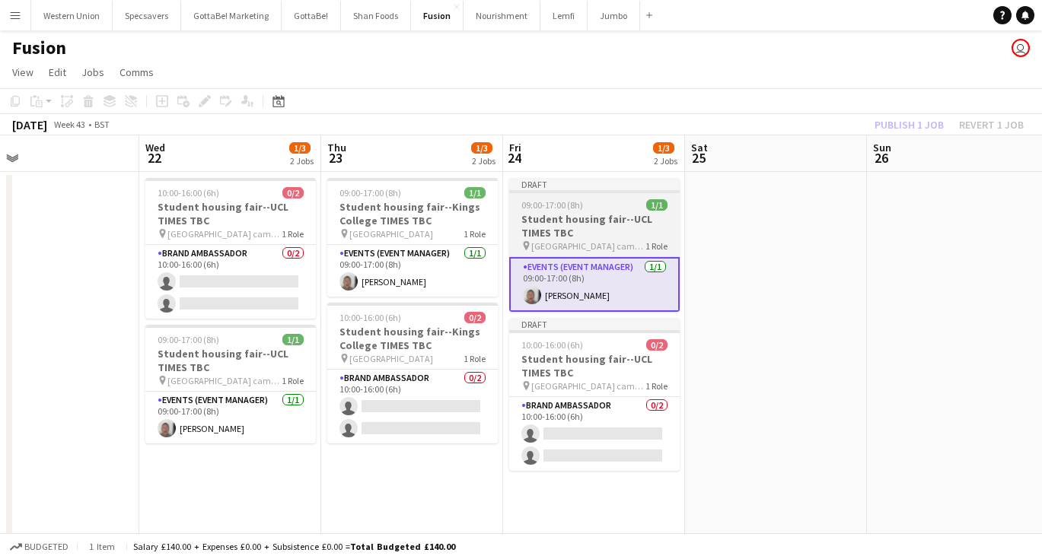
click at [606, 212] on app-job-card "Draft 09:00-17:00 (8h) 1/1 Student housing fair--UCL TIMES TBC pin UCL main cam…" at bounding box center [594, 245] width 170 height 134
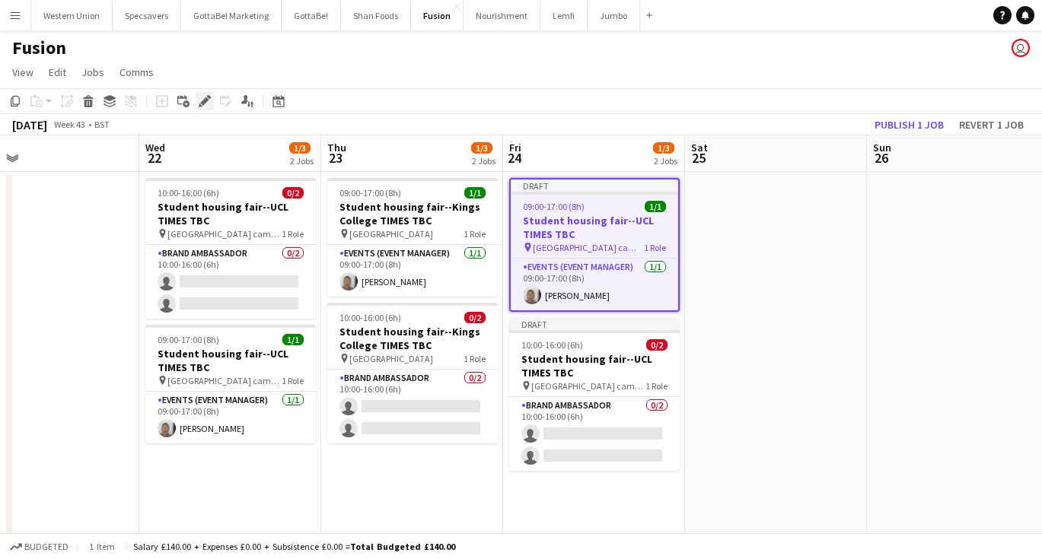
click at [203, 101] on icon at bounding box center [204, 101] width 8 height 8
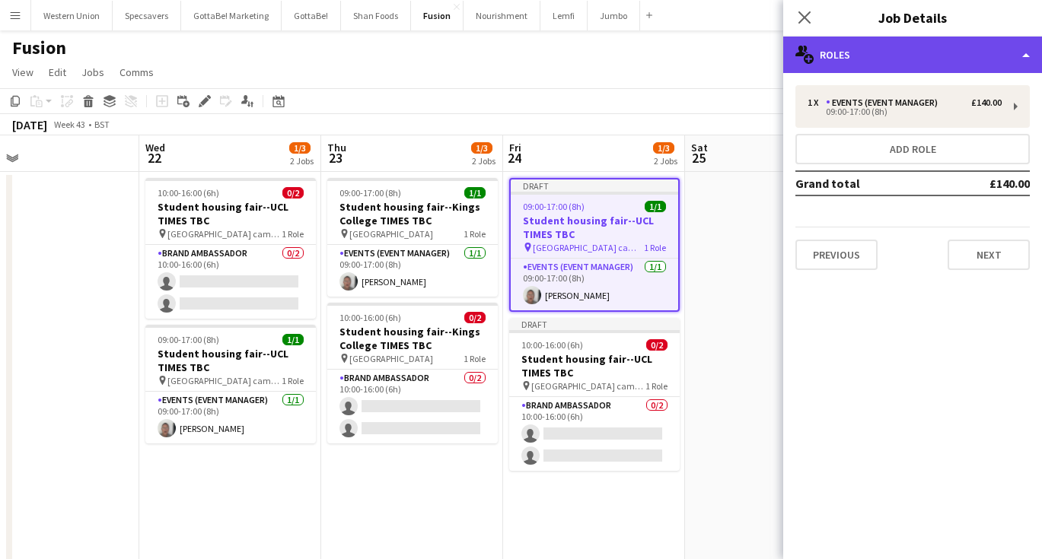
click at [936, 60] on div "multiple-users-add Roles" at bounding box center [912, 55] width 259 height 37
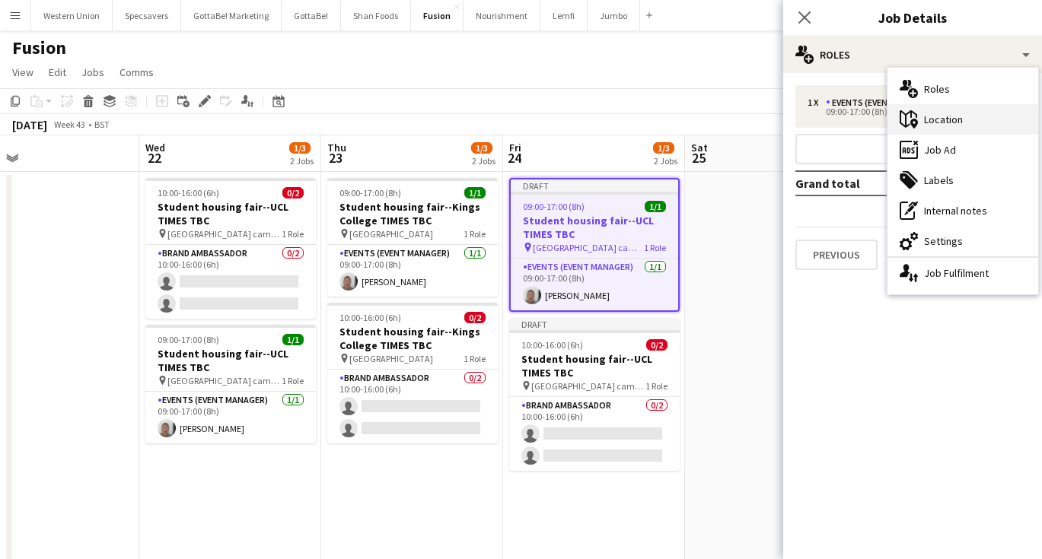
click at [947, 116] on div "maps-pin-1 Location" at bounding box center [962, 119] width 151 height 30
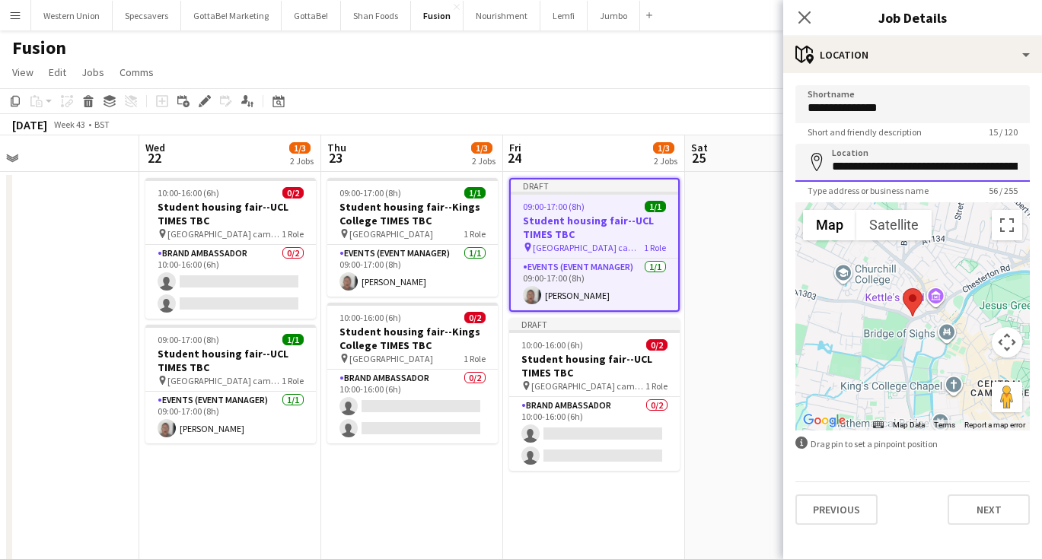
click at [968, 167] on input "**********" at bounding box center [912, 163] width 234 height 38
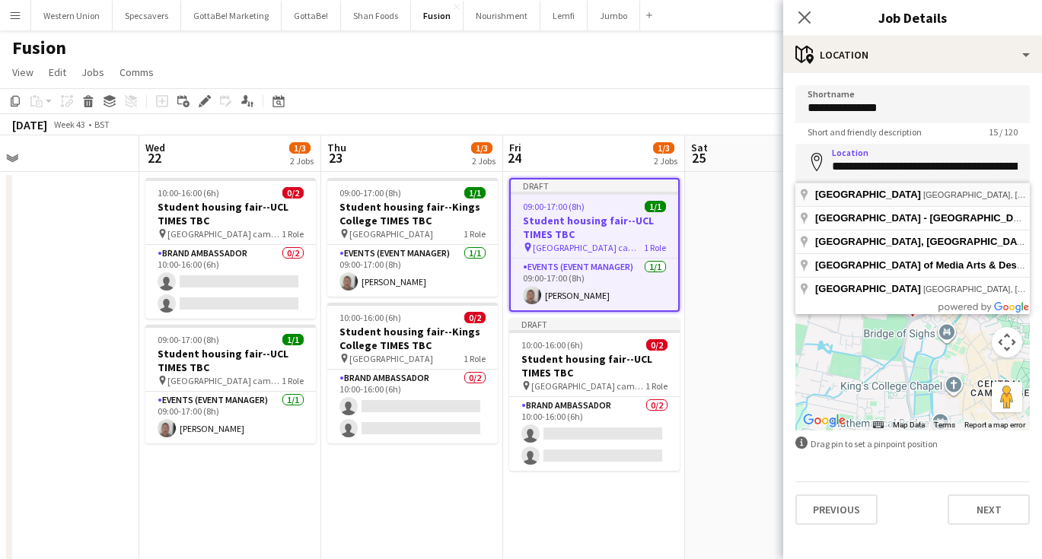
type input "**********"
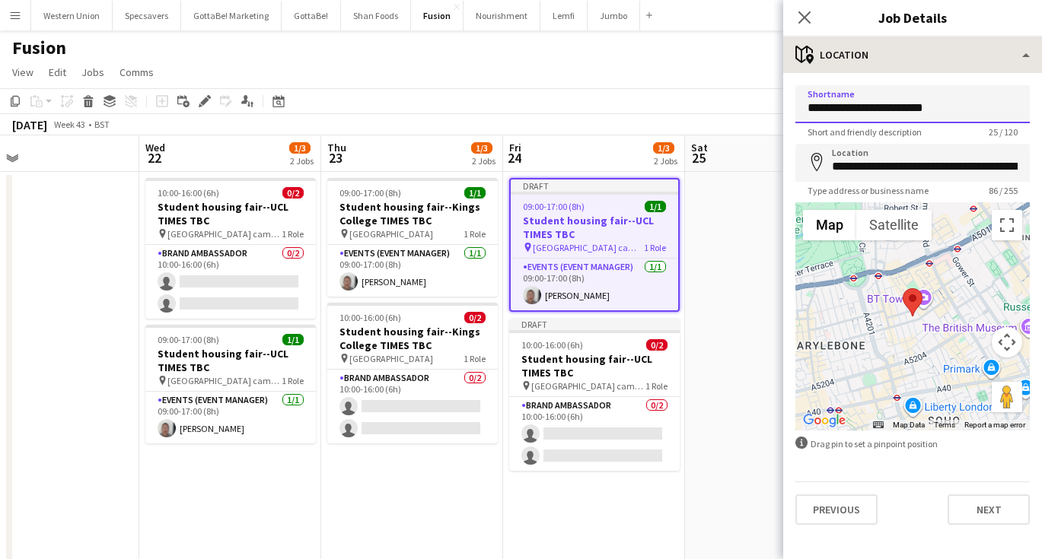
type input "**********"
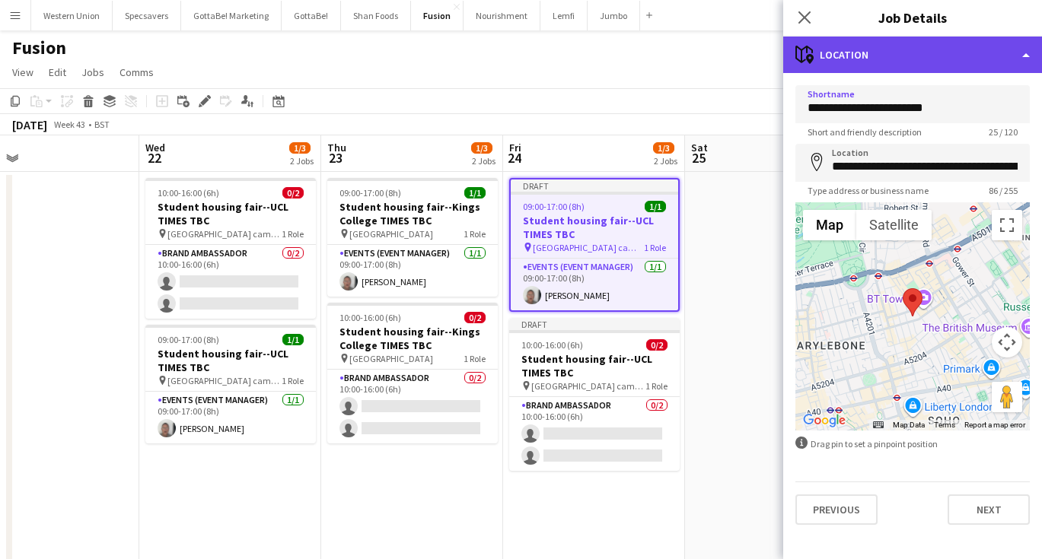
click at [935, 48] on div "maps-pin-1 Location" at bounding box center [912, 55] width 259 height 37
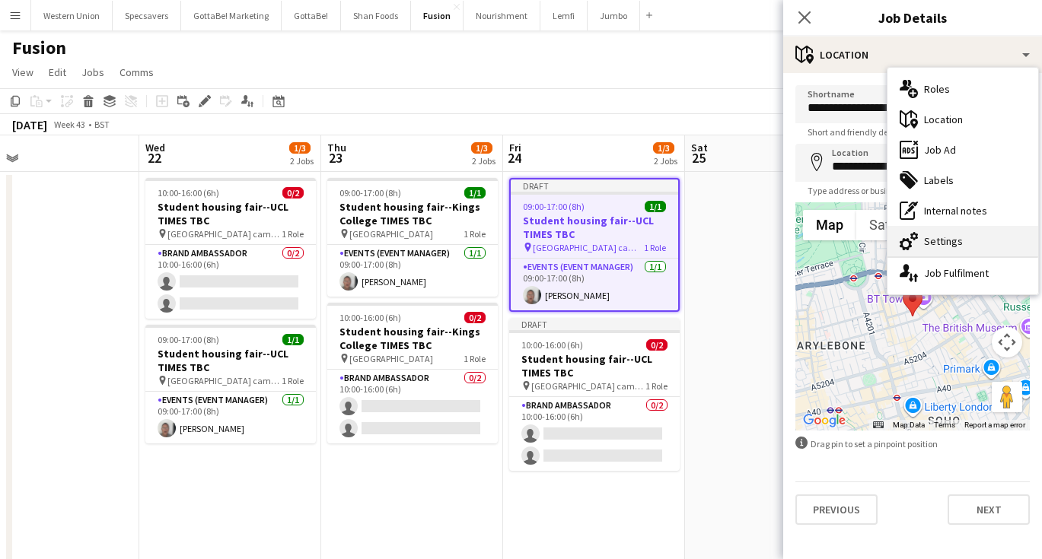
click at [945, 244] on div "cog-double-3 Settings" at bounding box center [962, 241] width 151 height 30
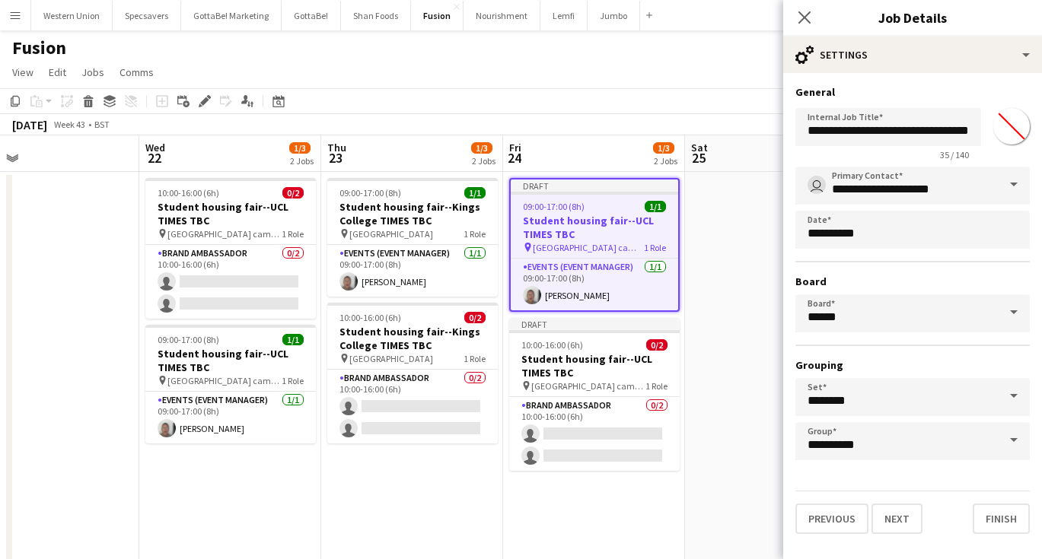
type input "*******"
drag, startPoint x: 917, startPoint y: 130, endPoint x: 937, endPoint y: 124, distance: 20.7
click at [937, 124] on input "**********" at bounding box center [888, 127] width 186 height 38
type input "**********"
click at [807, 15] on icon at bounding box center [804, 17] width 14 height 14
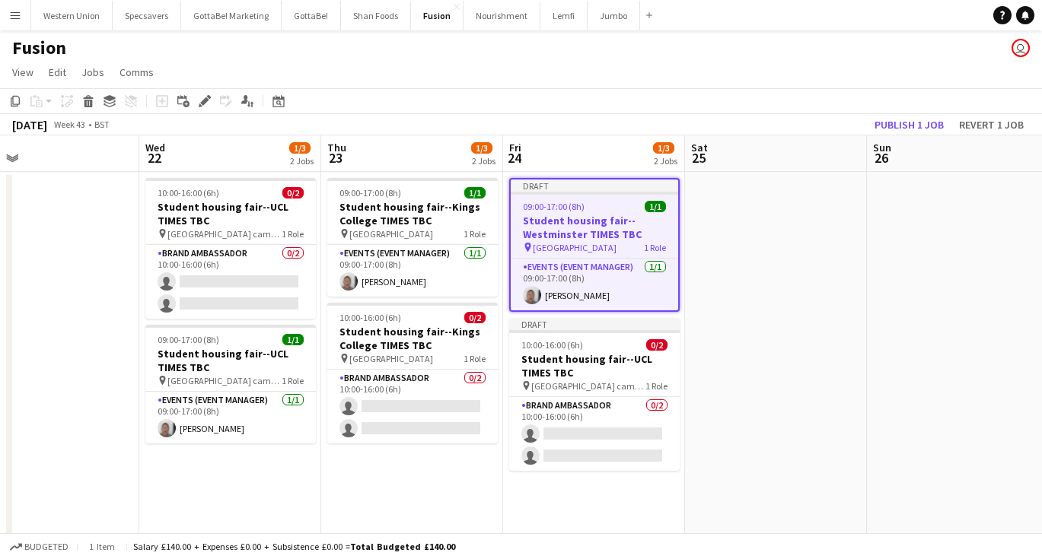
click at [772, 221] on app-date-cell at bounding box center [776, 379] width 182 height 415
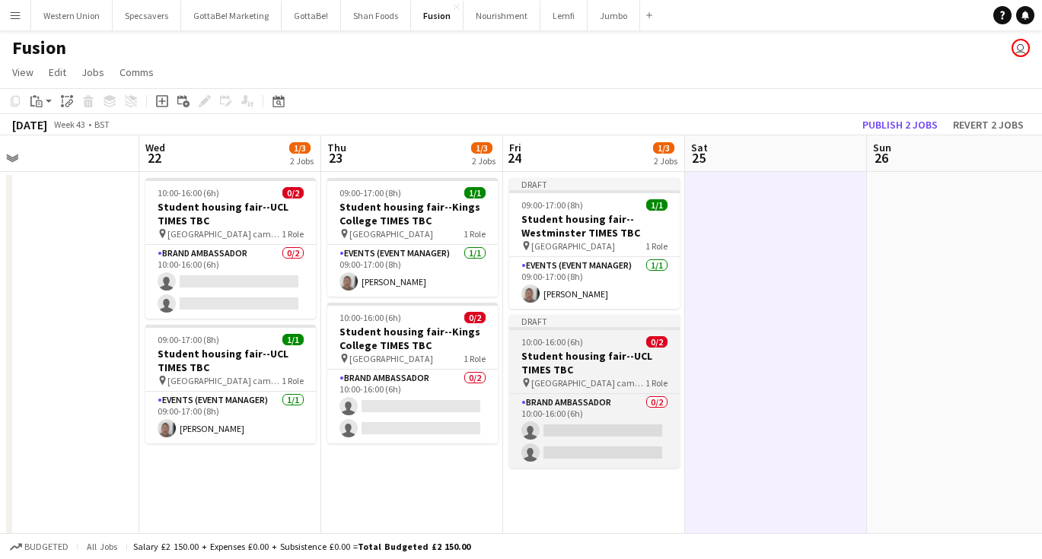
click at [572, 351] on h3 "Student housing fair--UCL TIMES TBC" at bounding box center [594, 362] width 170 height 27
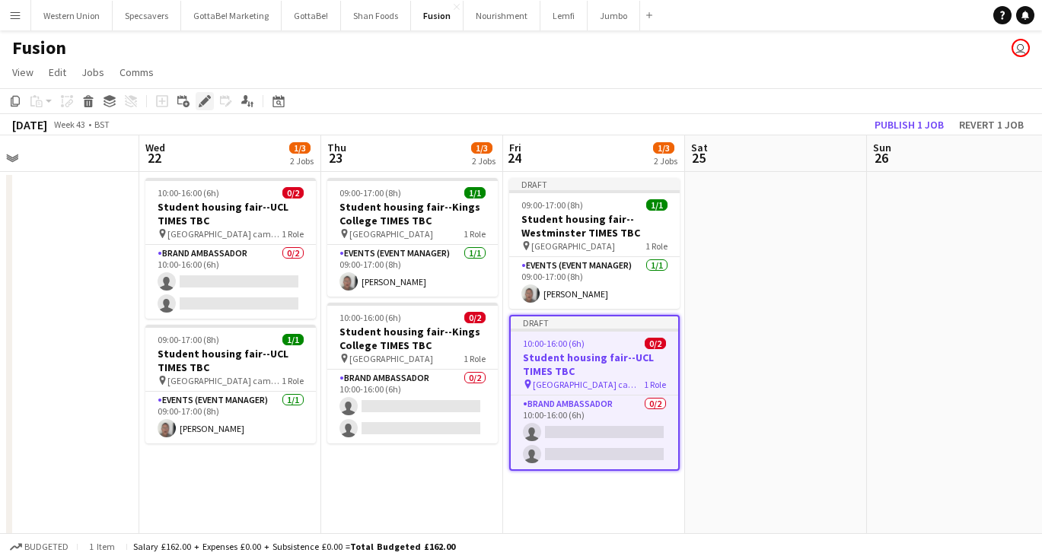
click at [202, 101] on icon at bounding box center [204, 101] width 8 height 8
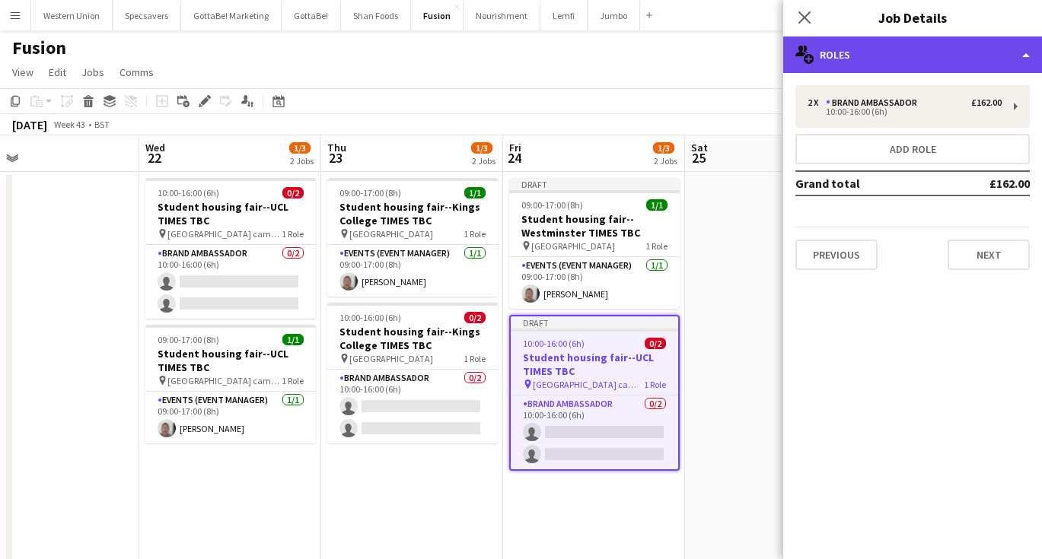
click at [901, 59] on div "multiple-users-add Roles" at bounding box center [912, 55] width 259 height 37
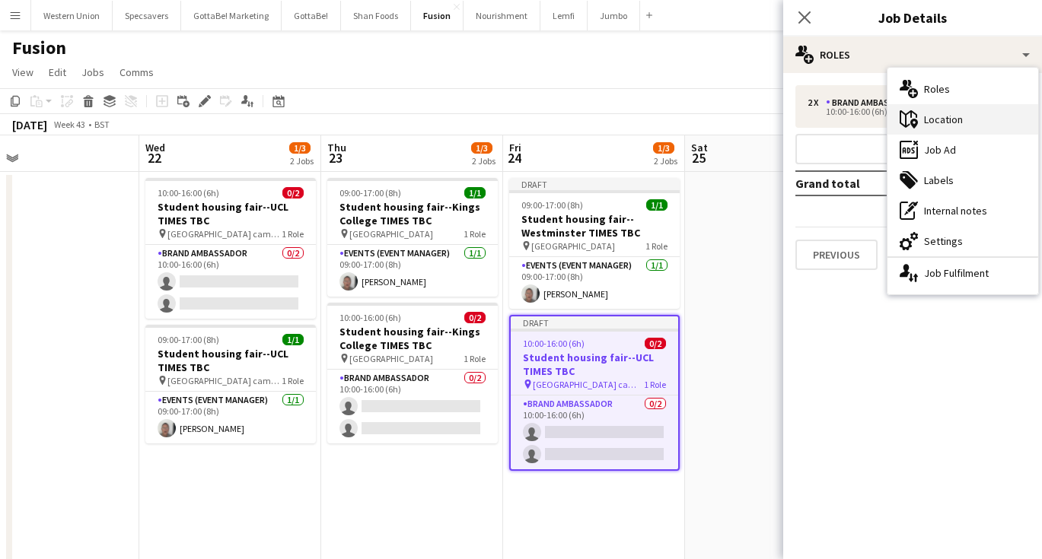
click at [922, 120] on div "maps-pin-1 Location" at bounding box center [962, 119] width 151 height 30
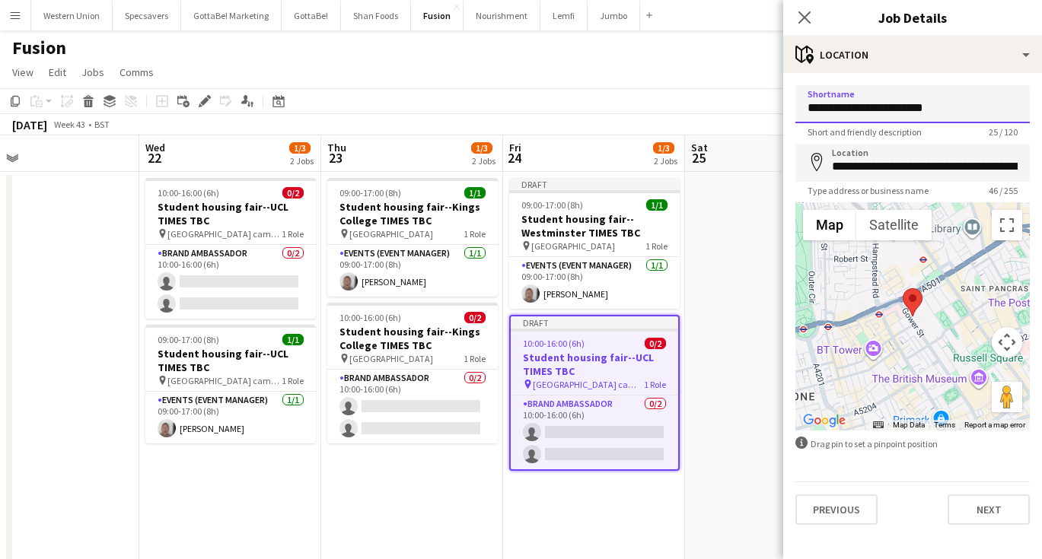
type input "**********"
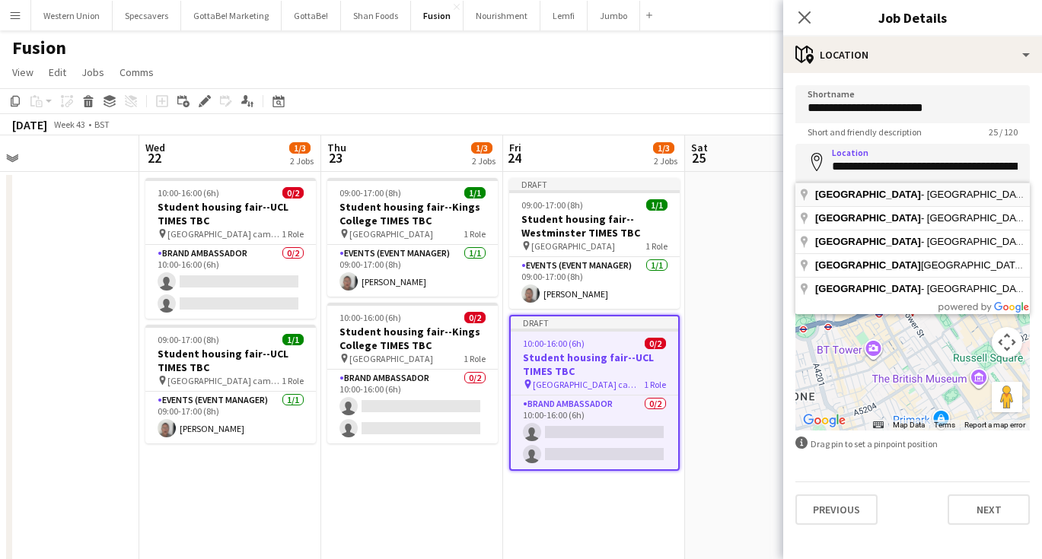
type input "**********"
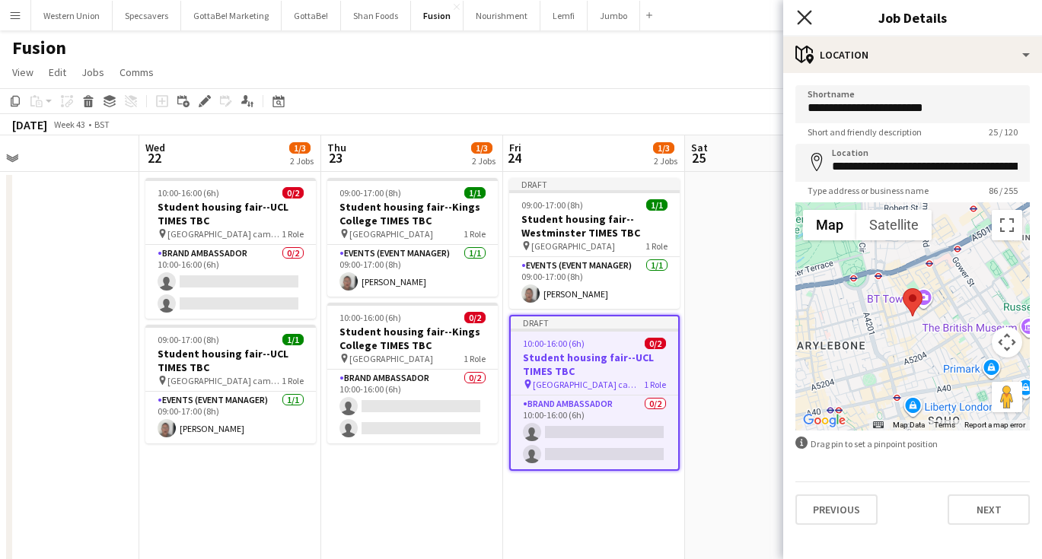
click at [804, 18] on icon at bounding box center [804, 17] width 14 height 14
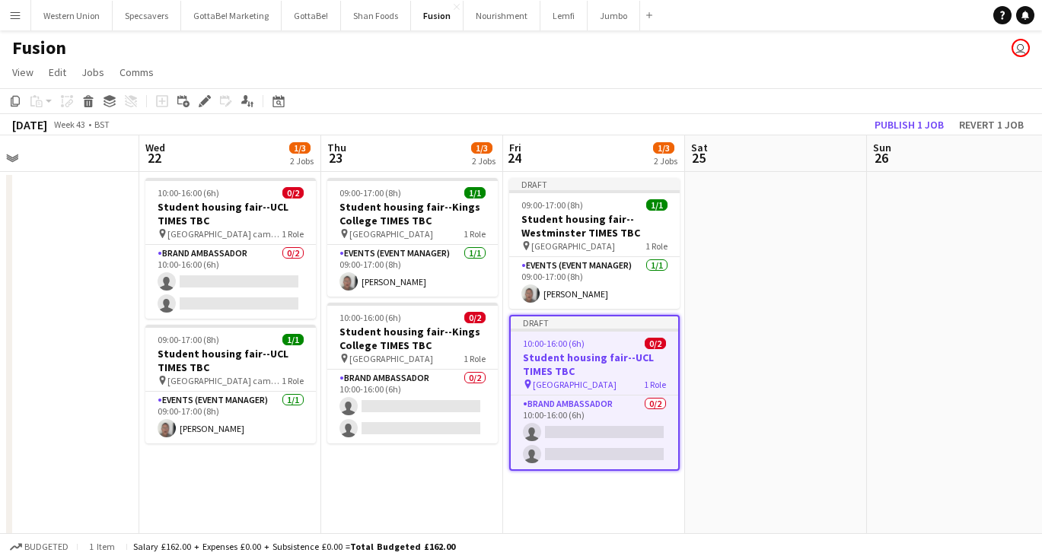
click at [800, 244] on app-date-cell at bounding box center [776, 379] width 182 height 415
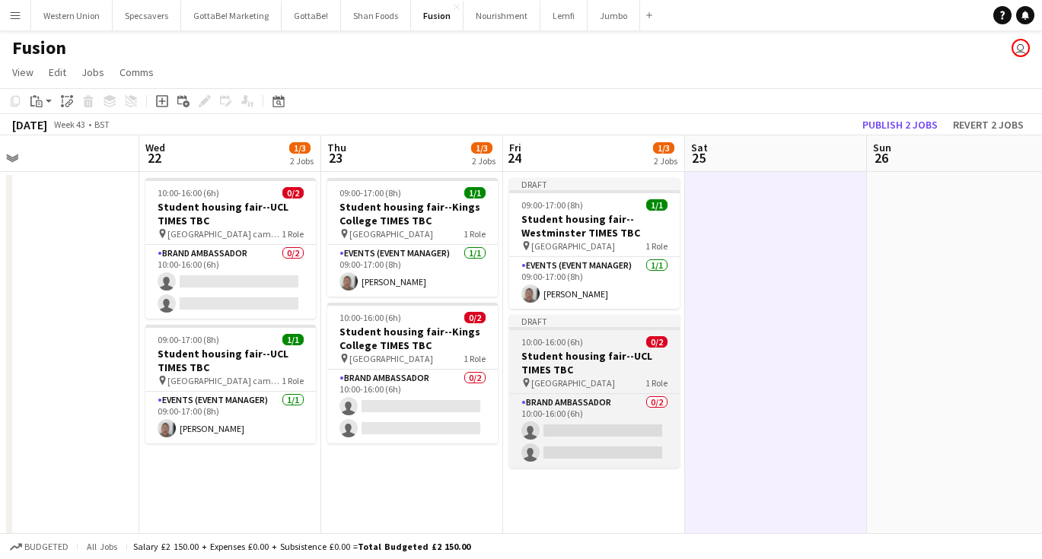
click at [603, 348] on app-job-card "Draft 10:00-16:00 (6h) 0/2 Student housing fair--UCL TIMES TBC pin University o…" at bounding box center [594, 391] width 170 height 153
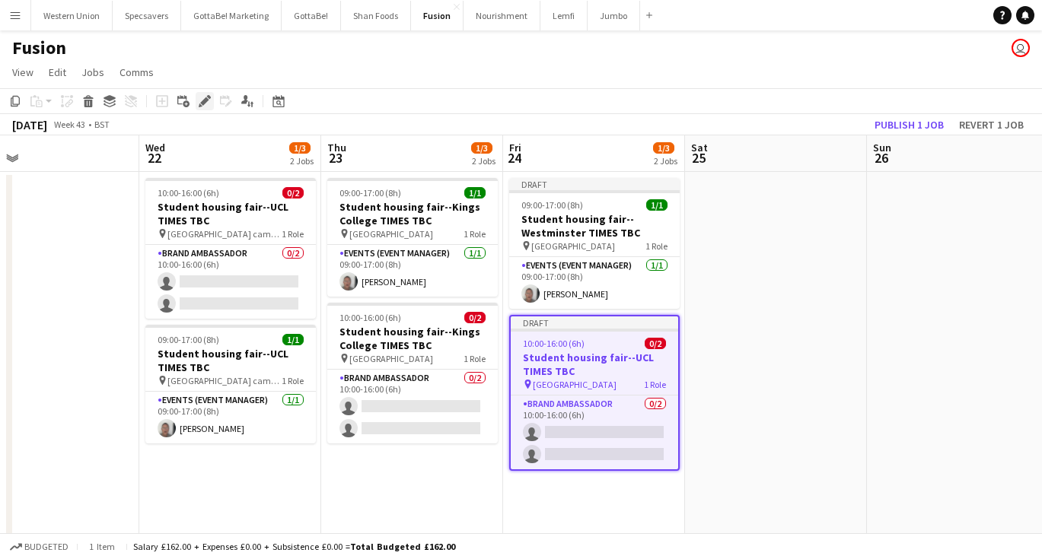
click at [208, 100] on icon at bounding box center [204, 101] width 8 height 8
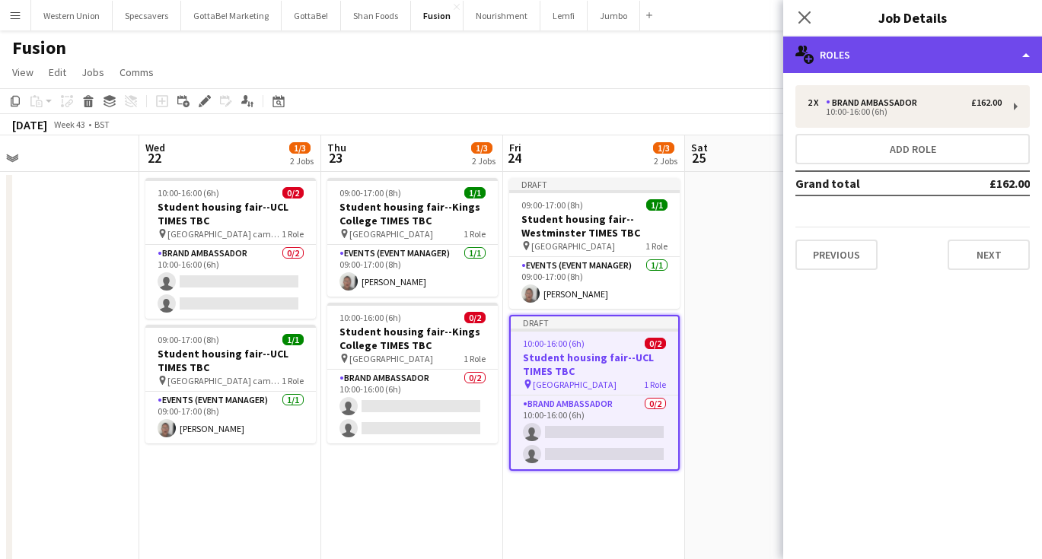
click at [914, 62] on div "multiple-users-add Roles" at bounding box center [912, 55] width 259 height 37
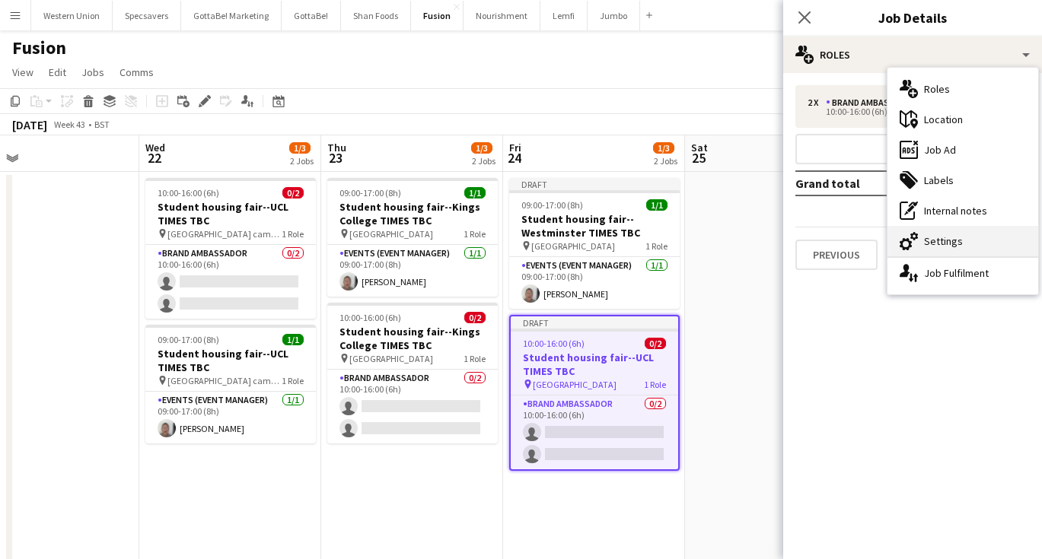
click at [979, 240] on div "cog-double-3 Settings" at bounding box center [962, 241] width 151 height 30
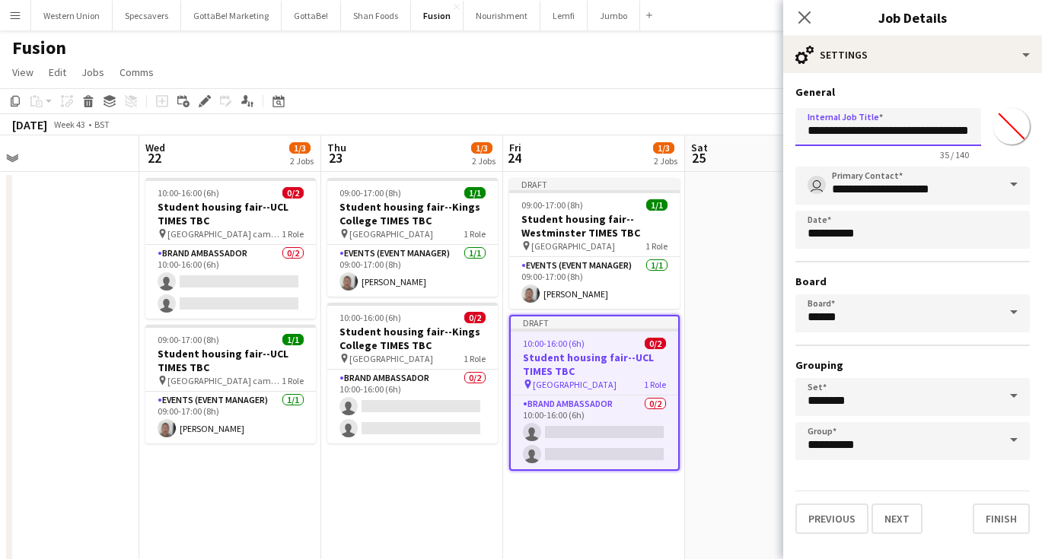
drag, startPoint x: 937, startPoint y: 129, endPoint x: 919, endPoint y: 129, distance: 18.3
click at [919, 129] on input "**********" at bounding box center [888, 127] width 186 height 38
type input "**********"
click at [803, 15] on icon at bounding box center [804, 17] width 14 height 14
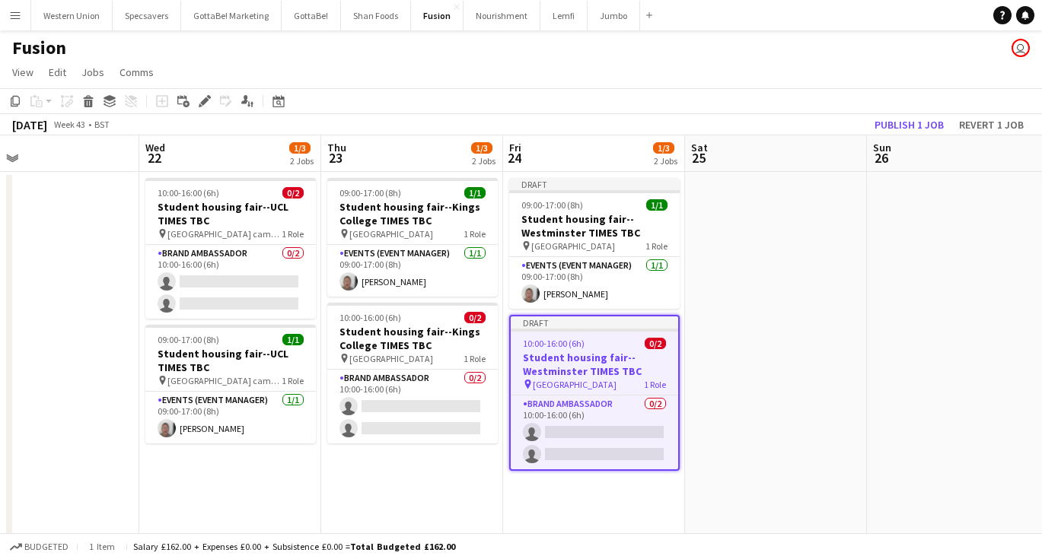
click at [760, 323] on app-date-cell at bounding box center [776, 379] width 182 height 415
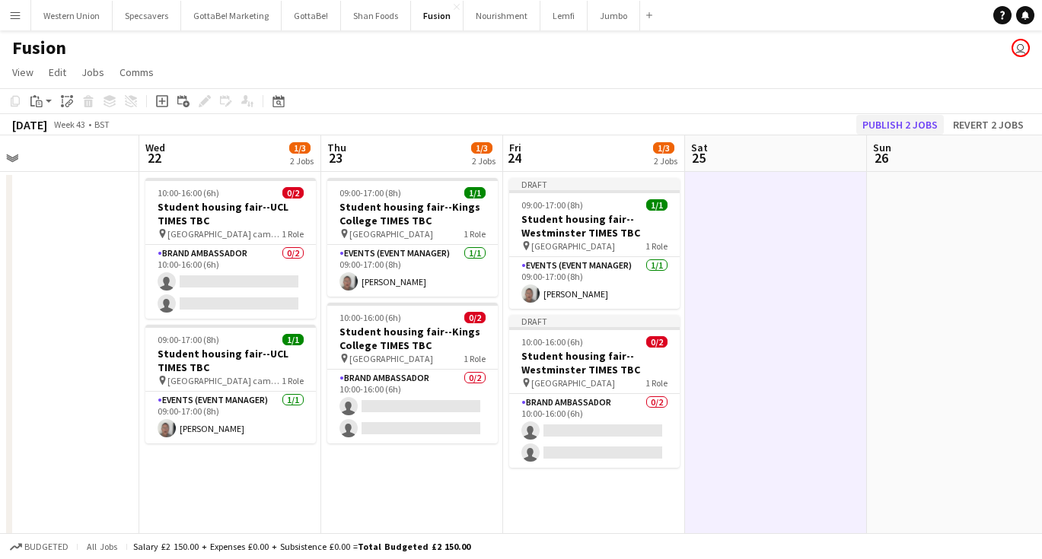
click at [895, 119] on button "Publish 2 jobs" at bounding box center [900, 125] width 88 height 20
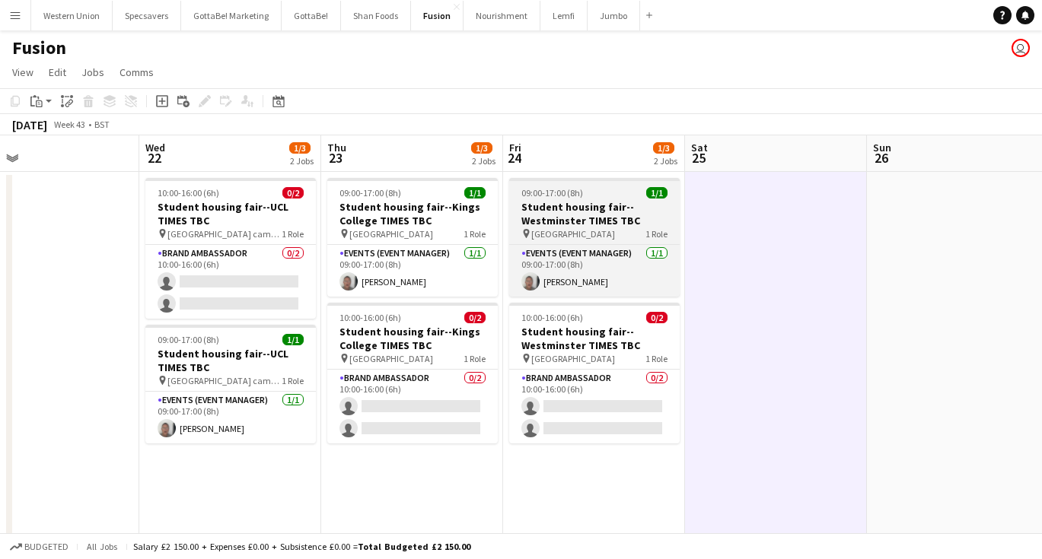
click at [566, 231] on span "University of Westminster" at bounding box center [573, 233] width 84 height 11
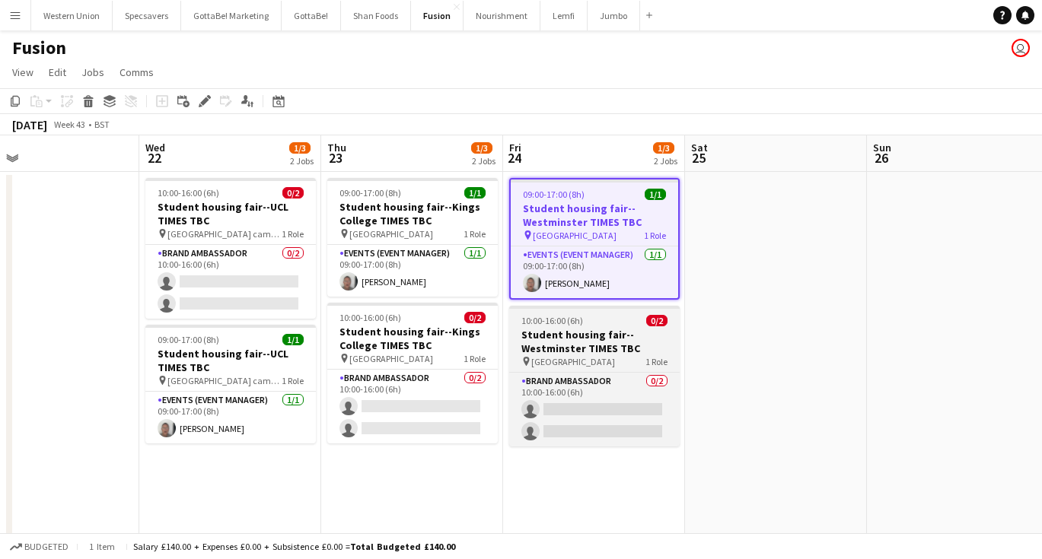
click at [570, 333] on h3 "Student housing fair--Westminster TIMES TBC" at bounding box center [594, 341] width 170 height 27
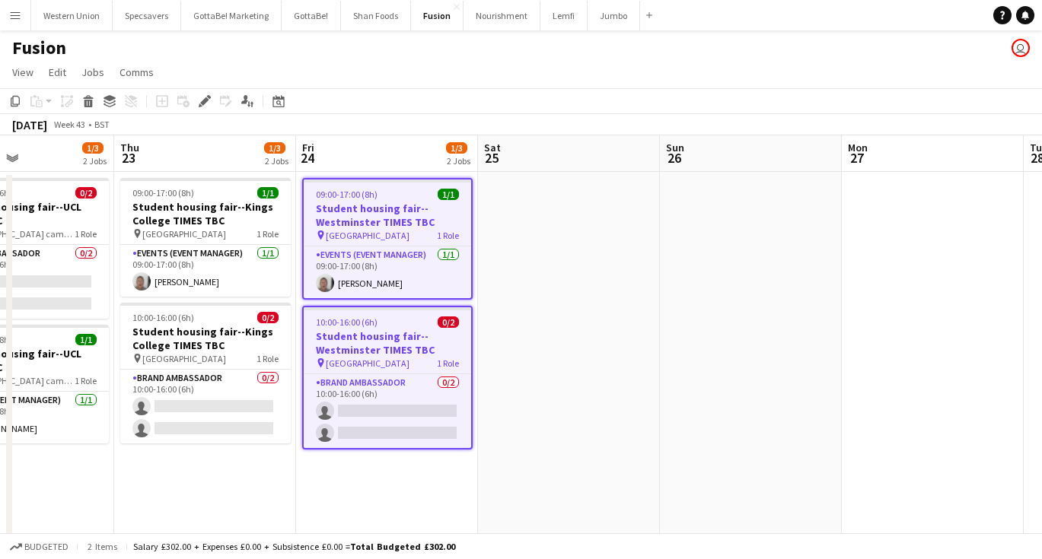
scroll to position [0, 623]
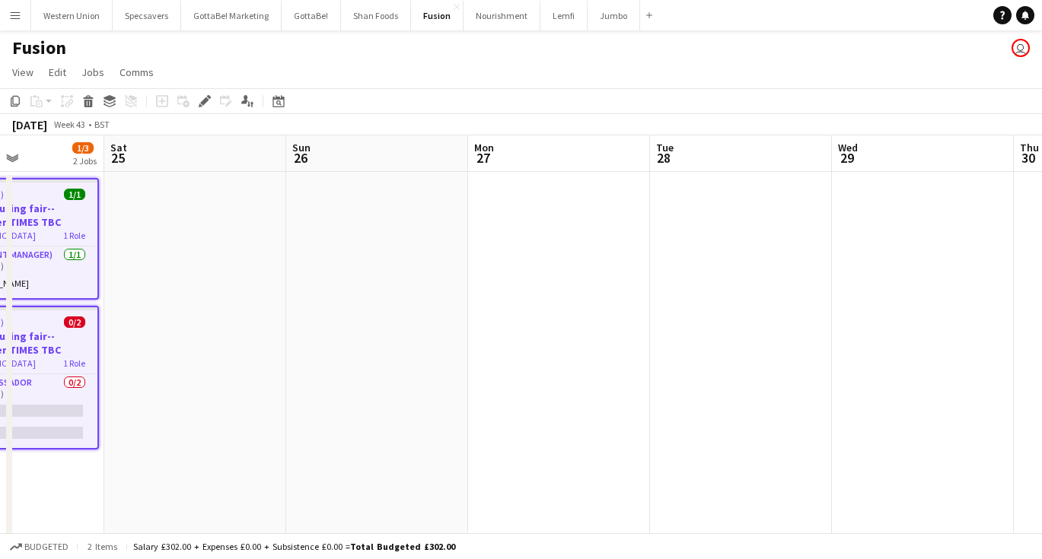
click at [704, 266] on app-date-cell at bounding box center [741, 379] width 182 height 415
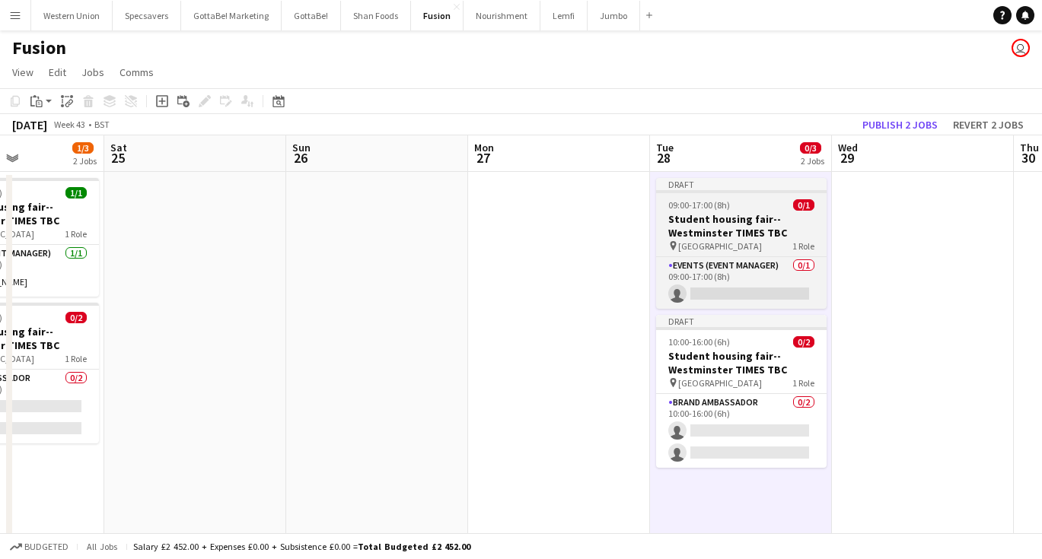
click at [719, 214] on h3 "Student housing fair--Westminster TIMES TBC" at bounding box center [741, 225] width 170 height 27
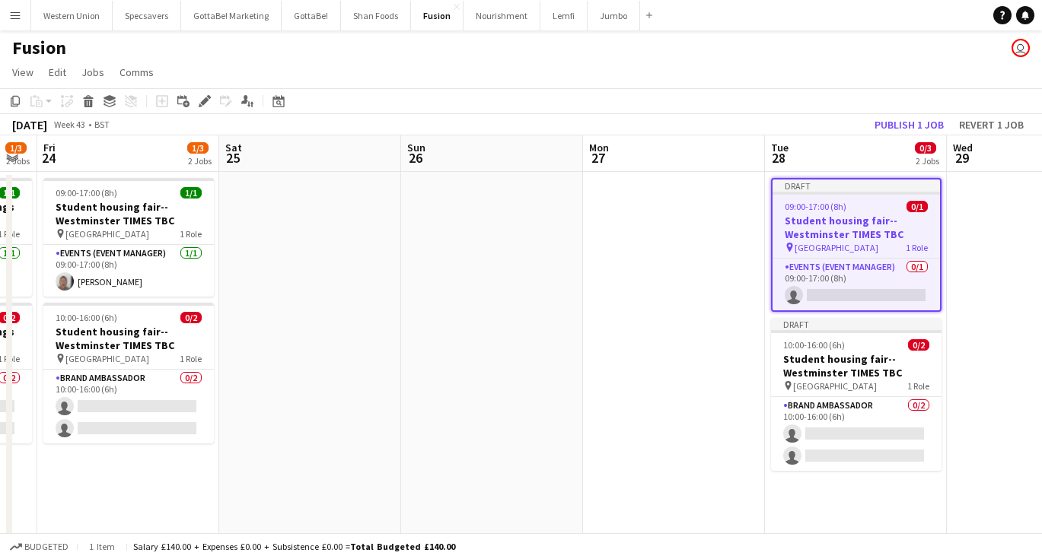
scroll to position [0, 495]
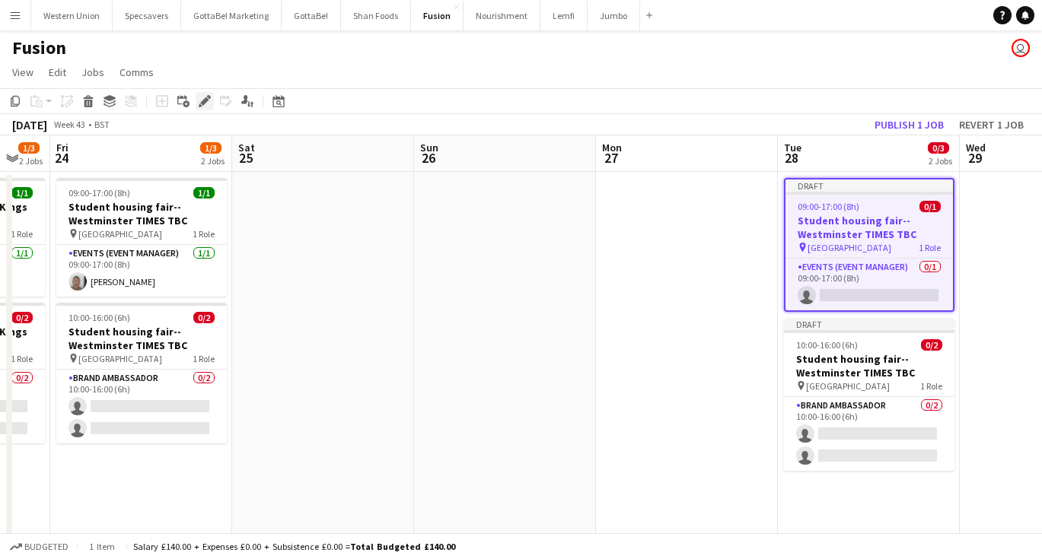
click at [200, 100] on icon "Edit" at bounding box center [205, 101] width 12 height 12
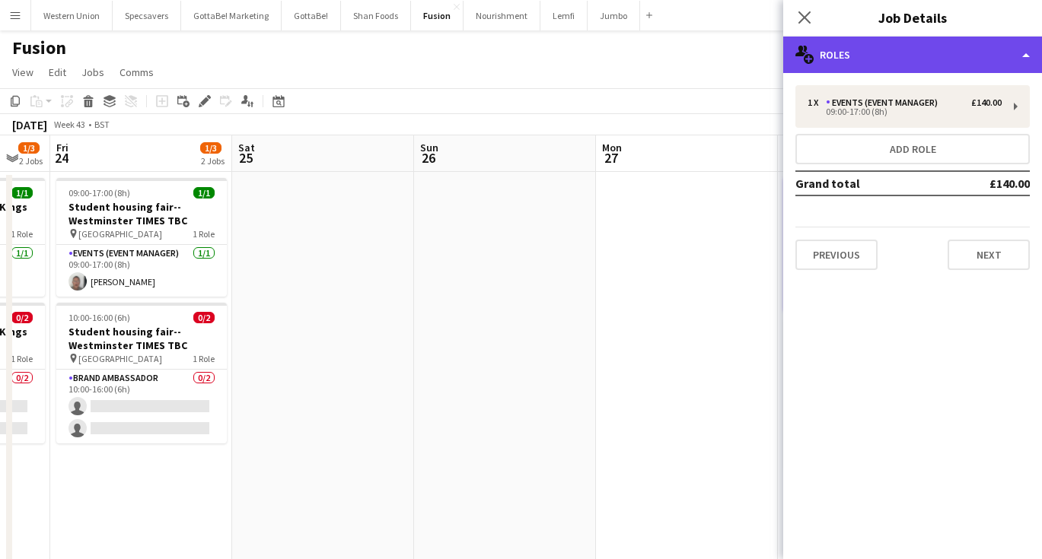
click at [889, 48] on div "multiple-users-add Roles" at bounding box center [912, 55] width 259 height 37
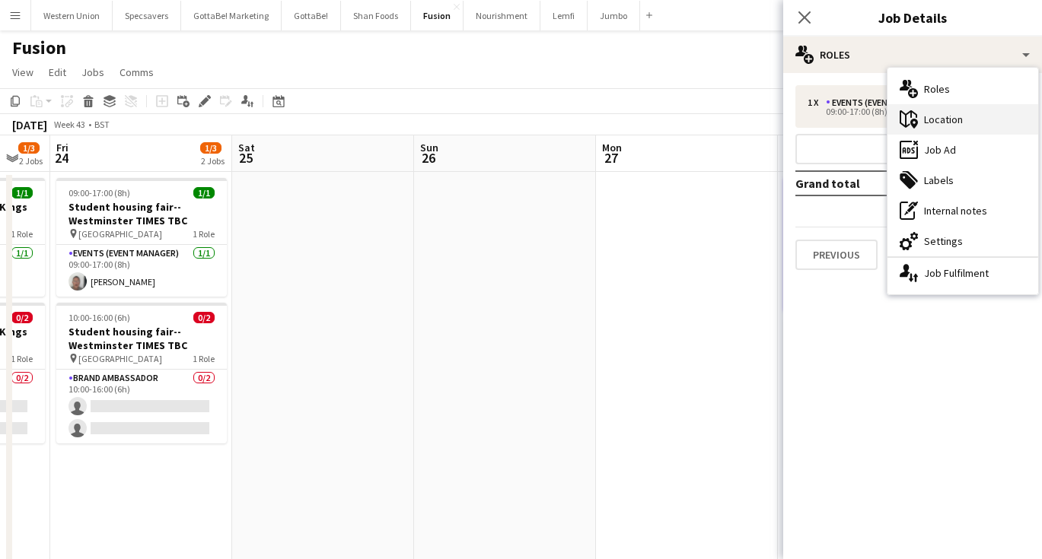
click at [925, 124] on div "maps-pin-1 Location" at bounding box center [962, 119] width 151 height 30
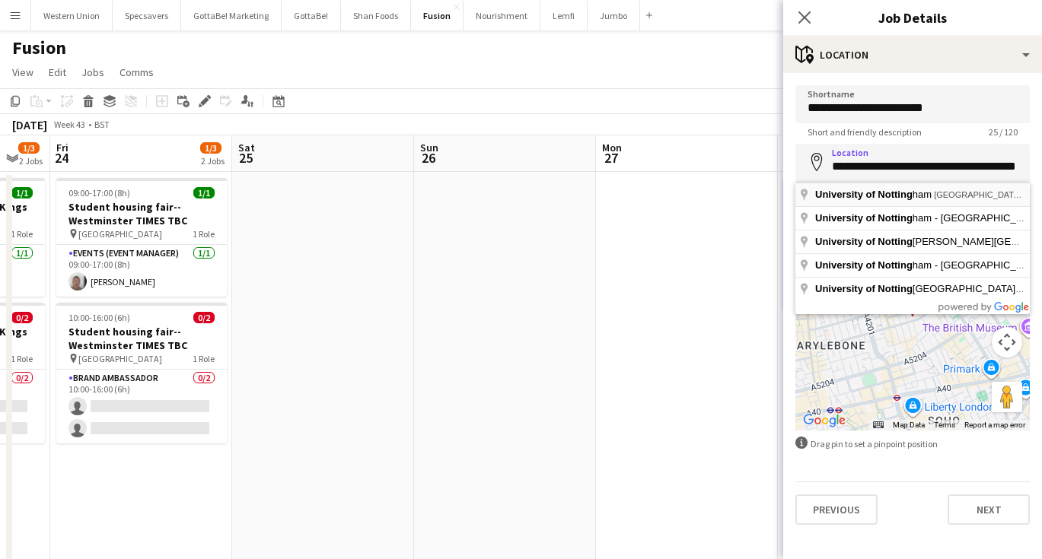
type input "**********"
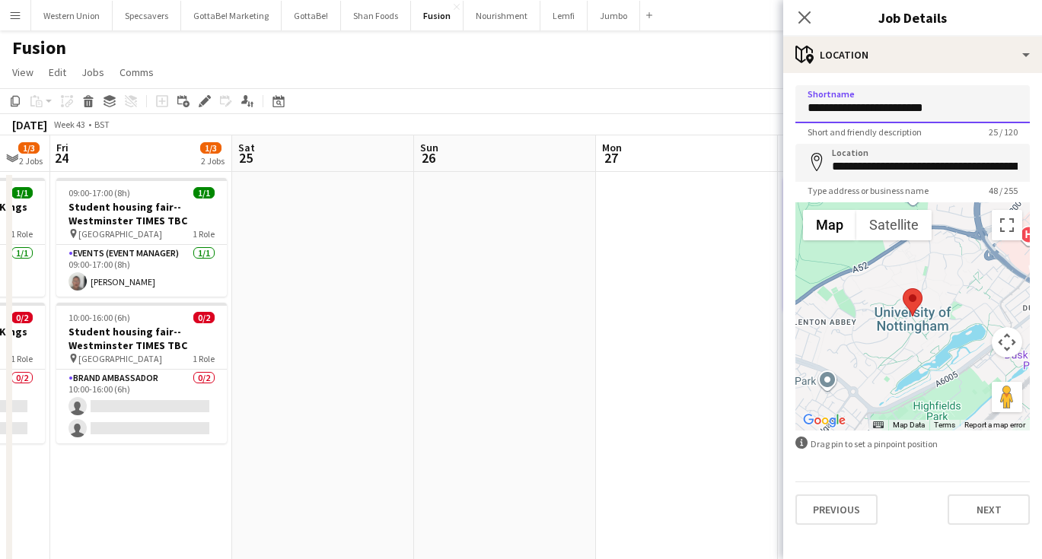
drag, startPoint x: 939, startPoint y: 107, endPoint x: 874, endPoint y: 108, distance: 64.7
click at [874, 108] on input "**********" at bounding box center [912, 104] width 234 height 38
type input "**********"
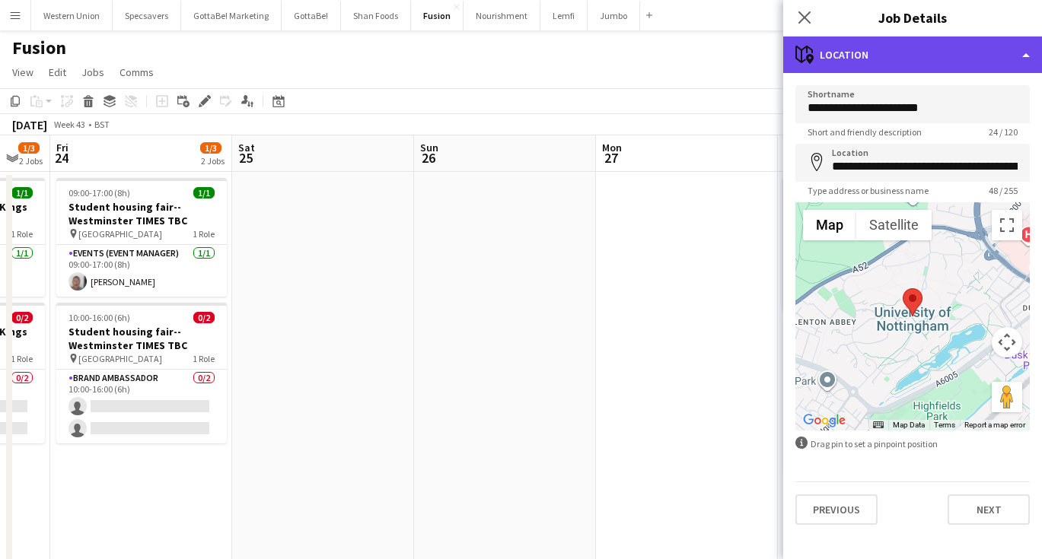
click at [924, 45] on div "maps-pin-1 Location" at bounding box center [912, 55] width 259 height 37
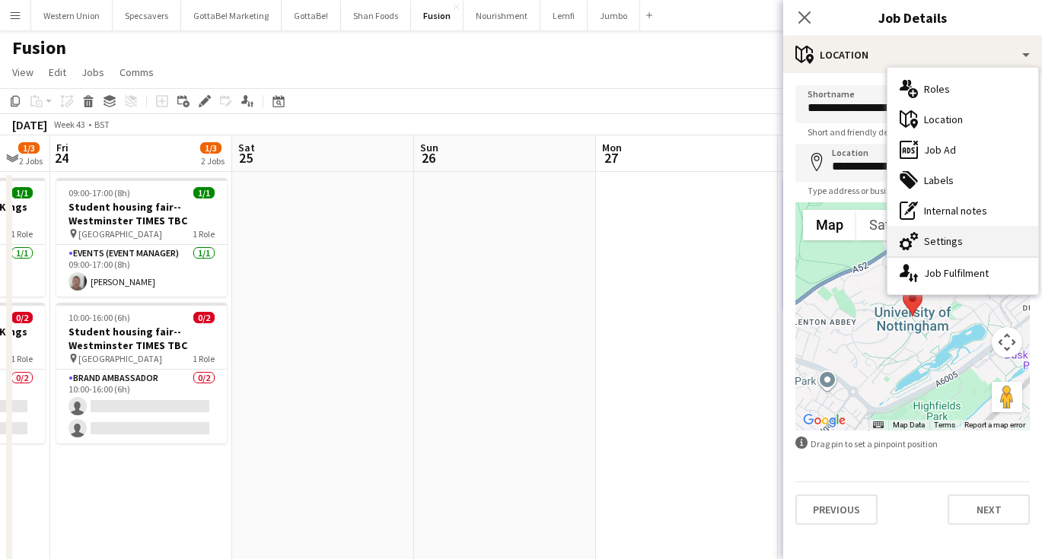
click at [931, 243] on div "cog-double-3 Settings" at bounding box center [962, 241] width 151 height 30
type input "*******"
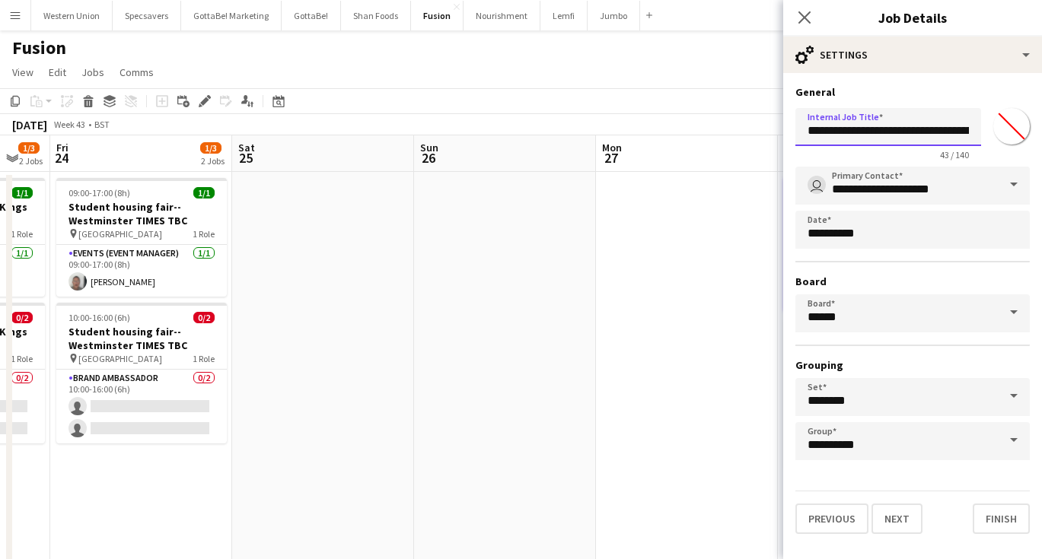
drag, startPoint x: 919, startPoint y: 129, endPoint x: 959, endPoint y: 134, distance: 39.9
click at [959, 134] on input "**********" at bounding box center [888, 127] width 186 height 38
type input "**********"
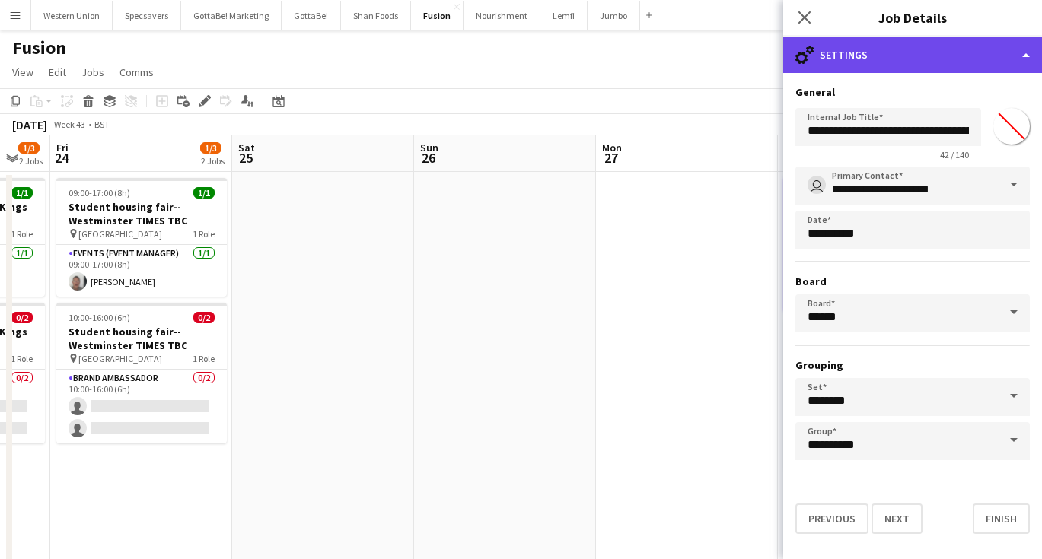
click at [951, 44] on div "cog-double-3 Settings" at bounding box center [912, 55] width 259 height 37
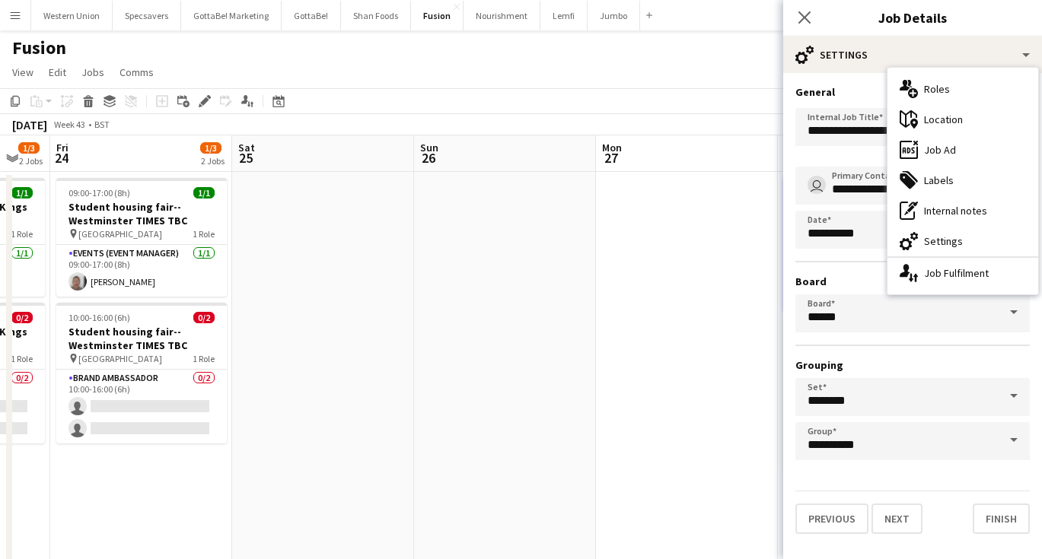
click at [874, 92] on h3 "General" at bounding box center [912, 92] width 234 height 14
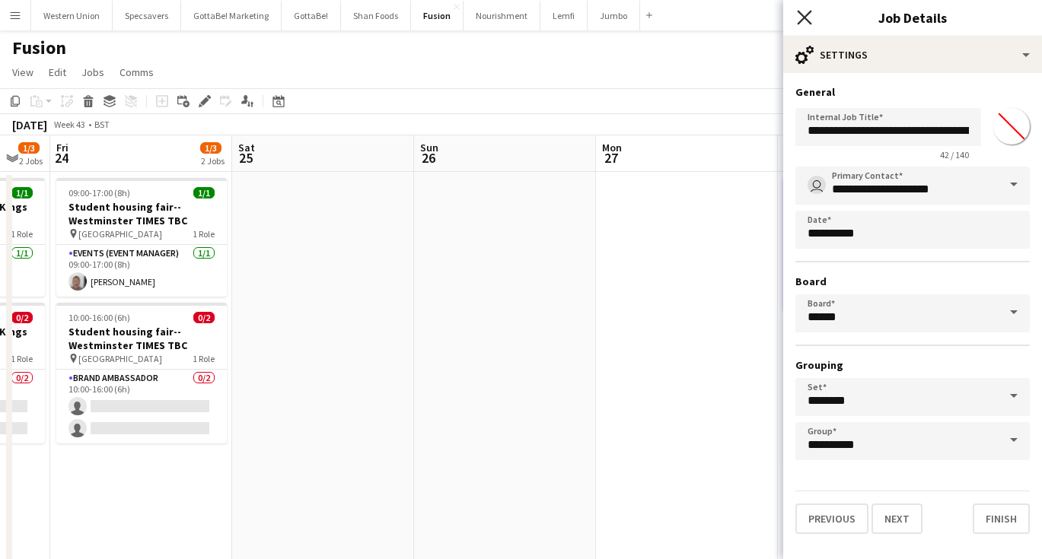
click at [801, 14] on icon at bounding box center [804, 17] width 14 height 14
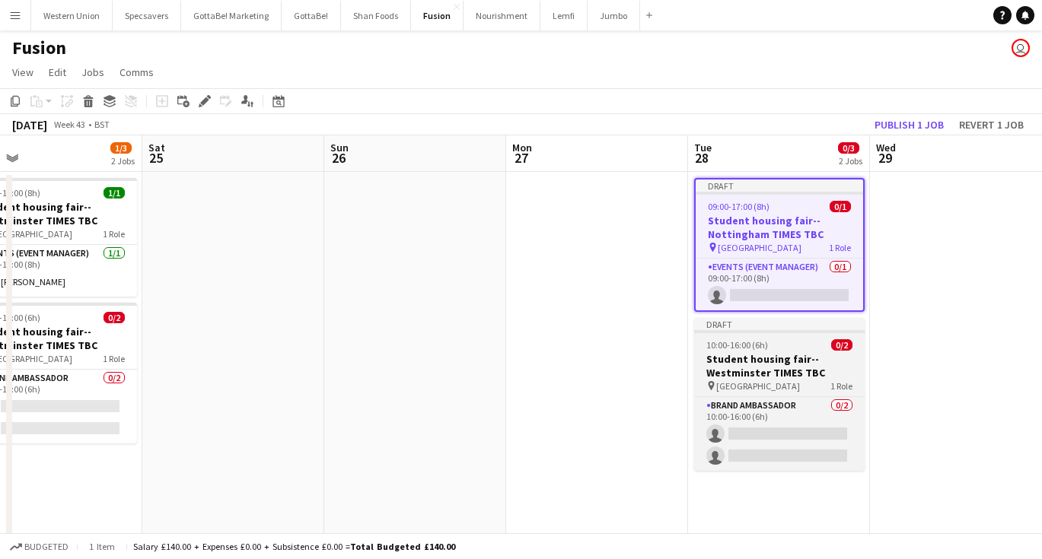
scroll to position [0, 605]
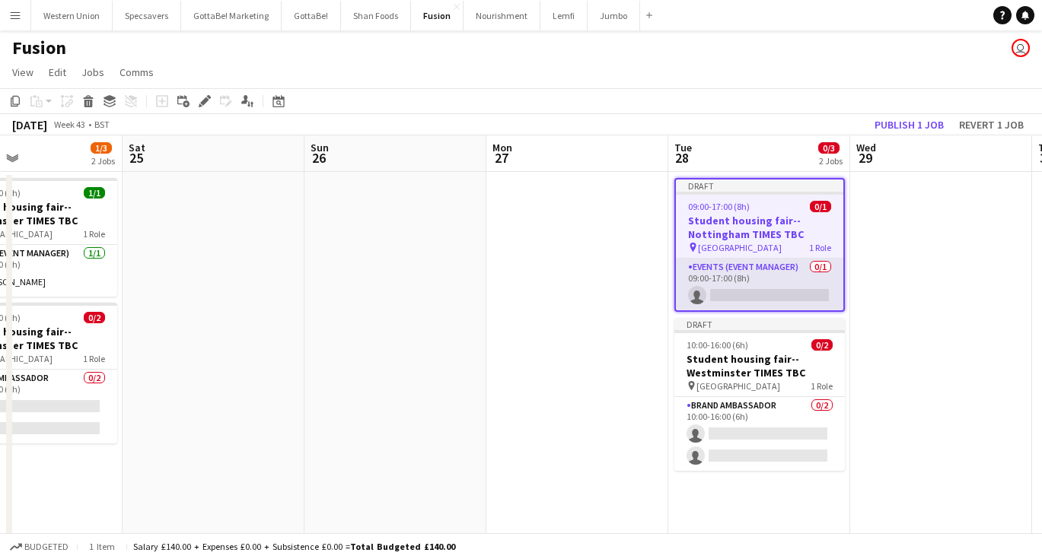
click at [753, 284] on app-card-role "Events (Event Manager) 0/1 09:00-17:00 (8h) single-neutral-actions" at bounding box center [759, 285] width 167 height 52
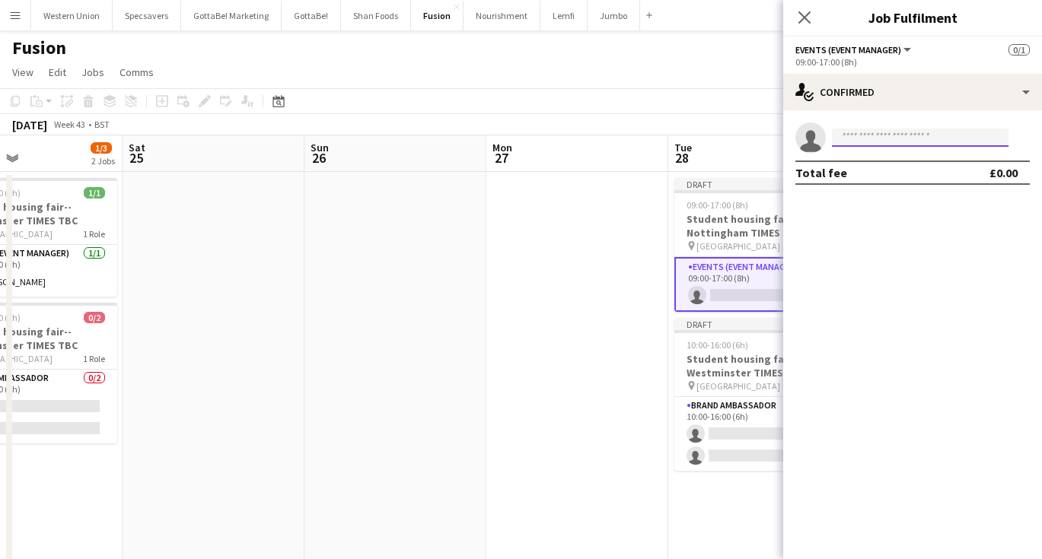
click at [884, 135] on input at bounding box center [920, 138] width 177 height 18
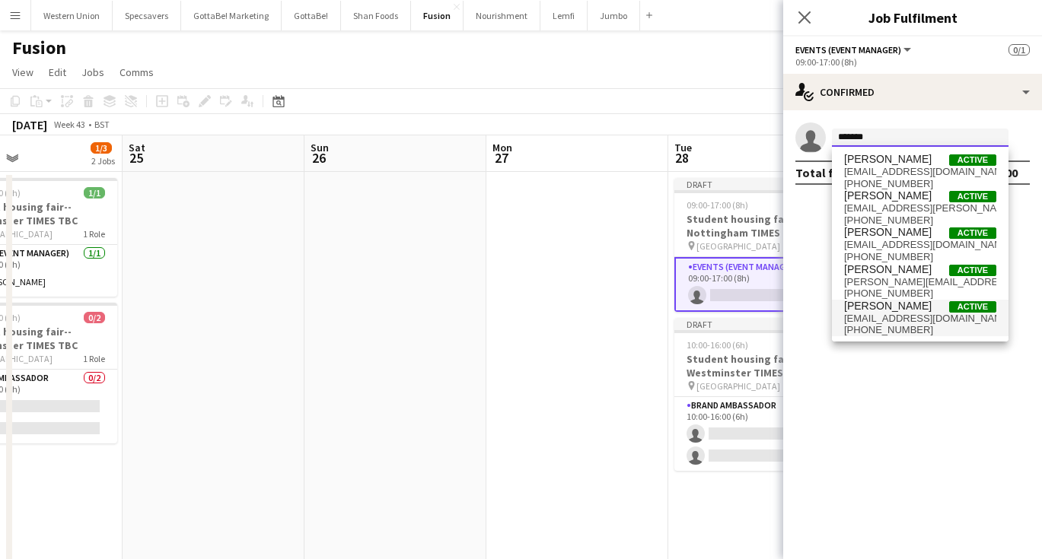
type input "*******"
click at [883, 310] on span "[PERSON_NAME]" at bounding box center [888, 306] width 88 height 13
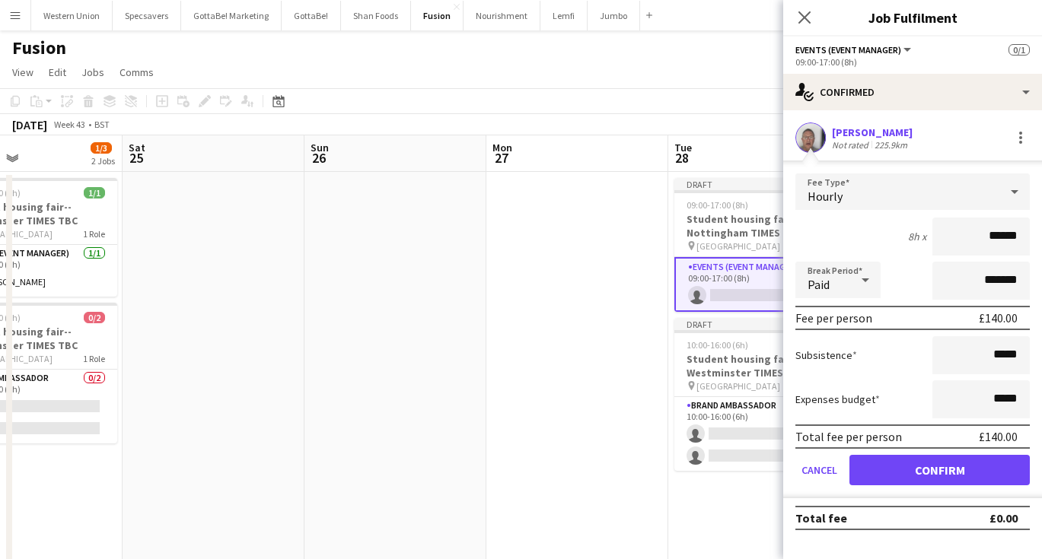
click at [942, 473] on button "Confirm" at bounding box center [939, 470] width 180 height 30
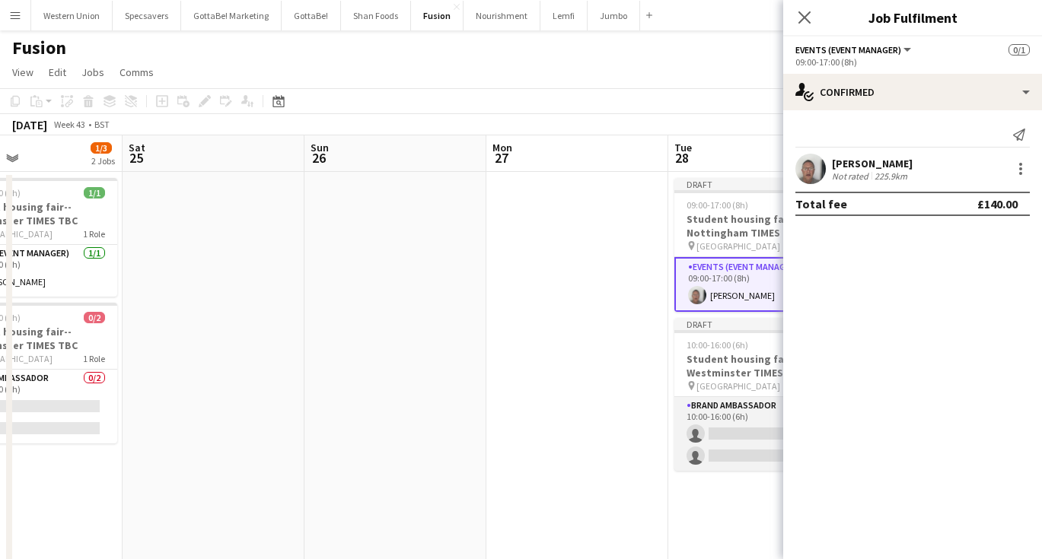
click at [725, 431] on app-card-role "Brand Ambassador 0/2 10:00-16:00 (6h) single-neutral-actions single-neutral-act…" at bounding box center [759, 434] width 170 height 74
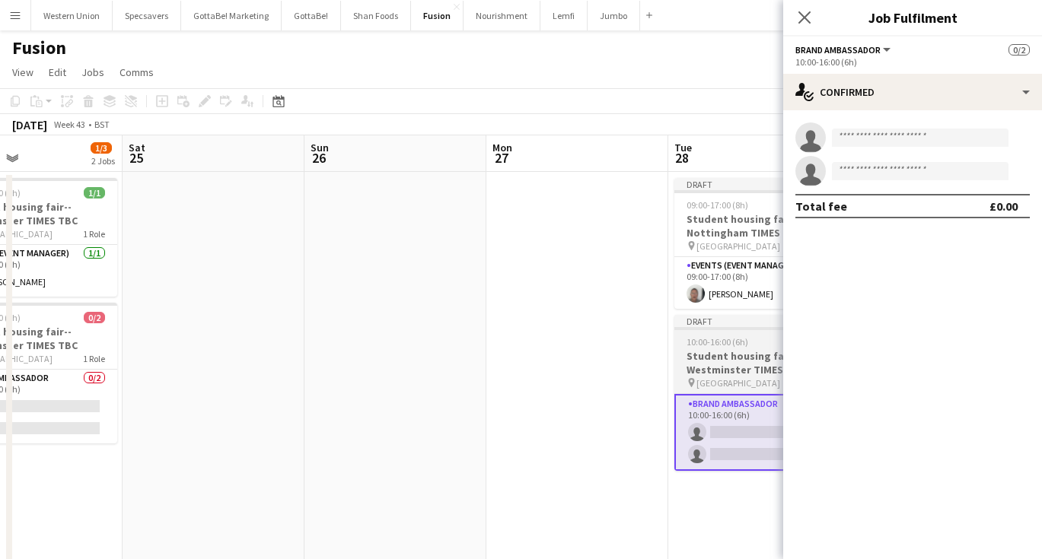
click at [743, 354] on h3 "Student housing fair--Westminster TIMES TBC" at bounding box center [759, 362] width 170 height 27
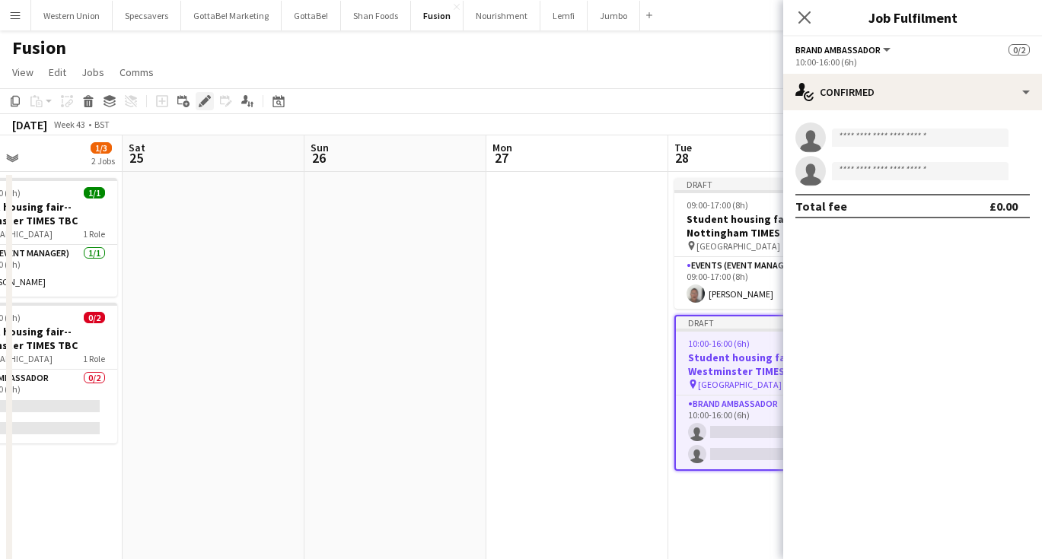
click at [211, 103] on div "Edit" at bounding box center [205, 101] width 18 height 18
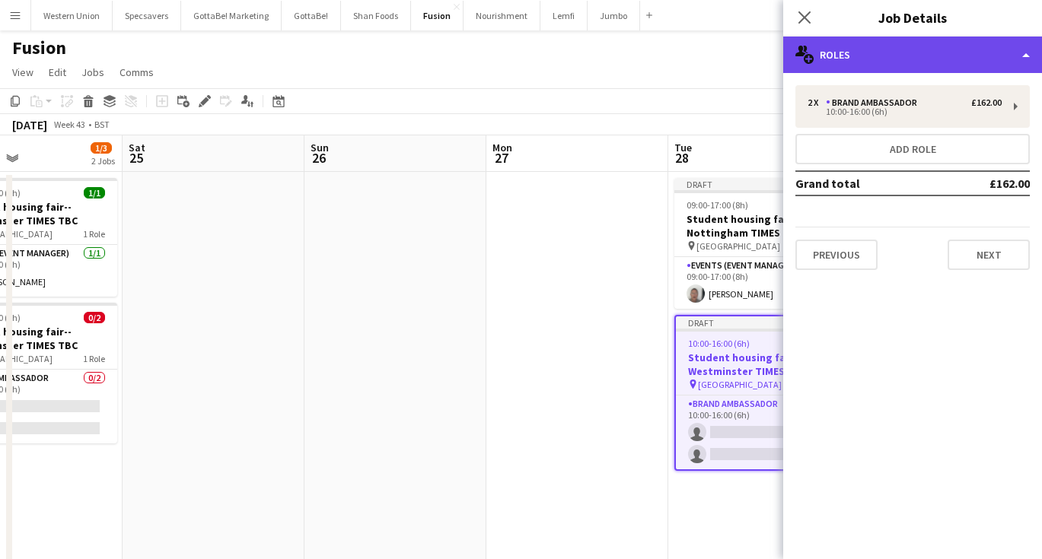
click at [899, 58] on div "multiple-users-add Roles" at bounding box center [912, 55] width 259 height 37
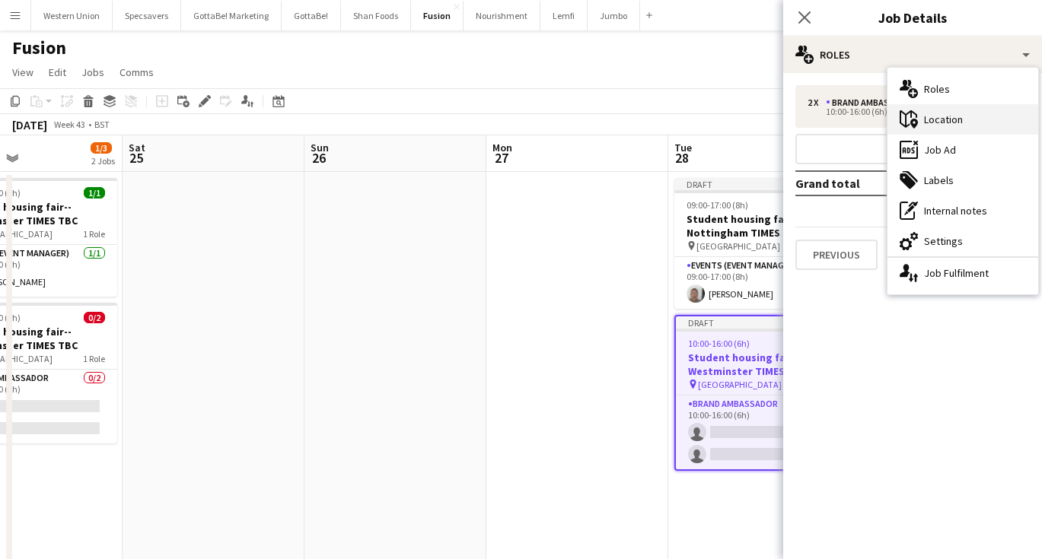
click at [916, 114] on icon at bounding box center [908, 119] width 18 height 18
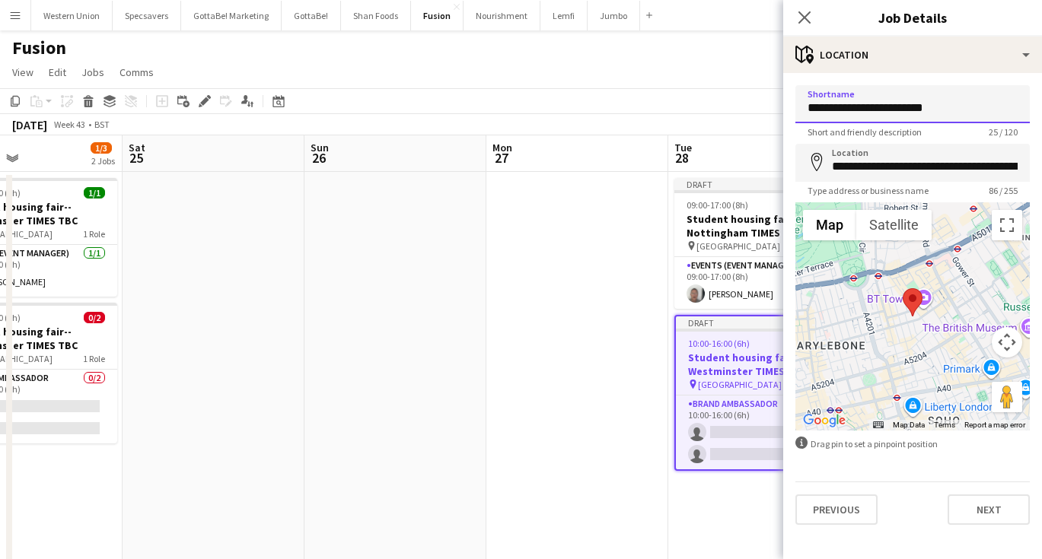
drag, startPoint x: 938, startPoint y: 108, endPoint x: 875, endPoint y: 115, distance: 63.5
click at [875, 115] on input "**********" at bounding box center [912, 104] width 234 height 38
type input "**********"
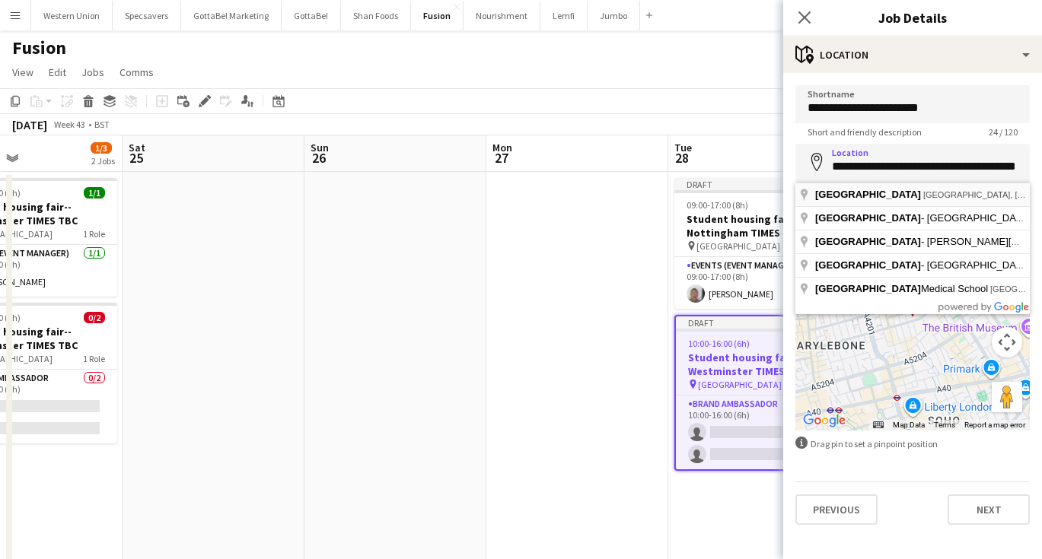
type input "**********"
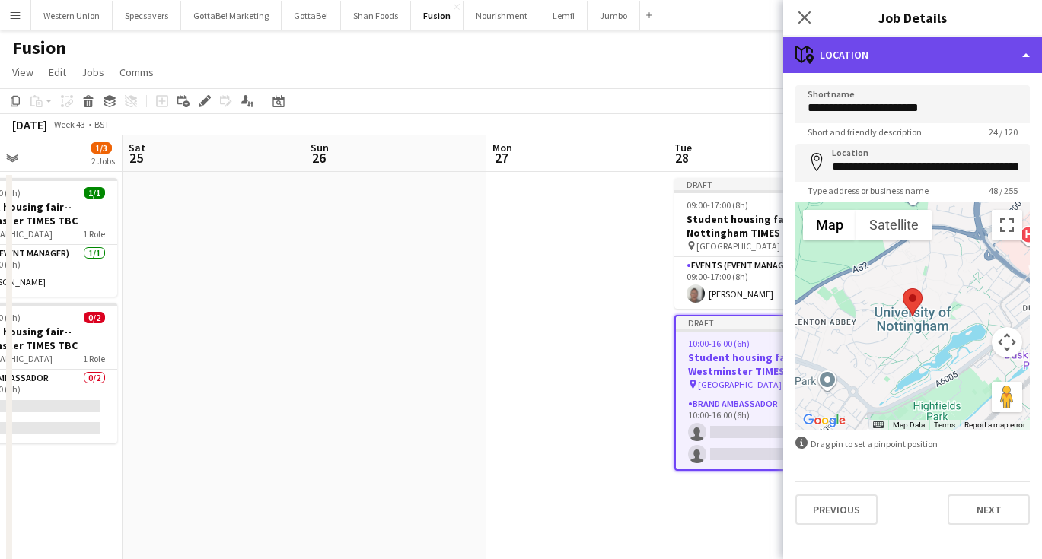
click at [901, 59] on div "maps-pin-1 Location" at bounding box center [912, 55] width 259 height 37
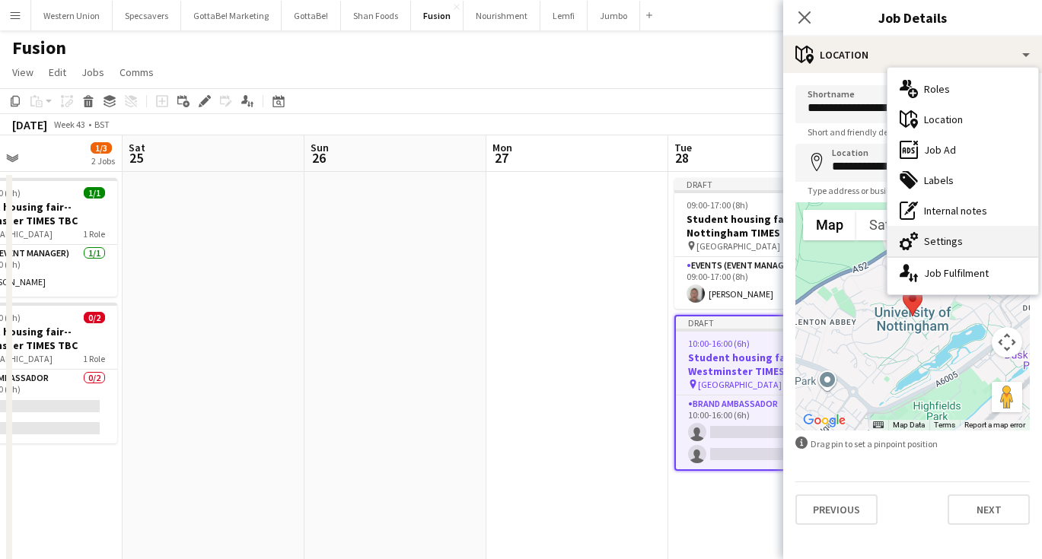
click at [948, 243] on div "cog-double-3 Settings" at bounding box center [962, 241] width 151 height 30
type input "*******"
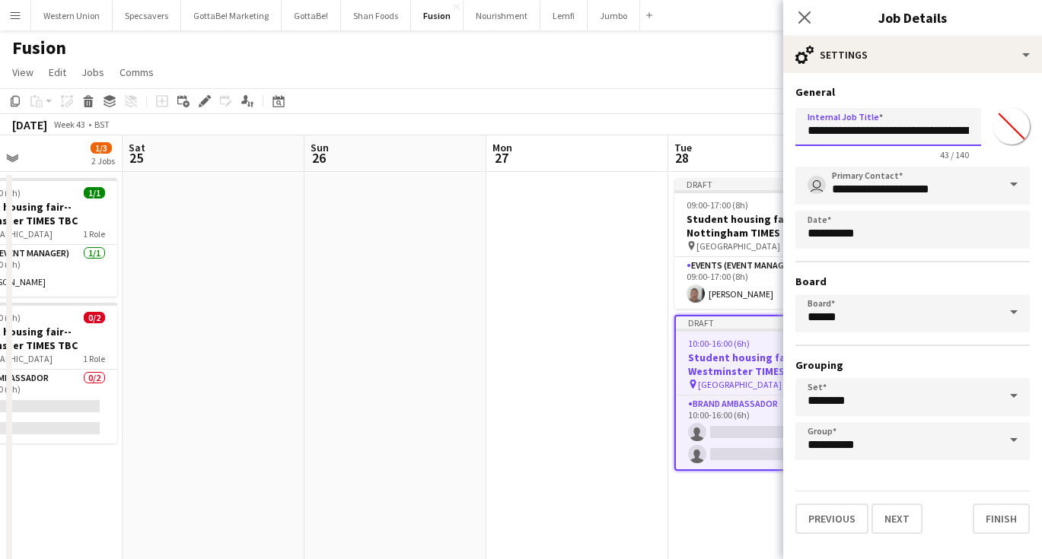
drag, startPoint x: 918, startPoint y: 130, endPoint x: 960, endPoint y: 133, distance: 41.2
click at [960, 133] on input "**********" at bounding box center [888, 127] width 186 height 38
type input "**********"
click at [802, 17] on icon "Close pop-in" at bounding box center [804, 17] width 14 height 14
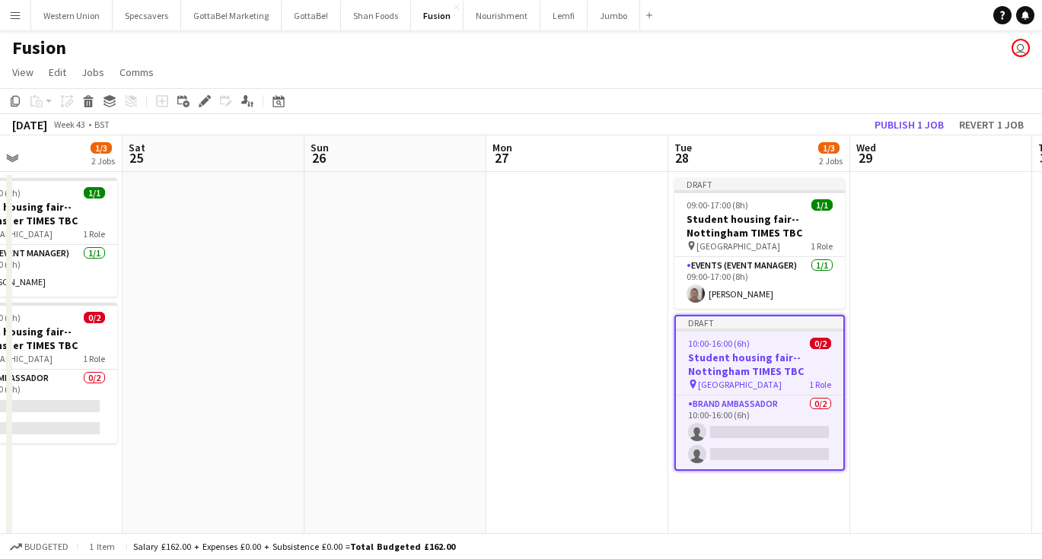
click at [909, 269] on app-date-cell at bounding box center [941, 379] width 182 height 415
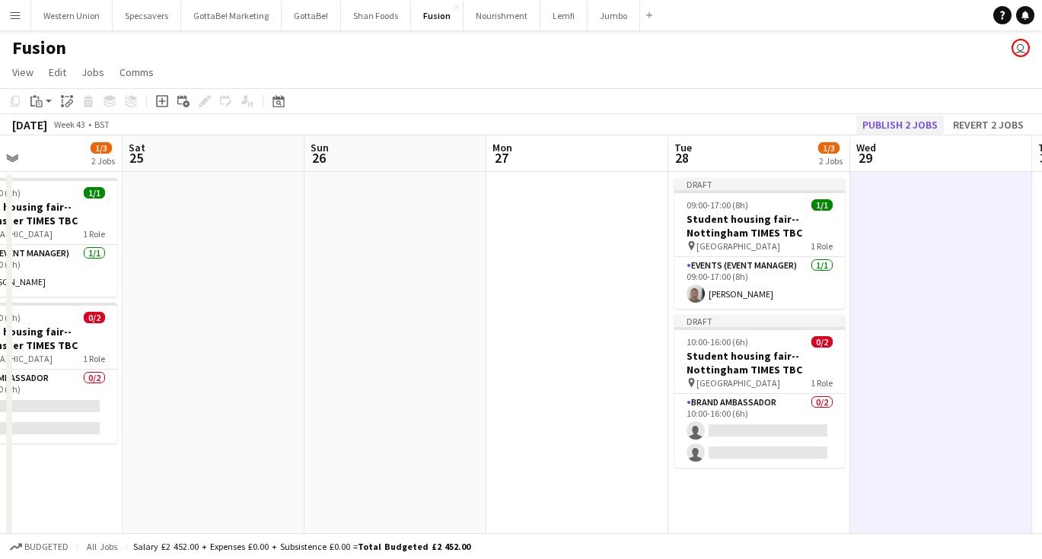
click at [918, 122] on button "Publish 2 jobs" at bounding box center [900, 125] width 88 height 20
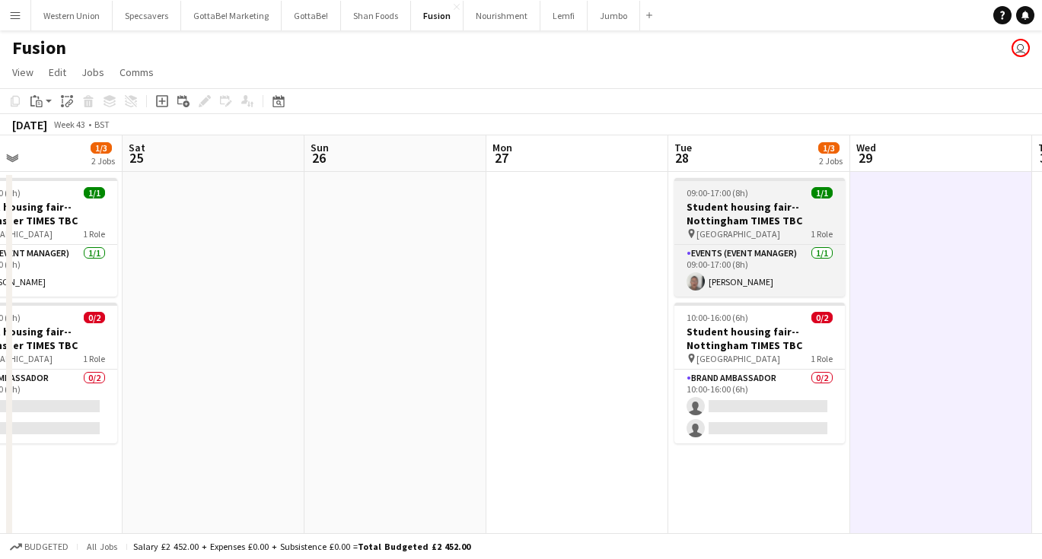
click at [737, 222] on h3 "Student housing fair--Nottingham TIMES TBC" at bounding box center [759, 213] width 170 height 27
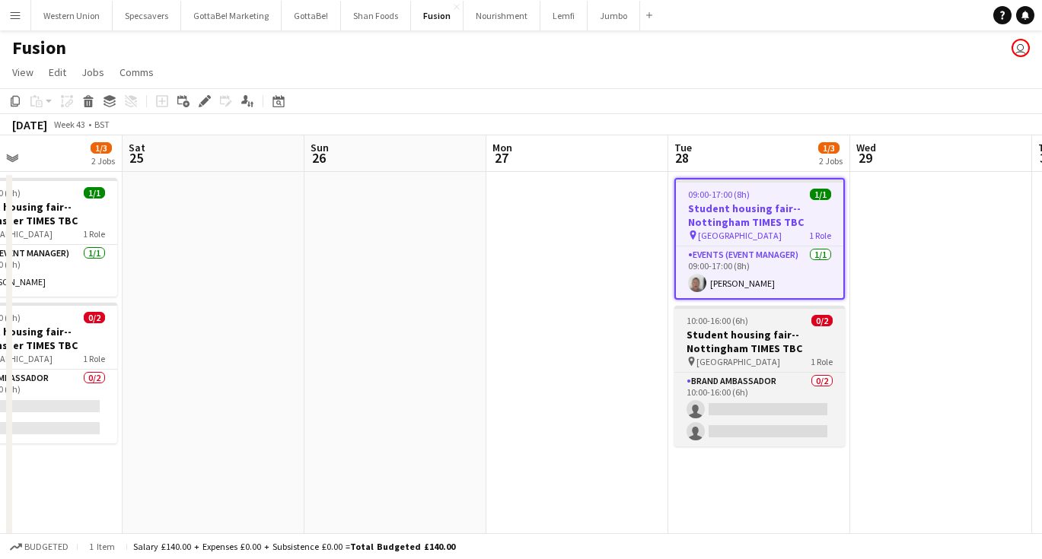
click at [746, 342] on h3 "Student housing fair--Nottingham TIMES TBC" at bounding box center [759, 341] width 170 height 27
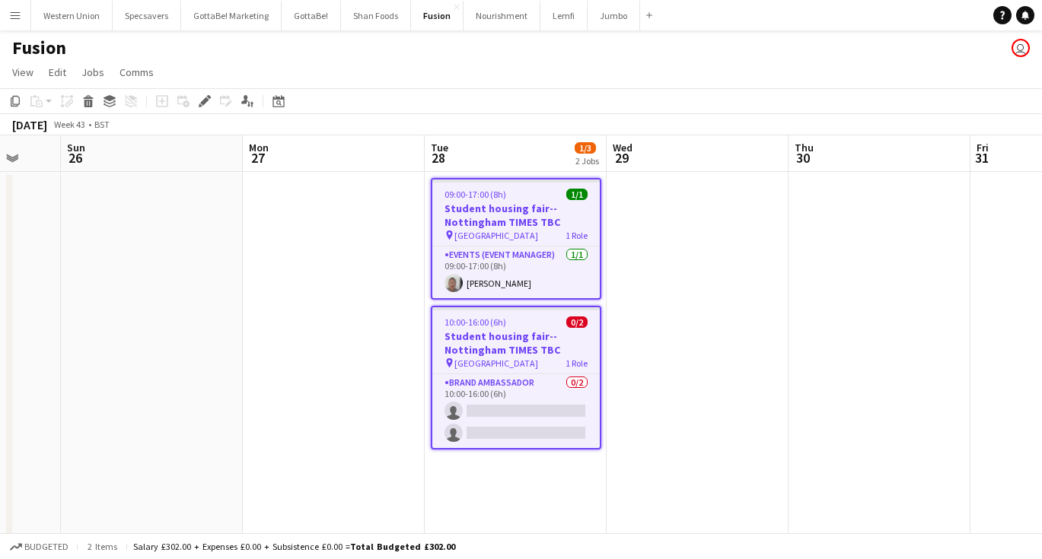
scroll to position [0, 500]
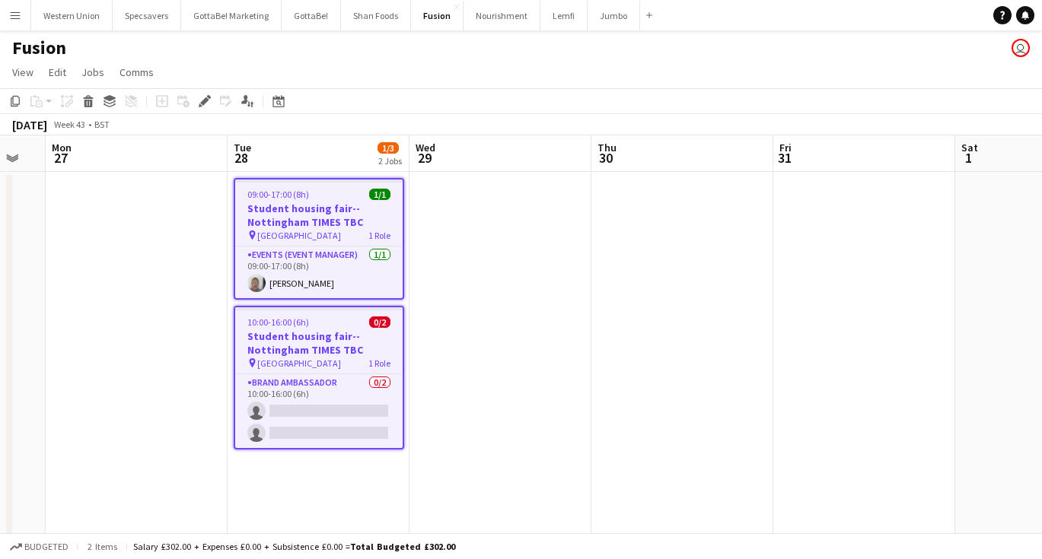
click at [514, 266] on app-date-cell at bounding box center [500, 379] width 182 height 415
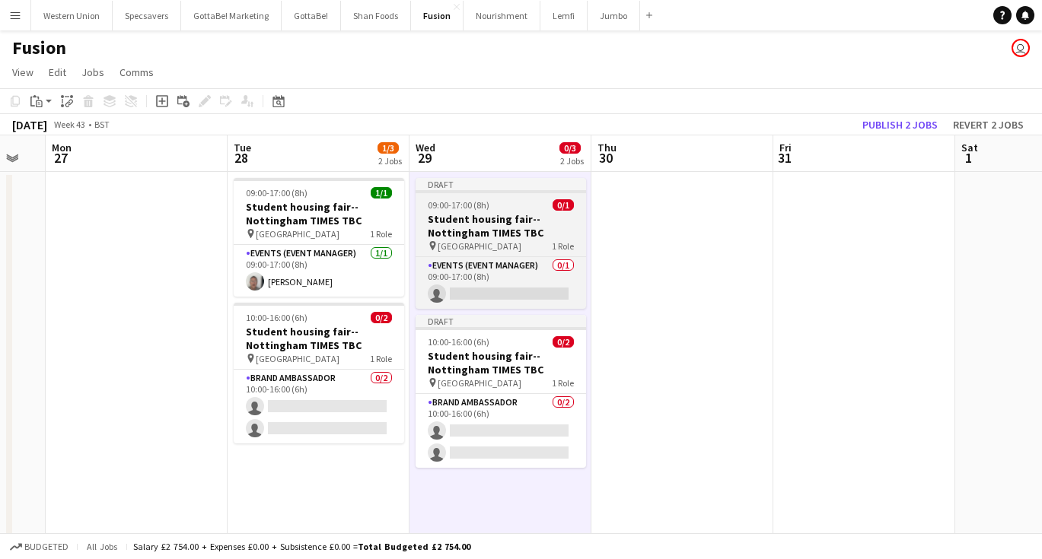
click at [476, 215] on h3 "Student housing fair--Nottingham TIMES TBC" at bounding box center [500, 225] width 170 height 27
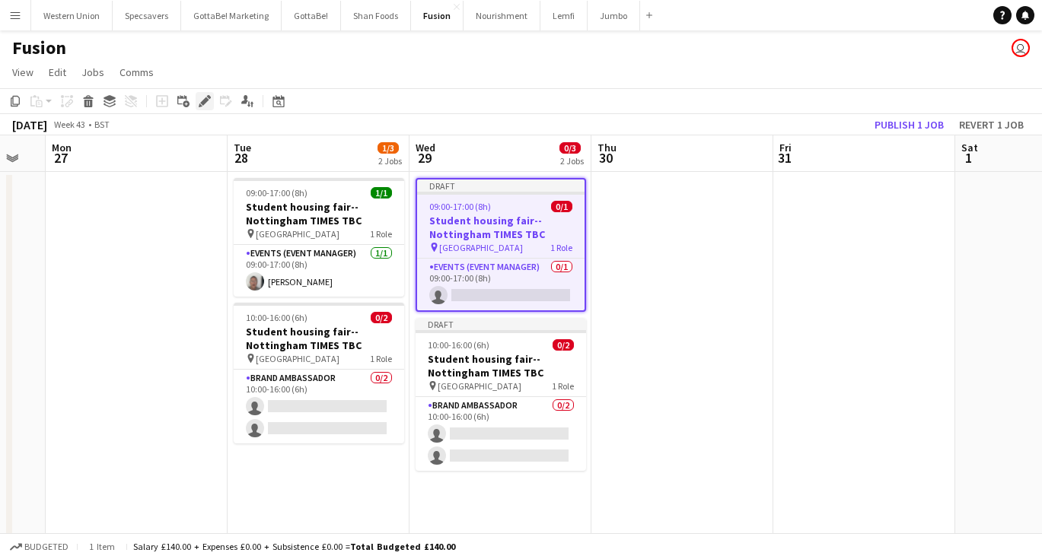
click at [205, 99] on icon at bounding box center [204, 101] width 8 height 8
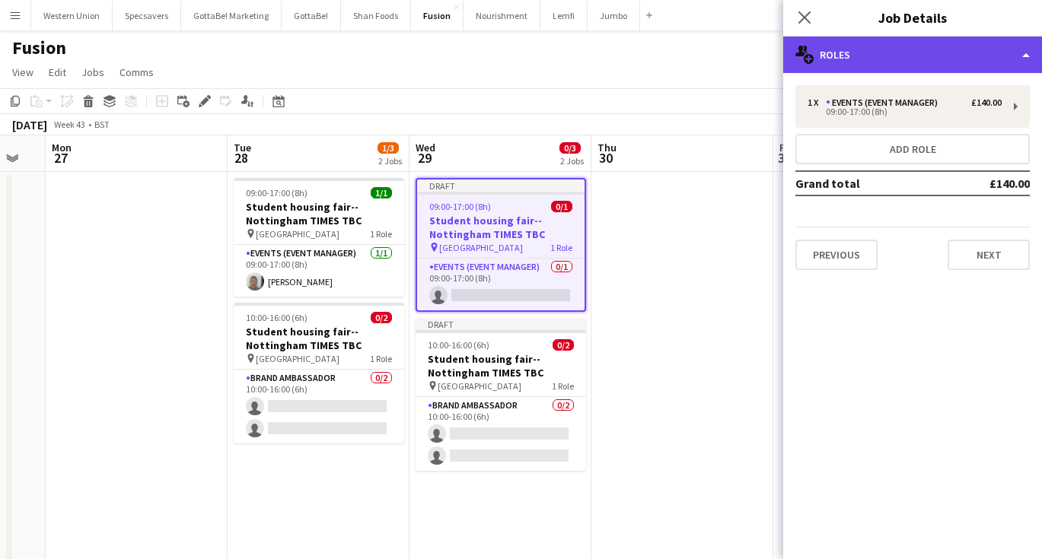
click at [897, 50] on div "multiple-users-add Roles" at bounding box center [912, 55] width 259 height 37
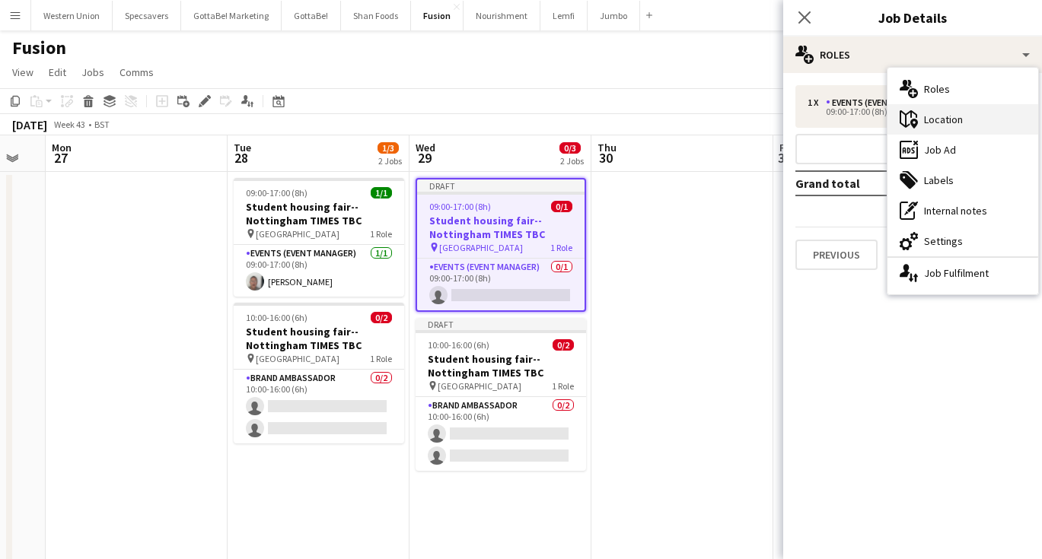
click at [922, 117] on div "maps-pin-1 Location" at bounding box center [962, 119] width 151 height 30
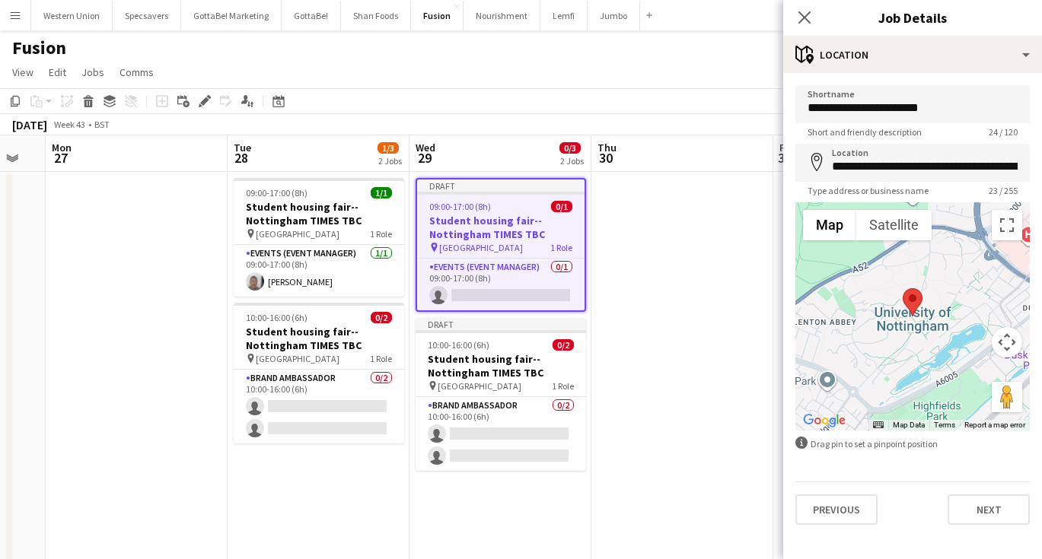
type input "**********"
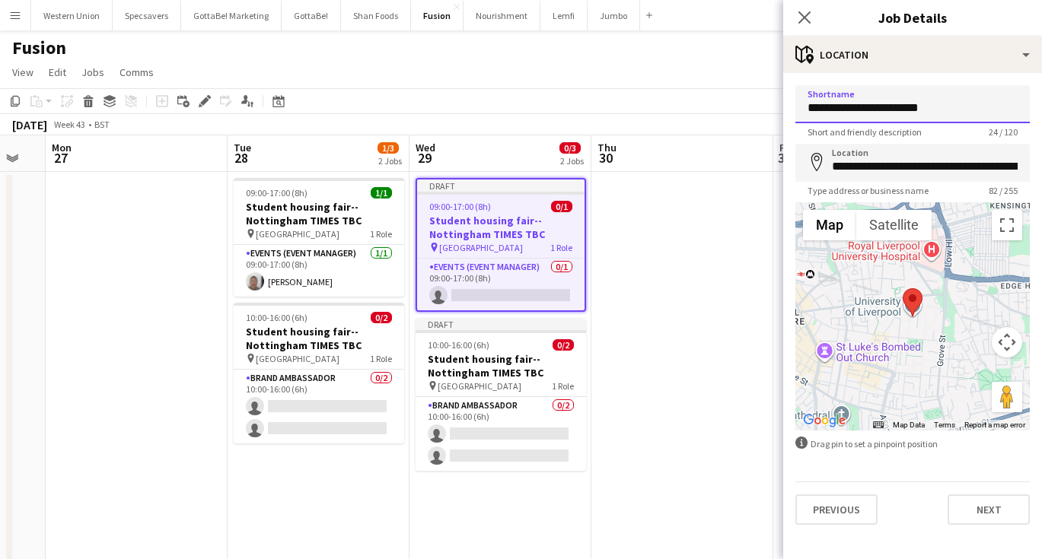
drag, startPoint x: 936, startPoint y: 104, endPoint x: 876, endPoint y: 103, distance: 60.1
type input "**********"
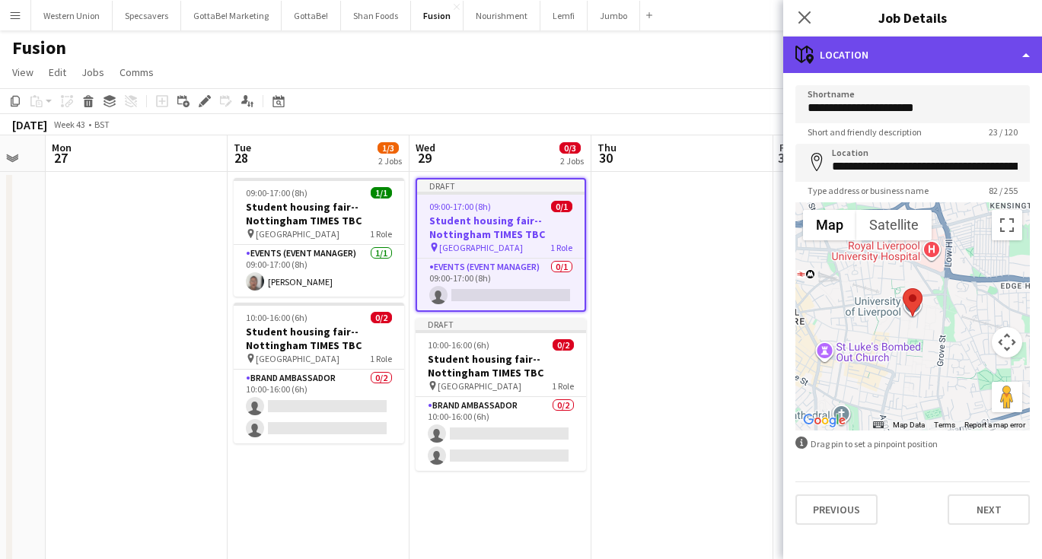
click at [879, 46] on div "maps-pin-1 Location" at bounding box center [912, 55] width 259 height 37
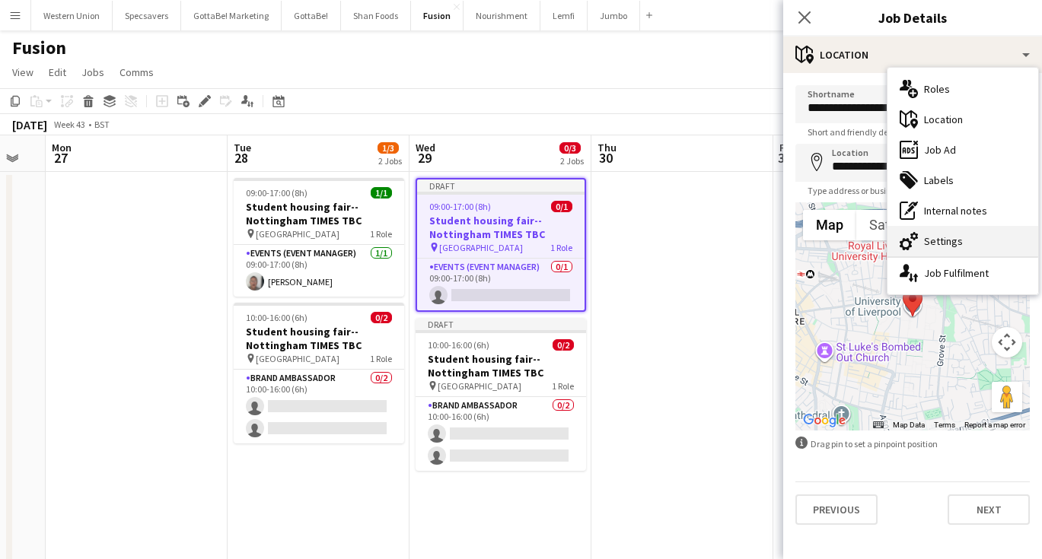
click at [920, 237] on div "cog-double-3 Settings" at bounding box center [962, 241] width 151 height 30
type input "*******"
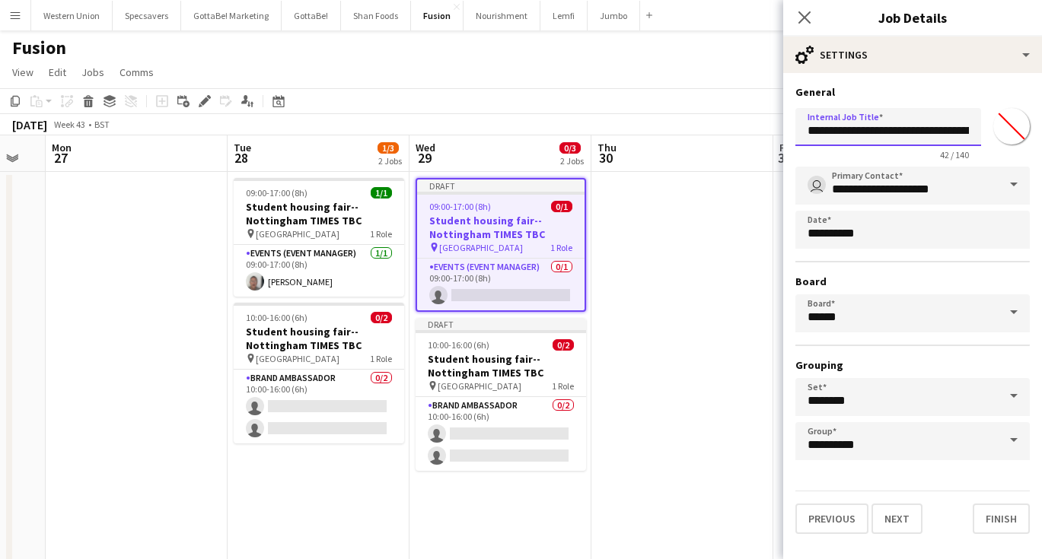
drag, startPoint x: 920, startPoint y: 130, endPoint x: 963, endPoint y: 135, distance: 43.6
click at [963, 135] on input "**********" at bounding box center [888, 127] width 186 height 38
type input "**********"
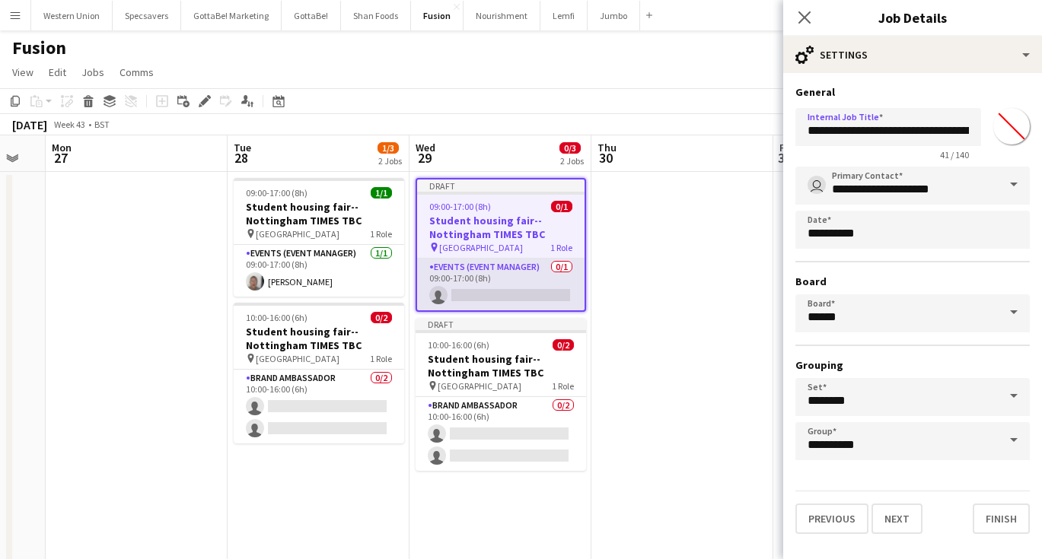
click at [537, 288] on app-card-role "Events (Event Manager) 0/1 09:00-17:00 (8h) single-neutral-actions" at bounding box center [500, 285] width 167 height 52
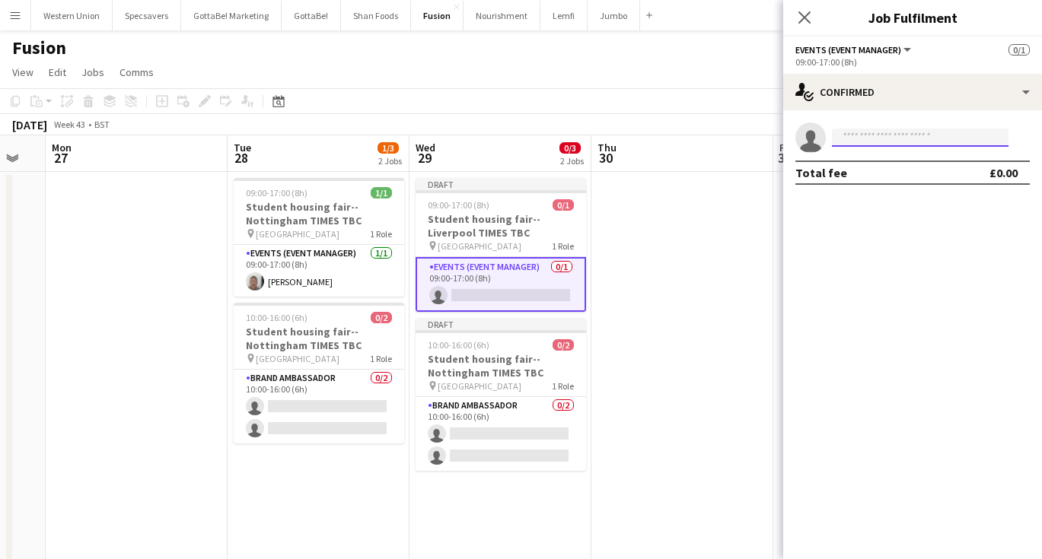
click at [901, 144] on input at bounding box center [920, 138] width 177 height 18
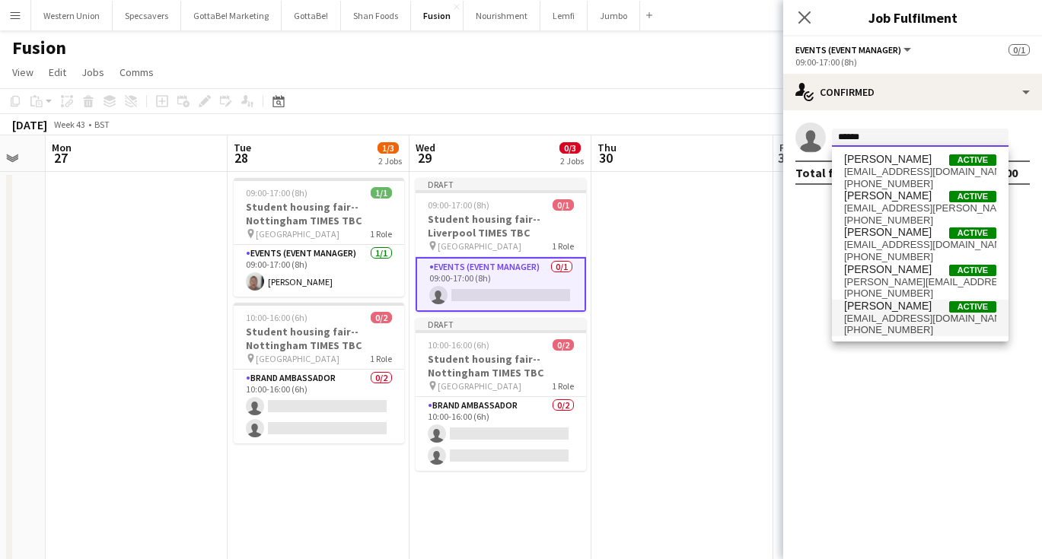
type input "******"
click at [911, 307] on span "[PERSON_NAME]" at bounding box center [888, 306] width 88 height 13
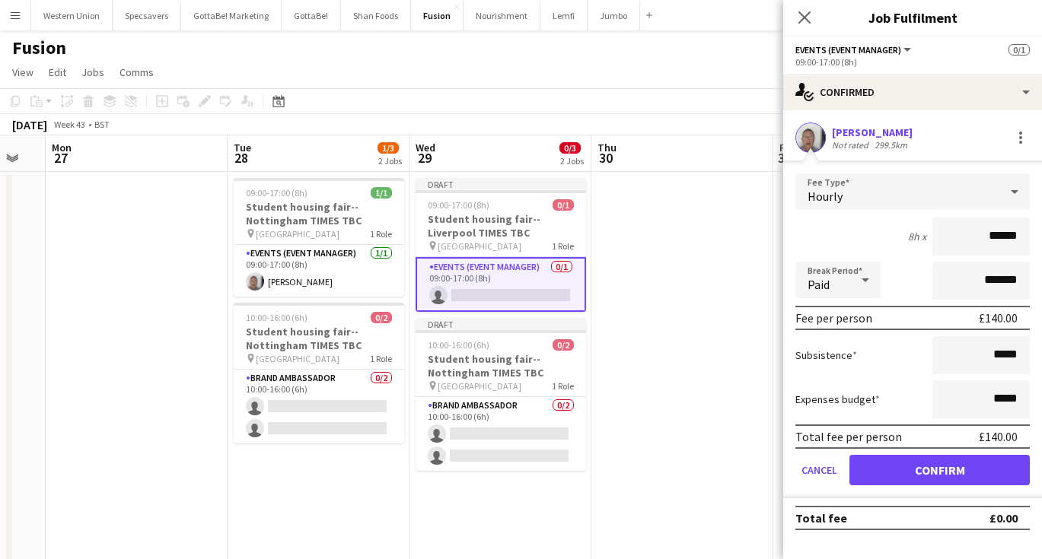
click at [912, 469] on button "Confirm" at bounding box center [939, 470] width 180 height 30
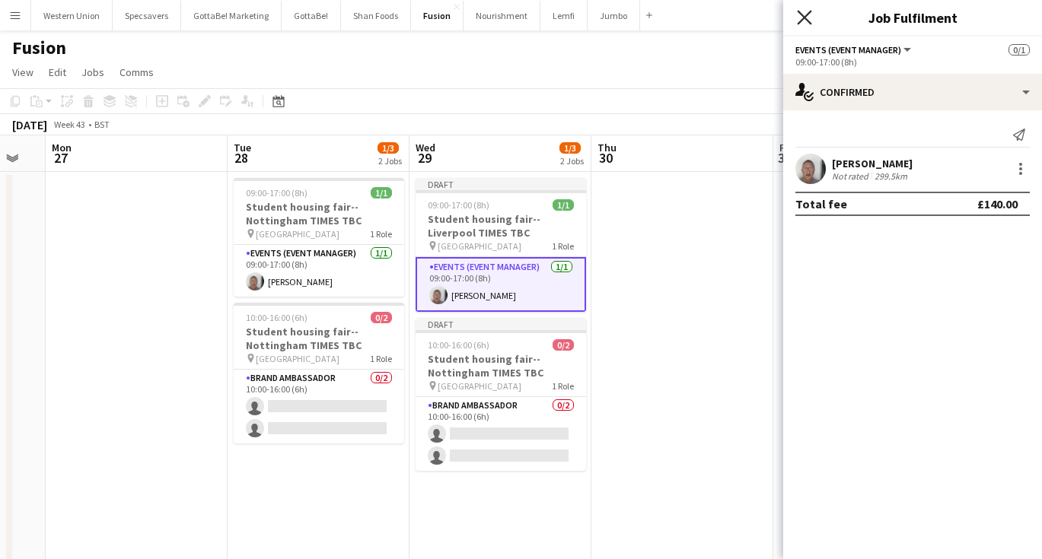
click at [808, 17] on icon "Close pop-in" at bounding box center [804, 17] width 14 height 14
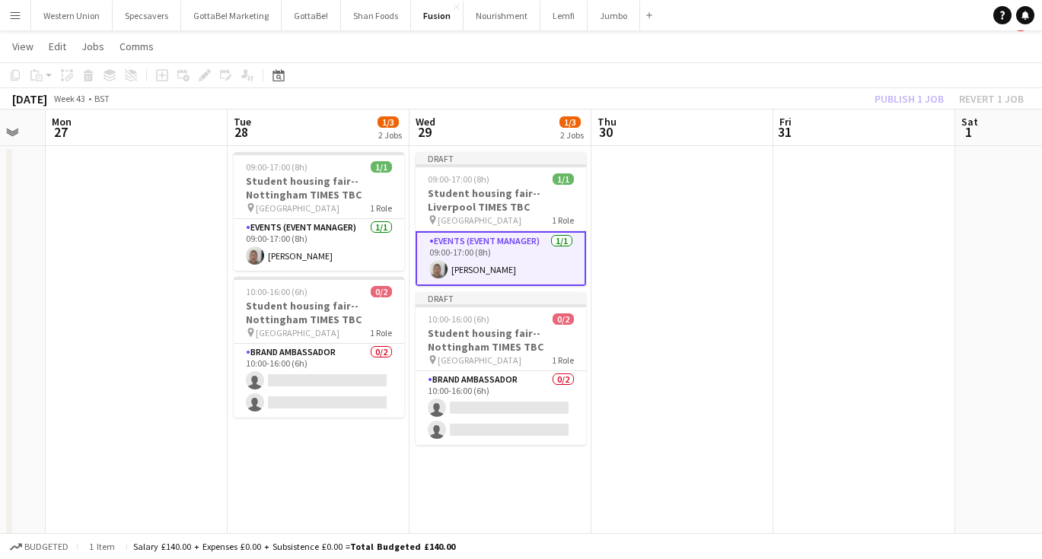
scroll to position [30, 0]
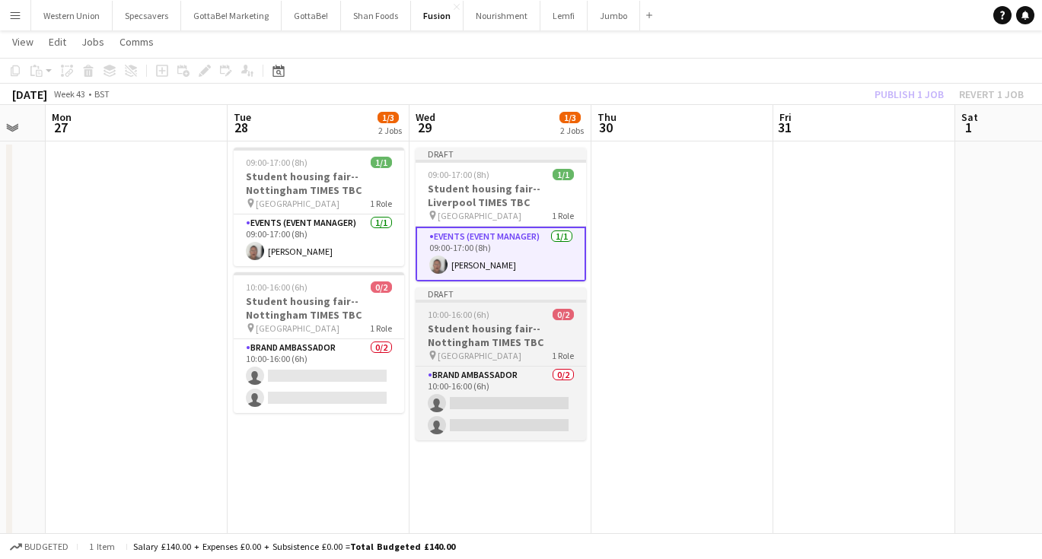
click at [501, 346] on h3 "Student housing fair--Nottingham TIMES TBC" at bounding box center [500, 335] width 170 height 27
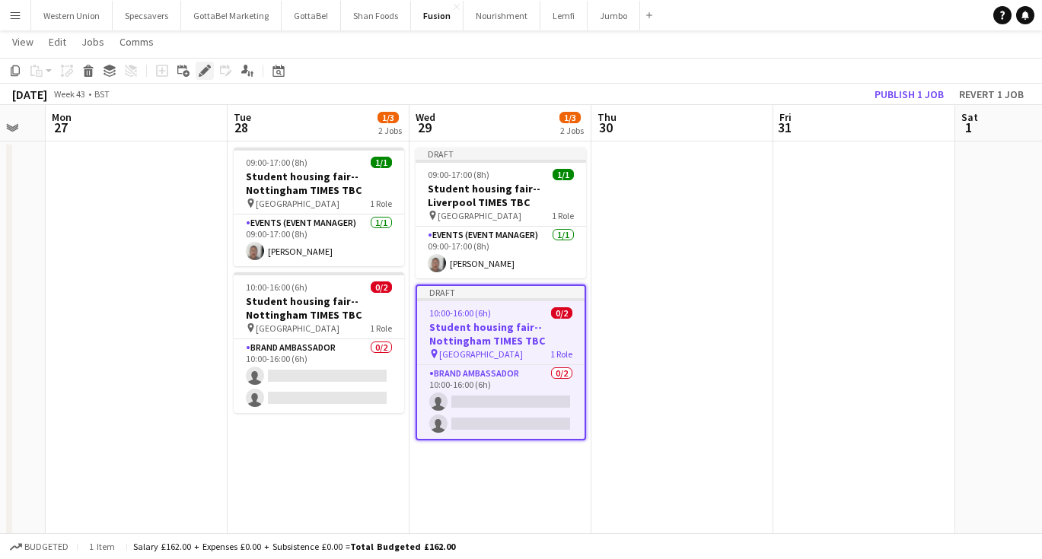
click at [196, 69] on div "Edit" at bounding box center [205, 71] width 18 height 18
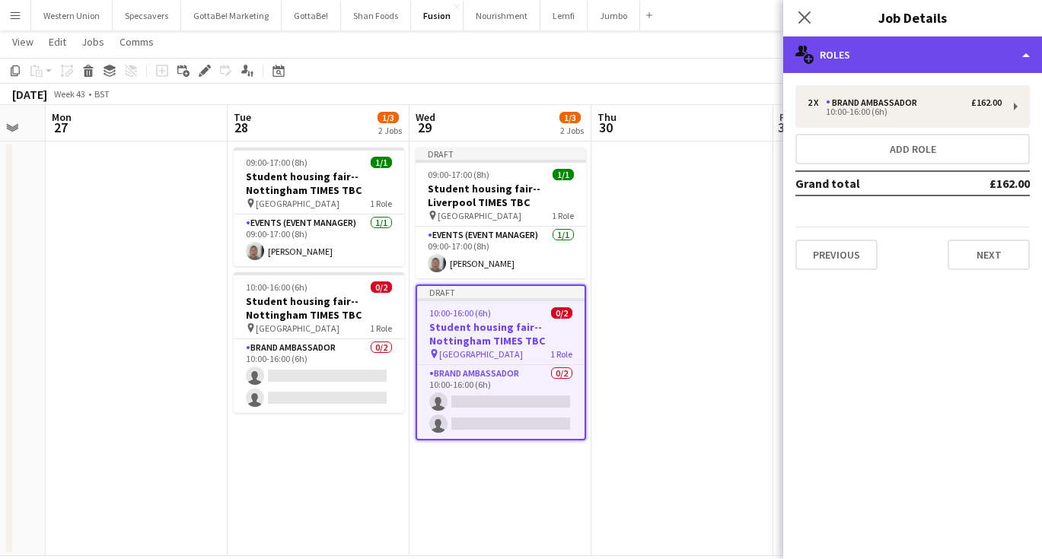
click at [934, 62] on div "multiple-users-add Roles" at bounding box center [912, 55] width 259 height 37
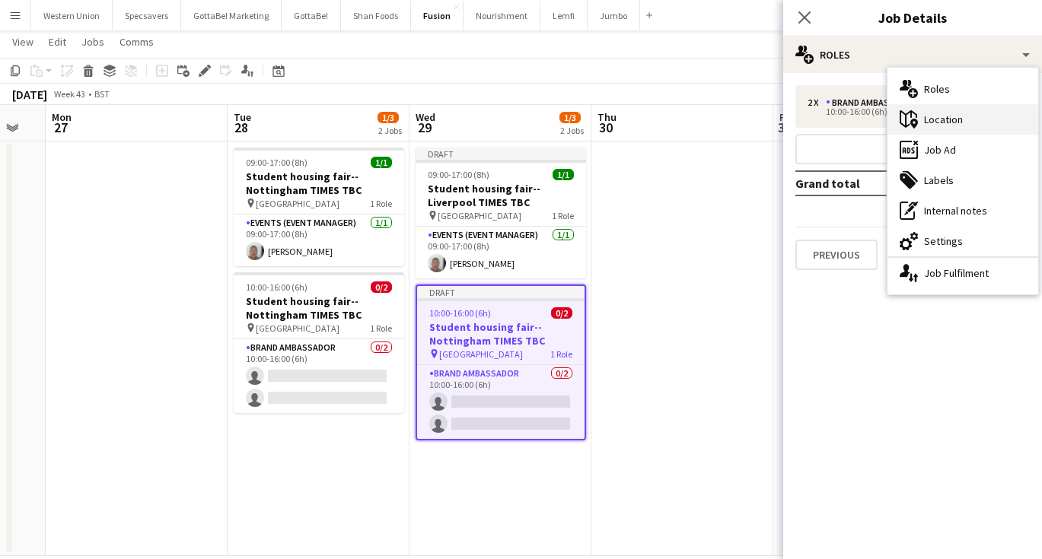
click at [949, 111] on div "maps-pin-1 Location" at bounding box center [962, 119] width 151 height 30
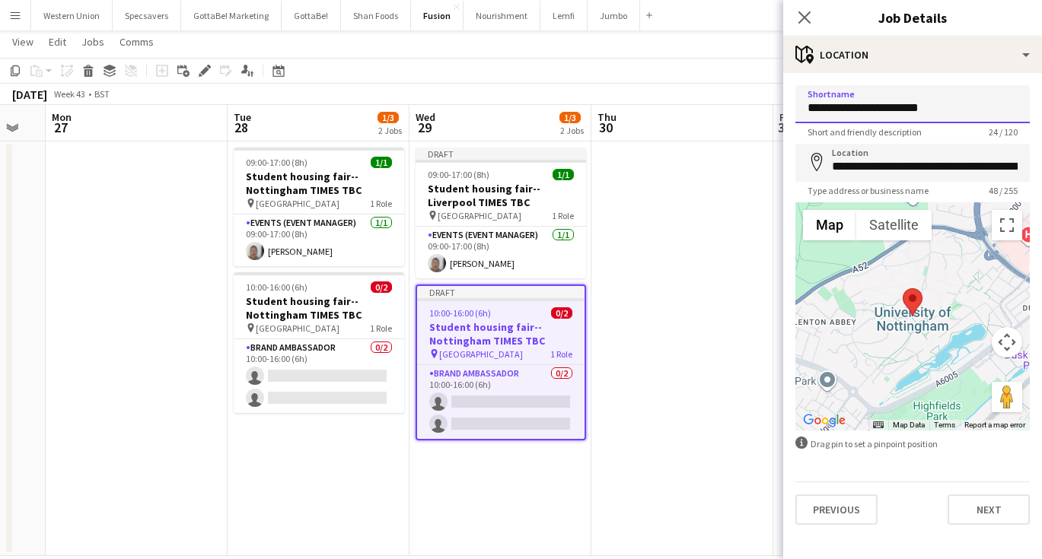
drag, startPoint x: 941, startPoint y: 107, endPoint x: 875, endPoint y: 107, distance: 65.4
click at [875, 107] on input "**********" at bounding box center [912, 104] width 234 height 38
type input "**********"
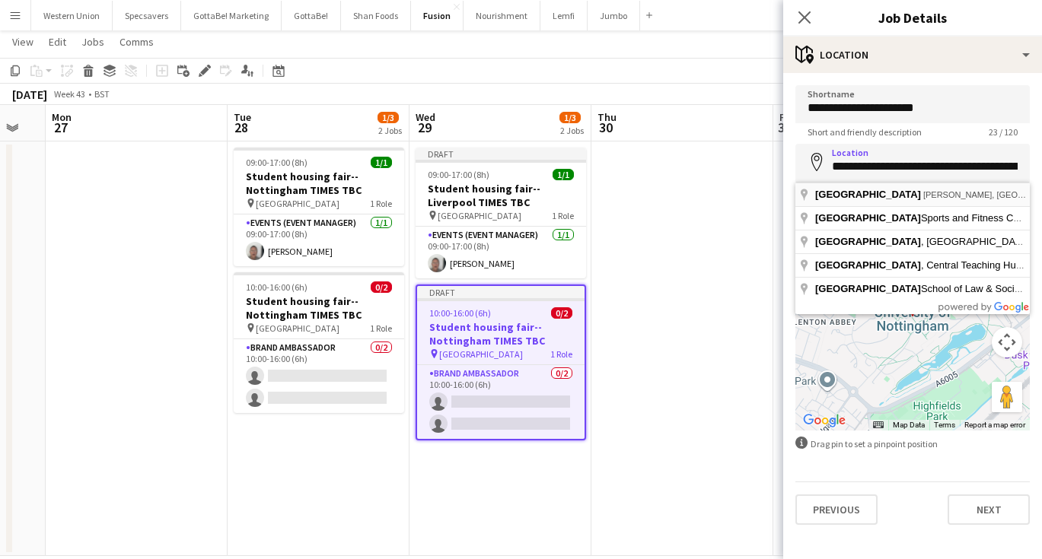
type input "**********"
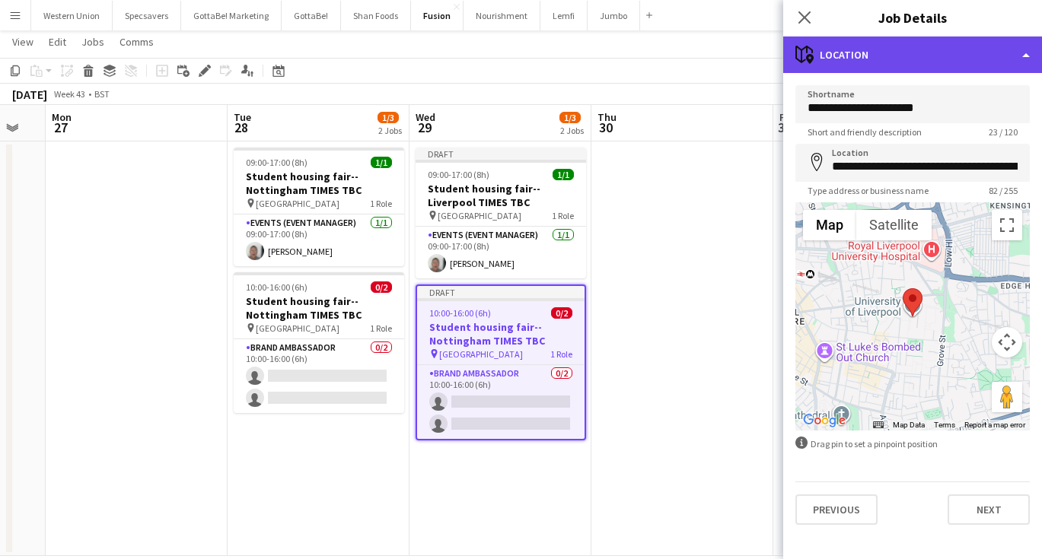
click at [842, 49] on div "maps-pin-1 Location" at bounding box center [912, 55] width 259 height 37
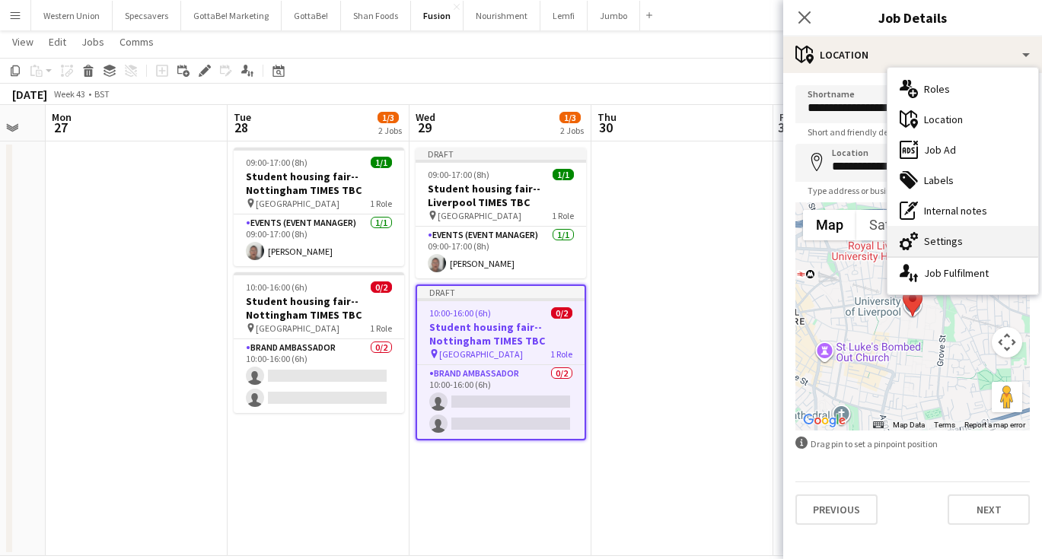
click at [925, 253] on div "cog-double-3 Settings" at bounding box center [962, 241] width 151 height 30
type input "*******"
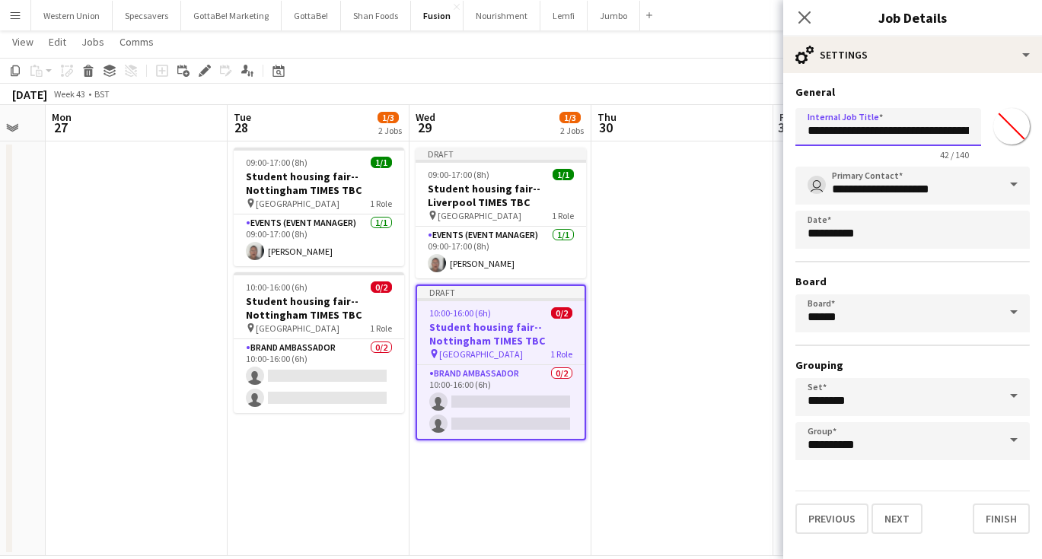
drag, startPoint x: 918, startPoint y: 130, endPoint x: 908, endPoint y: 135, distance: 11.9
click at [908, 135] on input "**********" at bounding box center [888, 127] width 186 height 38
type input "**********"
click at [807, 16] on icon at bounding box center [804, 17] width 14 height 14
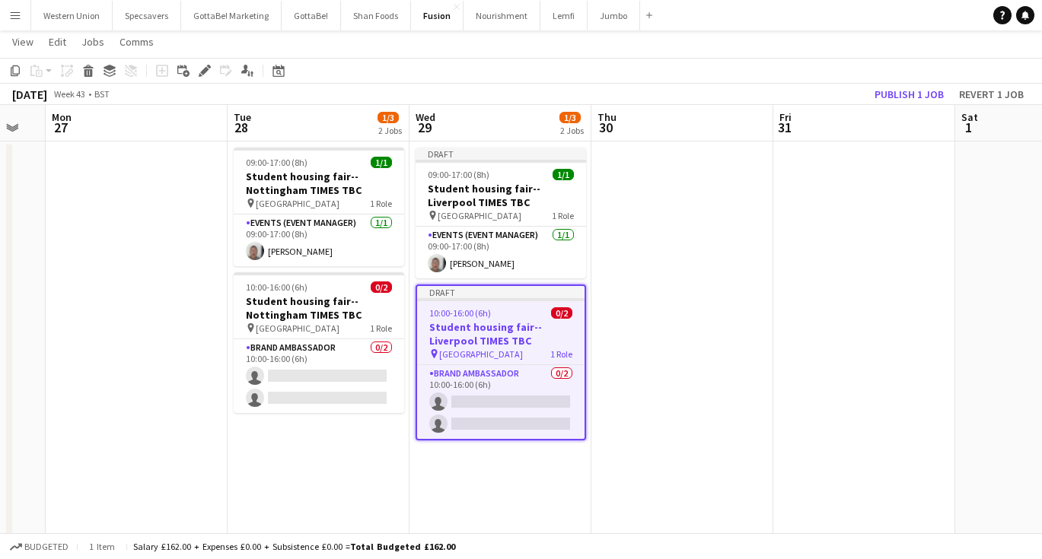
click at [740, 283] on app-date-cell at bounding box center [682, 349] width 182 height 415
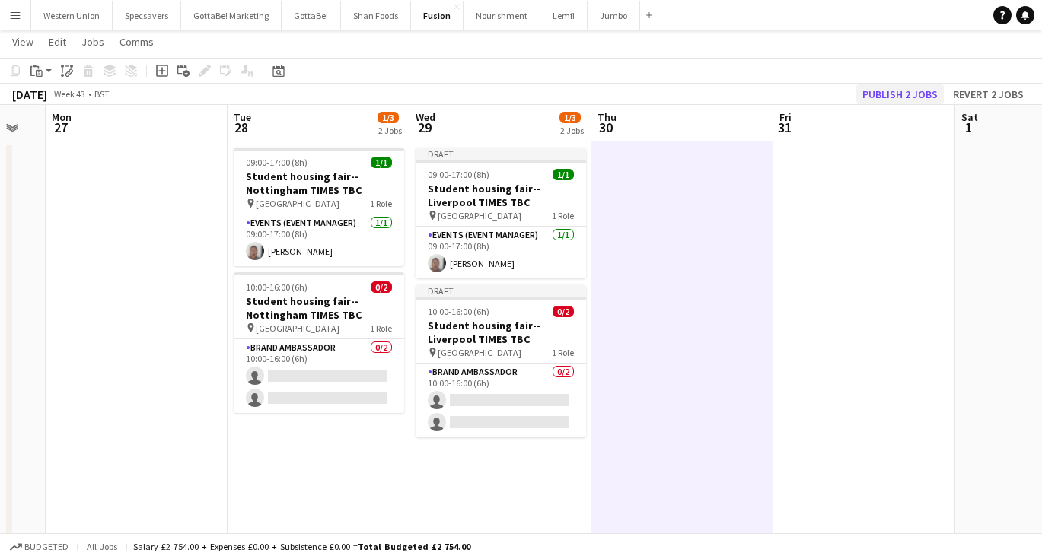
click at [884, 95] on button "Publish 2 jobs" at bounding box center [900, 94] width 88 height 20
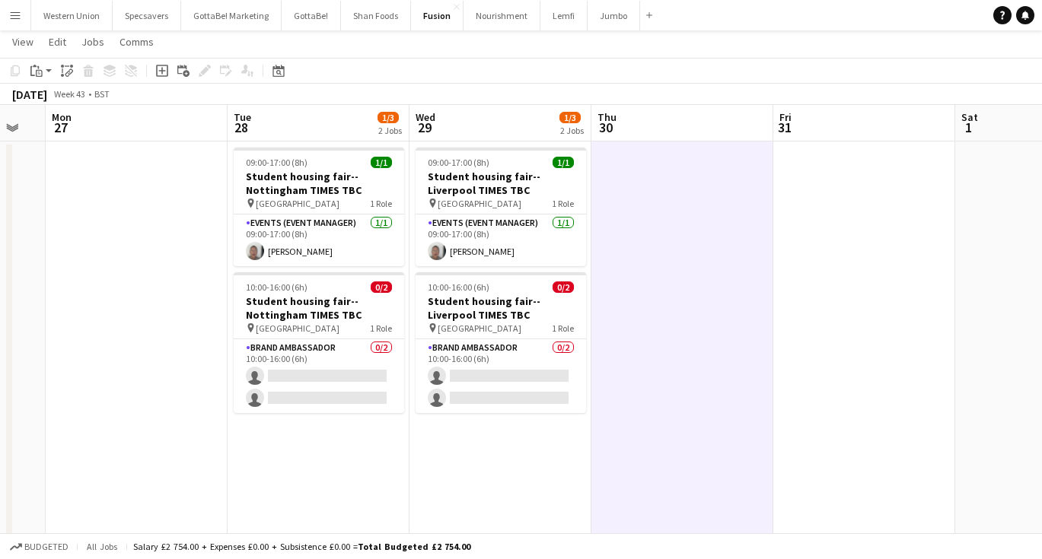
scroll to position [0, 511]
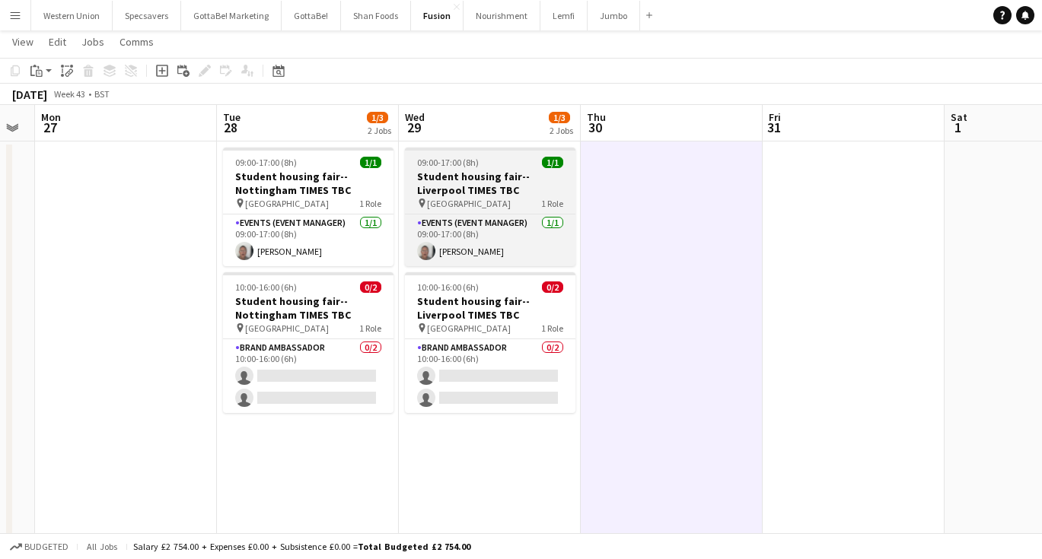
click at [514, 189] on h3 "Student housing fair--Liverpool TIMES TBC" at bounding box center [490, 183] width 170 height 27
click at [495, 201] on span "University of Liverpool" at bounding box center [469, 203] width 84 height 11
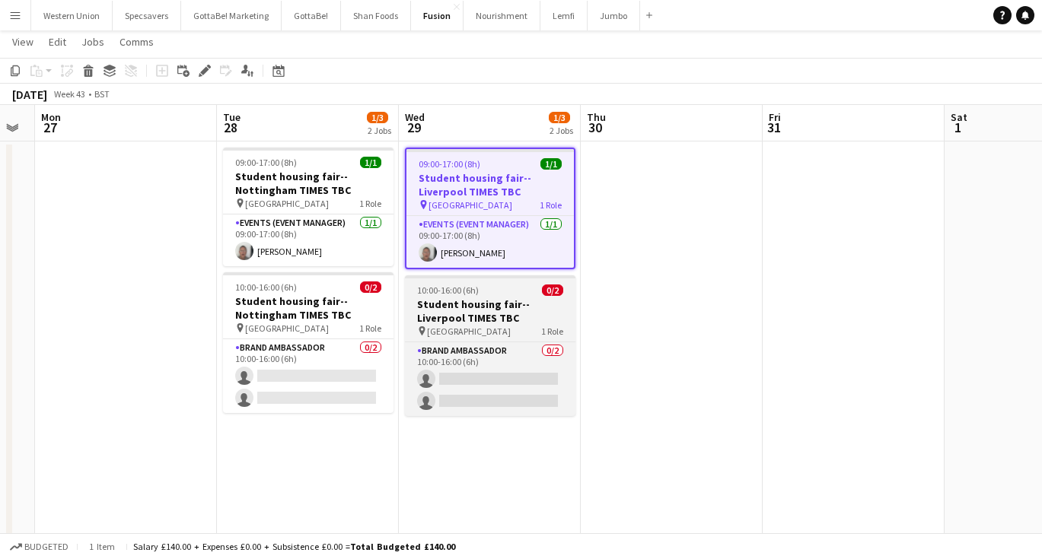
click at [496, 298] on h3 "Student housing fair--Liverpool TIMES TBC" at bounding box center [490, 311] width 170 height 27
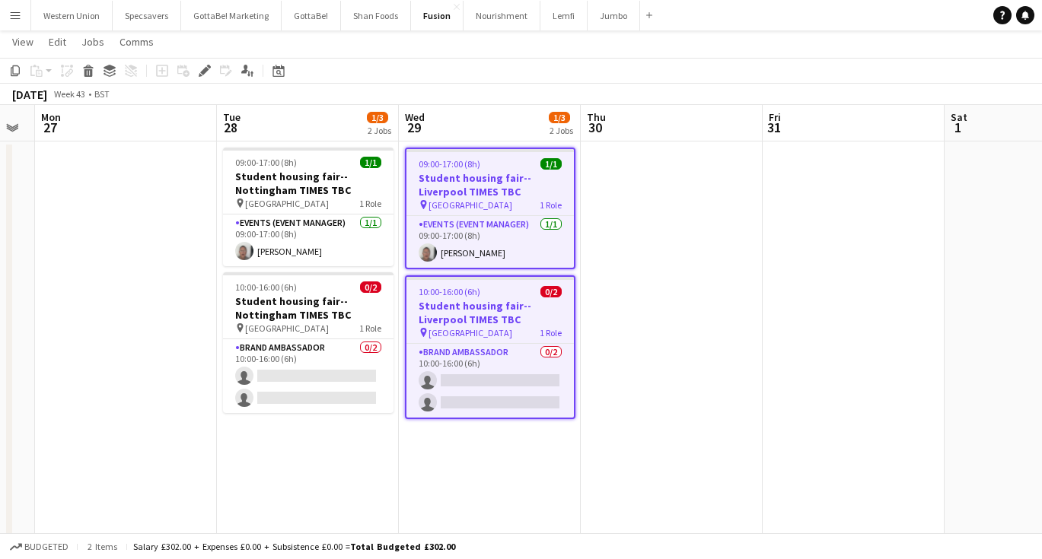
click at [663, 293] on app-date-cell at bounding box center [672, 349] width 182 height 415
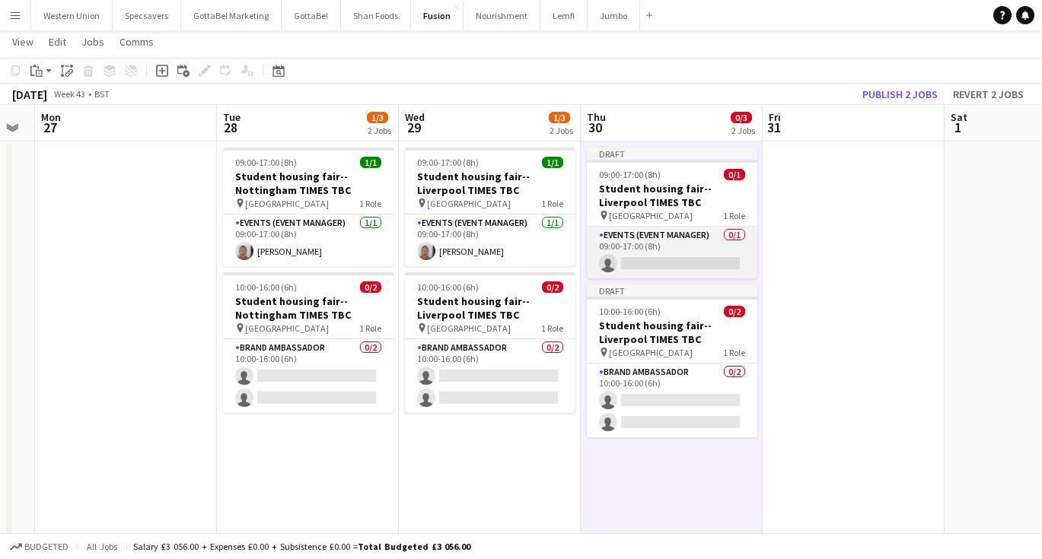
click at [654, 260] on app-card-role "Events (Event Manager) 0/1 09:00-17:00 (8h) single-neutral-actions" at bounding box center [672, 253] width 170 height 52
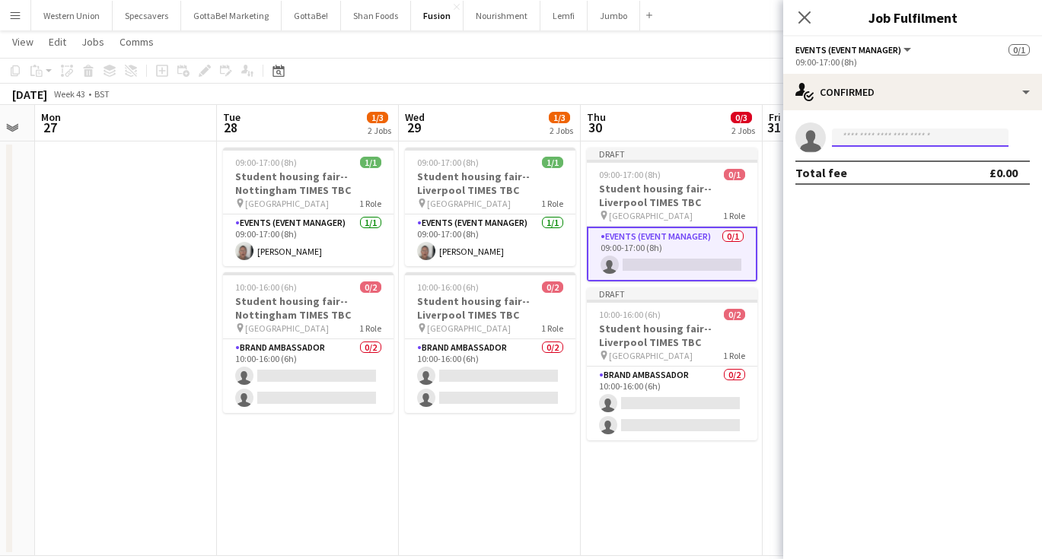
click at [885, 142] on input at bounding box center [920, 138] width 177 height 18
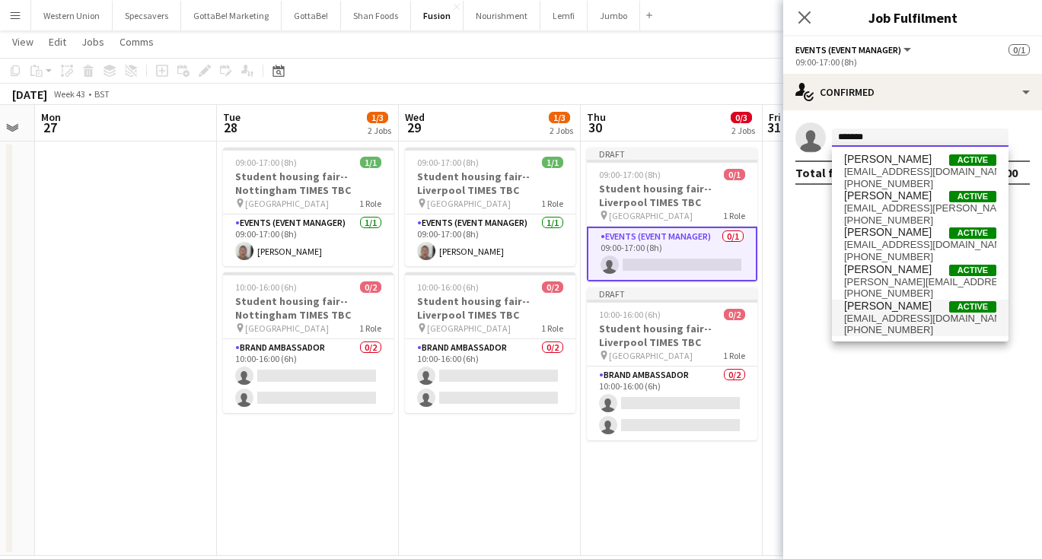
type input "*******"
click at [898, 324] on span "+4407545570057" at bounding box center [920, 330] width 152 height 12
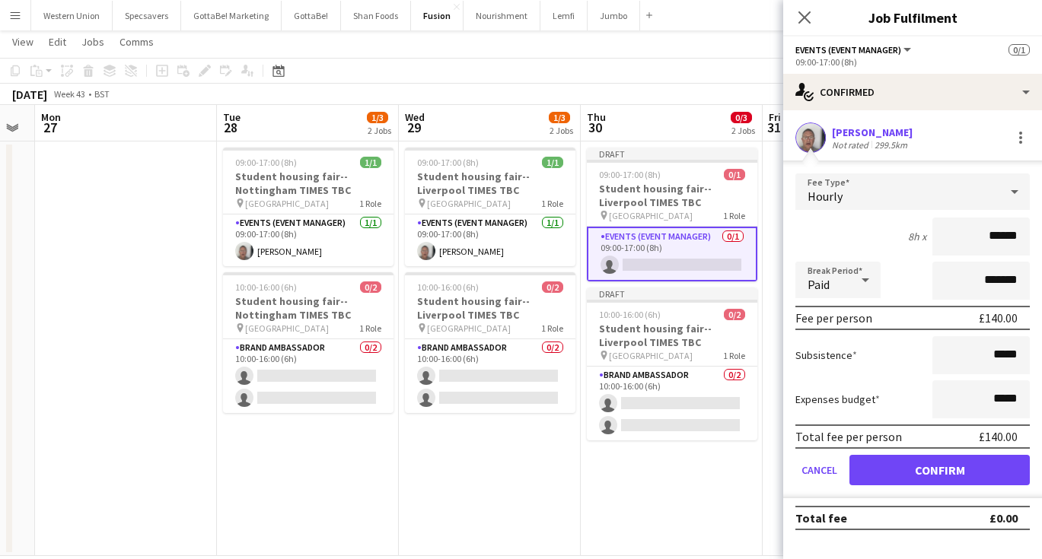
click at [955, 463] on button "Confirm" at bounding box center [939, 470] width 180 height 30
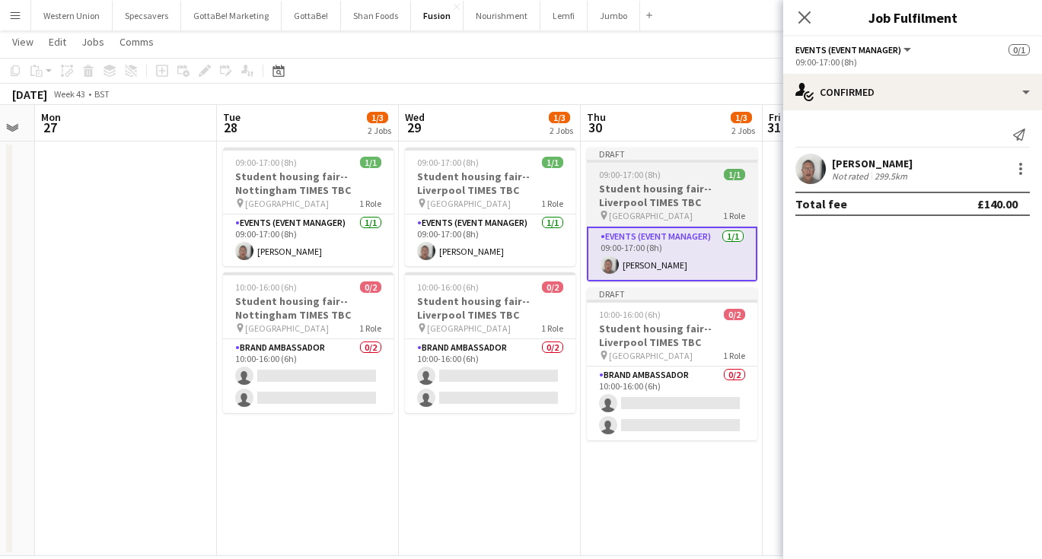
click at [670, 177] on div "09:00-17:00 (8h) 1/1" at bounding box center [672, 174] width 170 height 11
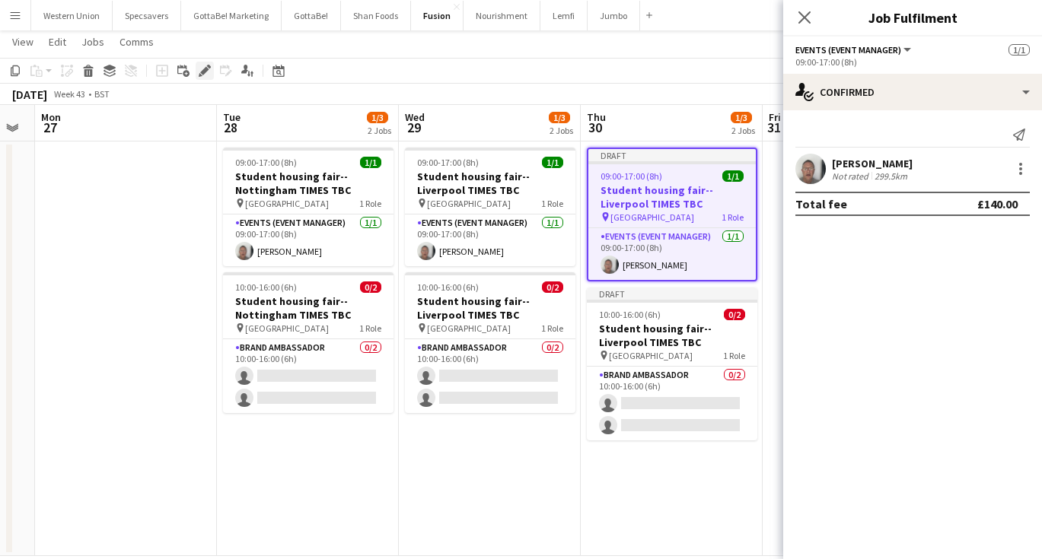
click at [208, 66] on icon at bounding box center [209, 67] width 4 height 4
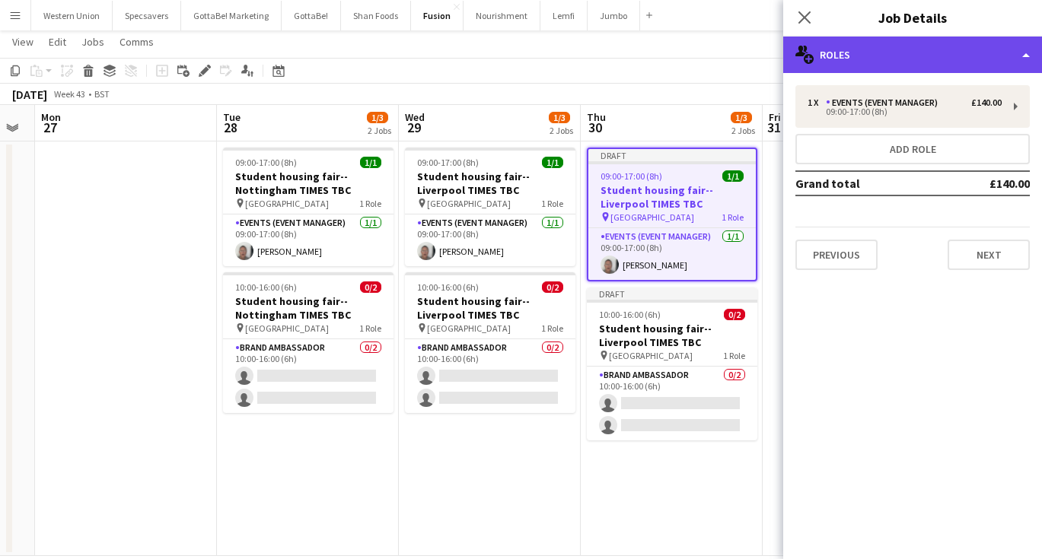
click at [873, 56] on div "multiple-users-add Roles" at bounding box center [912, 55] width 259 height 37
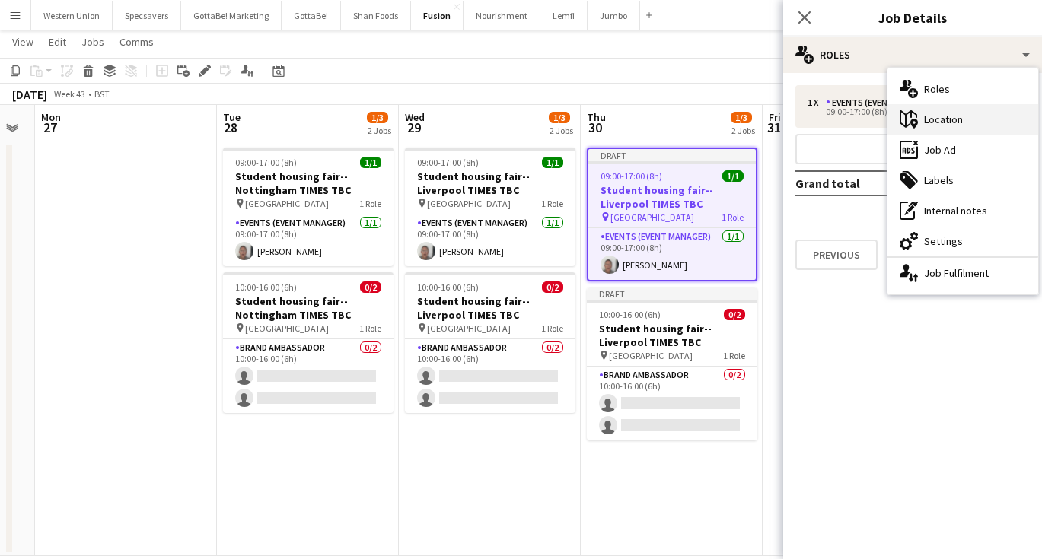
click at [919, 120] on div "maps-pin-1 Location" at bounding box center [962, 119] width 151 height 30
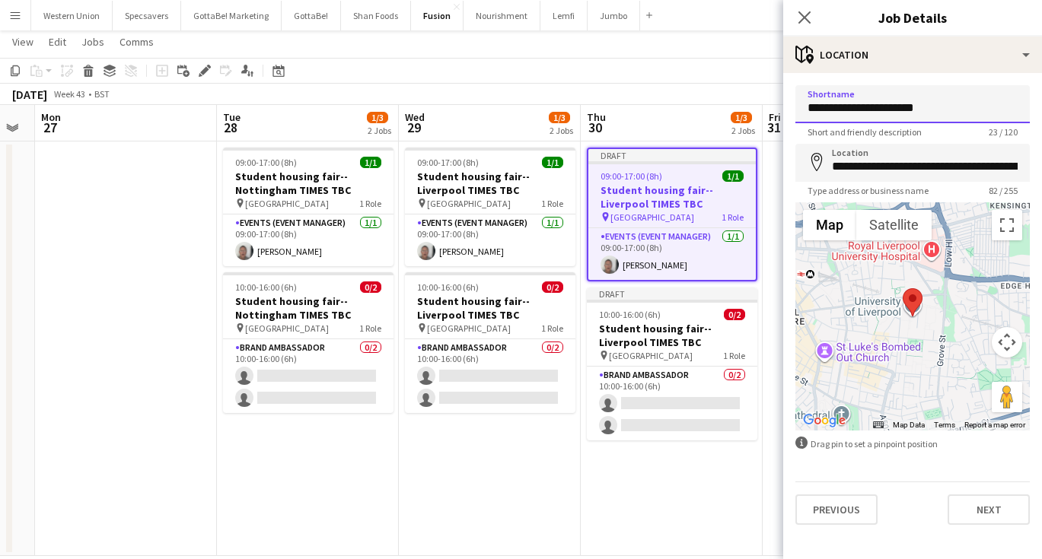
drag, startPoint x: 931, startPoint y: 107, endPoint x: 876, endPoint y: 108, distance: 54.8
type input "**********"
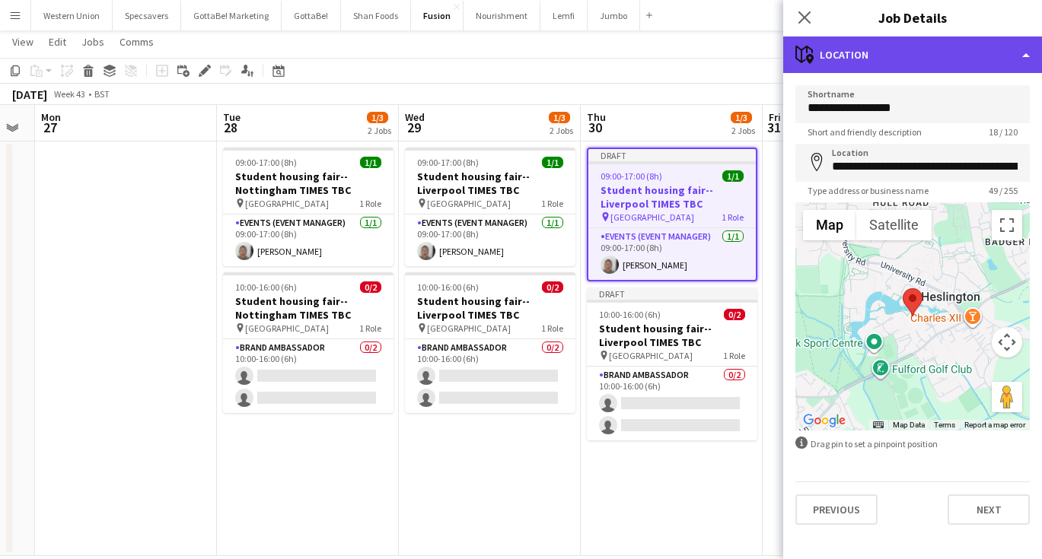
click at [907, 51] on div "maps-pin-1 Location" at bounding box center [912, 55] width 259 height 37
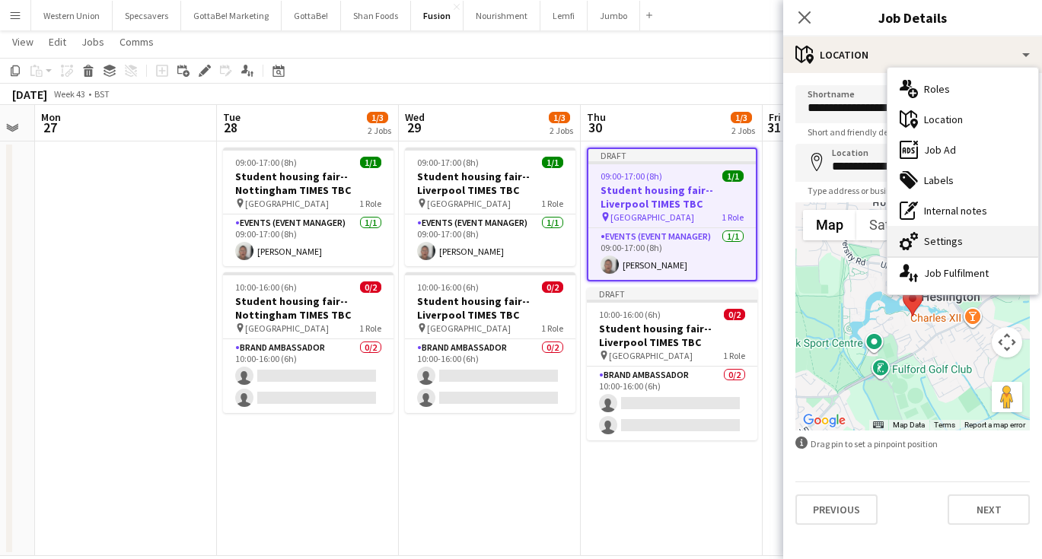
click at [944, 238] on div "cog-double-3 Settings" at bounding box center [962, 241] width 151 height 30
type input "*******"
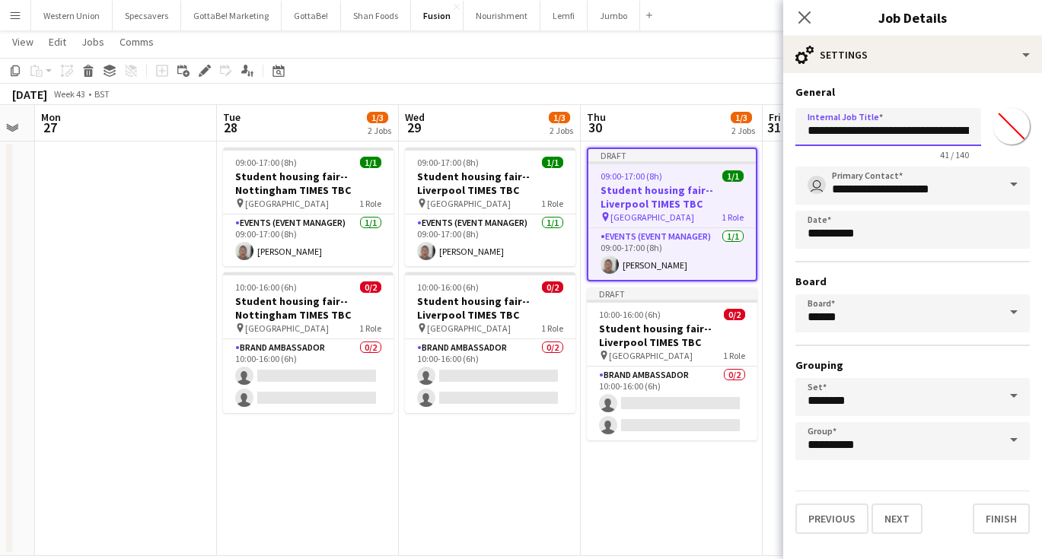
drag, startPoint x: 916, startPoint y: 128, endPoint x: 946, endPoint y: 136, distance: 30.8
click at [946, 136] on input "**********" at bounding box center [888, 127] width 186 height 38
type input "**********"
click at [807, 18] on icon "Close pop-in" at bounding box center [804, 17] width 14 height 14
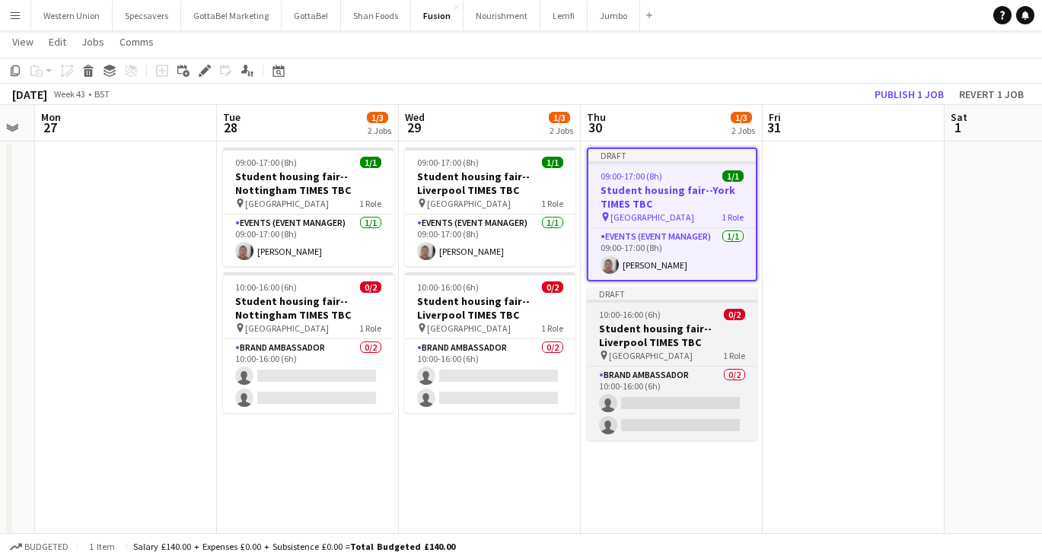
click at [659, 340] on h3 "Student housing fair--Liverpool TIMES TBC" at bounding box center [672, 335] width 170 height 27
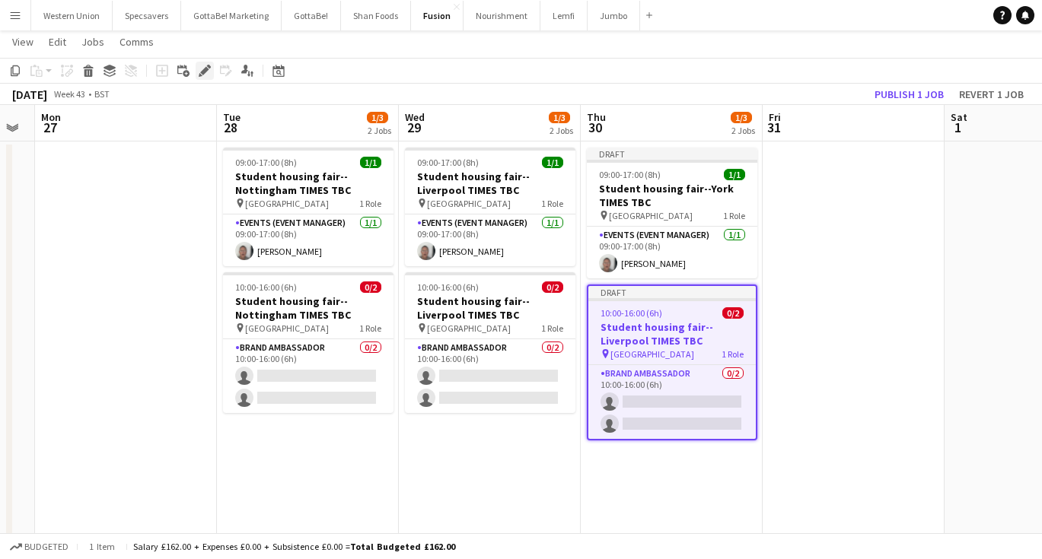
click at [208, 71] on icon "Edit" at bounding box center [205, 71] width 12 height 12
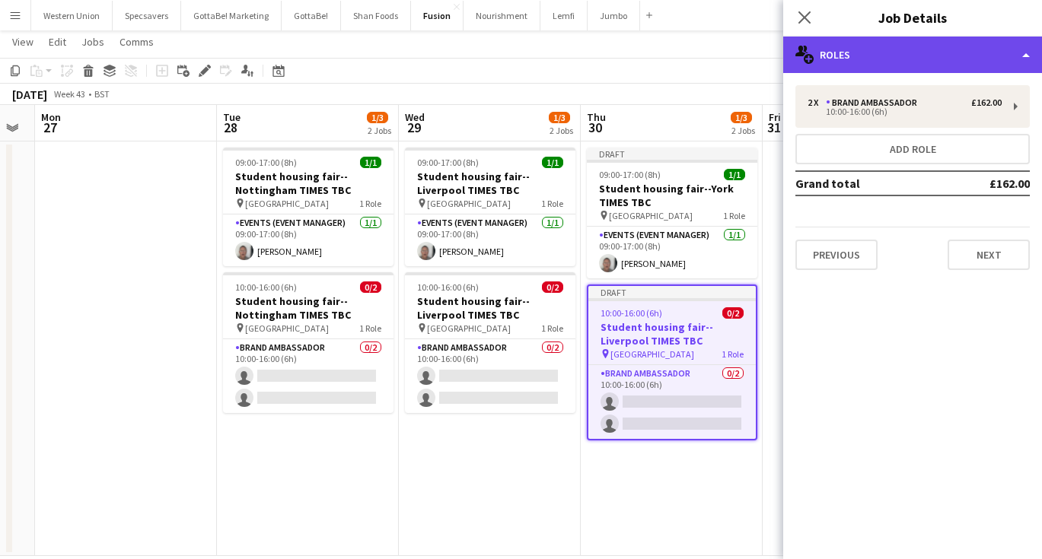
click at [890, 47] on div "multiple-users-add Roles" at bounding box center [912, 55] width 259 height 37
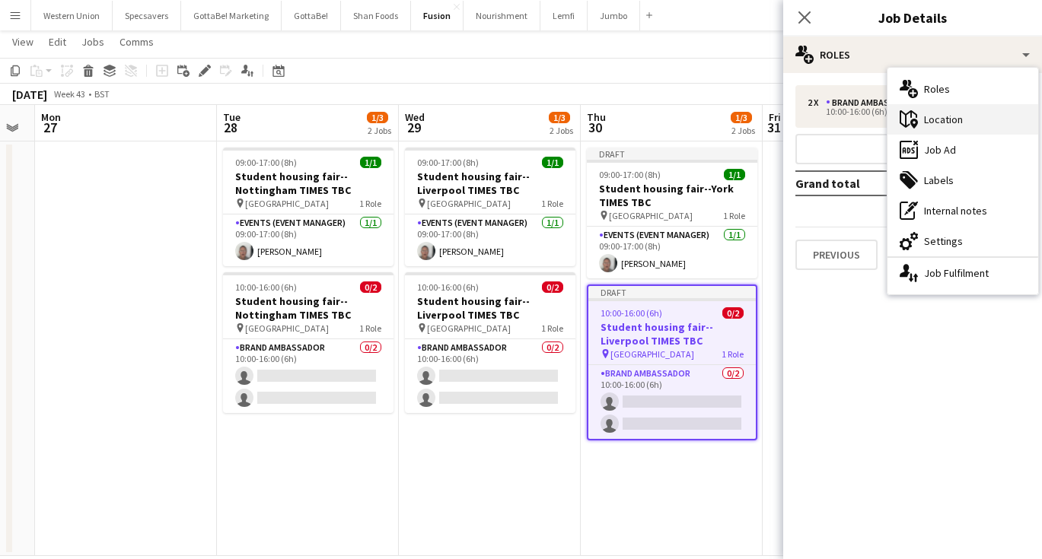
click at [931, 116] on div "maps-pin-1 Location" at bounding box center [962, 119] width 151 height 30
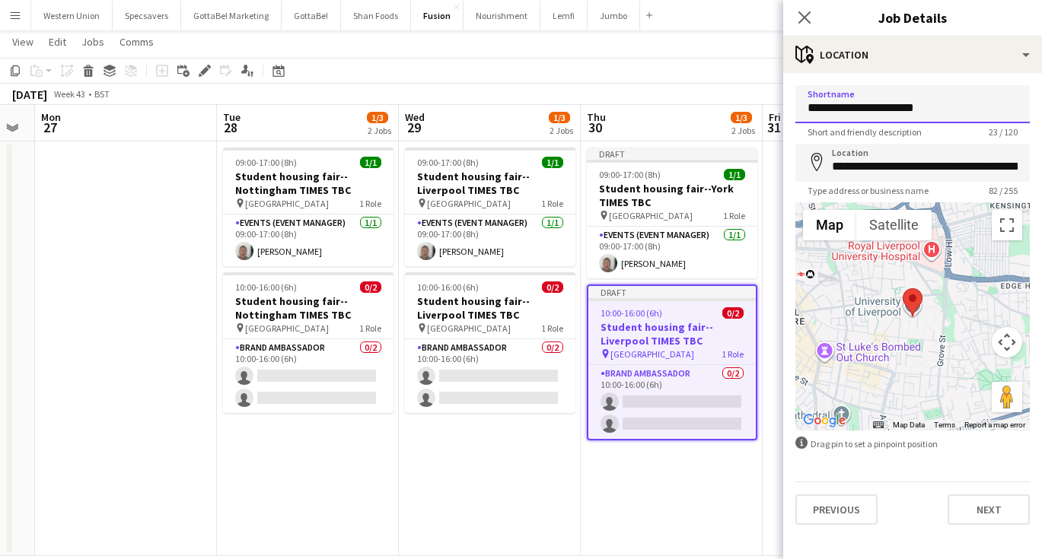
drag, startPoint x: 932, startPoint y: 105, endPoint x: 874, endPoint y: 107, distance: 58.6
type input "**********"
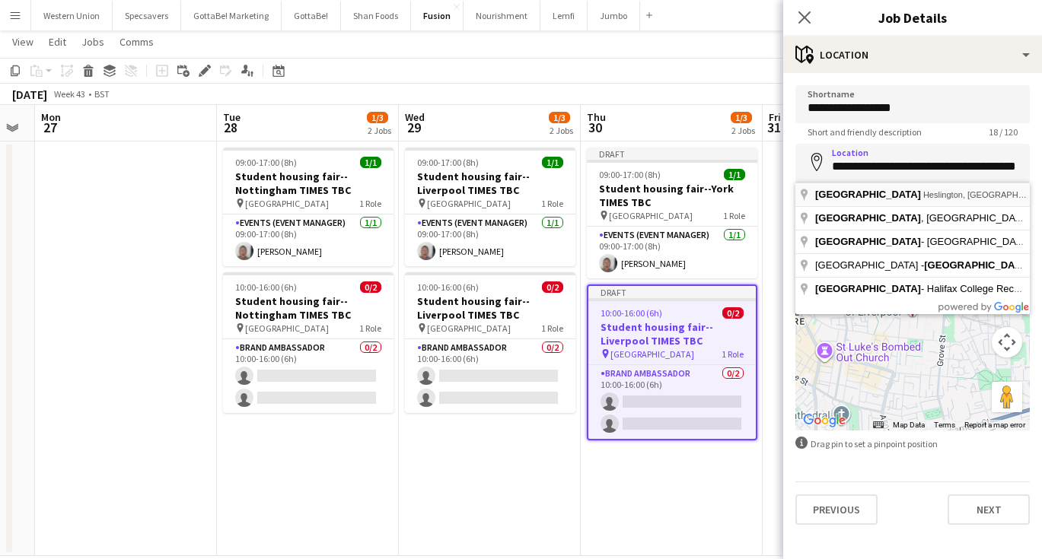
type input "**********"
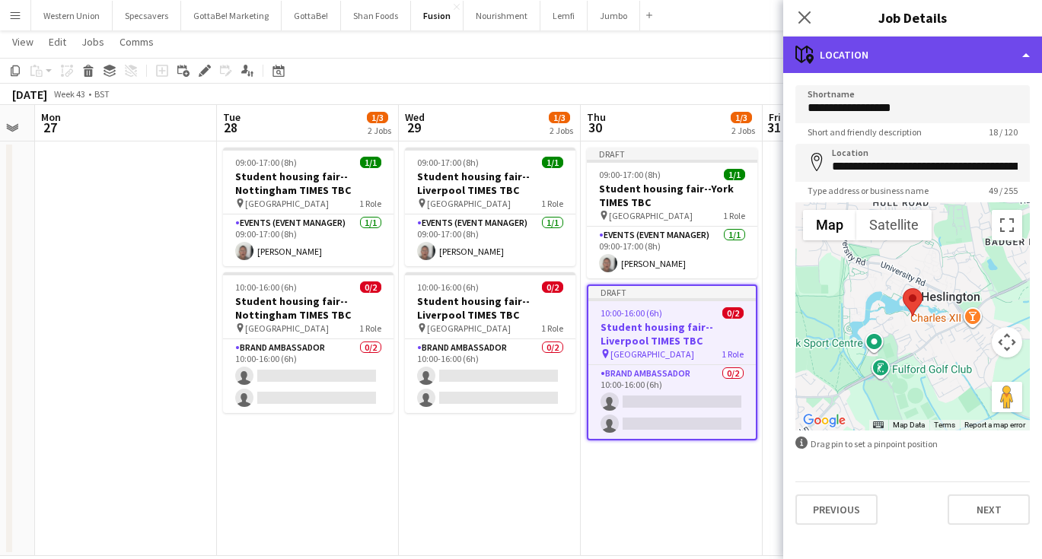
click at [921, 47] on div "maps-pin-1 Location" at bounding box center [912, 55] width 259 height 37
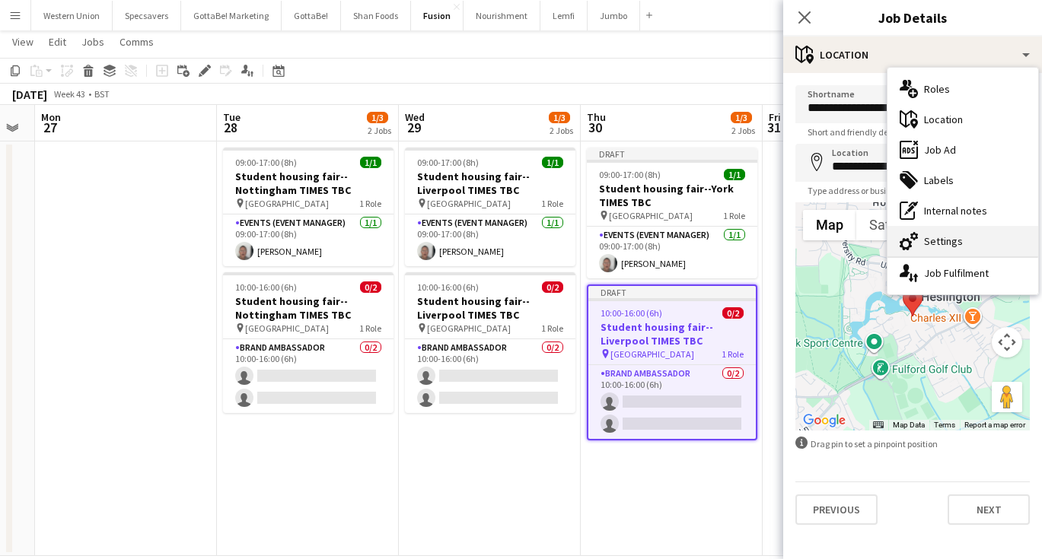
click at [931, 237] on div "cog-double-3 Settings" at bounding box center [962, 241] width 151 height 30
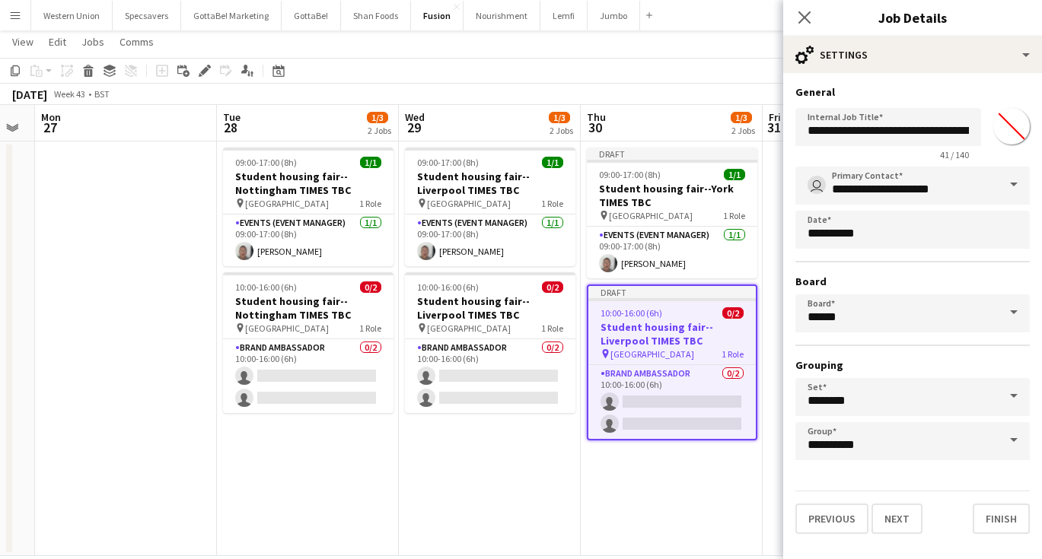
type input "*******"
drag, startPoint x: 918, startPoint y: 130, endPoint x: 966, endPoint y: 137, distance: 48.4
click at [966, 137] on input "**********" at bounding box center [888, 127] width 186 height 38
type input "**********"
click at [804, 12] on icon "Close pop-in" at bounding box center [804, 17] width 14 height 14
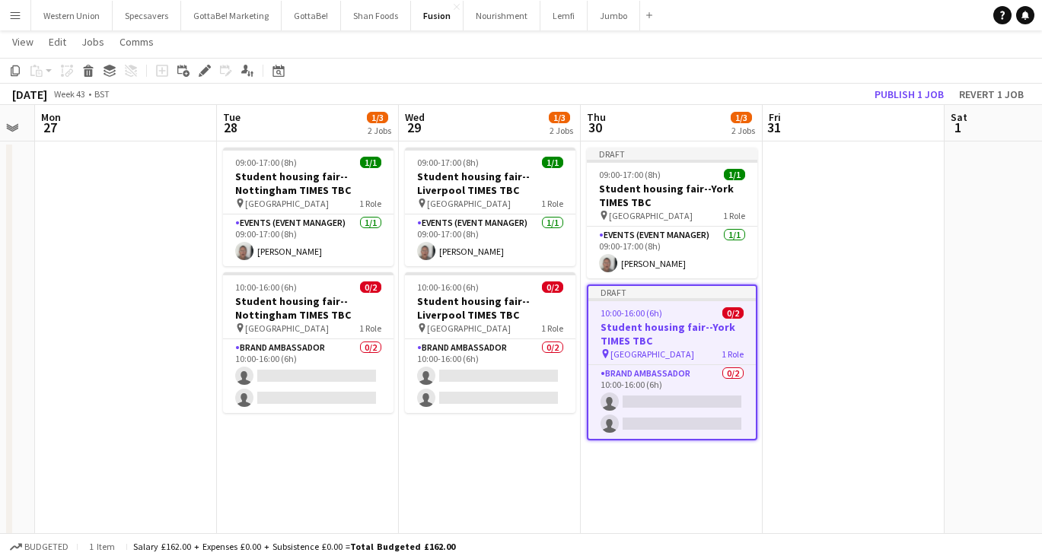
click at [822, 280] on app-date-cell at bounding box center [853, 349] width 182 height 415
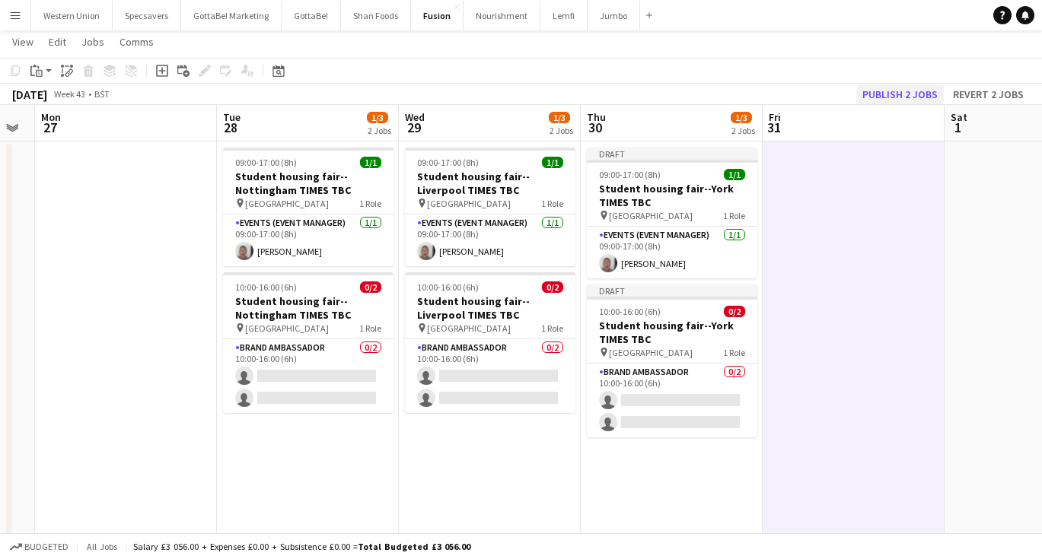
click at [917, 90] on button "Publish 2 jobs" at bounding box center [900, 94] width 88 height 20
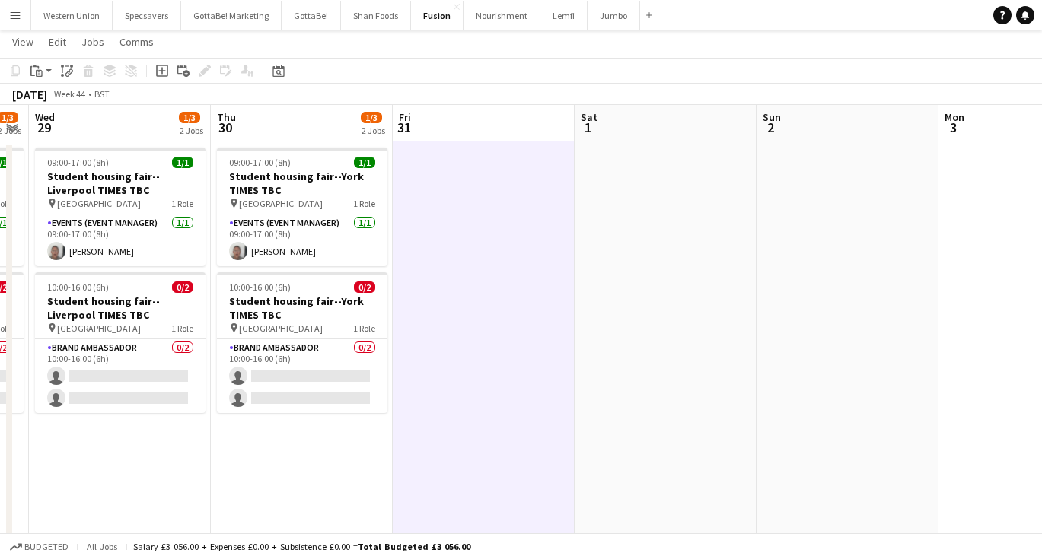
scroll to position [0, 326]
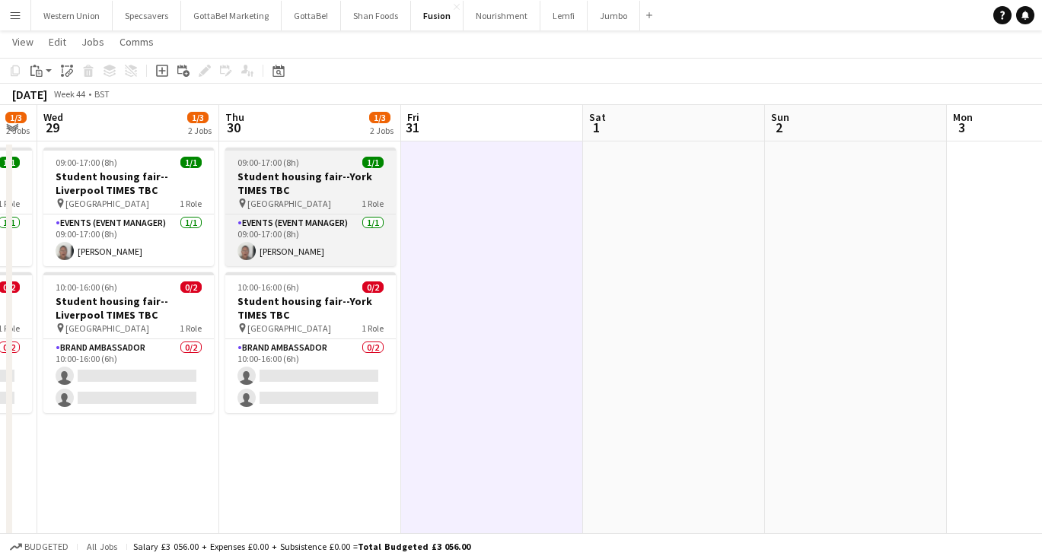
click at [328, 177] on h3 "Student housing fair--York TIMES TBC" at bounding box center [310, 183] width 170 height 27
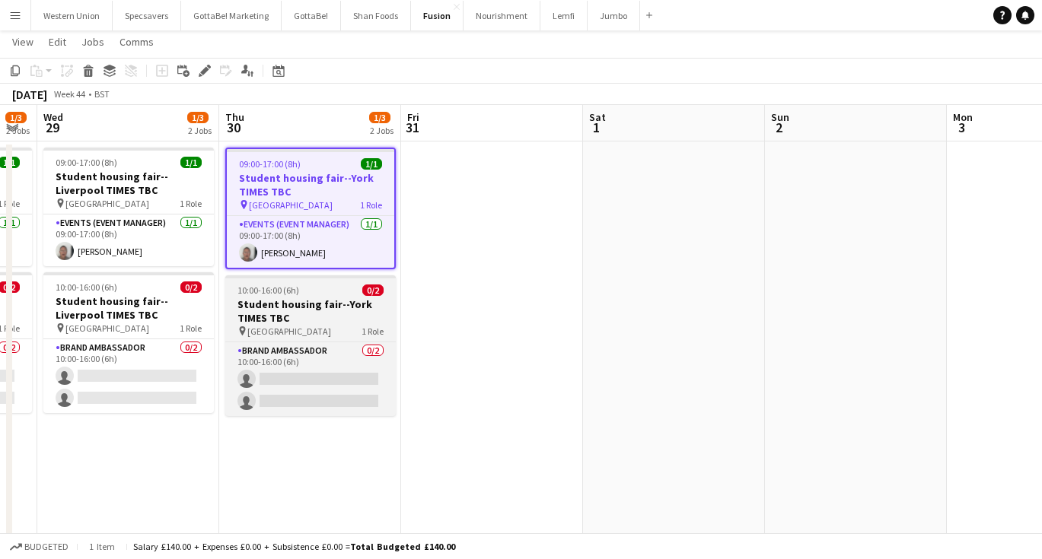
click at [342, 317] on h3 "Student housing fair--York TIMES TBC" at bounding box center [310, 311] width 170 height 27
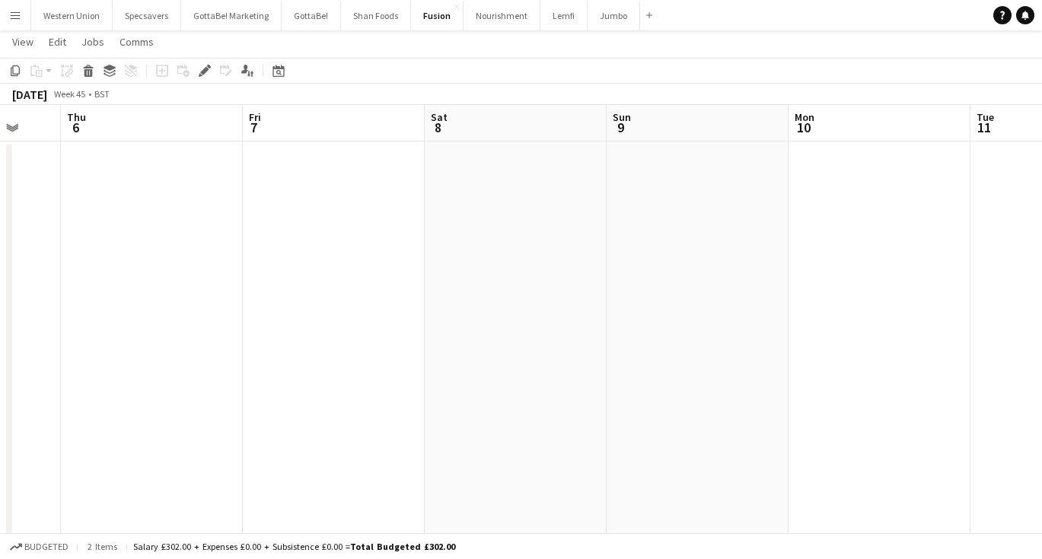
scroll to position [0, 490]
click at [823, 306] on app-date-cell at bounding box center [874, 349] width 182 height 415
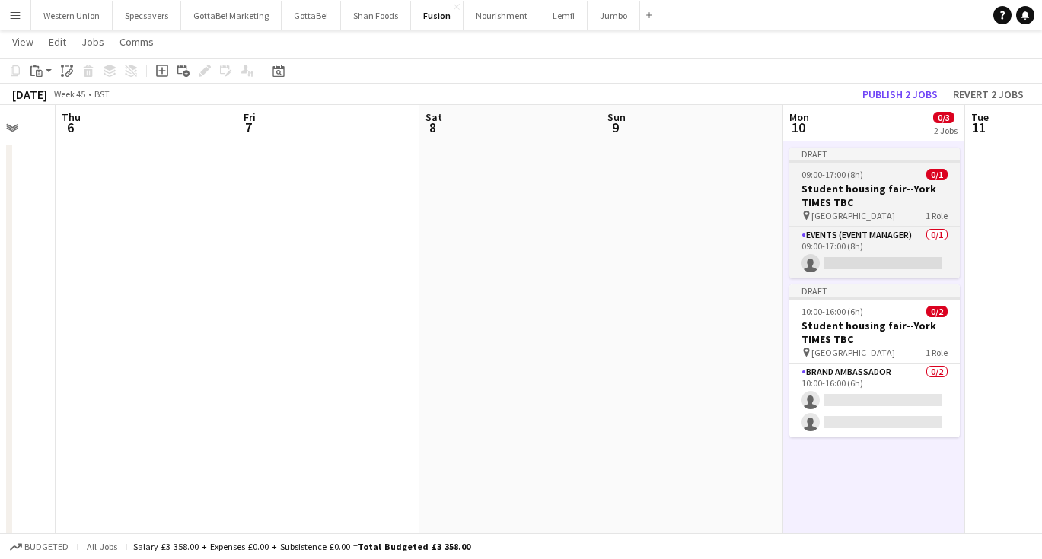
click at [838, 192] on h3 "Student housing fair--York TIMES TBC" at bounding box center [874, 195] width 170 height 27
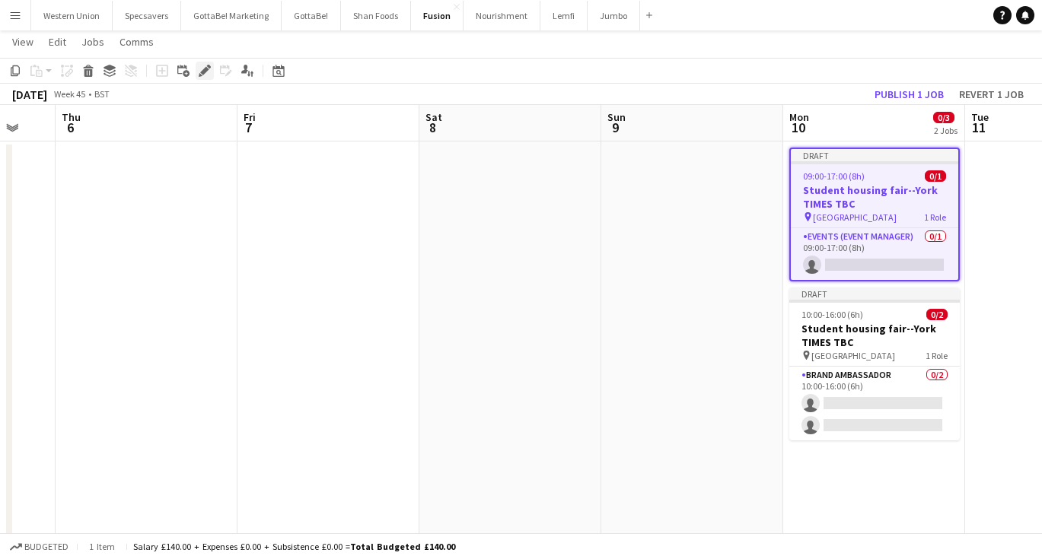
click at [200, 72] on icon "Edit" at bounding box center [205, 71] width 12 height 12
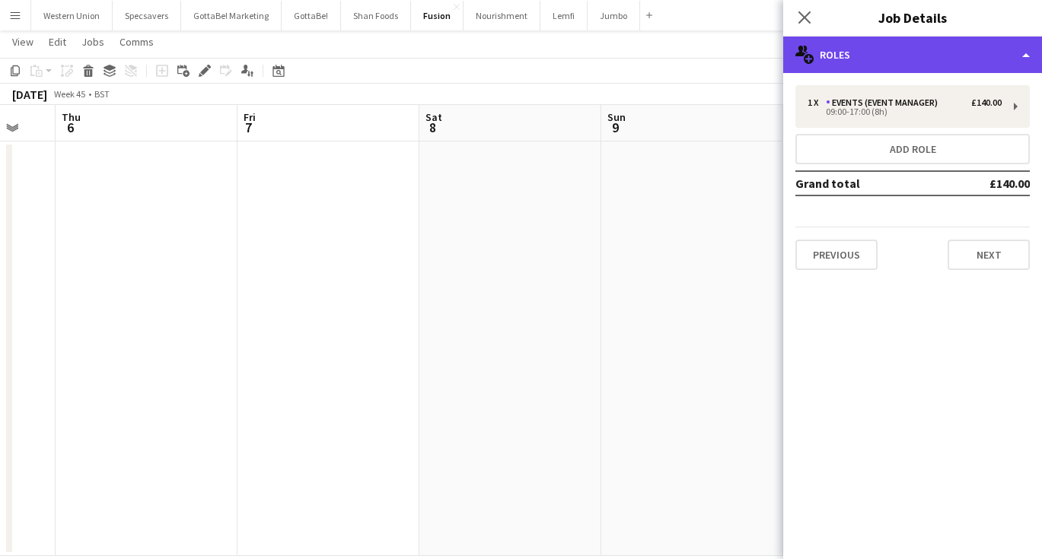
click at [899, 49] on div "multiple-users-add Roles" at bounding box center [912, 55] width 259 height 37
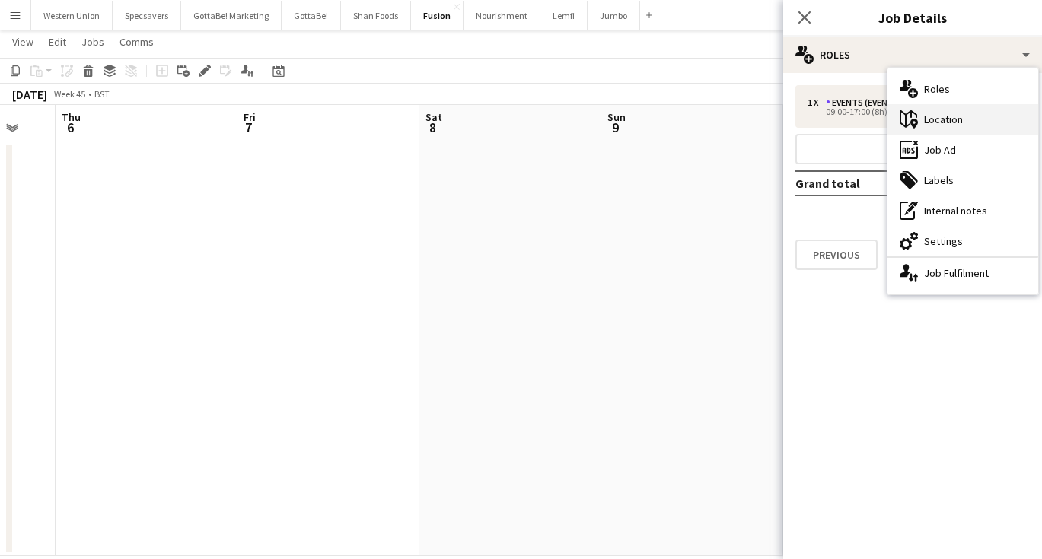
click at [929, 129] on div "maps-pin-1 Location" at bounding box center [962, 119] width 151 height 30
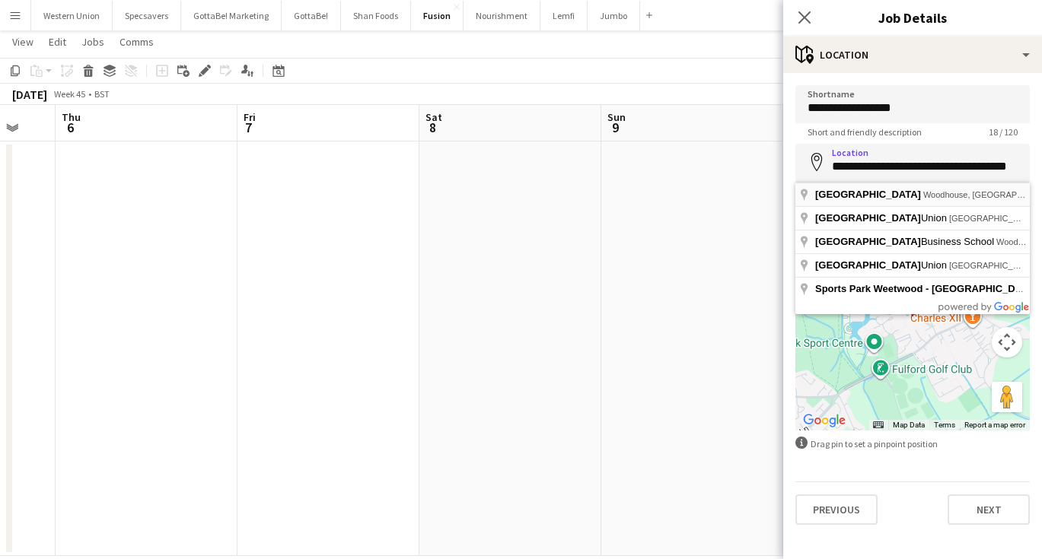
type input "**********"
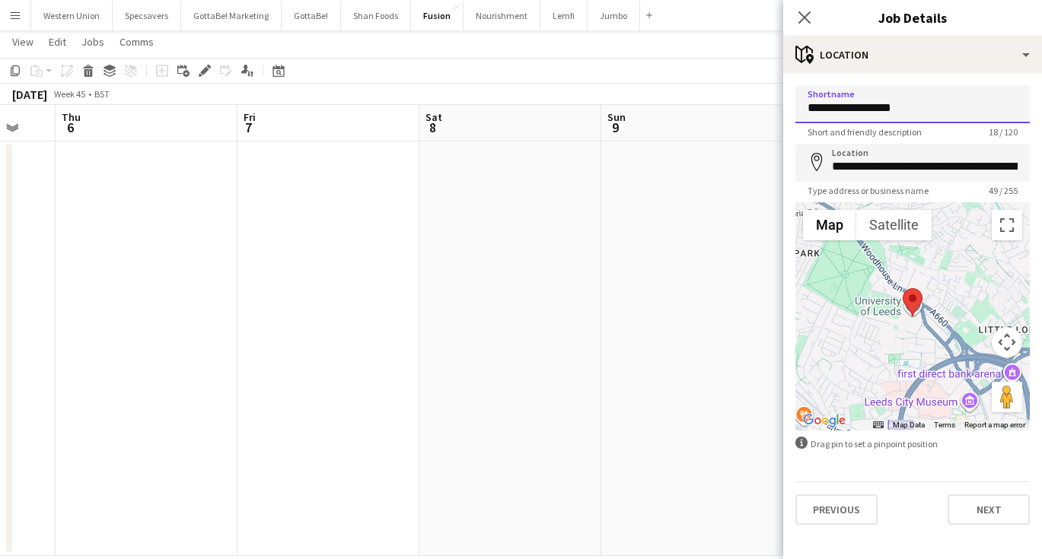
drag, startPoint x: 899, startPoint y: 107, endPoint x: 875, endPoint y: 108, distance: 24.4
type input "**********"
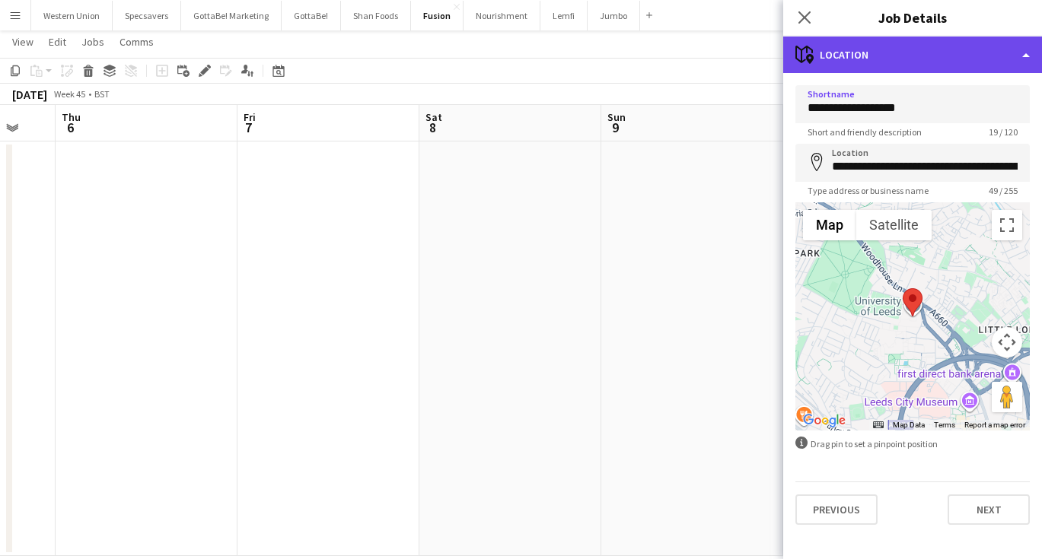
click at [909, 59] on div "maps-pin-1 Location" at bounding box center [912, 55] width 259 height 37
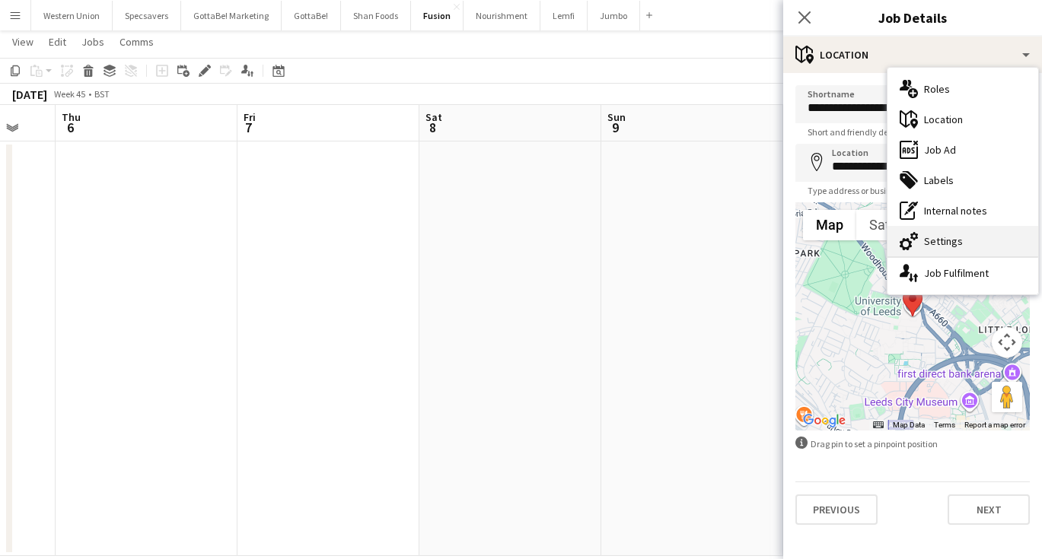
click at [928, 243] on div "cog-double-3 Settings" at bounding box center [962, 241] width 151 height 30
type input "*******"
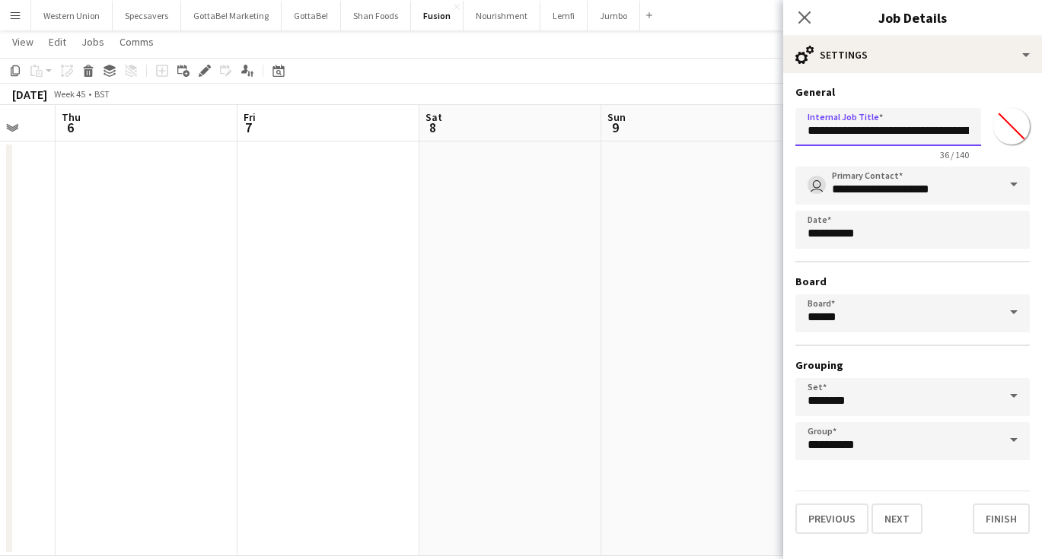
drag, startPoint x: 940, startPoint y: 132, endPoint x: 919, endPoint y: 133, distance: 20.6
click at [919, 133] on input "**********" at bounding box center [888, 127] width 186 height 38
type input "**********"
click at [807, 18] on icon "Close pop-in" at bounding box center [804, 17] width 14 height 14
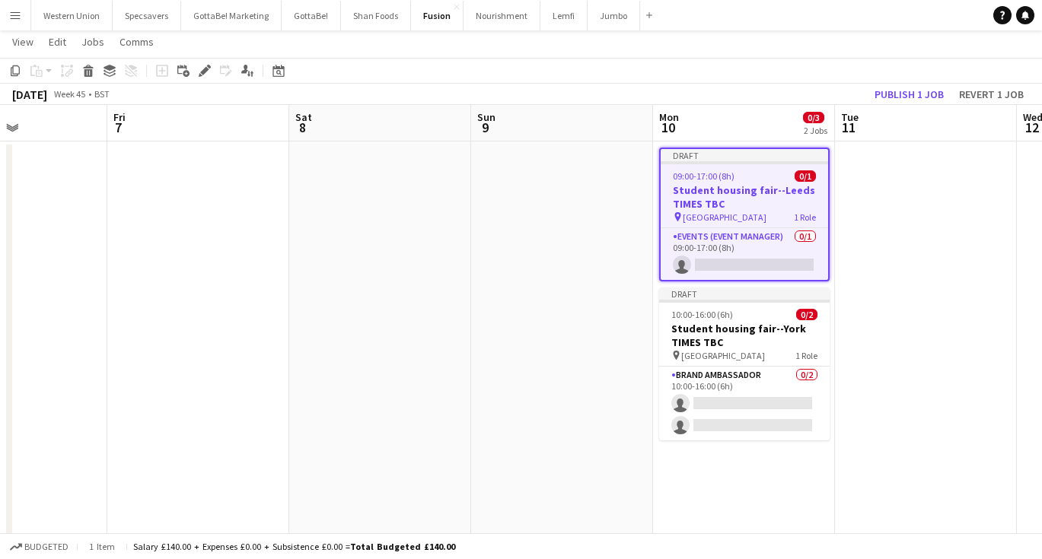
scroll to position [0, 628]
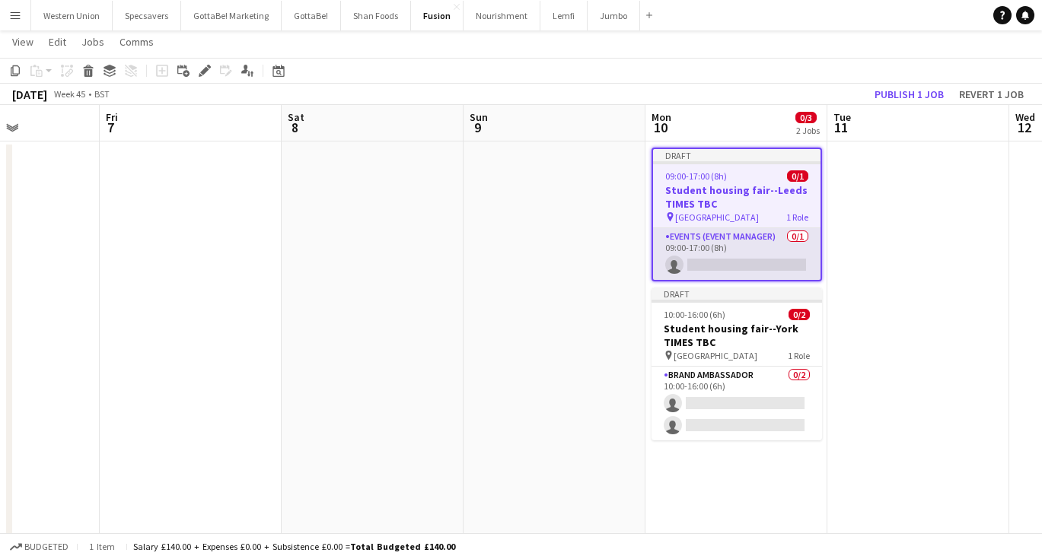
click at [737, 261] on app-card-role "Events (Event Manager) 0/1 09:00-17:00 (8h) single-neutral-actions" at bounding box center [736, 254] width 167 height 52
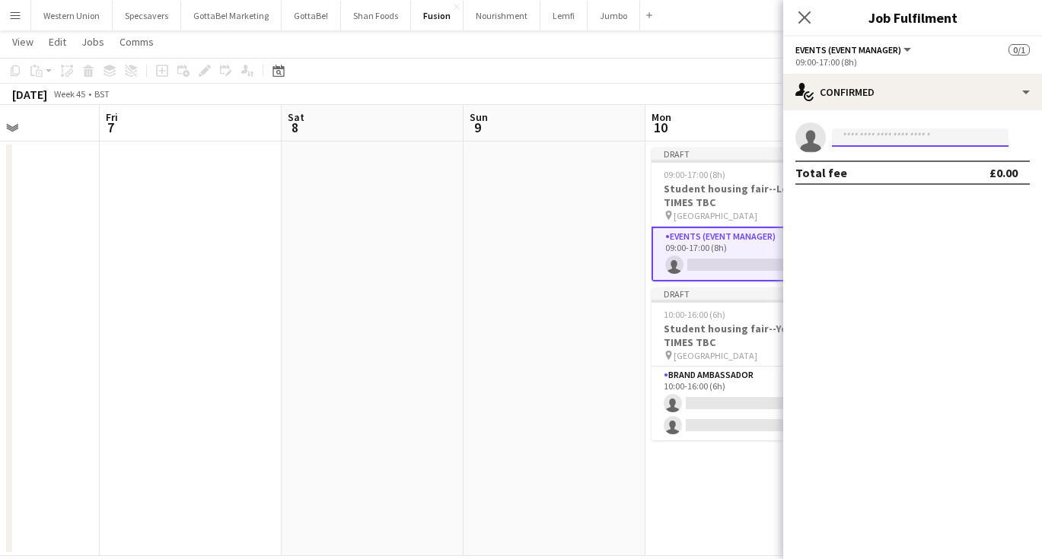
click at [863, 137] on input at bounding box center [920, 138] width 177 height 18
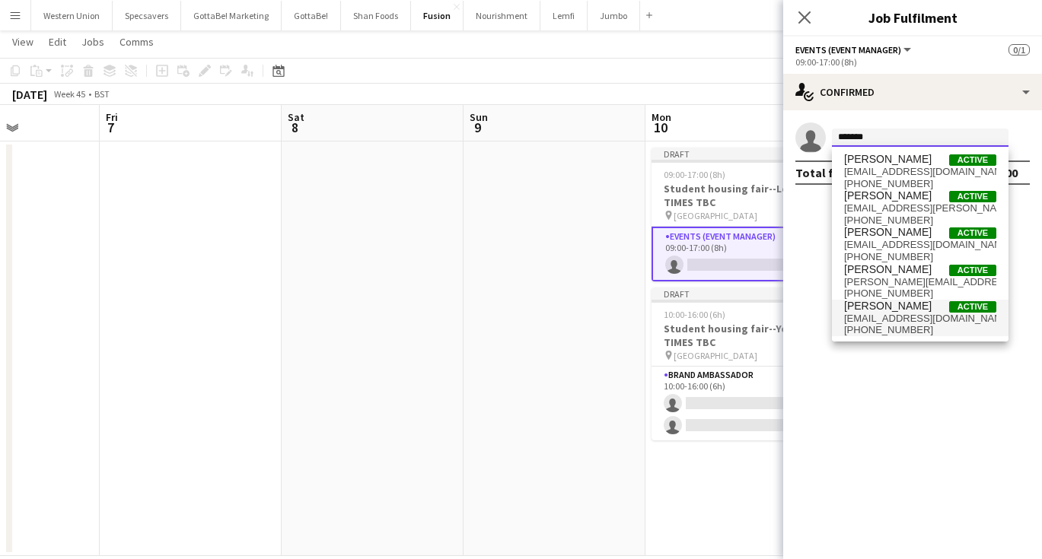
type input "*******"
click at [898, 313] on span "mbekf@btinternet.com" at bounding box center [920, 319] width 152 height 12
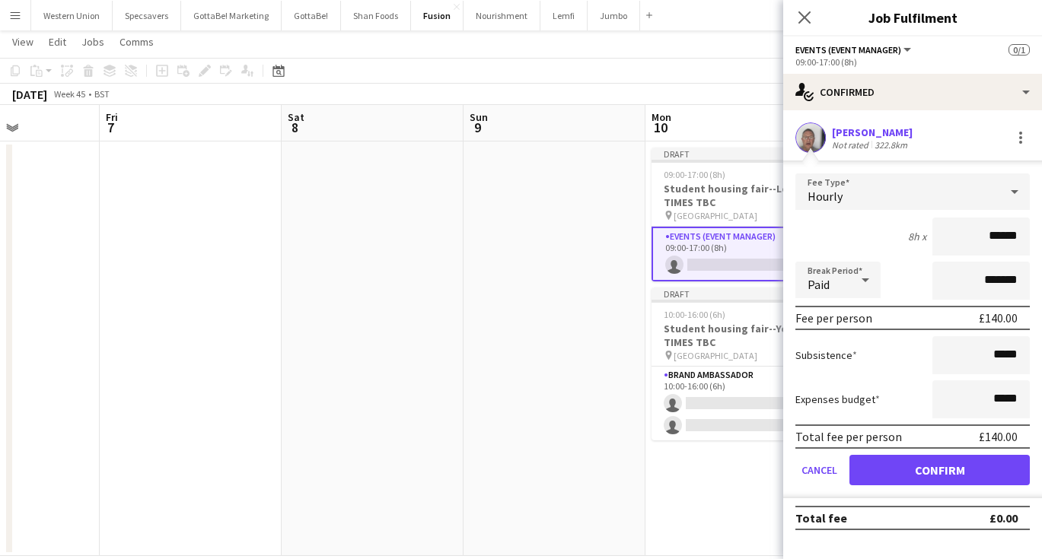
click at [933, 473] on button "Confirm" at bounding box center [939, 470] width 180 height 30
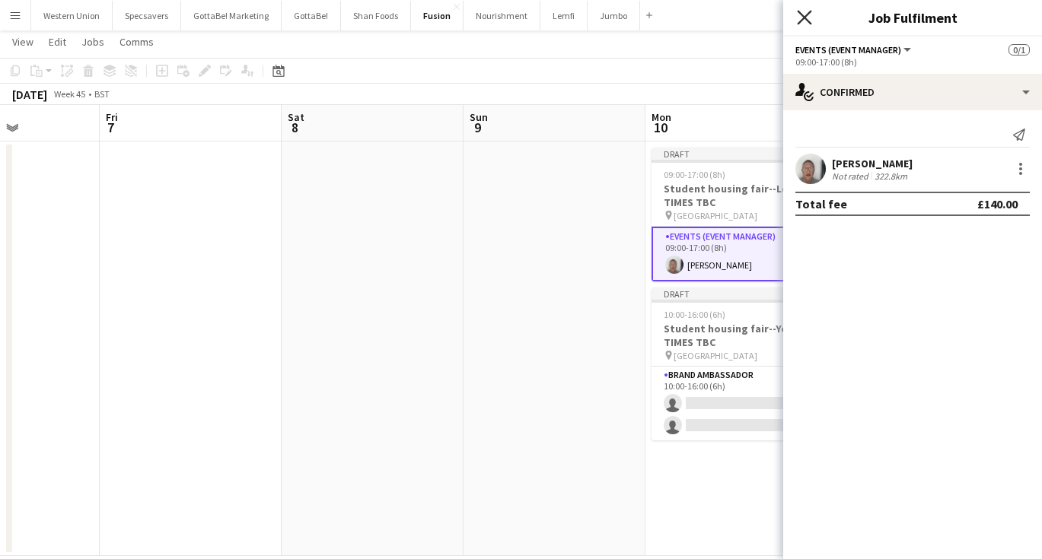
click at [810, 19] on icon "Close pop-in" at bounding box center [804, 17] width 14 height 14
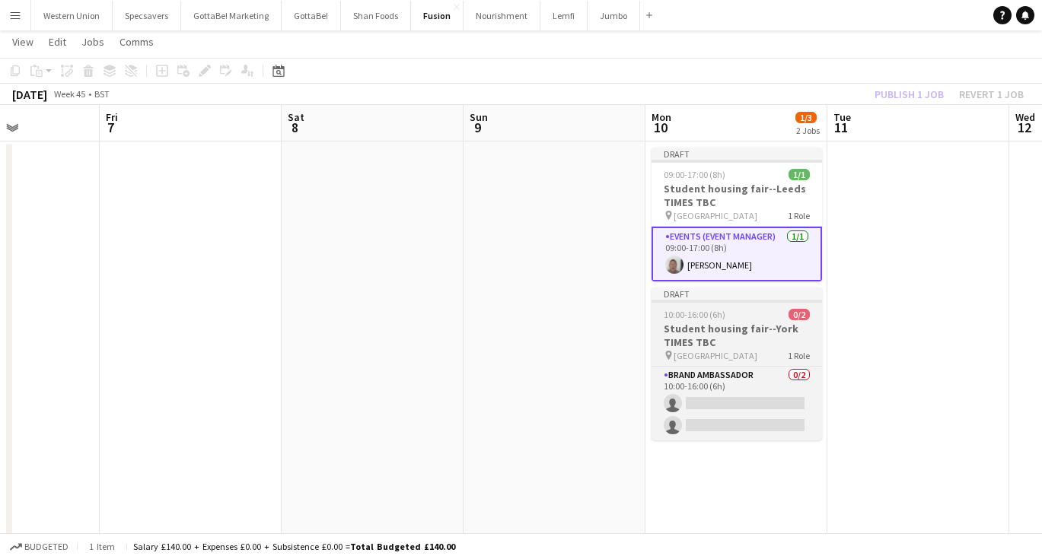
click at [724, 334] on h3 "Student housing fair--York TIMES TBC" at bounding box center [736, 335] width 170 height 27
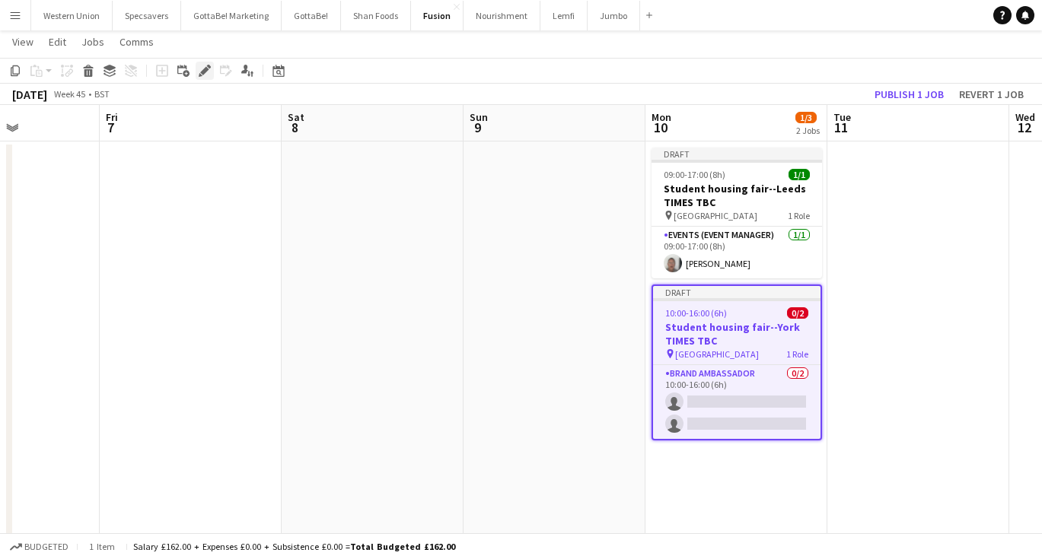
click at [205, 71] on icon at bounding box center [204, 71] width 8 height 8
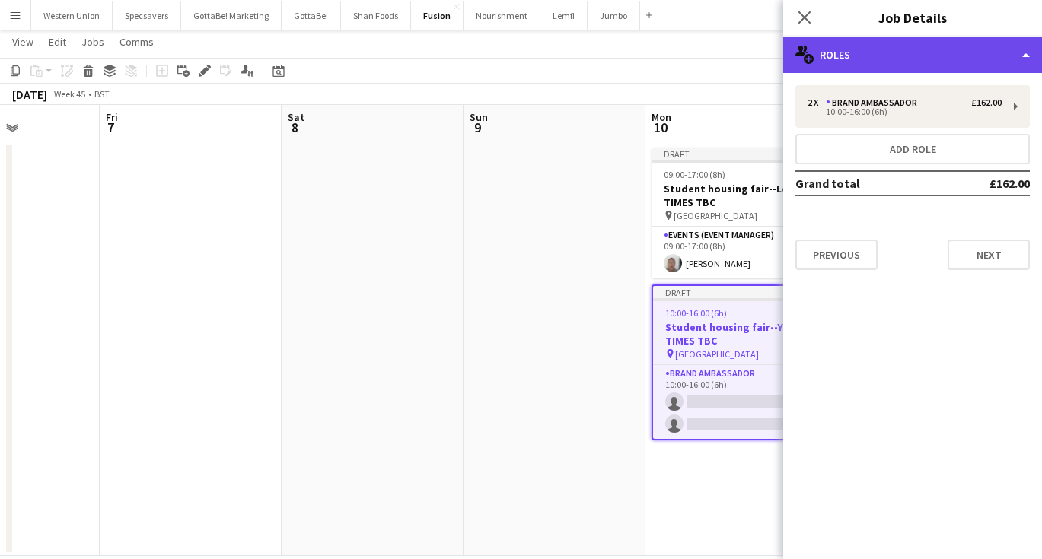
click at [860, 63] on div "multiple-users-add Roles" at bounding box center [912, 55] width 259 height 37
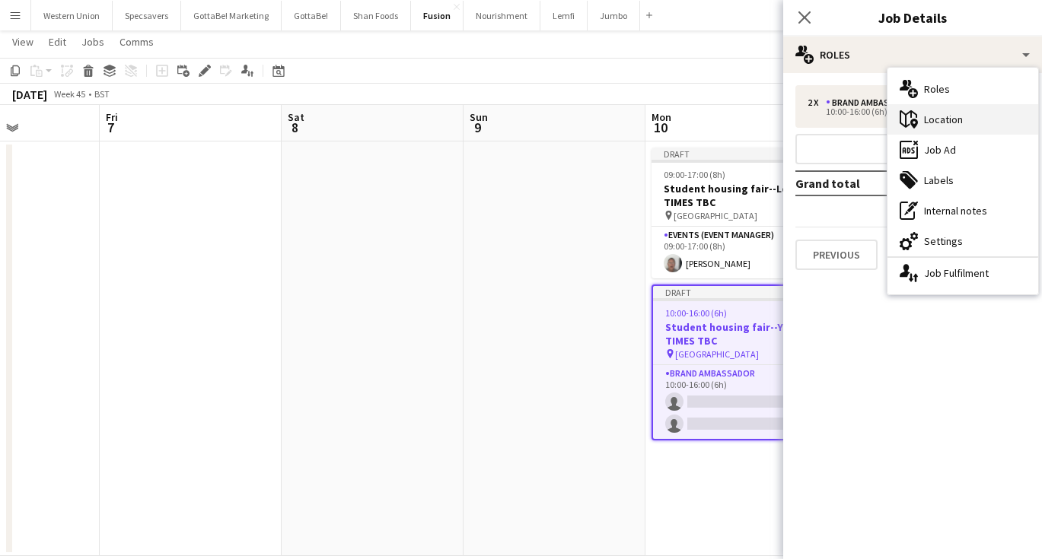
click at [924, 124] on div "maps-pin-1 Location" at bounding box center [962, 119] width 151 height 30
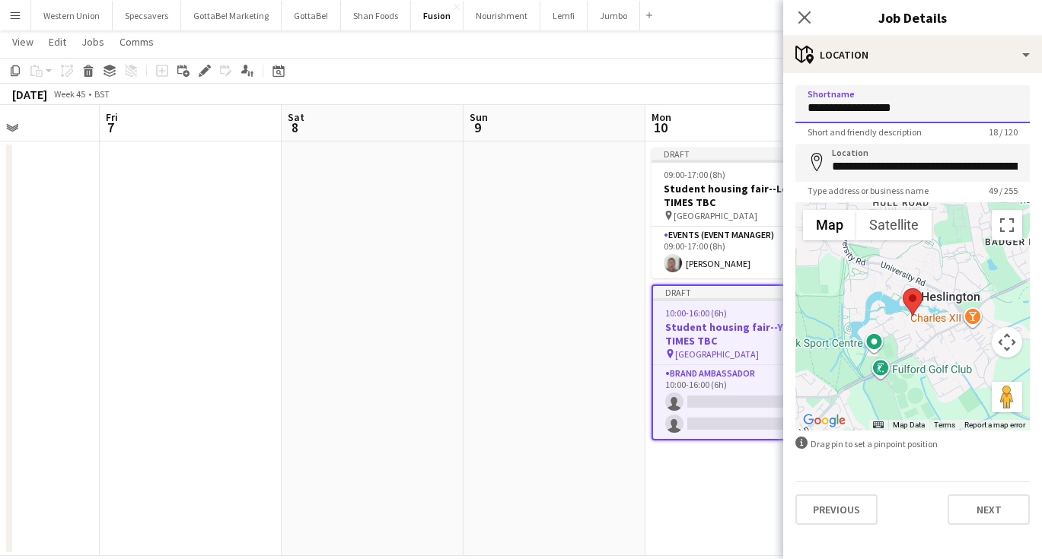
drag, startPoint x: 901, startPoint y: 107, endPoint x: 873, endPoint y: 107, distance: 28.2
type input "**********"
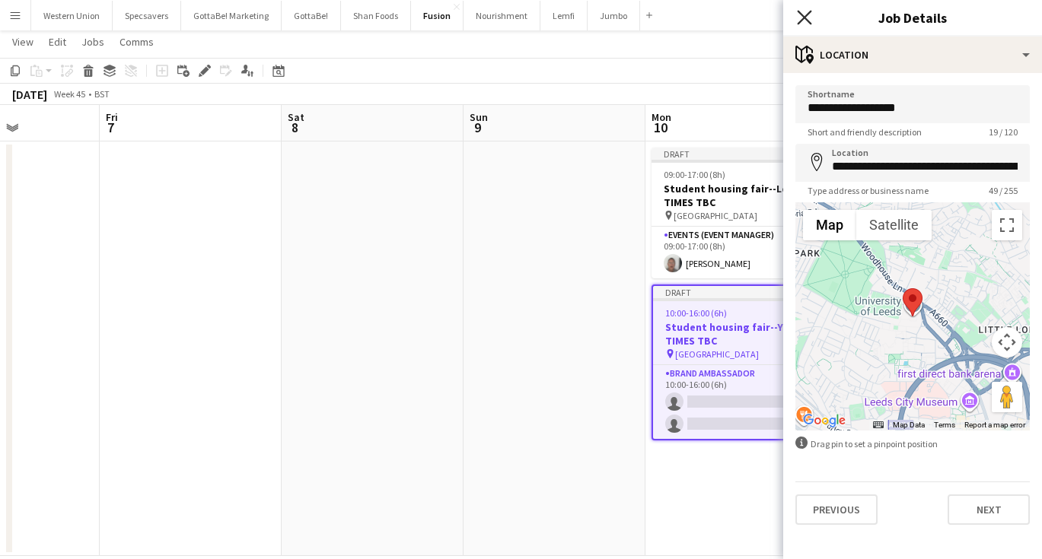
click at [807, 14] on icon at bounding box center [804, 17] width 14 height 14
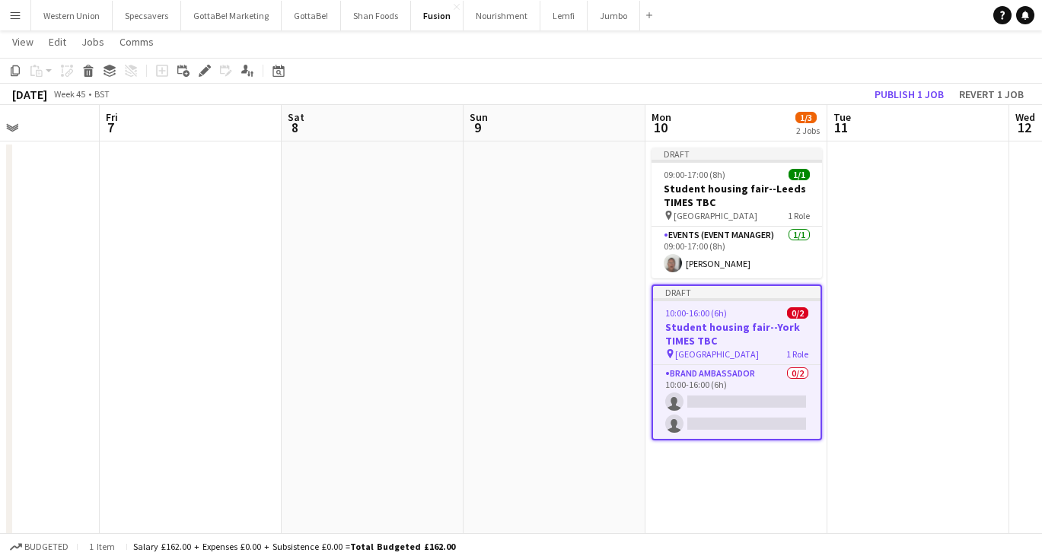
click at [766, 329] on h3 "Student housing fair--York TIMES TBC" at bounding box center [736, 333] width 167 height 27
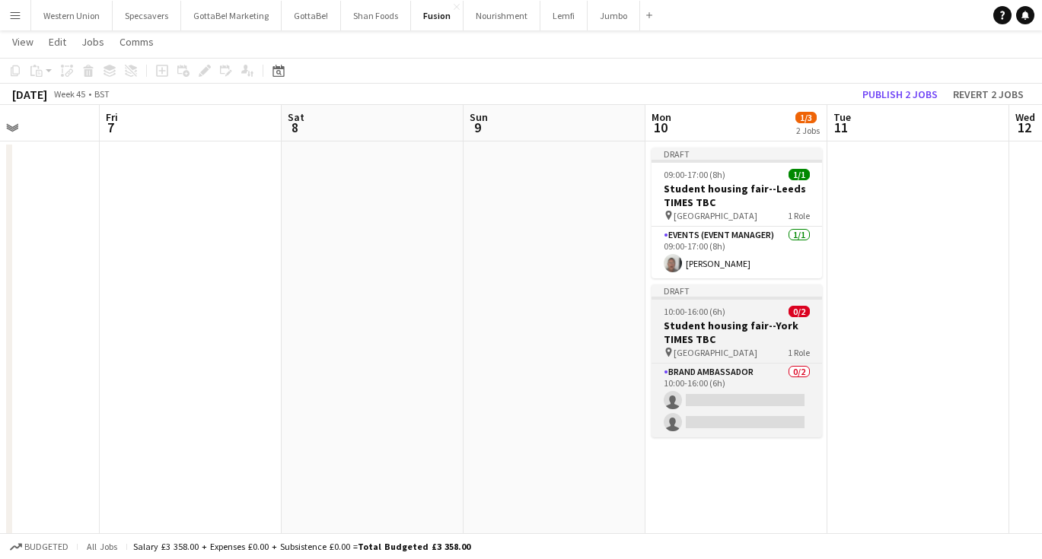
click at [740, 324] on h3 "Student housing fair--York TIMES TBC" at bounding box center [736, 332] width 170 height 27
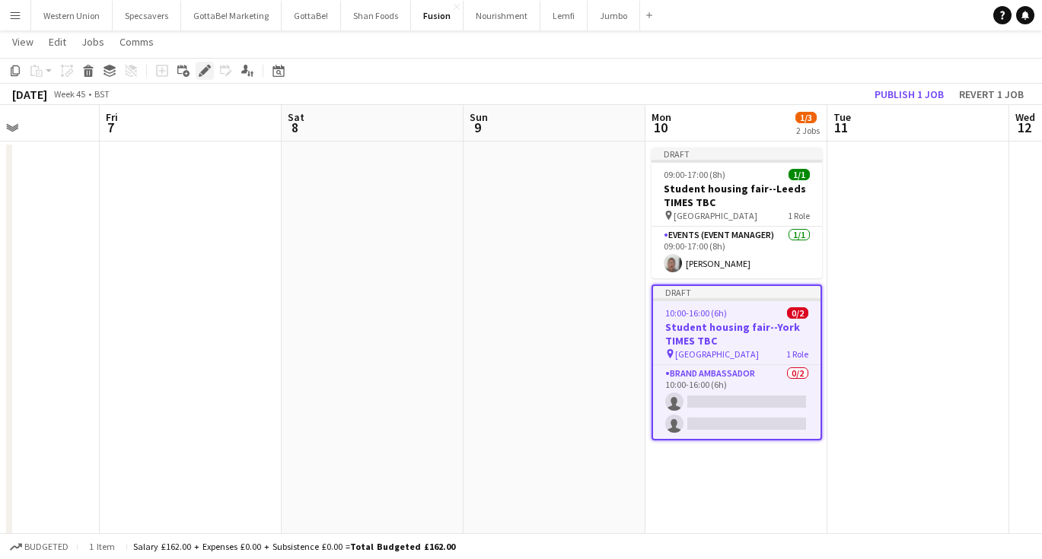
click at [204, 75] on icon "Edit" at bounding box center [205, 71] width 12 height 12
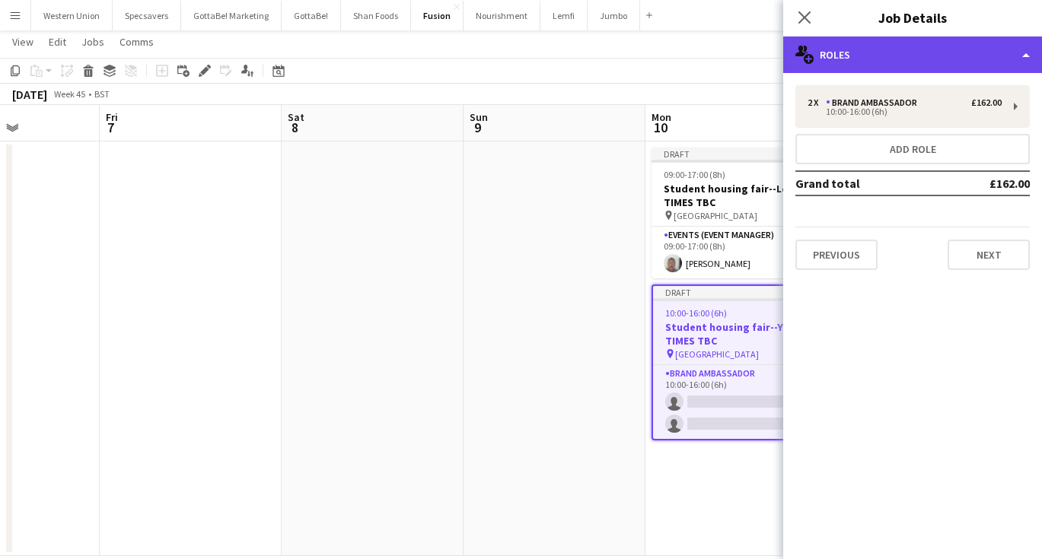
click at [959, 63] on div "multiple-users-add Roles" at bounding box center [912, 55] width 259 height 37
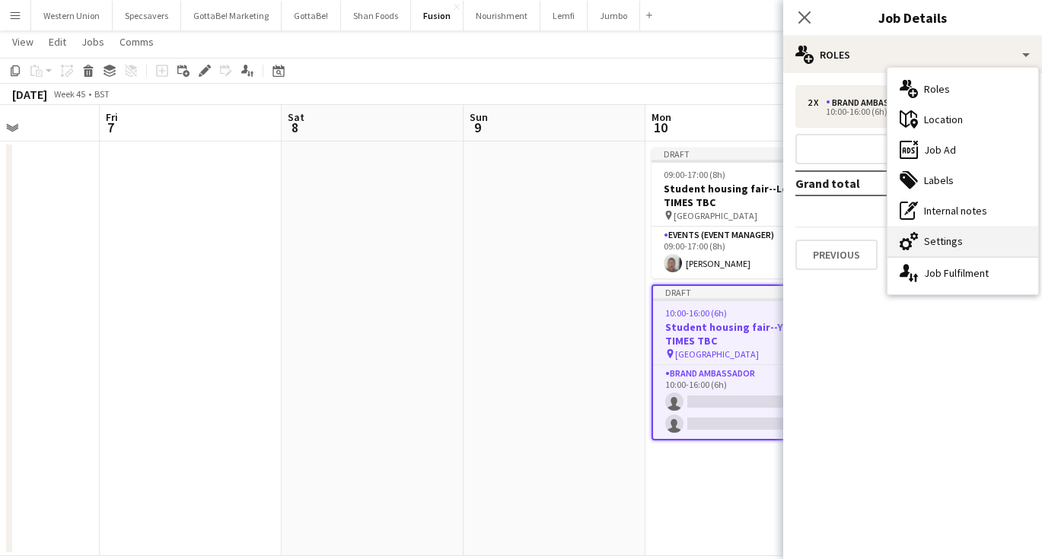
click at [973, 238] on div "cog-double-3 Settings" at bounding box center [962, 241] width 151 height 30
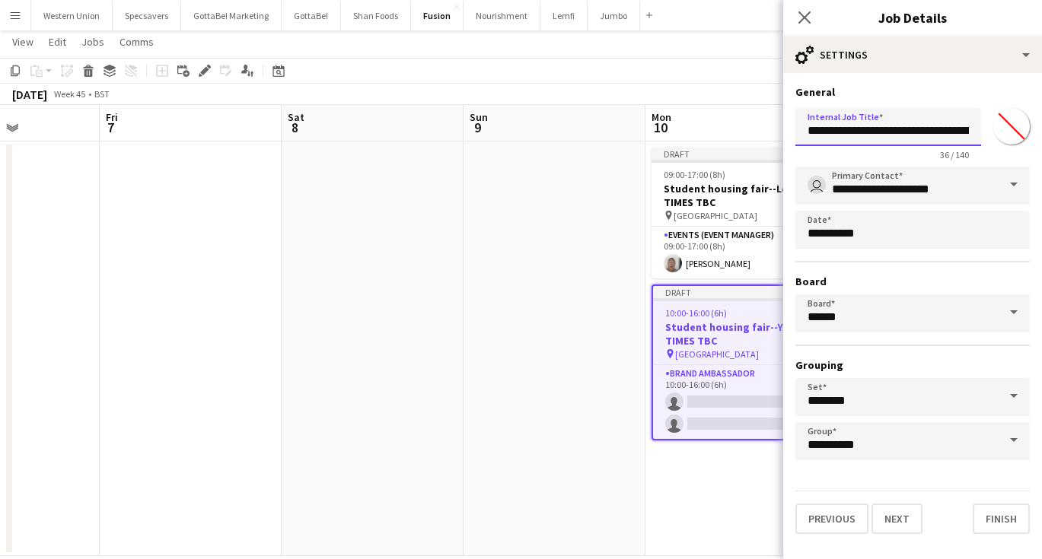
drag, startPoint x: 937, startPoint y: 130, endPoint x: 919, endPoint y: 130, distance: 18.3
click at [919, 130] on input "**********" at bounding box center [888, 127] width 186 height 38
type input "**********"
click at [804, 17] on icon at bounding box center [804, 17] width 14 height 14
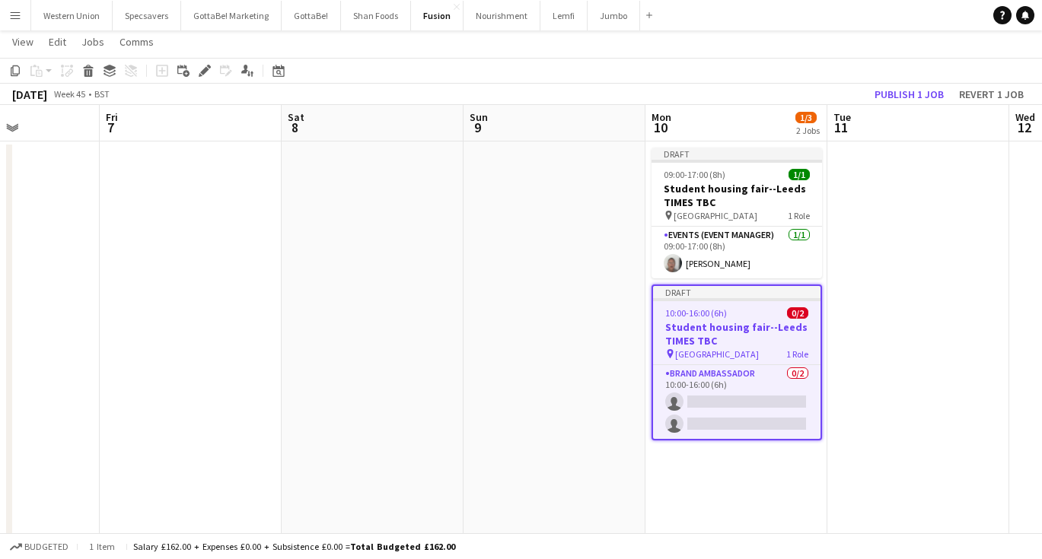
click at [909, 304] on app-date-cell at bounding box center [918, 349] width 182 height 415
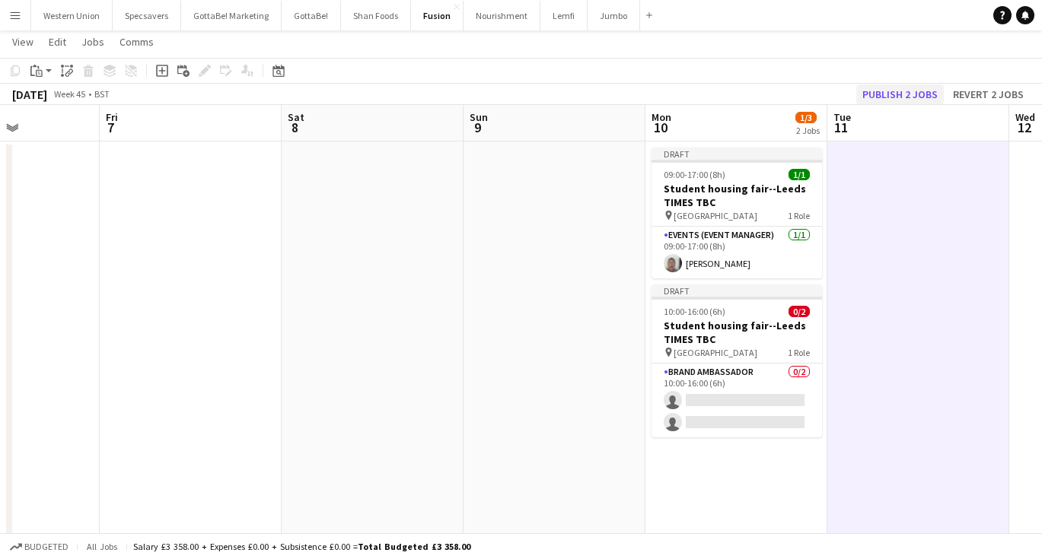
click at [915, 88] on button "Publish 2 jobs" at bounding box center [900, 94] width 88 height 20
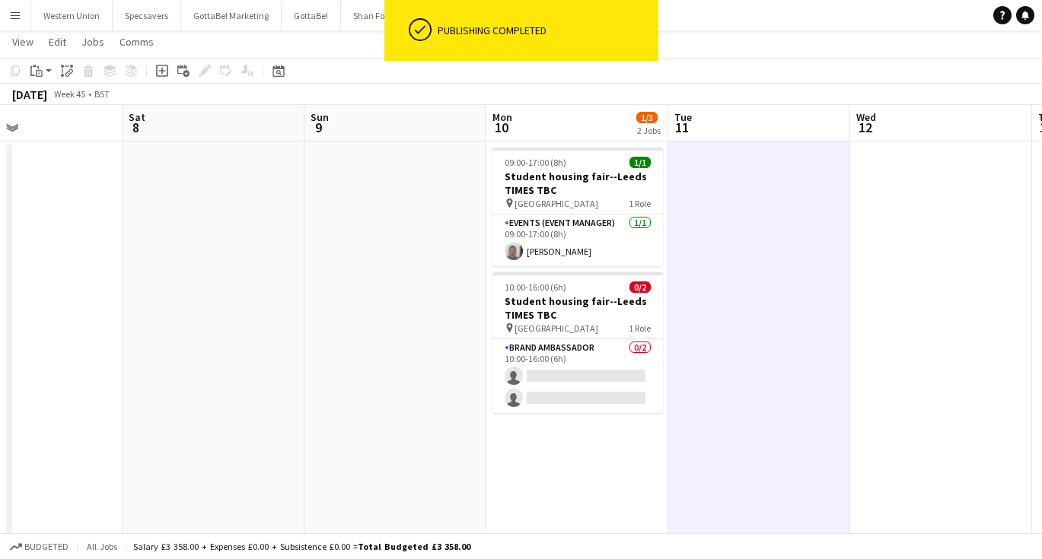
scroll to position [0, 610]
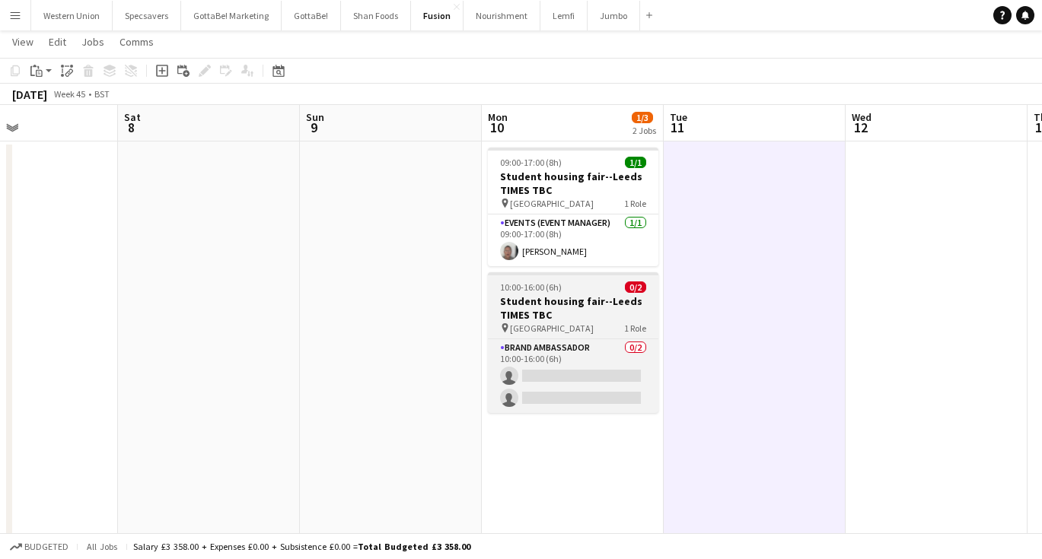
click at [582, 304] on h3 "Student housing fair--Leeds TIMES TBC" at bounding box center [573, 307] width 170 height 27
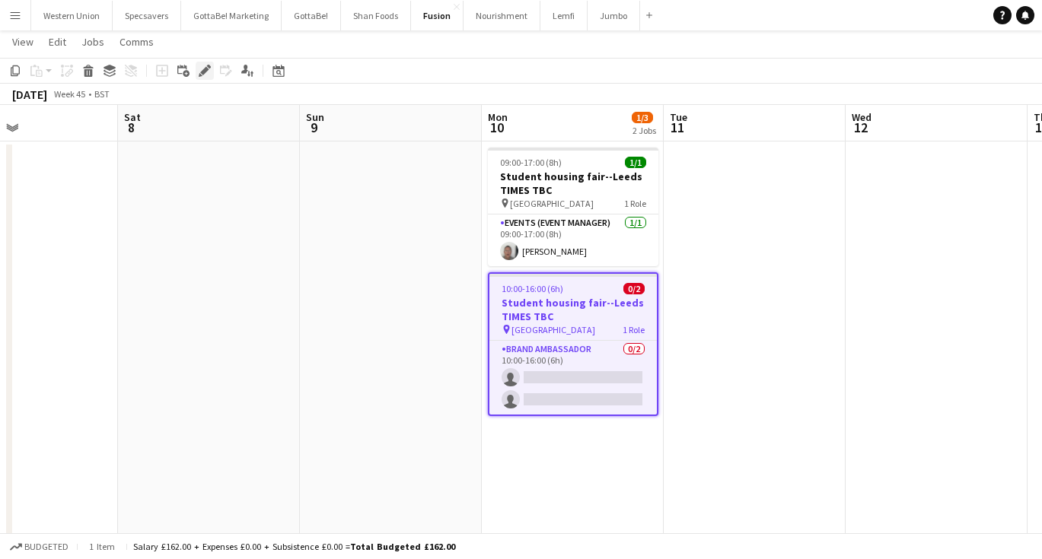
click at [205, 67] on icon "Edit" at bounding box center [205, 71] width 12 height 12
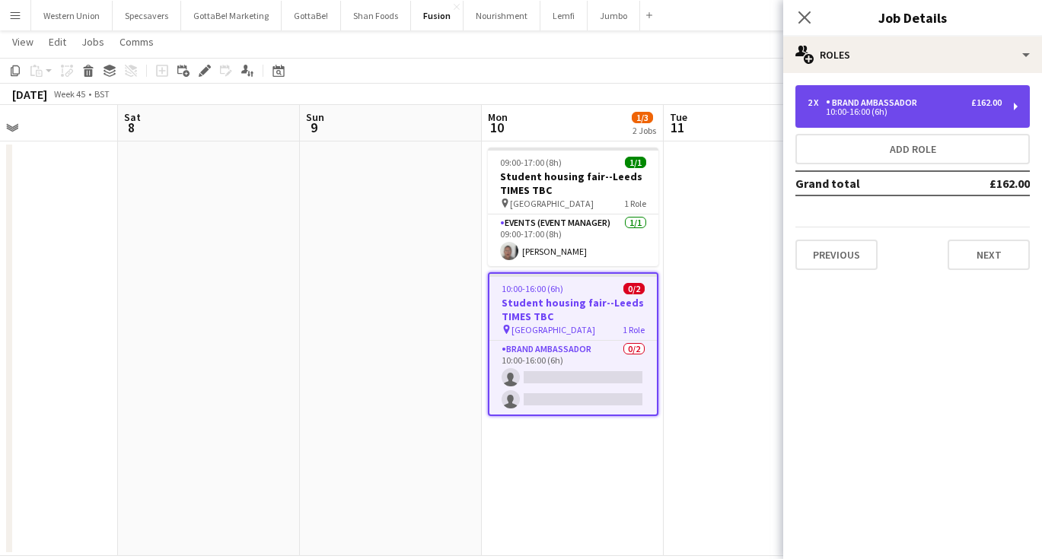
click at [901, 96] on div "2 x Brand Ambassador £162.00 10:00-16:00 (6h)" at bounding box center [912, 106] width 234 height 43
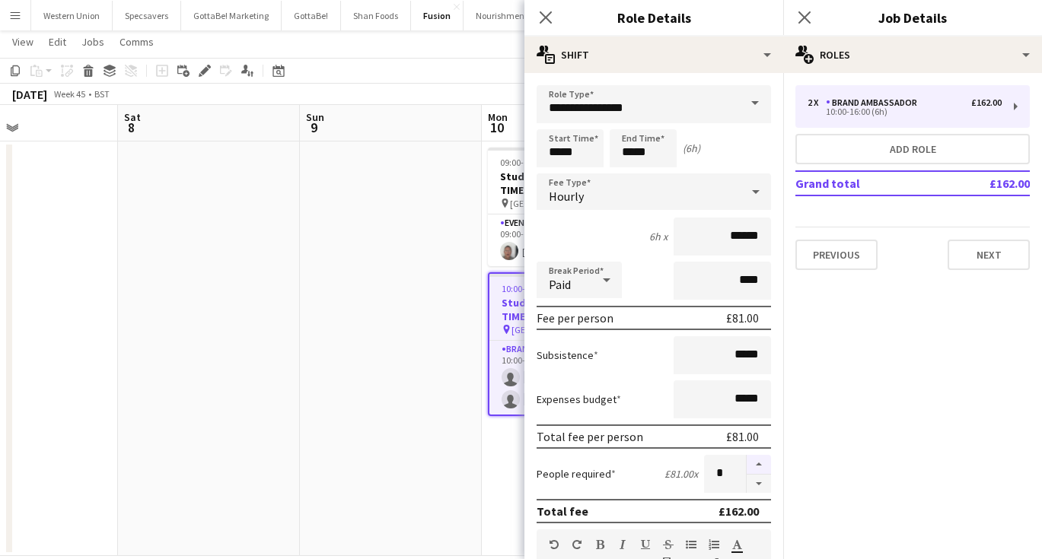
click at [753, 463] on button "button" at bounding box center [758, 465] width 24 height 20
type input "*"
click at [751, 234] on input "******" at bounding box center [721, 237] width 97 height 38
type input "******"
click at [803, 14] on icon "Close pop-in" at bounding box center [804, 17] width 14 height 14
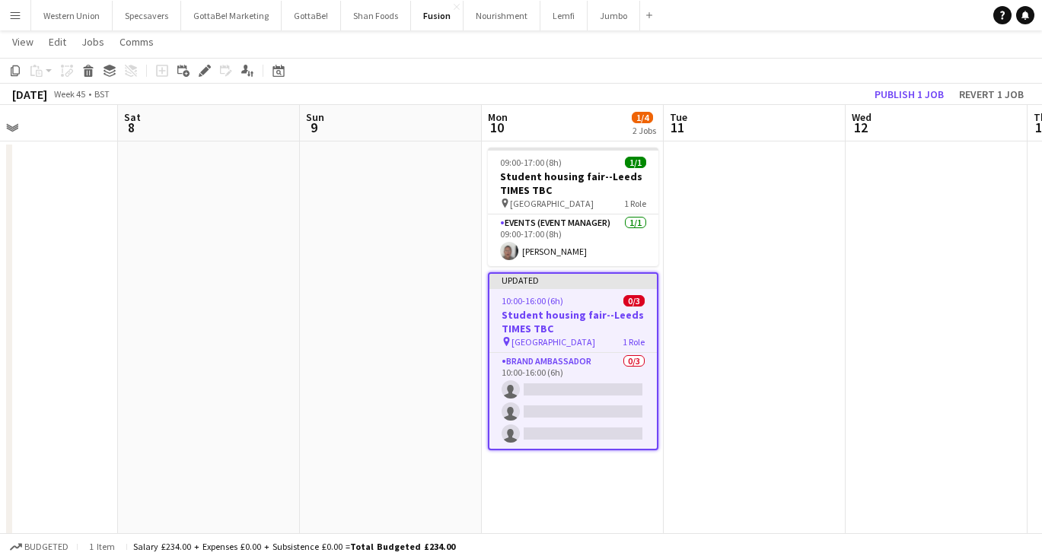
click at [720, 264] on app-date-cell at bounding box center [755, 349] width 182 height 415
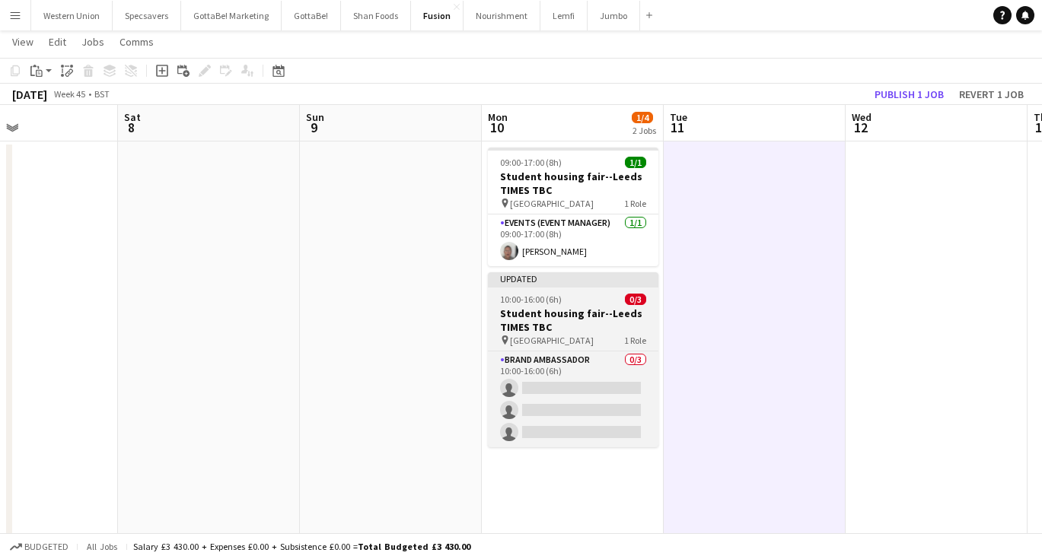
click at [549, 282] on div "Updated" at bounding box center [573, 278] width 170 height 12
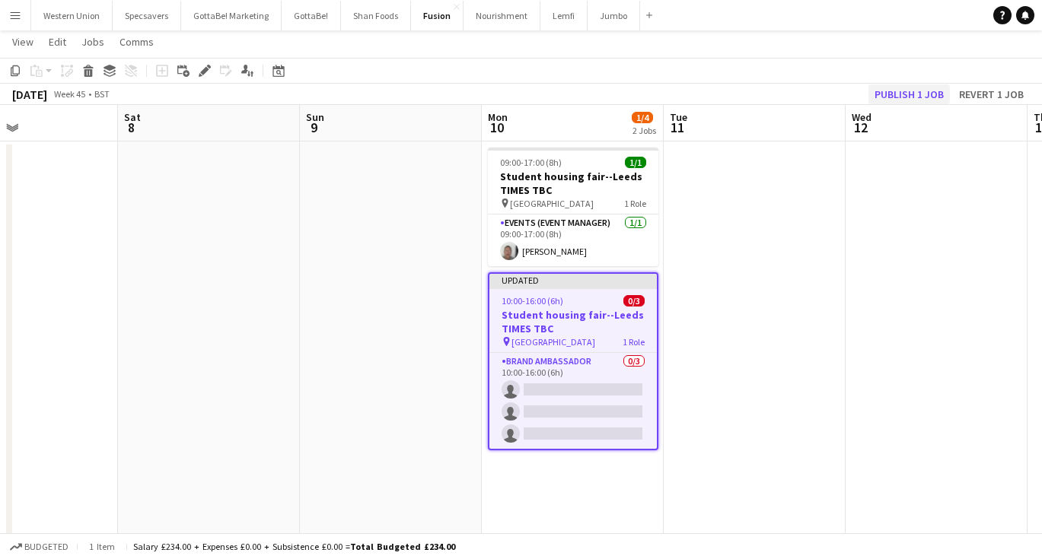
click at [886, 97] on button "Publish 1 job" at bounding box center [908, 94] width 81 height 20
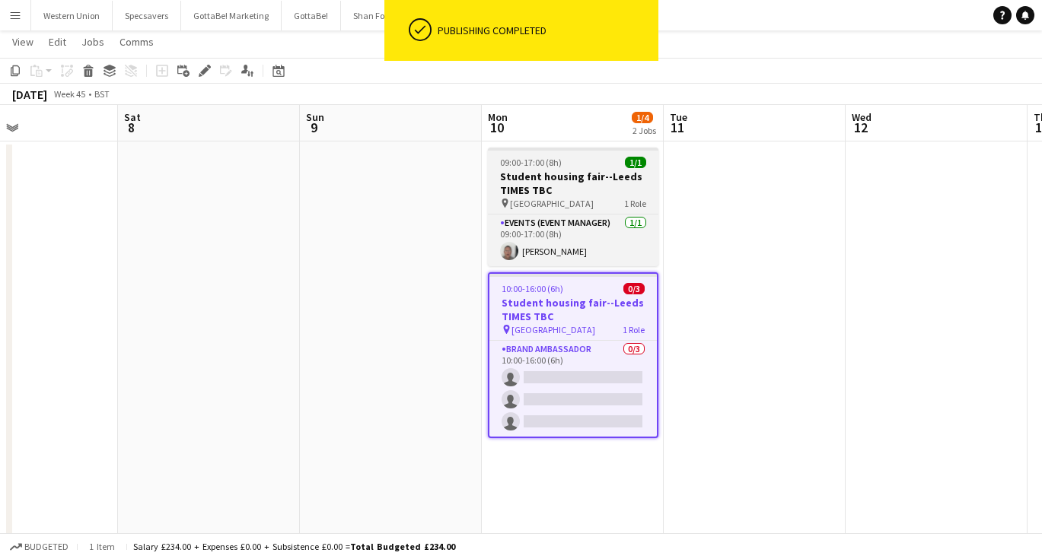
click at [590, 174] on h3 "Student housing fair--Leeds TIMES TBC" at bounding box center [573, 183] width 170 height 27
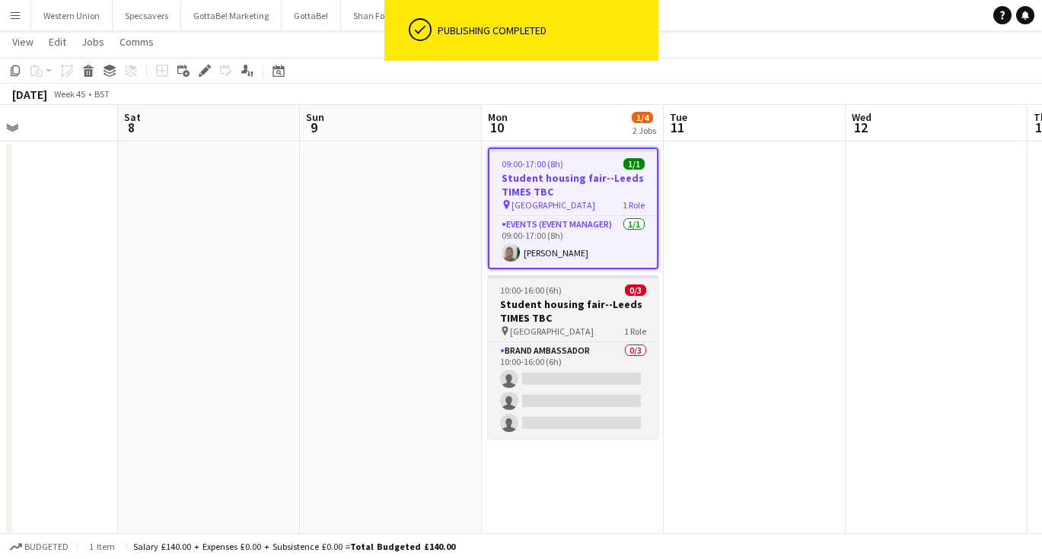
click at [578, 304] on h3 "Student housing fair--Leeds TIMES TBC" at bounding box center [573, 311] width 170 height 27
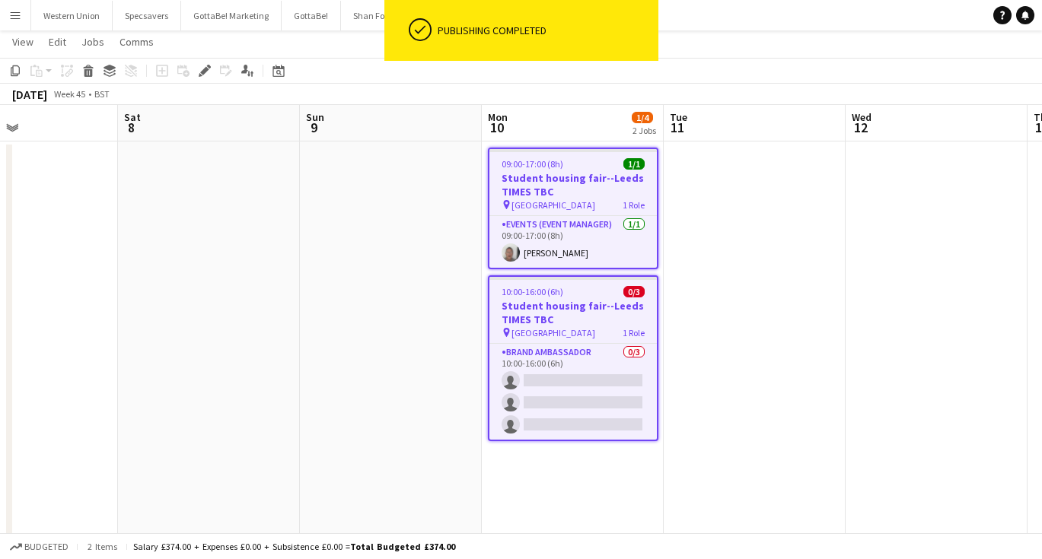
click at [778, 266] on app-date-cell at bounding box center [755, 349] width 182 height 415
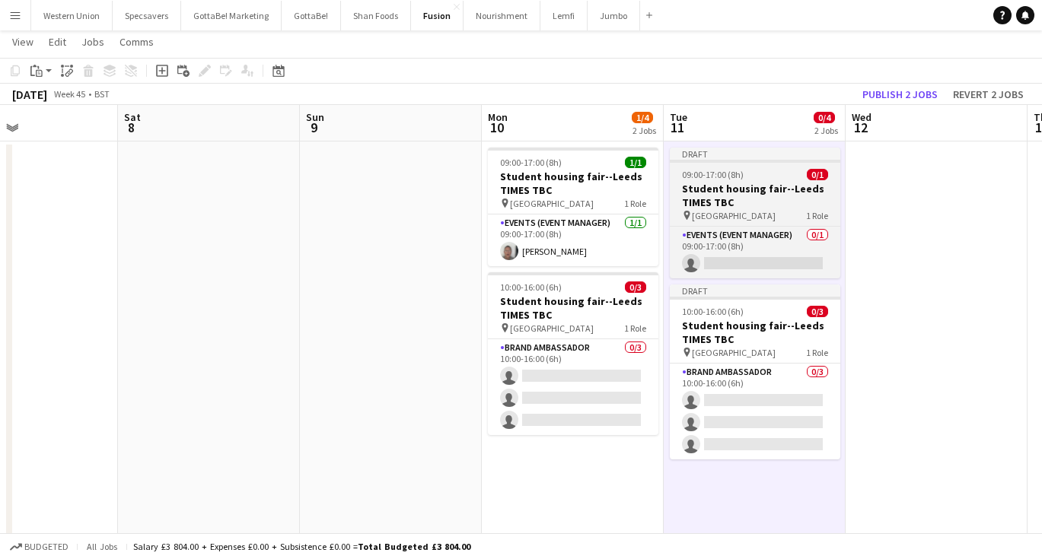
click at [737, 181] on app-job-card "Draft 09:00-17:00 (8h) 0/1 Student housing fair--Leeds TIMES TBC pin University…" at bounding box center [755, 213] width 170 height 131
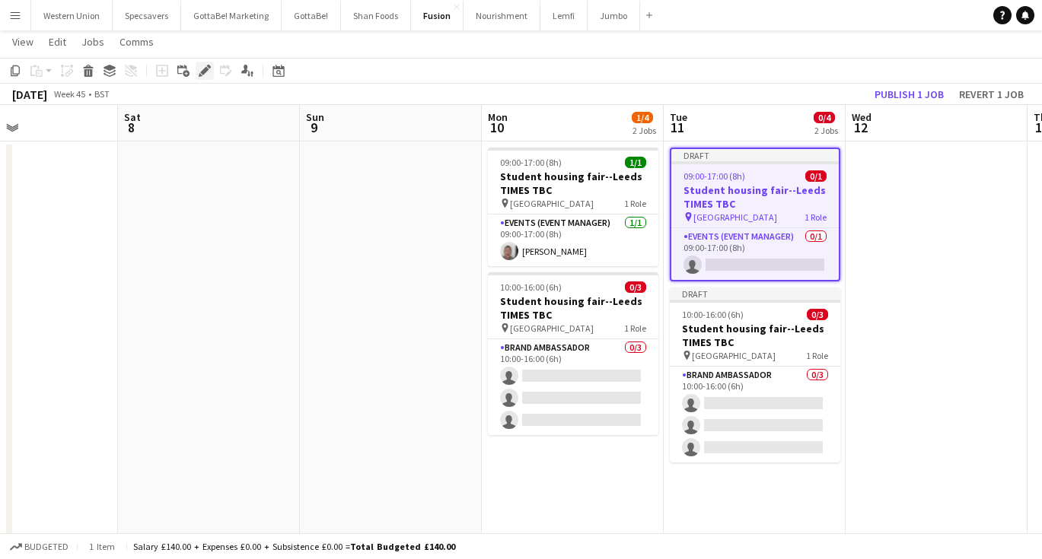
click at [205, 67] on icon "Edit" at bounding box center [205, 71] width 12 height 12
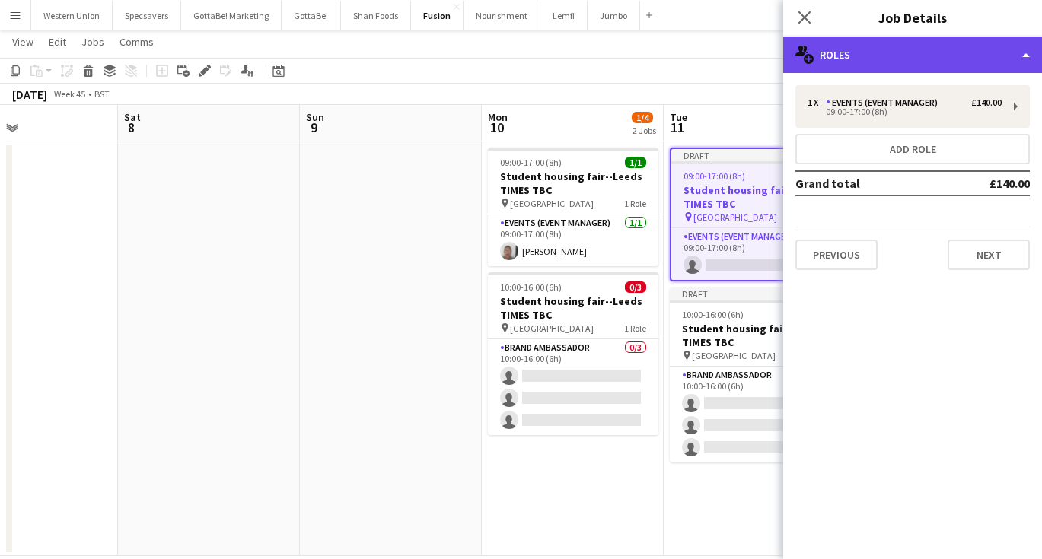
click at [923, 54] on div "multiple-users-add Roles" at bounding box center [912, 55] width 259 height 37
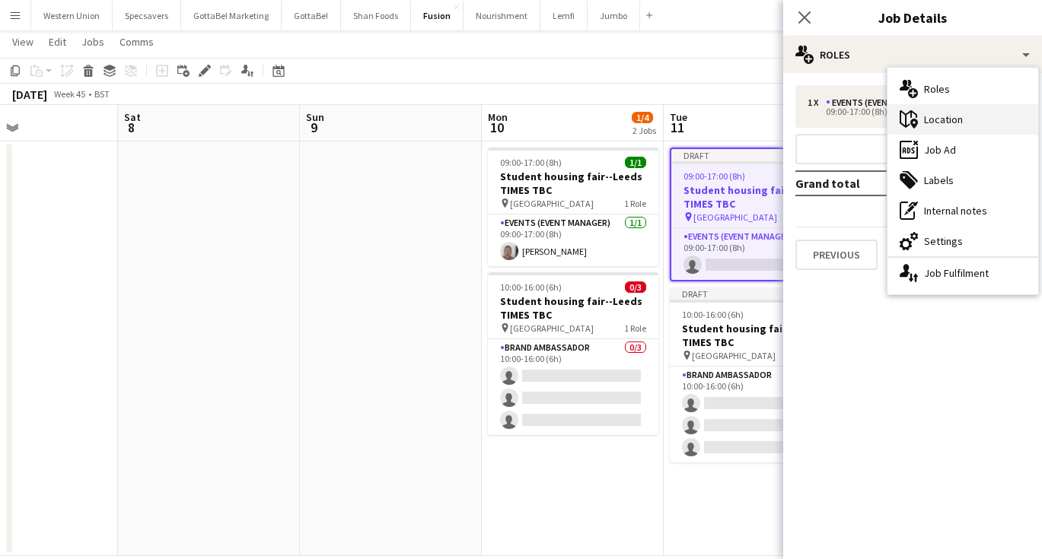
click at [927, 119] on div "maps-pin-1 Location" at bounding box center [962, 119] width 151 height 30
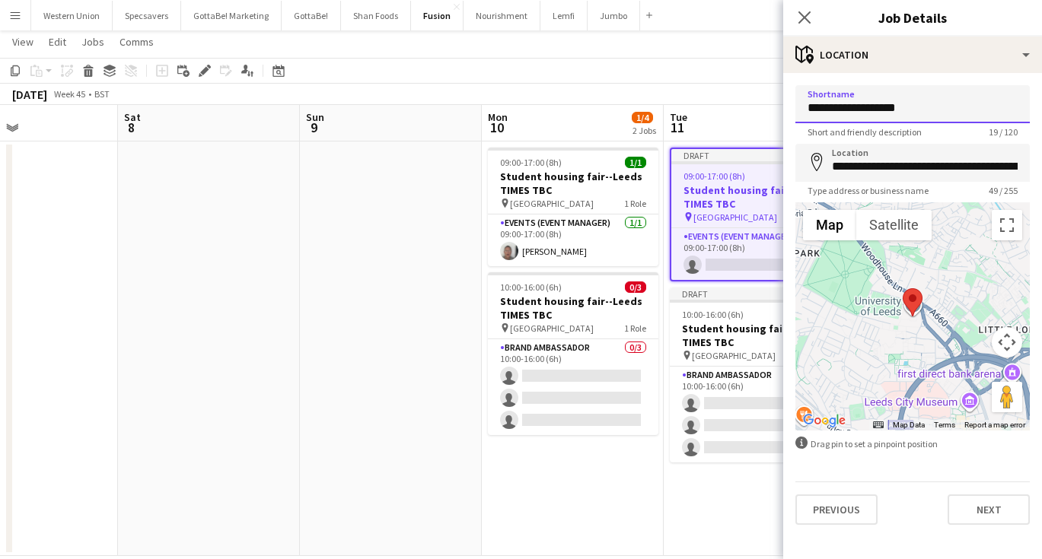
drag, startPoint x: 912, startPoint y: 107, endPoint x: 873, endPoint y: 104, distance: 38.9
type input "**********"
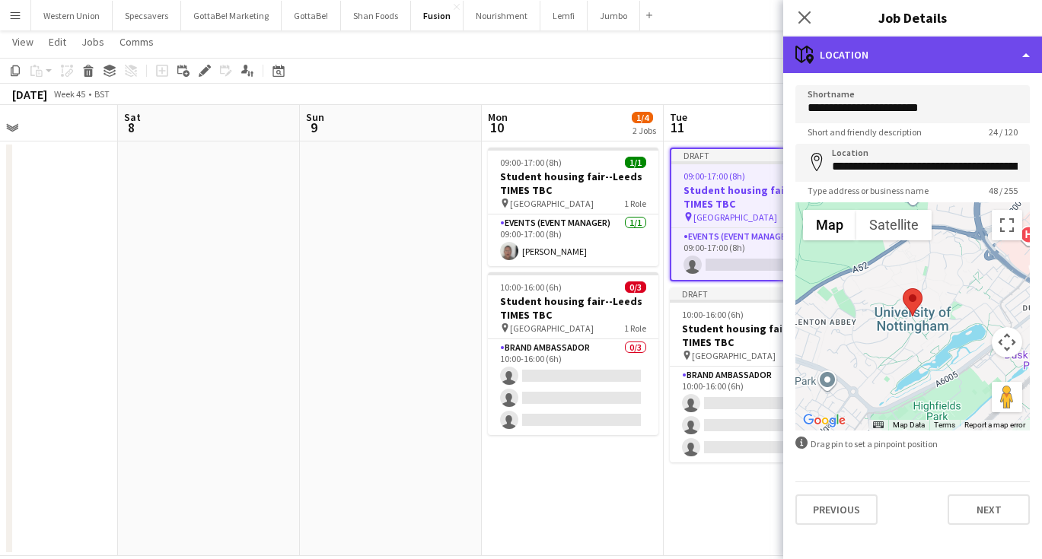
click at [867, 49] on div "maps-pin-1 Location" at bounding box center [912, 55] width 259 height 37
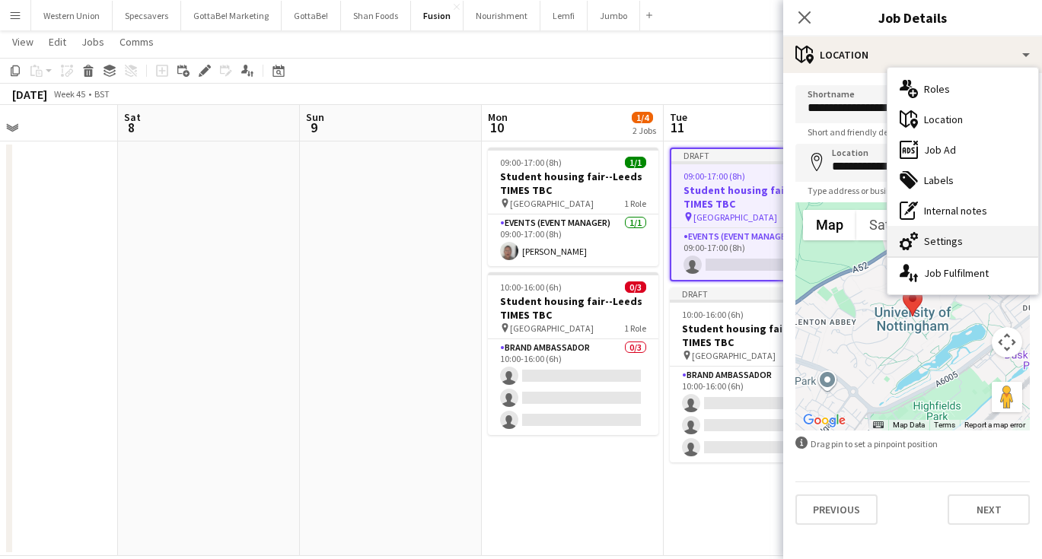
click at [937, 239] on div "cog-double-3 Settings" at bounding box center [962, 241] width 151 height 30
type input "*******"
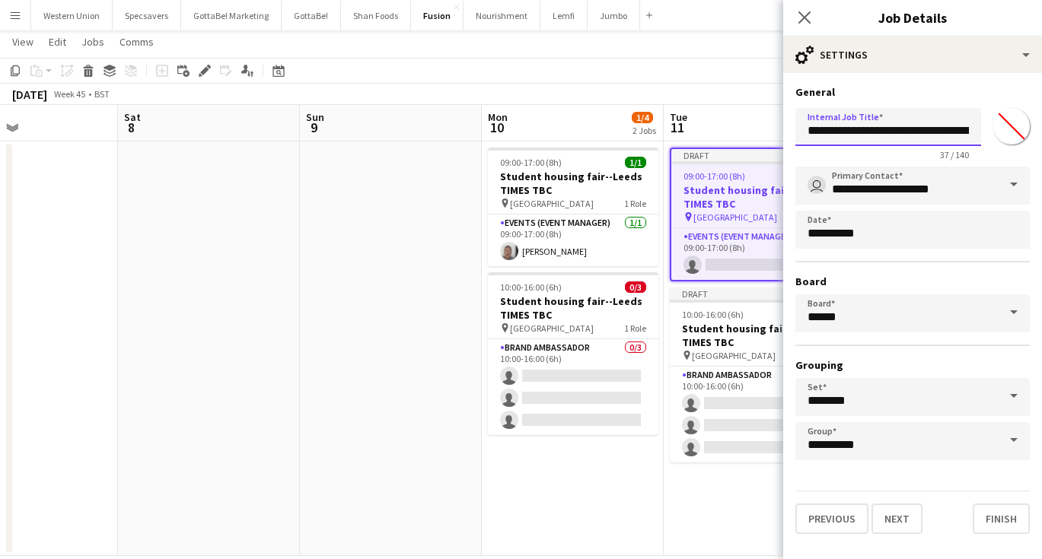
drag, startPoint x: 947, startPoint y: 132, endPoint x: 918, endPoint y: 132, distance: 28.9
click at [918, 132] on input "**********" at bounding box center [888, 127] width 186 height 38
type input "**********"
click at [807, 14] on icon "Close pop-in" at bounding box center [804, 17] width 14 height 14
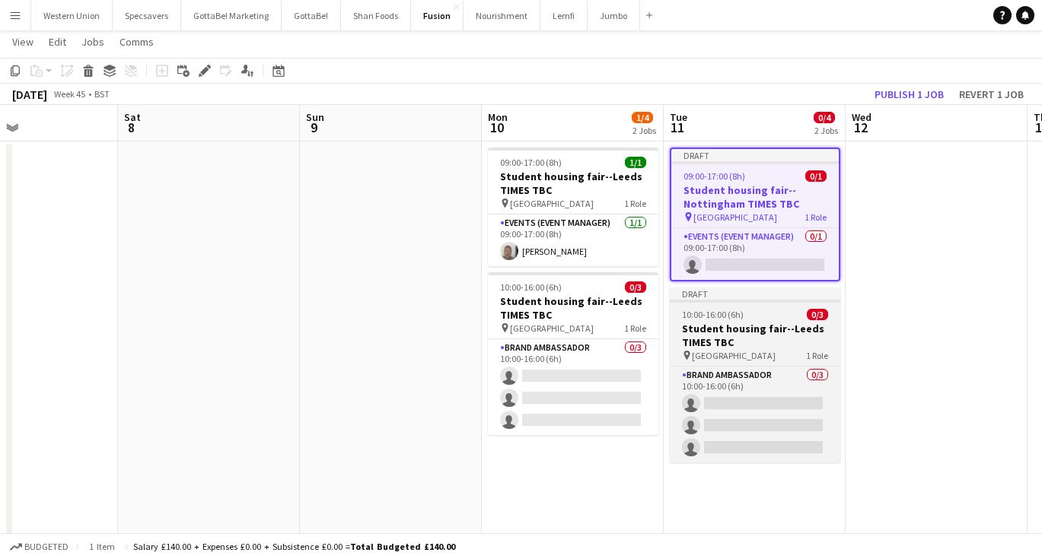
click at [770, 345] on h3 "Student housing fair--Leeds TIMES TBC" at bounding box center [755, 335] width 170 height 27
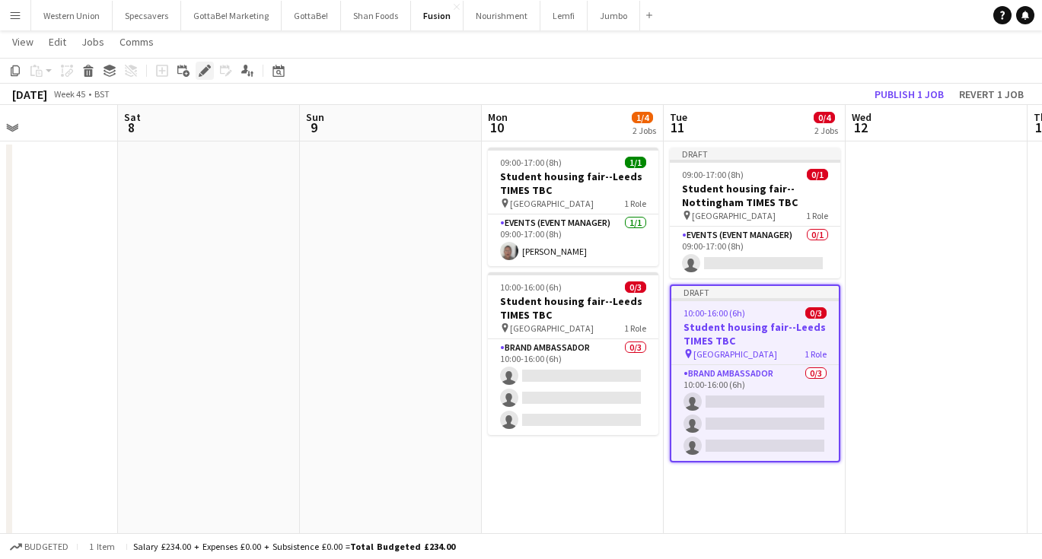
click at [205, 71] on icon at bounding box center [204, 71] width 8 height 8
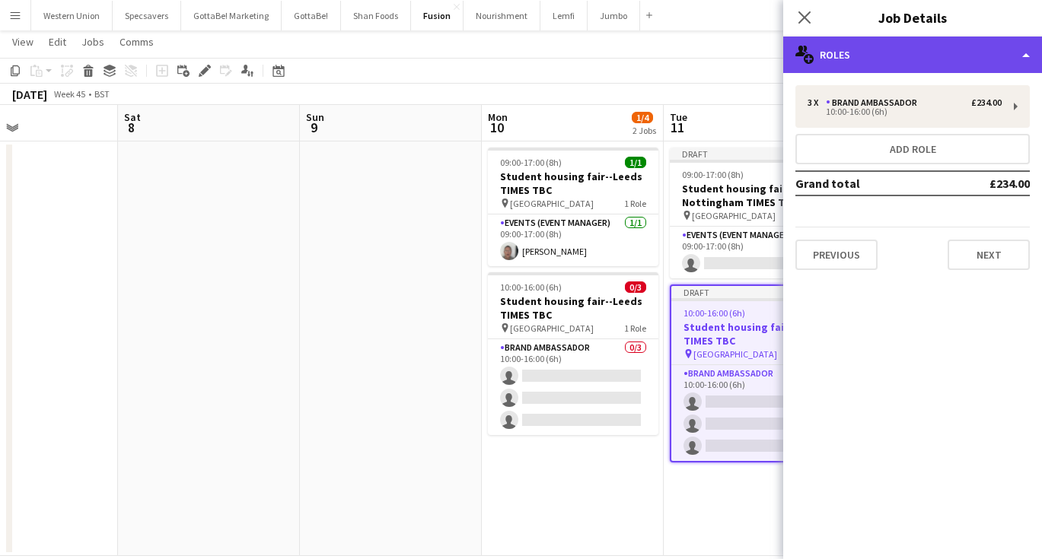
click at [899, 60] on div "multiple-users-add Roles" at bounding box center [912, 55] width 259 height 37
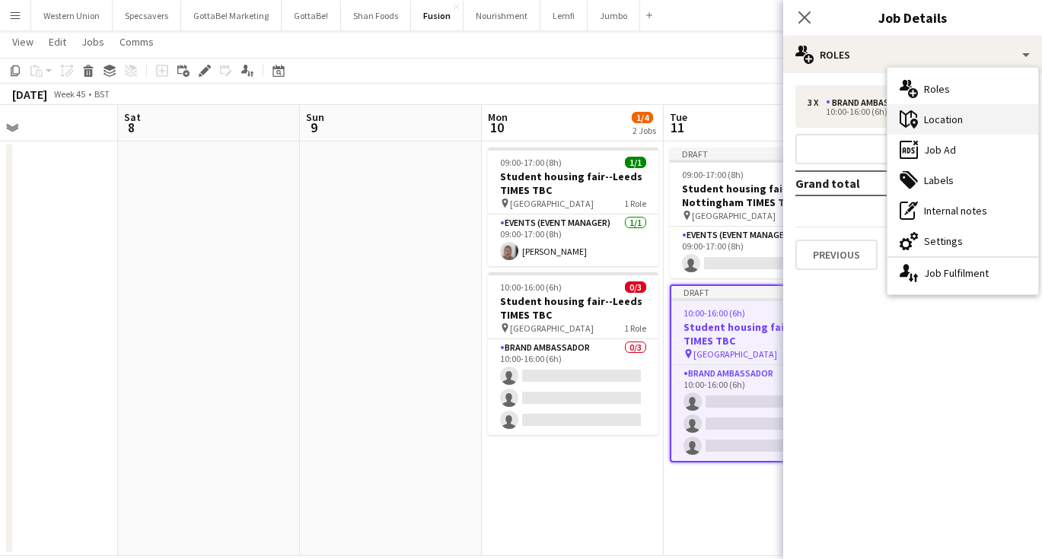
click at [924, 120] on div "maps-pin-1 Location" at bounding box center [962, 119] width 151 height 30
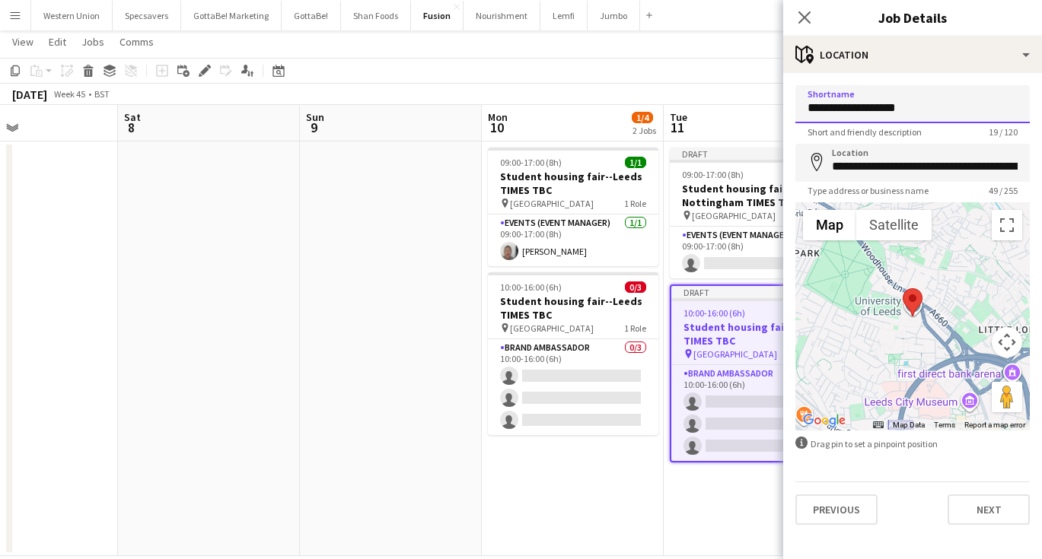
drag, startPoint x: 907, startPoint y: 109, endPoint x: 874, endPoint y: 107, distance: 32.8
type input "**********"
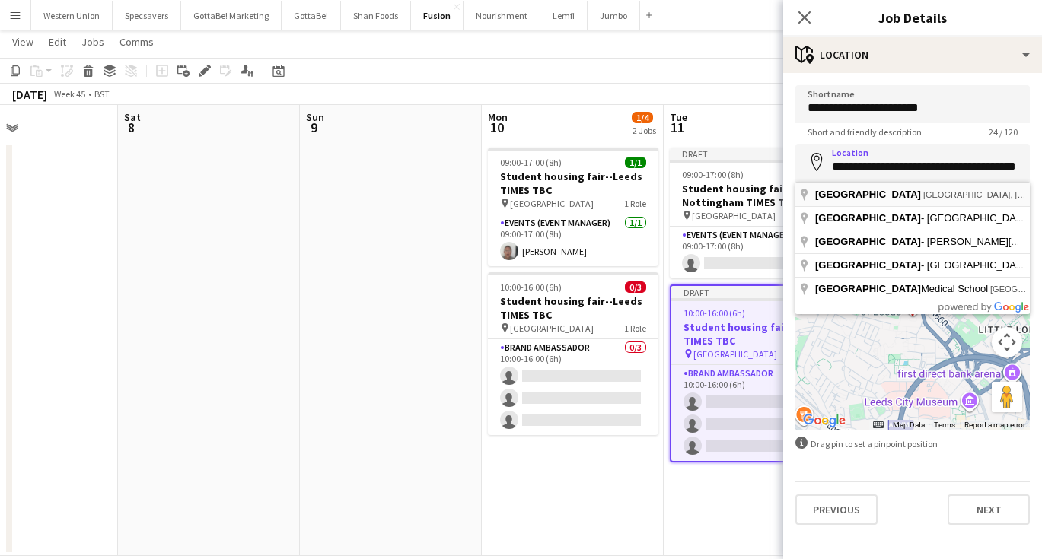
type input "**********"
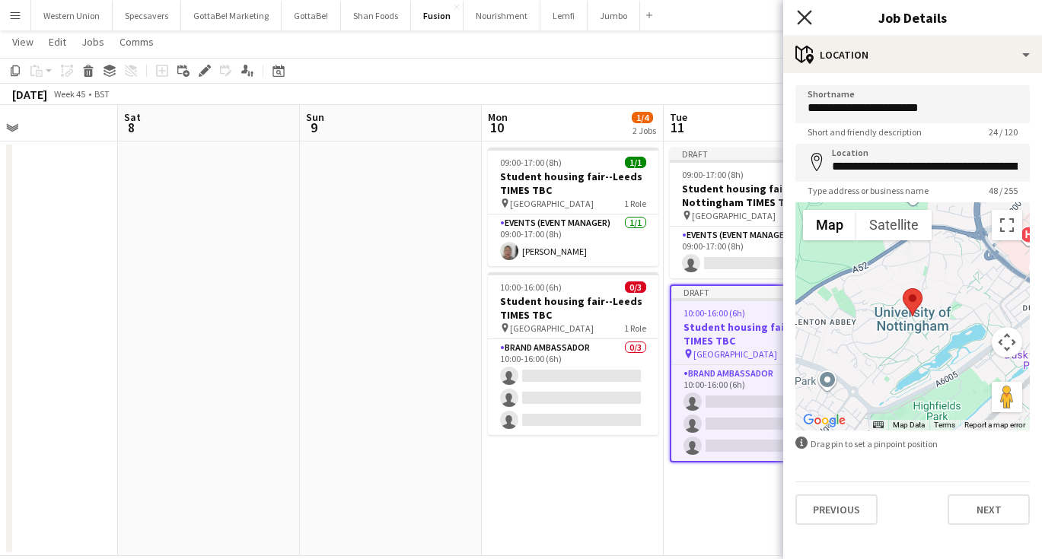
click at [801, 18] on icon "Close pop-in" at bounding box center [804, 17] width 14 height 14
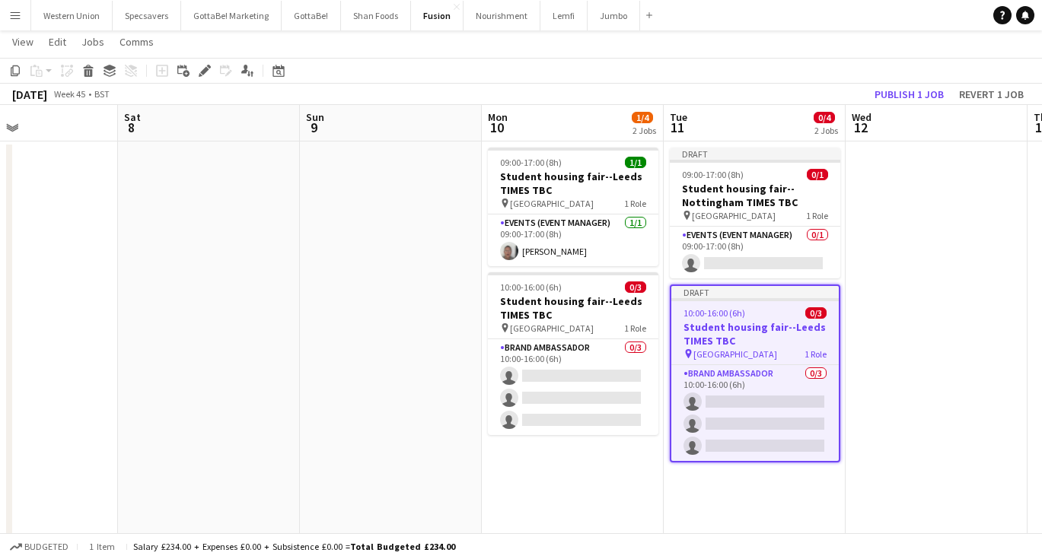
click at [803, 317] on div "10:00-16:00 (6h) 0/3" at bounding box center [754, 312] width 167 height 11
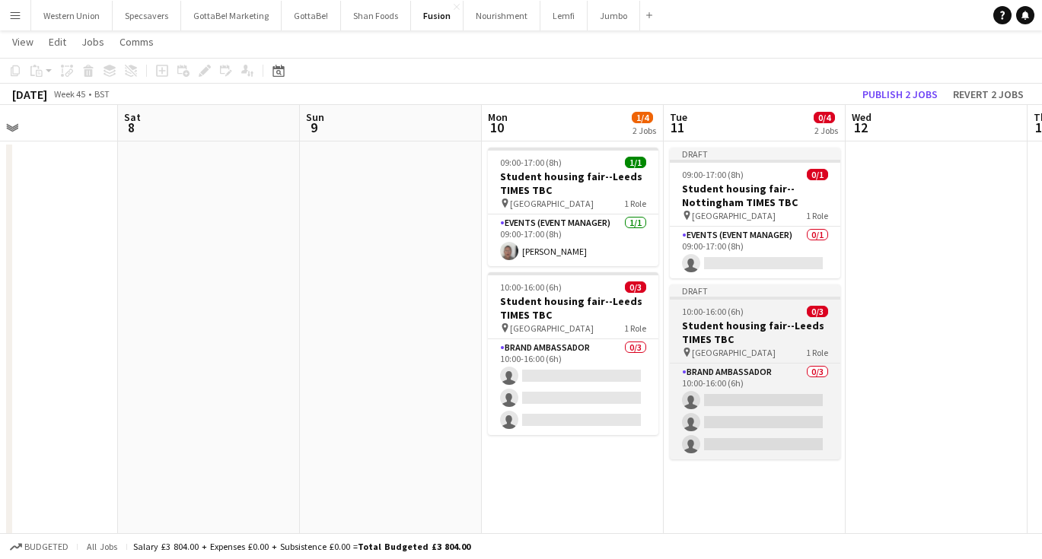
click at [681, 320] on h3 "Student housing fair--Leeds TIMES TBC" at bounding box center [755, 332] width 170 height 27
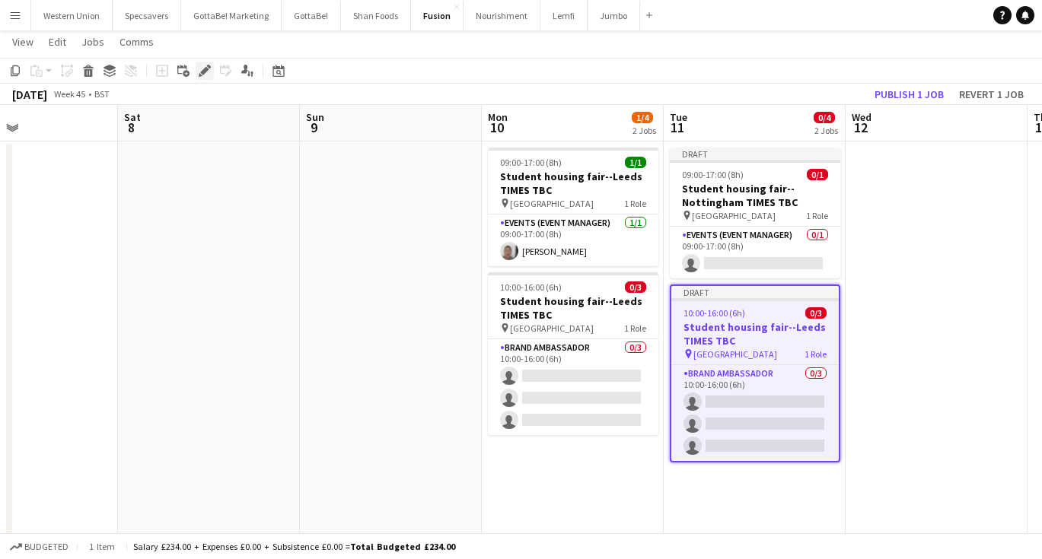
click at [206, 69] on icon at bounding box center [204, 71] width 8 height 8
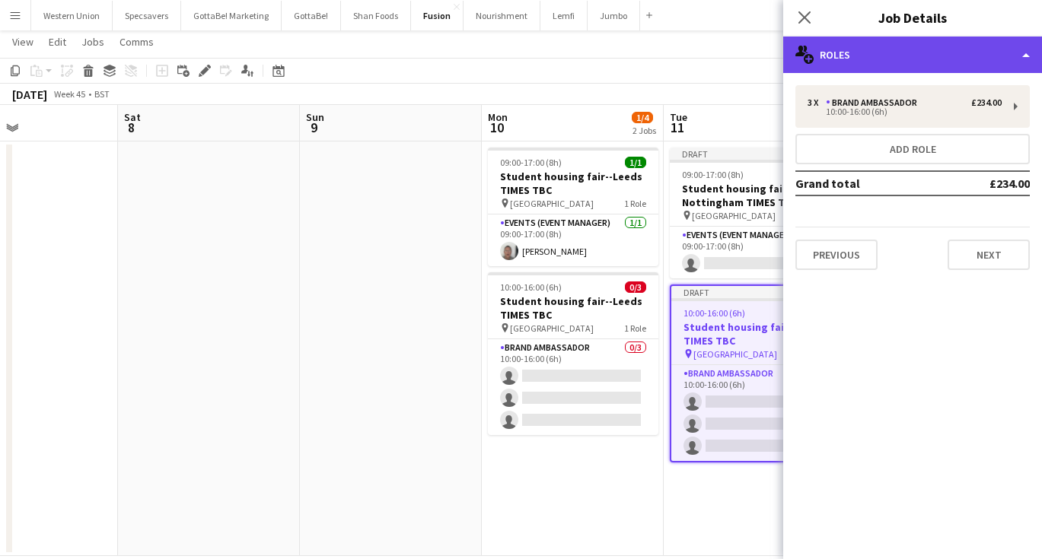
click at [909, 54] on div "multiple-users-add Roles" at bounding box center [912, 55] width 259 height 37
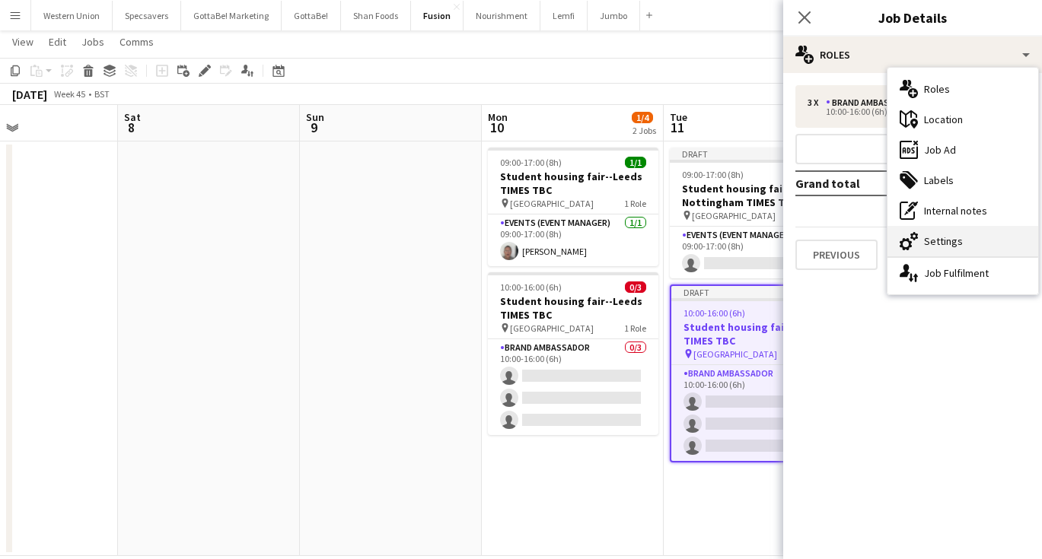
click at [969, 235] on div "cog-double-3 Settings" at bounding box center [962, 241] width 151 height 30
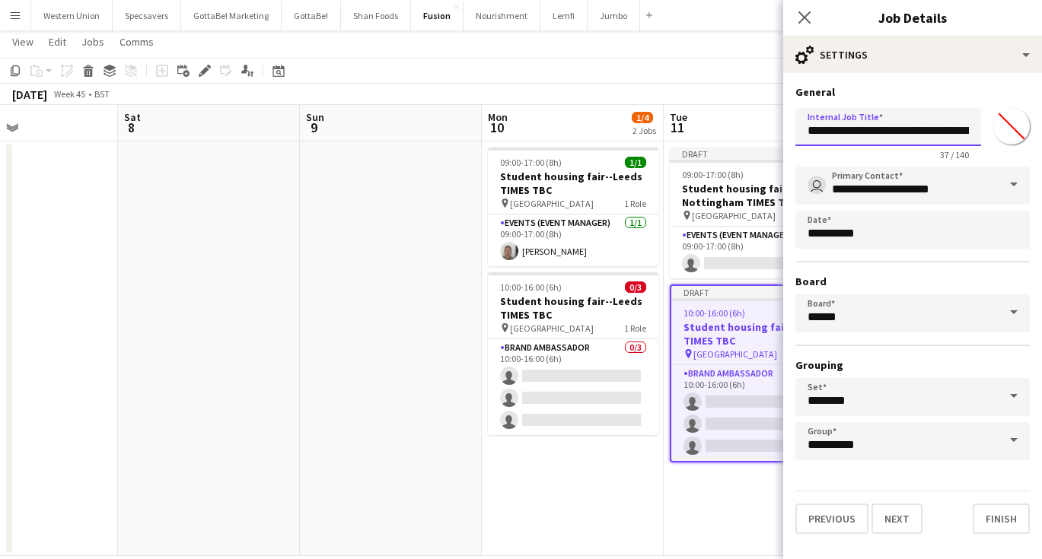
drag, startPoint x: 948, startPoint y: 129, endPoint x: 919, endPoint y: 130, distance: 29.0
click at [919, 130] on input "**********" at bounding box center [888, 127] width 186 height 38
type input "**********"
click at [801, 18] on icon "Close pop-in" at bounding box center [804, 17] width 14 height 14
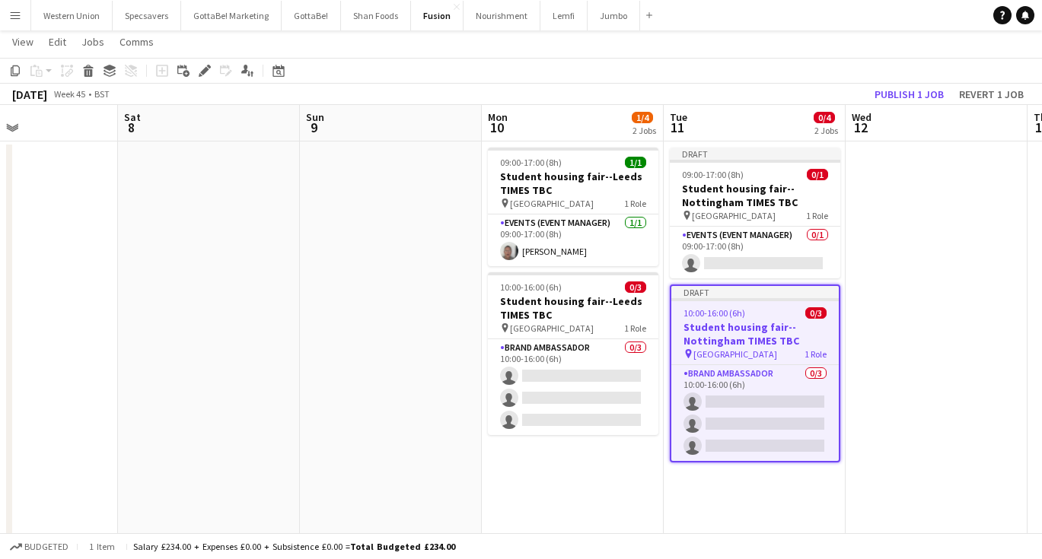
click at [861, 239] on app-date-cell at bounding box center [936, 349] width 182 height 415
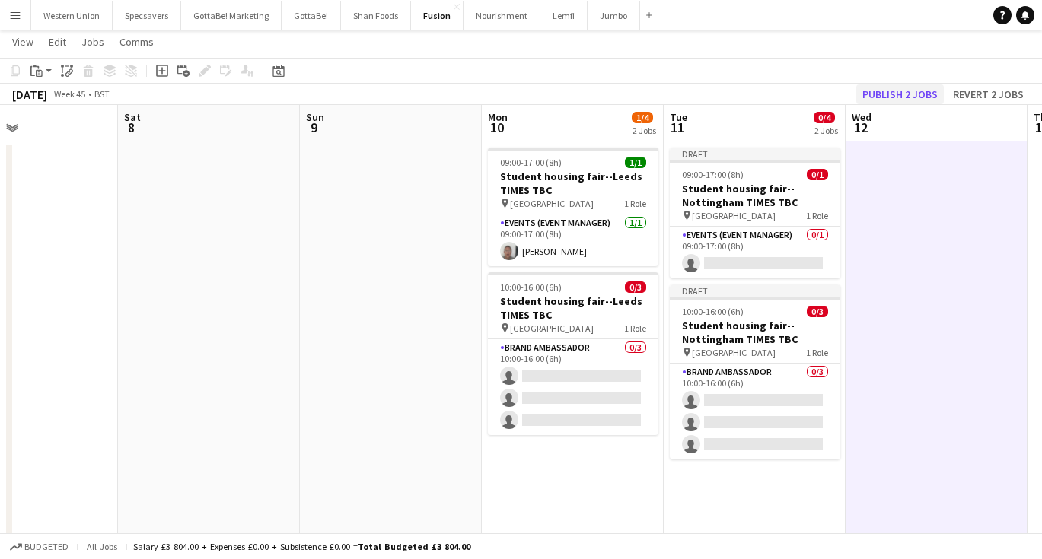
click at [906, 96] on button "Publish 2 jobs" at bounding box center [900, 94] width 88 height 20
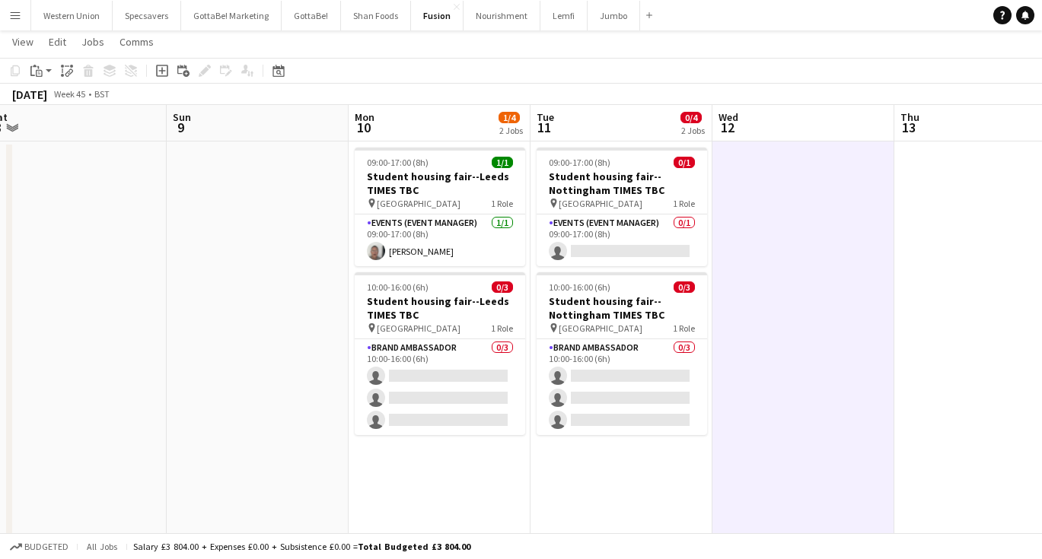
scroll to position [0, 564]
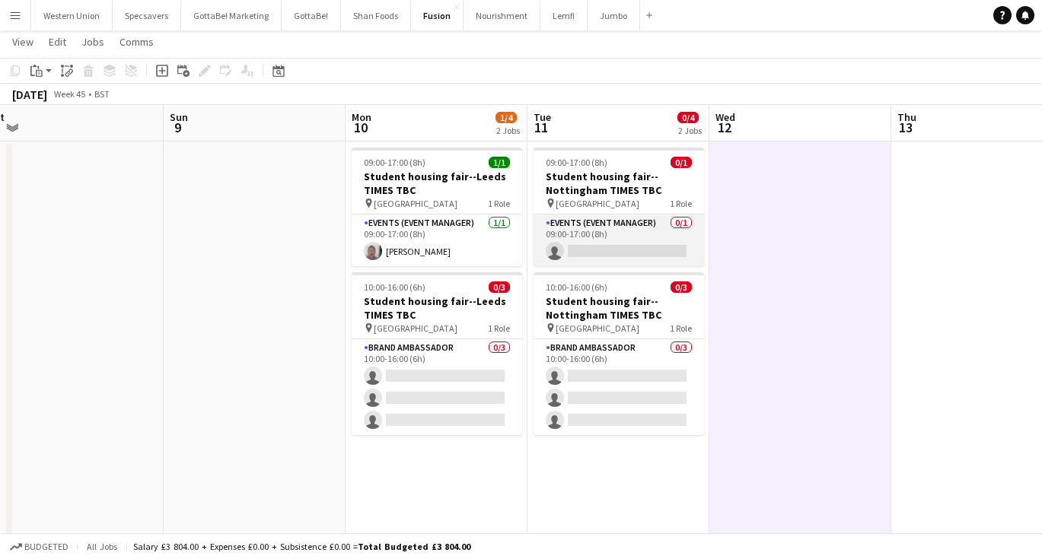
click at [648, 228] on app-card-role "Events (Event Manager) 0/1 09:00-17:00 (8h) single-neutral-actions" at bounding box center [618, 241] width 170 height 52
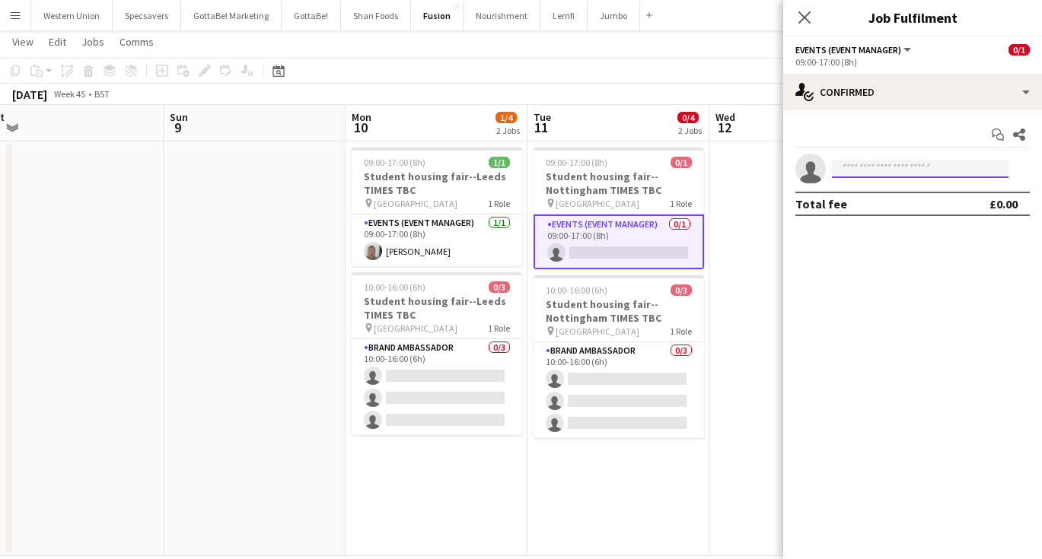
click at [892, 174] on input at bounding box center [920, 169] width 177 height 18
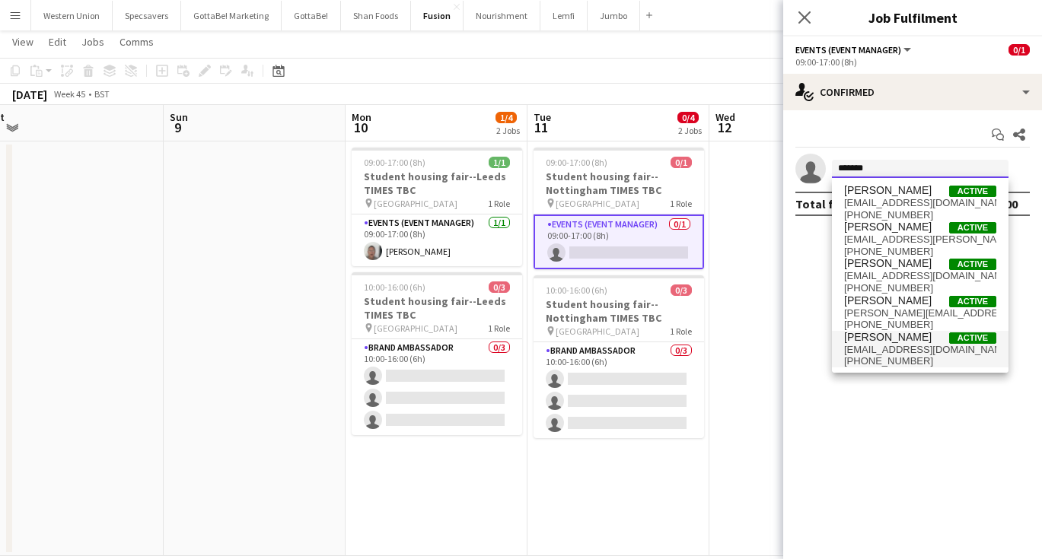
type input "*******"
click at [892, 335] on span "[PERSON_NAME]" at bounding box center [888, 337] width 88 height 13
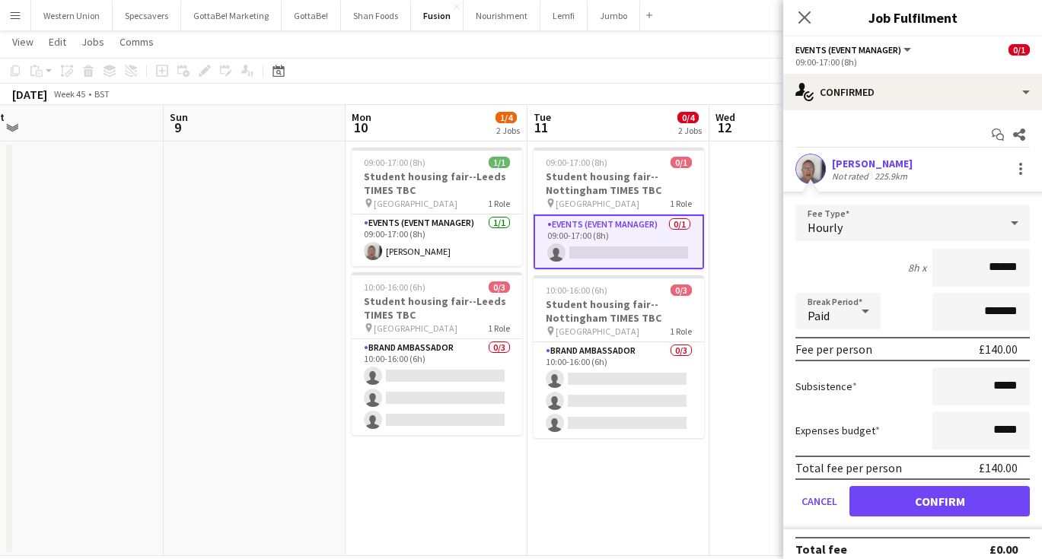
click at [931, 511] on button "Confirm" at bounding box center [939, 501] width 180 height 30
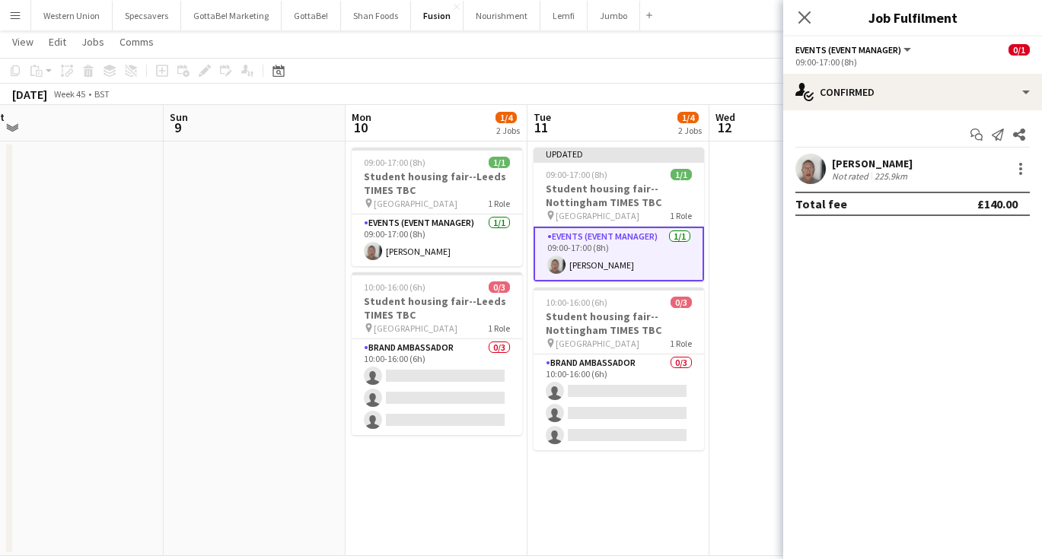
click at [803, 6] on div "Close pop-in" at bounding box center [804, 17] width 43 height 35
click at [804, 19] on icon at bounding box center [804, 17] width 14 height 14
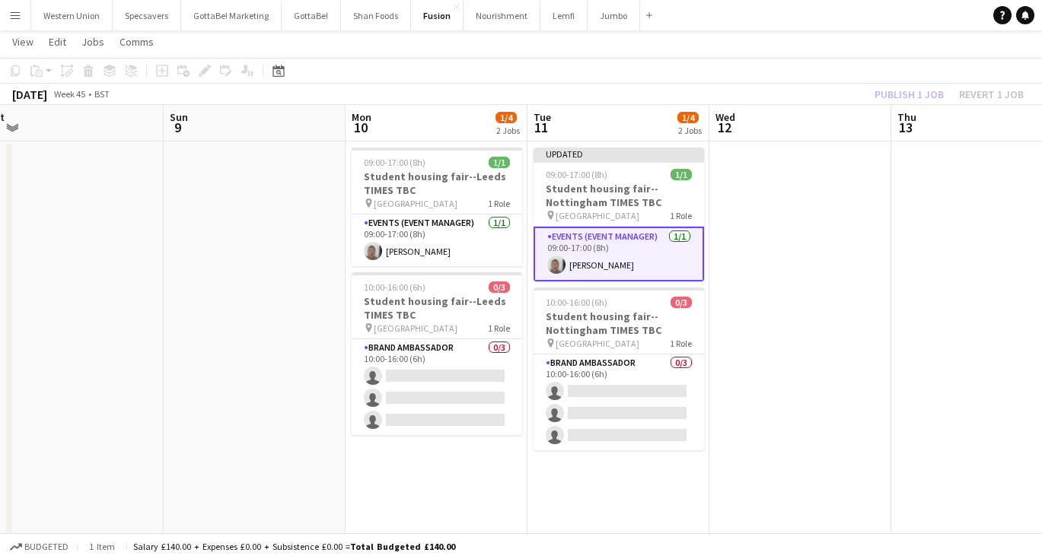
click at [800, 257] on app-date-cell at bounding box center [800, 349] width 182 height 415
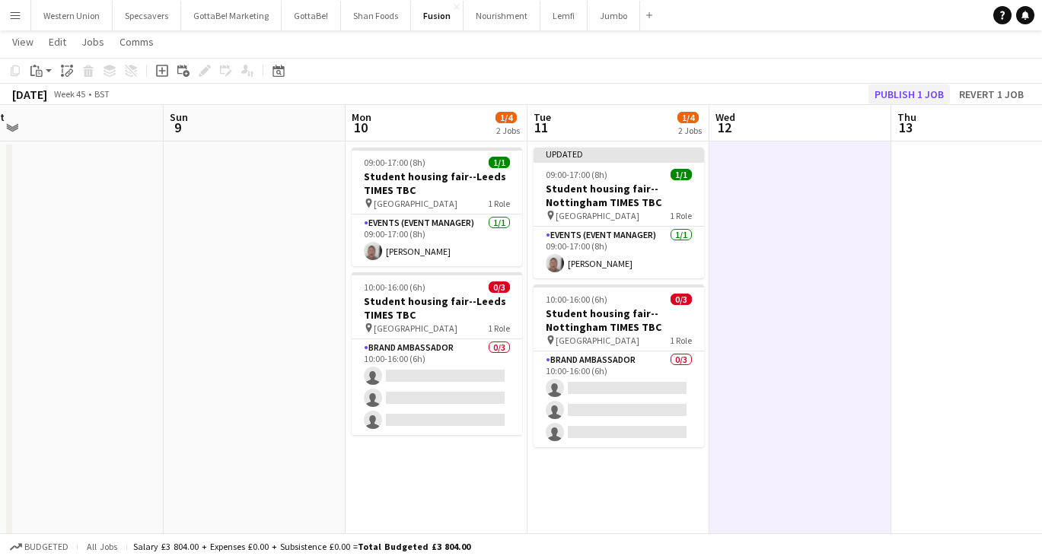
click at [907, 91] on button "Publish 1 job" at bounding box center [908, 94] width 81 height 20
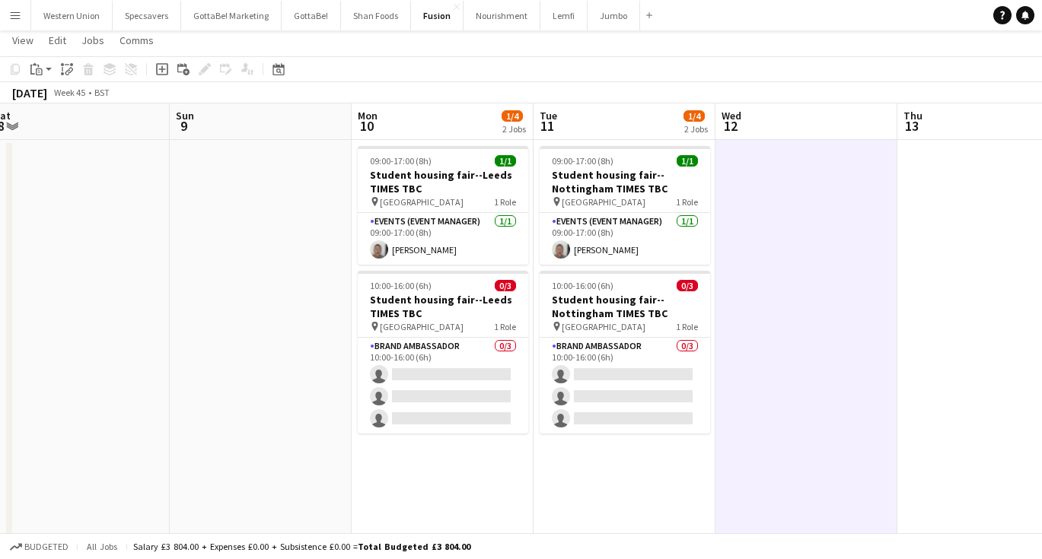
scroll to position [0, 357]
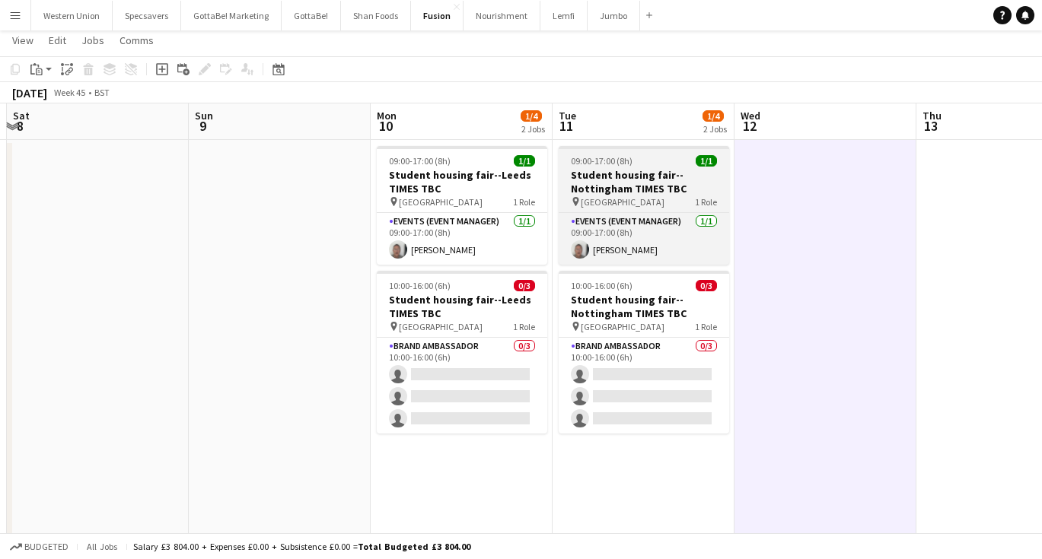
click at [573, 167] on app-job-card "09:00-17:00 (8h) 1/1 Student housing fair--Nottingham TIMES TBC pin University …" at bounding box center [644, 205] width 170 height 119
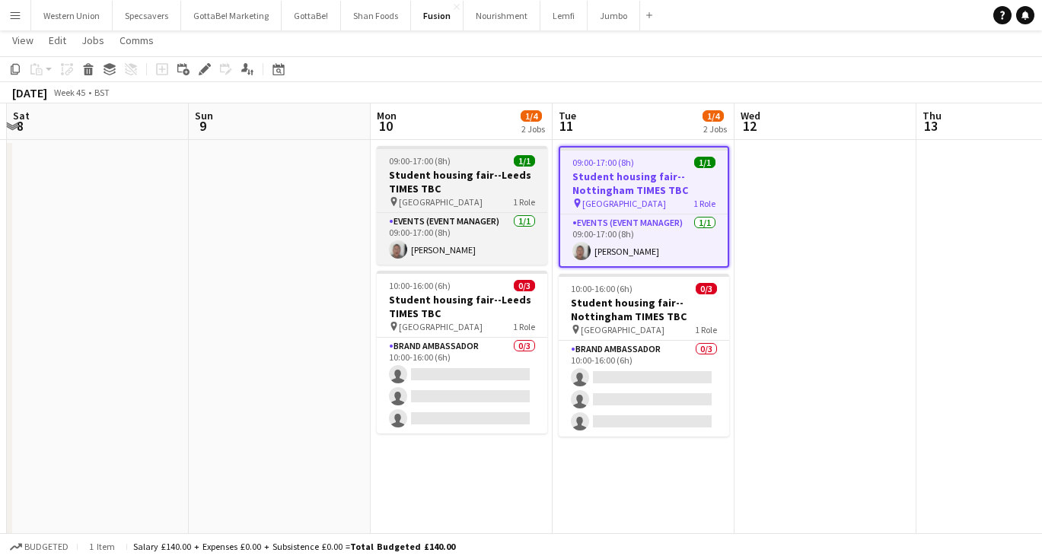
click at [421, 155] on span "09:00-17:00 (8h)" at bounding box center [420, 160] width 62 height 11
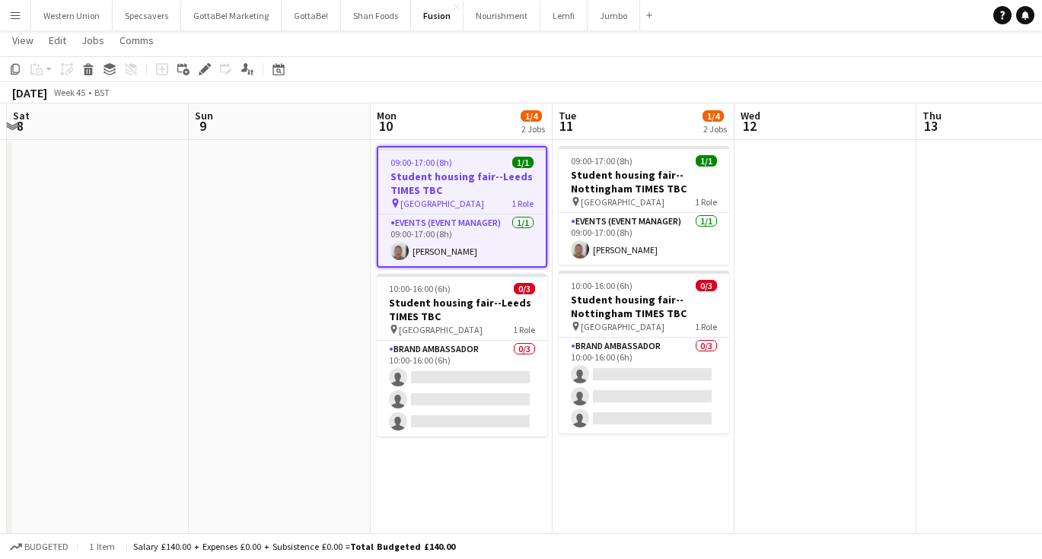
click at [228, 216] on app-date-cell at bounding box center [280, 347] width 182 height 415
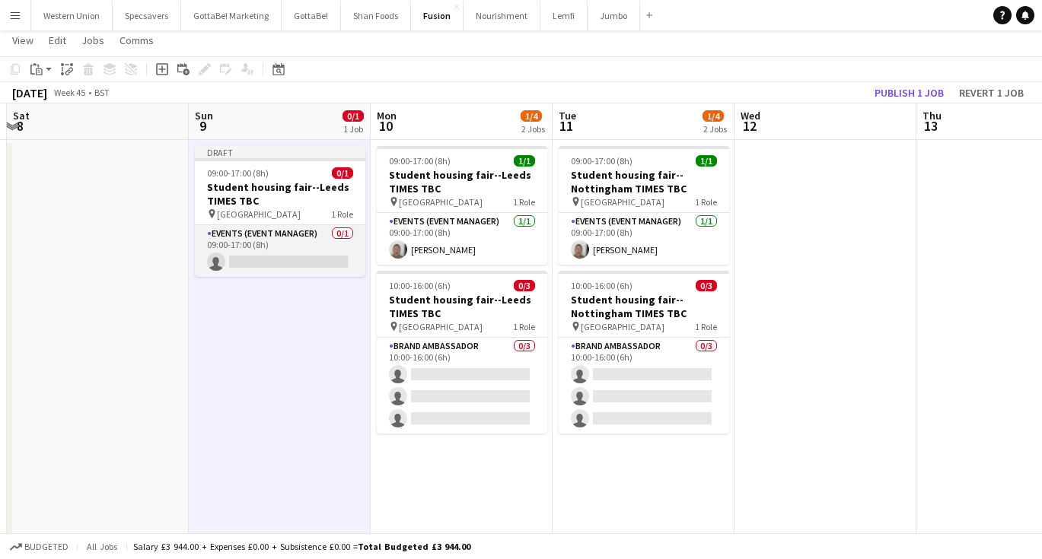
click at [264, 246] on app-card-role "Events (Event Manager) 0/1 09:00-17:00 (8h) single-neutral-actions" at bounding box center [280, 251] width 170 height 52
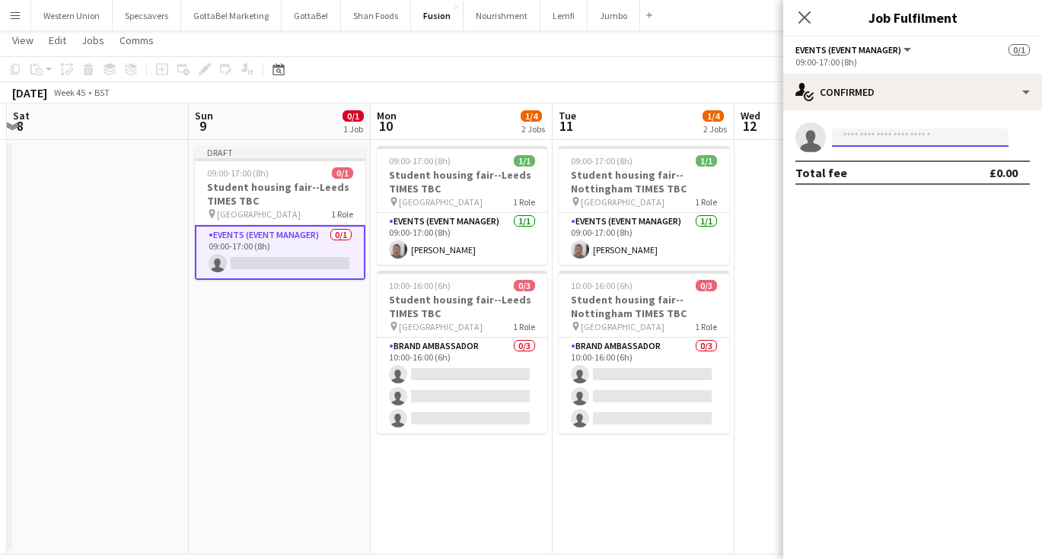
click at [870, 138] on input at bounding box center [920, 138] width 177 height 18
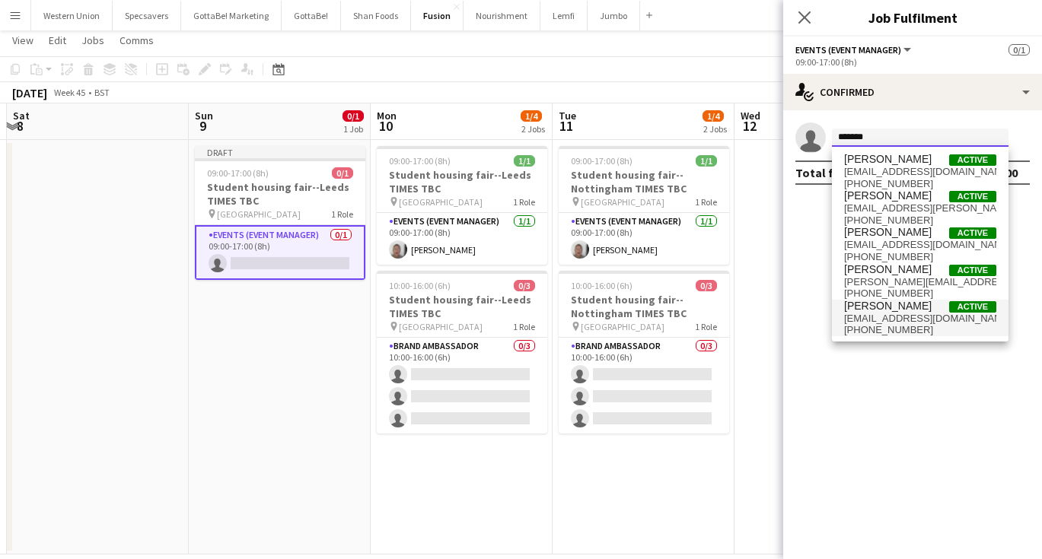
type input "*******"
click at [912, 327] on span "+4407545570057" at bounding box center [920, 330] width 152 height 12
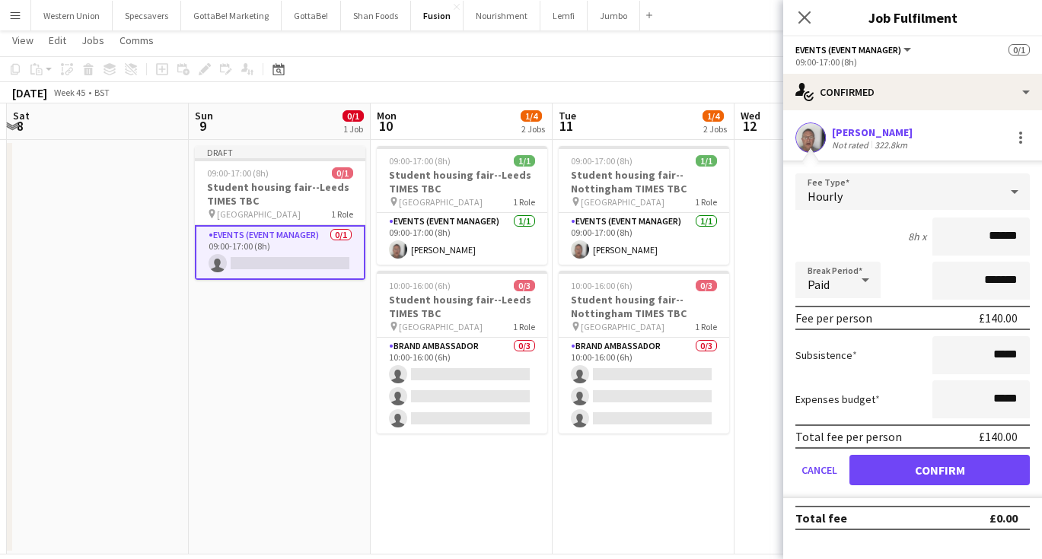
click at [944, 464] on button "Confirm" at bounding box center [939, 470] width 180 height 30
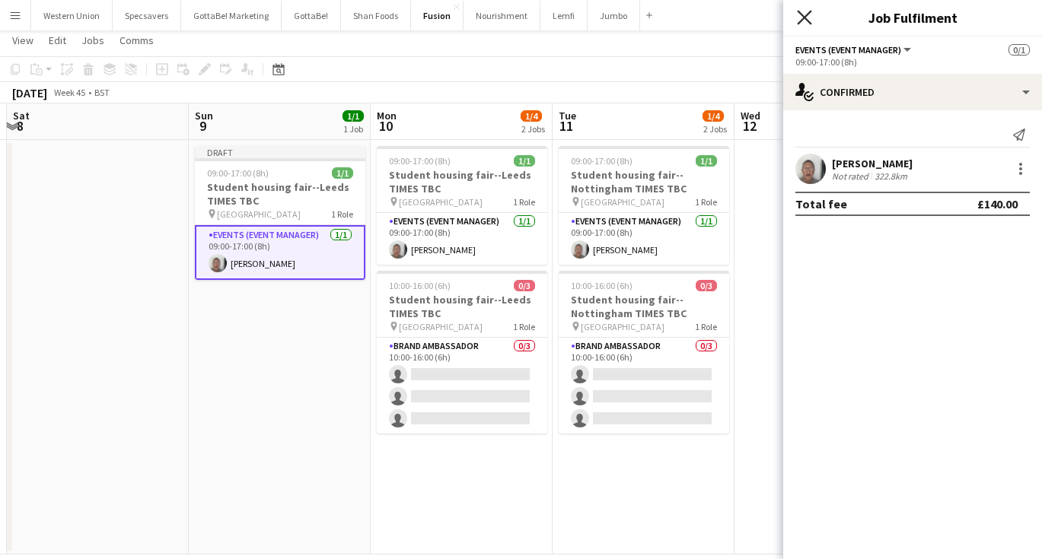
click at [804, 17] on icon at bounding box center [804, 17] width 14 height 14
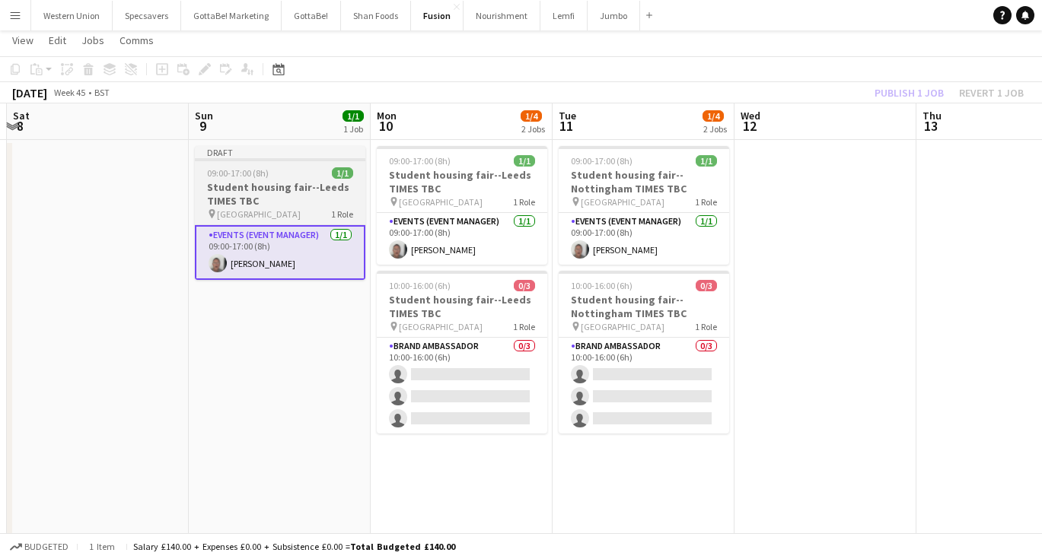
click at [284, 189] on h3 "Student housing fair--Leeds TIMES TBC" at bounding box center [280, 193] width 170 height 27
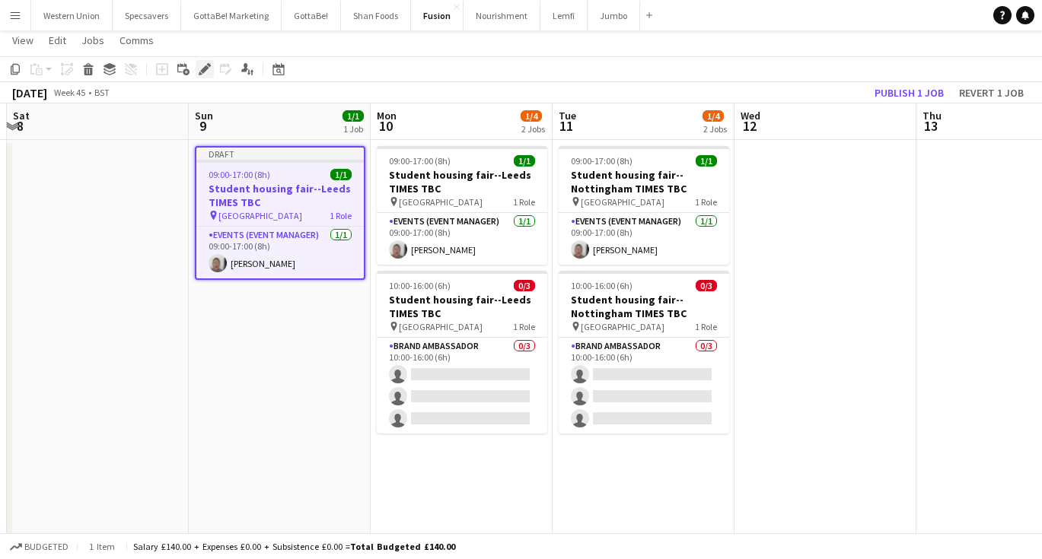
click at [208, 68] on icon at bounding box center [204, 69] width 8 height 8
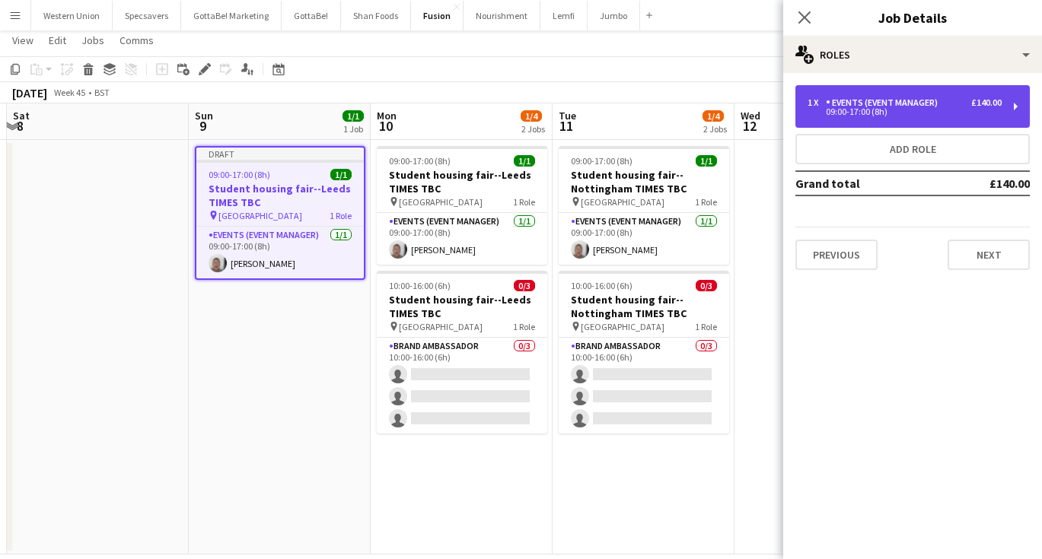
click at [915, 95] on div "1 x Events (Event Manager) £140.00 09:00-17:00 (8h)" at bounding box center [912, 106] width 234 height 43
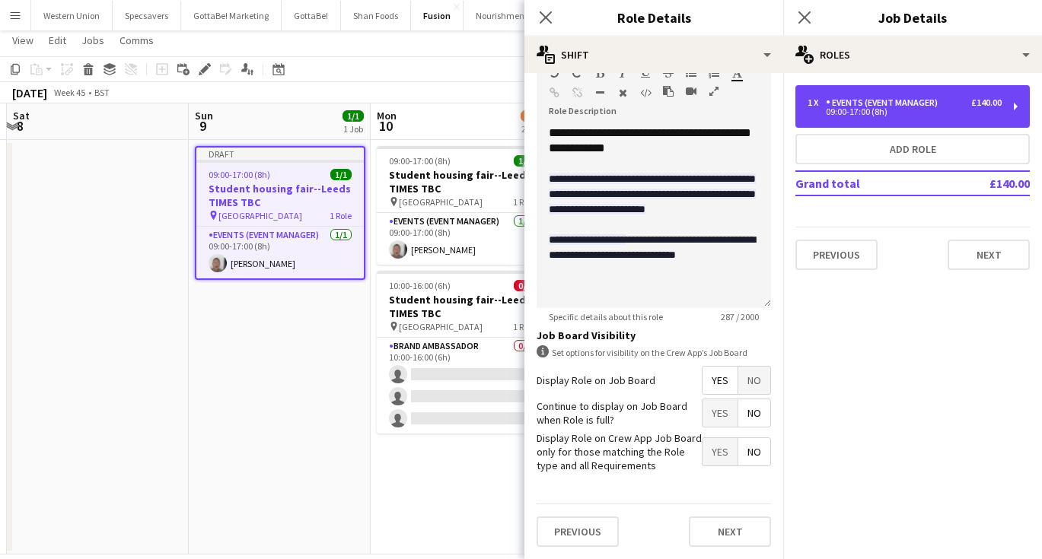
scroll to position [471, 0]
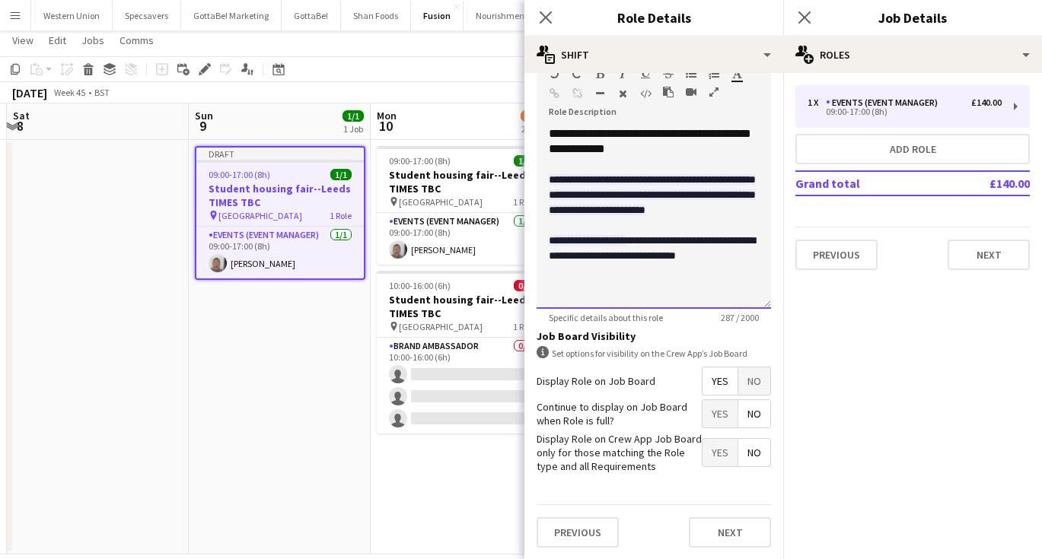
click at [651, 154] on div "**********" at bounding box center [653, 217] width 234 height 183
click at [655, 261] on span "**********" at bounding box center [652, 248] width 206 height 26
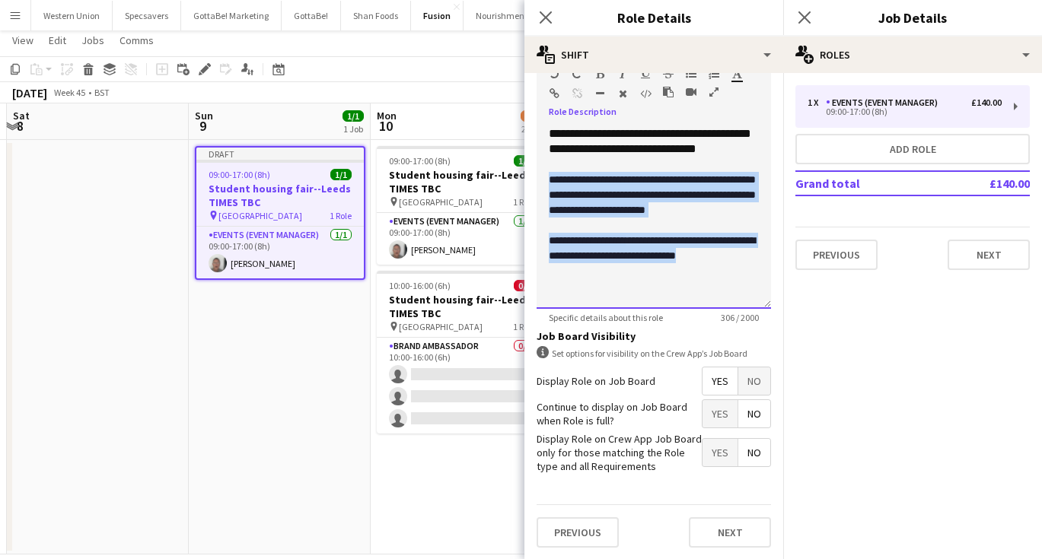
drag, startPoint x: 750, startPoint y: 274, endPoint x: 549, endPoint y: 183, distance: 220.0
click at [549, 183] on div "**********" at bounding box center [653, 217] width 234 height 183
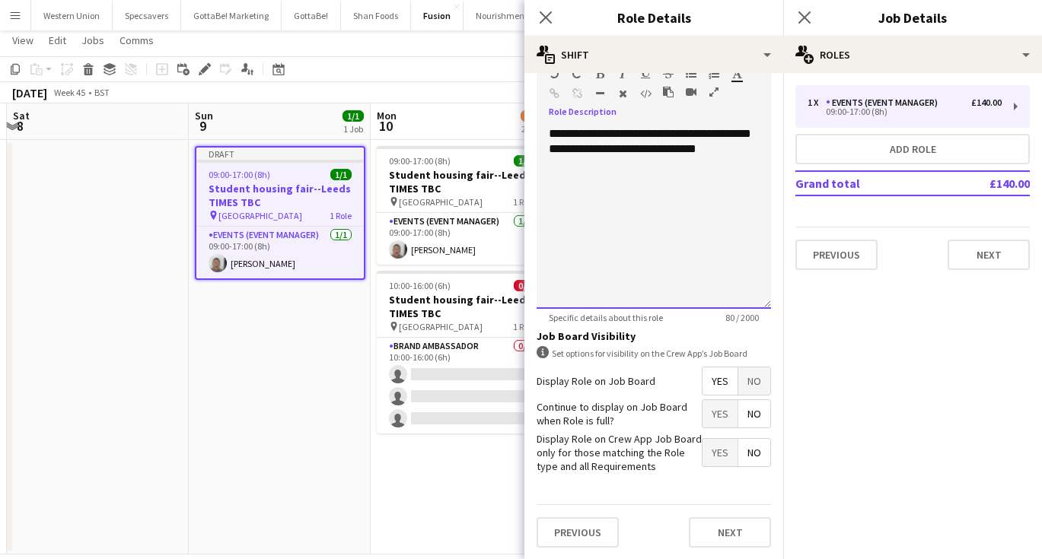
click at [616, 148] on div "**********" at bounding box center [653, 217] width 234 height 183
click at [805, 19] on icon at bounding box center [804, 17] width 14 height 14
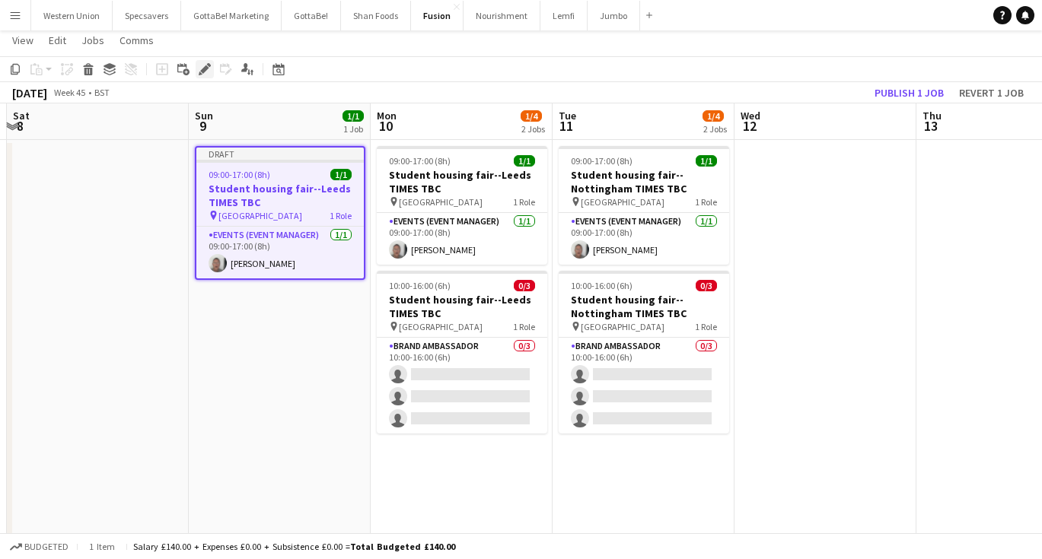
click at [203, 63] on icon "Edit" at bounding box center [205, 69] width 12 height 12
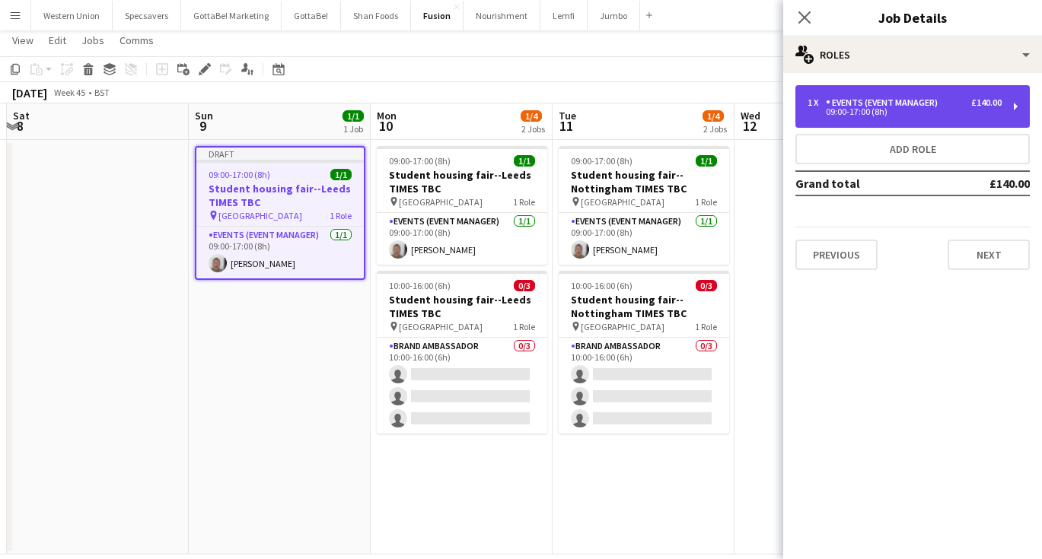
click at [893, 114] on div "09:00-17:00 (8h)" at bounding box center [904, 112] width 194 height 8
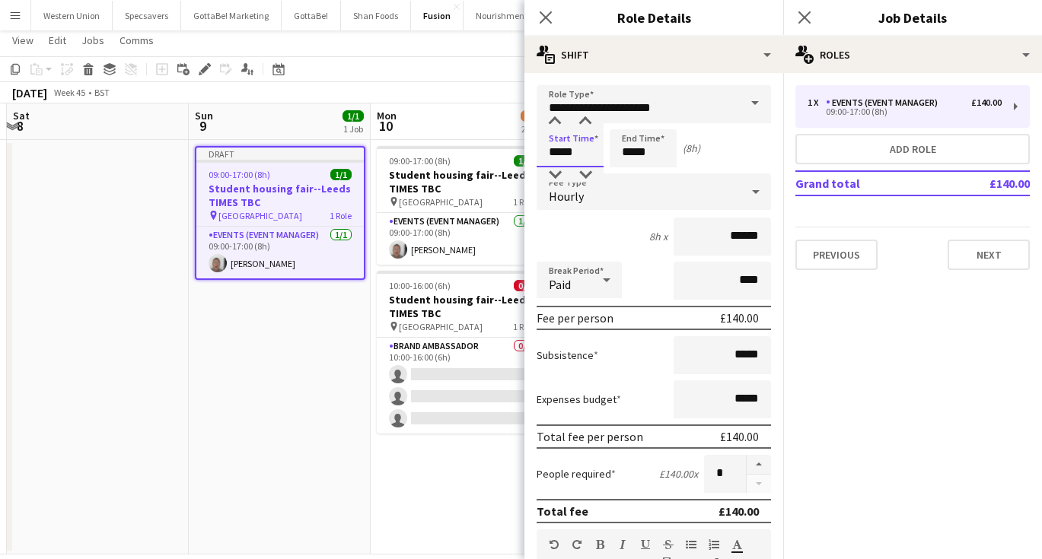
drag, startPoint x: 588, startPoint y: 152, endPoint x: 535, endPoint y: 151, distance: 53.3
click at [535, 151] on form "**********" at bounding box center [653, 558] width 259 height 946
type input "*****"
click at [805, 14] on icon "Close pop-in" at bounding box center [804, 17] width 14 height 14
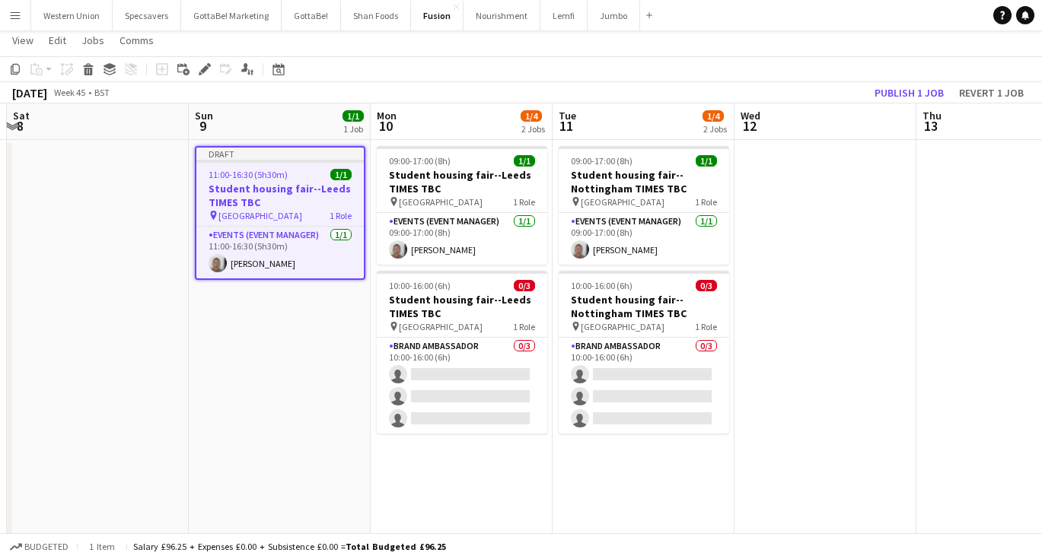
click at [335, 340] on app-date-cell "Draft 11:00-16:30 (5h30m) 1/1 Student housing fair--Leeds TIMES TBC pin Univers…" at bounding box center [280, 347] width 182 height 415
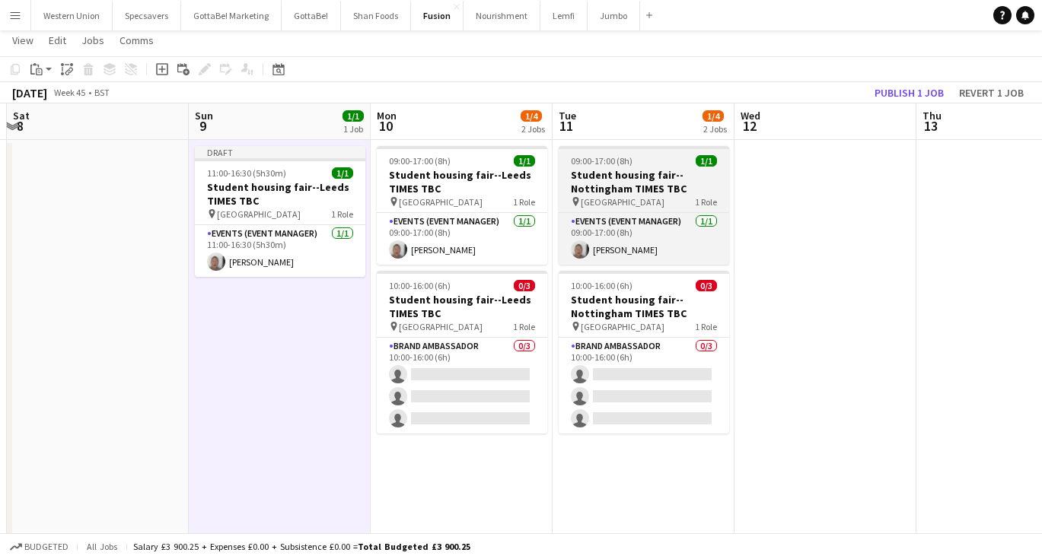
click at [638, 171] on h3 "Student housing fair--Nottingham TIMES TBC" at bounding box center [644, 181] width 170 height 27
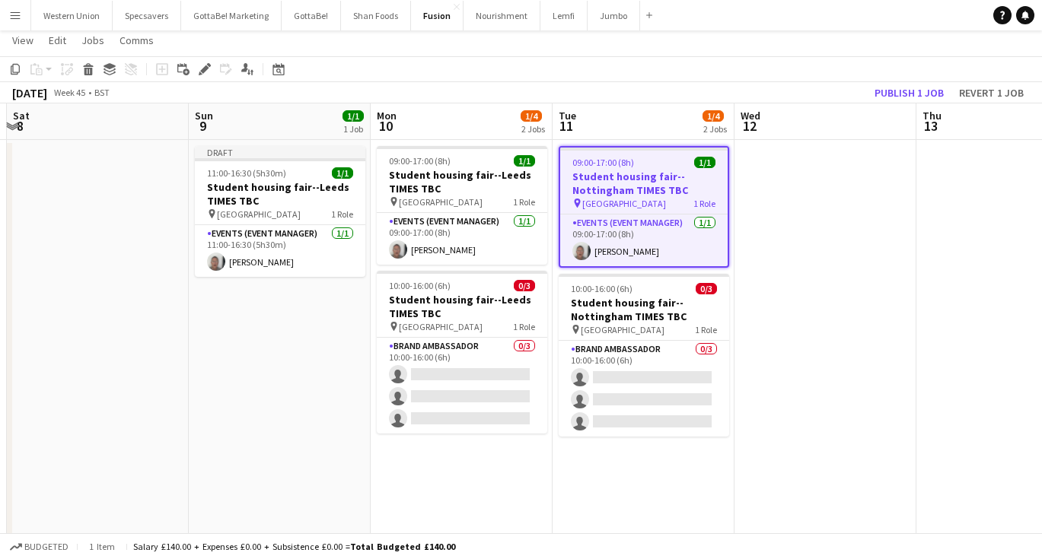
click at [832, 187] on app-date-cell at bounding box center [825, 347] width 182 height 415
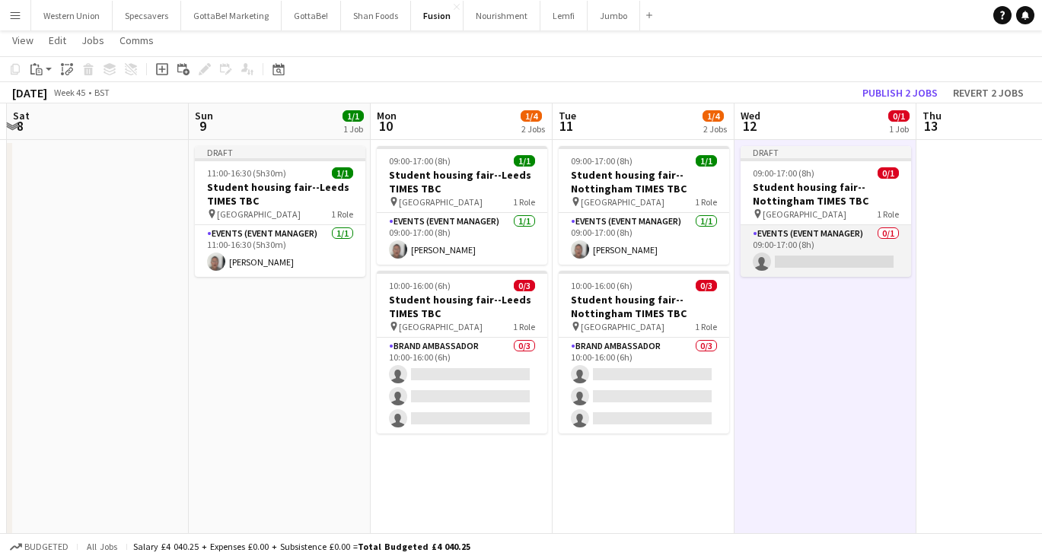
click at [818, 260] on app-card-role "Events (Event Manager) 0/1 09:00-17:00 (8h) single-neutral-actions" at bounding box center [825, 251] width 170 height 52
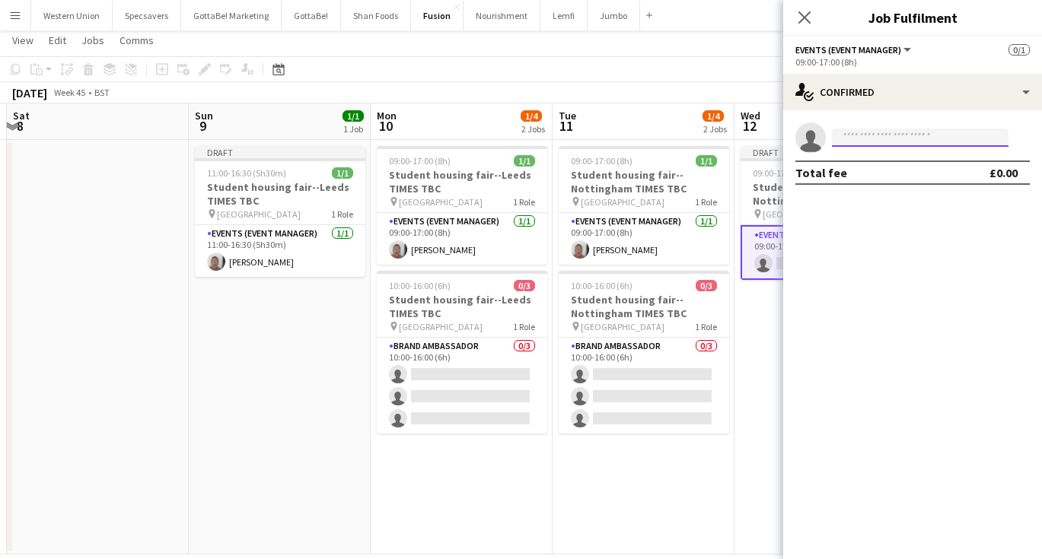
click at [858, 132] on input at bounding box center [920, 138] width 177 height 18
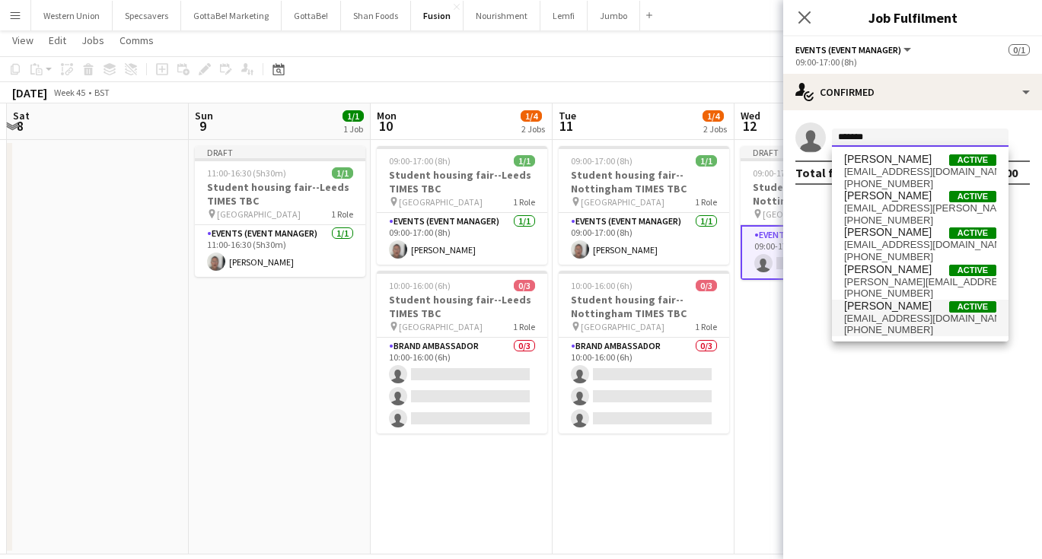
type input "*******"
click at [878, 310] on span "[PERSON_NAME]" at bounding box center [888, 306] width 88 height 13
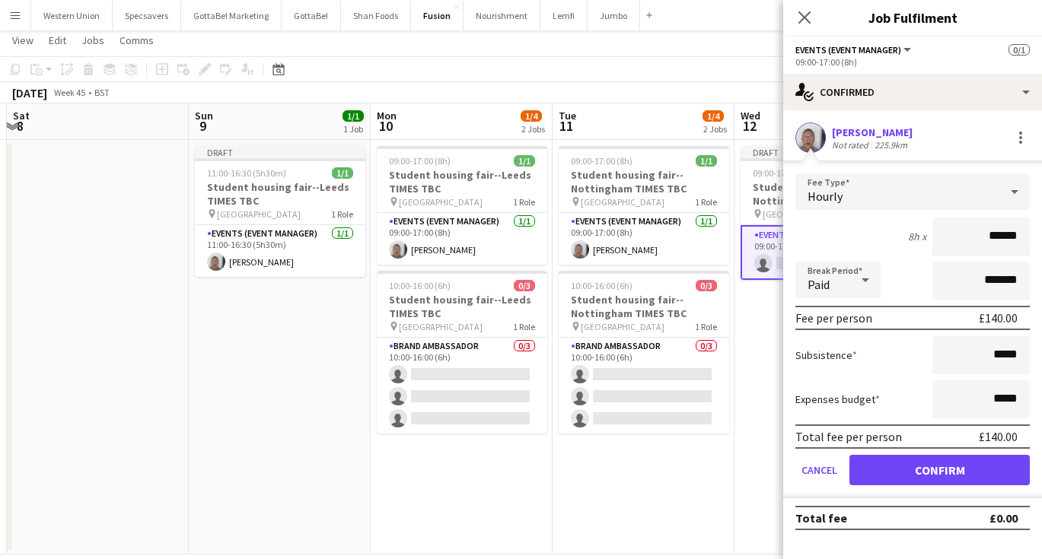
click at [913, 477] on button "Confirm" at bounding box center [939, 470] width 180 height 30
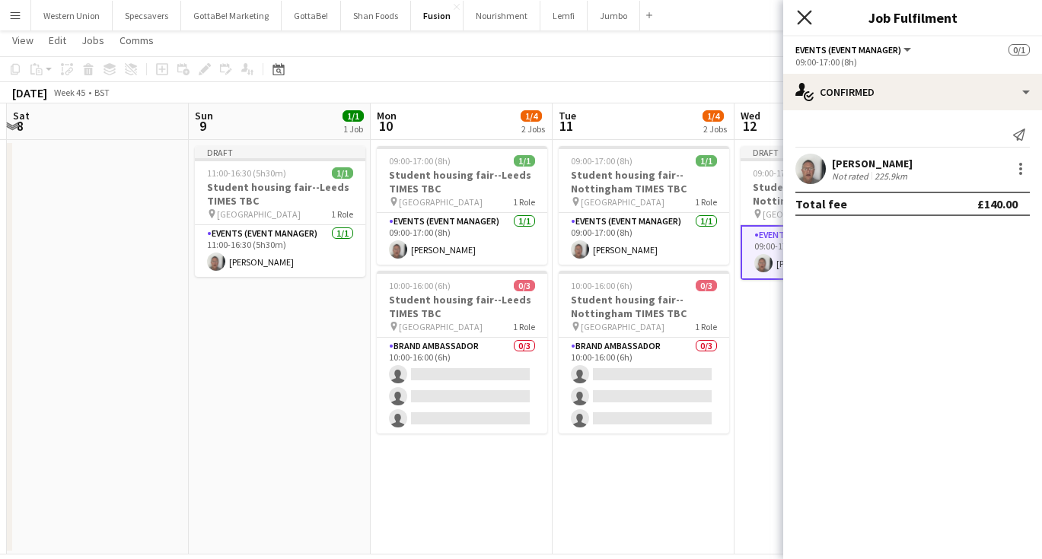
click at [810, 19] on icon "Close pop-in" at bounding box center [804, 17] width 14 height 14
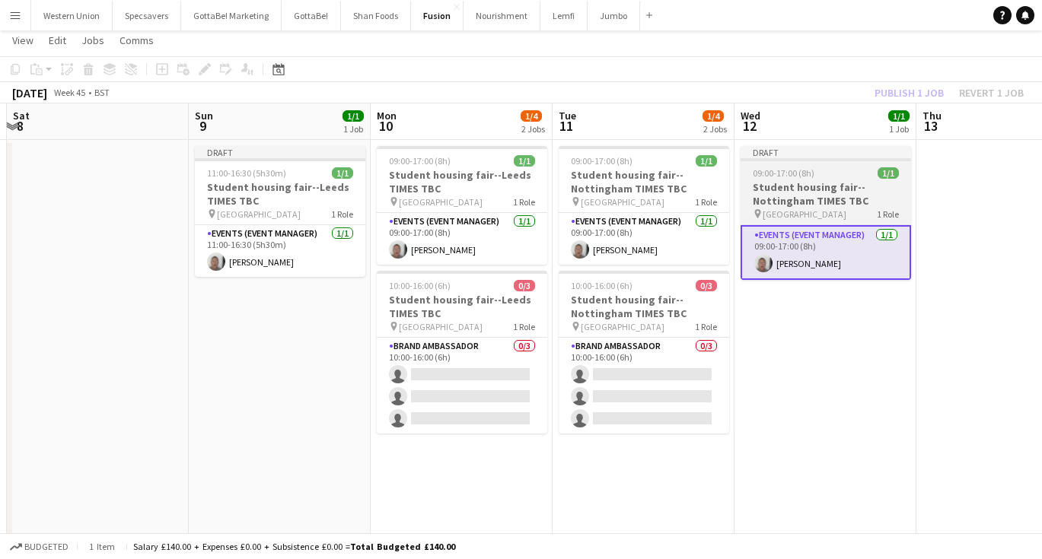
click at [778, 168] on span "09:00-17:00 (8h)" at bounding box center [784, 172] width 62 height 11
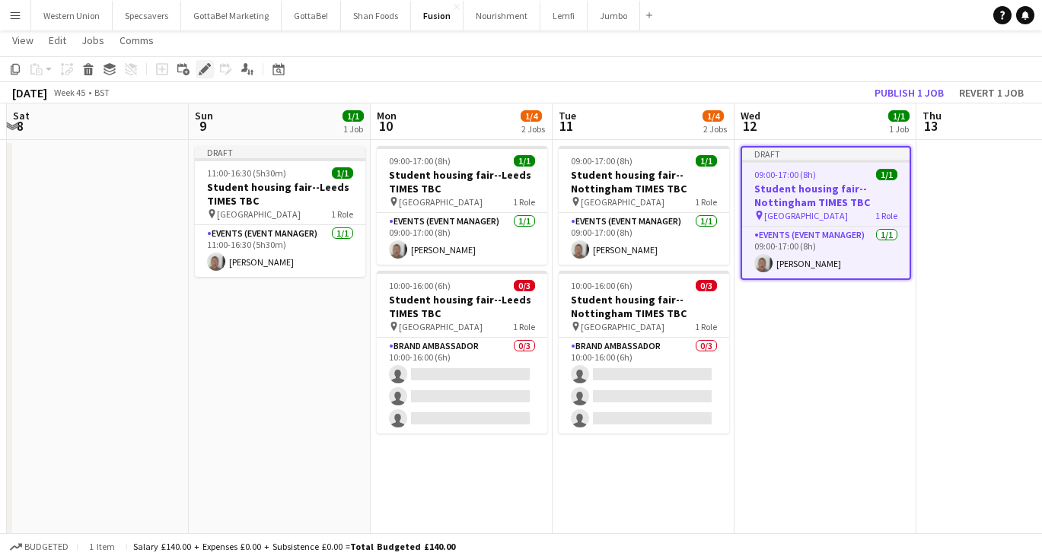
click at [200, 71] on icon "Edit" at bounding box center [205, 69] width 12 height 12
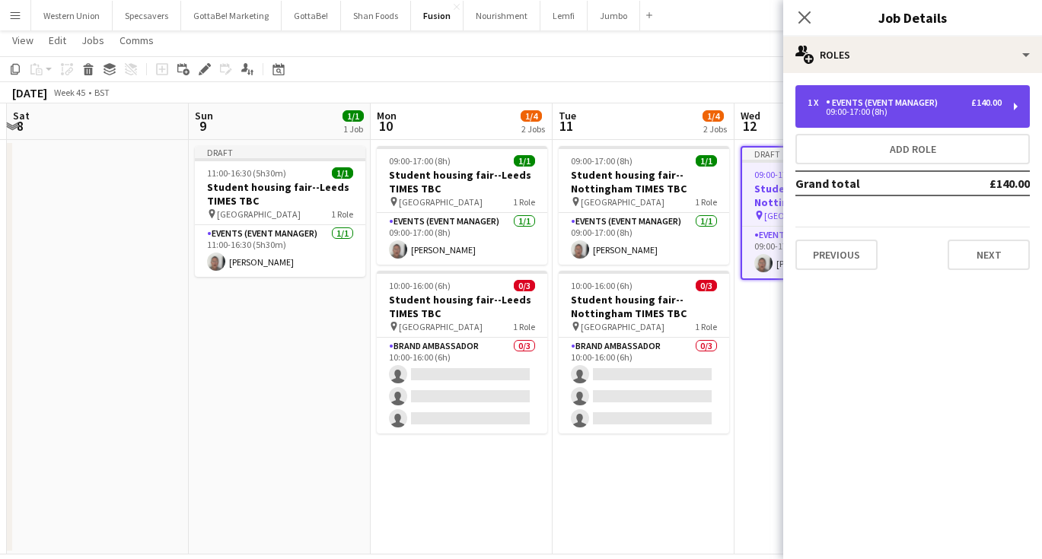
click at [881, 93] on div "1 x Events (Event Manager) £140.00 09:00-17:00 (8h)" at bounding box center [912, 106] width 234 height 43
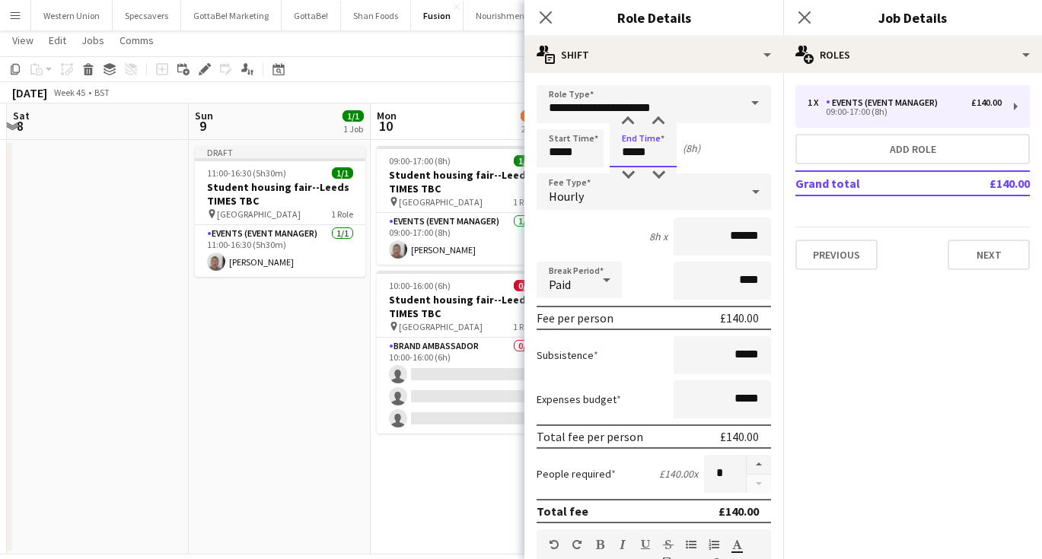
drag, startPoint x: 650, startPoint y: 151, endPoint x: 621, endPoint y: 151, distance: 28.9
click at [621, 151] on input "*****" at bounding box center [643, 148] width 67 height 38
type input "*****"
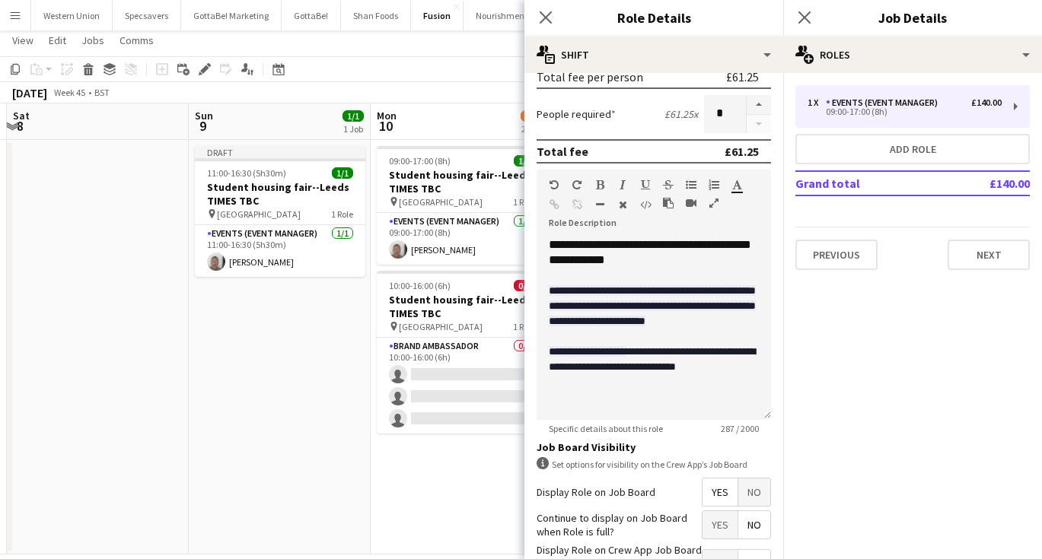
scroll to position [444, 0]
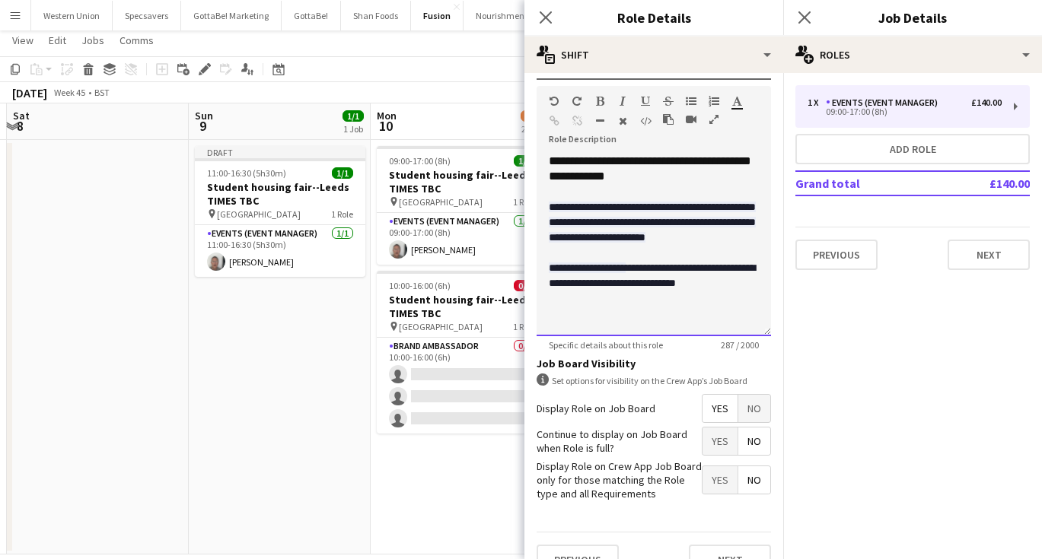
click at [625, 273] on span "**********" at bounding box center [587, 268] width 77 height 11
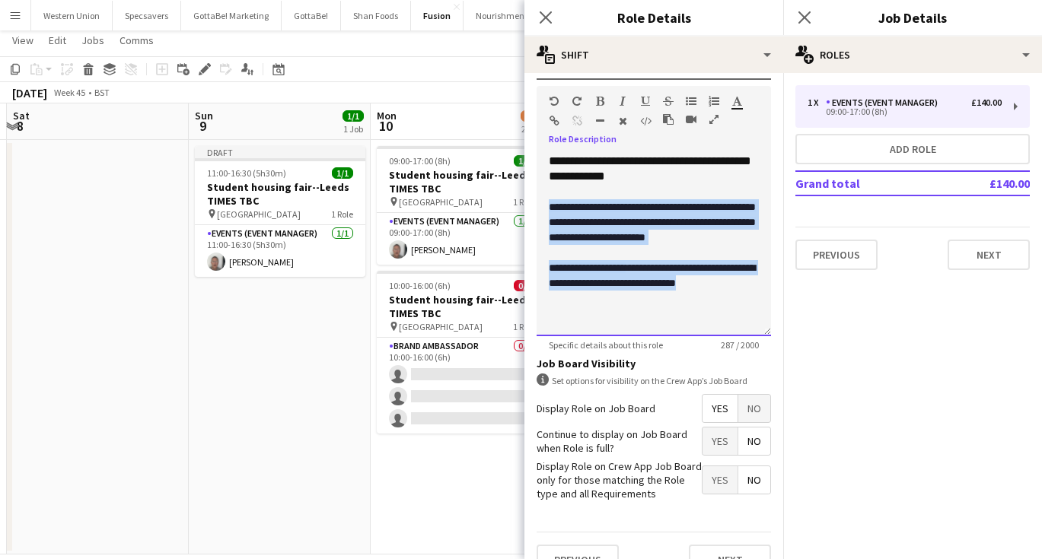
drag, startPoint x: 752, startPoint y: 307, endPoint x: 550, endPoint y: 208, distance: 224.6
click at [550, 208] on div "**********" at bounding box center [653, 245] width 234 height 183
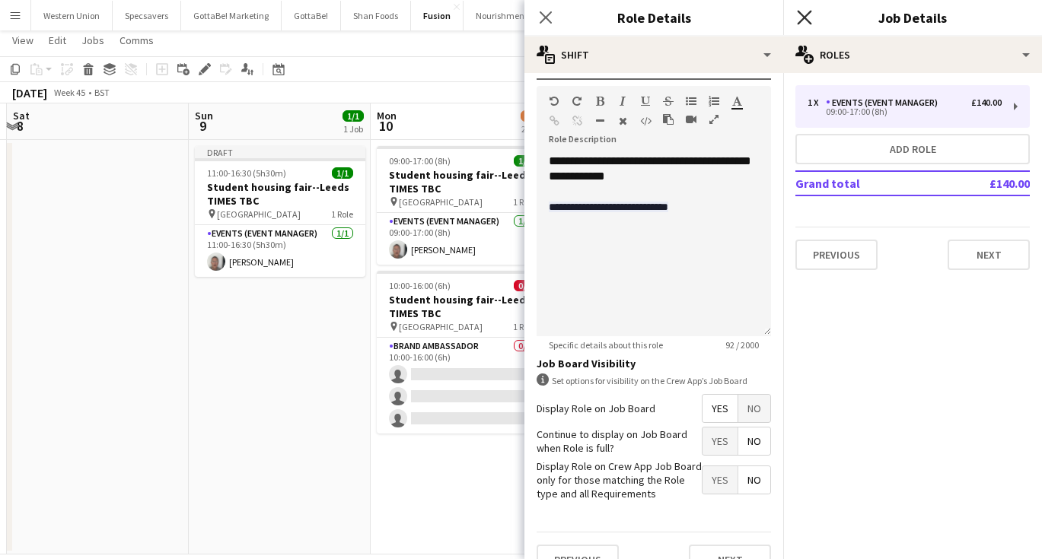
click at [807, 15] on icon at bounding box center [804, 17] width 14 height 14
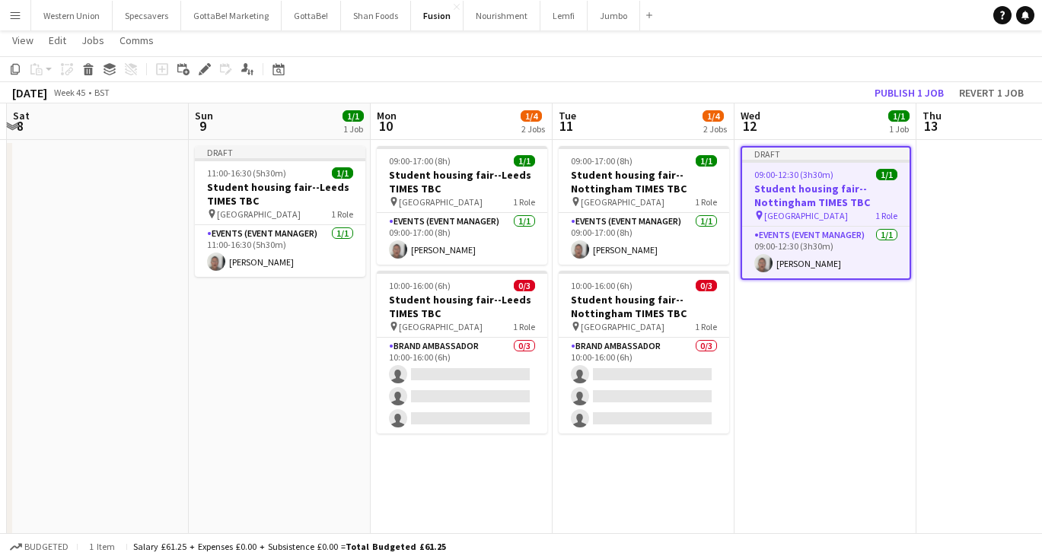
click at [877, 322] on app-date-cell "Draft 09:00-12:30 (3h30m) 1/1 Student housing fair--Nottingham TIMES TBC pin Un…" at bounding box center [825, 347] width 182 height 415
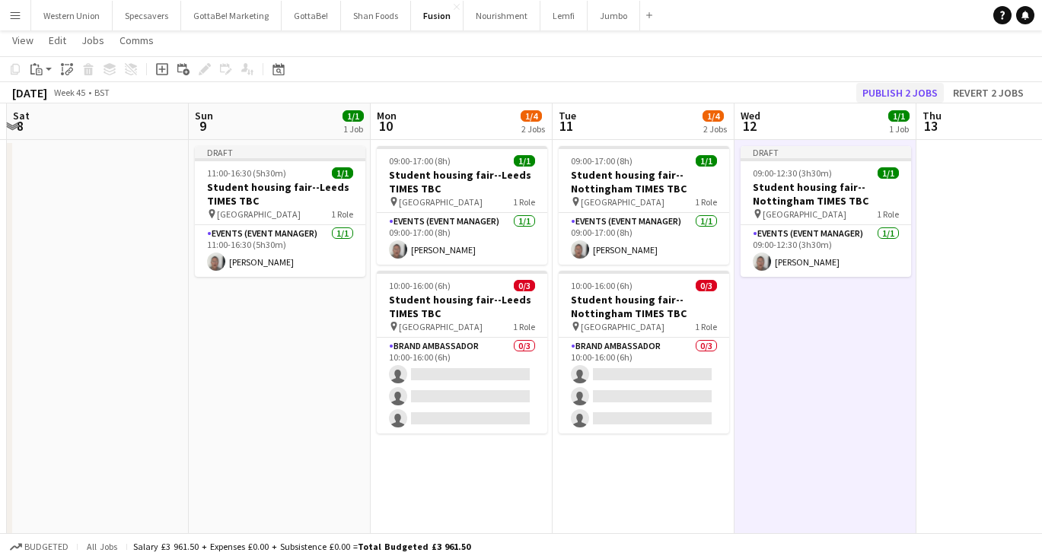
click at [900, 92] on button "Publish 2 jobs" at bounding box center [900, 93] width 88 height 20
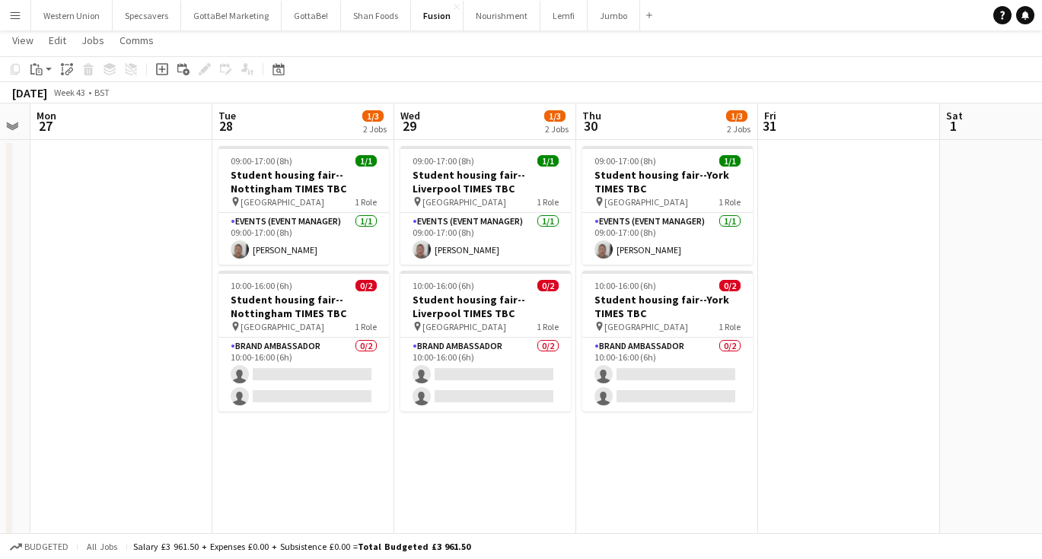
scroll to position [0, 519]
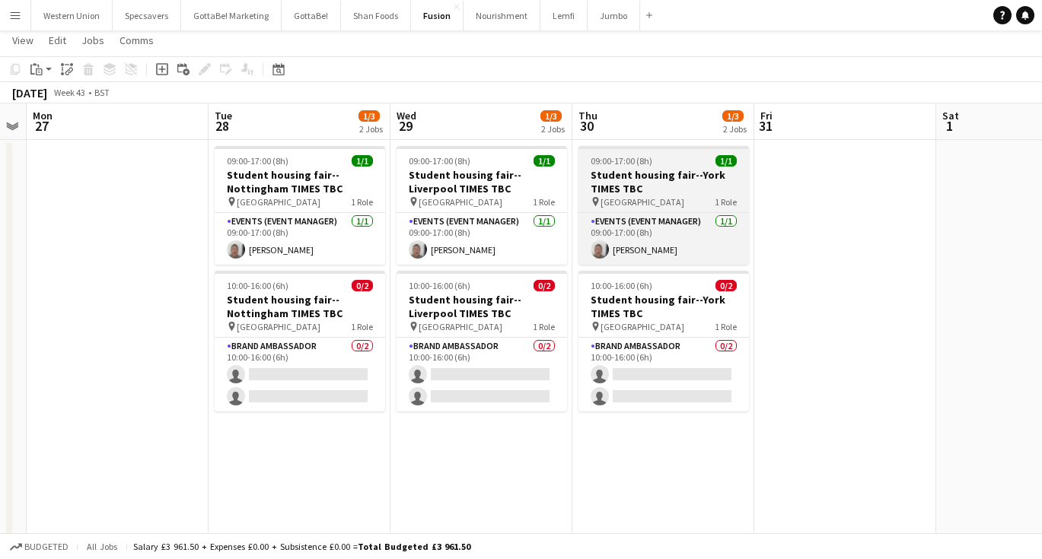
click at [672, 169] on h3 "Student housing fair--York TIMES TBC" at bounding box center [663, 181] width 170 height 27
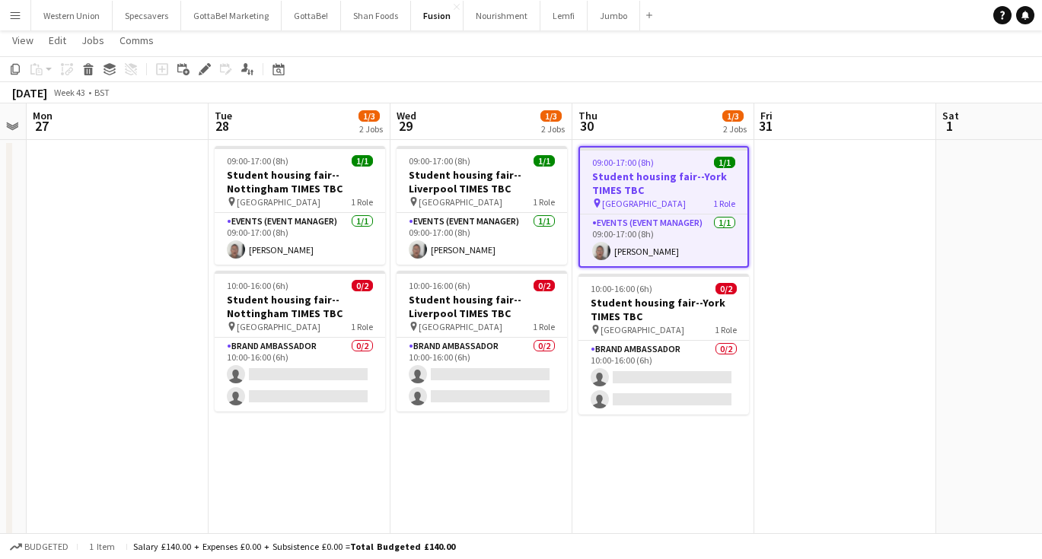
click at [824, 193] on app-date-cell at bounding box center [845, 347] width 182 height 415
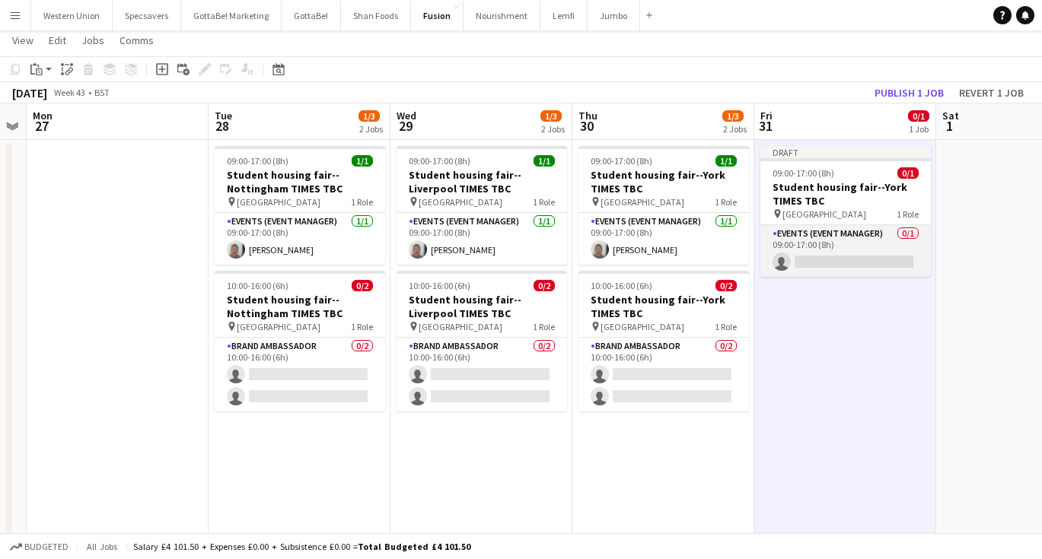
click at [798, 251] on app-card-role "Events (Event Manager) 0/1 09:00-17:00 (8h) single-neutral-actions" at bounding box center [845, 251] width 170 height 52
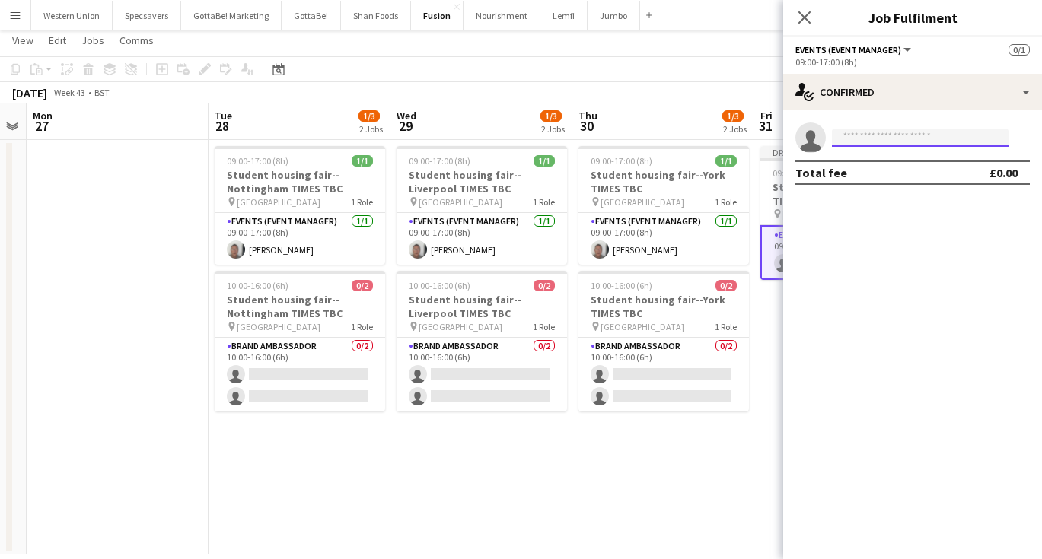
click at [883, 142] on input at bounding box center [920, 138] width 177 height 18
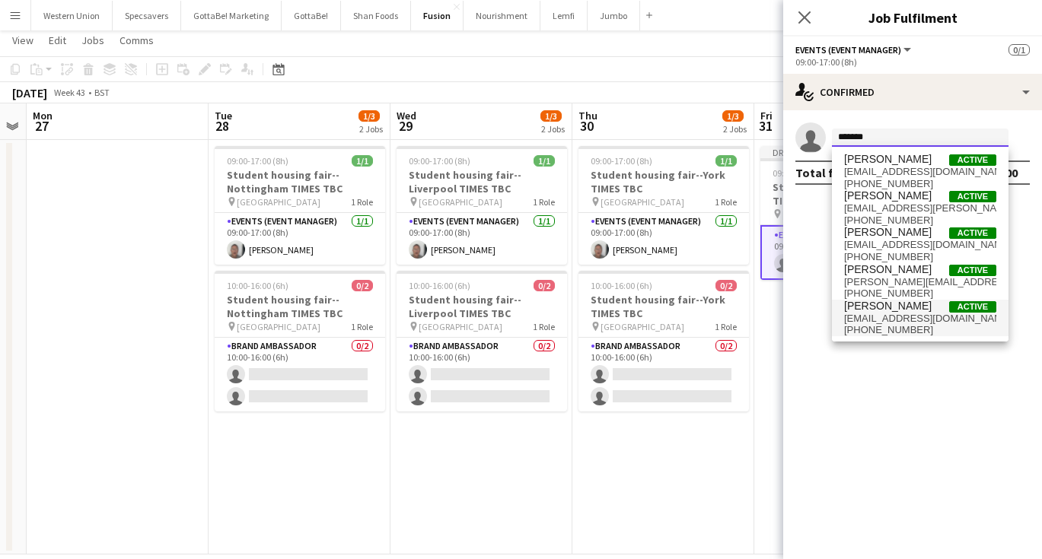
type input "*******"
click at [921, 316] on span "mbekf@btinternet.com" at bounding box center [920, 319] width 152 height 12
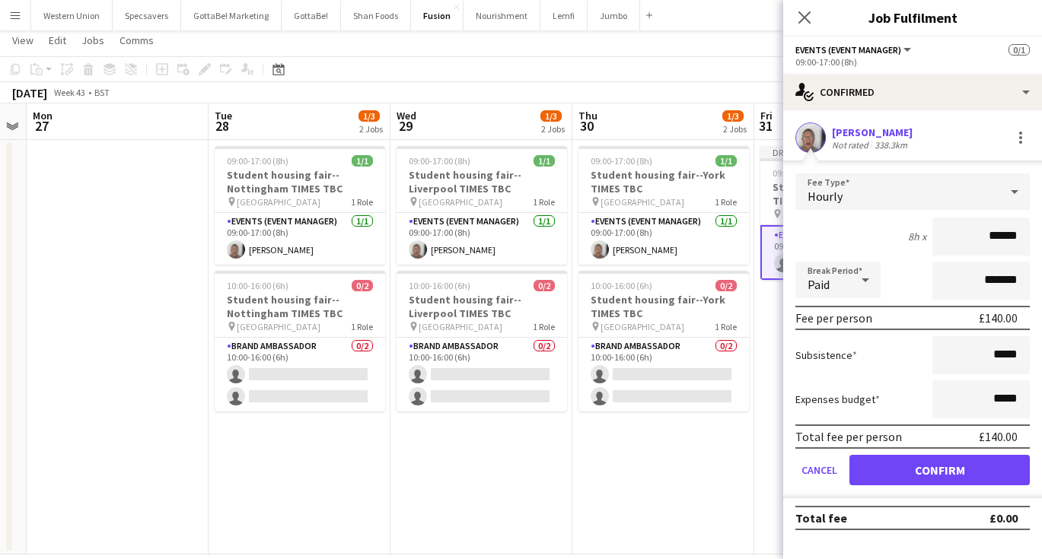
click at [924, 470] on button "Confirm" at bounding box center [939, 470] width 180 height 30
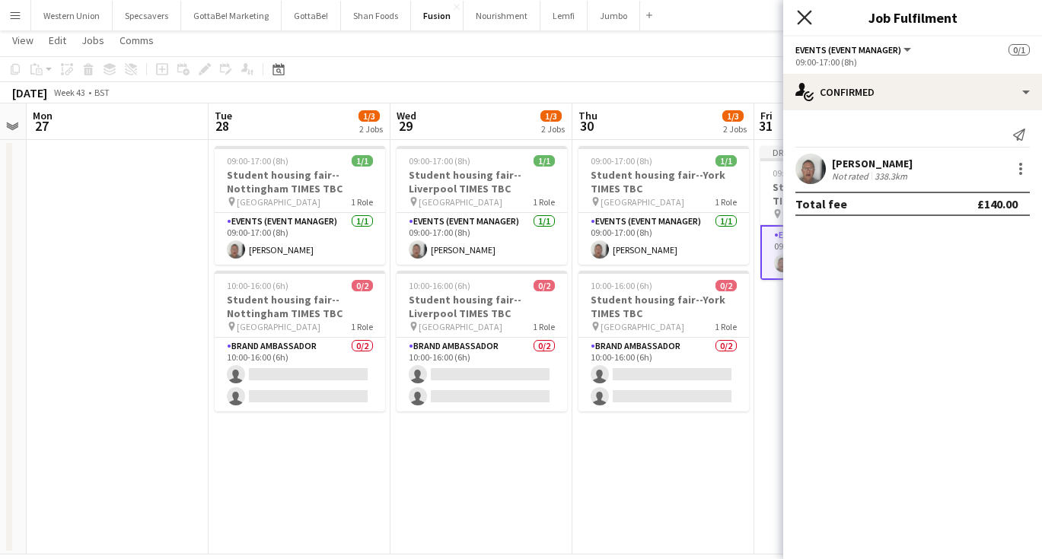
click at [802, 16] on icon at bounding box center [804, 17] width 14 height 14
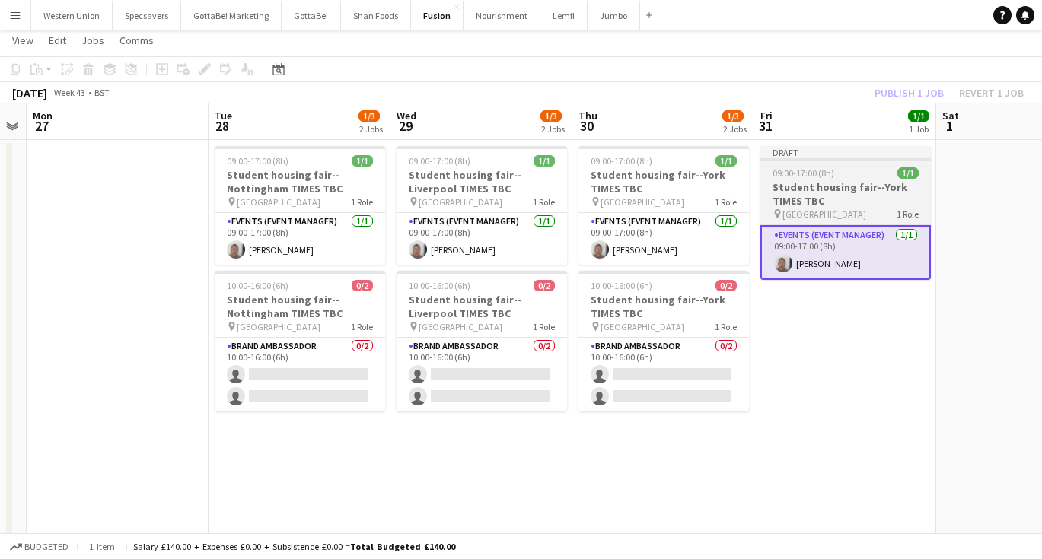
click at [819, 182] on h3 "Student housing fair--York TIMES TBC" at bounding box center [845, 193] width 170 height 27
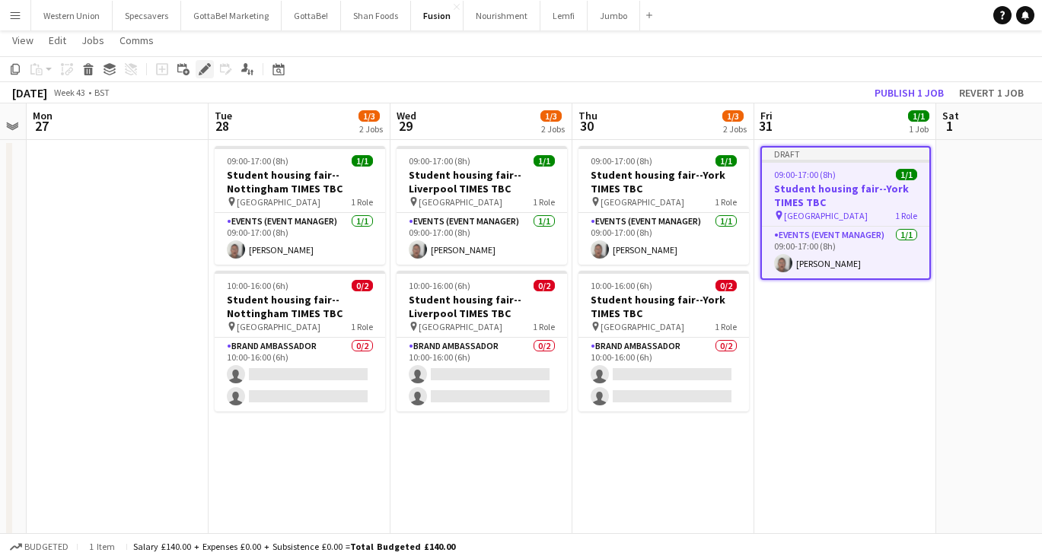
click at [205, 67] on icon at bounding box center [204, 69] width 8 height 8
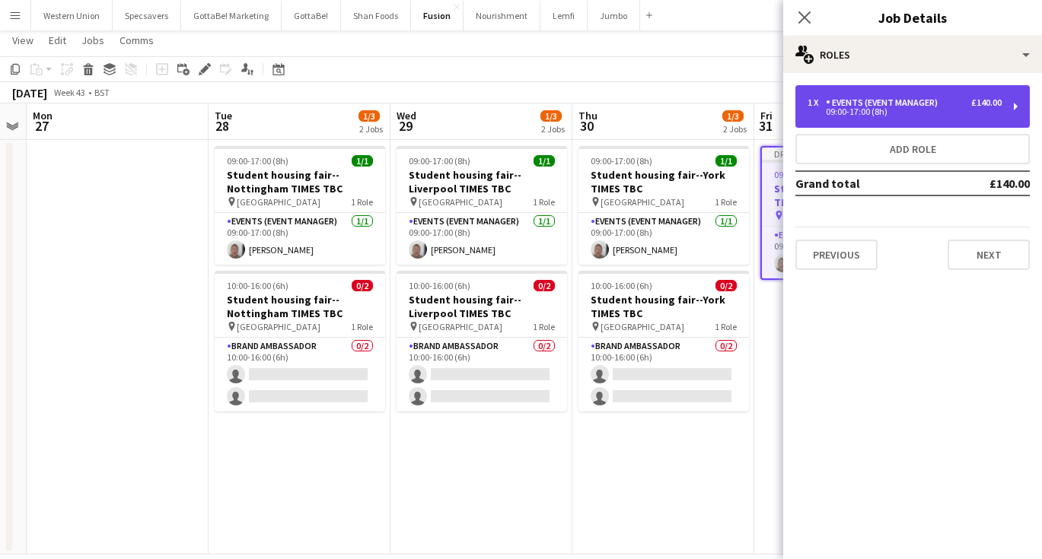
click at [885, 97] on div "Events (Event Manager)" at bounding box center [885, 102] width 118 height 11
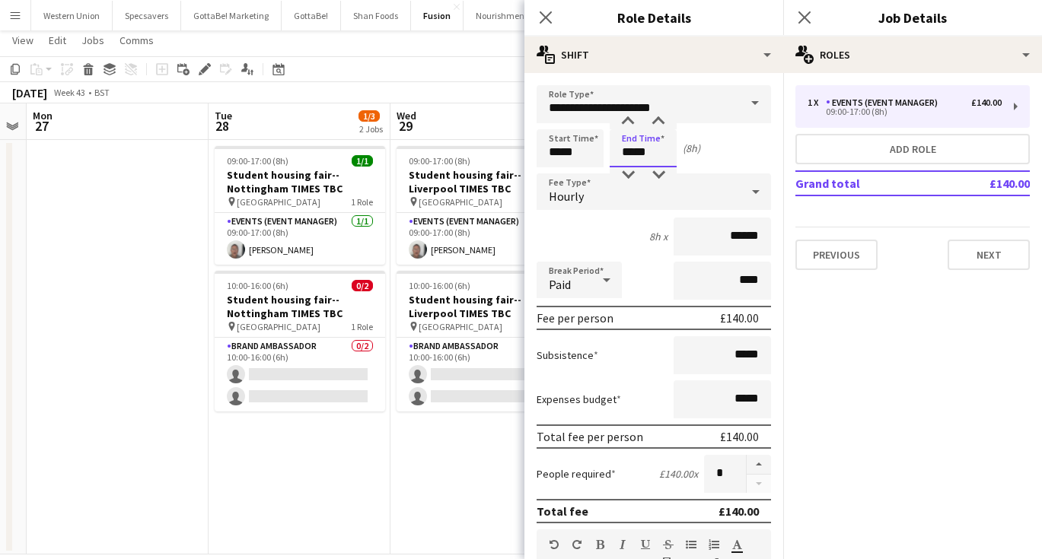
drag, startPoint x: 649, startPoint y: 154, endPoint x: 630, endPoint y: 157, distance: 19.3
click at [630, 157] on input "*****" at bounding box center [643, 148] width 67 height 38
type input "*****"
click at [805, 18] on icon at bounding box center [804, 17] width 14 height 14
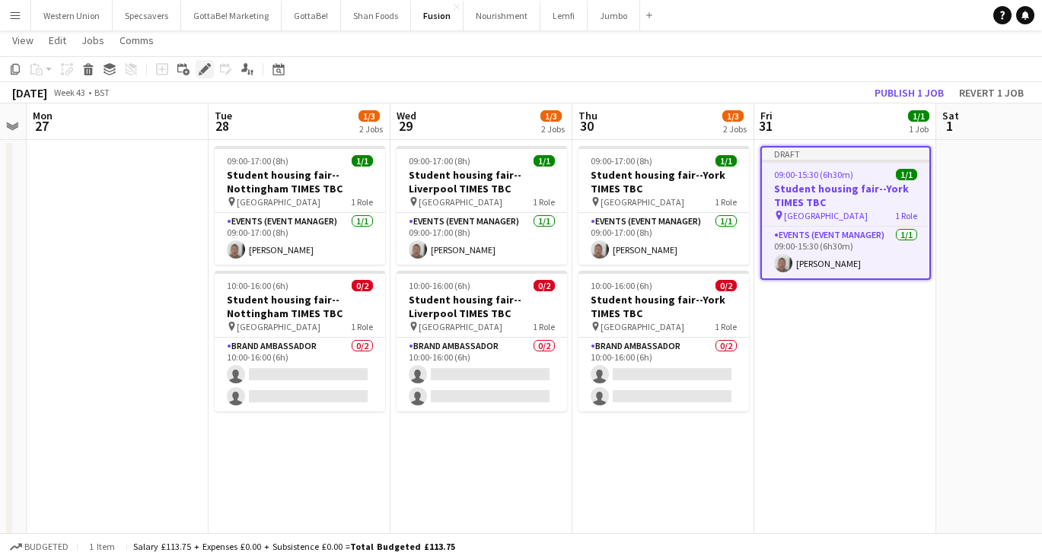
click at [203, 66] on icon "Edit" at bounding box center [205, 69] width 12 height 12
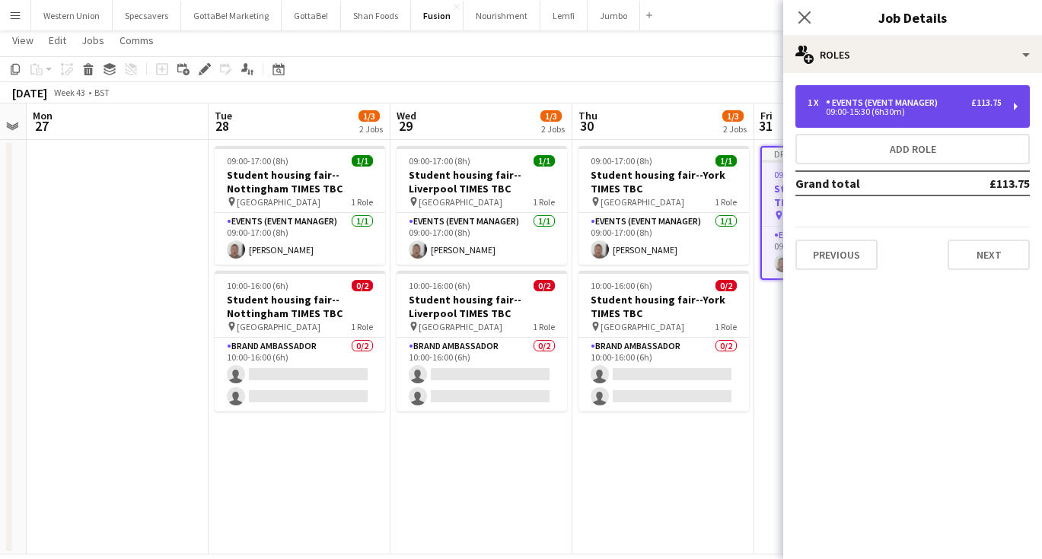
click at [828, 115] on div "09:00-15:30 (6h30m)" at bounding box center [904, 112] width 194 height 8
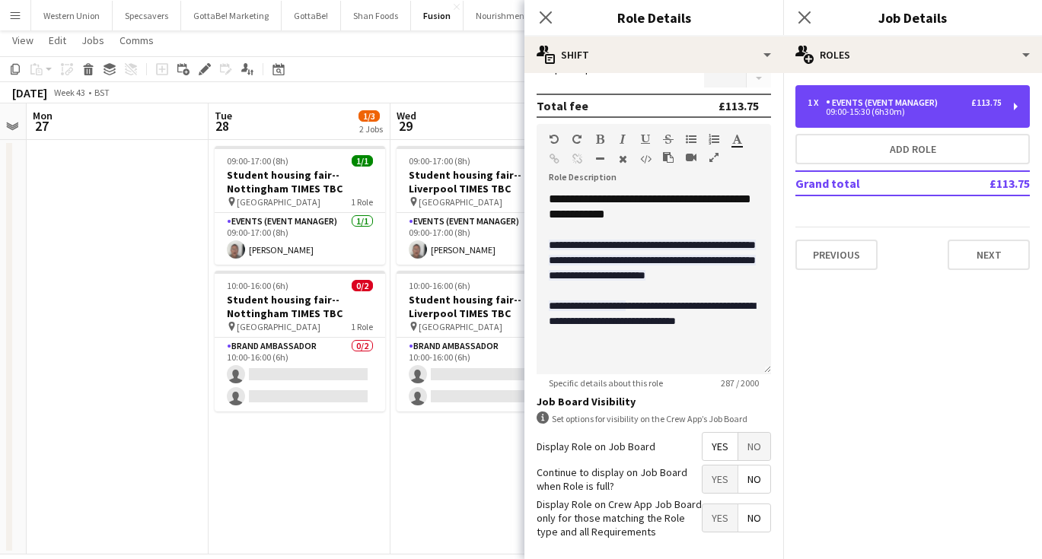
scroll to position [448, 0]
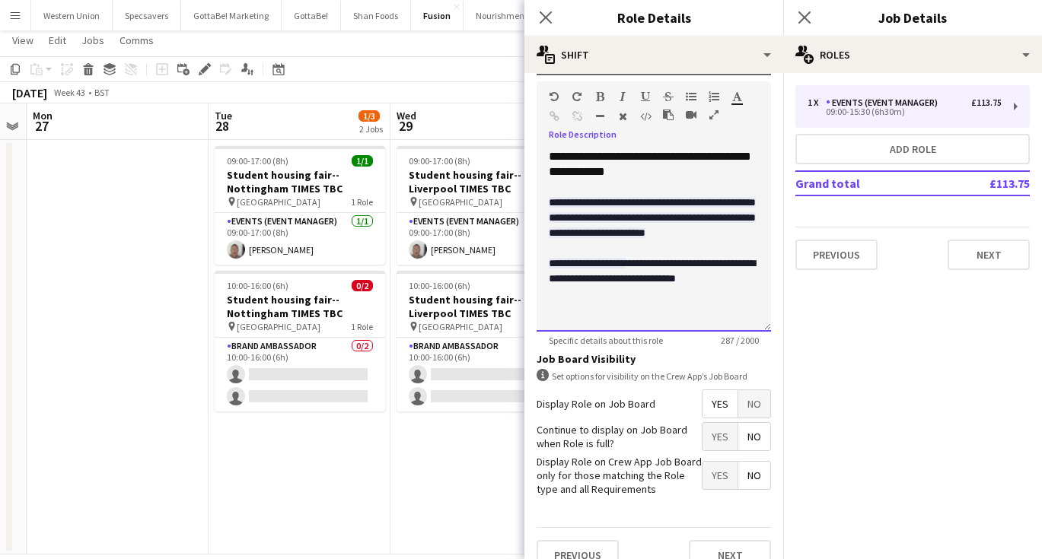
click at [627, 256] on div at bounding box center [654, 247] width 210 height 15
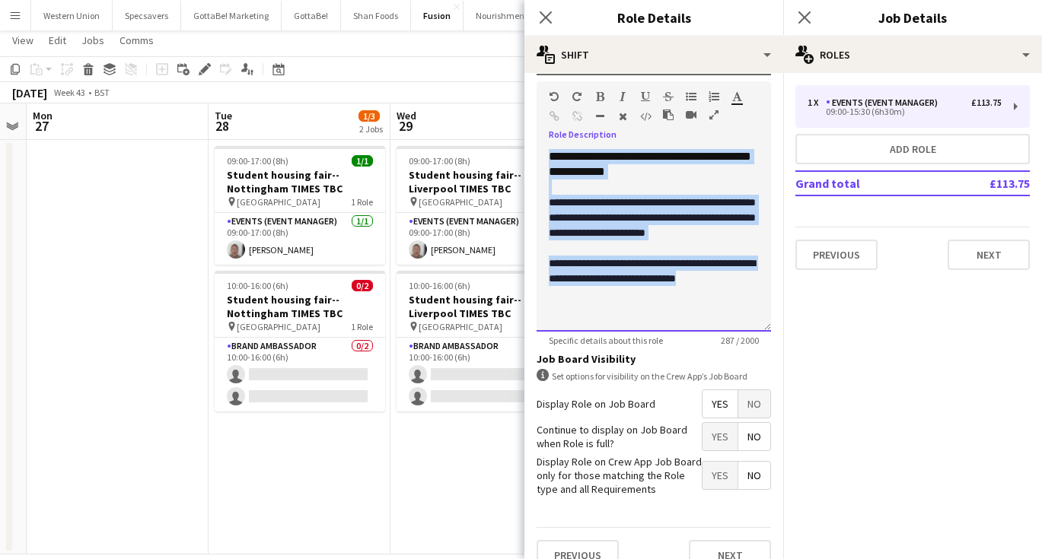
click at [627, 256] on div at bounding box center [654, 247] width 210 height 15
drag, startPoint x: 744, startPoint y: 304, endPoint x: 549, endPoint y: 189, distance: 226.2
click at [549, 189] on div "**********" at bounding box center [653, 240] width 234 height 183
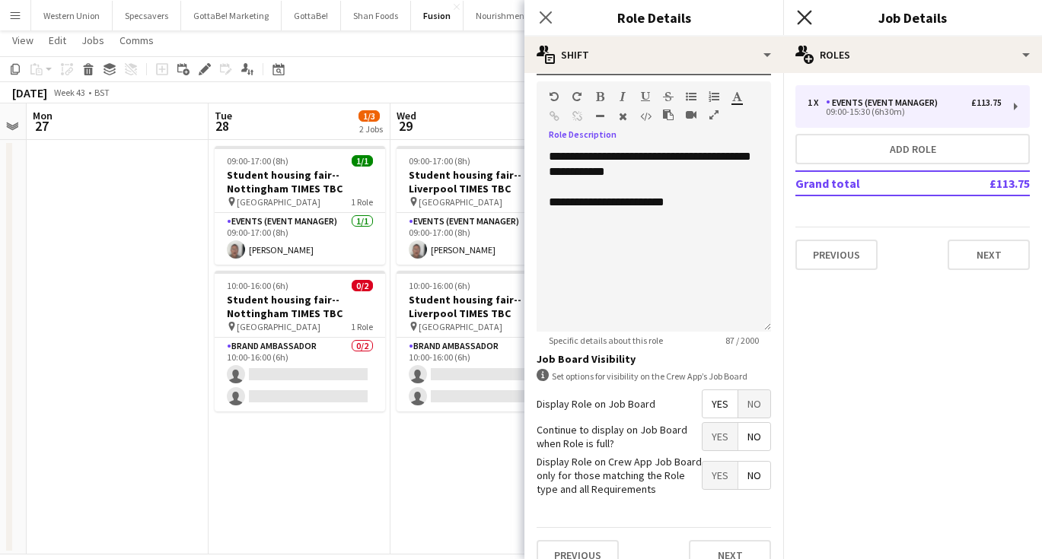
click at [810, 20] on icon "Close pop-in" at bounding box center [804, 17] width 14 height 14
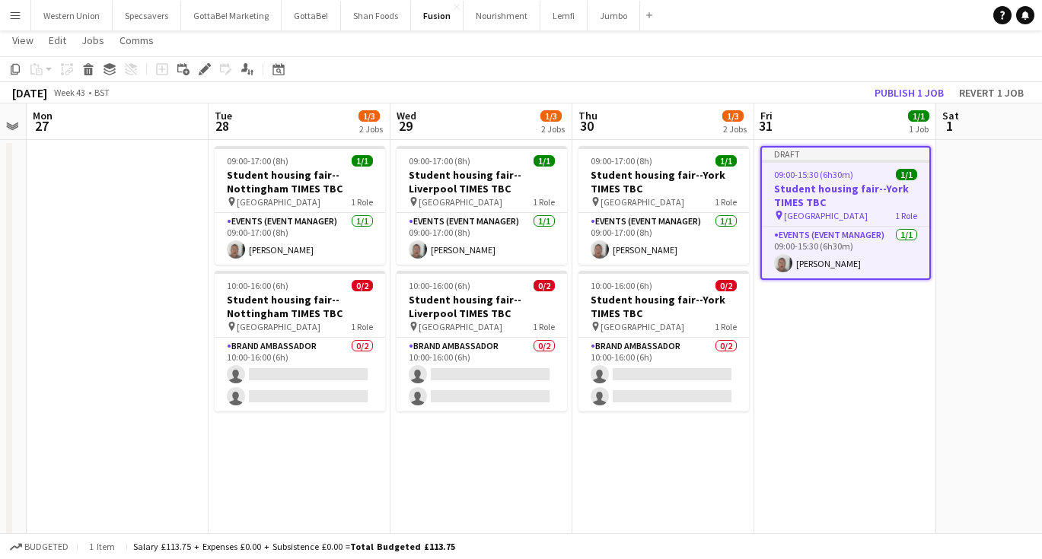
click at [867, 296] on app-date-cell "Draft 09:00-15:30 (6h30m) 1/1 Student housing fair--York TIMES TBC pin Universi…" at bounding box center [845, 347] width 182 height 415
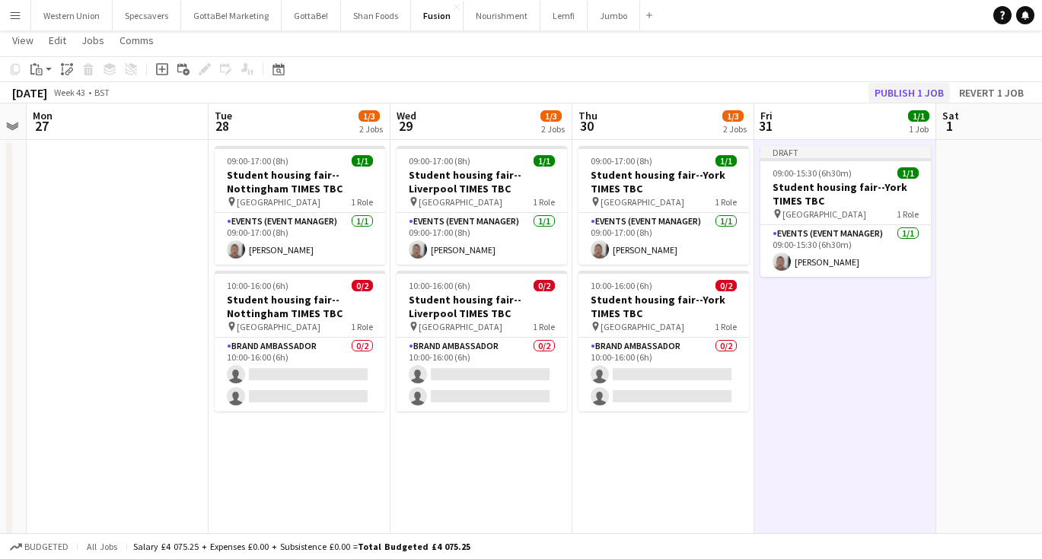
click at [923, 93] on button "Publish 1 job" at bounding box center [908, 93] width 81 height 20
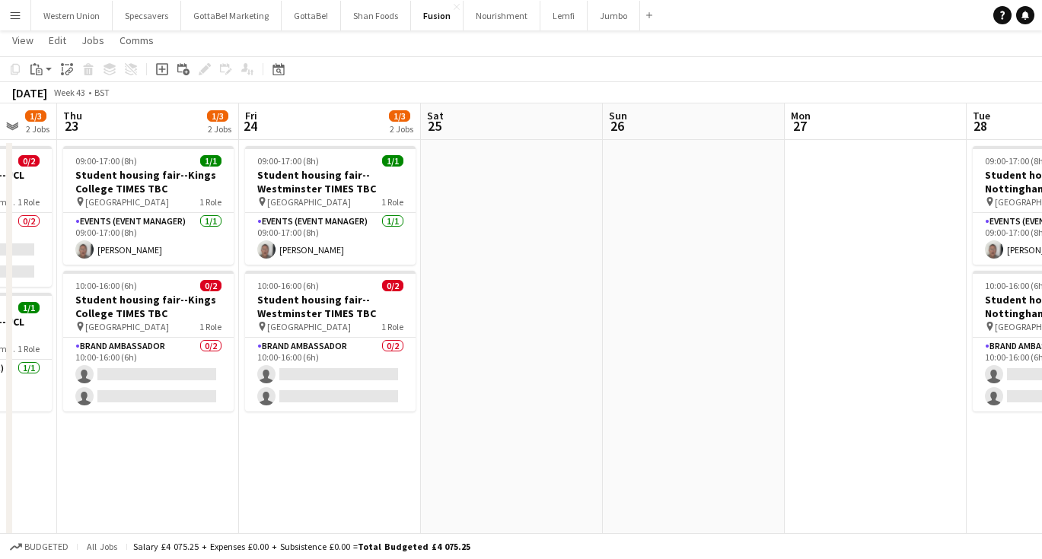
scroll to position [0, 479]
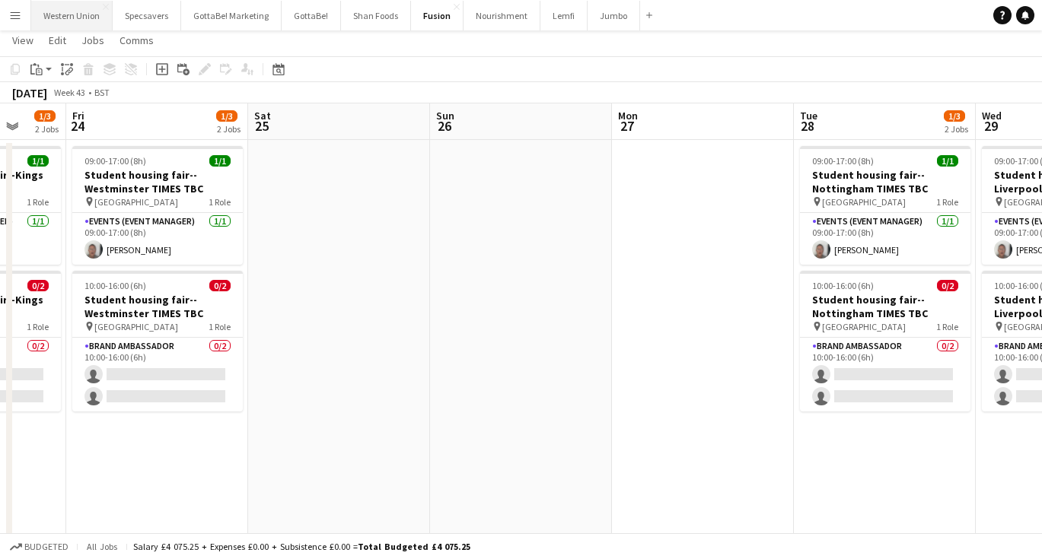
click at [70, 23] on button "Western Union Close" at bounding box center [71, 16] width 81 height 30
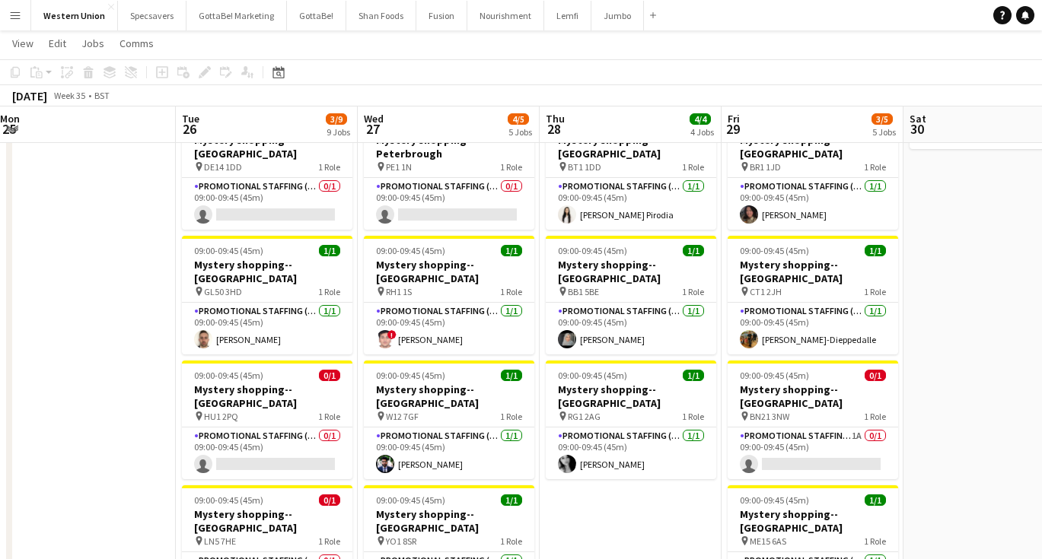
scroll to position [203, 0]
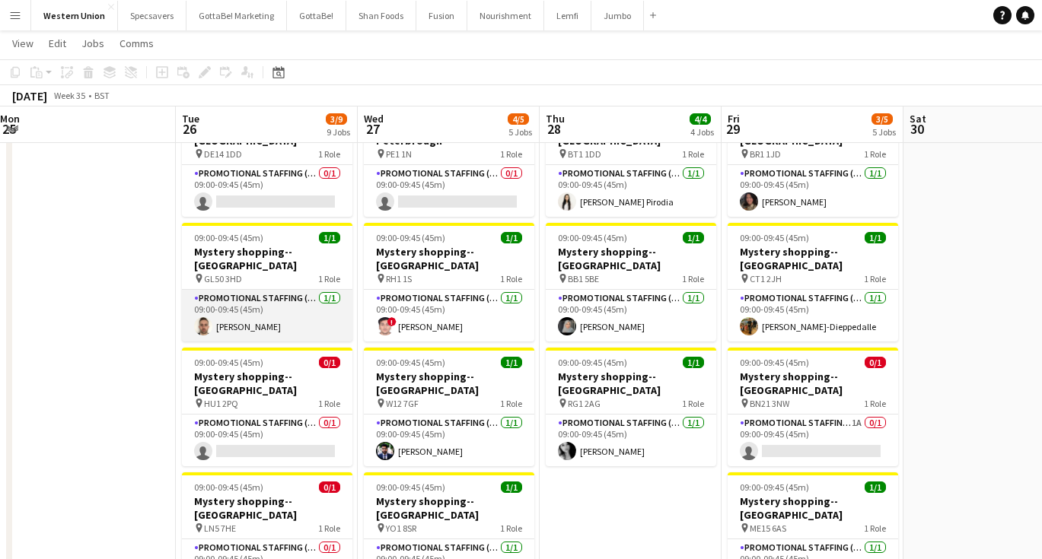
click at [294, 290] on app-card-role "Promotional Staffing (Mystery Shopper) 1/1 09:00-09:45 (45m) Reece Smith" at bounding box center [267, 316] width 170 height 52
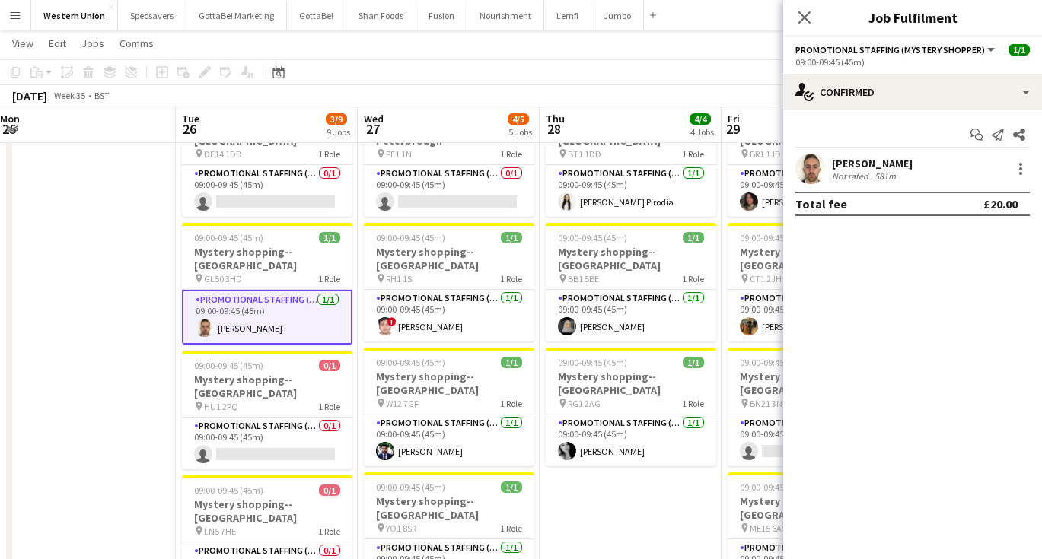
click at [887, 159] on div "[PERSON_NAME]" at bounding box center [872, 164] width 81 height 14
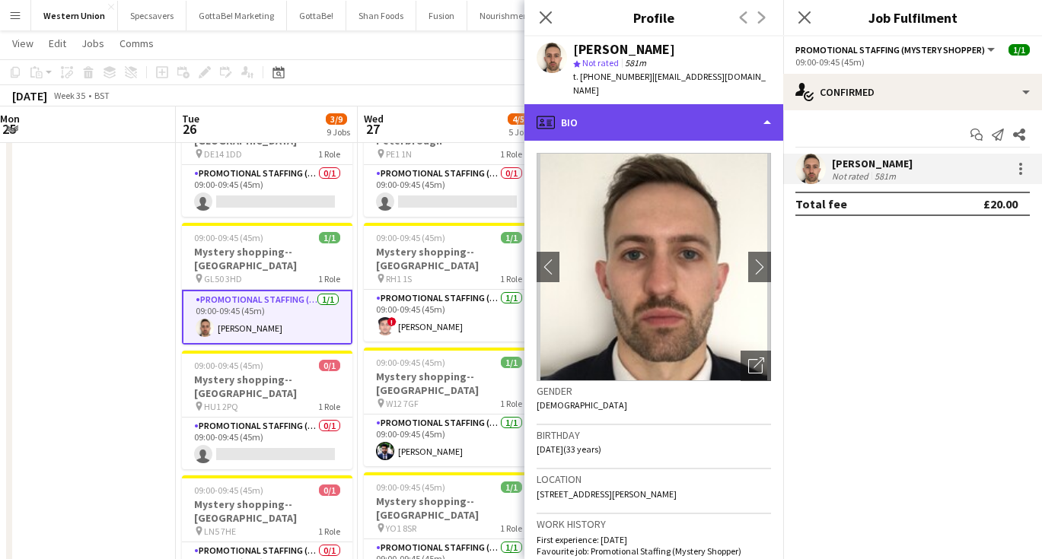
click at [674, 104] on div "profile Bio" at bounding box center [653, 122] width 259 height 37
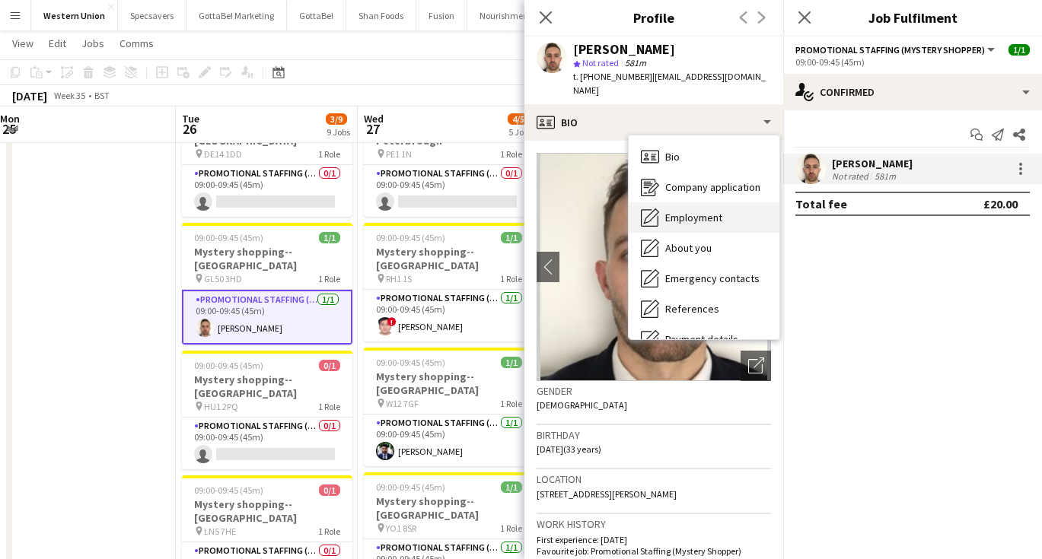
click at [689, 211] on span "Employment" at bounding box center [693, 218] width 57 height 14
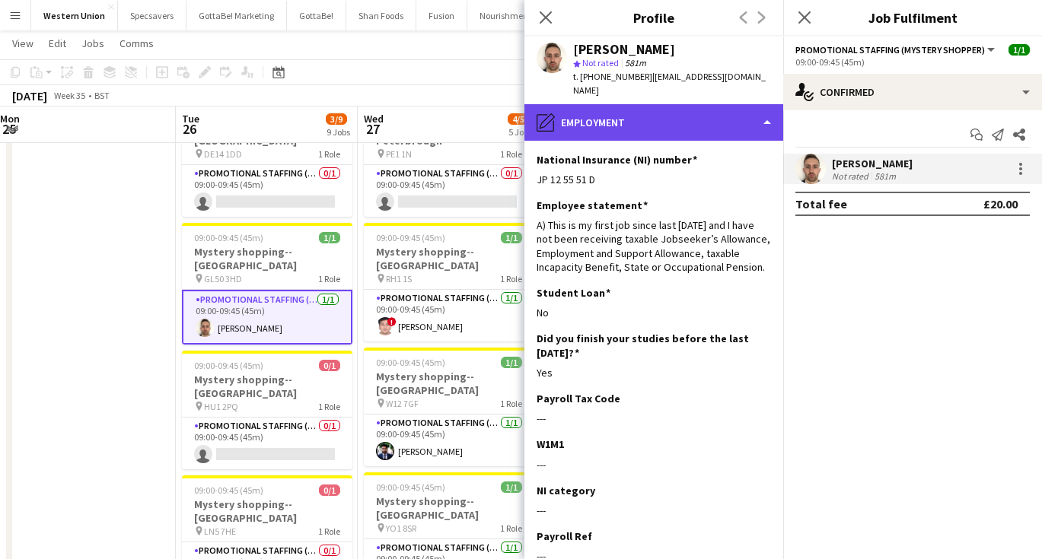
click at [616, 108] on div "pencil4 Employment" at bounding box center [653, 122] width 259 height 37
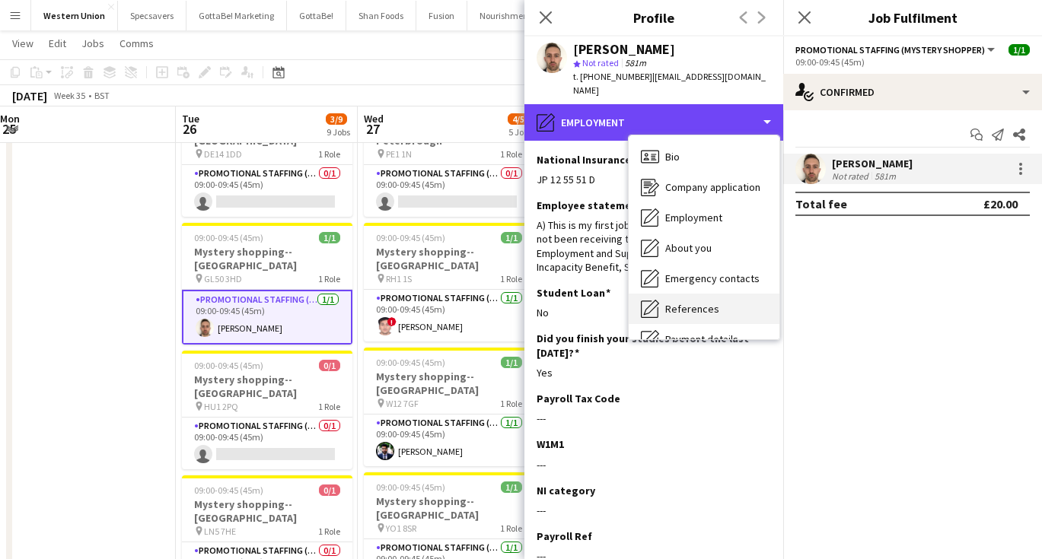
scroll to position [29, 0]
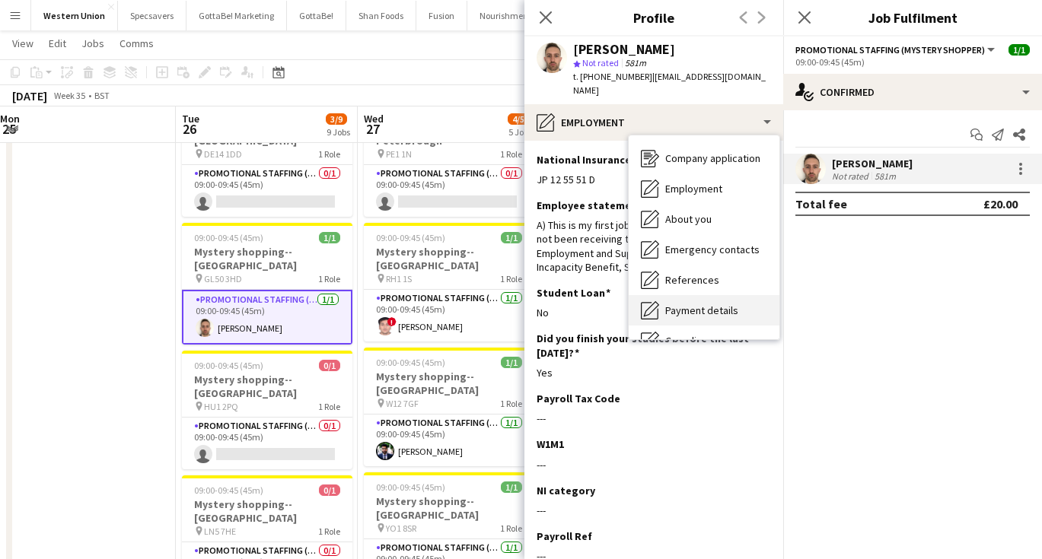
click at [693, 304] on span "Payment details" at bounding box center [701, 311] width 73 height 14
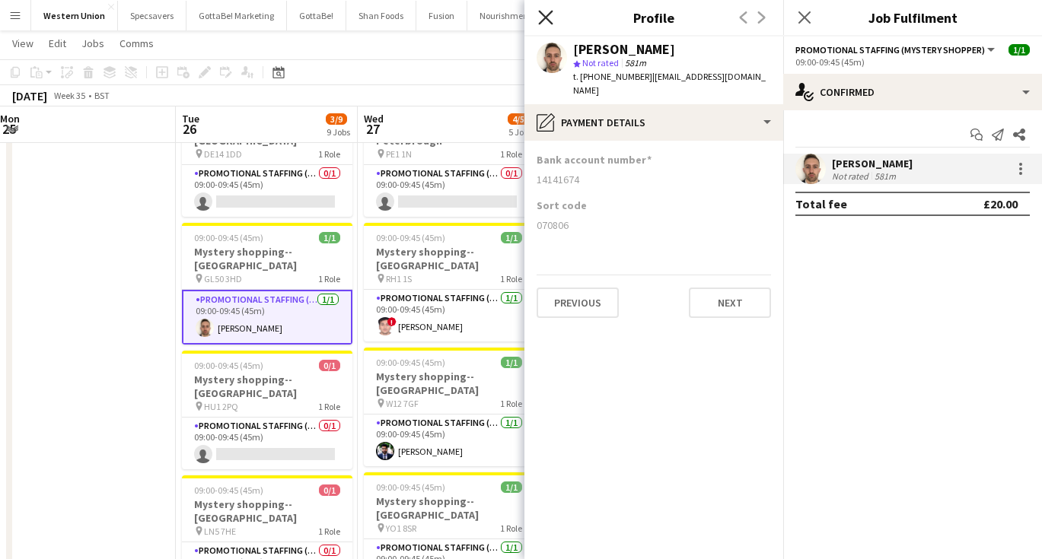
click at [546, 22] on icon "Close pop-in" at bounding box center [545, 17] width 14 height 14
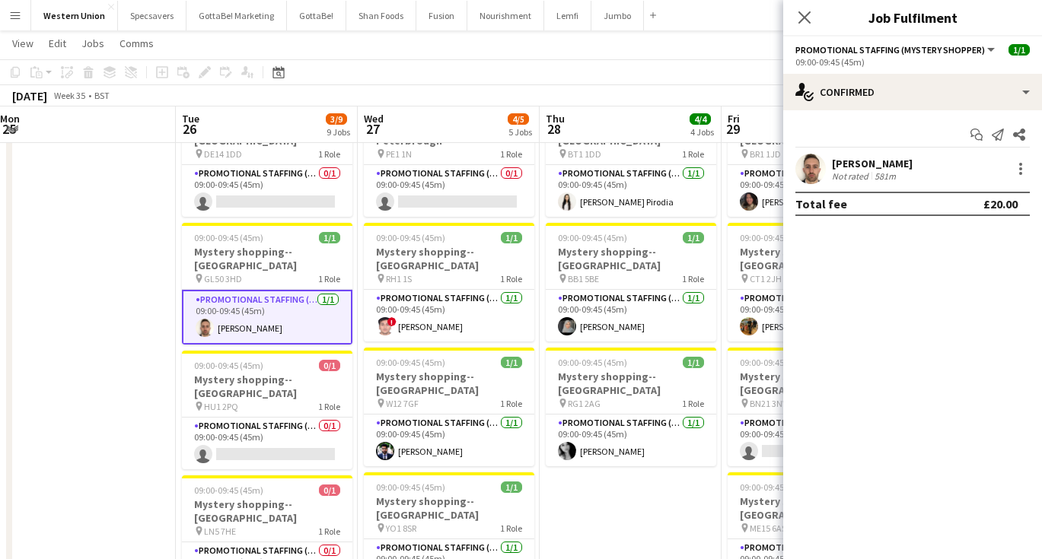
click at [620, 462] on app-date-cell "09:00-09:45 (45m) 1/1 Mystery shopping--Aberdeen pin AB10 1HW 1 Role Promotiona…" at bounding box center [631, 549] width 182 height 1164
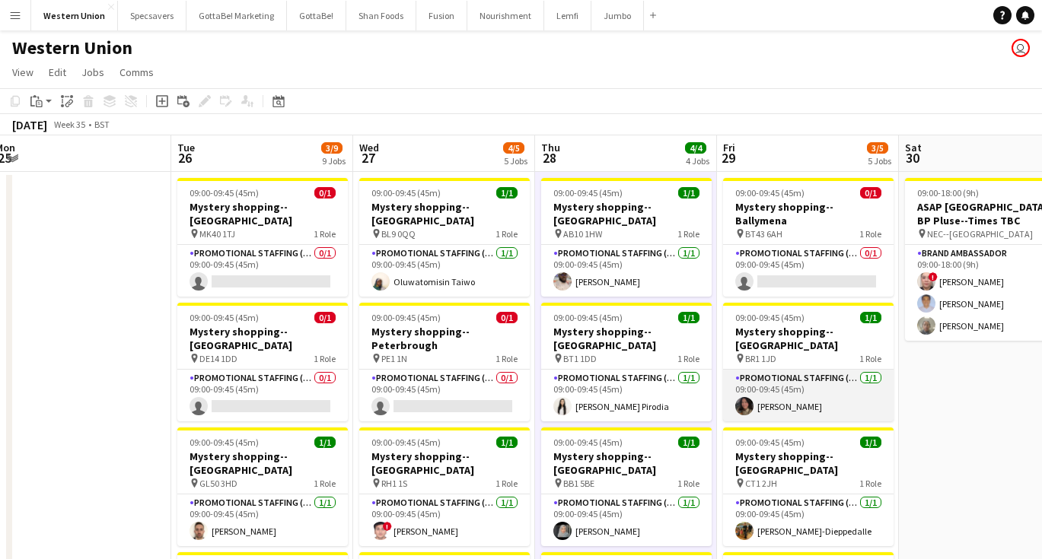
scroll to position [0, 0]
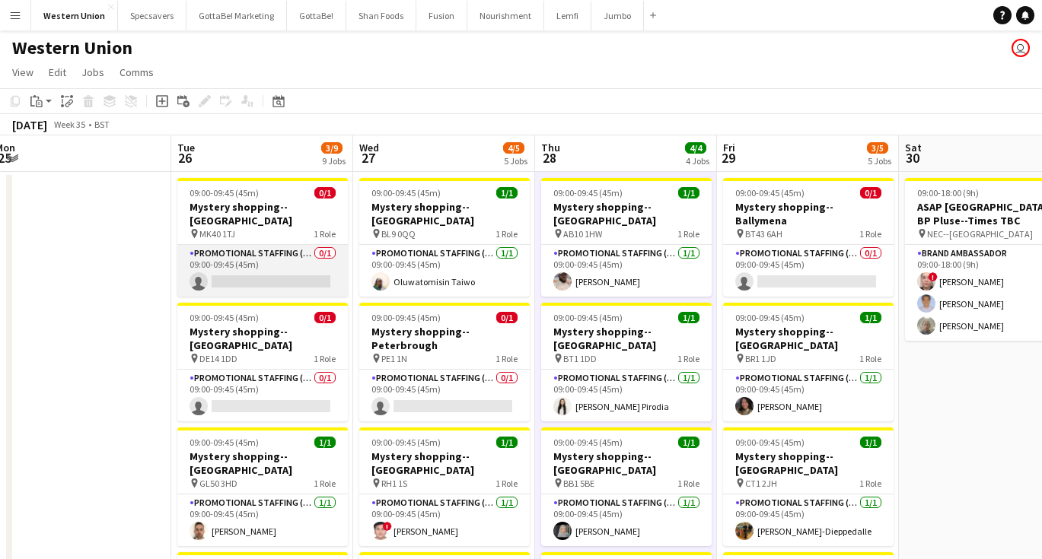
click at [243, 266] on app-card-role "Promotional Staffing (Mystery Shopper) 0/1 09:00-09:45 (45m) single-neutral-act…" at bounding box center [262, 271] width 170 height 52
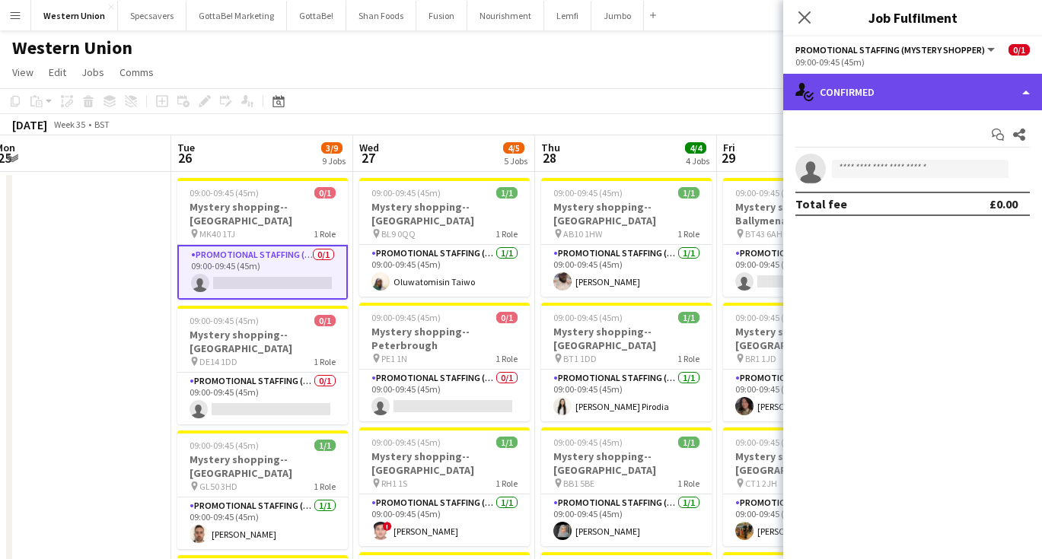
click at [928, 91] on div "single-neutral-actions-check-2 Confirmed" at bounding box center [912, 92] width 259 height 37
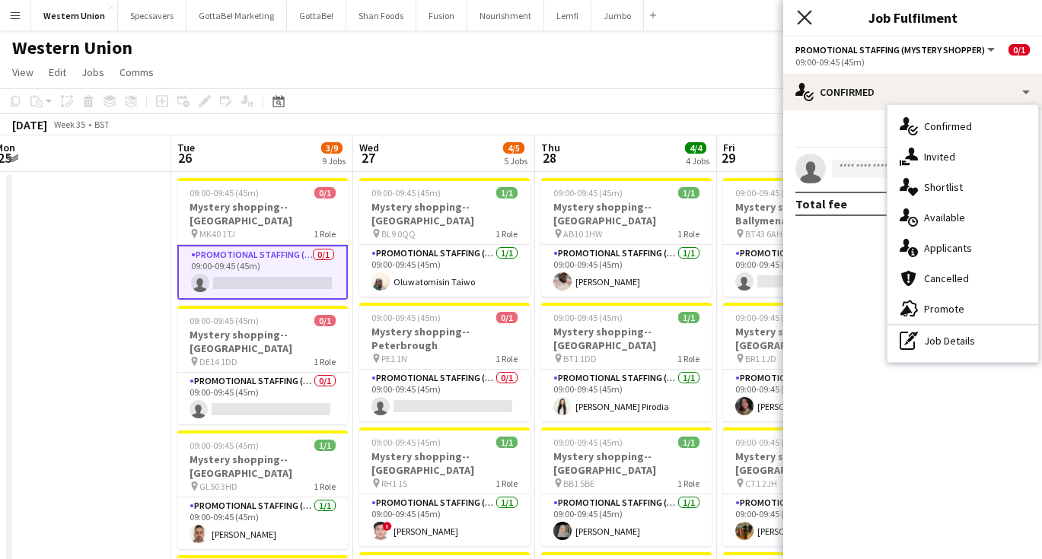
click at [805, 11] on icon "Close pop-in" at bounding box center [804, 17] width 14 height 14
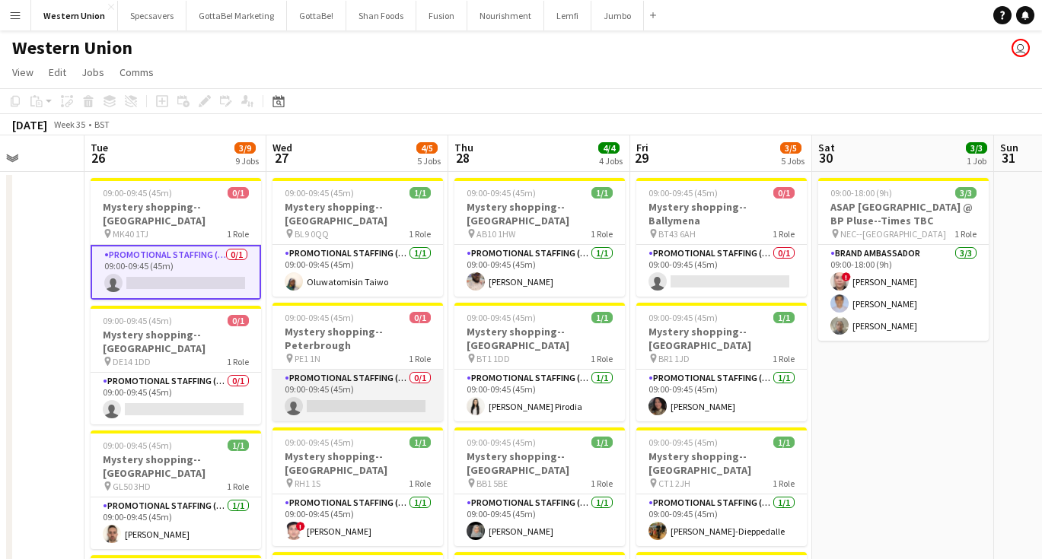
scroll to position [0, 476]
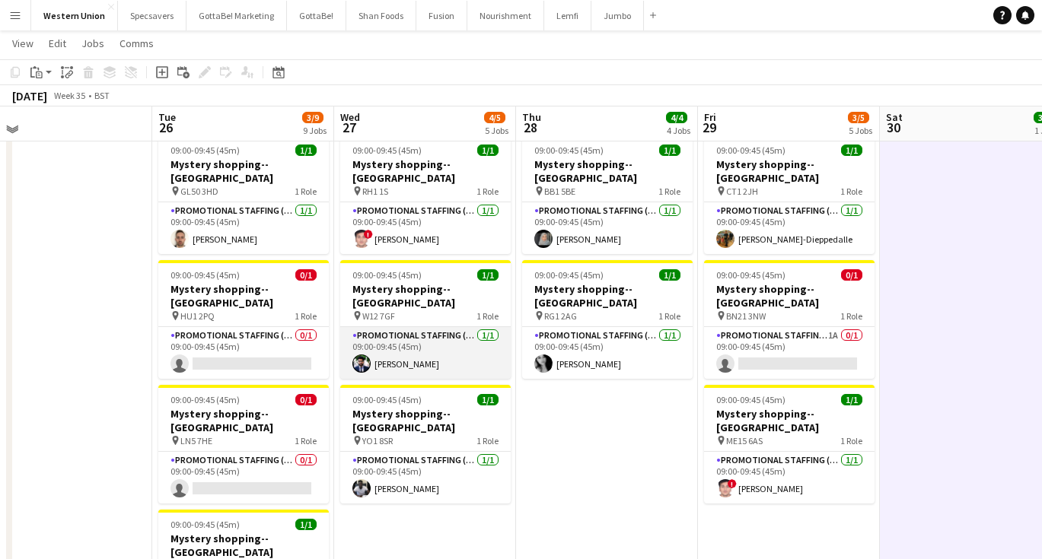
scroll to position [285, 0]
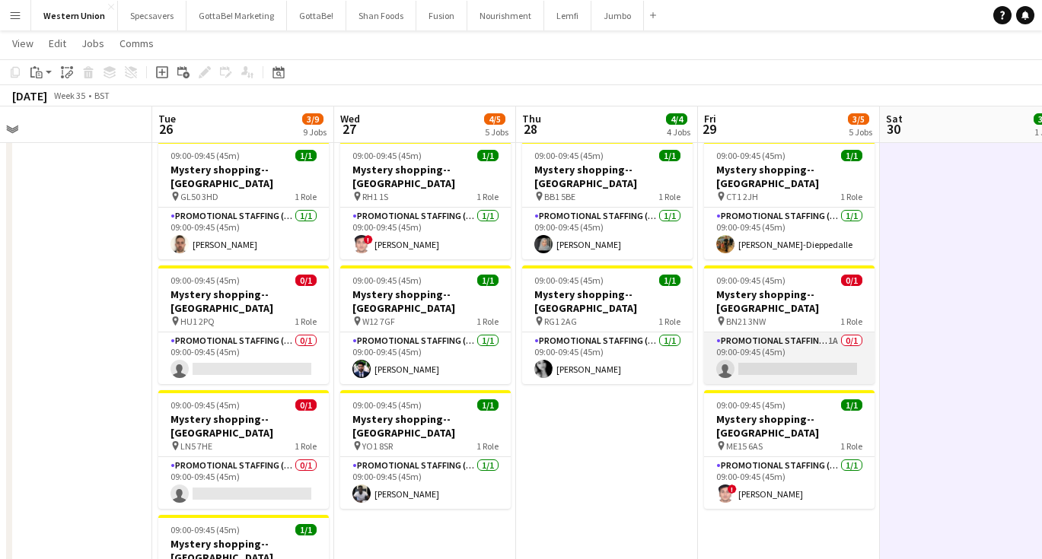
click at [803, 333] on app-card-role "Promotional Staffing (Mystery Shopper) 1A 0/1 09:00-09:45 (45m) single-neutral-…" at bounding box center [789, 359] width 170 height 52
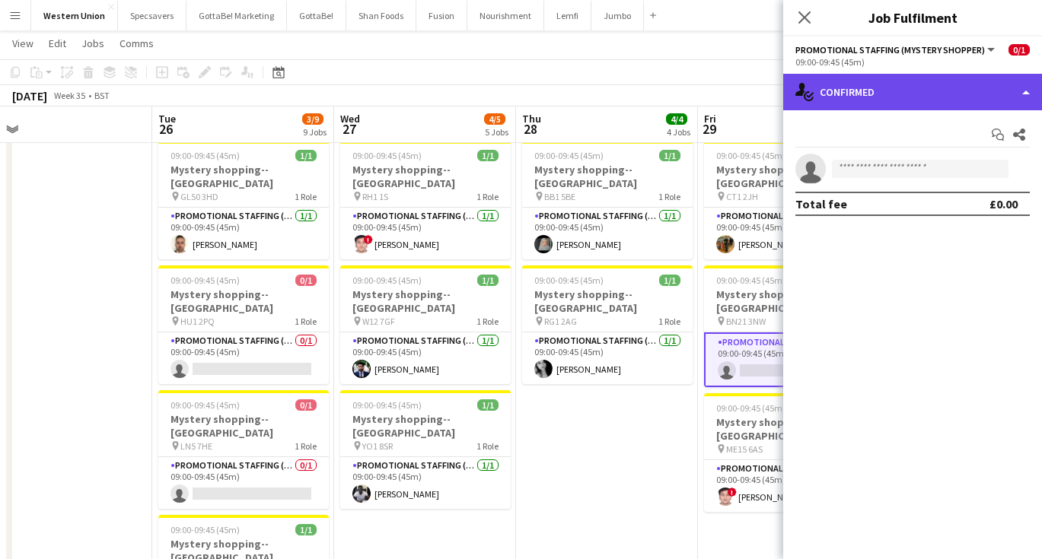
click at [847, 90] on div "single-neutral-actions-check-2 Confirmed" at bounding box center [912, 92] width 259 height 37
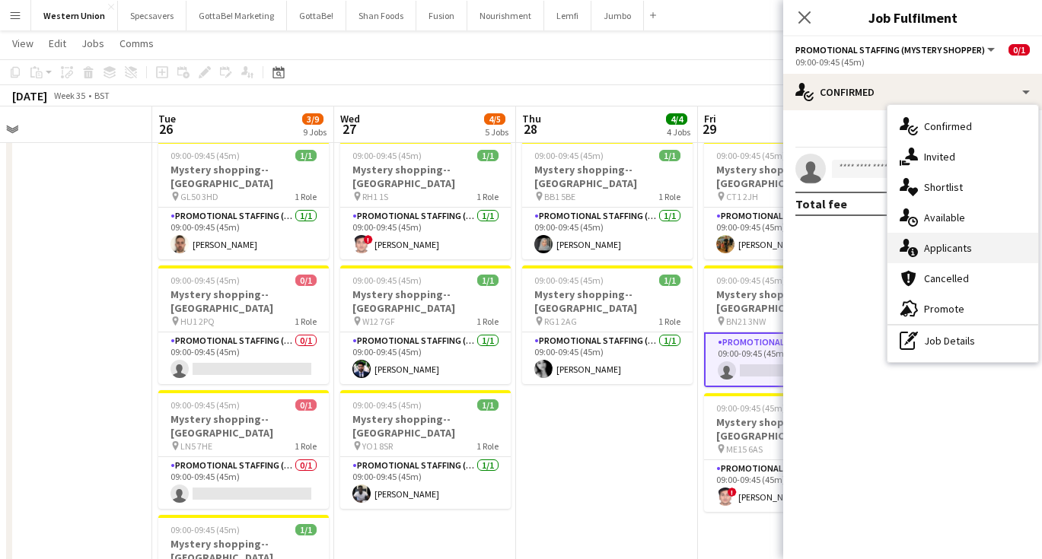
click at [936, 236] on div "single-neutral-actions-information Applicants" at bounding box center [962, 248] width 151 height 30
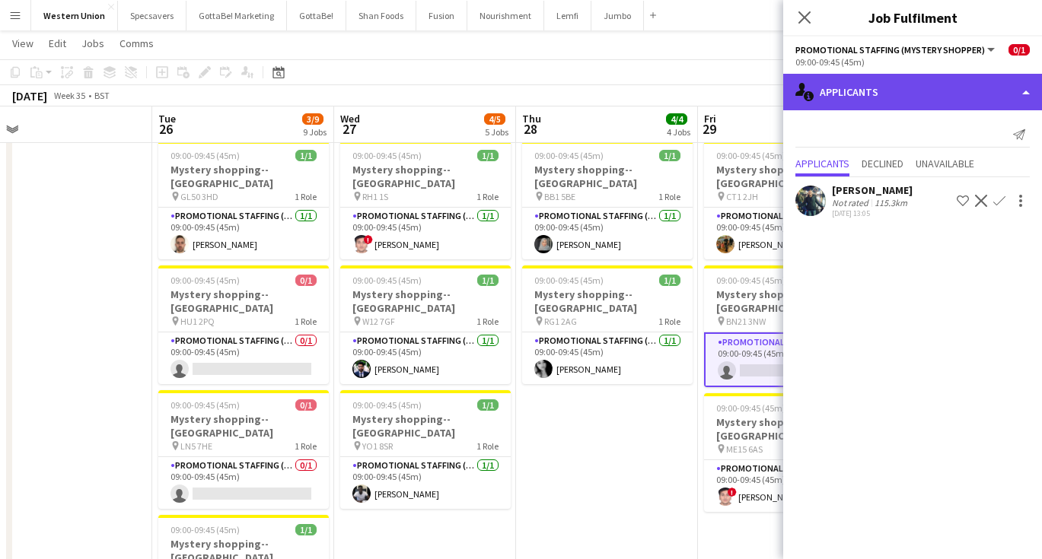
click at [895, 91] on div "single-neutral-actions-information Applicants" at bounding box center [912, 92] width 259 height 37
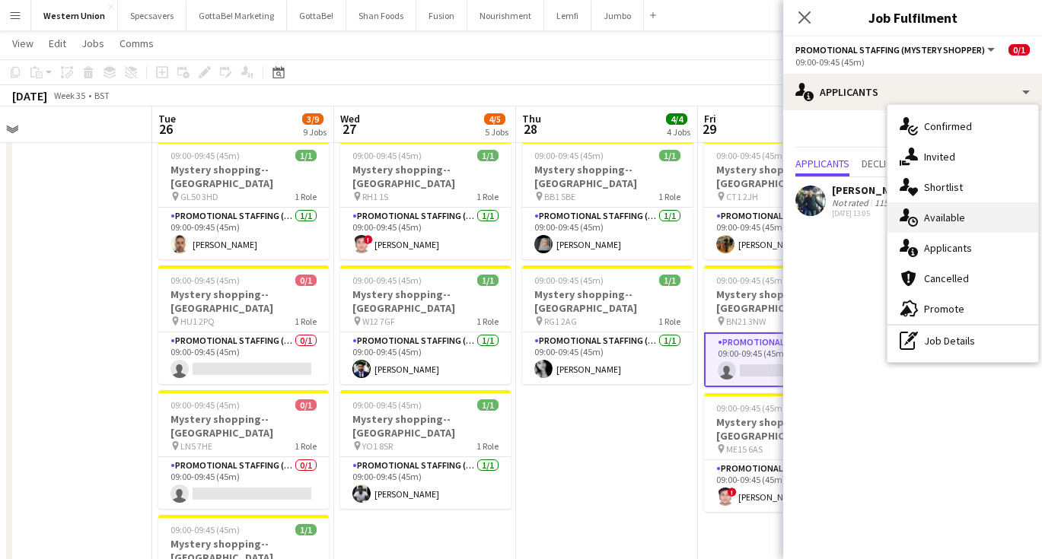
click at [937, 229] on div "single-neutral-actions-upload Available" at bounding box center [962, 217] width 151 height 30
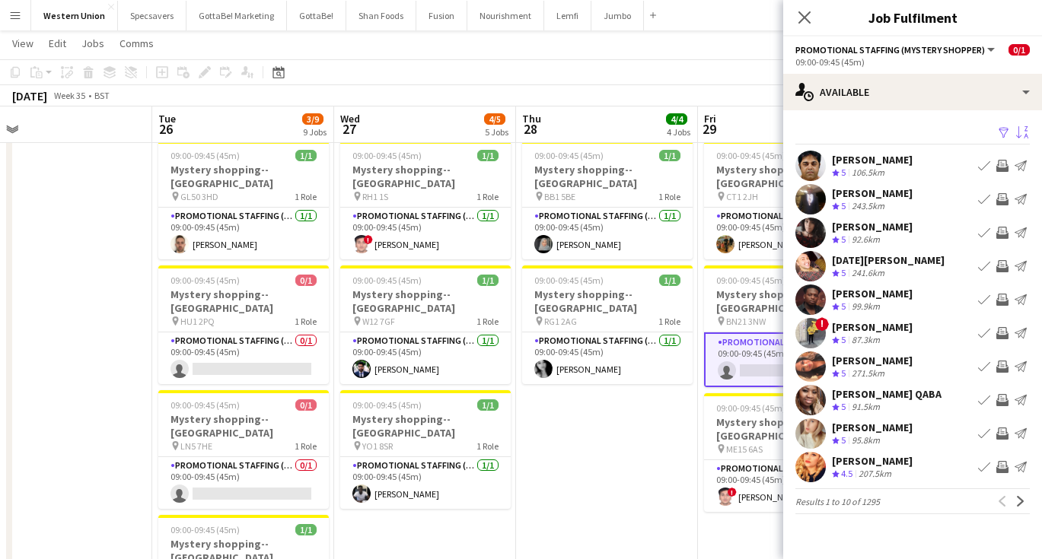
click at [1023, 135] on app-icon "Sort asc" at bounding box center [1022, 133] width 12 height 14
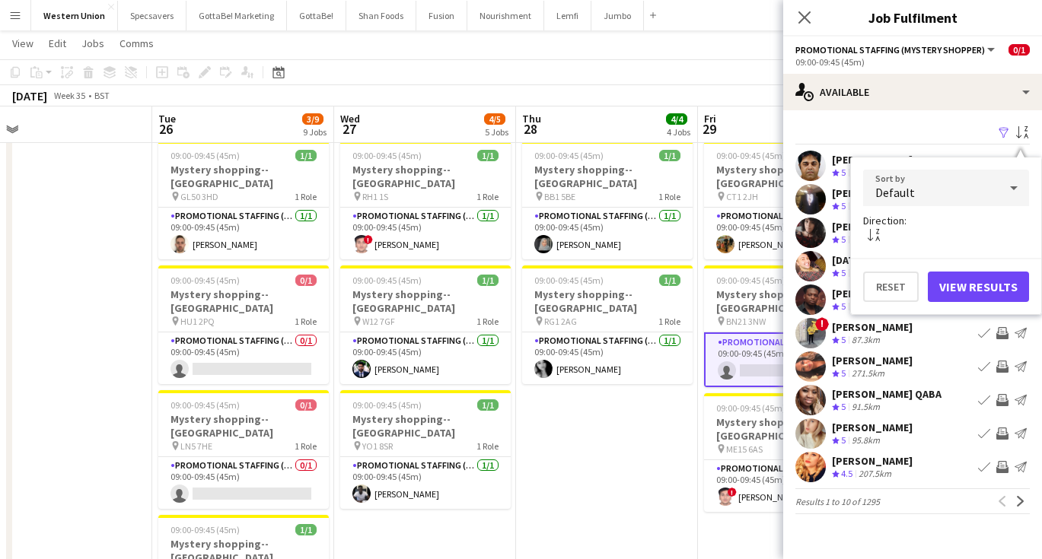
click at [941, 191] on div "Default" at bounding box center [930, 188] width 135 height 37
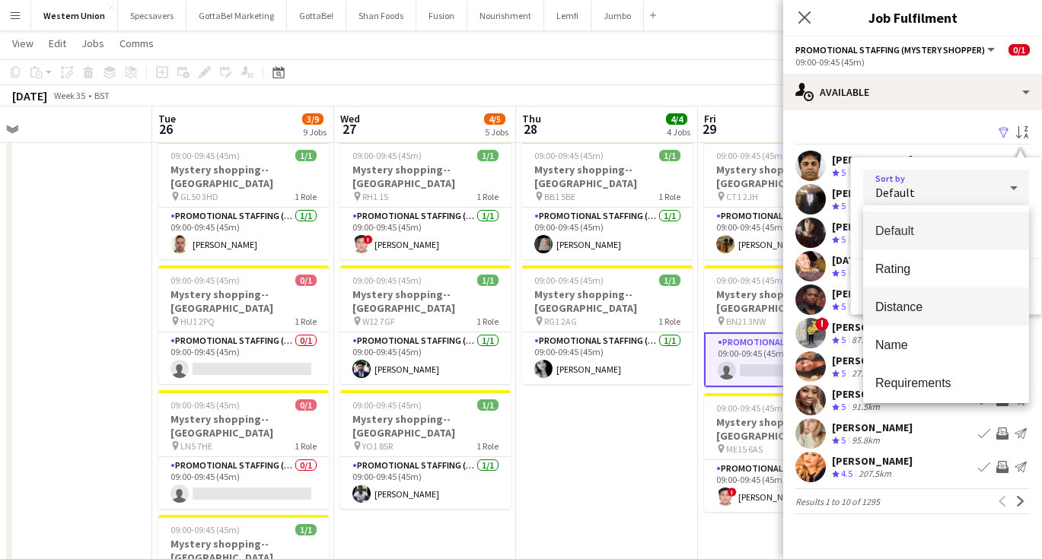
click at [909, 304] on span "Distance" at bounding box center [946, 307] width 142 height 14
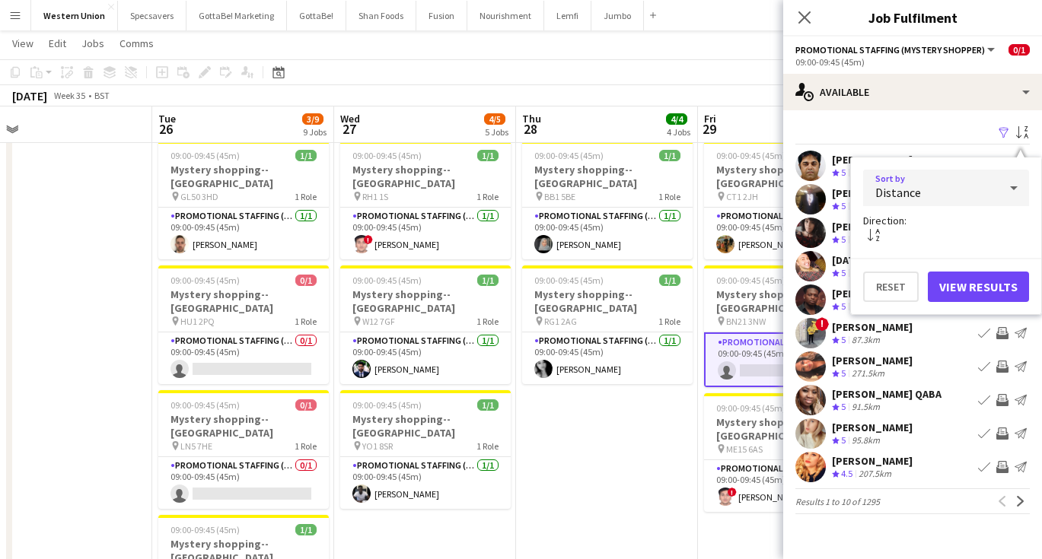
click at [1002, 285] on button "View Results" at bounding box center [978, 287] width 101 height 30
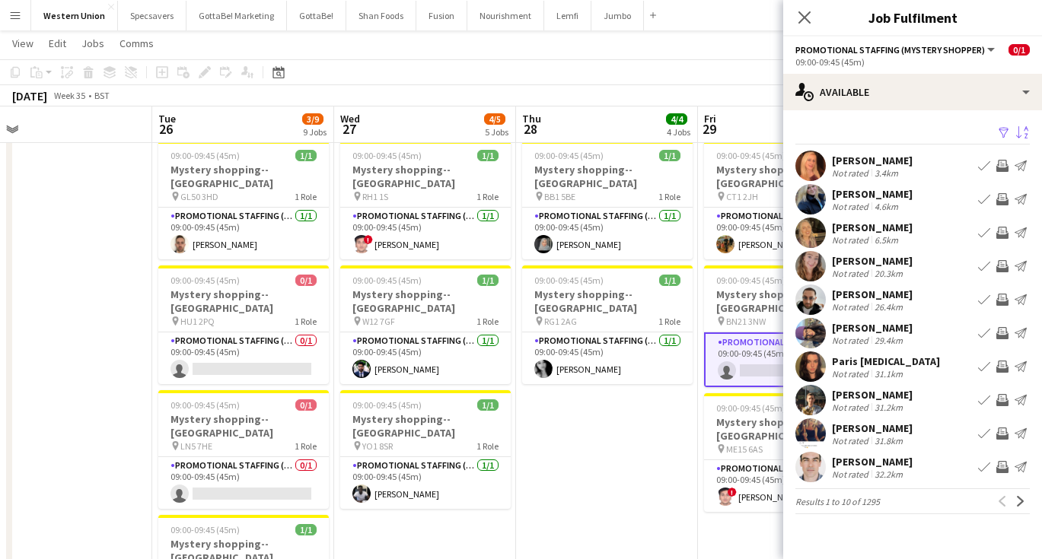
click at [890, 161] on div "Hayley Mullins" at bounding box center [872, 161] width 81 height 14
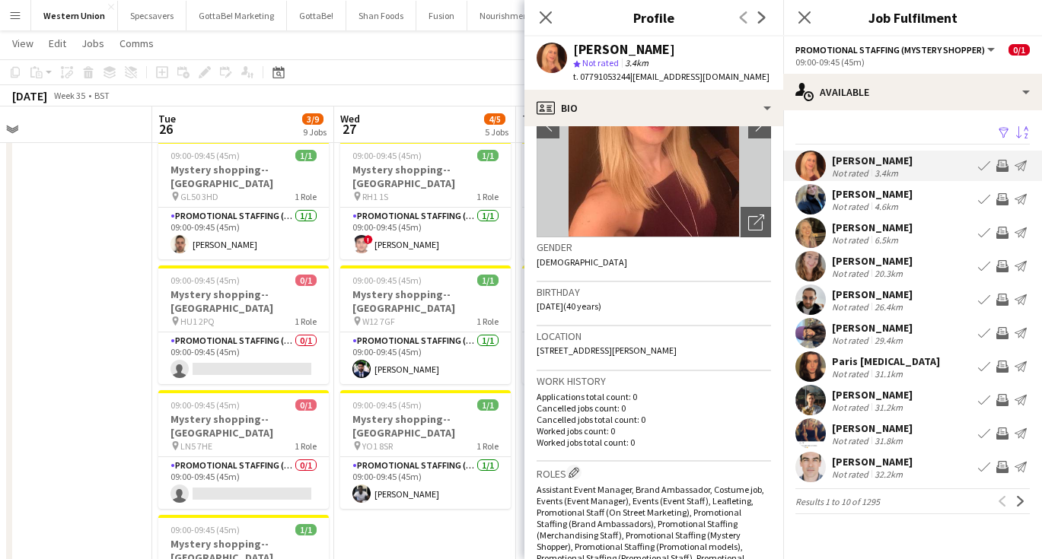
scroll to position [116, 0]
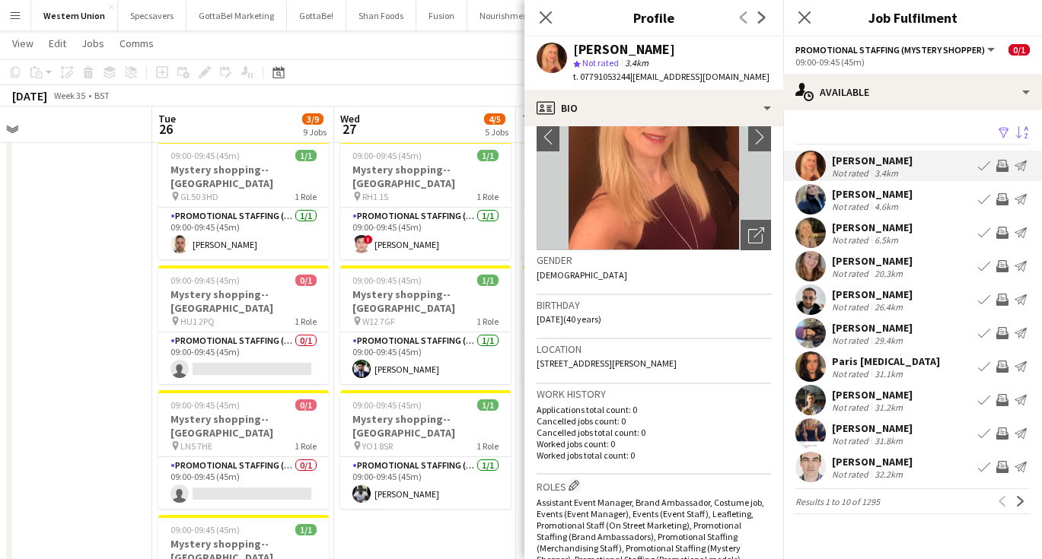
click at [866, 198] on div "Amy Bateman" at bounding box center [872, 194] width 81 height 14
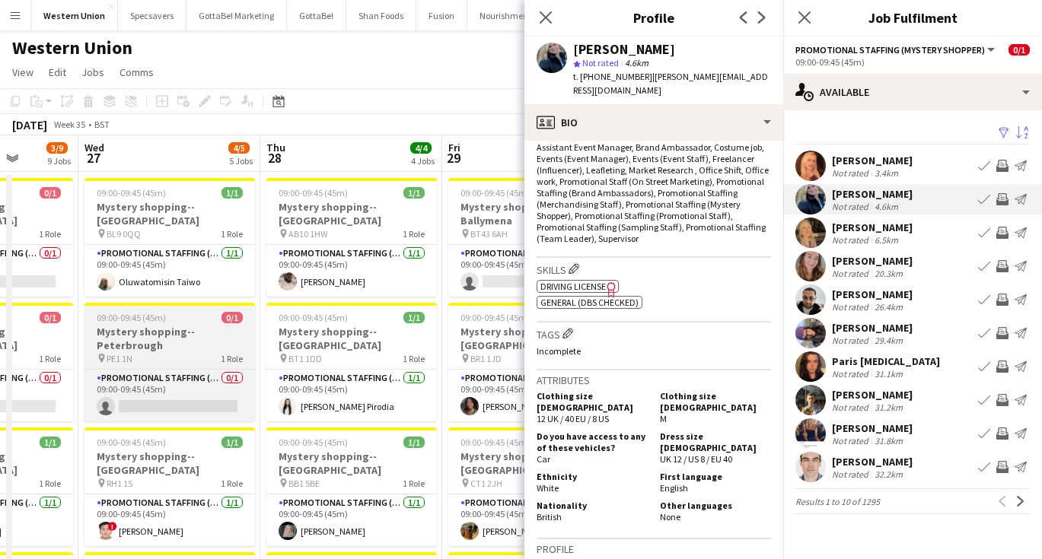
scroll to position [0, 483]
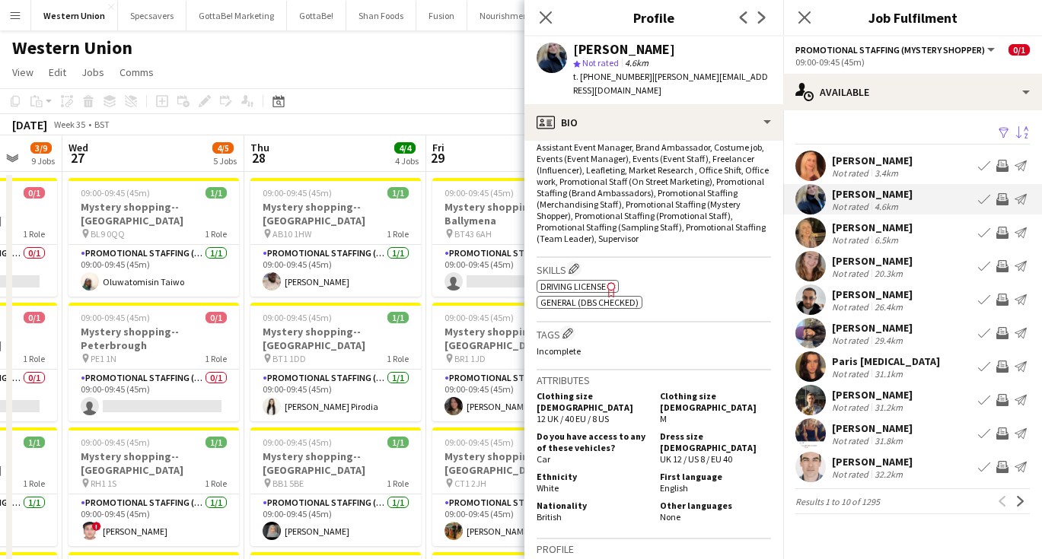
click at [371, 119] on div "August 2025 Week 35 • BST" at bounding box center [521, 124] width 1042 height 21
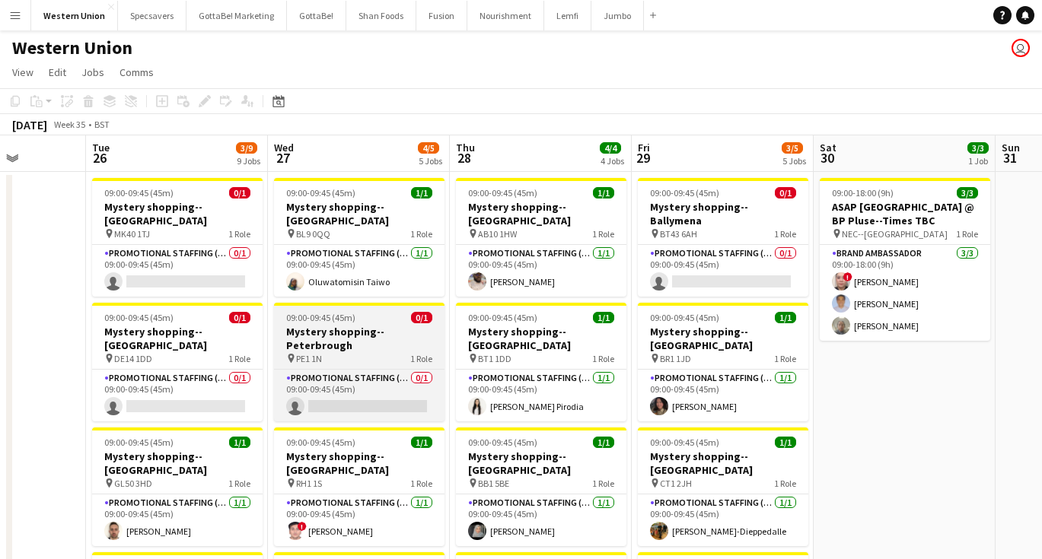
scroll to position [0, 642]
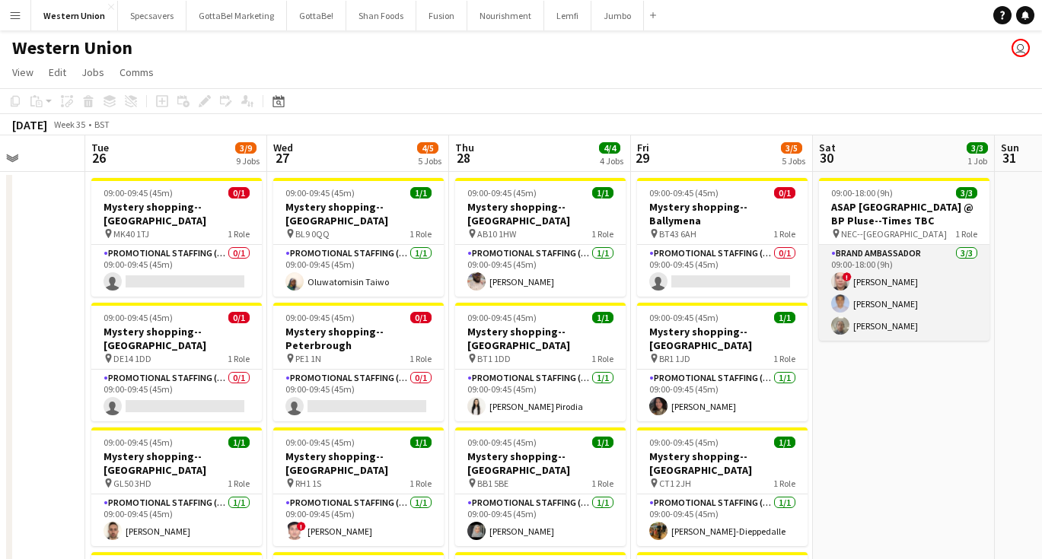
click at [870, 323] on app-card-role "Brand Ambassador 3/3 09:00-18:00 (9h) ! Mary Jane Balino Cyril Nathaniel Balino…" at bounding box center [904, 293] width 170 height 96
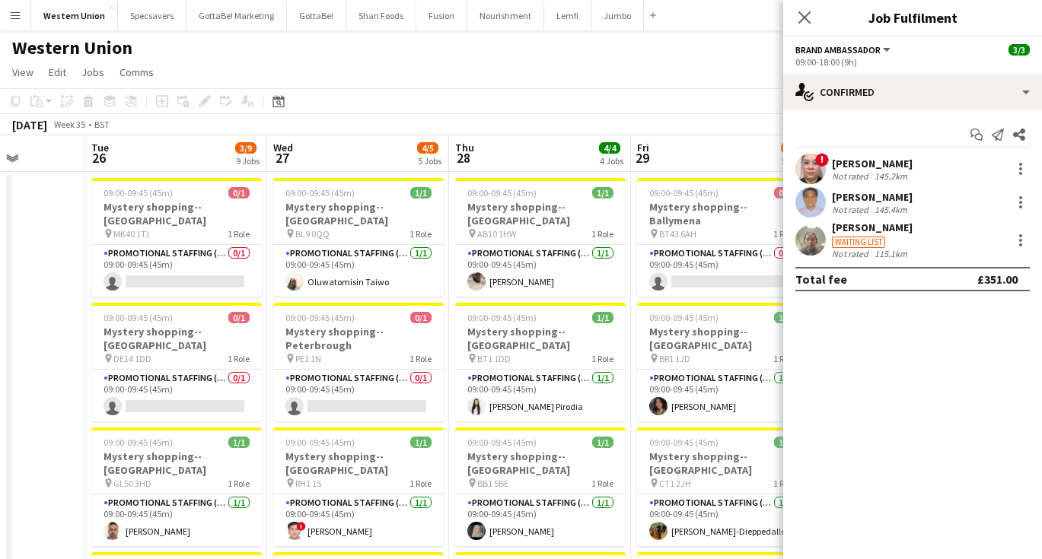
click at [858, 244] on div "Waiting list" at bounding box center [858, 242] width 53 height 11
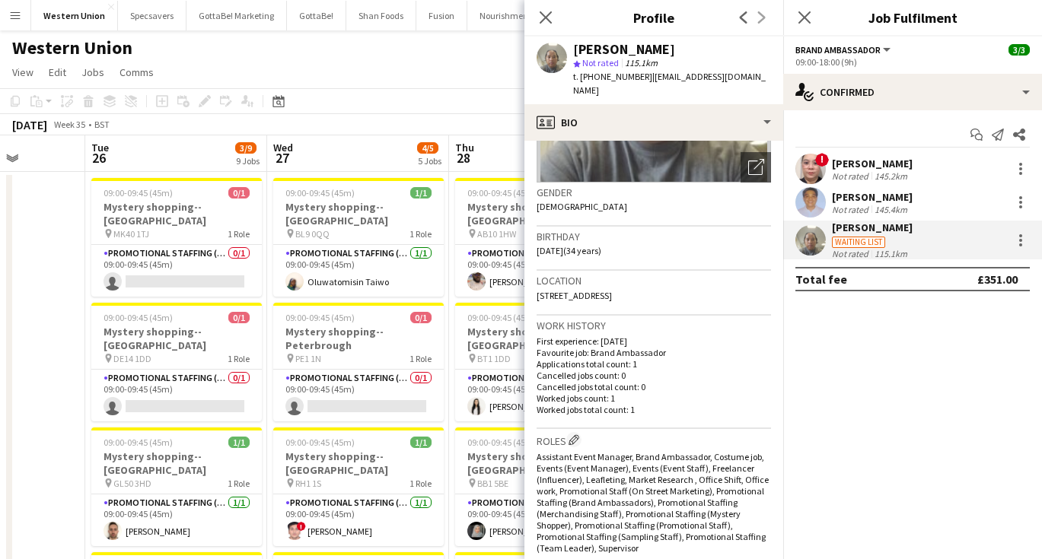
scroll to position [205, 0]
